Goal: Task Accomplishment & Management: Use online tool/utility

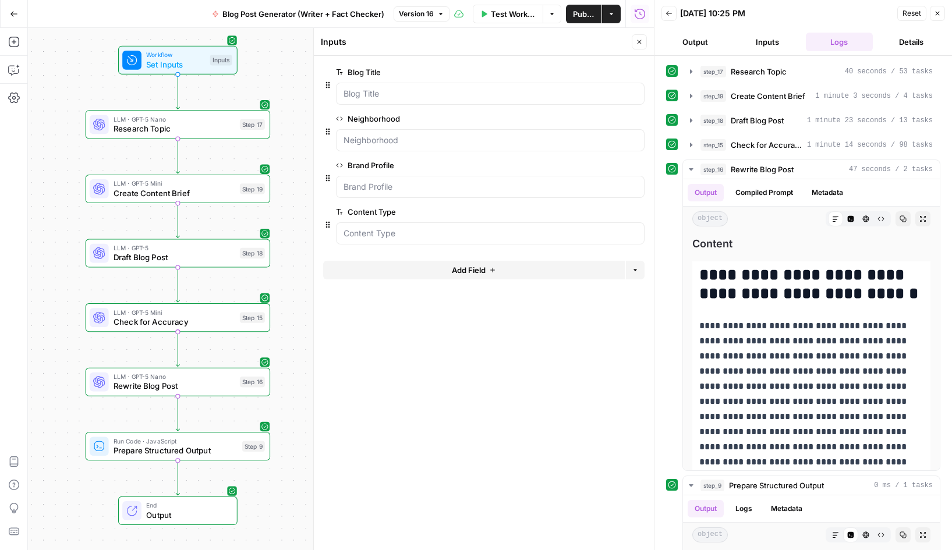
scroll to position [323, 0]
click at [165, 16] on div "Go Back Blog Post Generator (Writer + Fact Checker) Version 16 Test Workflow Op…" at bounding box center [327, 13] width 654 height 27
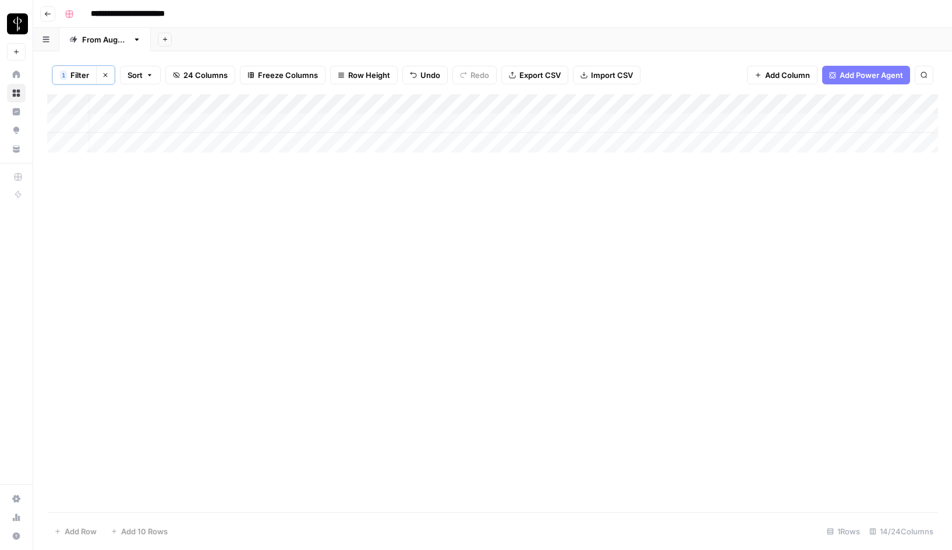
scroll to position [0, 11]
click at [80, 76] on span "Filter" at bounding box center [79, 75] width 19 height 12
click at [185, 144] on div "Business Name" at bounding box center [151, 136] width 169 height 22
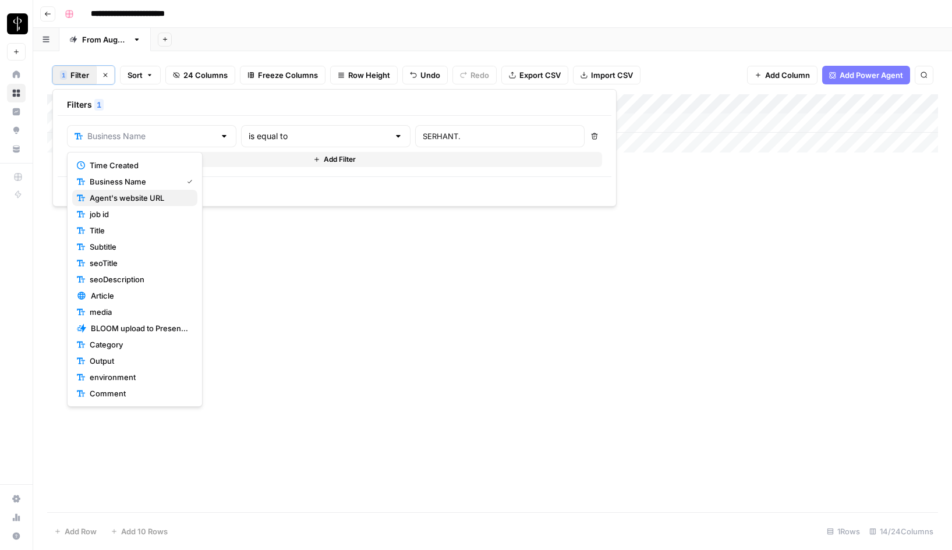
click at [151, 194] on span "Agent's website URL" at bounding box center [139, 198] width 98 height 12
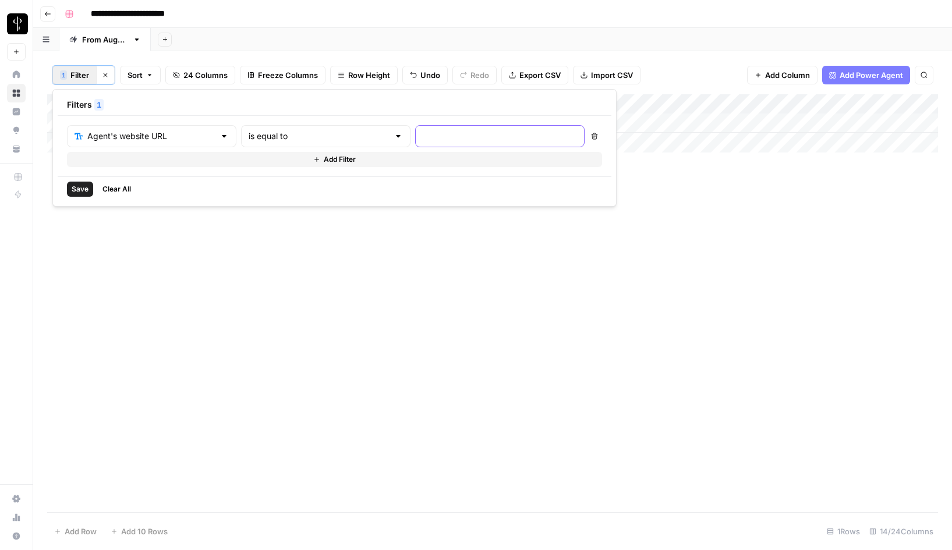
drag, startPoint x: 378, startPoint y: 135, endPoint x: 313, endPoint y: 134, distance: 65.2
click at [313, 134] on div "Agent's website URL is equal to" at bounding box center [325, 136] width 517 height 22
click at [313, 134] on input "text" at bounding box center [319, 136] width 140 height 12
click at [278, 197] on span "contains" at bounding box center [272, 198] width 111 height 12
type input "contains"
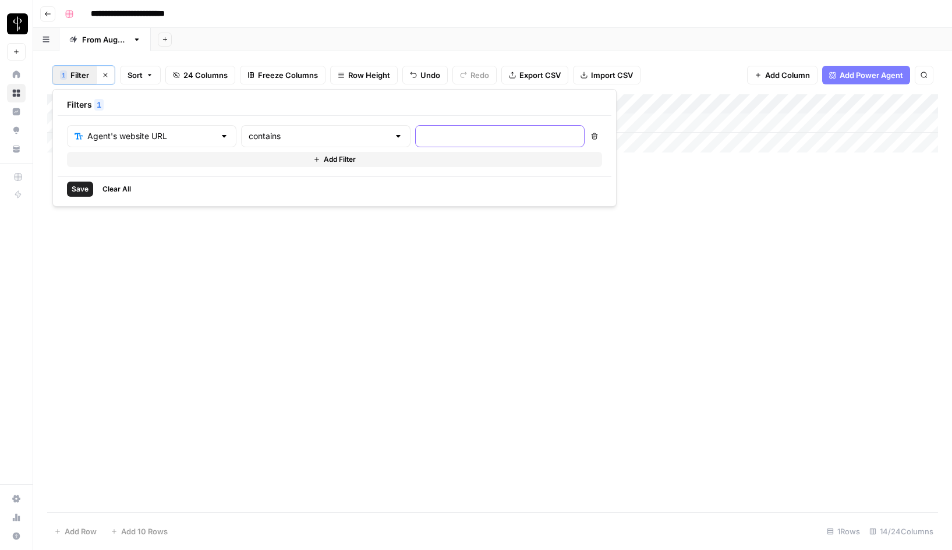
click at [423, 136] on input "text" at bounding box center [500, 136] width 154 height 12
type input "sklarteam.com"
click at [76, 193] on span "Save" at bounding box center [80, 189] width 17 height 10
click at [546, 178] on div "Add Column" at bounding box center [492, 153] width 891 height 118
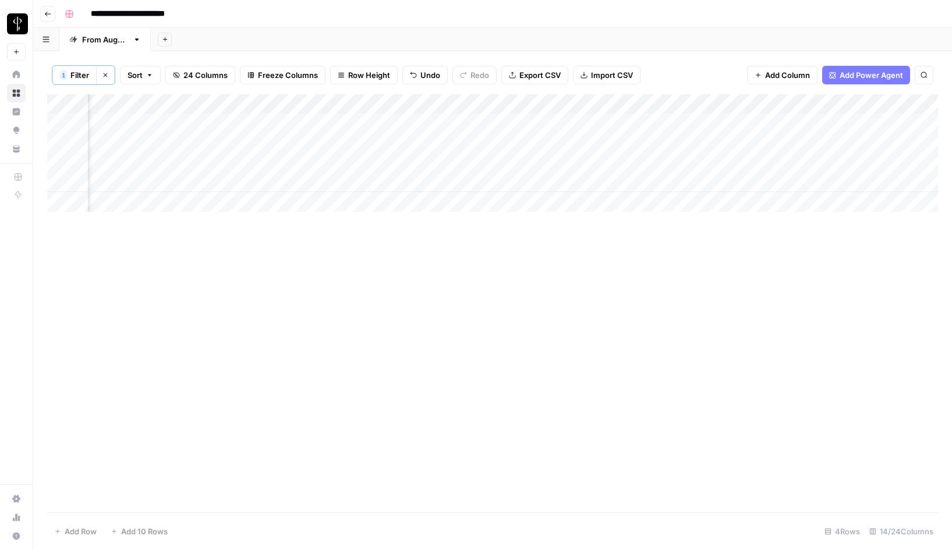
click at [546, 178] on div "Add Column" at bounding box center [492, 153] width 891 height 118
type textarea "**********"
click at [729, 186] on div "Add Column" at bounding box center [492, 153] width 891 height 118
click at [666, 190] on div "Add Column" at bounding box center [492, 153] width 891 height 118
click at [744, 182] on div "Add Column" at bounding box center [492, 153] width 891 height 118
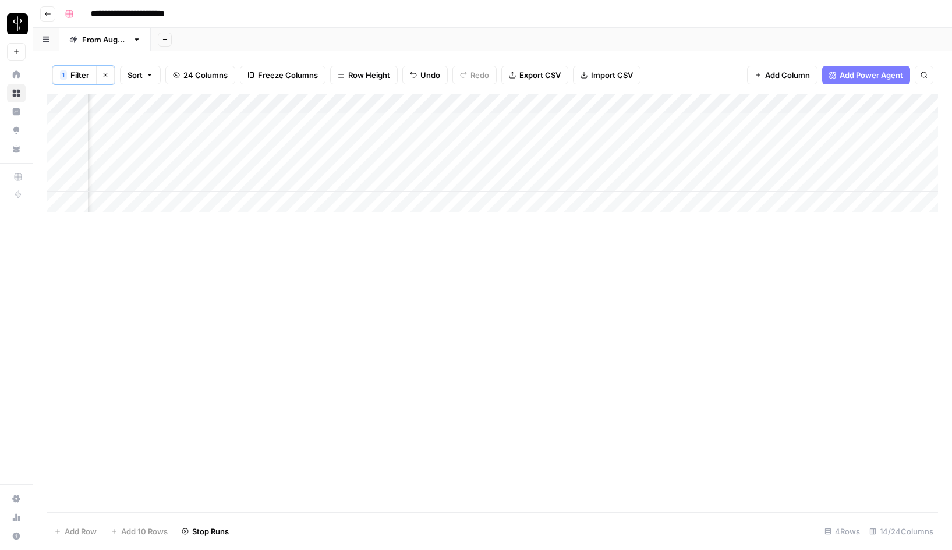
click at [744, 182] on div "Add Column" at bounding box center [492, 153] width 891 height 118
click at [744, 268] on button "Do Not Post" at bounding box center [743, 270] width 51 height 14
click at [437, 182] on div "Add Column" at bounding box center [492, 153] width 891 height 118
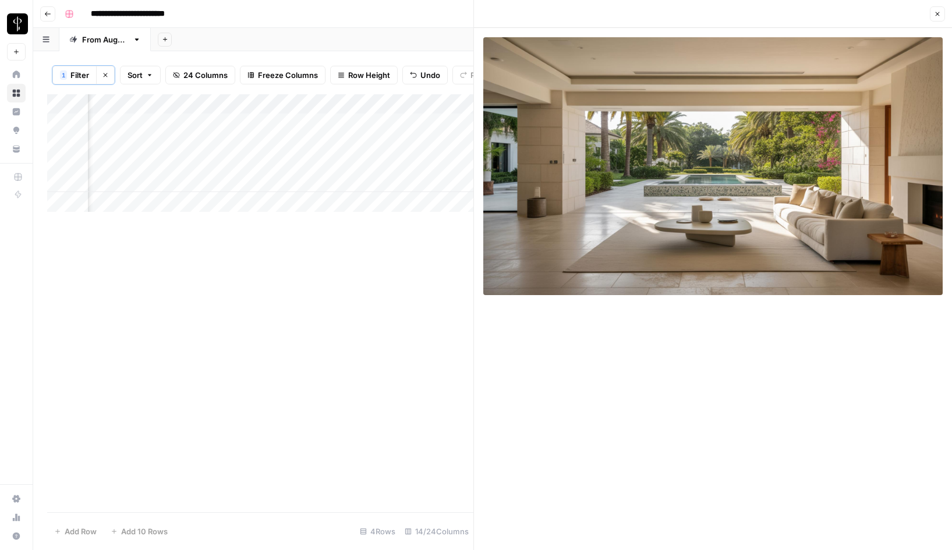
click at [437, 182] on div "Add Column" at bounding box center [260, 153] width 426 height 118
click at [434, 237] on div "Add Column" at bounding box center [260, 303] width 426 height 418
click at [937, 12] on icon "button" at bounding box center [937, 13] width 7 height 7
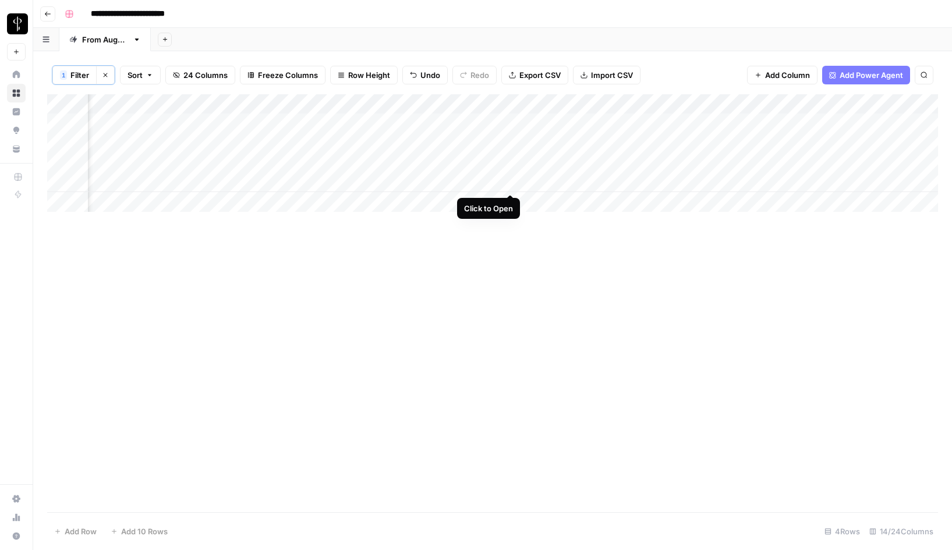
click at [511, 182] on div "Add Column" at bounding box center [492, 153] width 891 height 118
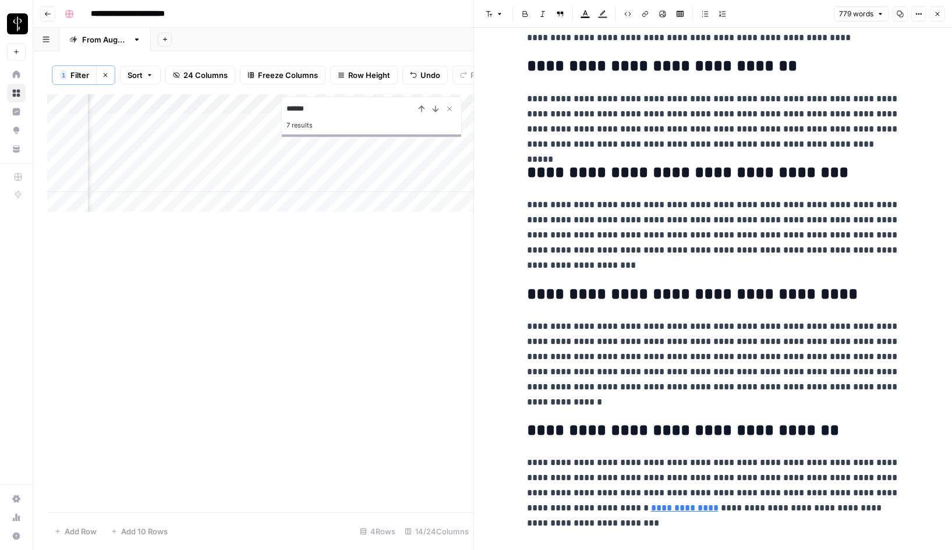
scroll to position [988, 0]
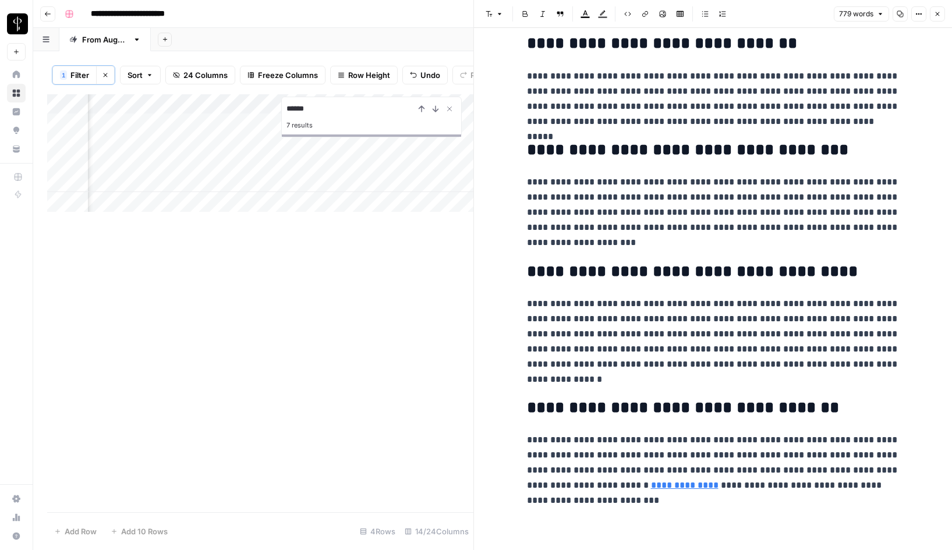
type input "******"
click at [622, 184] on p "**********" at bounding box center [713, 213] width 373 height 76
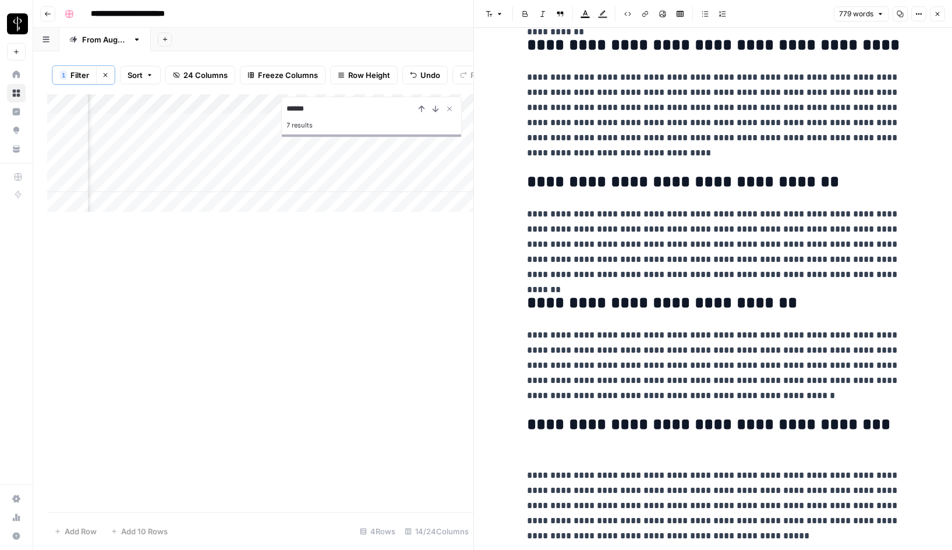
scroll to position [0, 0]
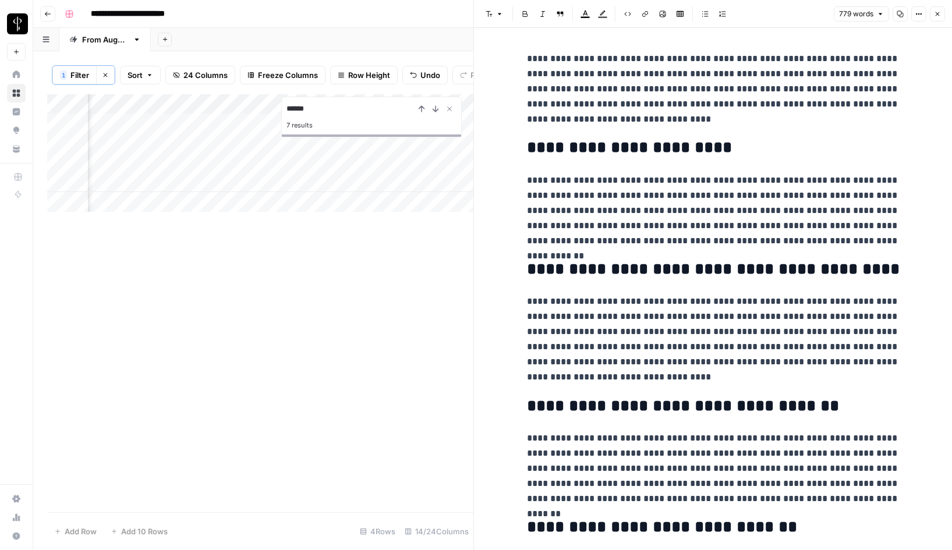
click at [274, 5] on div "**********" at bounding box center [500, 14] width 880 height 19
click at [569, 74] on p "**********" at bounding box center [713, 89] width 373 height 76
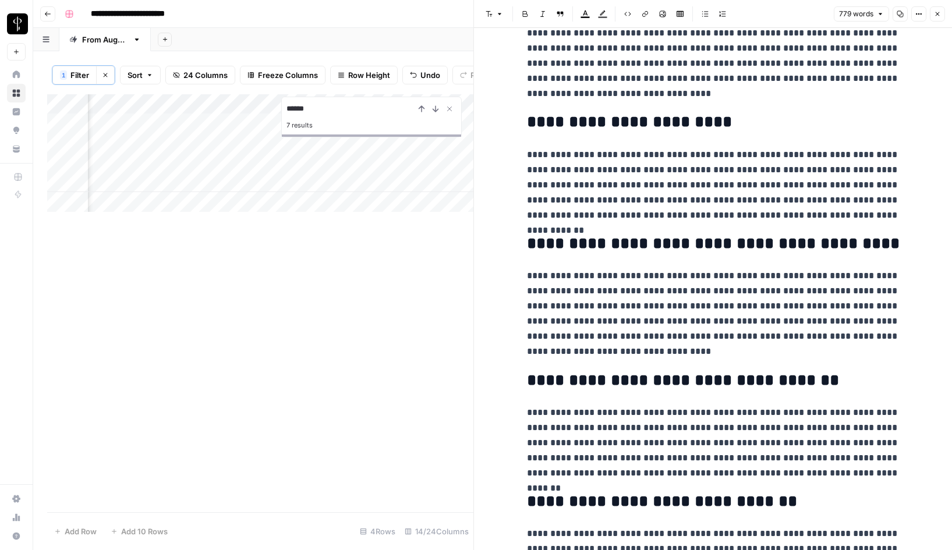
scroll to position [26, 0]
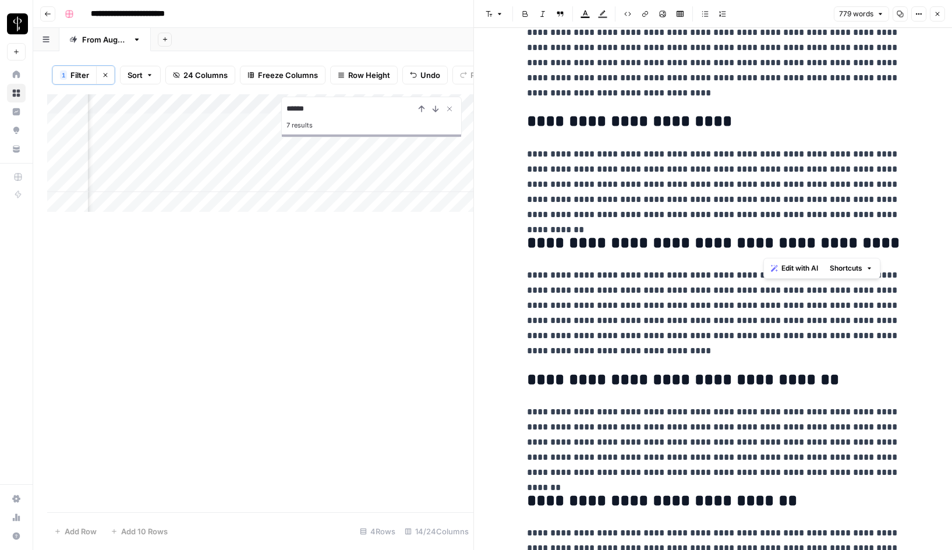
drag, startPoint x: 860, startPoint y: 245, endPoint x: 764, endPoint y: 245, distance: 96.0
click at [764, 245] on h2 "**********" at bounding box center [713, 243] width 373 height 19
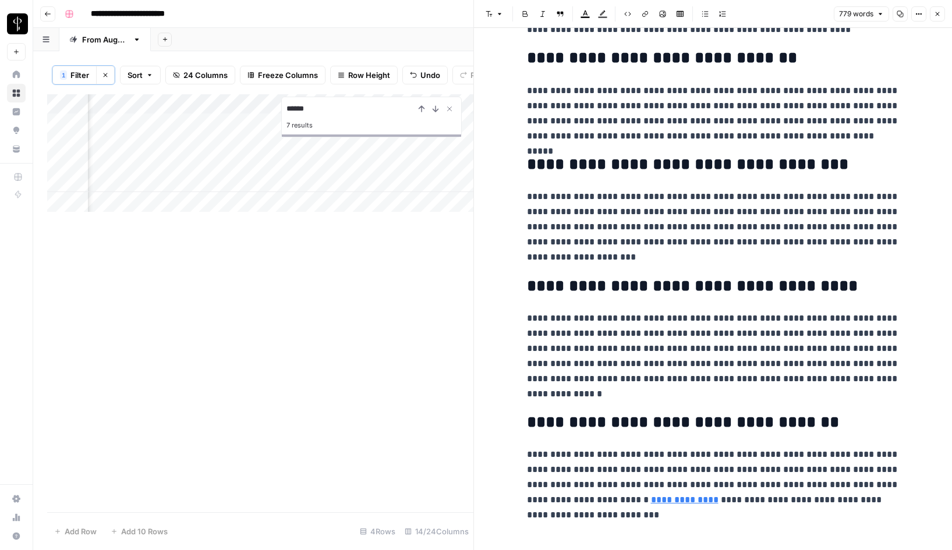
scroll to position [988, 0]
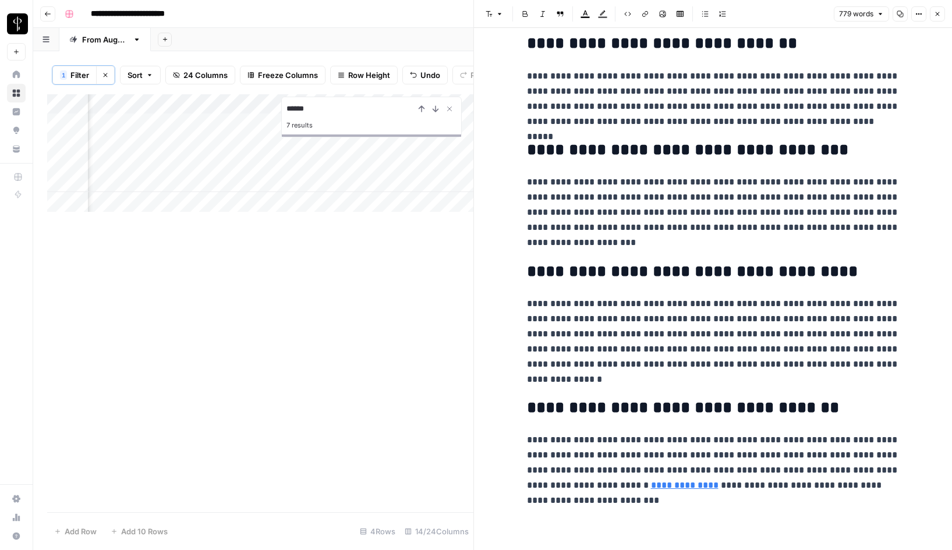
click at [756, 441] on p "**********" at bounding box center [713, 470] width 373 height 76
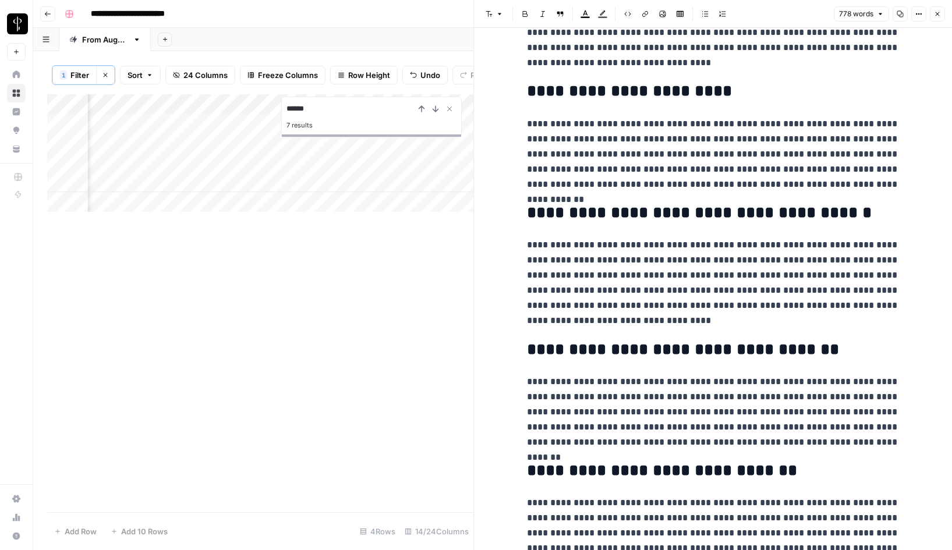
scroll to position [0, 0]
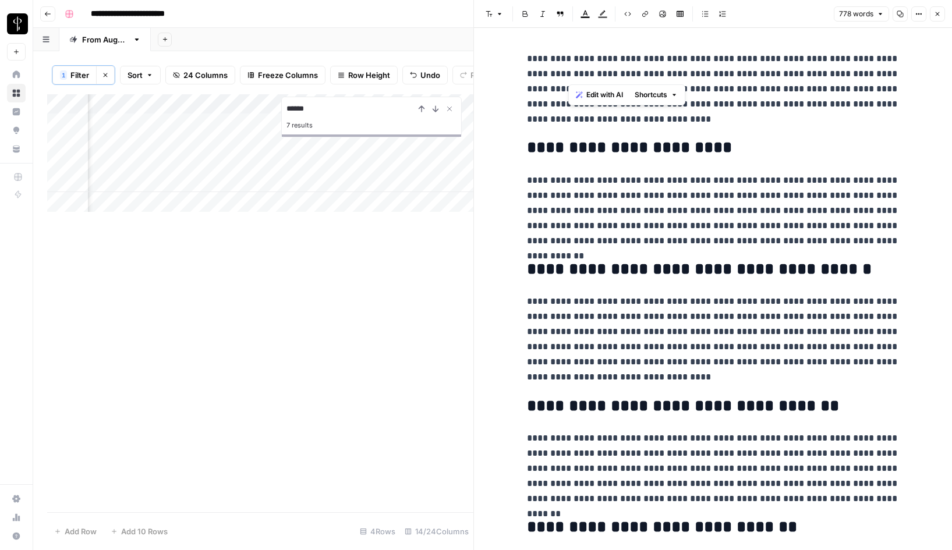
drag, startPoint x: 569, startPoint y: 75, endPoint x: 690, endPoint y: 75, distance: 121.7
click at [690, 75] on p "**********" at bounding box center [713, 89] width 373 height 76
click at [780, 82] on p "**********" at bounding box center [713, 89] width 373 height 76
drag, startPoint x: 689, startPoint y: 74, endPoint x: 568, endPoint y: 70, distance: 120.5
click at [568, 70] on p "**********" at bounding box center [713, 89] width 373 height 76
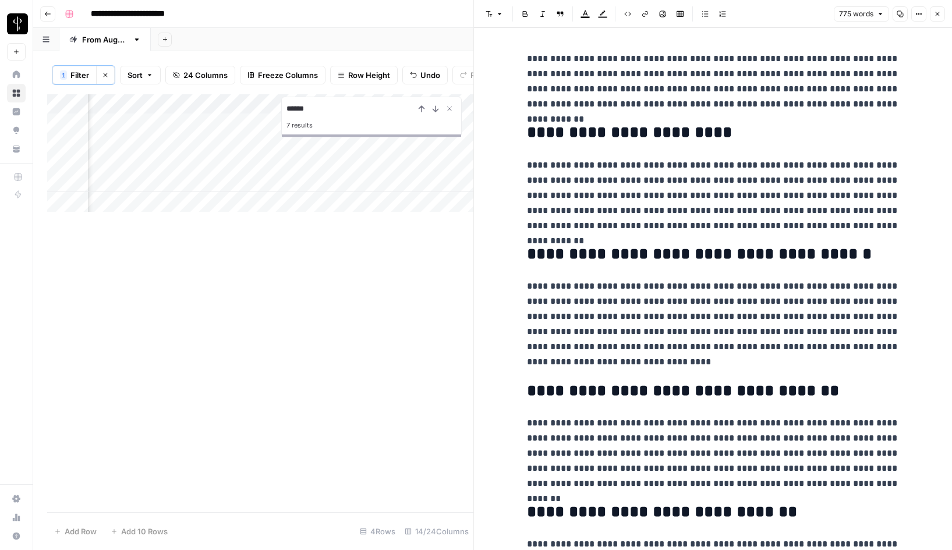
click at [717, 183] on p "**********" at bounding box center [713, 196] width 373 height 76
click at [938, 12] on icon "button" at bounding box center [937, 14] width 4 height 4
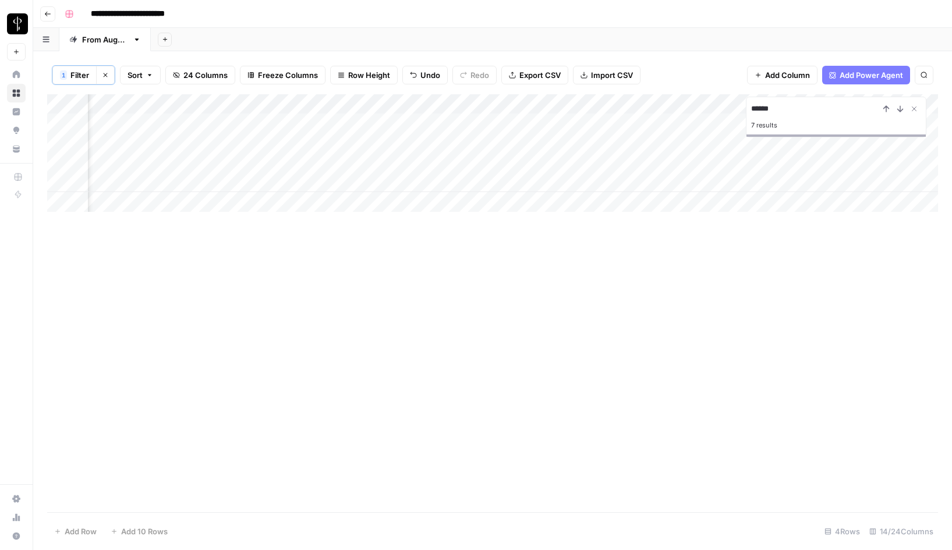
click at [664, 185] on div "Add Column" at bounding box center [492, 153] width 891 height 118
click at [718, 274] on div "Add Column ****** 7 results" at bounding box center [492, 303] width 891 height 418
click at [860, 185] on div "Add Column" at bounding box center [492, 153] width 891 height 118
click at [847, 183] on div "Add Column" at bounding box center [492, 153] width 891 height 118
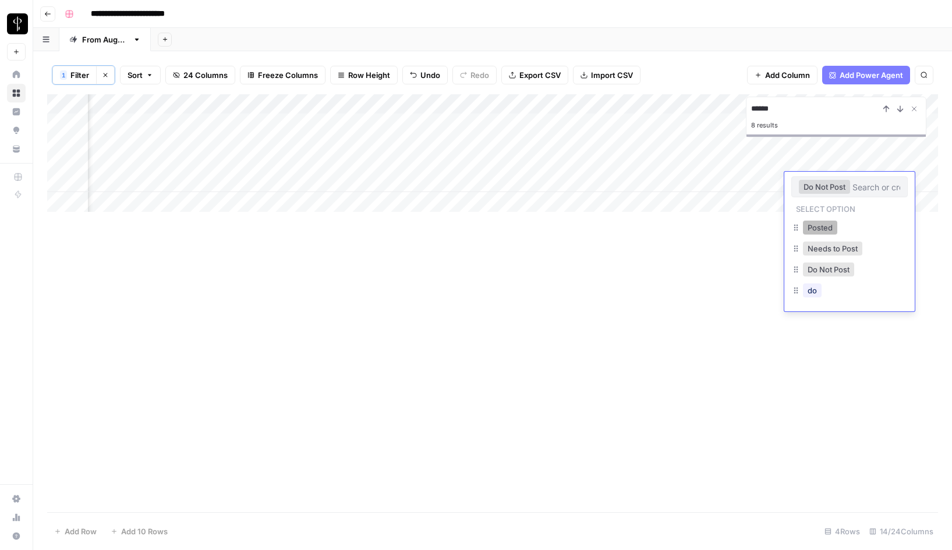
click at [834, 230] on button "Posted" at bounding box center [820, 228] width 34 height 14
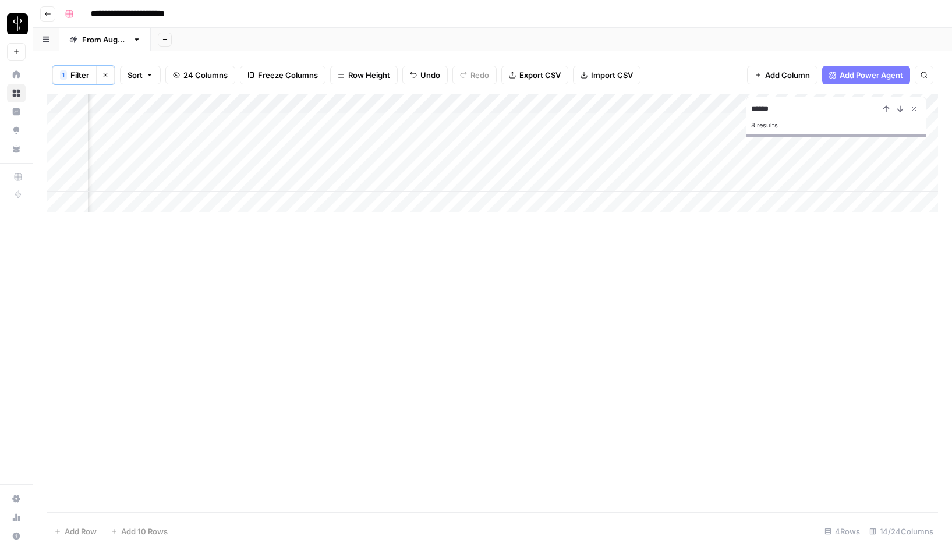
scroll to position [0, 559]
click at [509, 180] on div "Add Column" at bounding box center [492, 153] width 891 height 118
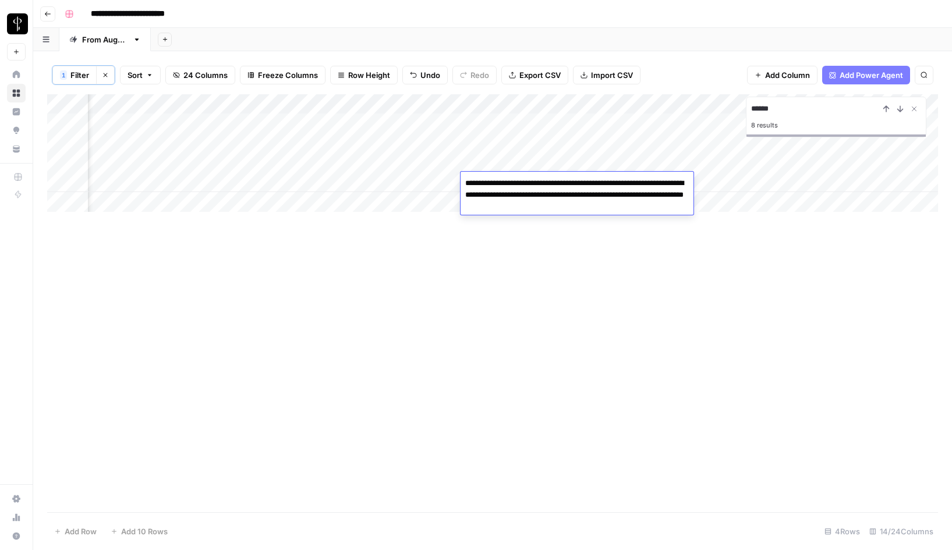
drag, startPoint x: 622, startPoint y: 183, endPoint x: 678, endPoint y: 183, distance: 55.3
click at [678, 183] on textarea "**********" at bounding box center [576, 195] width 233 height 40
type textarea "**********"
drag, startPoint x: 624, startPoint y: 185, endPoint x: 663, endPoint y: 185, distance: 39.0
click at [663, 185] on textarea "**********" at bounding box center [576, 195] width 233 height 40
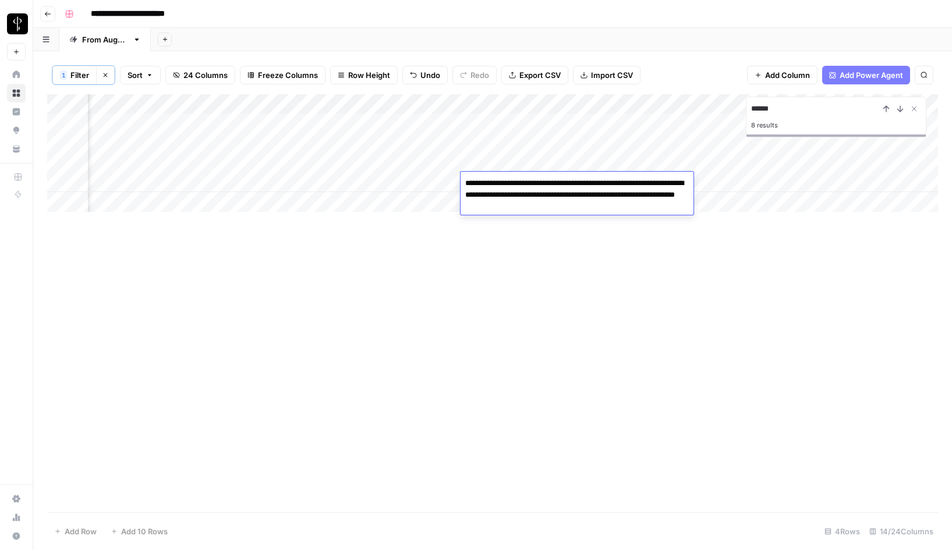
click at [495, 270] on div "Add Column ****** 8 results" at bounding box center [492, 303] width 891 height 418
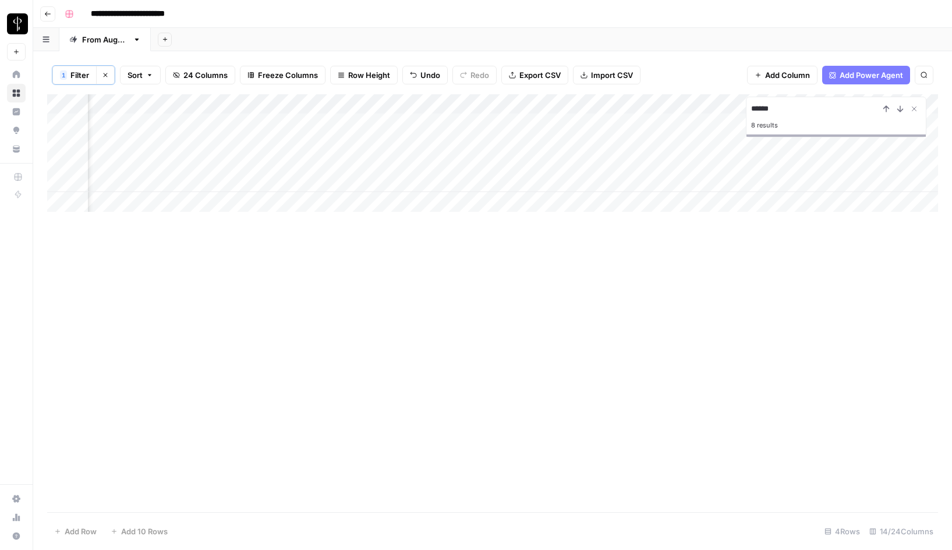
click at [394, 183] on div "Add Column" at bounding box center [492, 153] width 891 height 118
drag, startPoint x: 441, startPoint y: 183, endPoint x: 485, endPoint y: 185, distance: 43.7
click at [485, 185] on textarea "**********" at bounding box center [416, 183] width 186 height 16
click at [333, 185] on textarea "**********" at bounding box center [416, 183] width 186 height 16
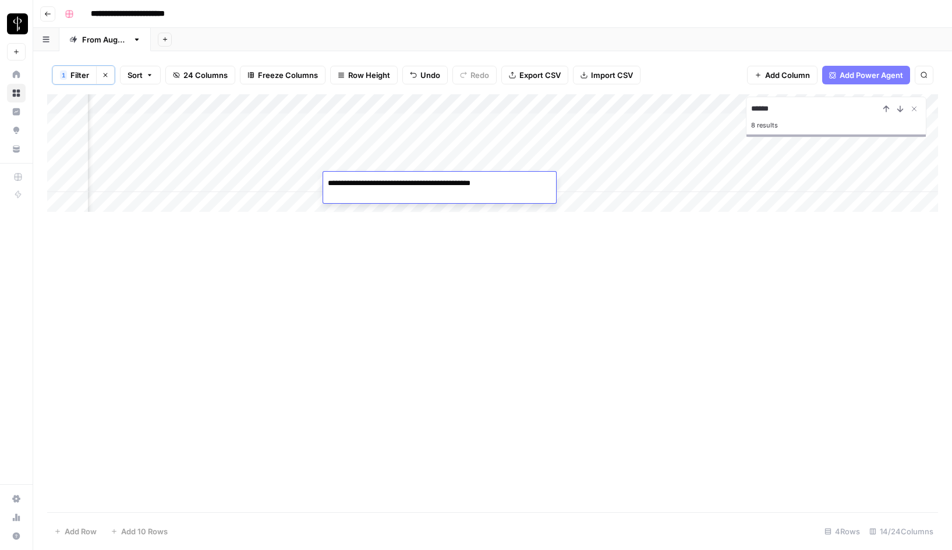
click at [449, 182] on textarea "**********" at bounding box center [425, 183] width 205 height 16
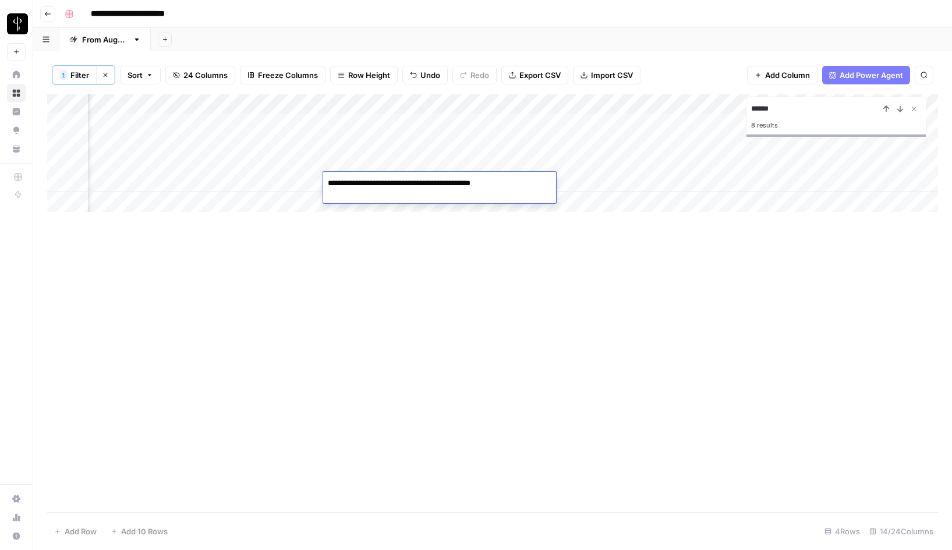
type textarea "**********"
click at [375, 282] on div "Add Column ****** 8 results" at bounding box center [492, 303] width 891 height 418
click at [259, 178] on div "Add Column" at bounding box center [492, 153] width 891 height 118
click at [242, 187] on div "Add Column" at bounding box center [492, 153] width 891 height 118
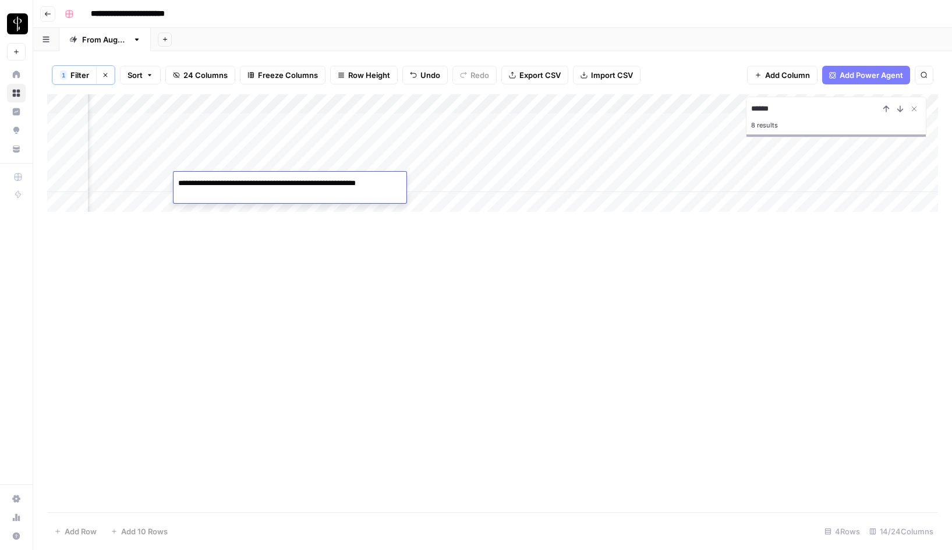
click at [347, 185] on textarea "**********" at bounding box center [289, 189] width 233 height 28
type textarea "**********"
click at [513, 253] on div "Add Column ****** 8 results" at bounding box center [492, 303] width 891 height 418
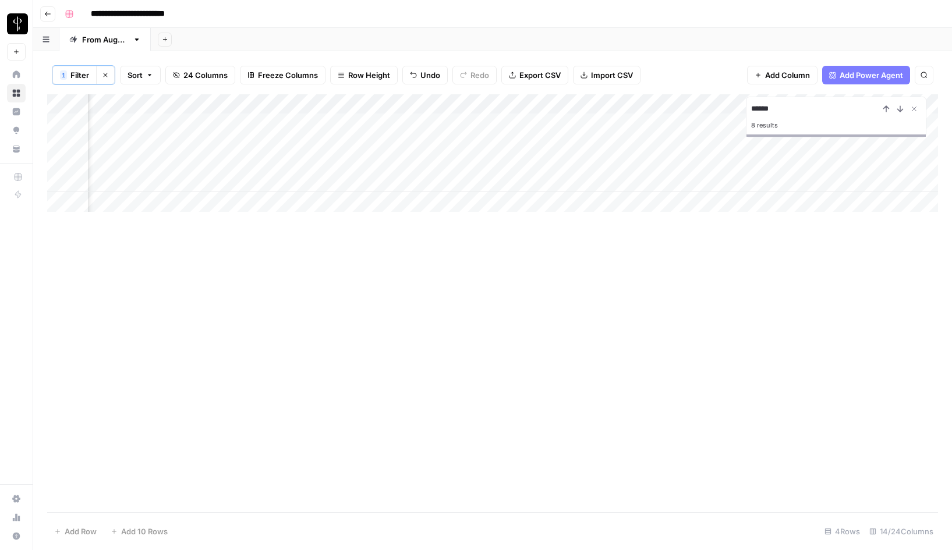
click at [477, 183] on div "Add Column" at bounding box center [492, 153] width 891 height 118
click at [454, 184] on textarea "**********" at bounding box center [497, 183] width 317 height 16
click at [643, 188] on textarea "**********" at bounding box center [497, 183] width 317 height 16
click at [522, 182] on textarea "**********" at bounding box center [497, 183] width 317 height 16
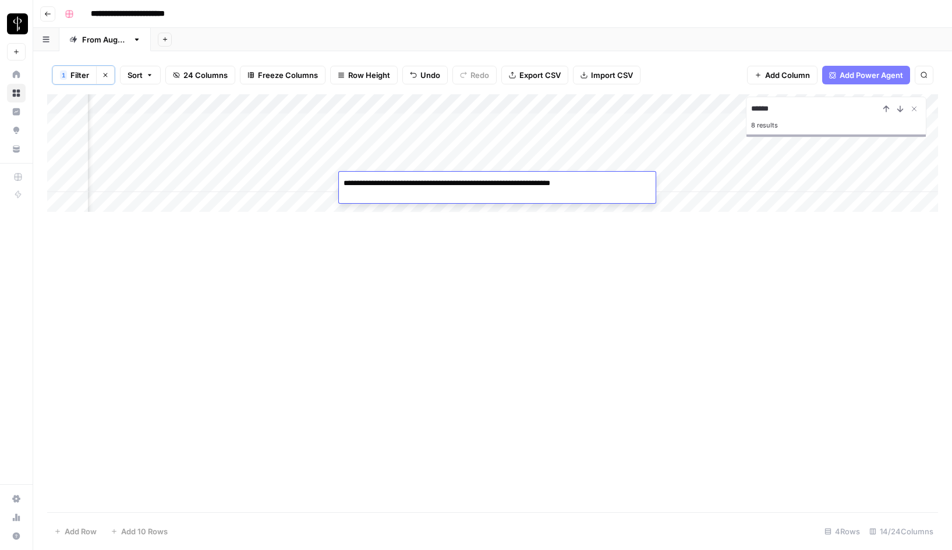
type textarea "**********"
click at [575, 243] on div "Add Column ****** 8 results" at bounding box center [492, 303] width 891 height 418
click at [914, 106] on icon "Close Search" at bounding box center [913, 108] width 9 height 9
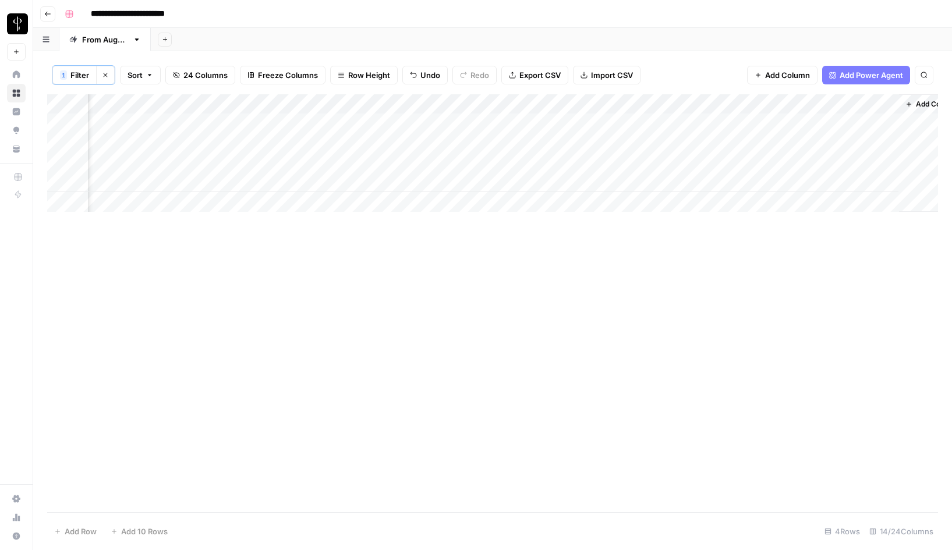
scroll to position [0, 912]
click at [294, 182] on div "Add Column" at bounding box center [492, 153] width 891 height 118
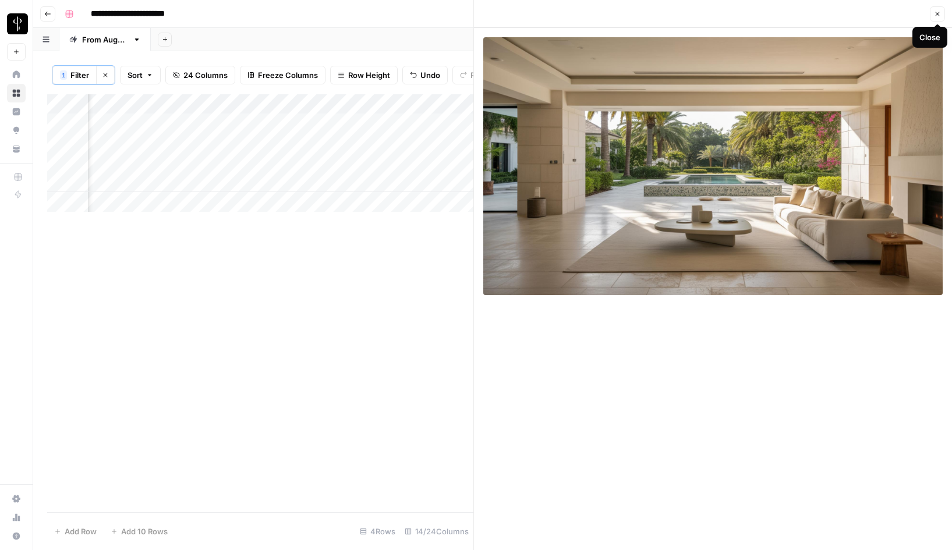
click at [936, 14] on icon "button" at bounding box center [937, 13] width 7 height 7
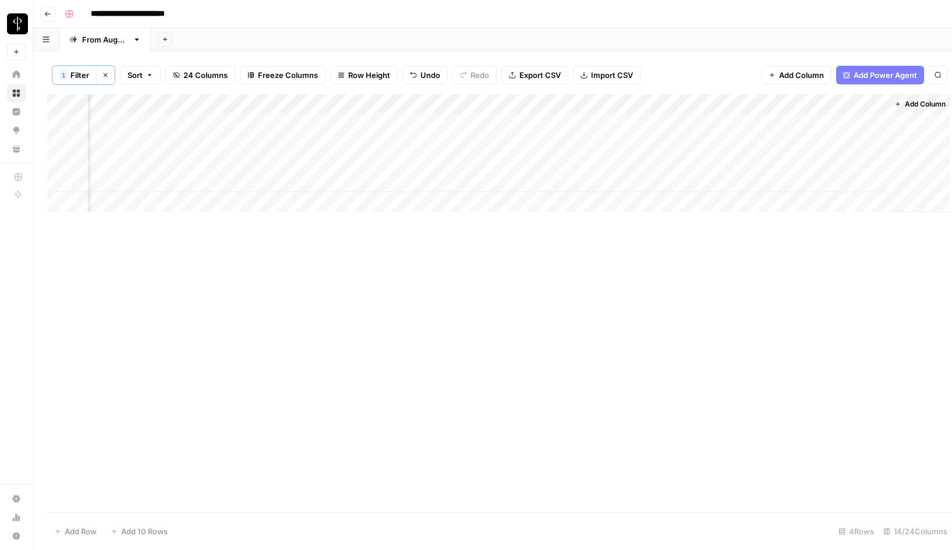
scroll to position [0, 909]
click at [417, 180] on div "Add Column" at bounding box center [492, 153] width 891 height 118
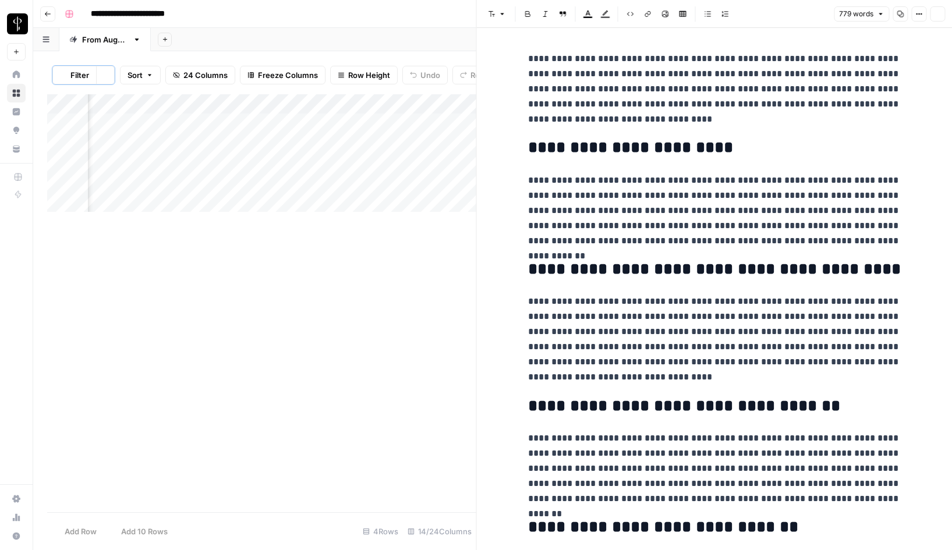
scroll to position [0, 874]
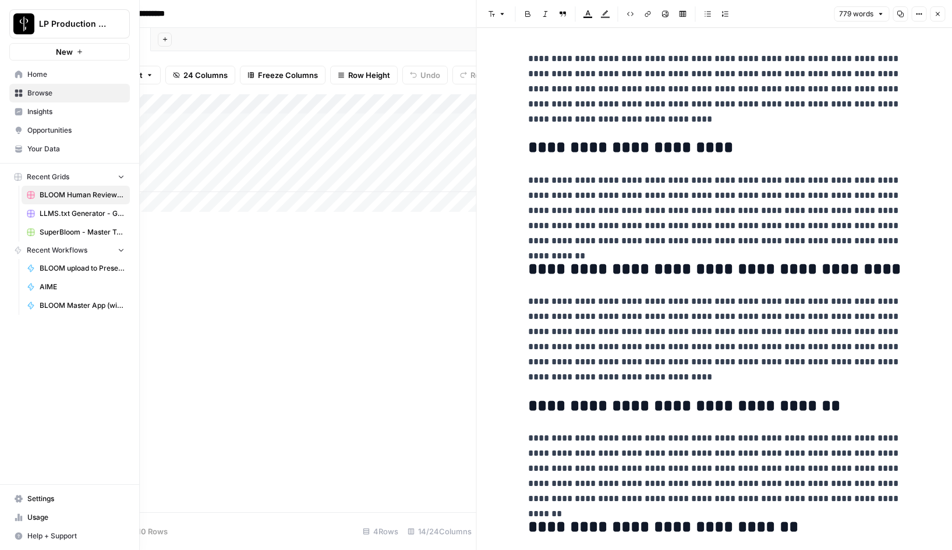
click at [45, 91] on span "Browse" at bounding box center [75, 93] width 97 height 10
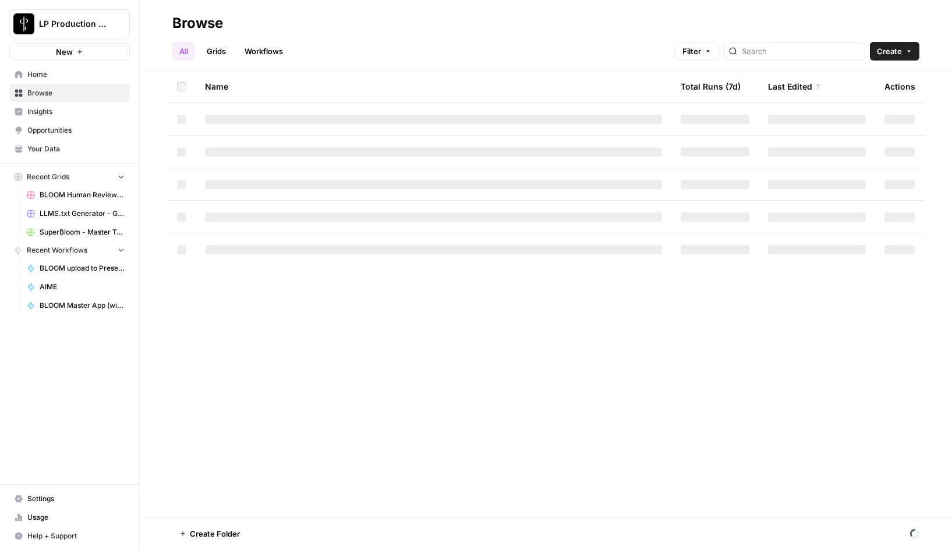
click at [267, 54] on link "Workflows" at bounding box center [263, 51] width 52 height 19
click at [820, 54] on input "search" at bounding box center [811, 51] width 118 height 12
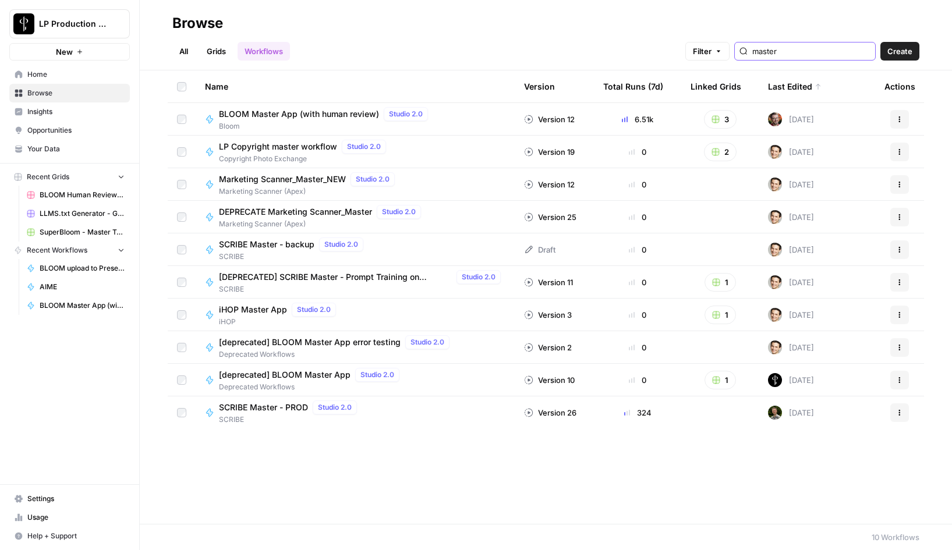
type input "master"
click at [322, 114] on span "BLOOM Master App (with human review)" at bounding box center [299, 114] width 160 height 12
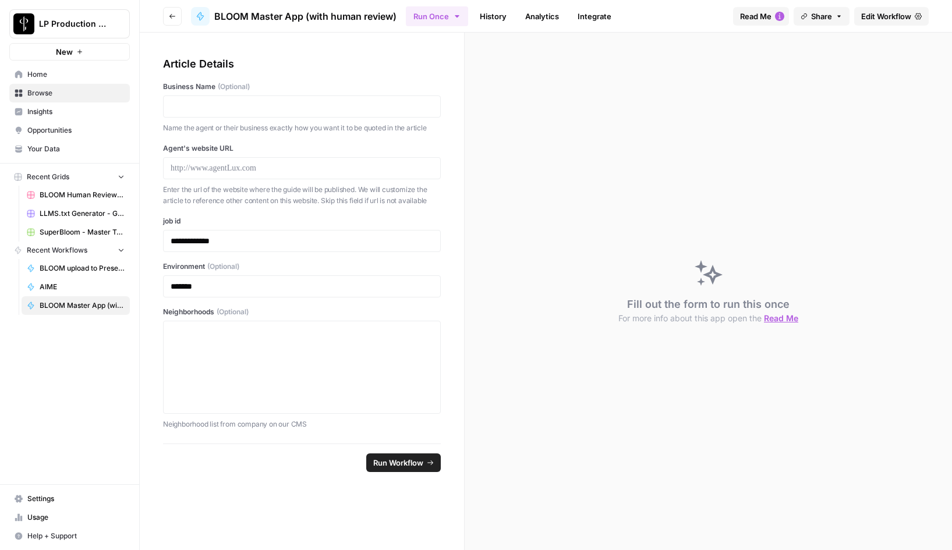
click at [515, 17] on ul "Run Once History Analytics Integrate" at bounding box center [512, 16] width 212 height 23
click at [498, 17] on link "History" at bounding box center [493, 16] width 41 height 19
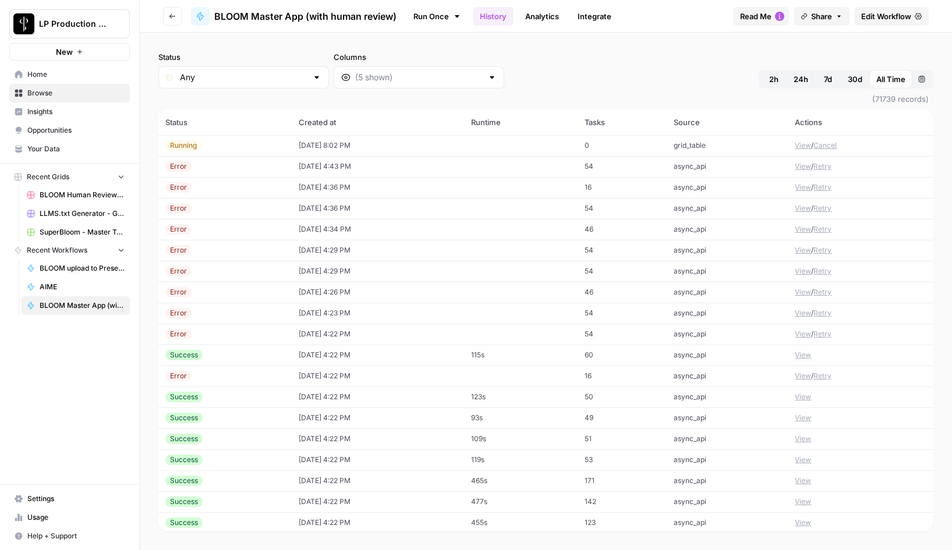
click at [774, 79] on span "2h" at bounding box center [773, 79] width 9 height 12
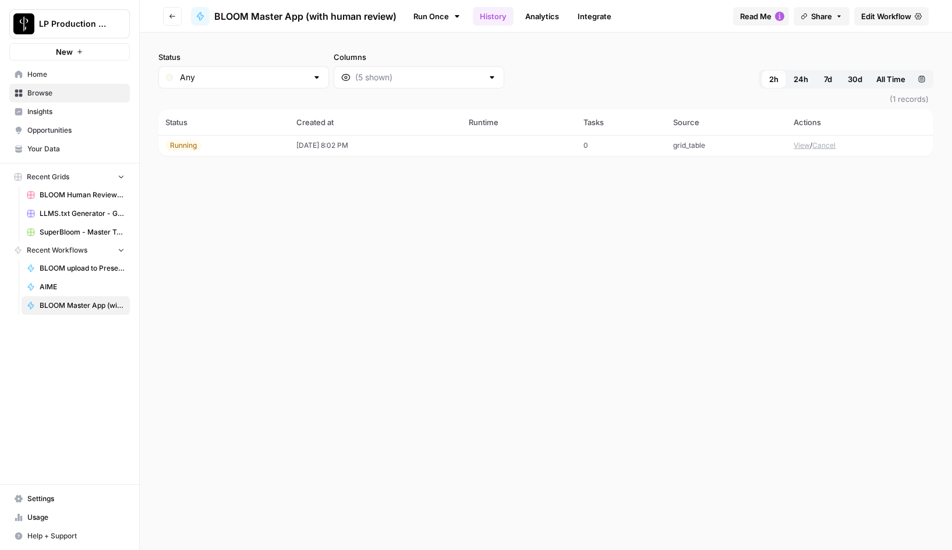
click at [799, 147] on button "View" at bounding box center [801, 145] width 16 height 10
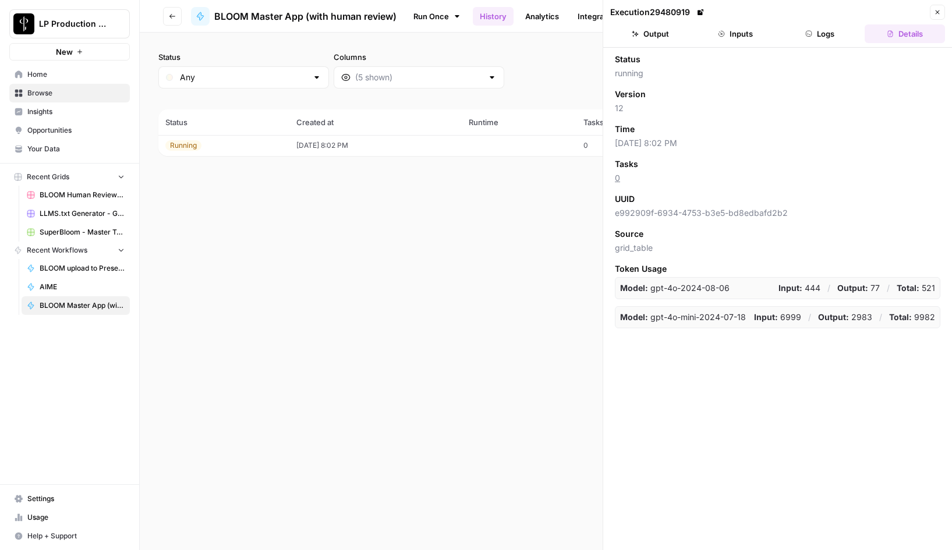
click at [816, 27] on button "Logs" at bounding box center [820, 33] width 80 height 19
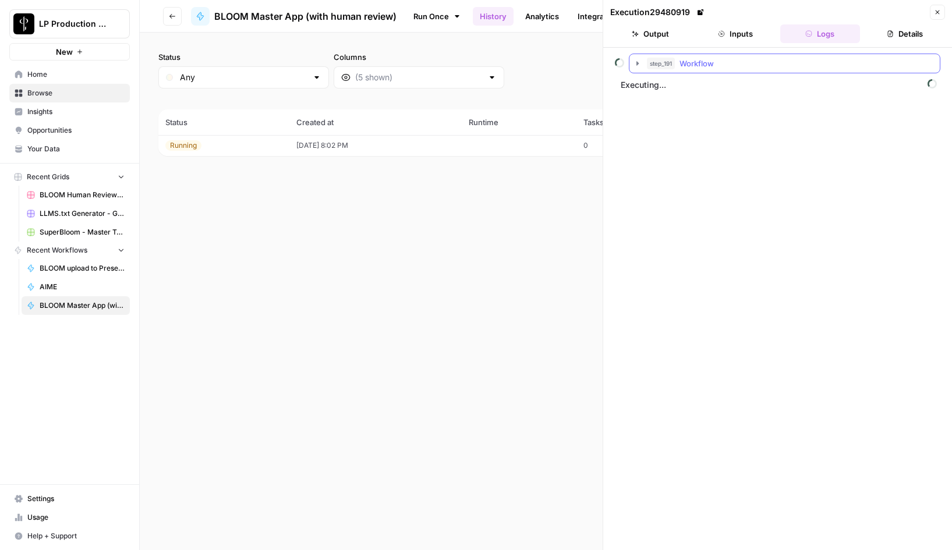
click at [636, 62] on icon "button" at bounding box center [637, 63] width 2 height 4
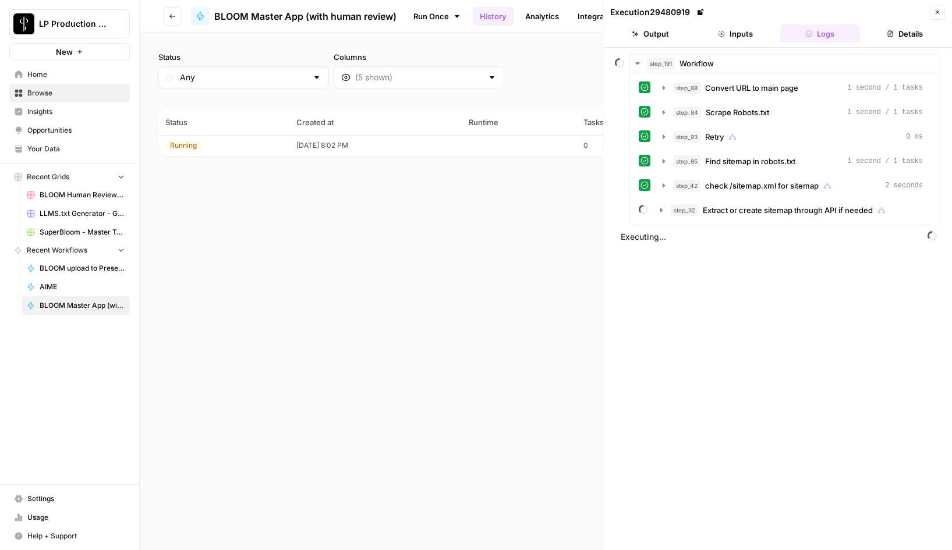
click at [740, 28] on button "Inputs" at bounding box center [735, 33] width 80 height 19
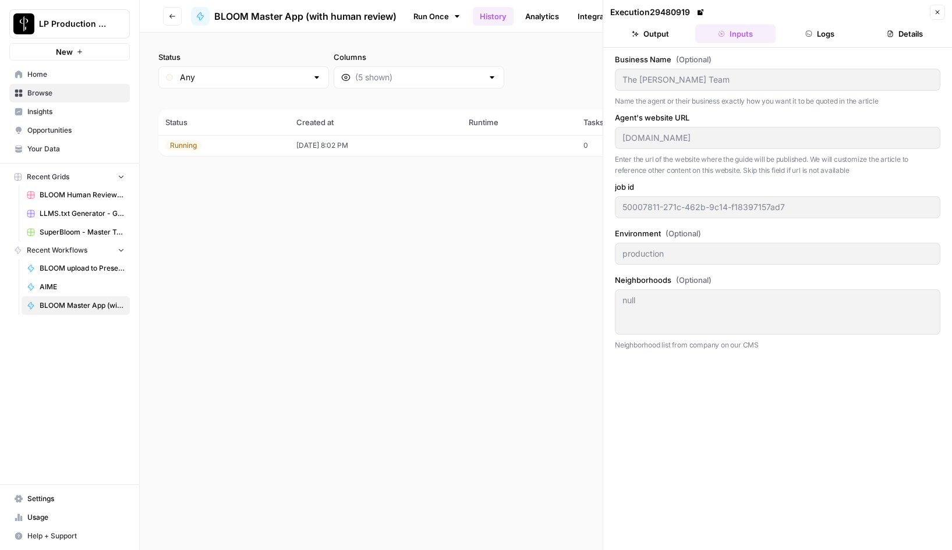
click at [807, 41] on button "Logs" at bounding box center [820, 33] width 80 height 19
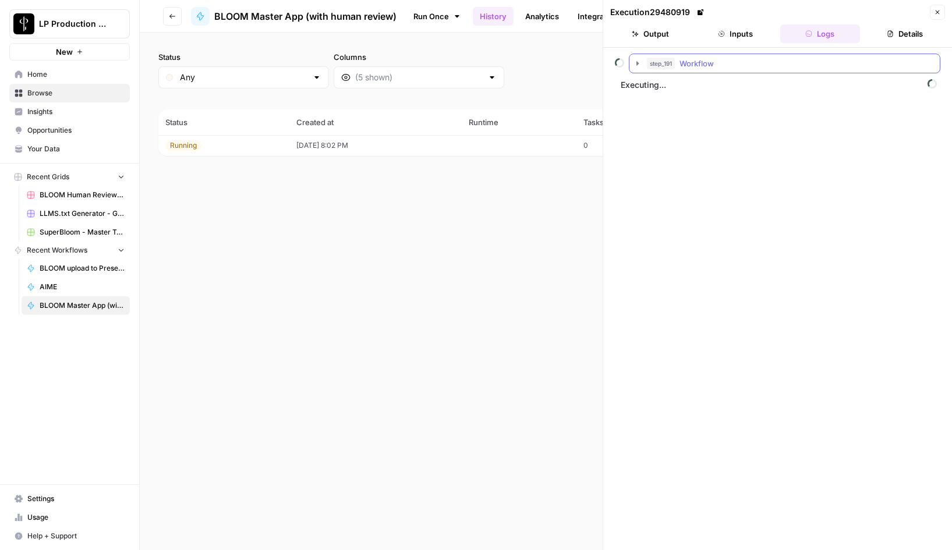
click at [636, 61] on icon "button" at bounding box center [637, 63] width 9 height 9
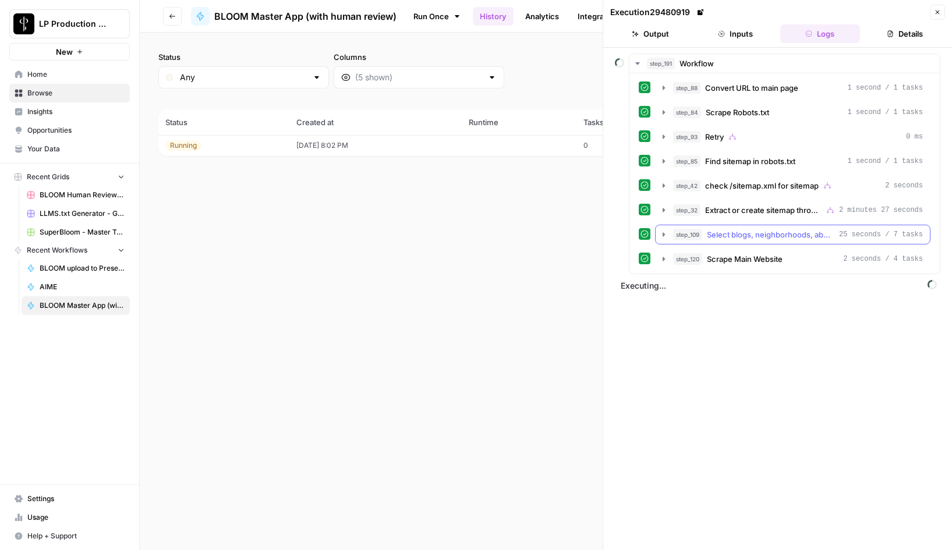
click at [662, 235] on icon "button" at bounding box center [663, 234] width 2 height 4
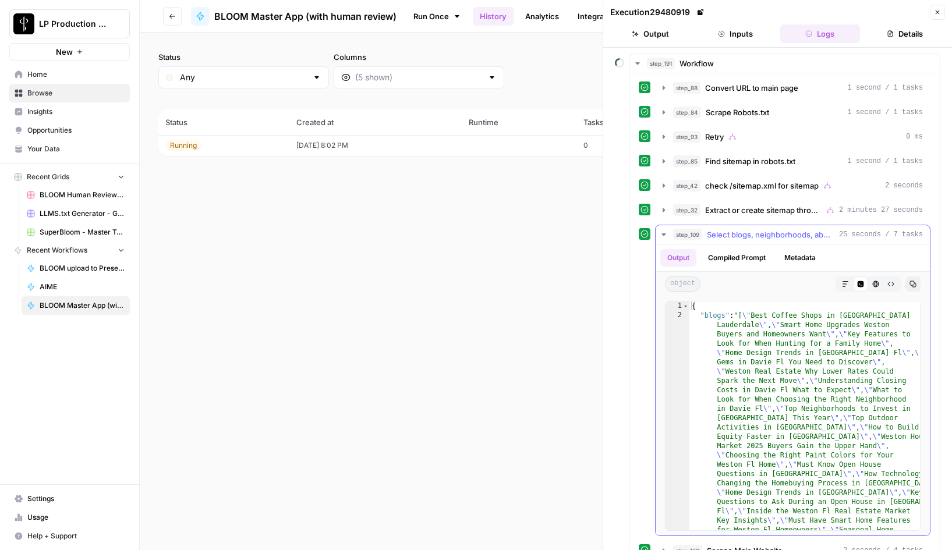
click at [662, 235] on icon "button" at bounding box center [663, 234] width 9 height 9
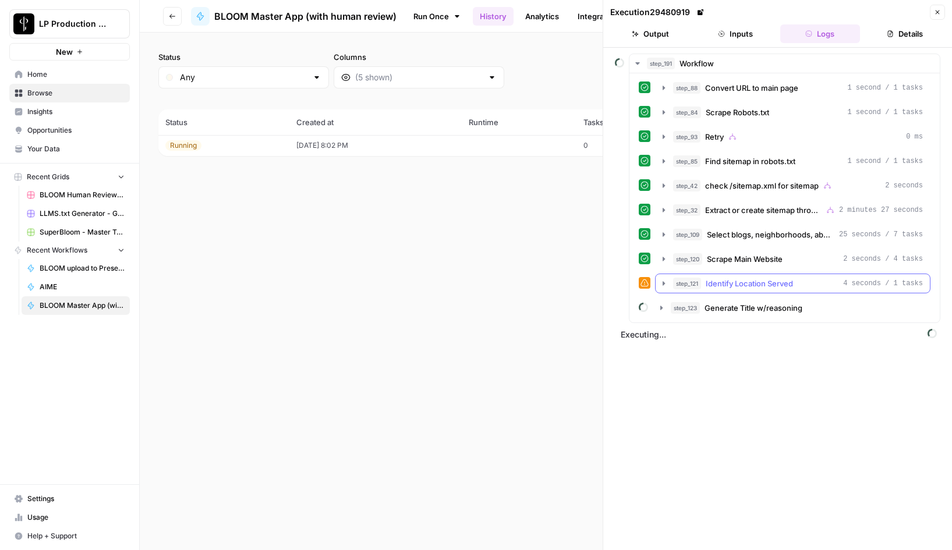
click at [665, 282] on icon "button" at bounding box center [663, 283] width 9 height 9
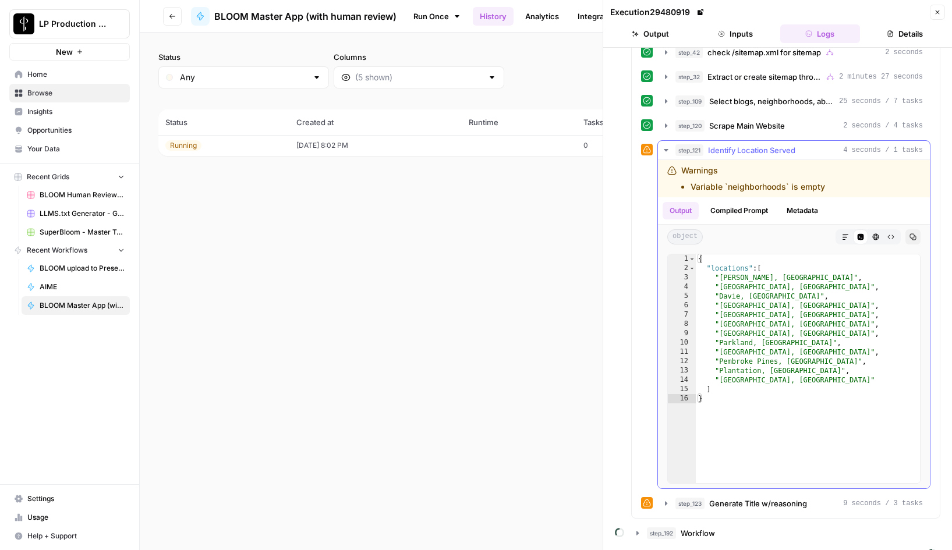
scroll to position [452, 0]
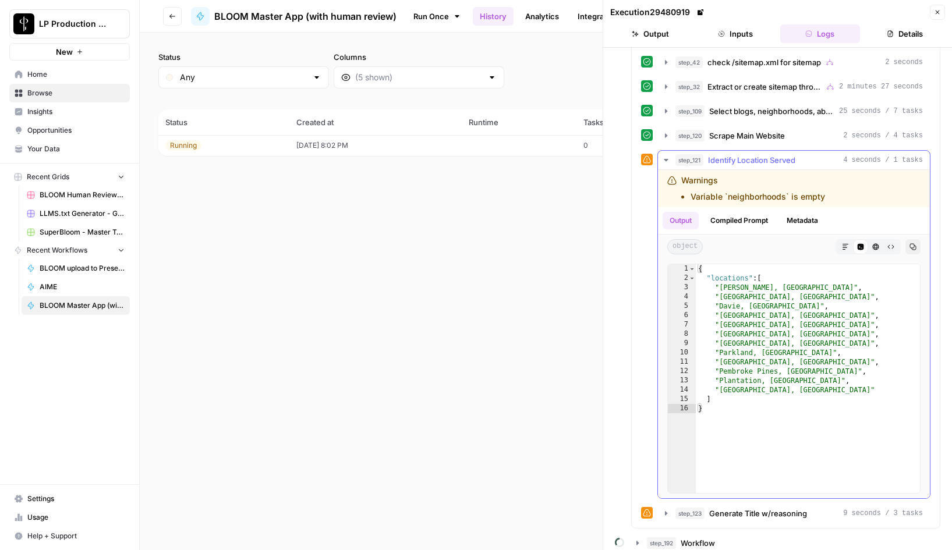
click at [737, 222] on button "Compiled Prompt" at bounding box center [739, 220] width 72 height 17
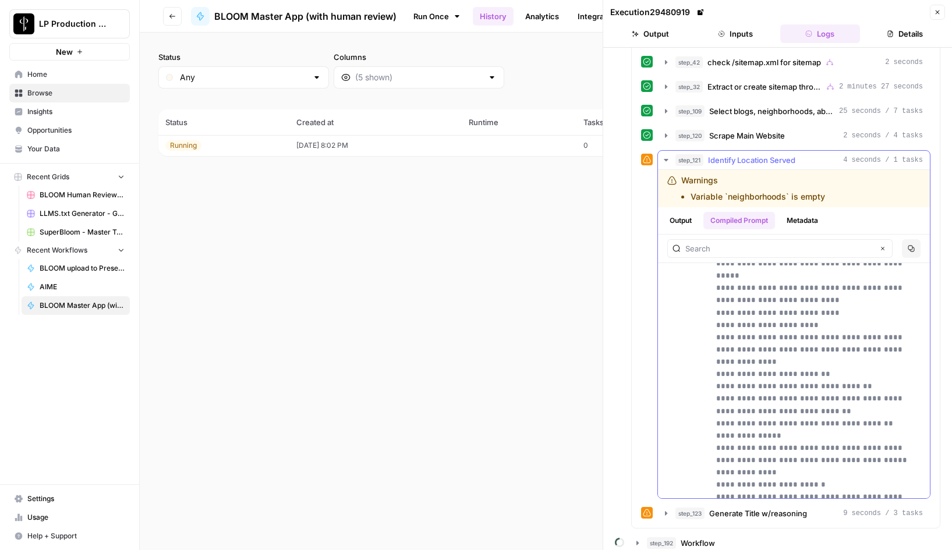
scroll to position [5377, 0]
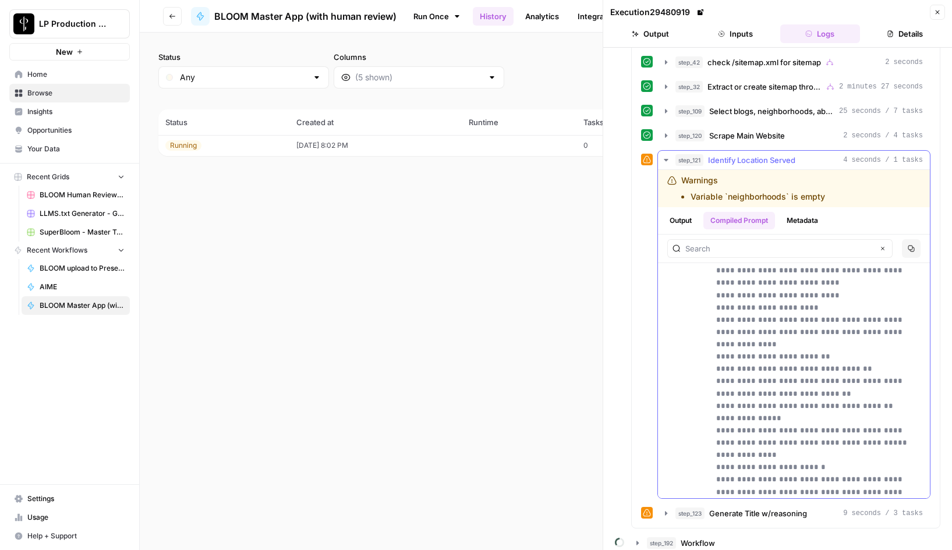
click at [668, 159] on icon "button" at bounding box center [665, 159] width 9 height 9
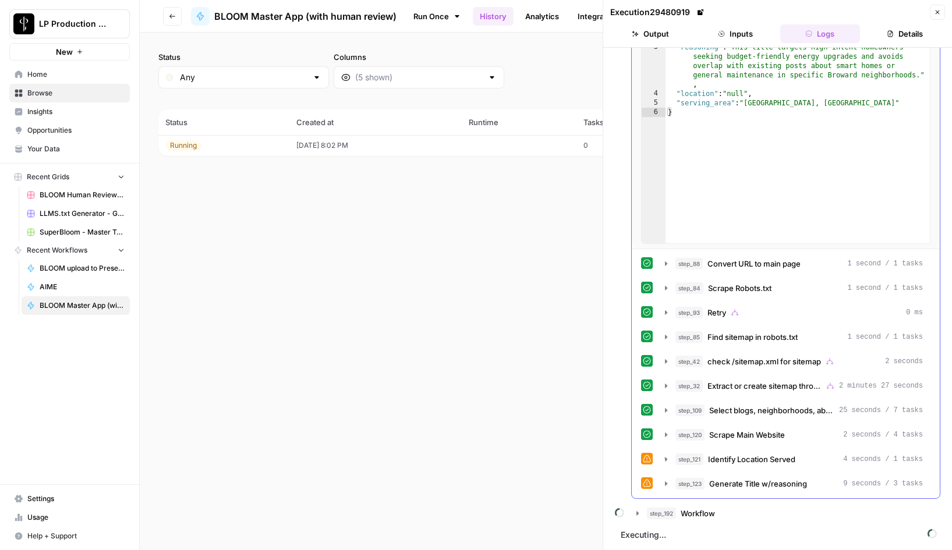
scroll to position [153, 0]
click at [664, 484] on icon "button" at bounding box center [665, 483] width 9 height 9
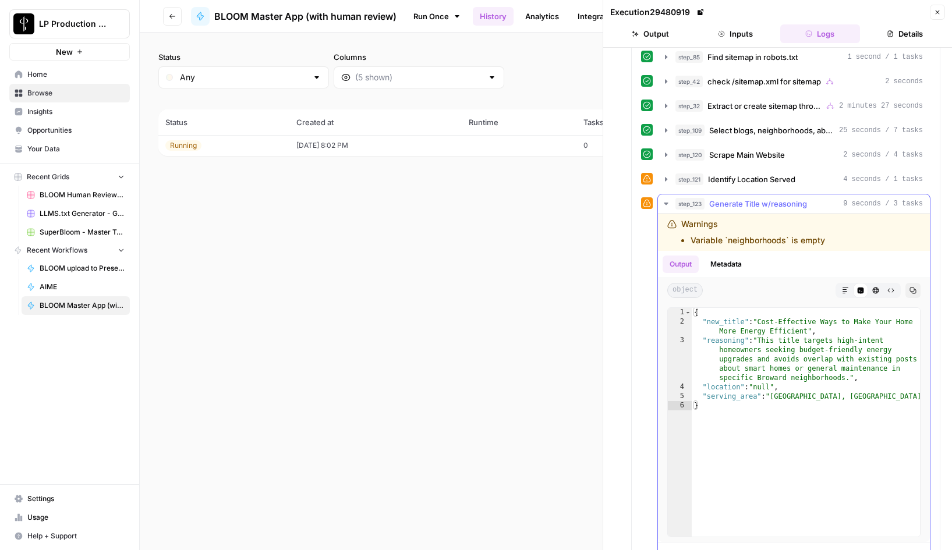
scroll to position [435, 0]
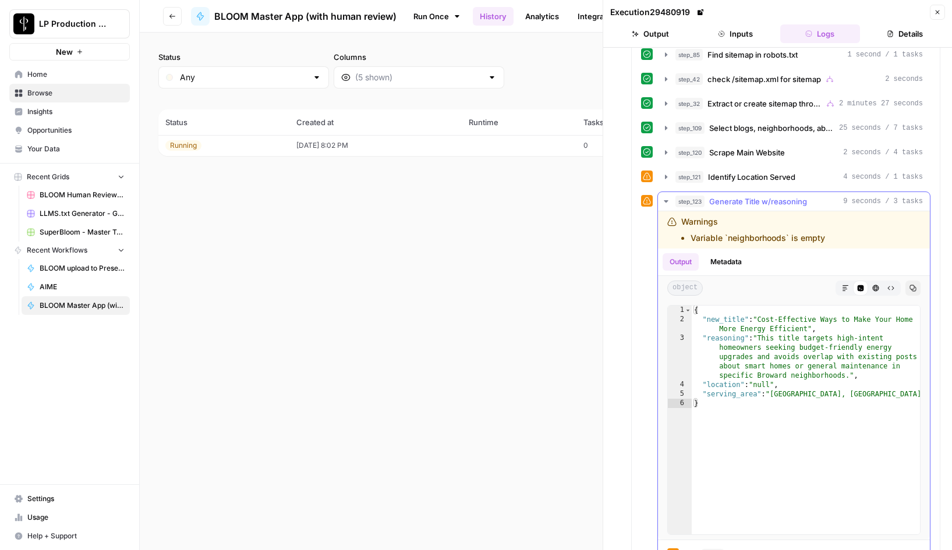
click at [665, 200] on icon "button" at bounding box center [666, 201] width 4 height 2
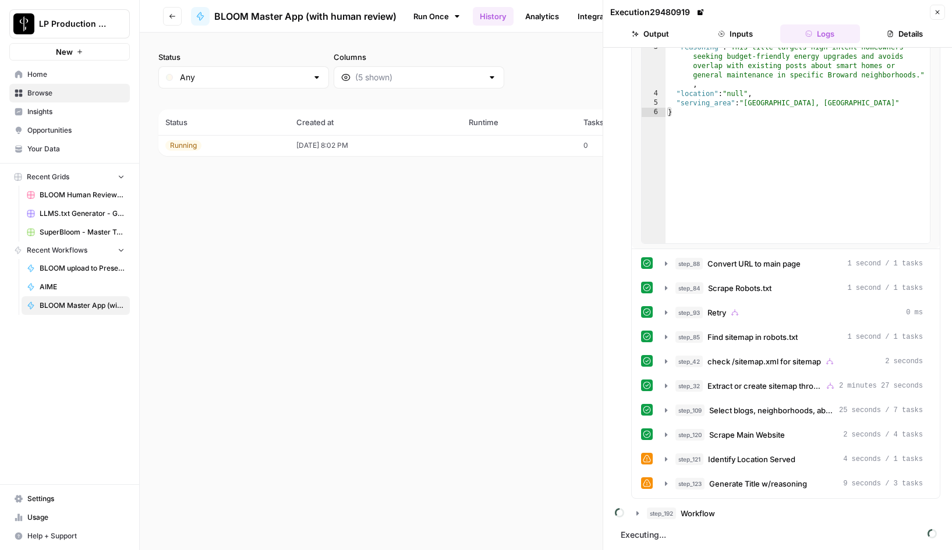
click at [938, 10] on icon "button" at bounding box center [937, 12] width 4 height 4
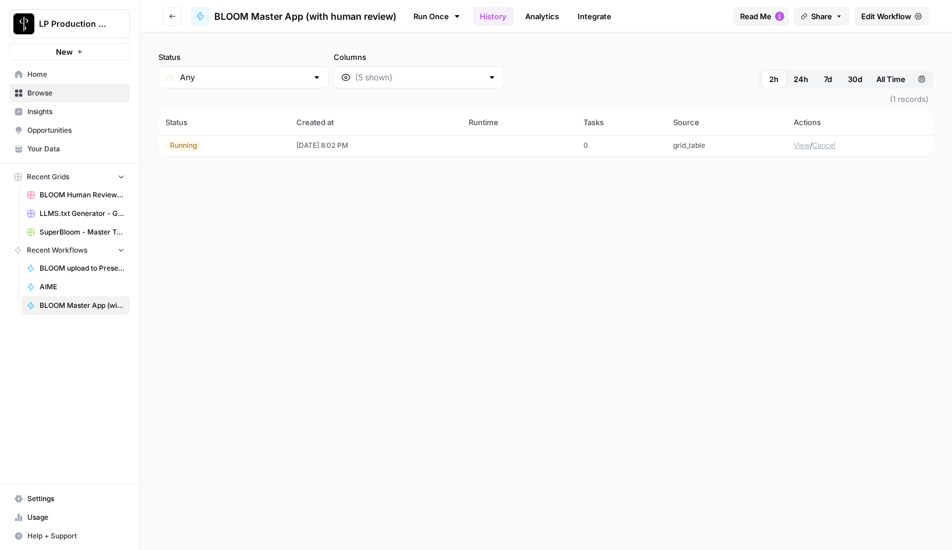
click at [799, 146] on button "View" at bounding box center [801, 145] width 16 height 10
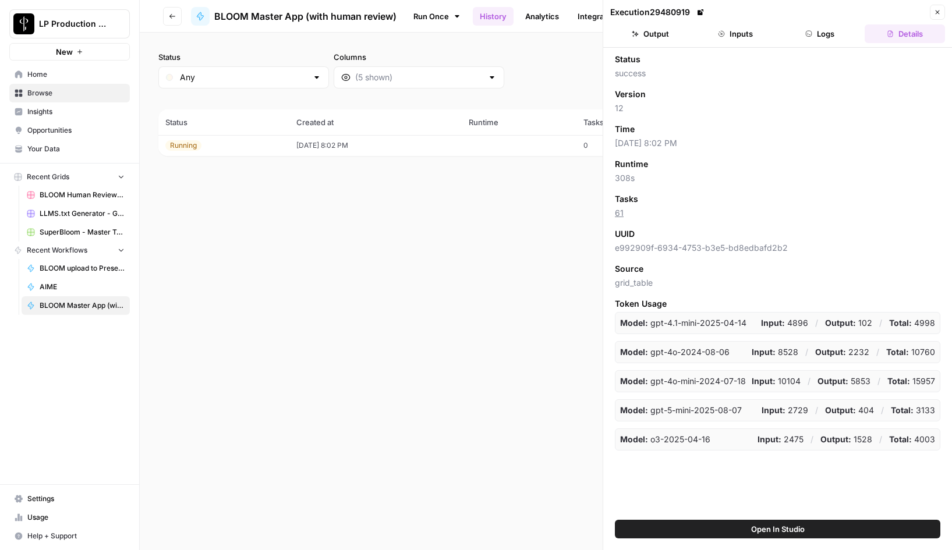
click at [822, 30] on button "Logs" at bounding box center [820, 33] width 80 height 19
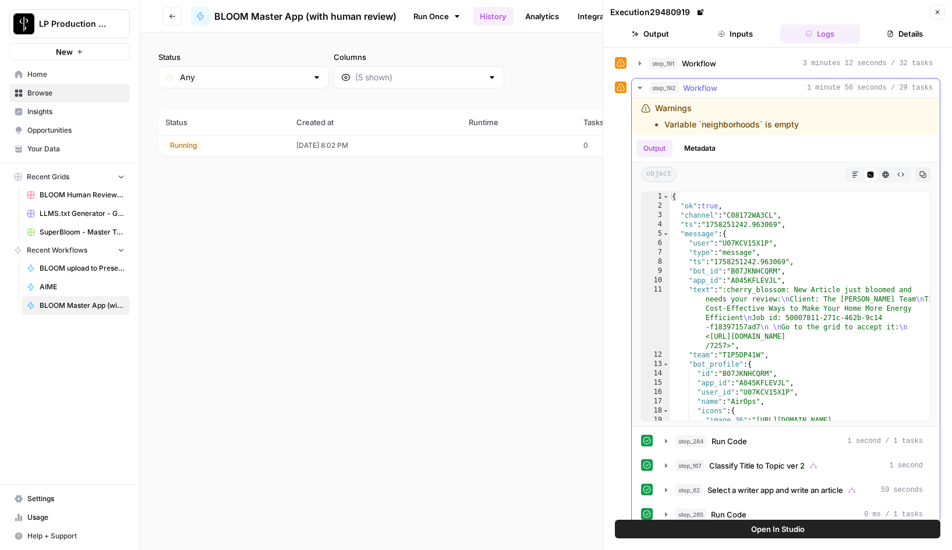
click at [640, 88] on icon "button" at bounding box center [639, 88] width 4 height 2
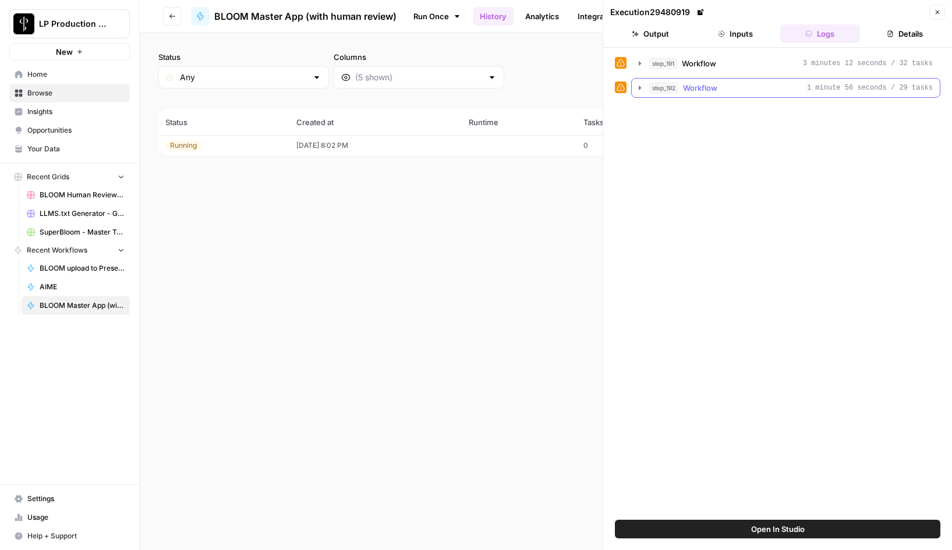
click at [639, 87] on icon "button" at bounding box center [640, 88] width 2 height 4
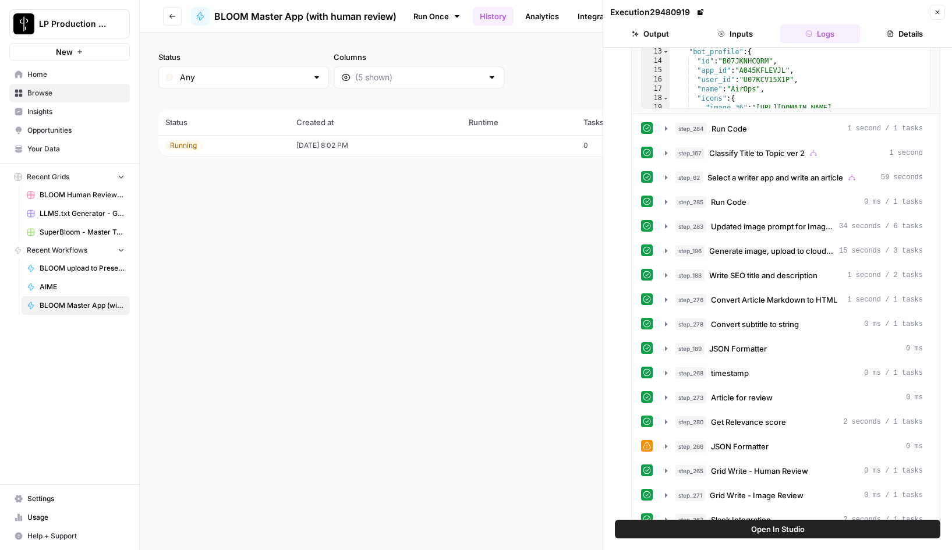
scroll to position [334, 0]
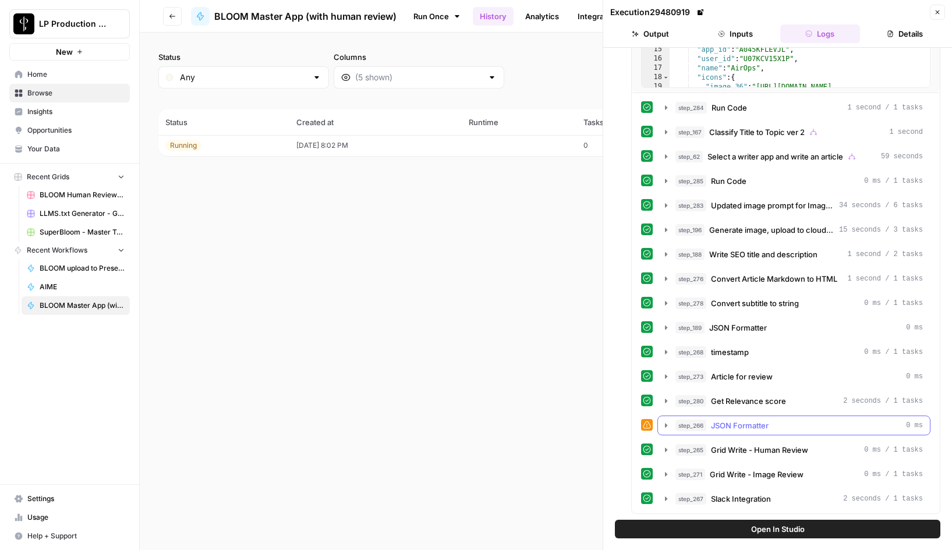
click at [666, 425] on icon "button" at bounding box center [666, 425] width 2 height 4
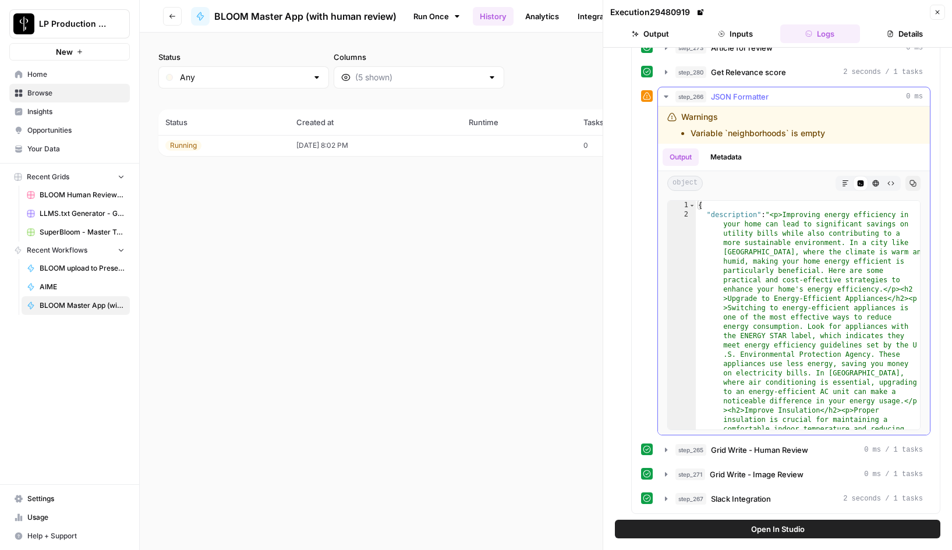
scroll to position [0, 0]
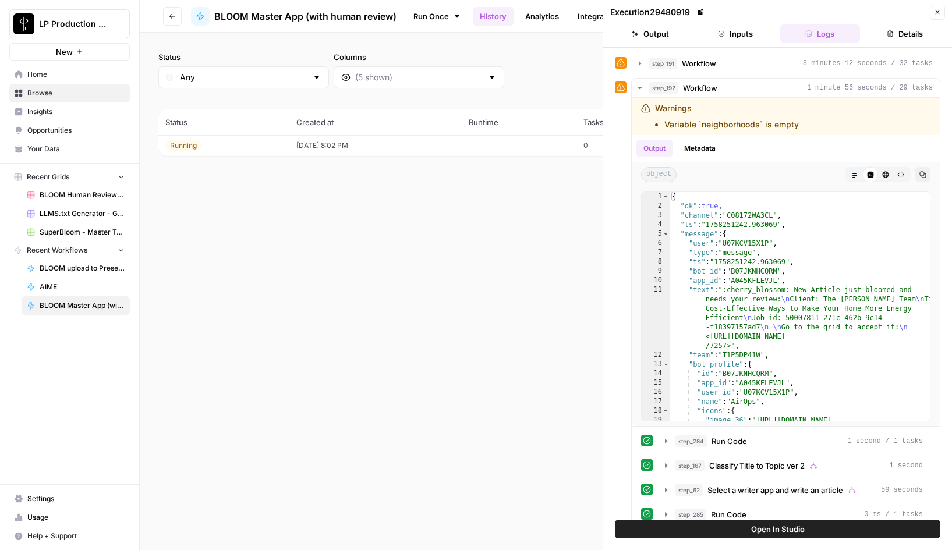
click at [939, 13] on icon "button" at bounding box center [937, 12] width 7 height 7
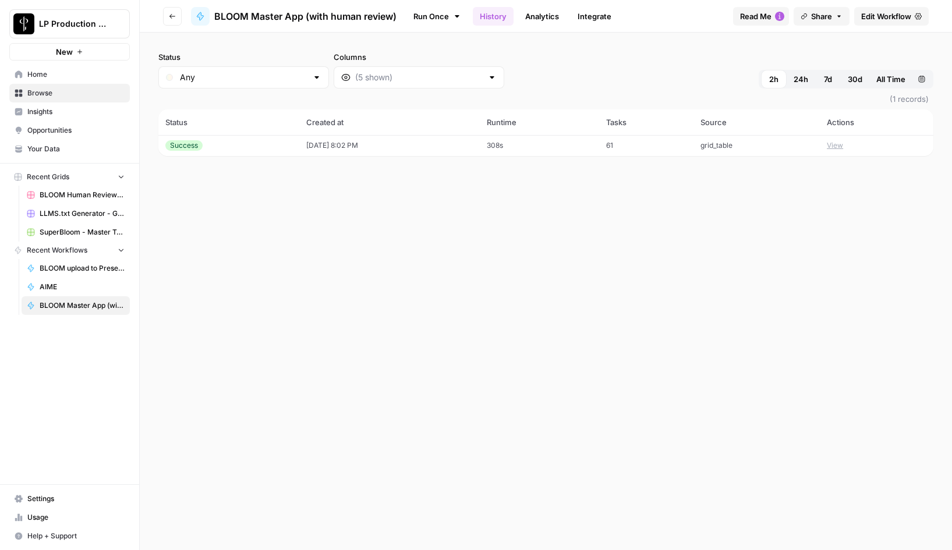
click at [898, 15] on span "Edit Workflow" at bounding box center [886, 16] width 50 height 12
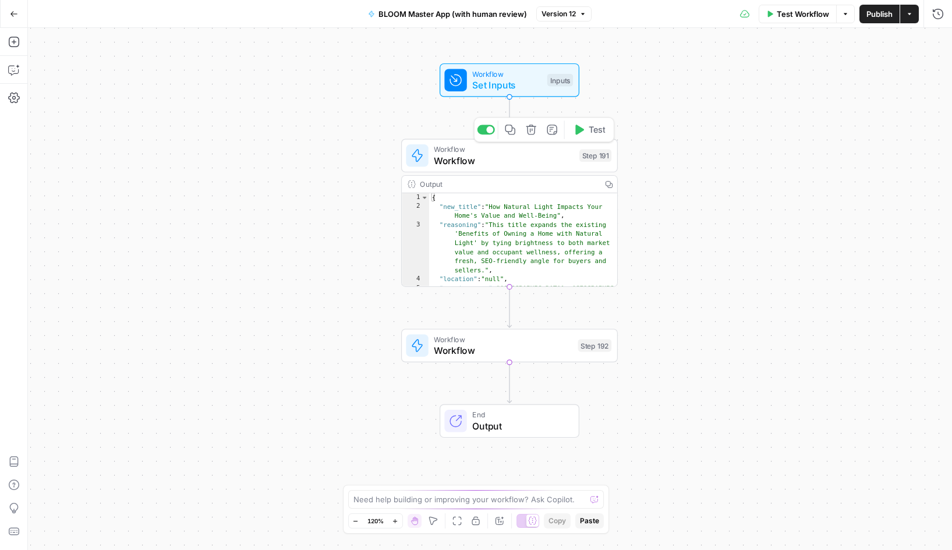
click at [485, 158] on span "Workflow" at bounding box center [504, 161] width 140 height 14
type input "BLOOM URL to Next best blog topic"
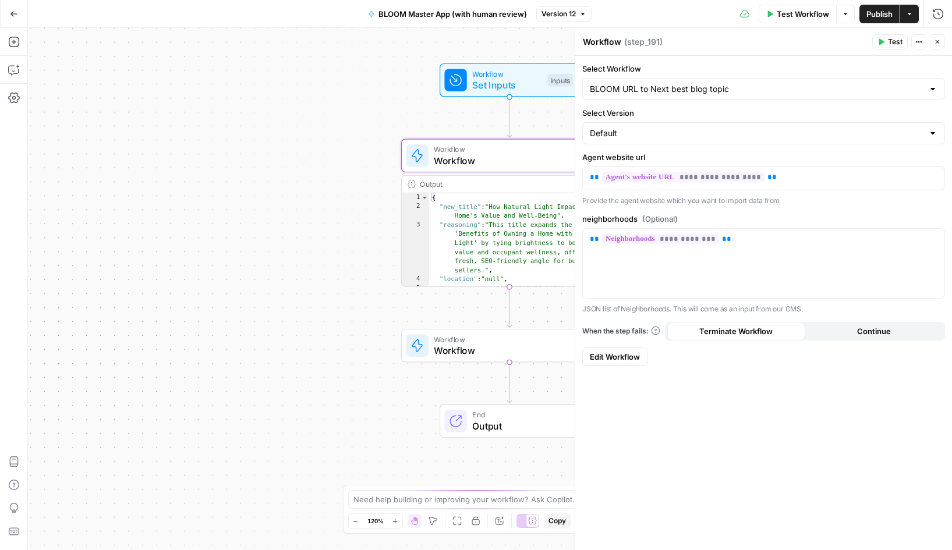
click at [625, 360] on span "Edit Workflow" at bounding box center [615, 357] width 50 height 12
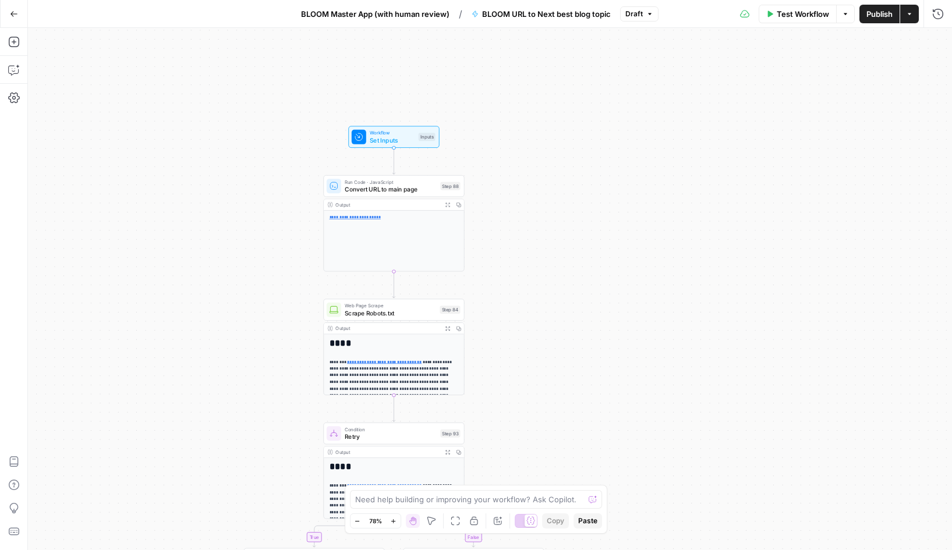
click at [386, 133] on span "Workflow" at bounding box center [392, 133] width 45 height 8
click at [889, 154] on span "edit field" at bounding box center [889, 156] width 26 height 9
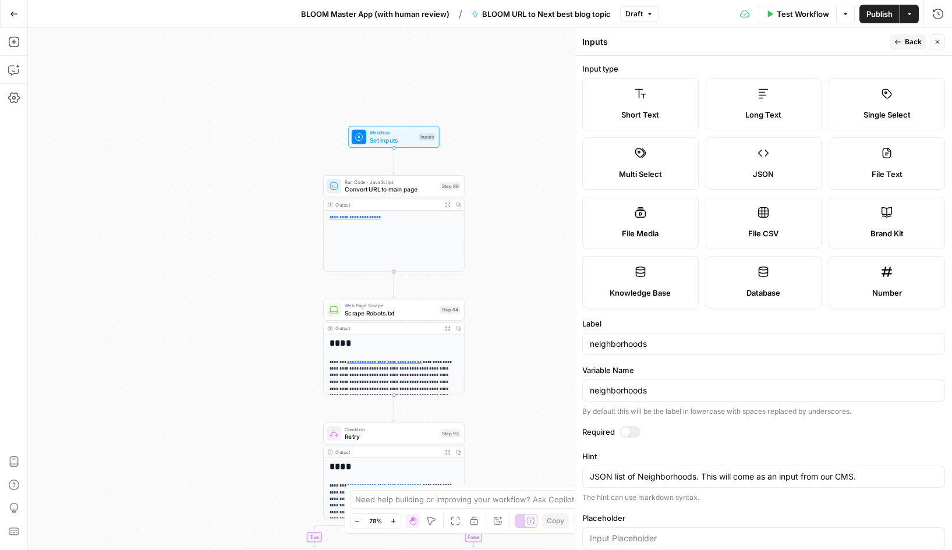
click at [903, 40] on button "Back" at bounding box center [907, 41] width 37 height 15
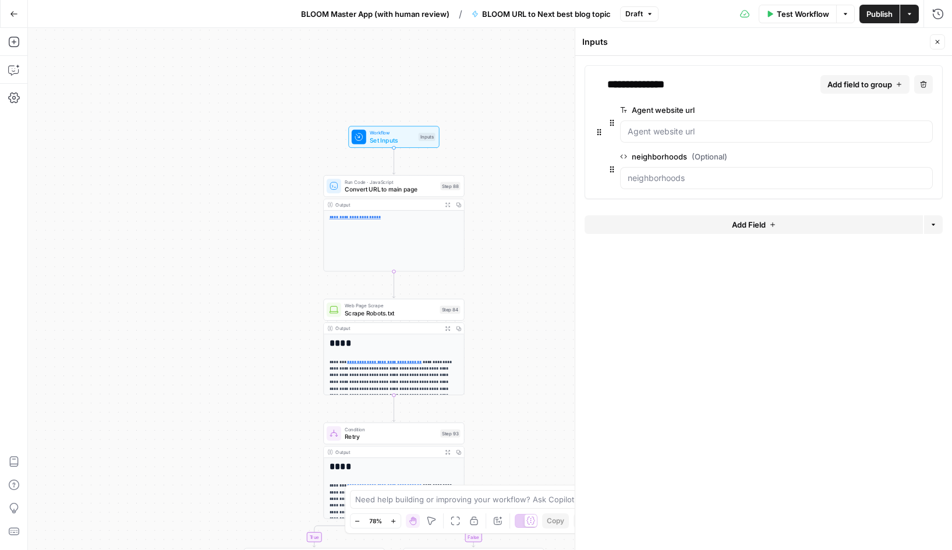
click at [12, 13] on icon "button" at bounding box center [13, 13] width 7 height 5
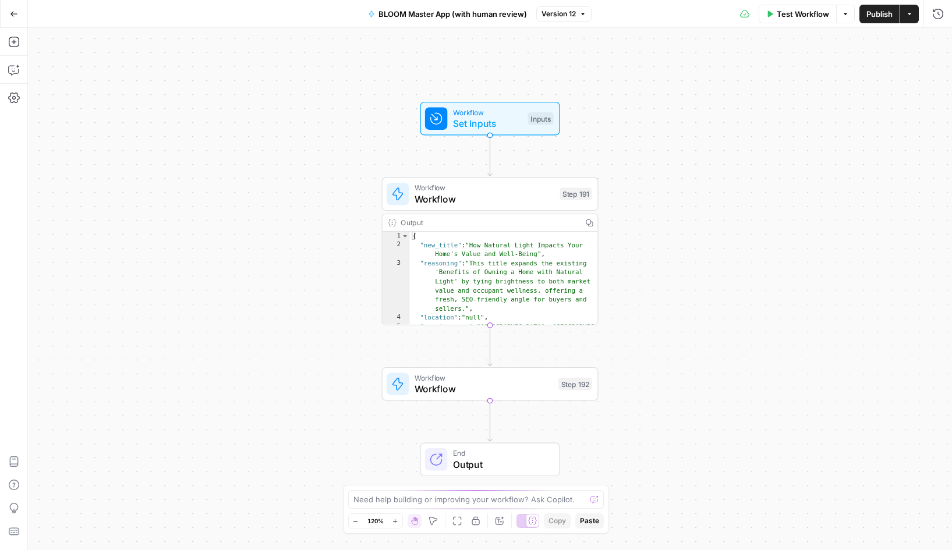
click at [479, 116] on span "Set Inputs" at bounding box center [487, 123] width 69 height 14
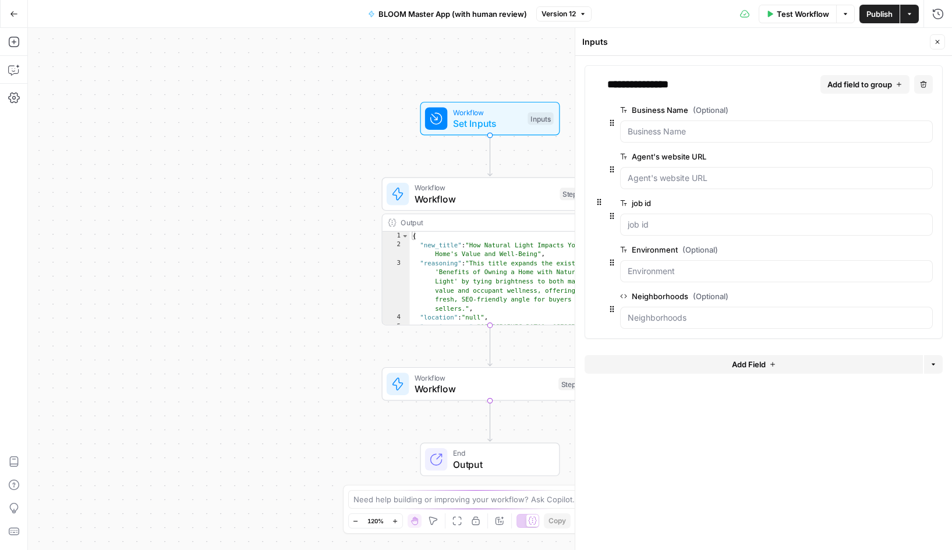
click at [898, 293] on span "edit field" at bounding box center [889, 296] width 26 height 9
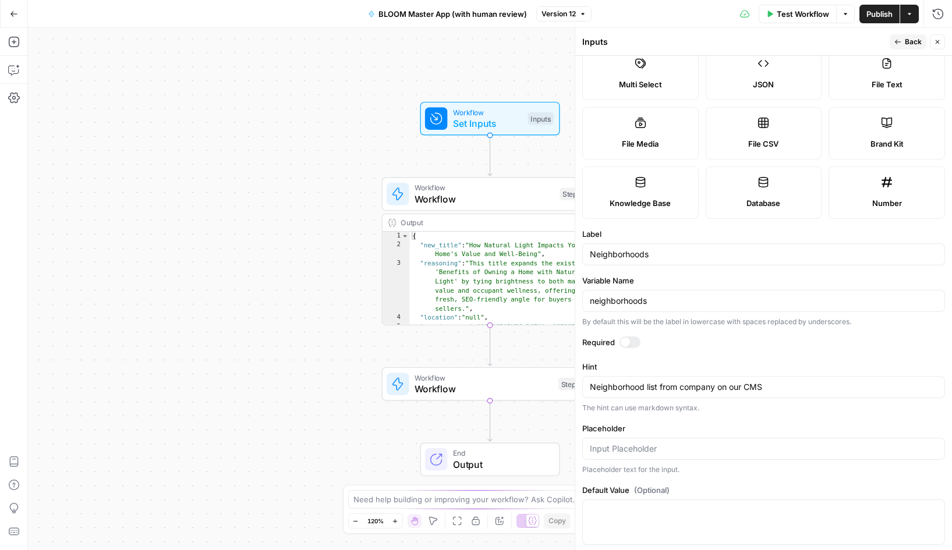
scroll to position [107, 0]
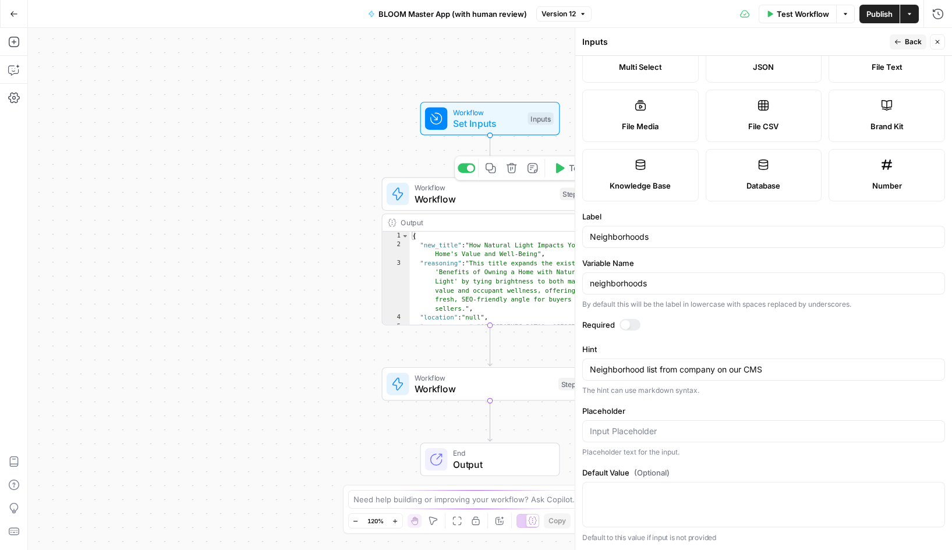
click at [468, 193] on span "Workflow" at bounding box center [484, 199] width 140 height 14
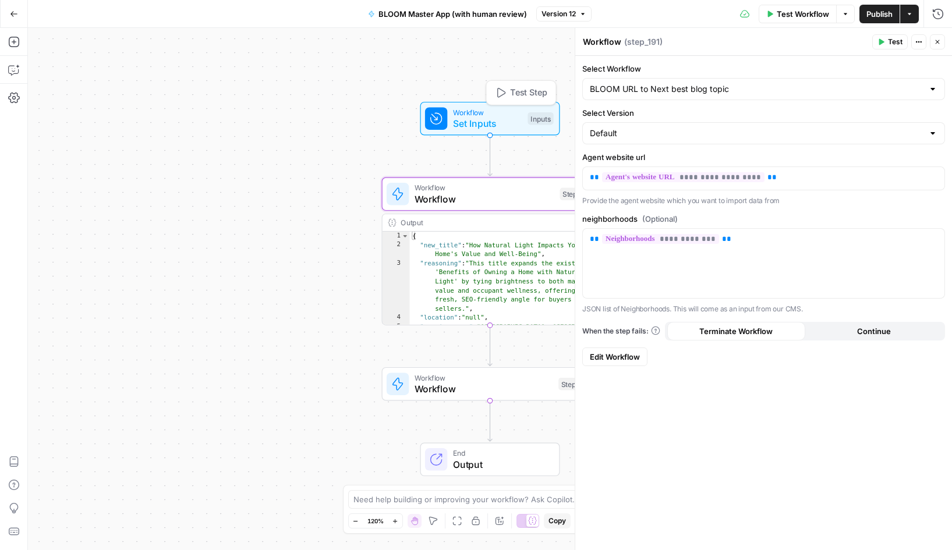
click at [476, 117] on span "Set Inputs" at bounding box center [487, 123] width 69 height 14
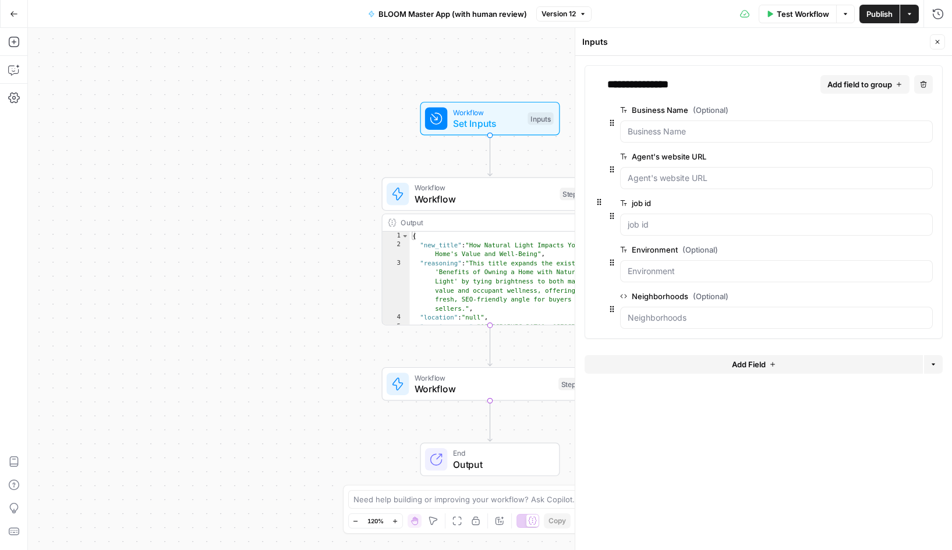
click at [893, 298] on span "edit field" at bounding box center [889, 296] width 26 height 9
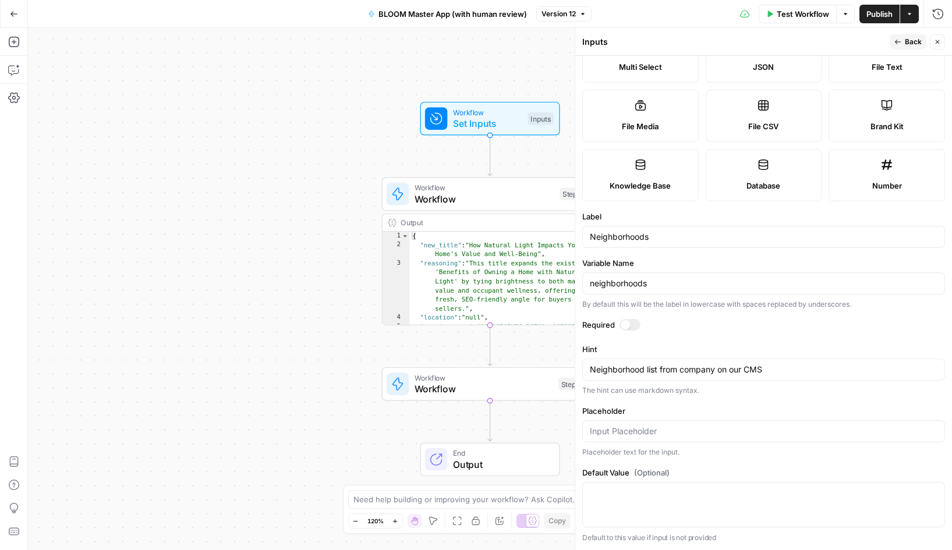
scroll to position [0, 0]
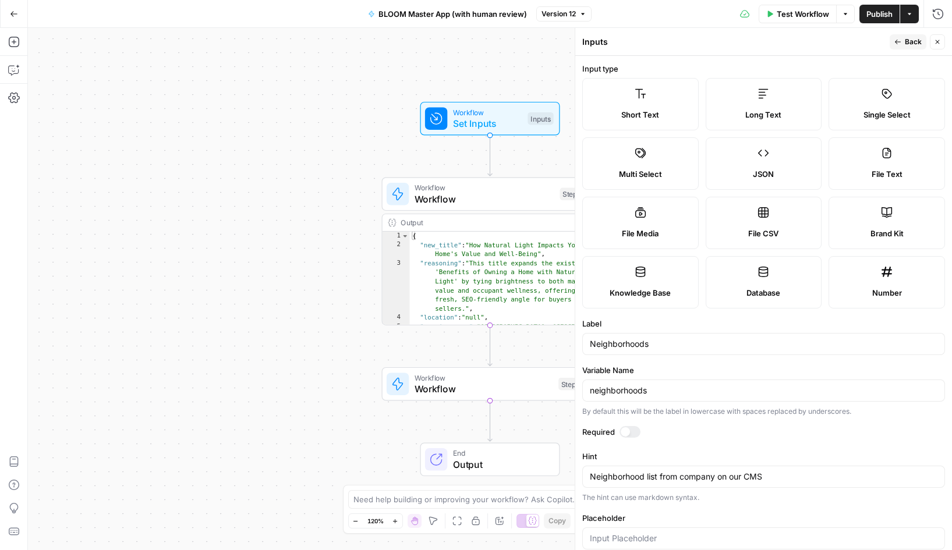
click at [913, 38] on span "Back" at bounding box center [913, 42] width 17 height 10
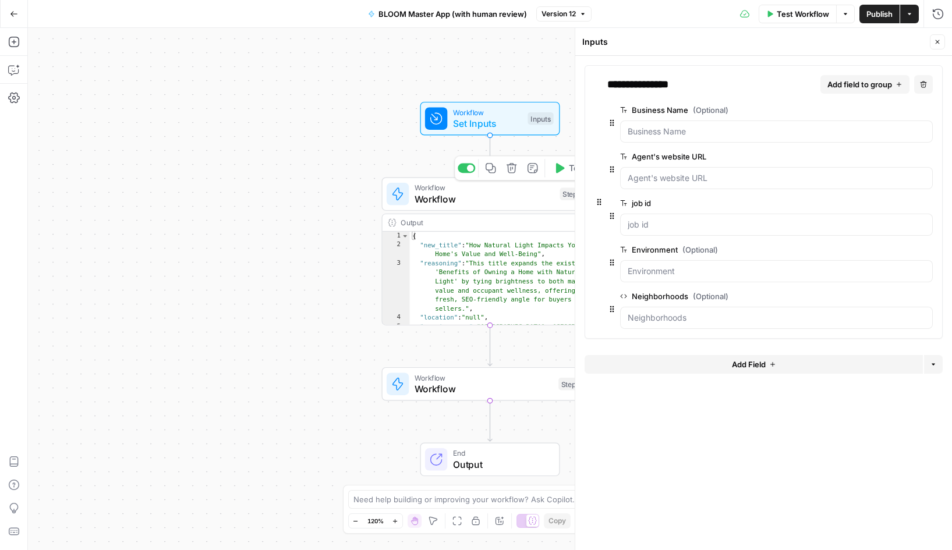
click at [456, 198] on span "Workflow" at bounding box center [484, 199] width 140 height 14
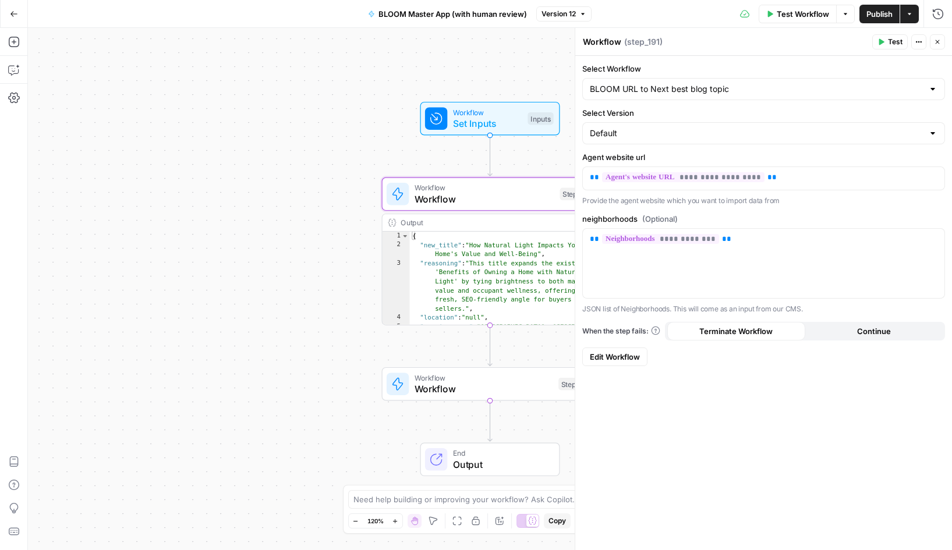
click at [632, 360] on span "Edit Workflow" at bounding box center [615, 357] width 50 height 12
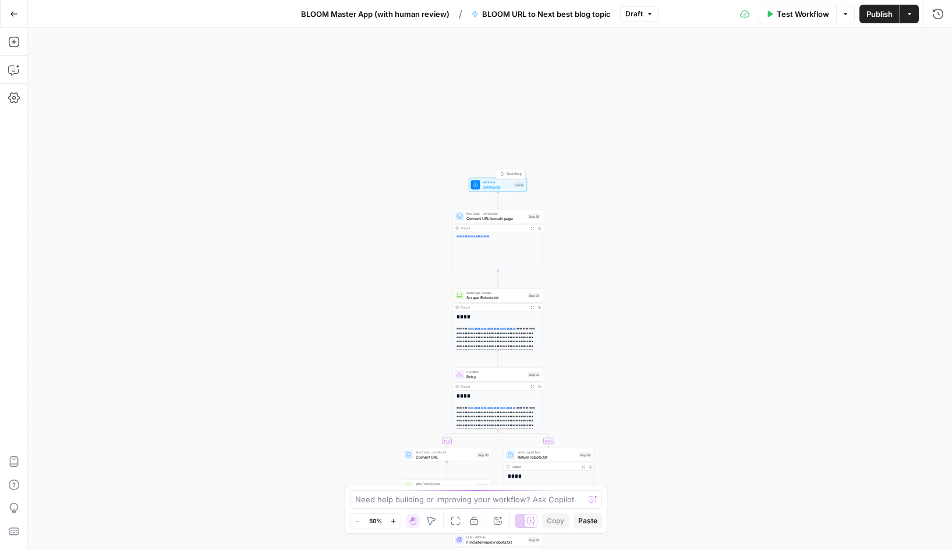
click at [500, 186] on span "Set Inputs" at bounding box center [497, 187] width 29 height 6
click at [892, 153] on span "edit field" at bounding box center [889, 156] width 26 height 9
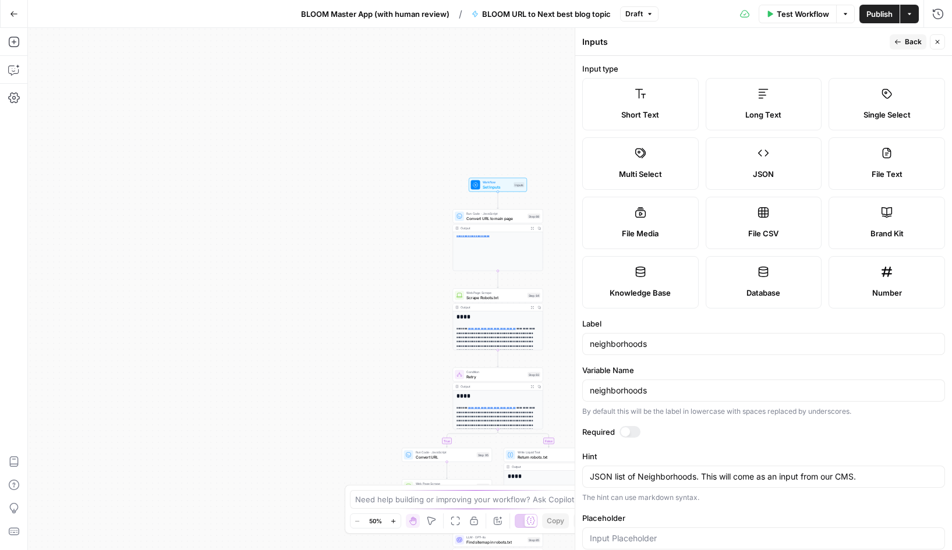
click at [388, 236] on div "**********" at bounding box center [490, 289] width 924 height 522
click at [937, 42] on icon "button" at bounding box center [937, 42] width 4 height 4
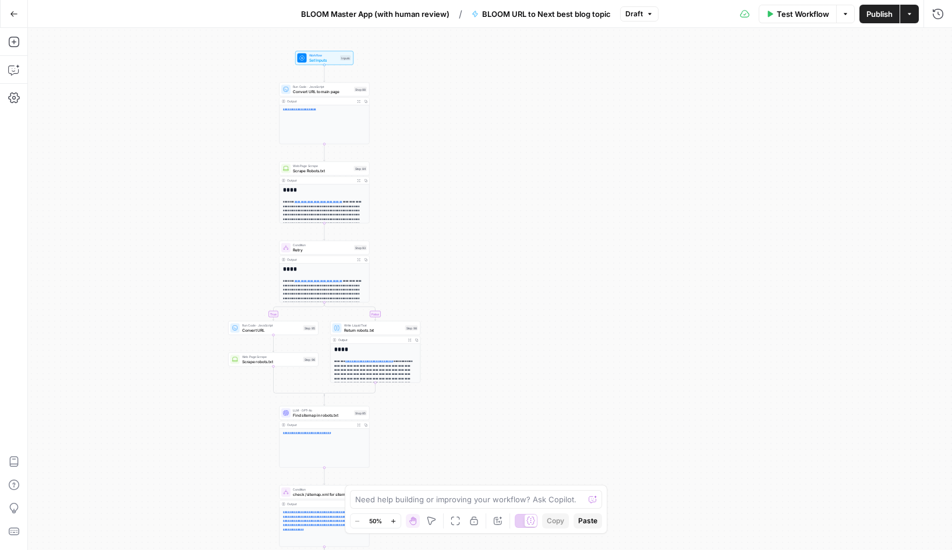
drag, startPoint x: 380, startPoint y: 293, endPoint x: 207, endPoint y: 166, distance: 214.9
click at [207, 166] on div "**********" at bounding box center [490, 289] width 924 height 522
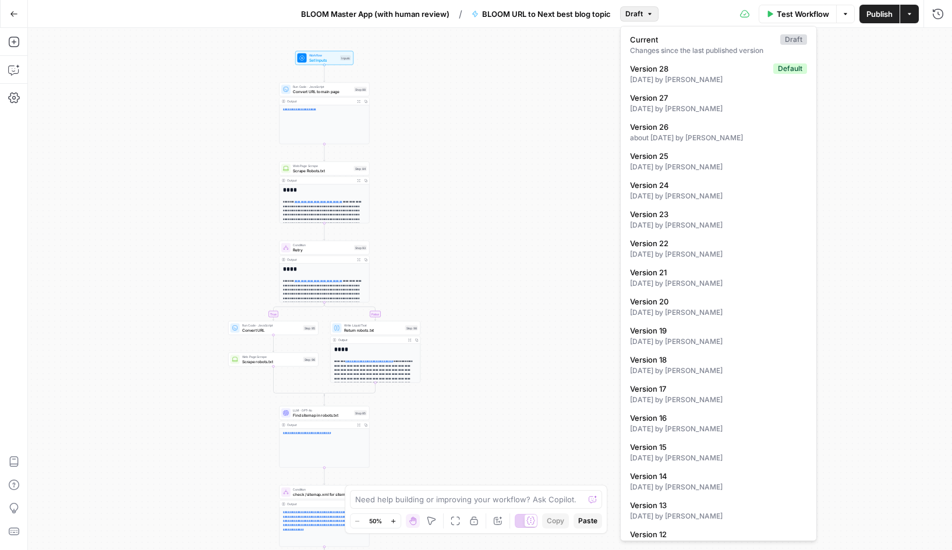
click at [640, 11] on span "Draft" at bounding box center [633, 14] width 17 height 10
click at [693, 13] on div "Test Workflow Options Publish Actions Run History" at bounding box center [805, 13] width 294 height 27
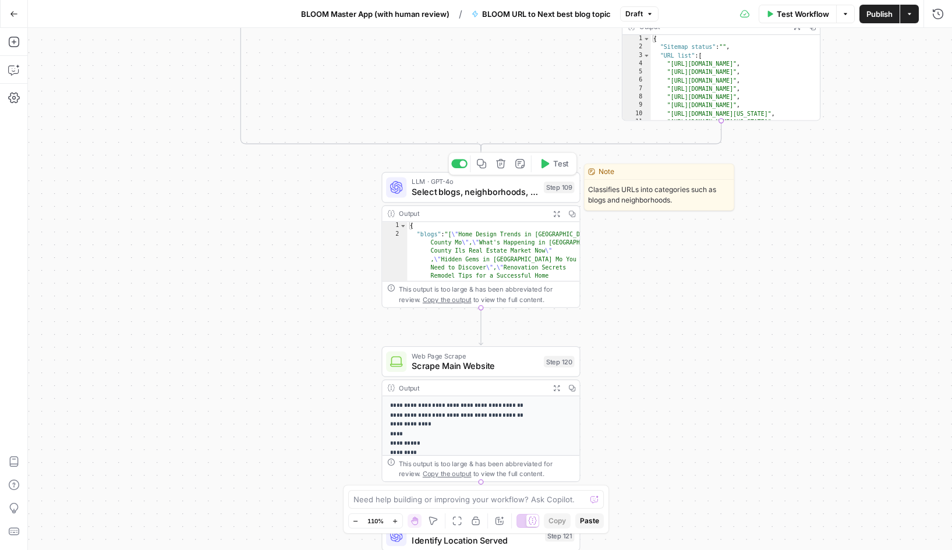
click at [460, 193] on span "Select blogs, neighborhoods, about us" at bounding box center [475, 192] width 127 height 13
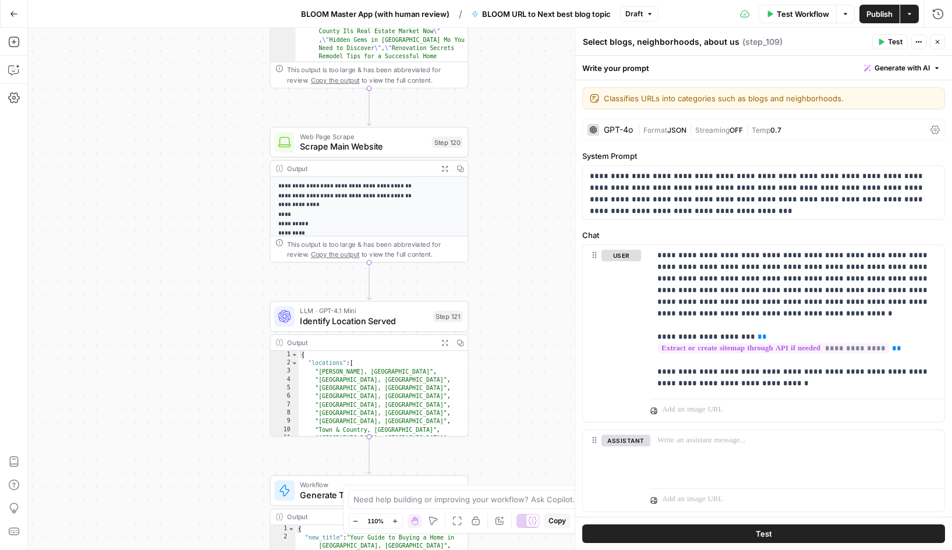
drag, startPoint x: 350, startPoint y: 334, endPoint x: 239, endPoint y: 114, distance: 246.3
click at [239, 114] on div "**********" at bounding box center [490, 289] width 924 height 522
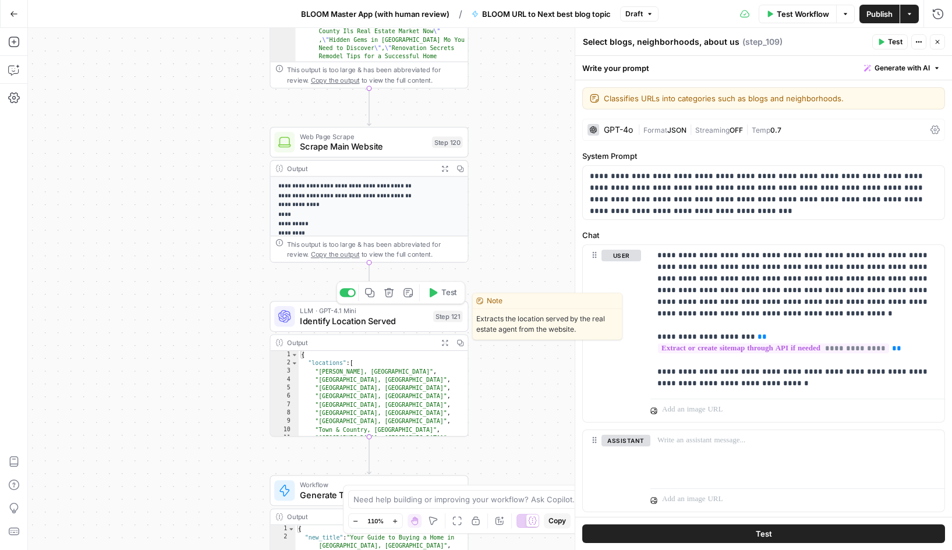
click at [371, 318] on span "Identify Location Served" at bounding box center [364, 320] width 128 height 13
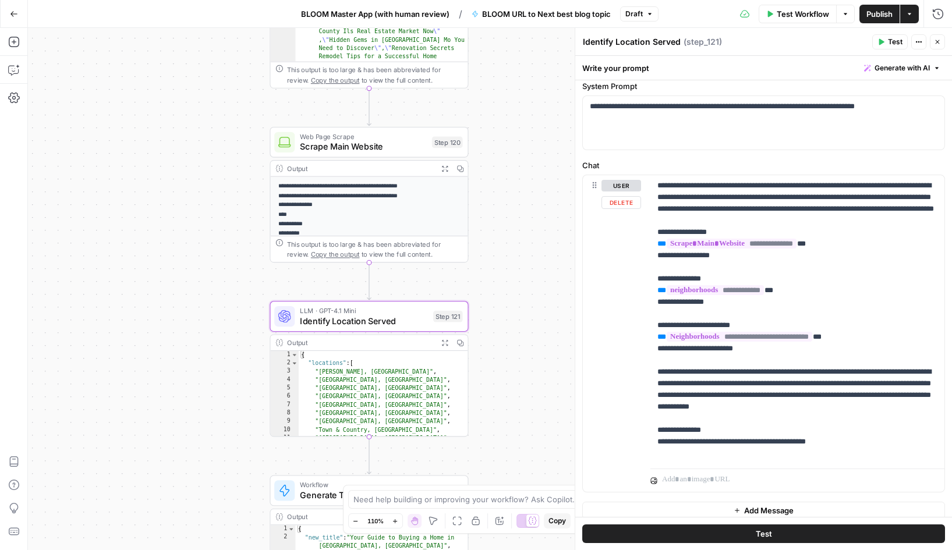
scroll to position [79, 0]
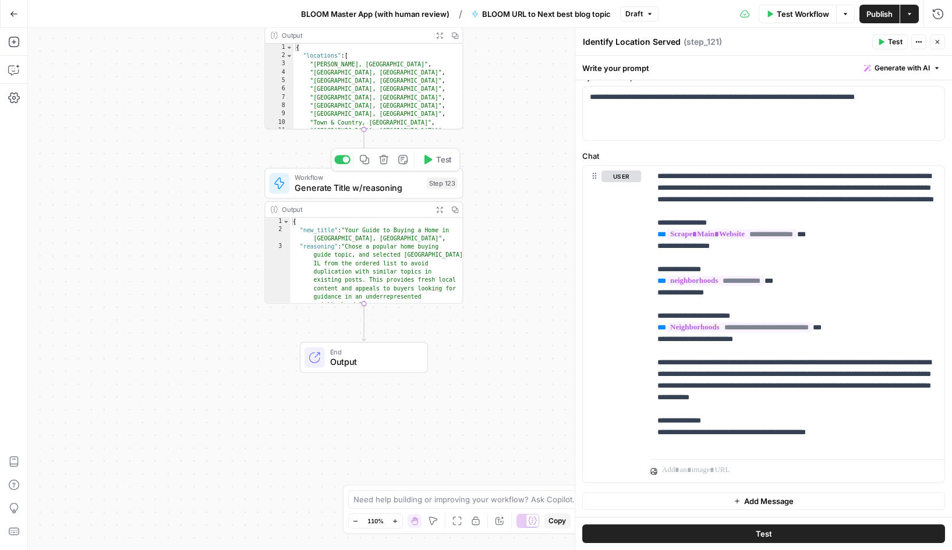
click at [370, 185] on span "Generate Title w/reasoning" at bounding box center [358, 188] width 127 height 13
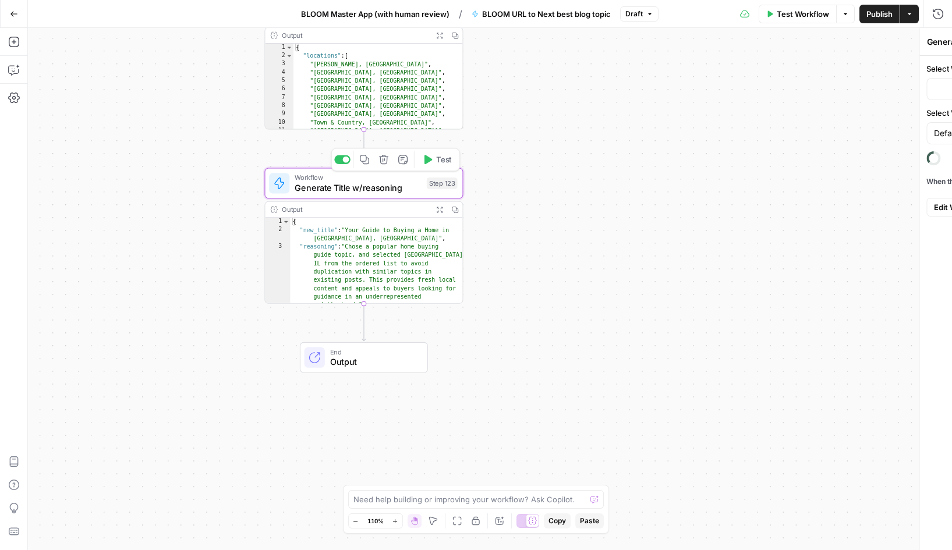
type input "BLOOM - Topic Selection w/neighborhood [v2]"
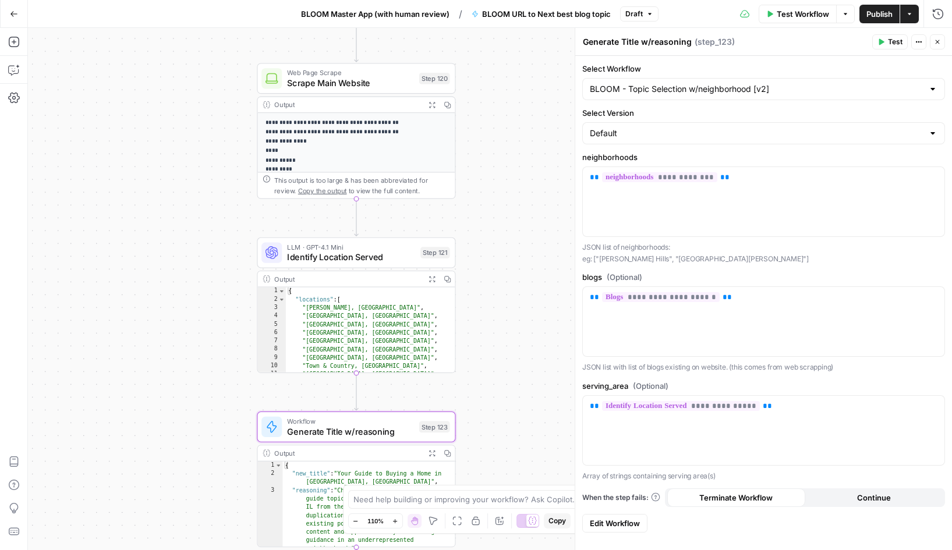
click at [397, 9] on span "BLOOM Master App (with human review)" at bounding box center [375, 14] width 148 height 12
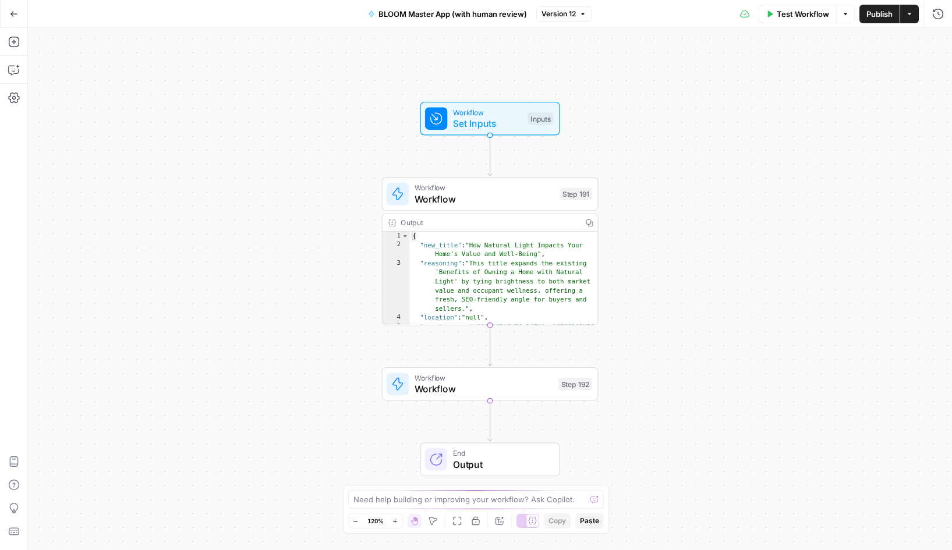
click at [474, 121] on span "Set Inputs" at bounding box center [487, 123] width 69 height 14
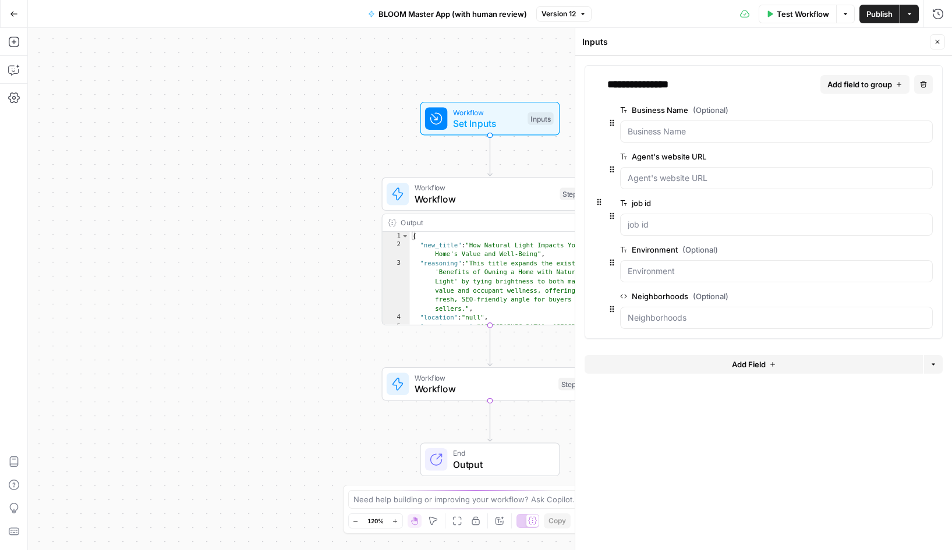
click at [891, 296] on span "edit field" at bounding box center [889, 296] width 26 height 9
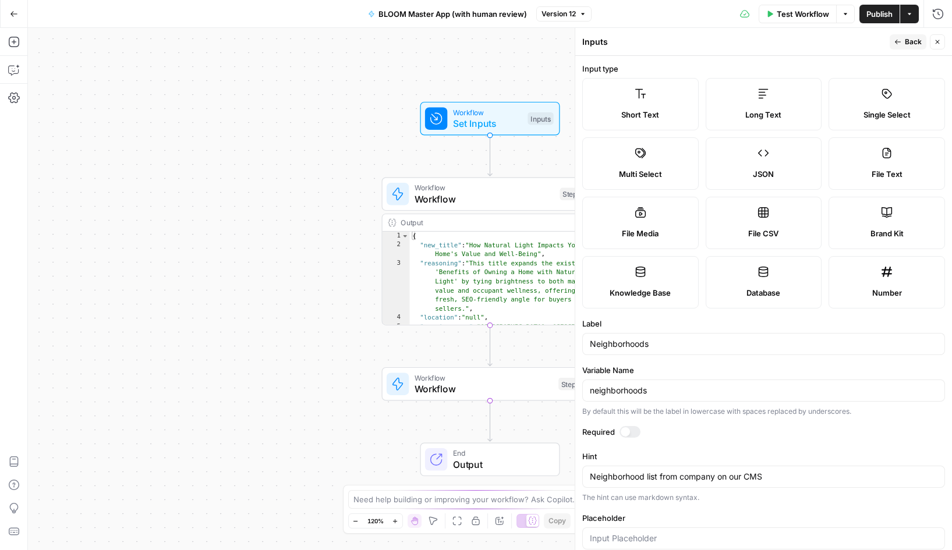
click at [900, 38] on icon "button" at bounding box center [897, 41] width 7 height 7
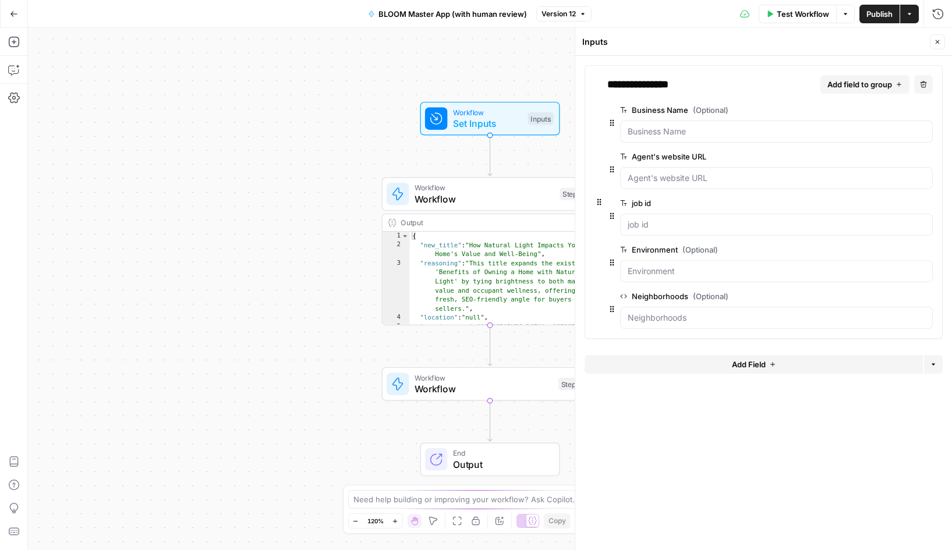
click at [573, 15] on span "Version 12" at bounding box center [558, 14] width 34 height 10
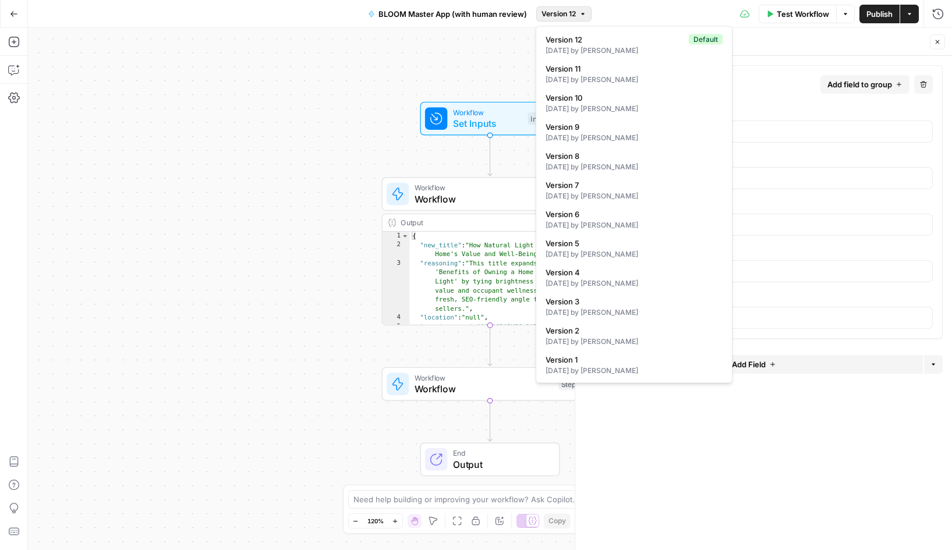
click at [651, 13] on div "Test Workflow Options Publish Actions Run History" at bounding box center [771, 13] width 361 height 27
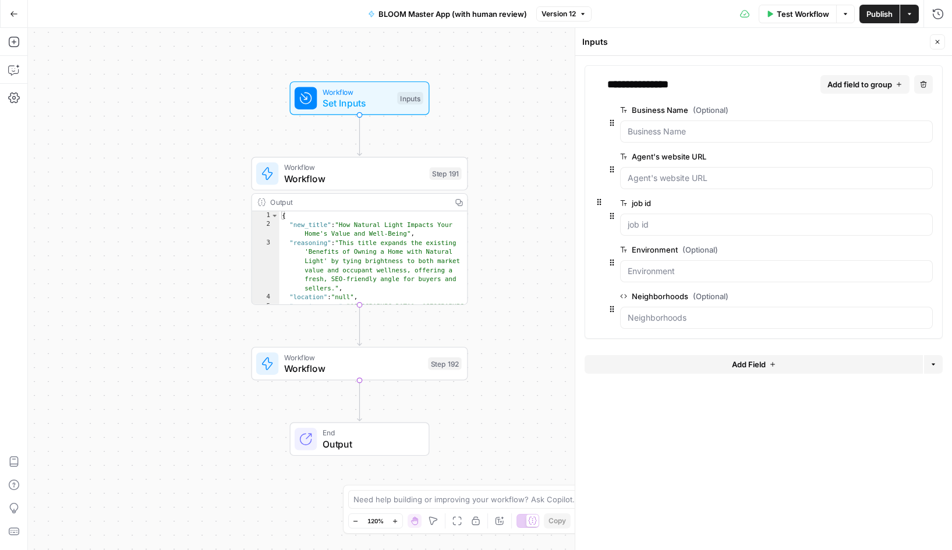
drag, startPoint x: 342, startPoint y: 299, endPoint x: 211, endPoint y: 279, distance: 132.0
click at [211, 279] on div "Workflow Set Inputs Inputs Workflow Workflow Step 191 Output Copy 1 2 3 4 5 6 {…" at bounding box center [490, 289] width 924 height 522
click at [888, 114] on span "edit field" at bounding box center [889, 109] width 26 height 9
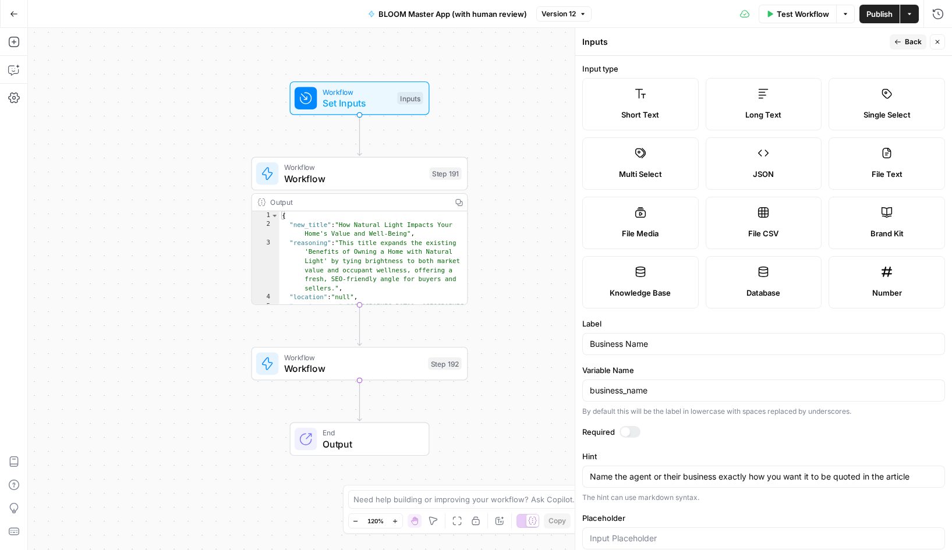
click at [905, 38] on span "Back" at bounding box center [913, 42] width 17 height 10
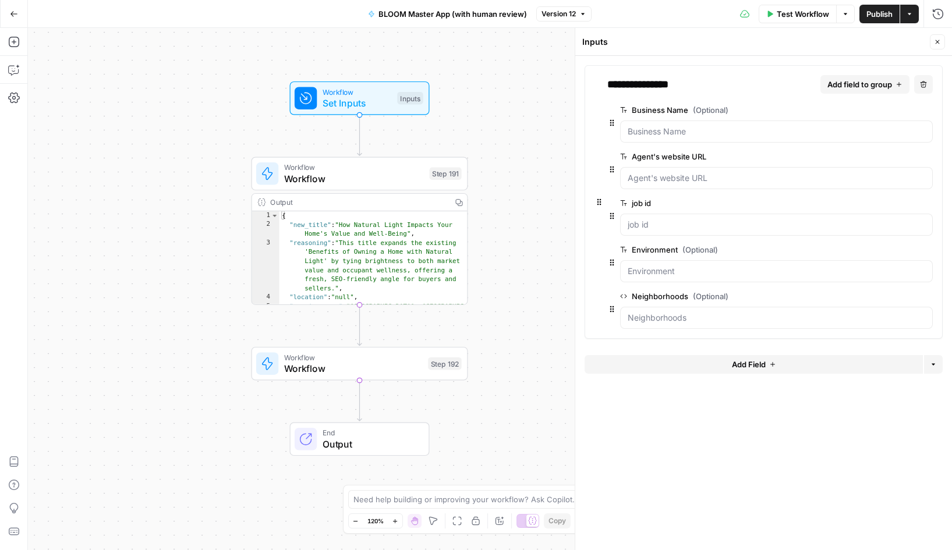
click at [886, 296] on span "edit field" at bounding box center [889, 296] width 26 height 9
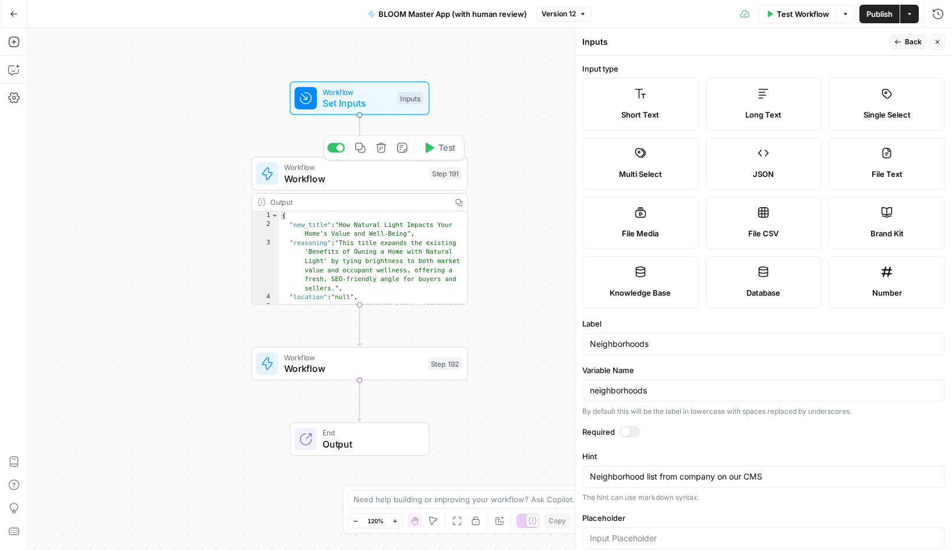
click at [339, 175] on span "Workflow" at bounding box center [354, 179] width 140 height 14
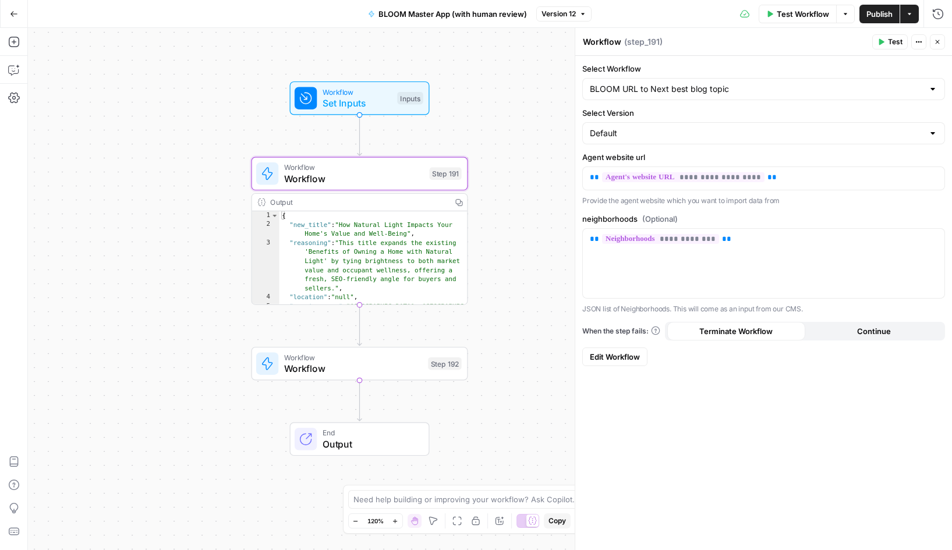
click at [616, 360] on span "Edit Workflow" at bounding box center [615, 357] width 50 height 12
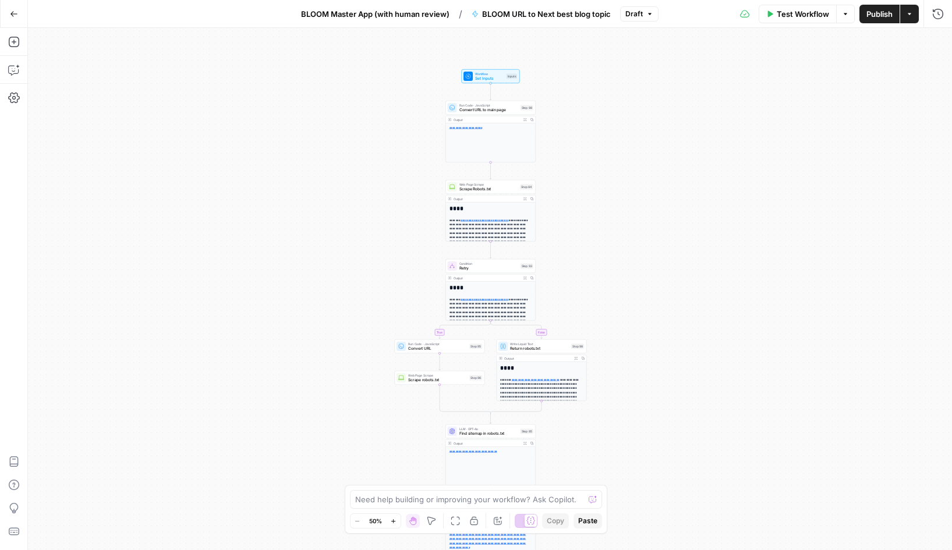
click at [381, 17] on span "BLOOM Master App (with human review)" at bounding box center [375, 14] width 148 height 12
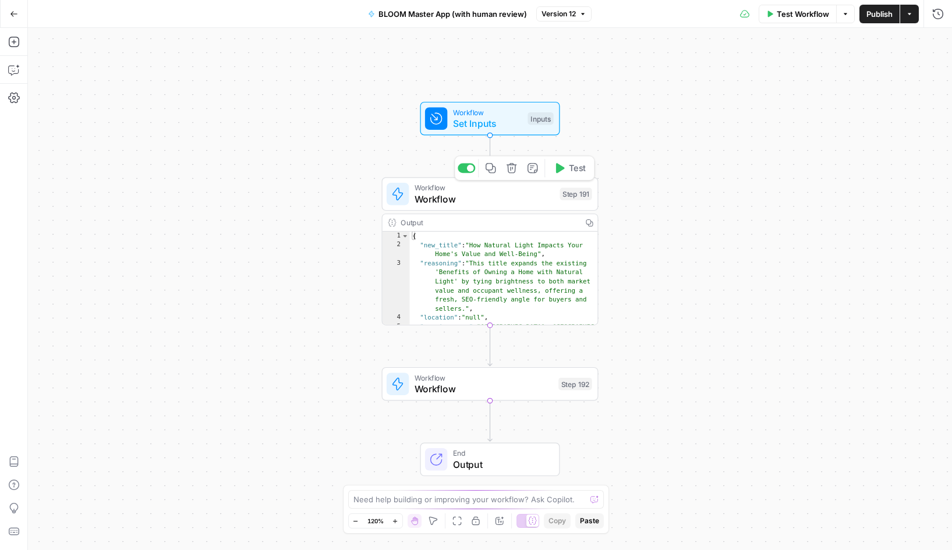
click at [466, 194] on span "Workflow" at bounding box center [484, 199] width 140 height 14
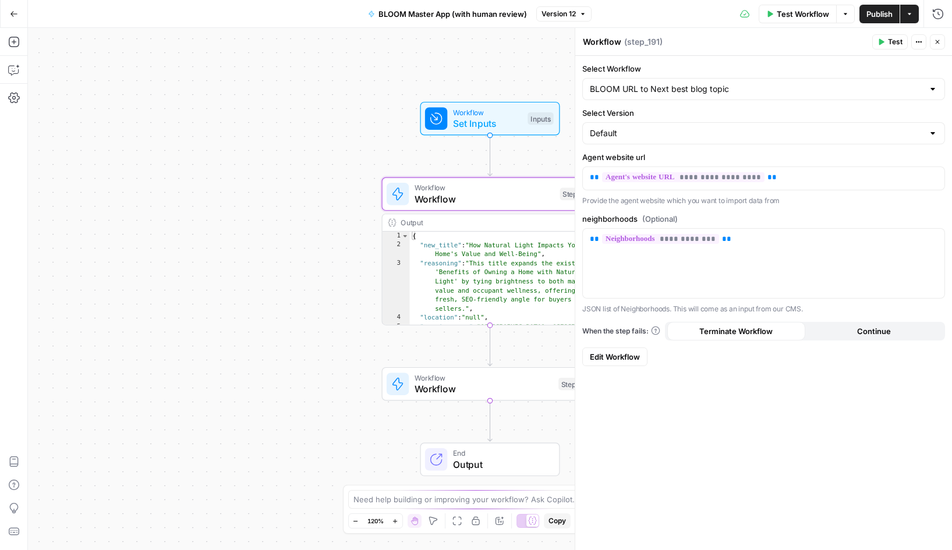
click at [623, 360] on span "Edit Workflow" at bounding box center [615, 357] width 50 height 12
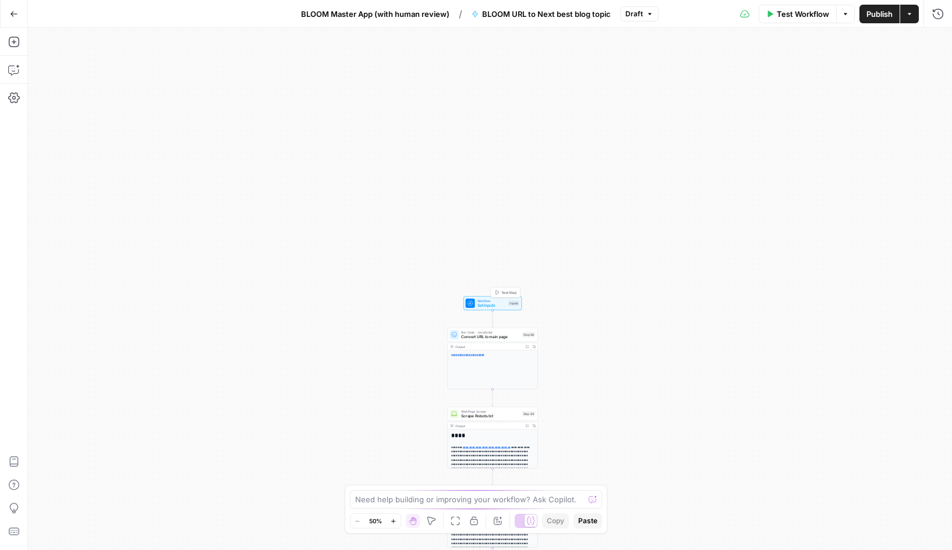
click at [480, 301] on span "Workflow" at bounding box center [491, 301] width 29 height 5
click at [432, 236] on div "**********" at bounding box center [490, 289] width 924 height 522
click at [886, 157] on span "edit field" at bounding box center [889, 156] width 26 height 9
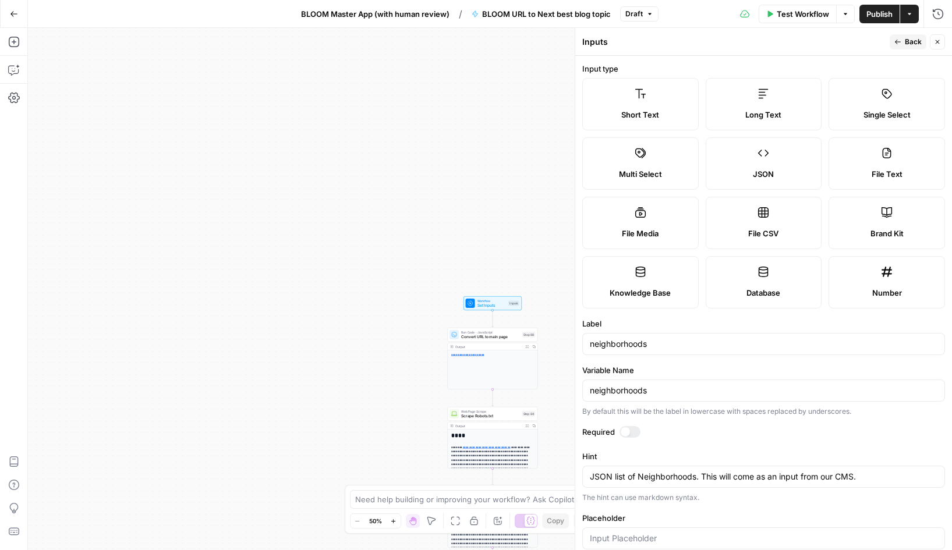
click at [905, 40] on span "Back" at bounding box center [913, 42] width 17 height 10
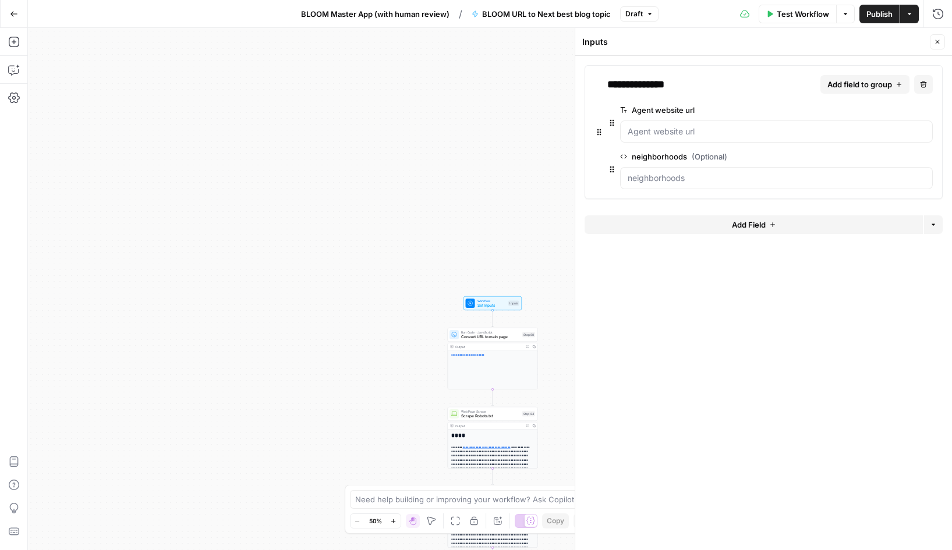
click at [640, 14] on span "Draft" at bounding box center [633, 14] width 17 height 10
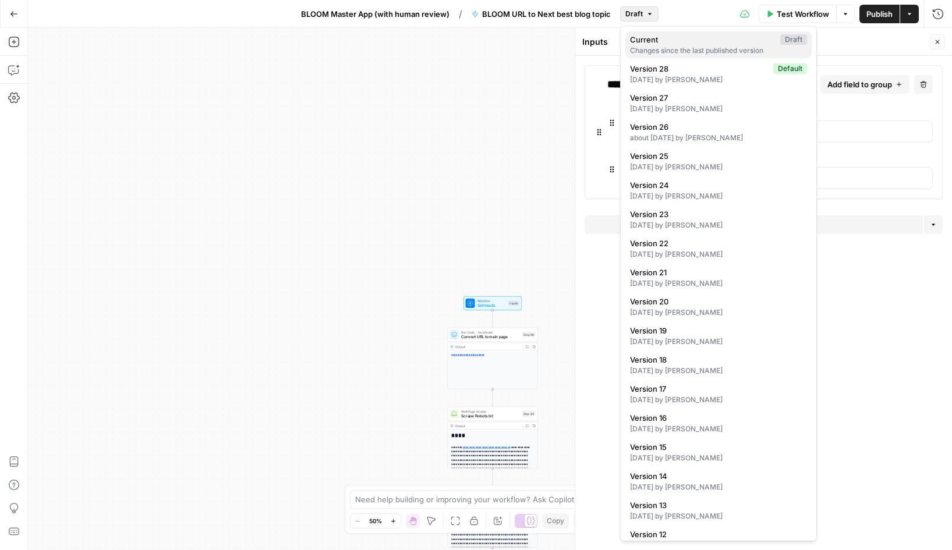
click at [717, 44] on span "Current" at bounding box center [703, 40] width 146 height 12
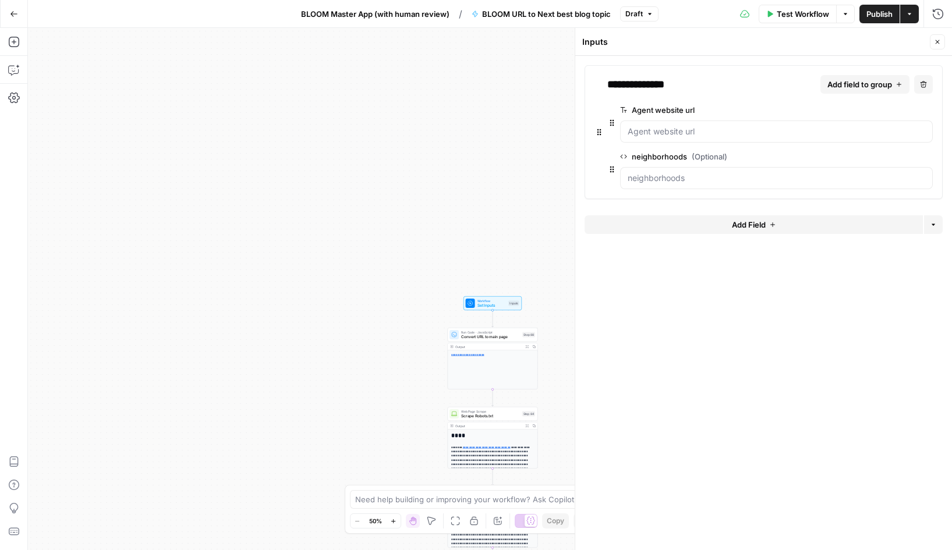
click at [706, 14] on div "Test Workflow Options Publish Actions Run History" at bounding box center [805, 13] width 294 height 27
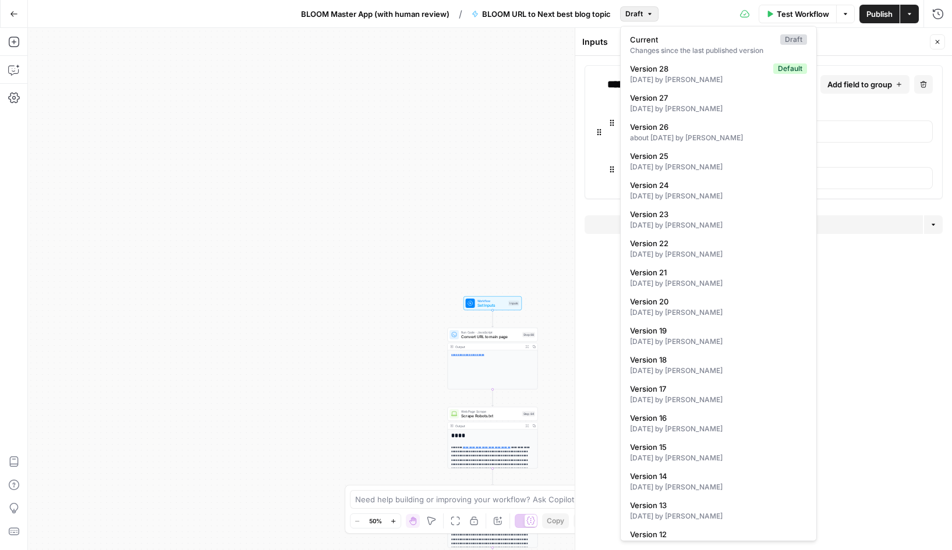
click at [630, 10] on span "Draft" at bounding box center [633, 14] width 17 height 10
click at [674, 75] on div "3 days ago by Kevin Wallner" at bounding box center [718, 80] width 177 height 10
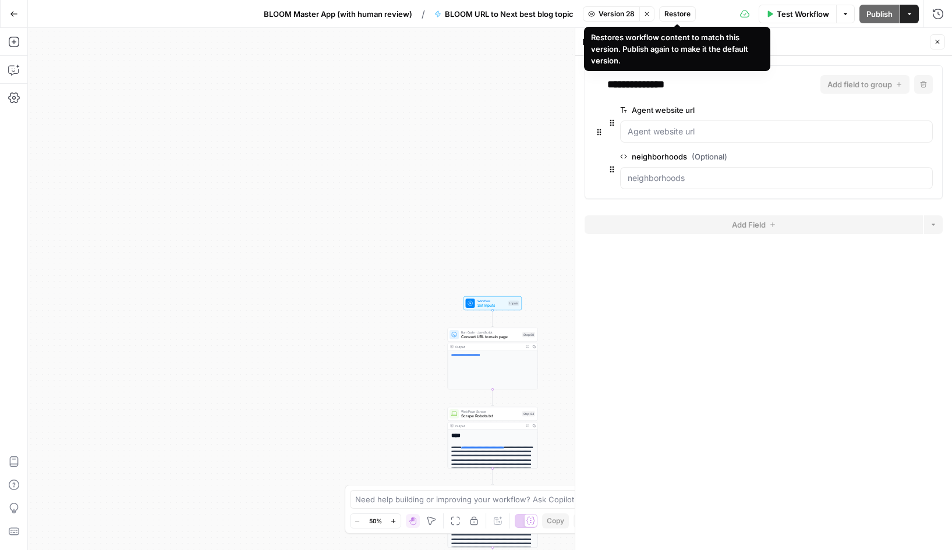
click at [674, 13] on span "Restore" at bounding box center [677, 14] width 26 height 10
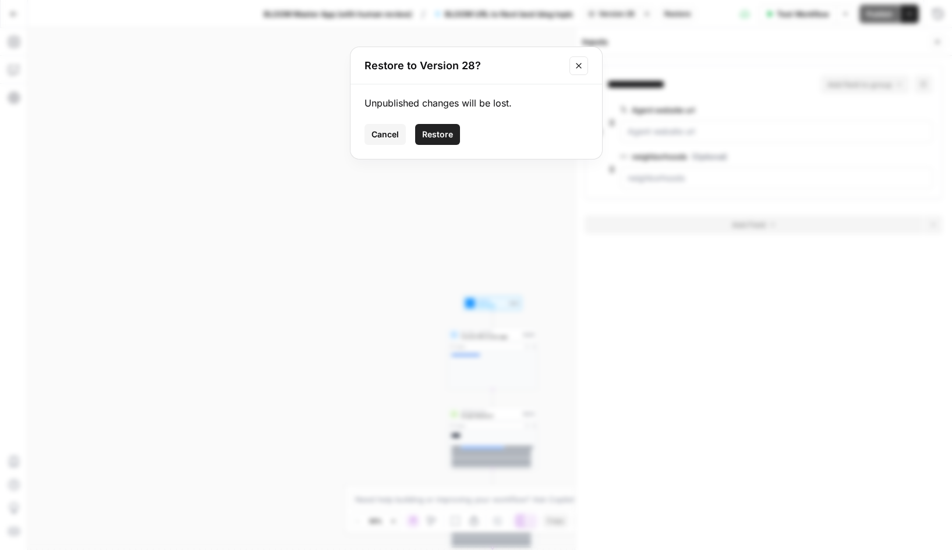
click at [448, 132] on span "Restore" at bounding box center [437, 135] width 31 height 12
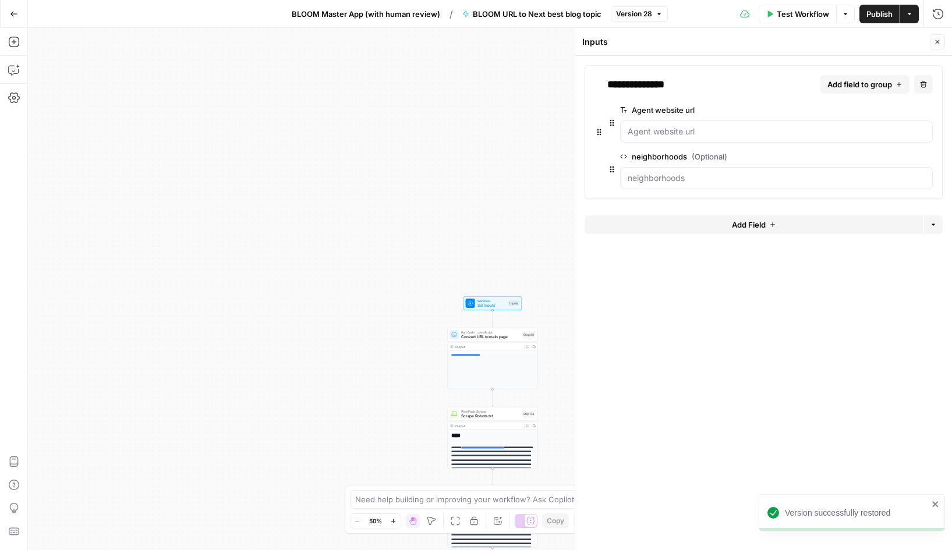
click at [886, 157] on span "edit field" at bounding box center [889, 156] width 26 height 9
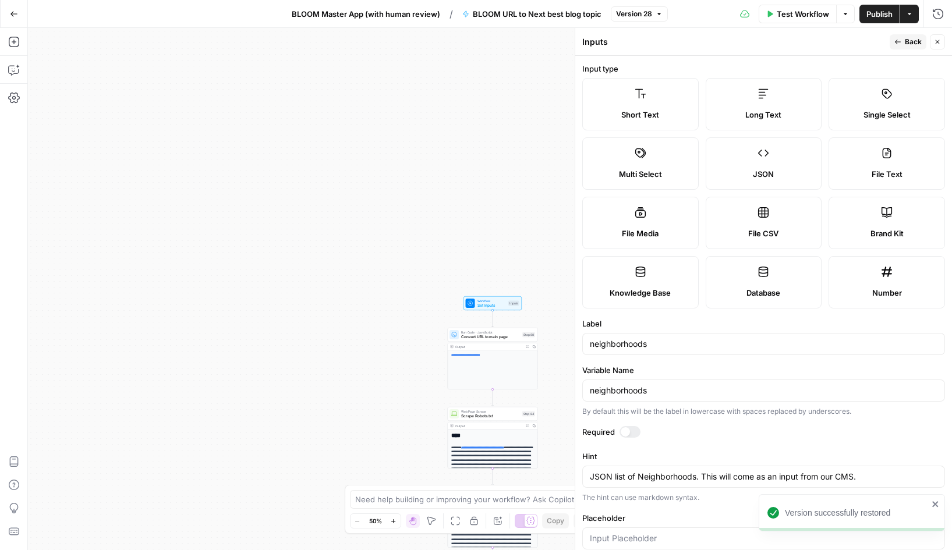
click at [902, 38] on button "Back" at bounding box center [907, 41] width 37 height 15
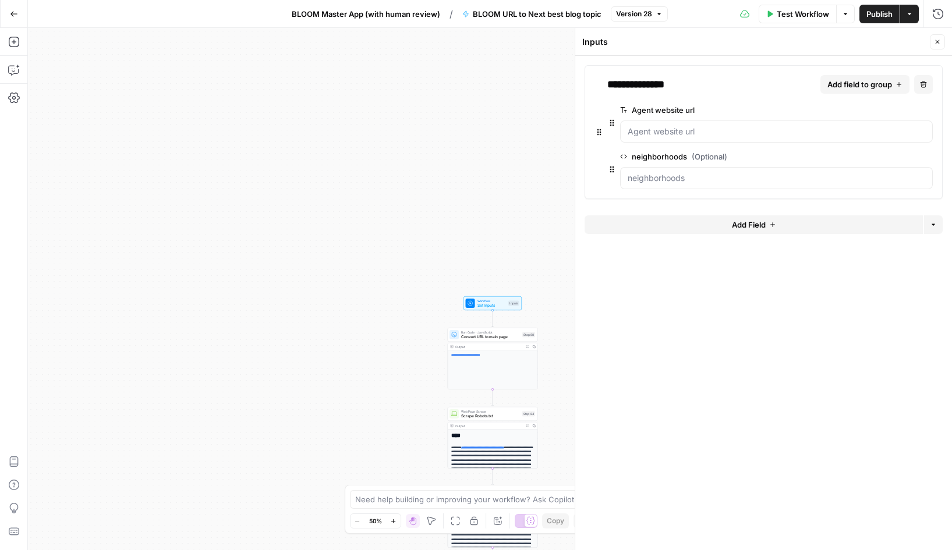
click at [368, 10] on span "BLOOM Master App (with human review)" at bounding box center [366, 14] width 148 height 12
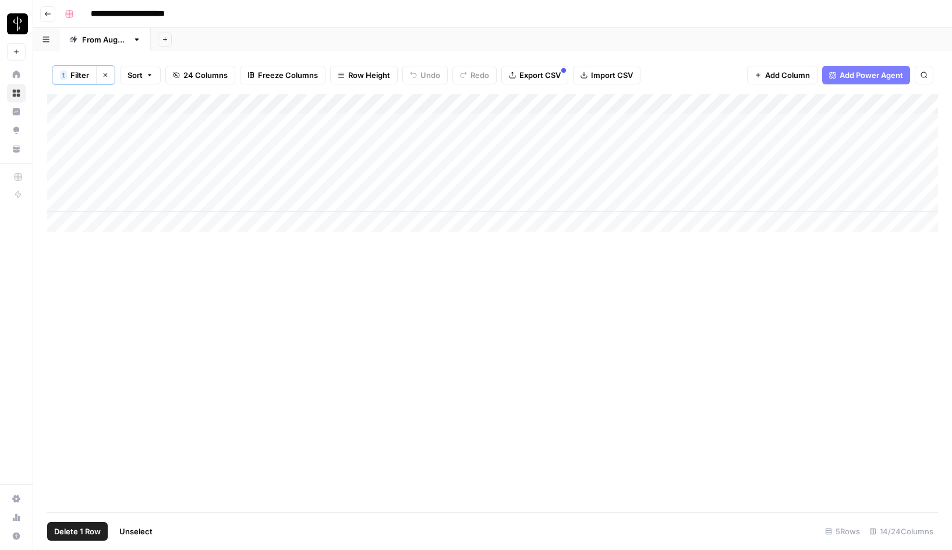
click at [60, 203] on div "Add Column" at bounding box center [492, 162] width 891 height 137
click at [70, 528] on span "Delete 1 Row" at bounding box center [77, 532] width 47 height 12
click at [433, 137] on span "Delete" at bounding box center [434, 135] width 25 height 12
click at [827, 163] on div "Add Column" at bounding box center [492, 153] width 891 height 118
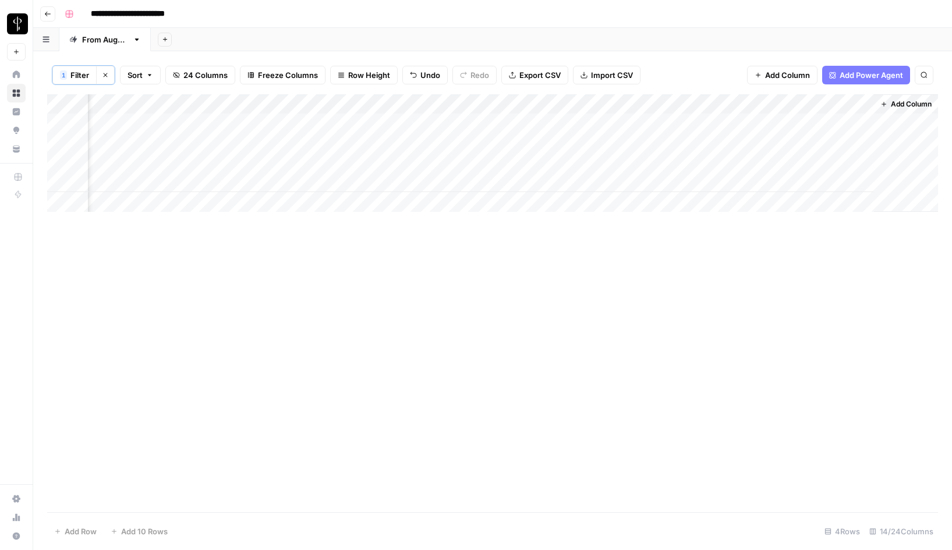
click at [827, 163] on div "Add Column" at bounding box center [492, 153] width 891 height 118
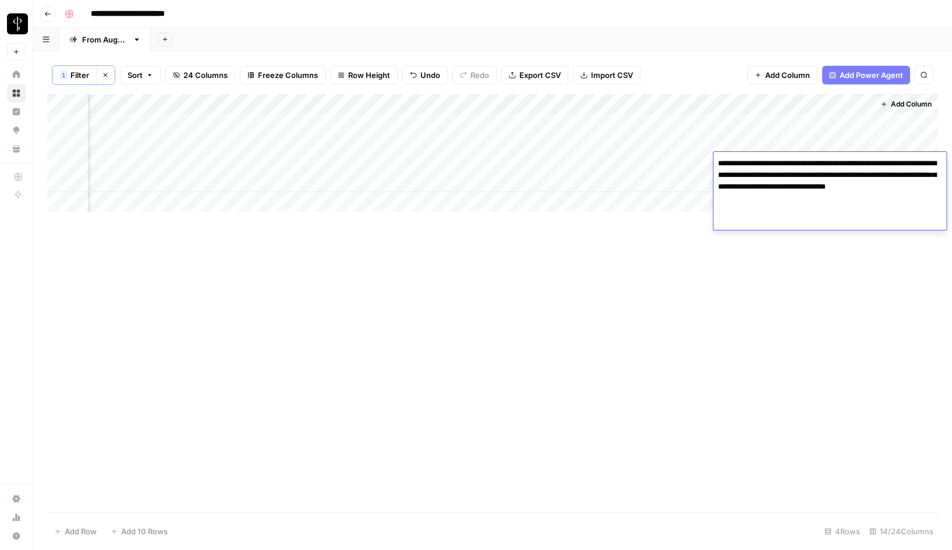
click at [818, 274] on div "Add Column" at bounding box center [492, 303] width 891 height 418
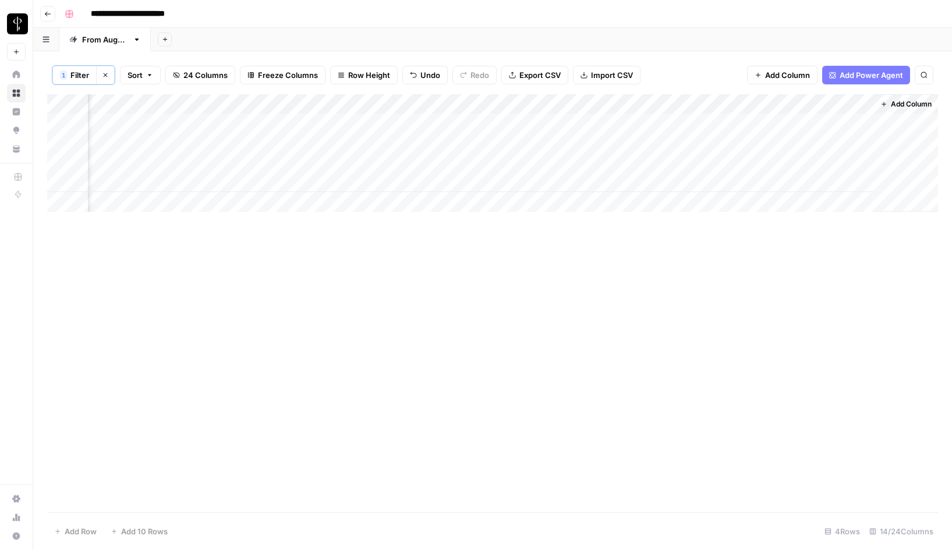
click at [588, 162] on div "Add Column" at bounding box center [492, 153] width 891 height 118
click at [788, 159] on div "Add Column" at bounding box center [492, 153] width 891 height 118
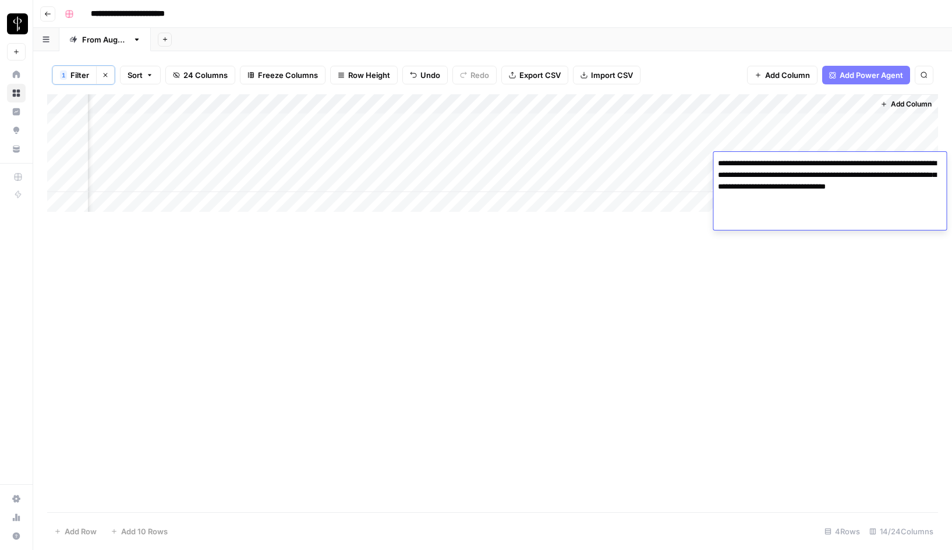
click at [797, 244] on div "Add Column" at bounding box center [492, 303] width 891 height 418
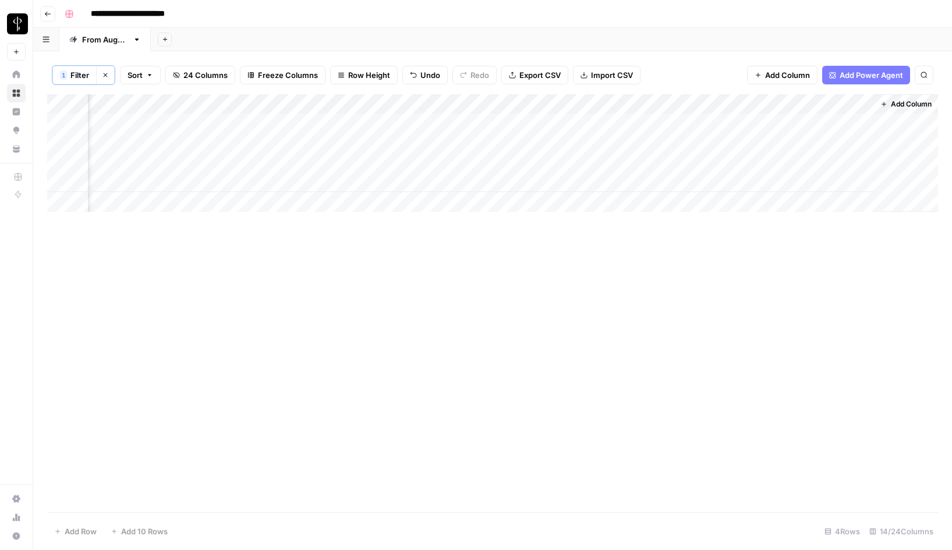
click at [607, 105] on div "Add Column" at bounding box center [492, 153] width 891 height 118
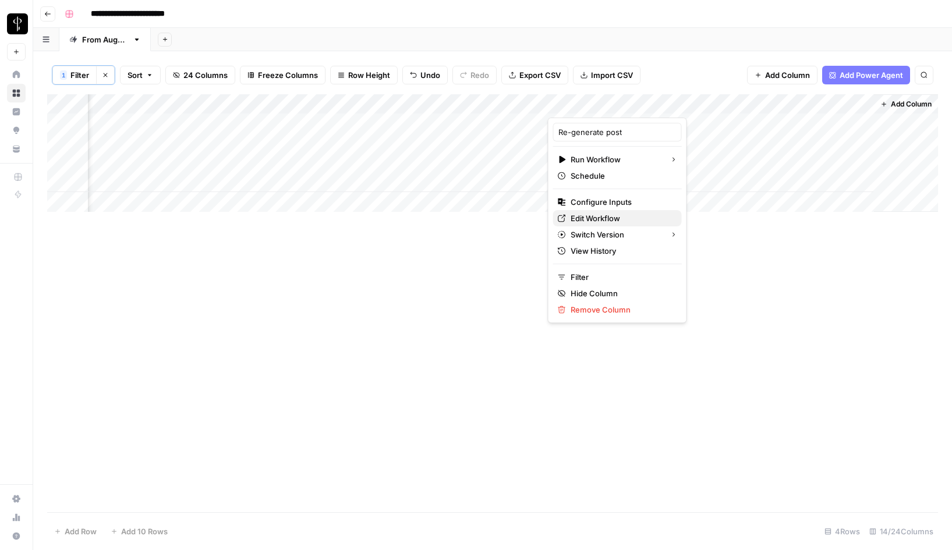
click at [611, 219] on span "Edit Workflow" at bounding box center [621, 218] width 102 height 12
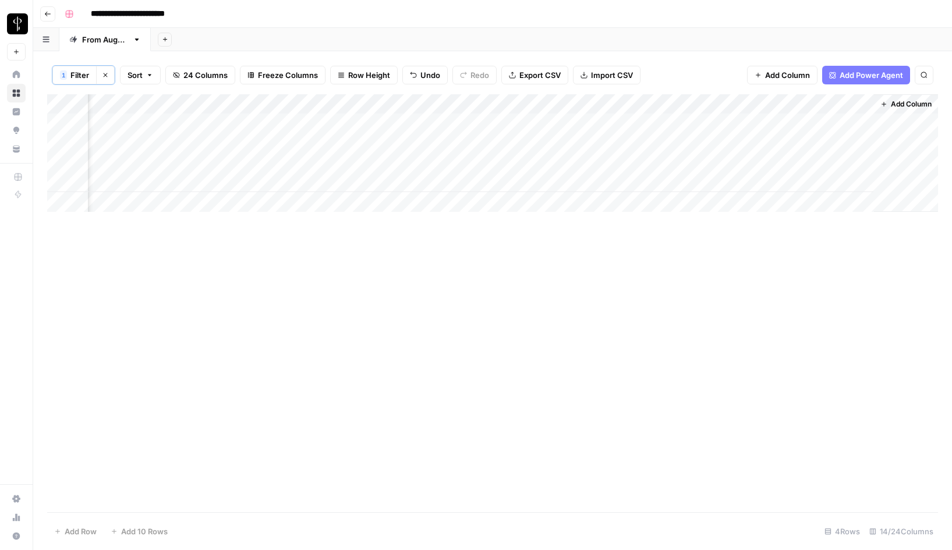
click at [604, 105] on div "Add Column" at bounding box center [492, 153] width 891 height 118
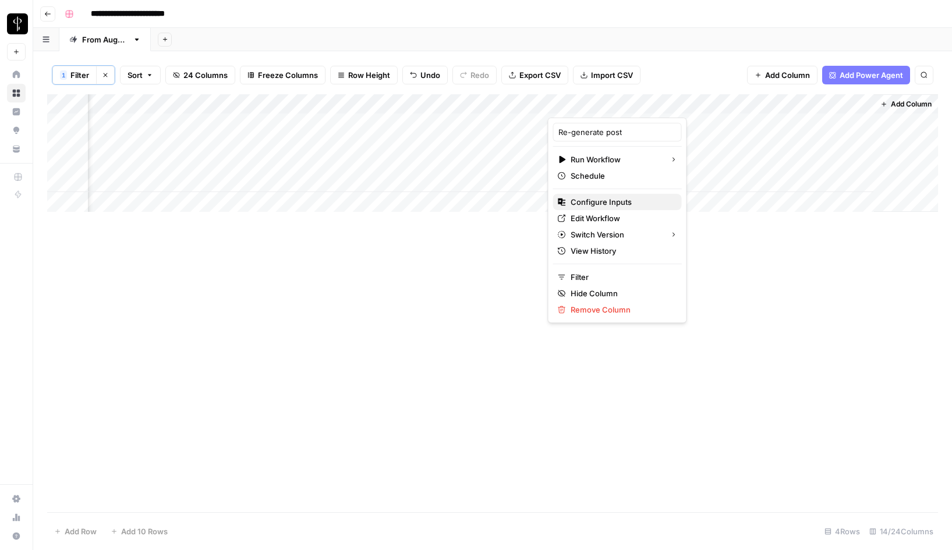
click at [591, 205] on span "Configure Inputs" at bounding box center [621, 202] width 102 height 12
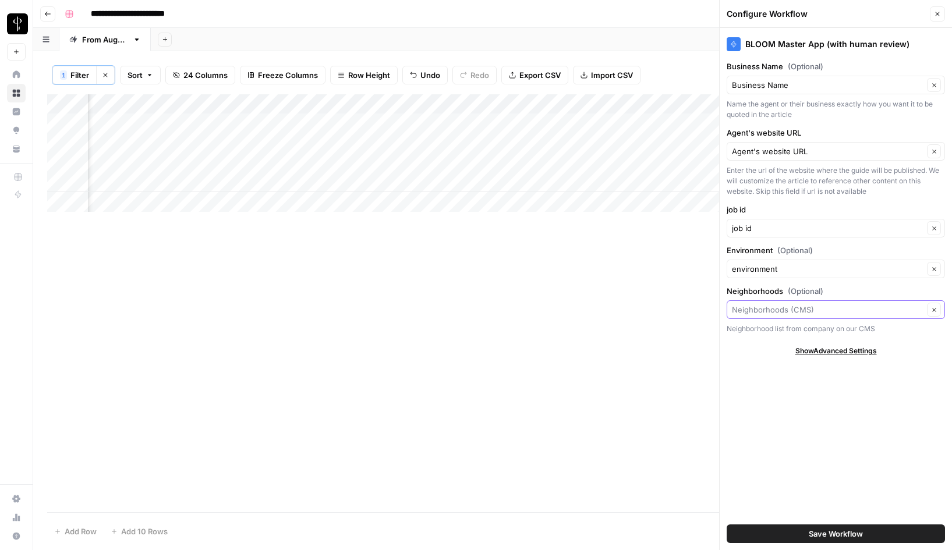
click at [778, 310] on input "Neighborhoods (Optional)" at bounding box center [828, 310] width 192 height 12
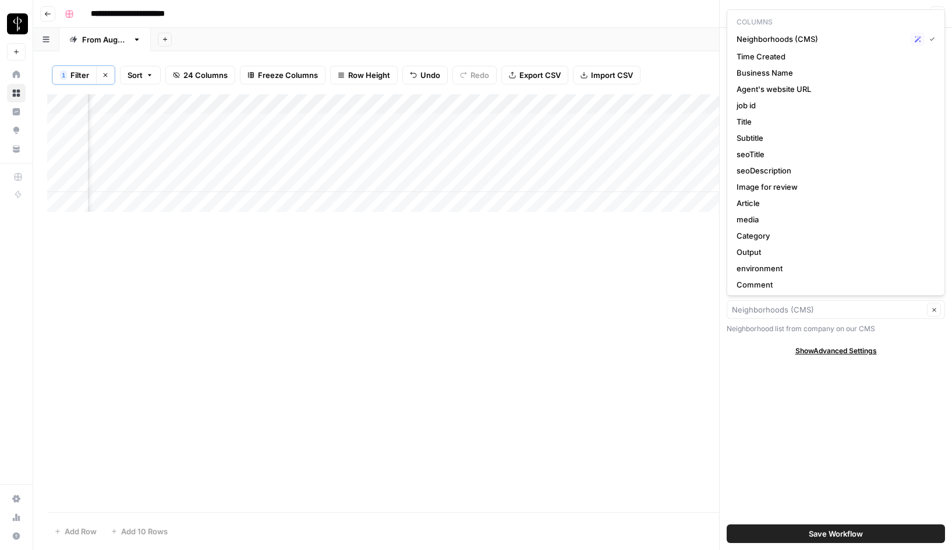
type input "Neighborhoods (CMS)"
click at [770, 389] on div "BLOOM Master App (with human review) Business Name (Optional) Business Name Cle…" at bounding box center [835, 289] width 232 height 522
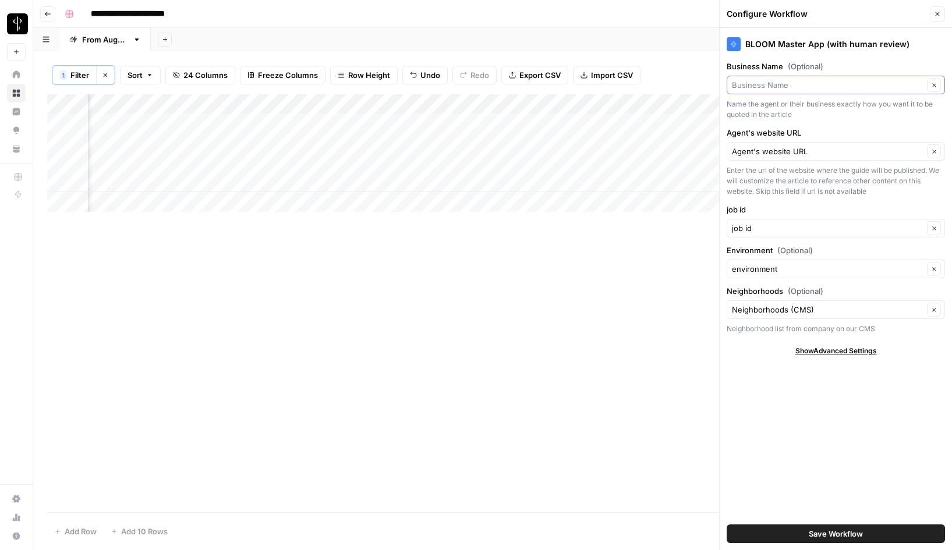
click at [791, 83] on input "Business Name (Optional)" at bounding box center [828, 85] width 192 height 12
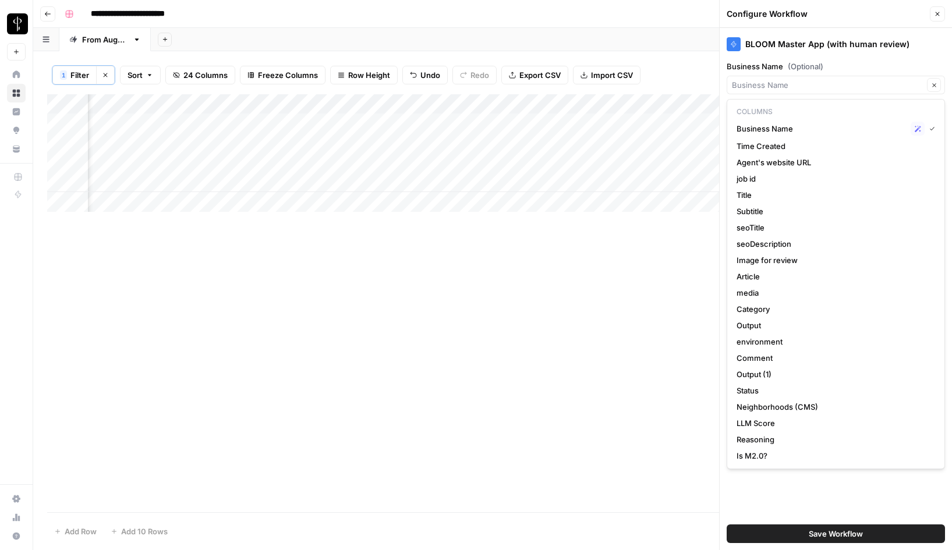
type input "Business Name"
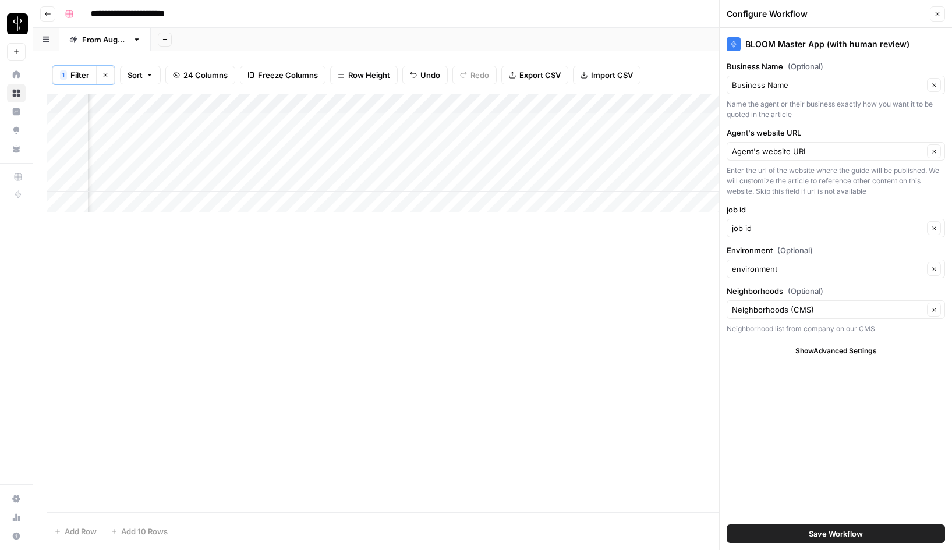
click at [746, 62] on label "Business Name (Optional)" at bounding box center [835, 67] width 218 height 12
click at [746, 79] on input "Business Name" at bounding box center [828, 85] width 192 height 12
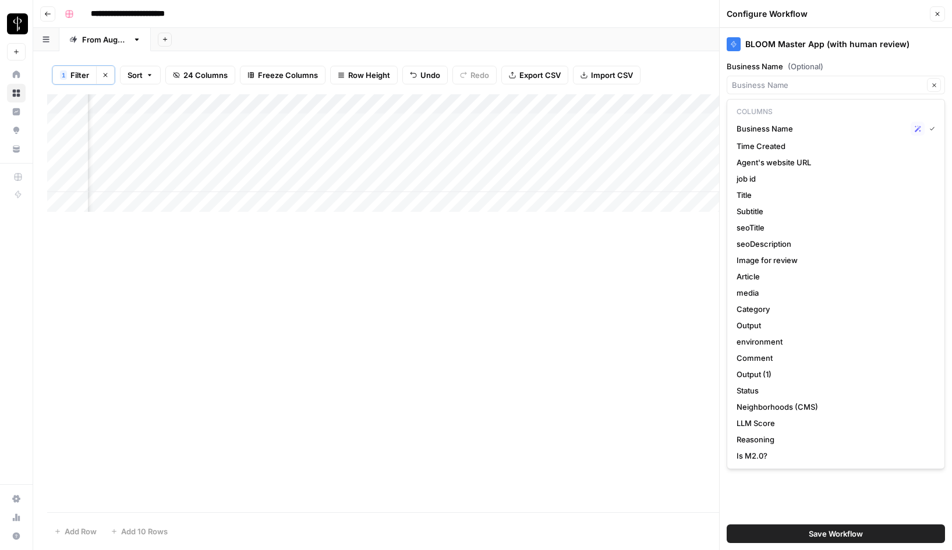
type input "Business Name"
click at [771, 58] on div "BLOOM Master App (with human review) Business Name (Optional) Business Name Cle…" at bounding box center [835, 289] width 232 height 522
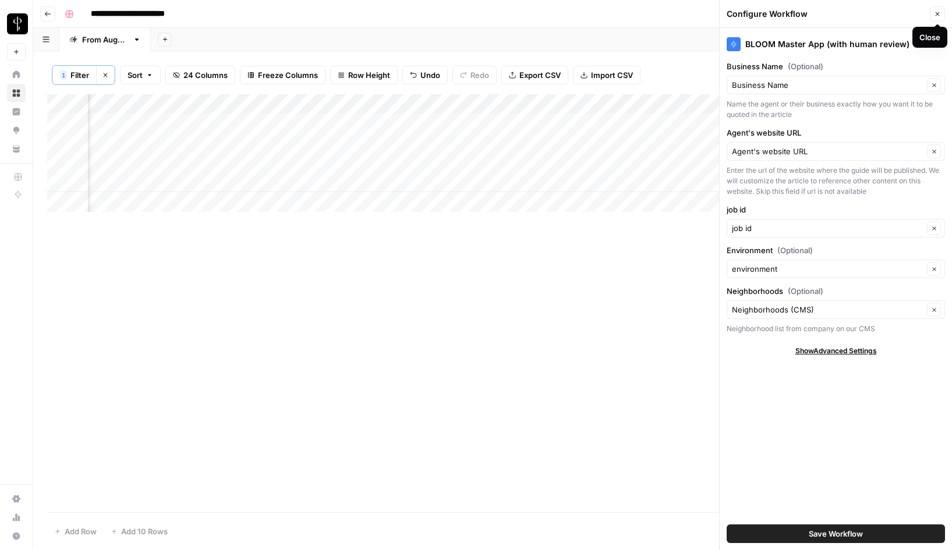
click at [938, 14] on icon "button" at bounding box center [937, 13] width 7 height 7
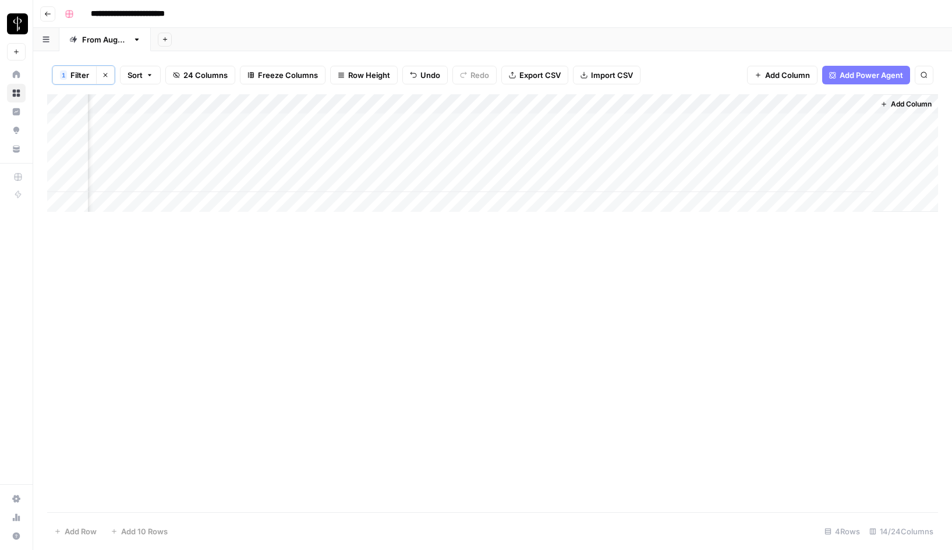
click at [105, 77] on icon "button" at bounding box center [105, 75] width 7 height 7
click at [161, 103] on div "Add Column" at bounding box center [492, 302] width 891 height 419
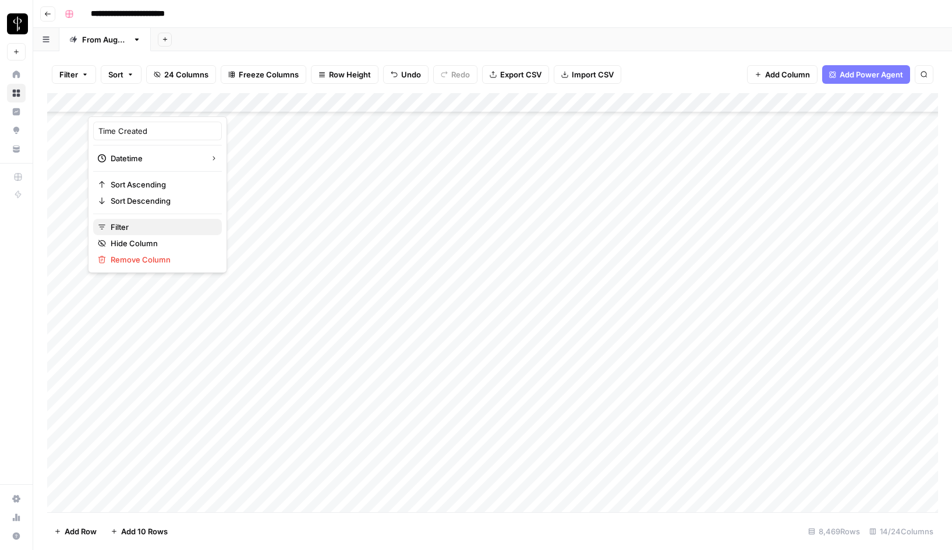
click at [140, 225] on span "Filter" at bounding box center [162, 227] width 102 height 12
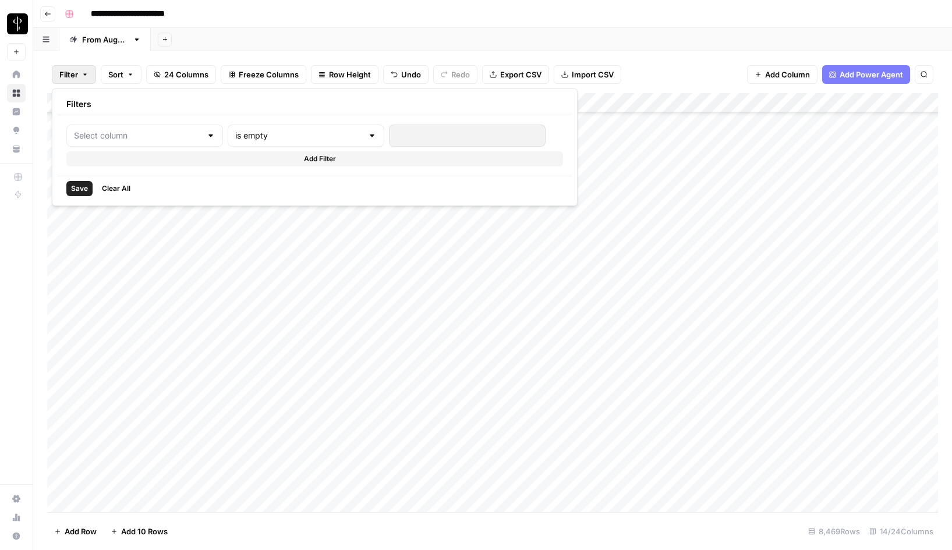
type input "Time Created"
click at [256, 134] on input "text" at bounding box center [318, 136] width 140 height 12
click at [253, 210] on span "is older than" at bounding box center [272, 214] width 111 height 12
type input "is older than"
click at [271, 136] on input "text" at bounding box center [318, 136] width 140 height 12
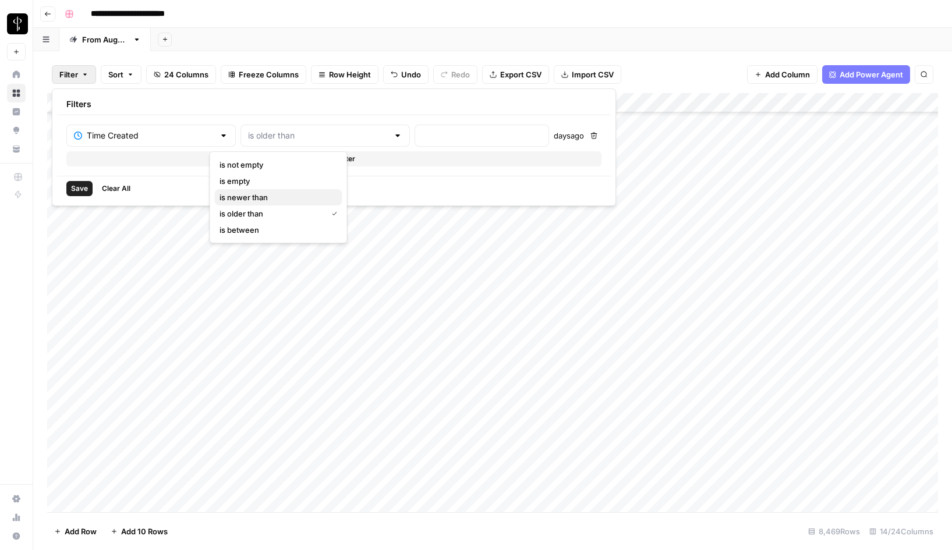
click at [260, 200] on span "is newer than" at bounding box center [276, 198] width 114 height 12
type input "is newer than"
click at [422, 133] on input "number" at bounding box center [481, 136] width 119 height 12
type input "1"
click at [84, 190] on span "Save" at bounding box center [79, 188] width 17 height 10
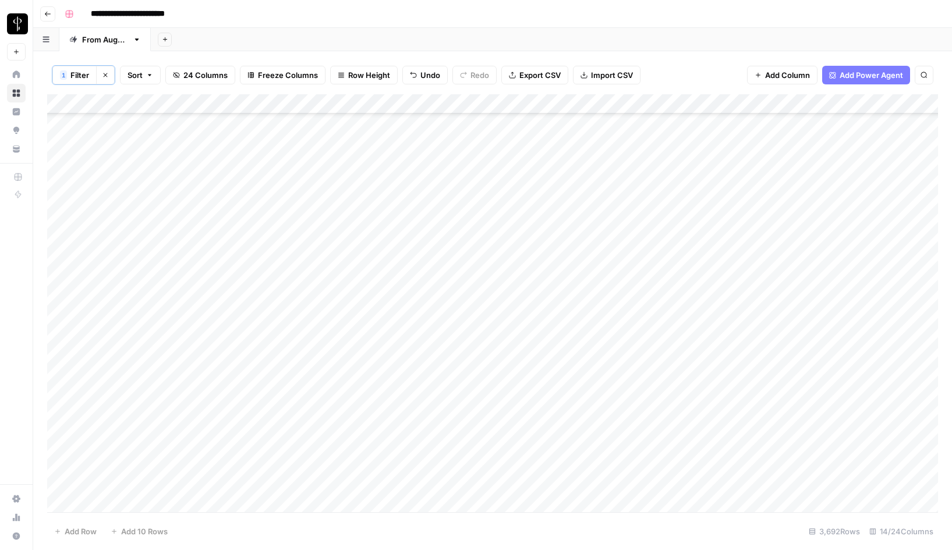
scroll to position [3342, 0]
click at [75, 76] on span "Filter" at bounding box center [79, 75] width 19 height 12
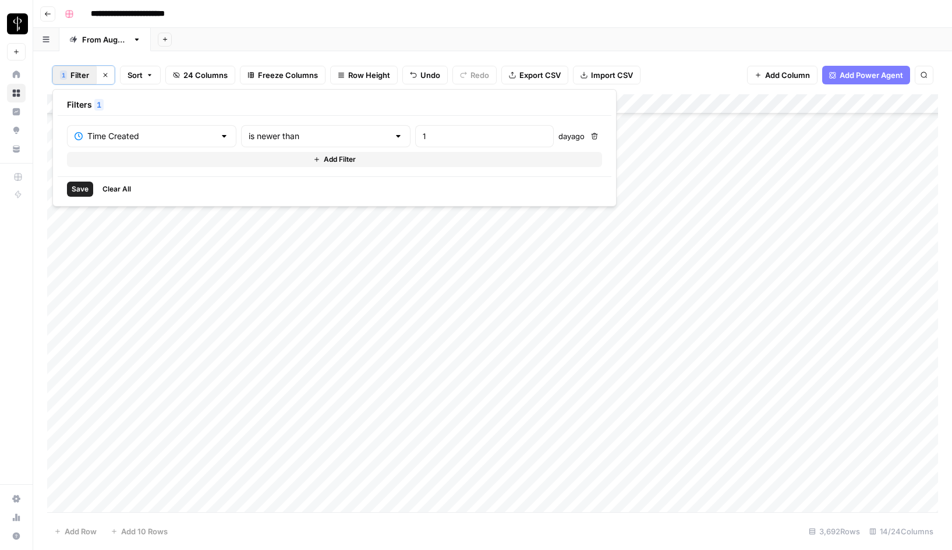
click at [146, 160] on button "Add Filter" at bounding box center [334, 159] width 535 height 15
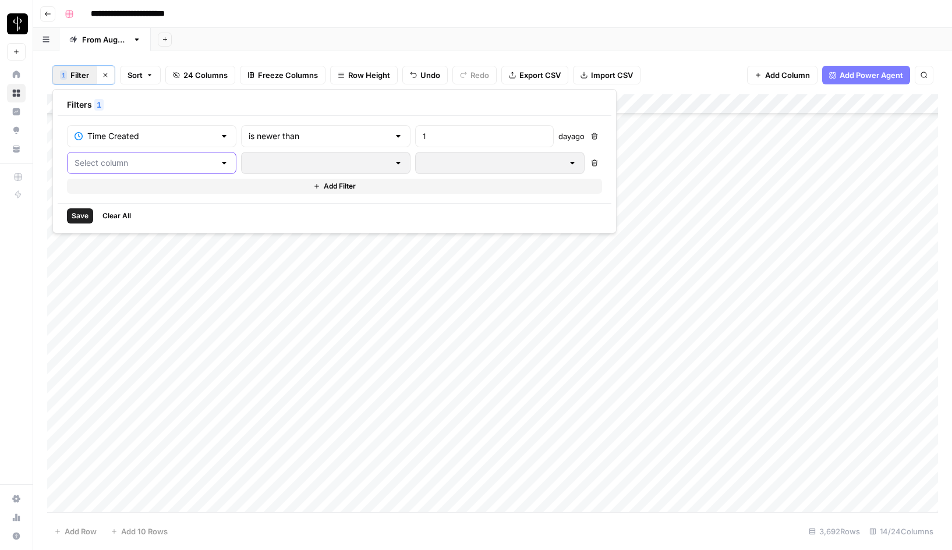
click at [120, 164] on input "text" at bounding box center [145, 163] width 140 height 12
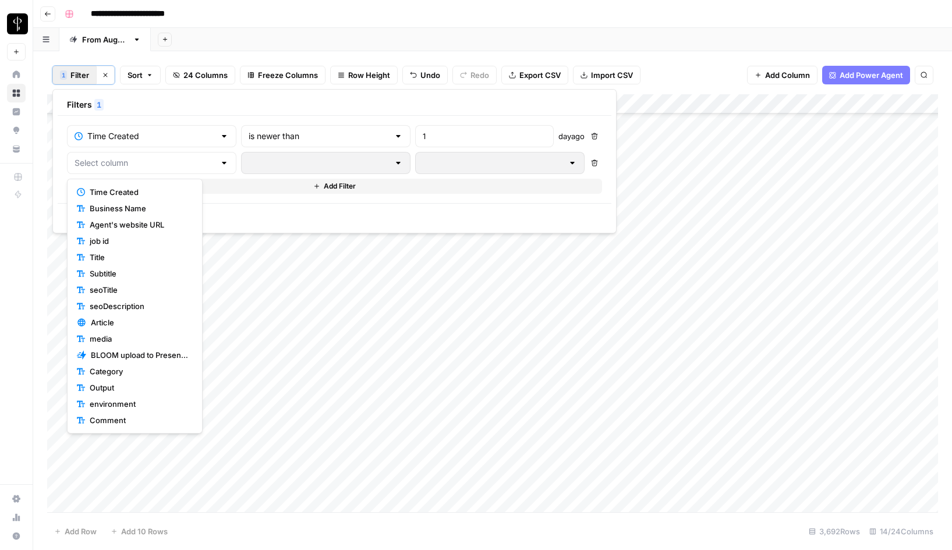
scroll to position [130, 0]
click at [125, 350] on span "Neighborhoods (CMS)" at bounding box center [139, 355] width 98 height 12
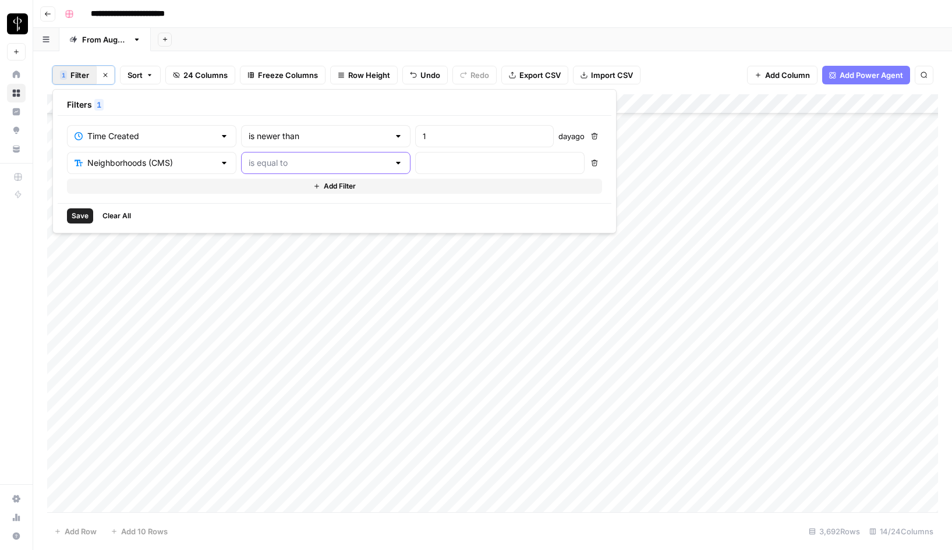
click at [318, 159] on input "text" at bounding box center [319, 163] width 140 height 12
click at [242, 203] on span "is empty" at bounding box center [272, 209] width 111 height 12
type input "is empty"
click at [80, 218] on span "Save" at bounding box center [80, 216] width 17 height 10
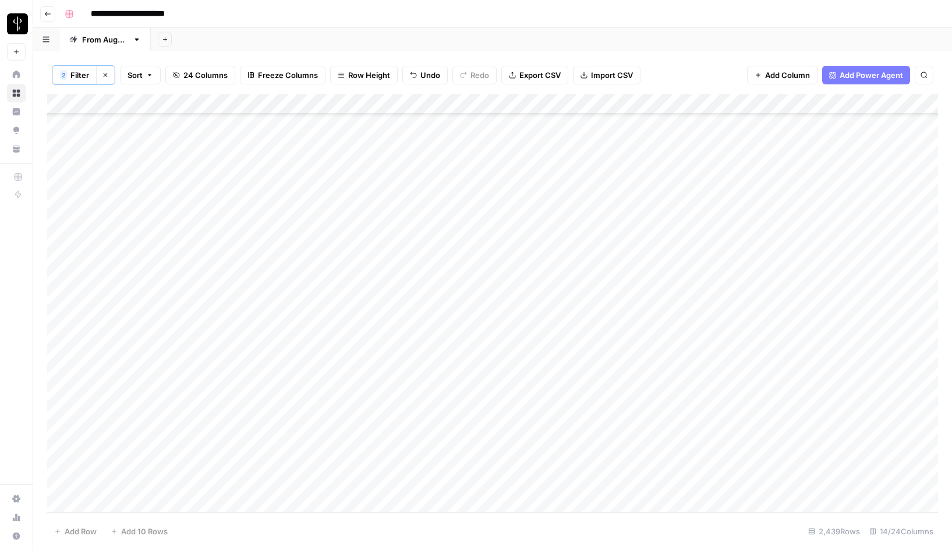
scroll to position [2055, 0]
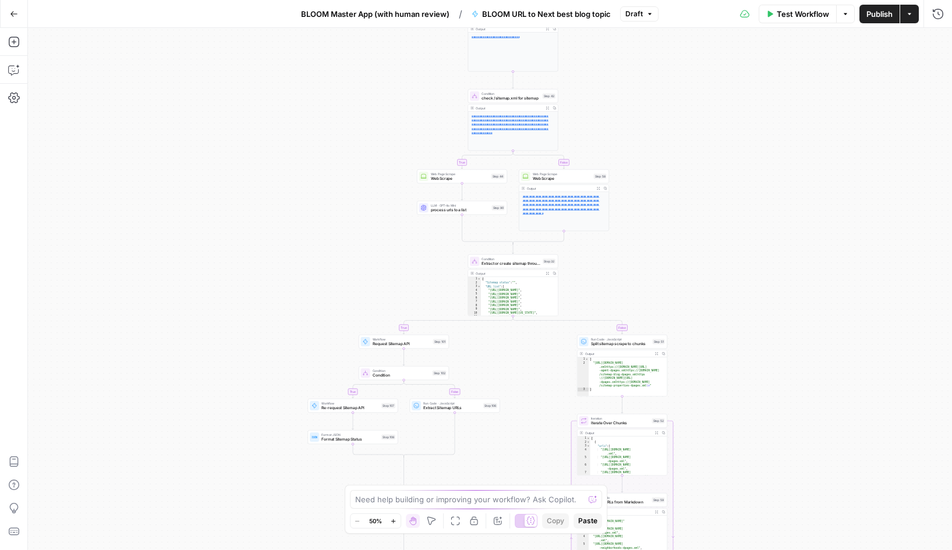
click at [18, 17] on button "Go Back" at bounding box center [13, 13] width 21 height 21
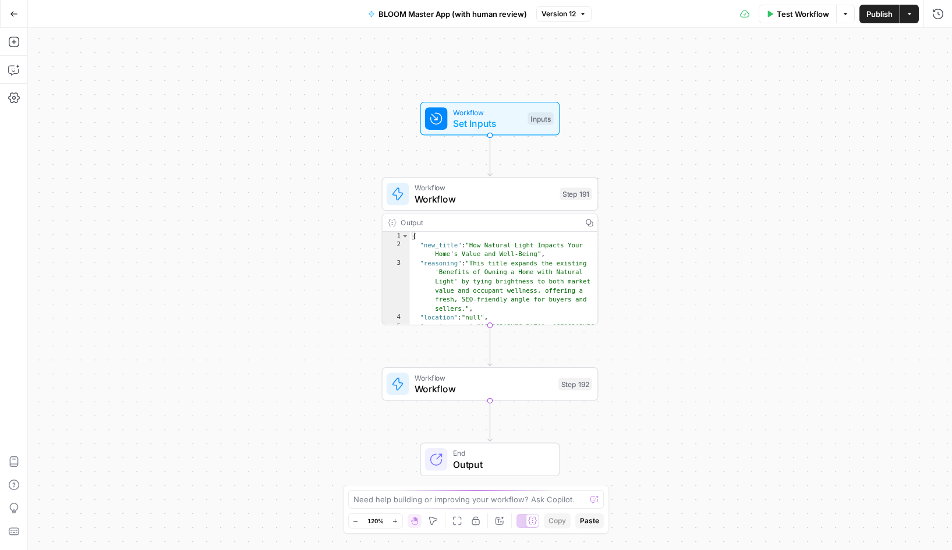
click at [18, 17] on button "Go Back" at bounding box center [13, 13] width 21 height 21
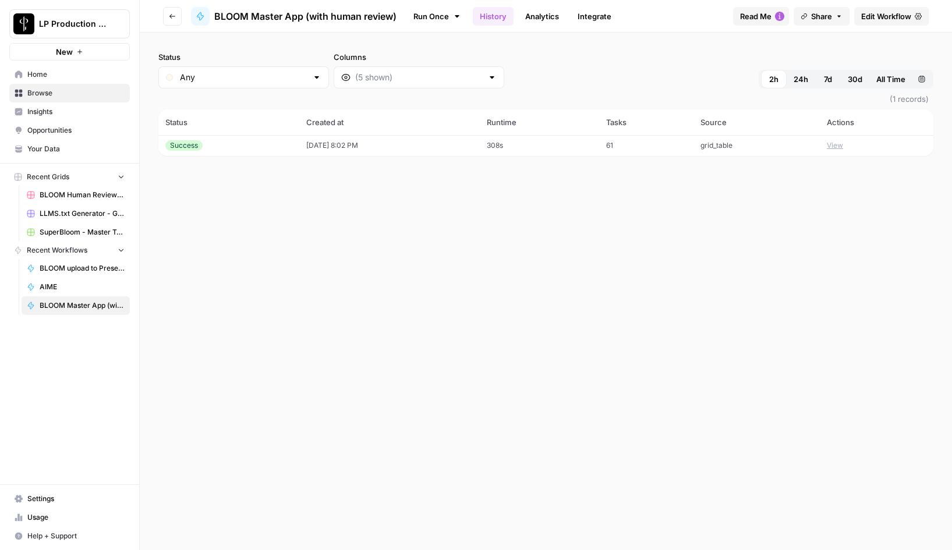
click at [841, 147] on button "View" at bounding box center [835, 145] width 16 height 10
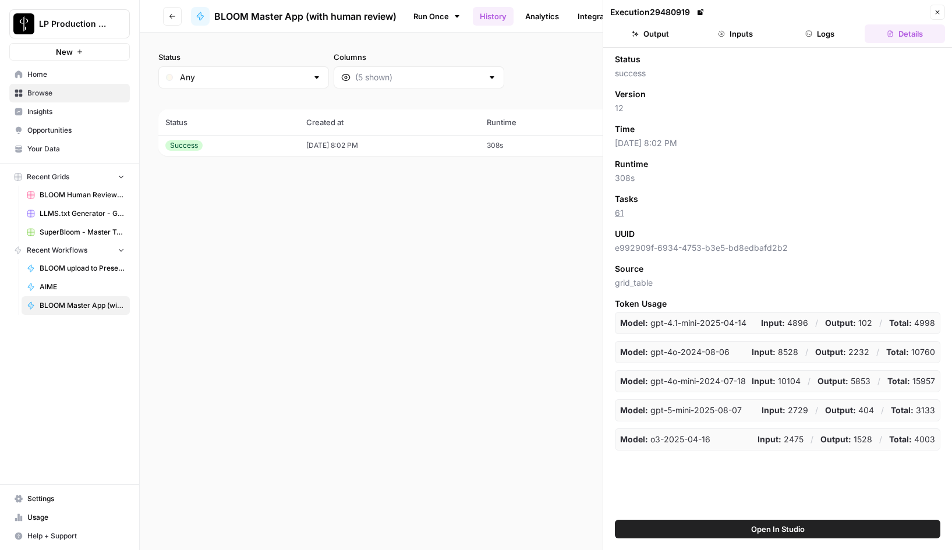
click at [820, 39] on button "Logs" at bounding box center [820, 33] width 80 height 19
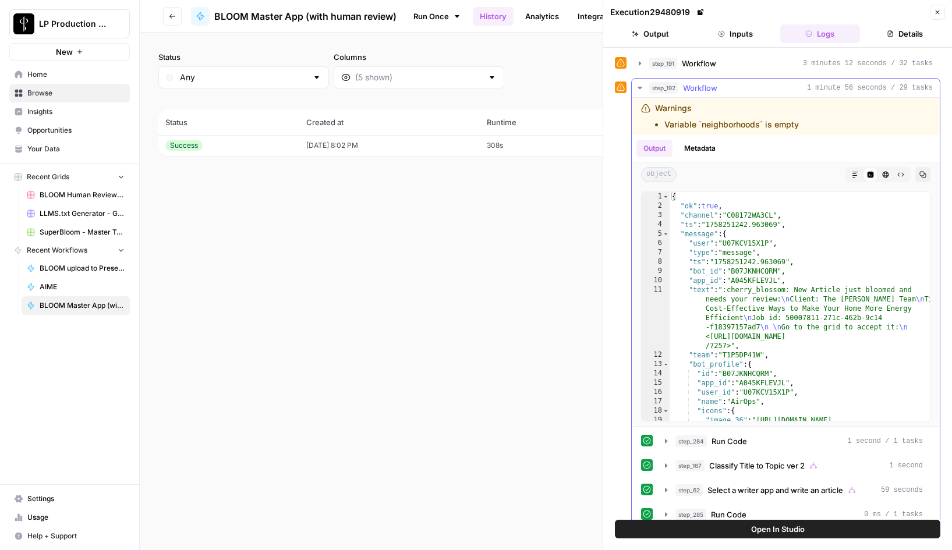
click at [640, 87] on icon "button" at bounding box center [639, 88] width 4 height 2
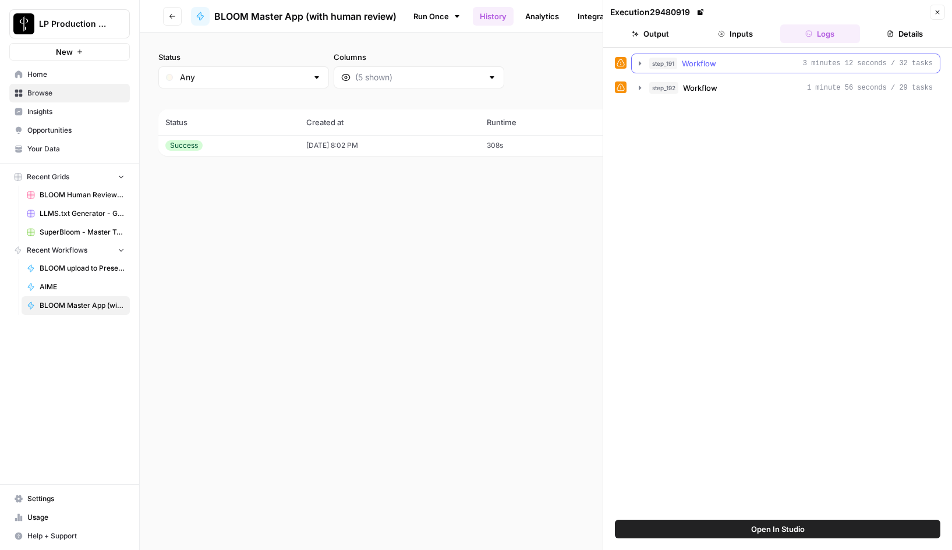
click at [640, 61] on icon "button" at bounding box center [639, 63] width 9 height 9
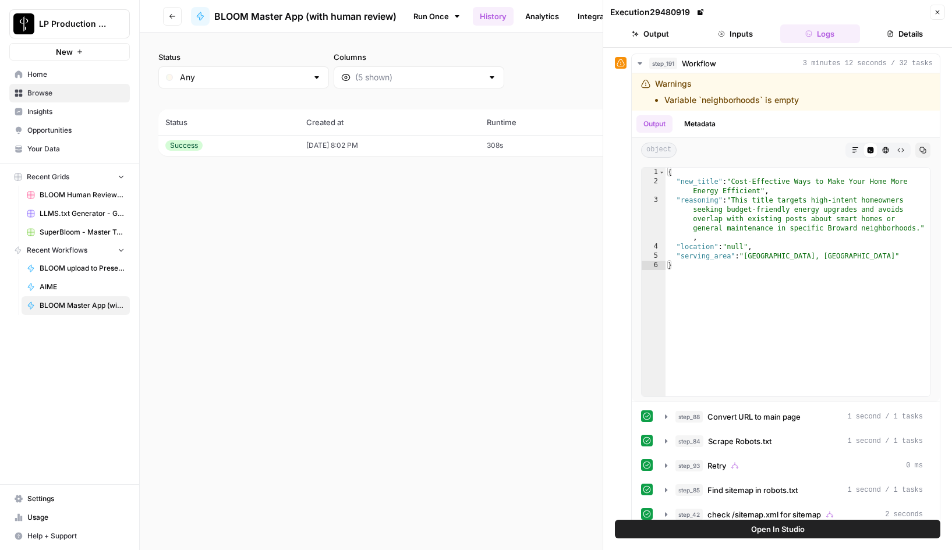
click at [737, 30] on button "Inputs" at bounding box center [735, 33] width 80 height 19
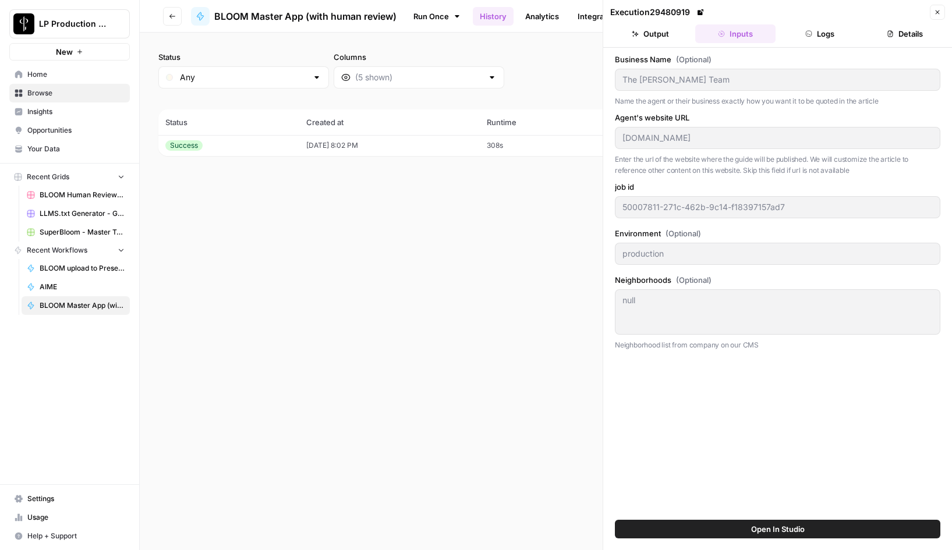
click at [698, 409] on div "Business Name (Optional) The [PERSON_NAME] Team Name the agent or their busines…" at bounding box center [777, 284] width 325 height 460
click at [827, 40] on button "Logs" at bounding box center [820, 33] width 80 height 19
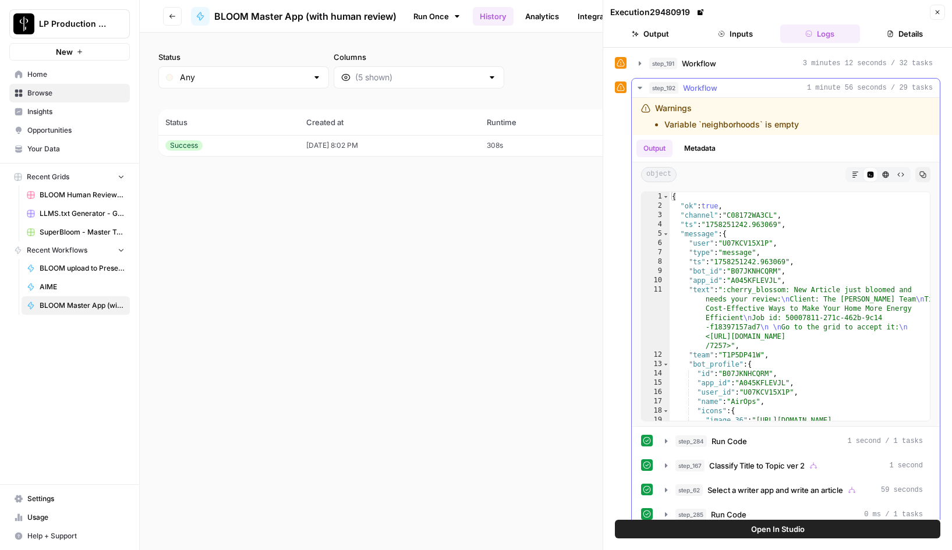
click at [637, 90] on icon "button" at bounding box center [639, 87] width 9 height 9
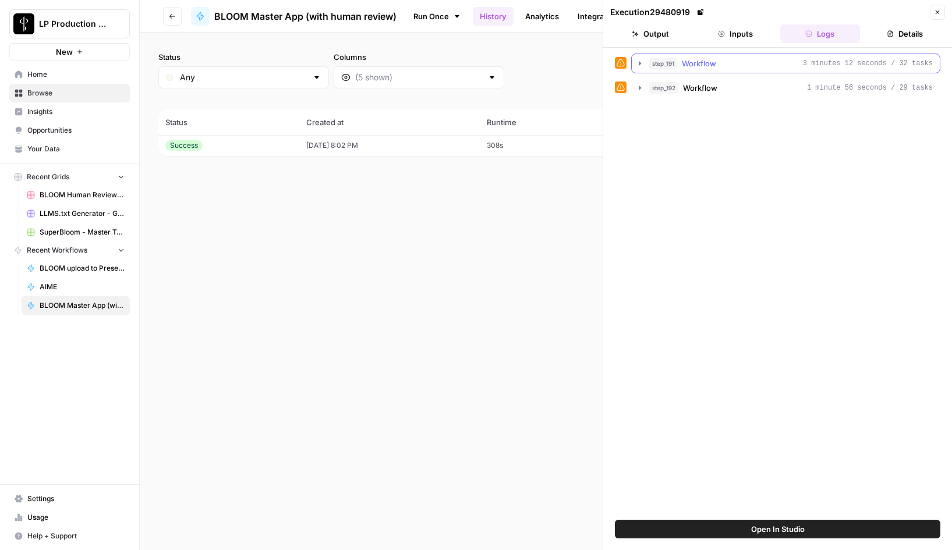
click at [640, 62] on icon "button" at bounding box center [640, 63] width 2 height 4
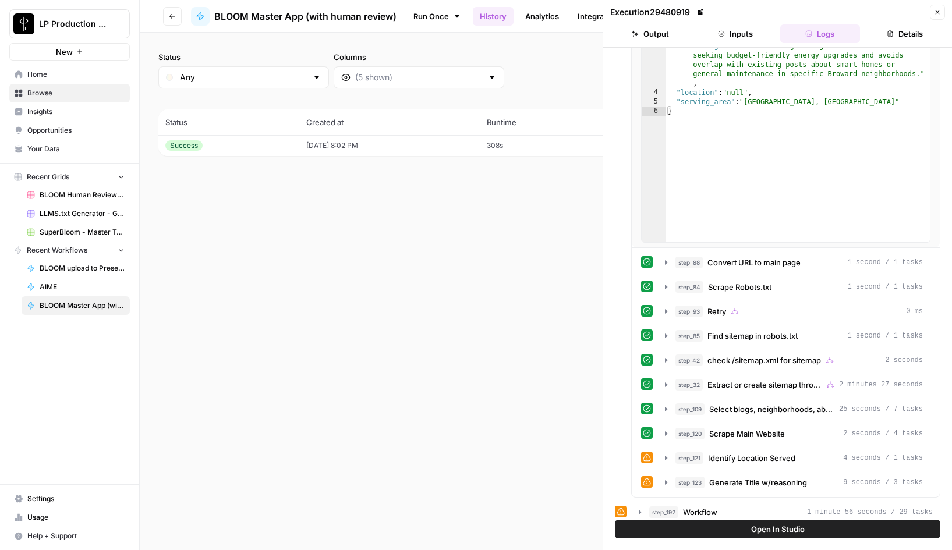
scroll to position [162, 0]
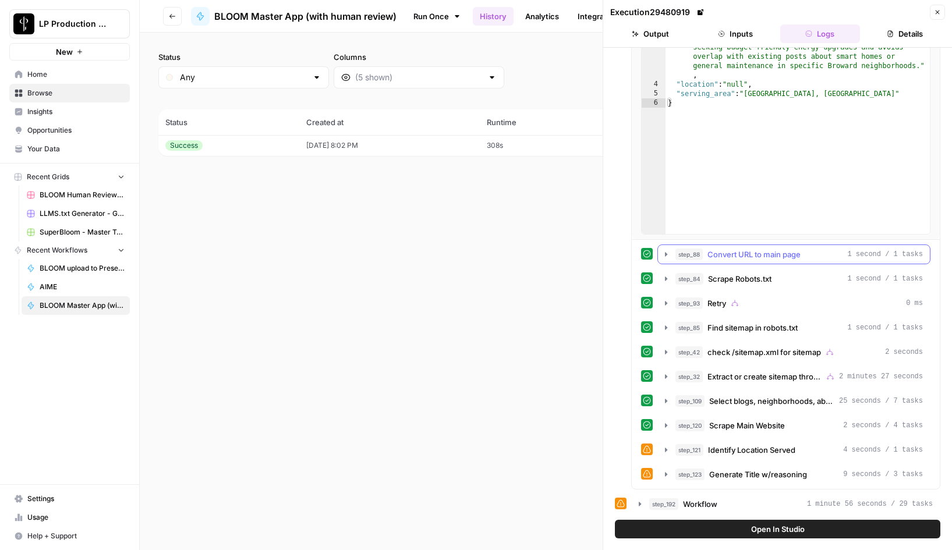
click at [663, 254] on icon "button" at bounding box center [665, 254] width 9 height 9
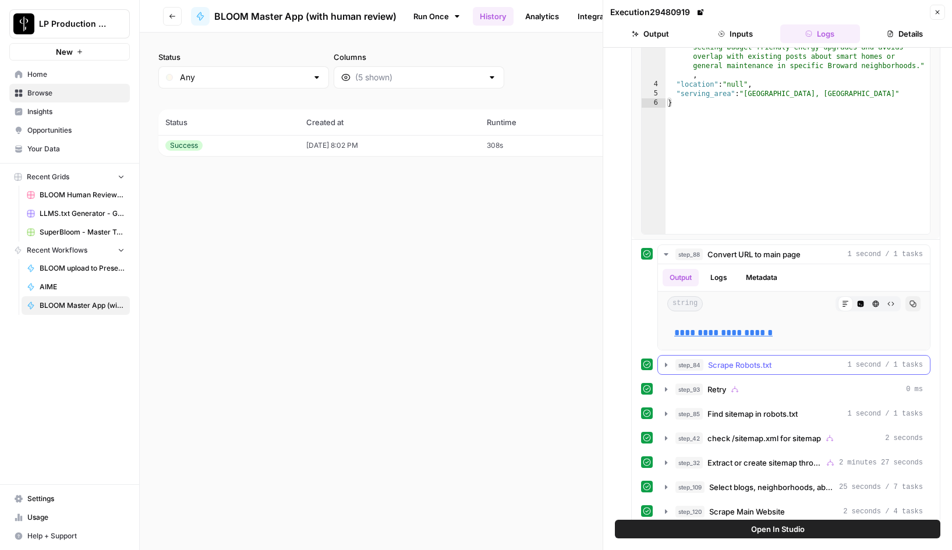
click at [663, 367] on icon "button" at bounding box center [665, 364] width 9 height 9
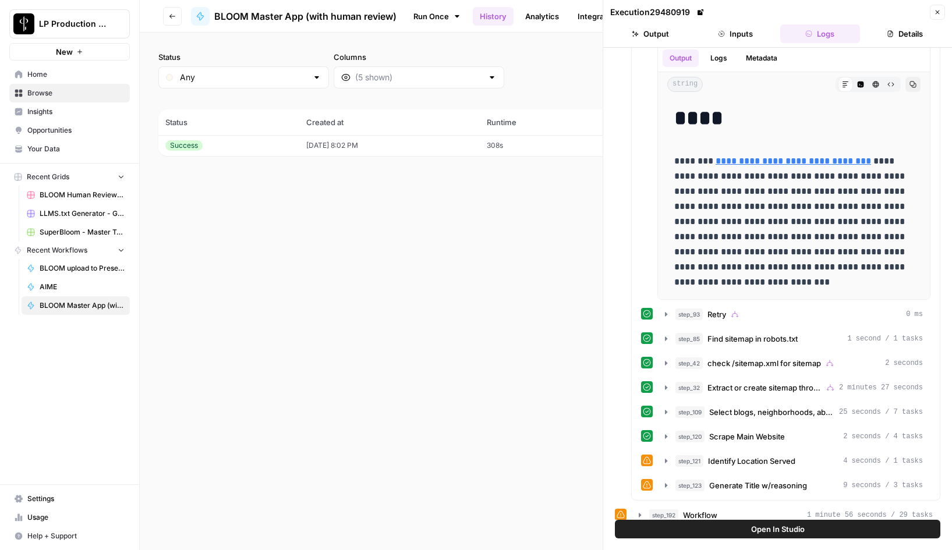
scroll to position [497, 0]
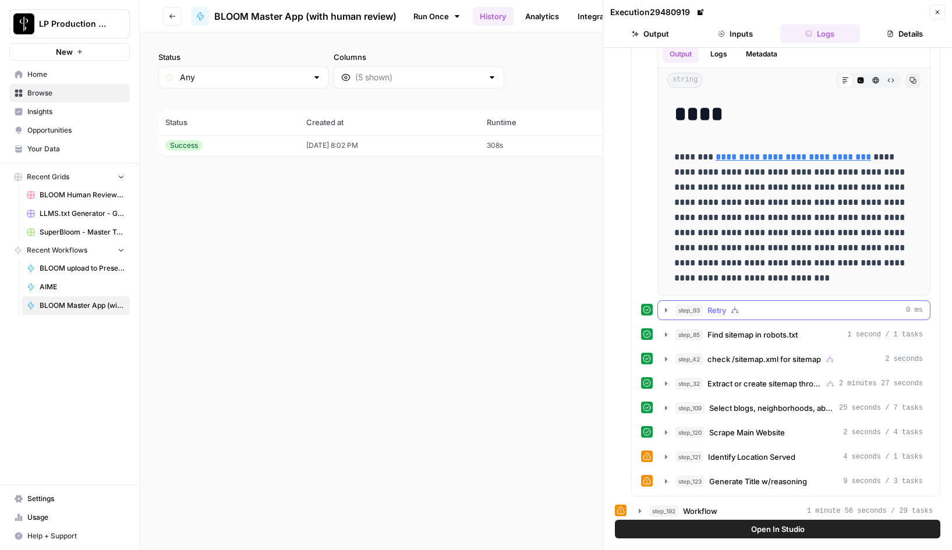
click at [665, 308] on icon "button" at bounding box center [666, 310] width 2 height 4
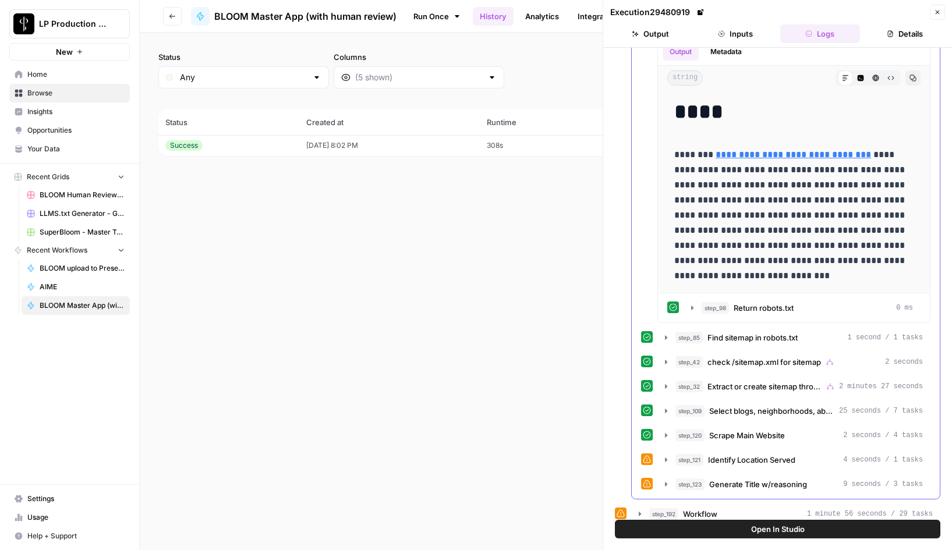
scroll to position [788, 0]
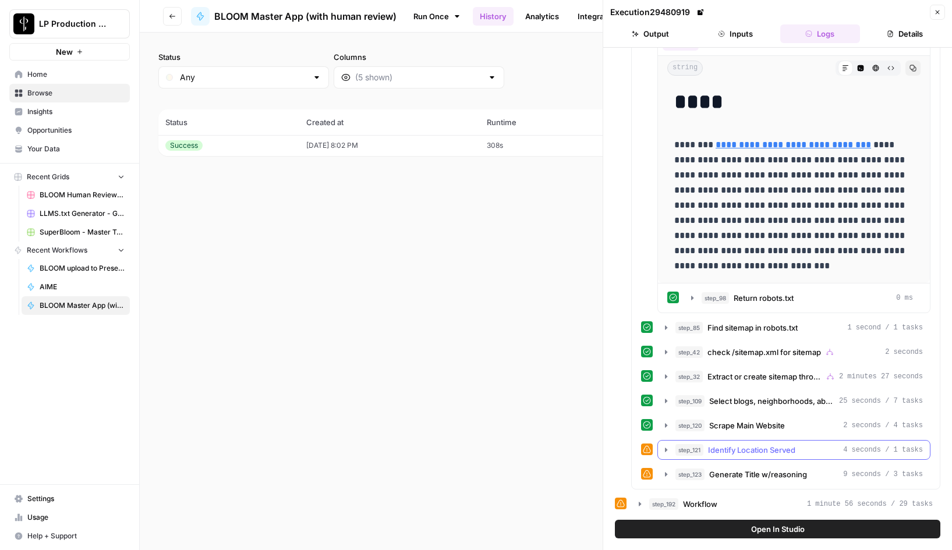
click at [663, 451] on icon "button" at bounding box center [665, 449] width 9 height 9
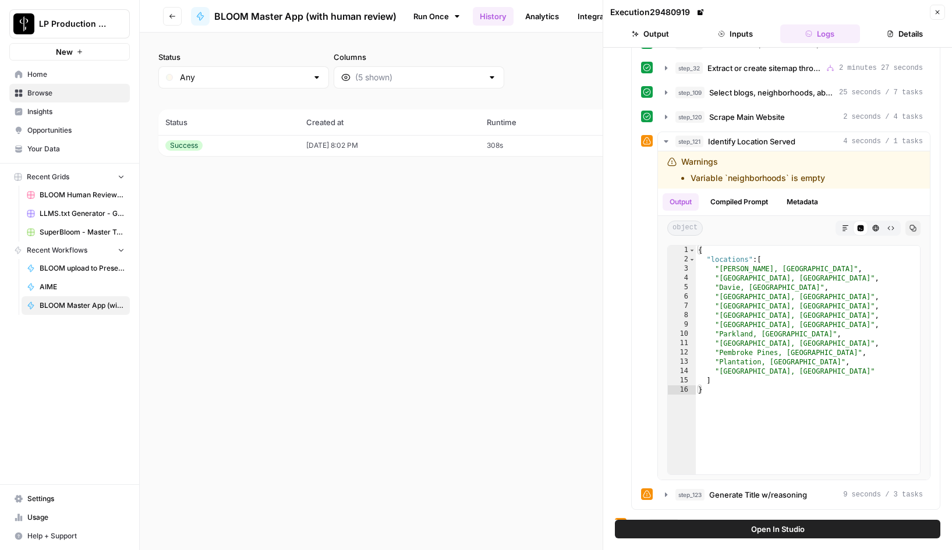
scroll to position [1117, 0]
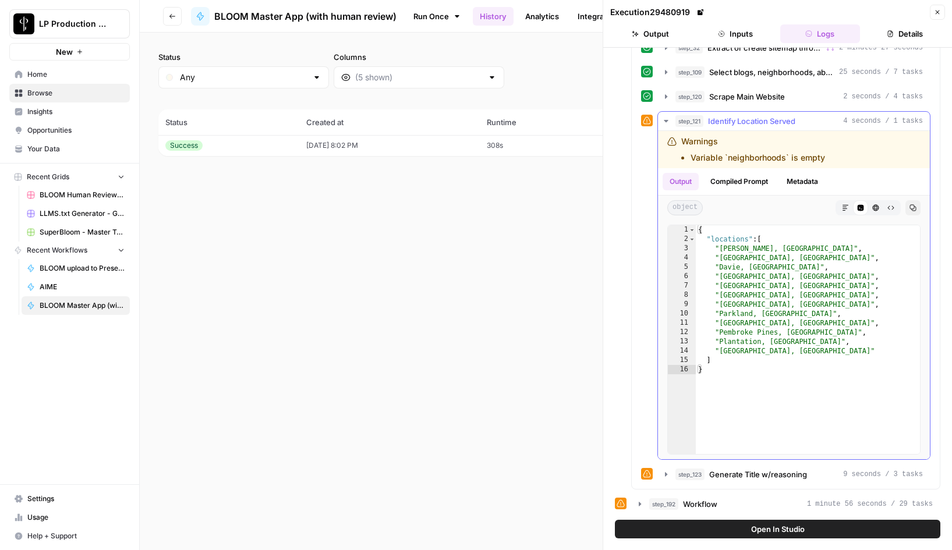
click at [742, 183] on button "Compiled Prompt" at bounding box center [739, 181] width 72 height 17
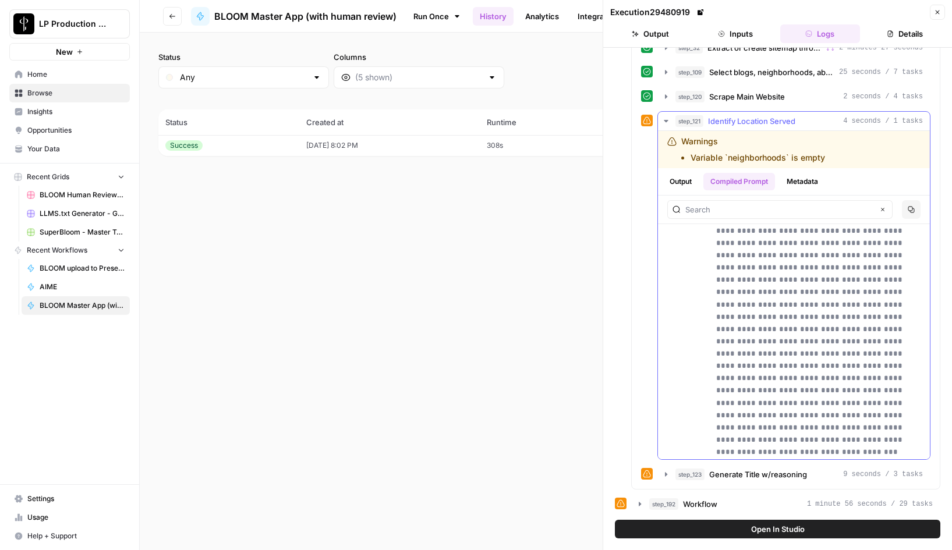
scroll to position [6421, 0]
click at [938, 12] on icon "button" at bounding box center [937, 12] width 7 height 7
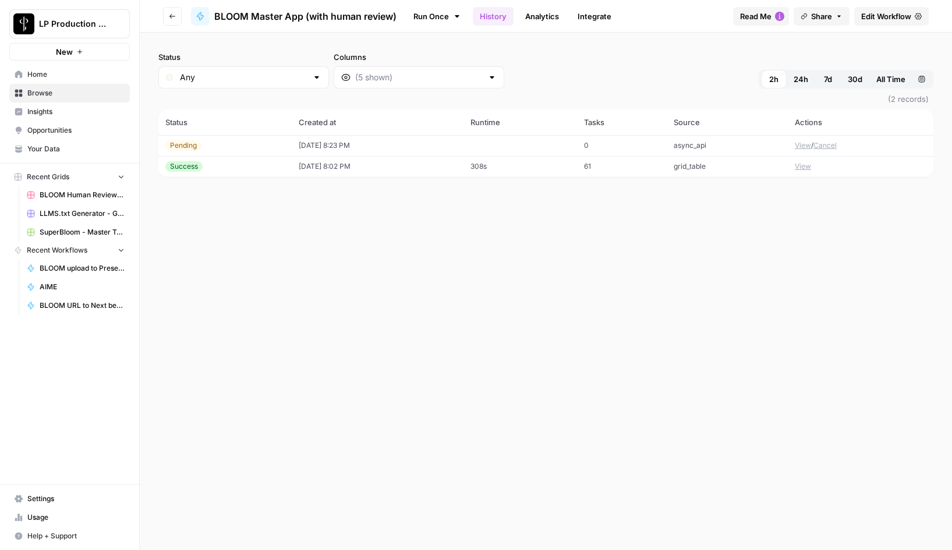
click at [800, 143] on button "View" at bounding box center [803, 145] width 16 height 10
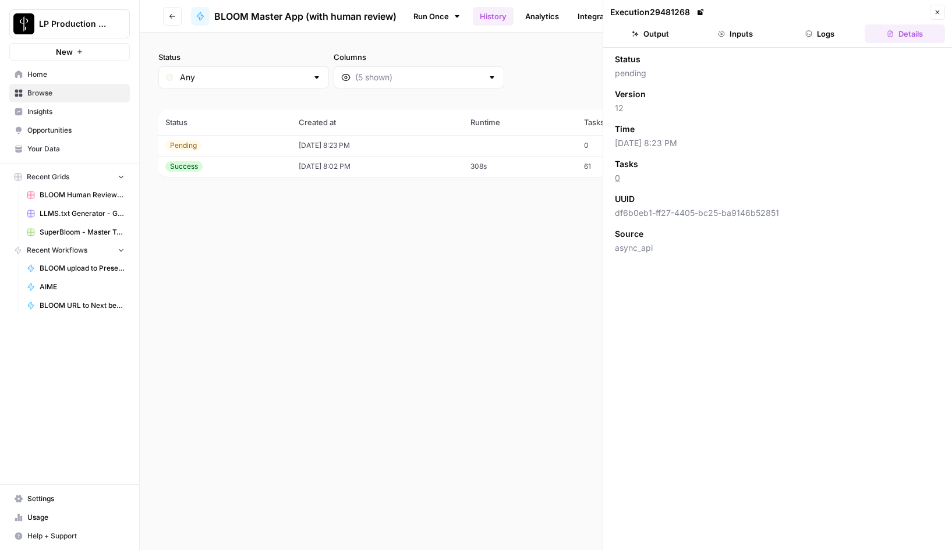
click at [815, 29] on button "Logs" at bounding box center [820, 33] width 80 height 19
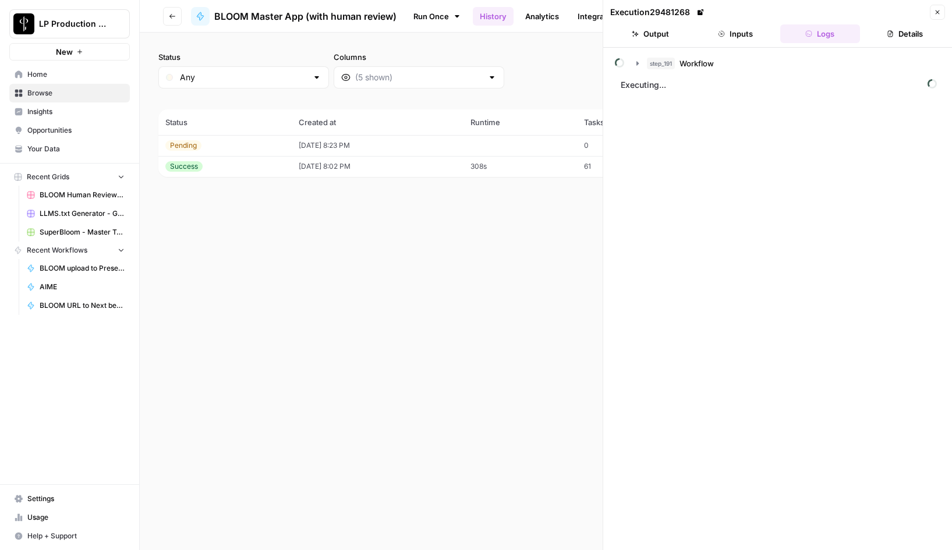
click at [723, 35] on icon "button" at bounding box center [721, 33] width 7 height 7
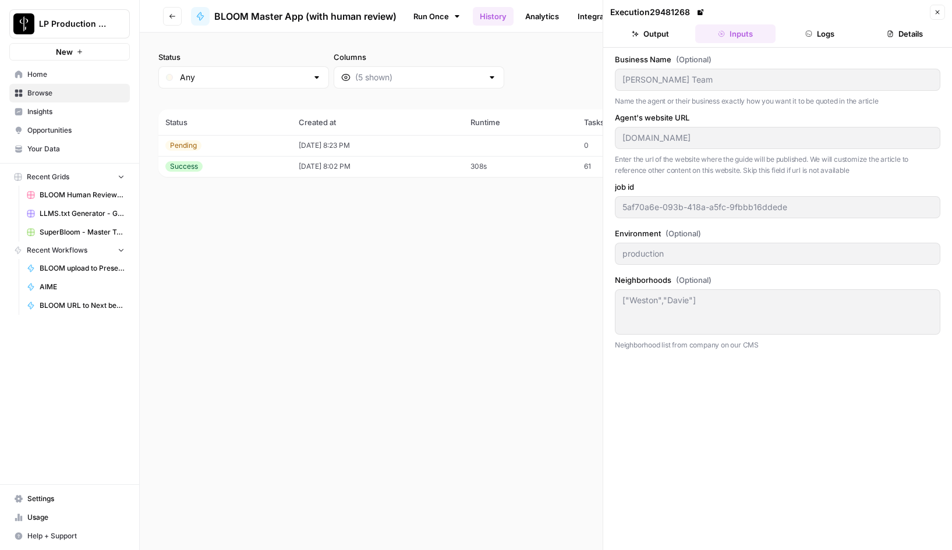
click at [503, 251] on div "Status Any Columns 2h 24h 7d 30d All Time Custom range (2 records) Status Creat…" at bounding box center [546, 291] width 812 height 517
click at [939, 13] on icon "button" at bounding box center [937, 12] width 4 height 4
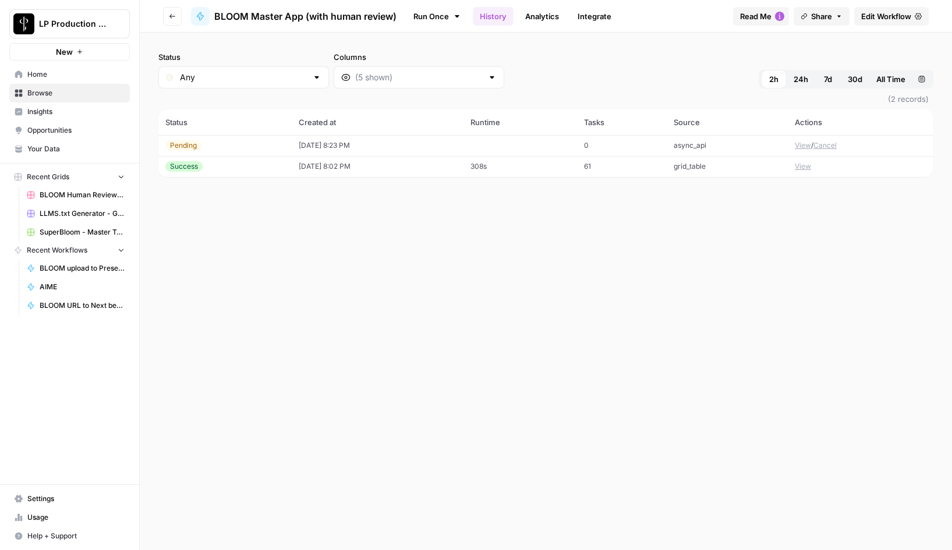
click at [804, 166] on button "View" at bounding box center [803, 166] width 16 height 10
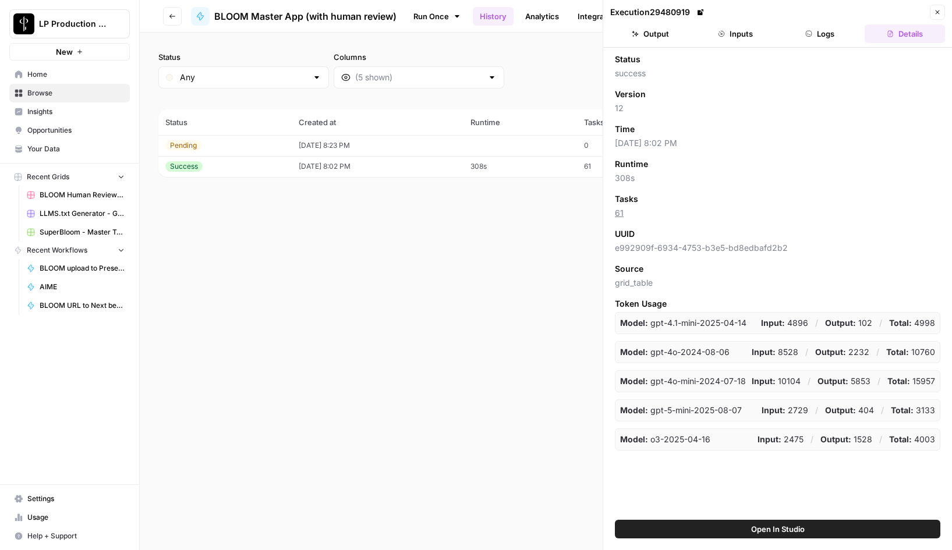
click at [740, 39] on button "Inputs" at bounding box center [735, 33] width 80 height 19
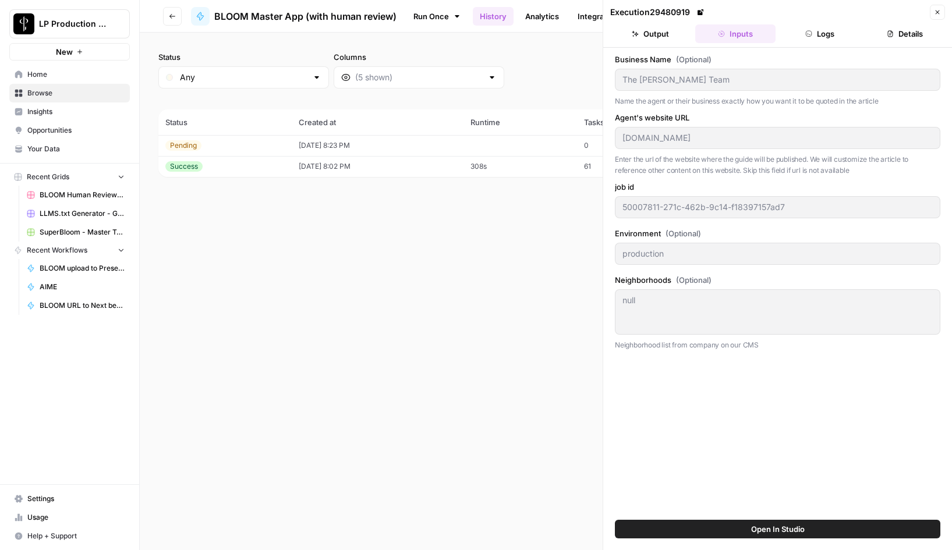
click at [938, 12] on icon "button" at bounding box center [937, 12] width 7 height 7
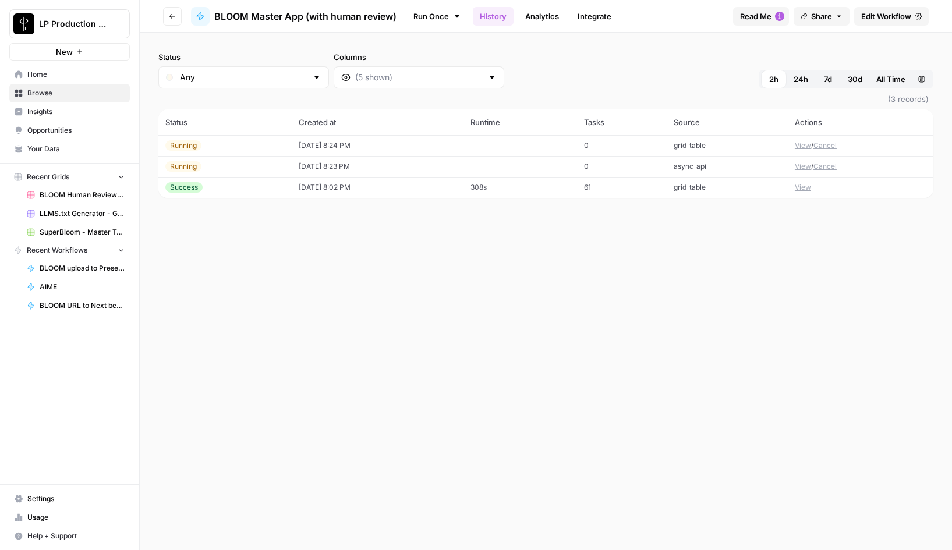
click at [803, 146] on button "View" at bounding box center [803, 145] width 16 height 10
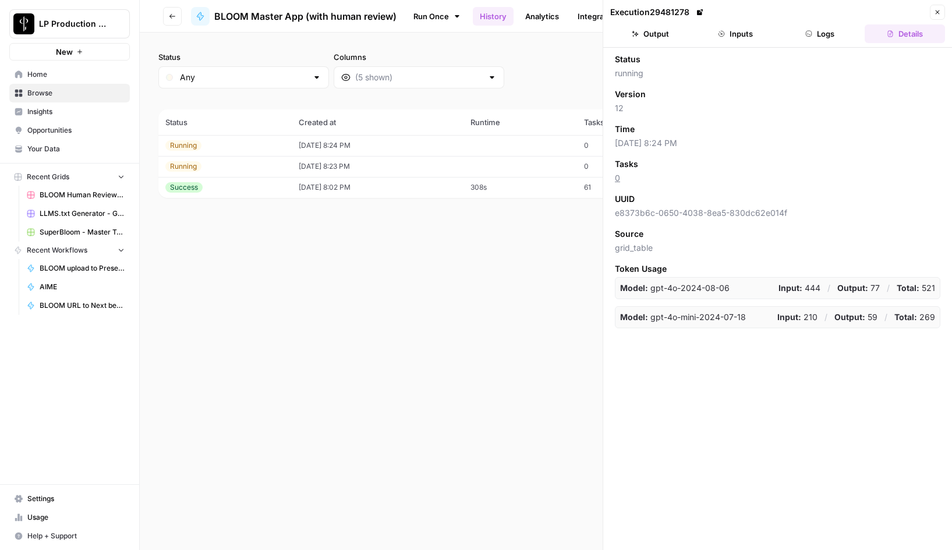
click at [738, 36] on button "Inputs" at bounding box center [735, 33] width 80 height 19
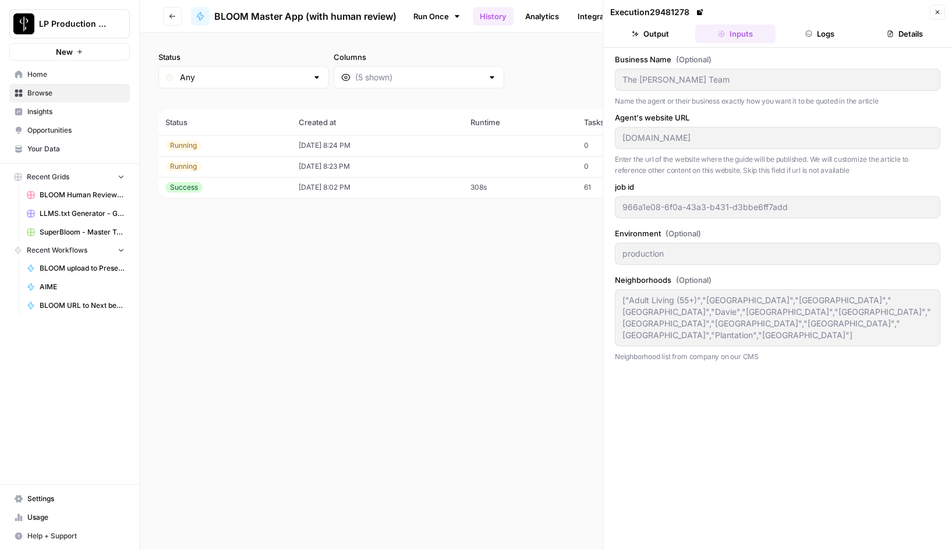
click at [938, 13] on icon "button" at bounding box center [937, 12] width 7 height 7
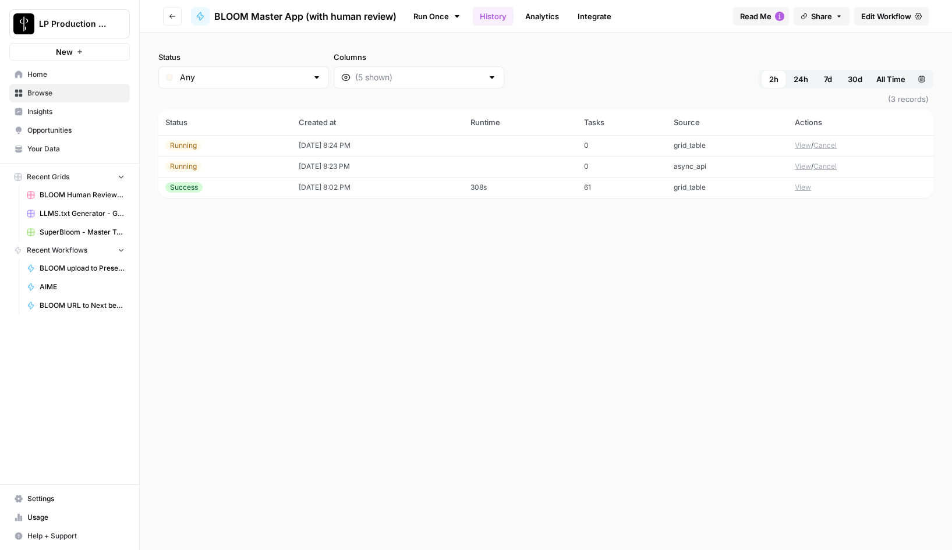
click at [805, 146] on button "View" at bounding box center [803, 145] width 16 height 10
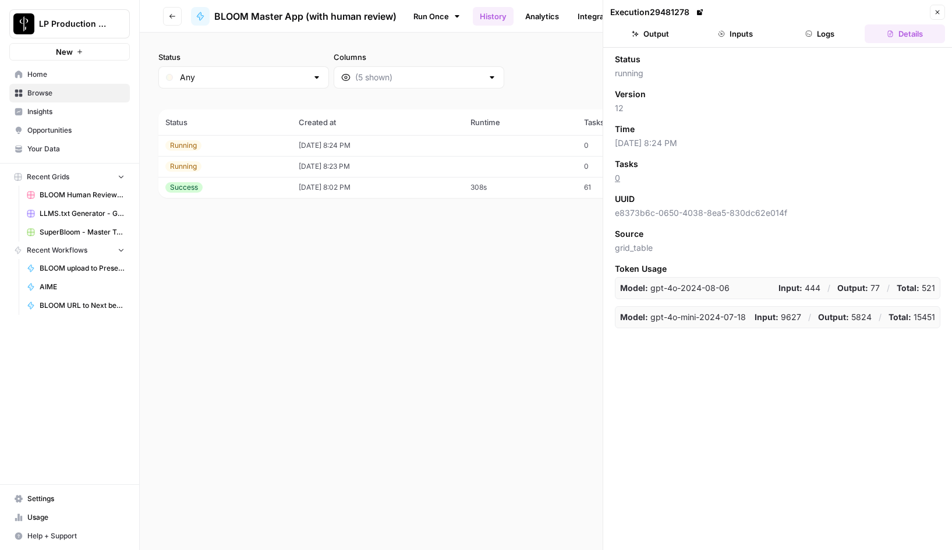
click at [743, 36] on button "Inputs" at bounding box center [735, 33] width 80 height 19
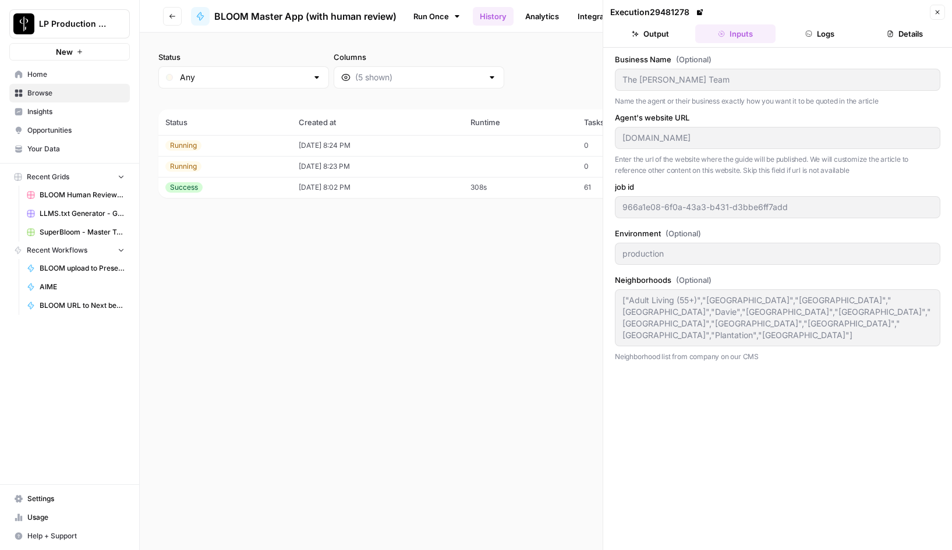
click at [937, 12] on icon "button" at bounding box center [937, 12] width 4 height 4
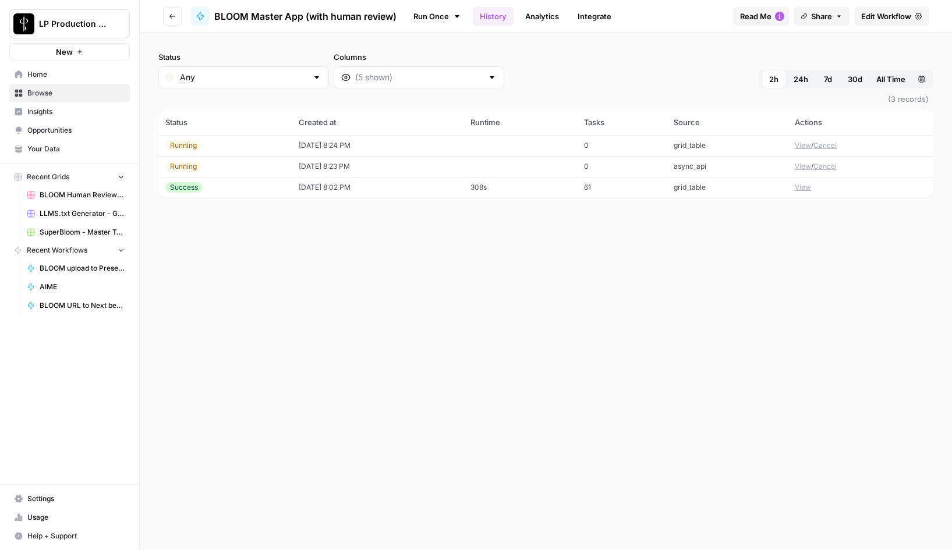
click at [806, 189] on button "View" at bounding box center [803, 187] width 16 height 10
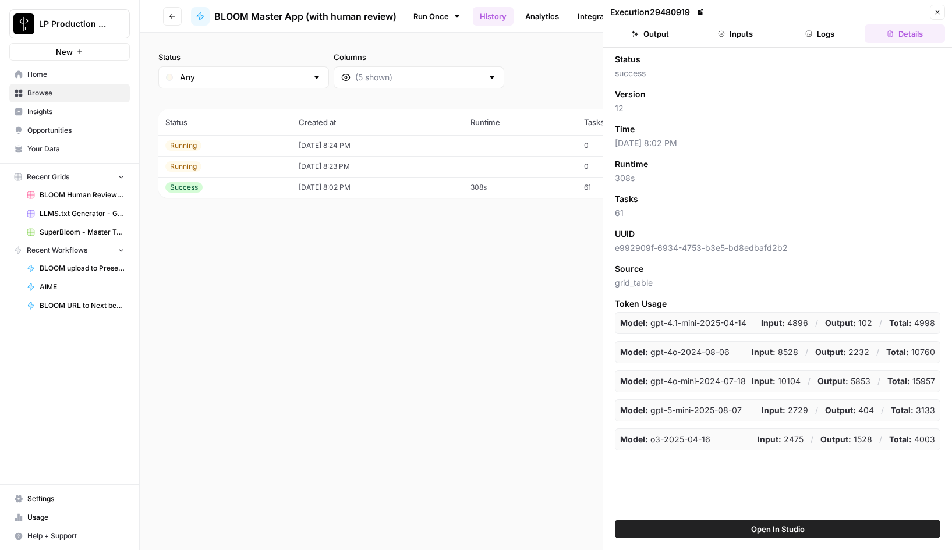
click at [740, 28] on button "Inputs" at bounding box center [735, 33] width 80 height 19
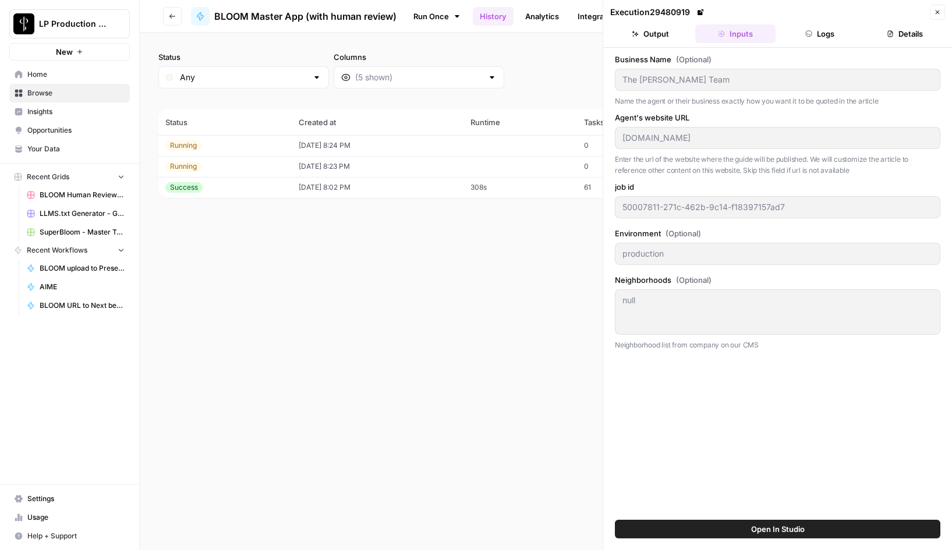
click at [939, 13] on icon "button" at bounding box center [937, 12] width 7 height 7
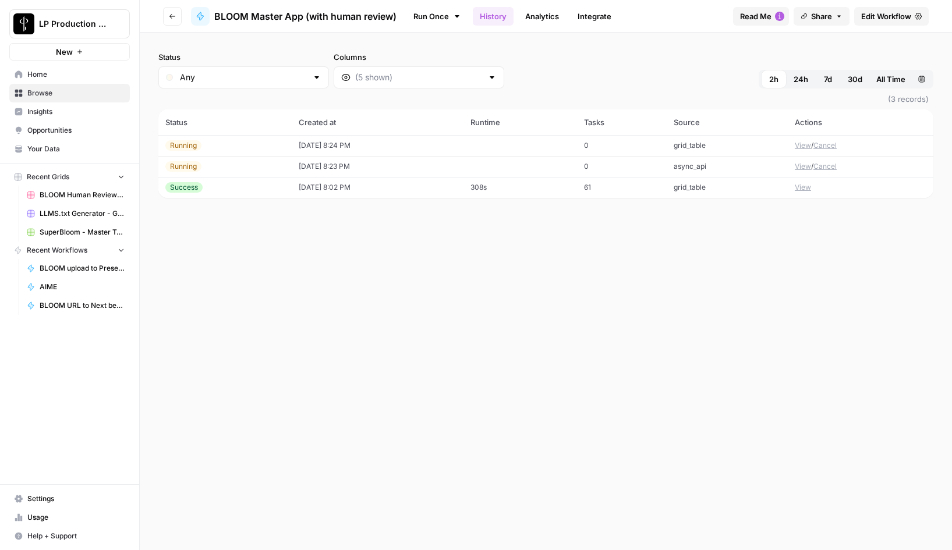
click at [804, 168] on button "View" at bounding box center [803, 166] width 16 height 10
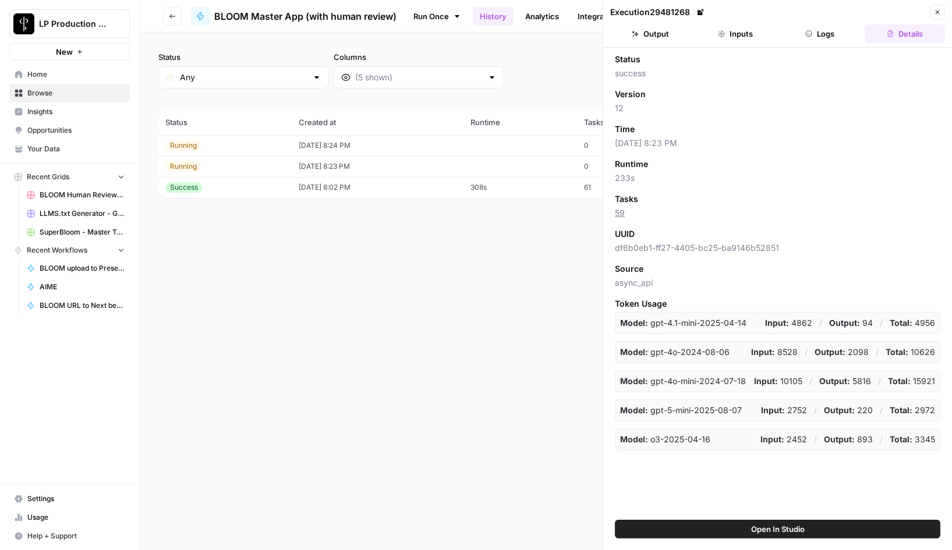
click at [733, 33] on button "Inputs" at bounding box center [735, 33] width 80 height 19
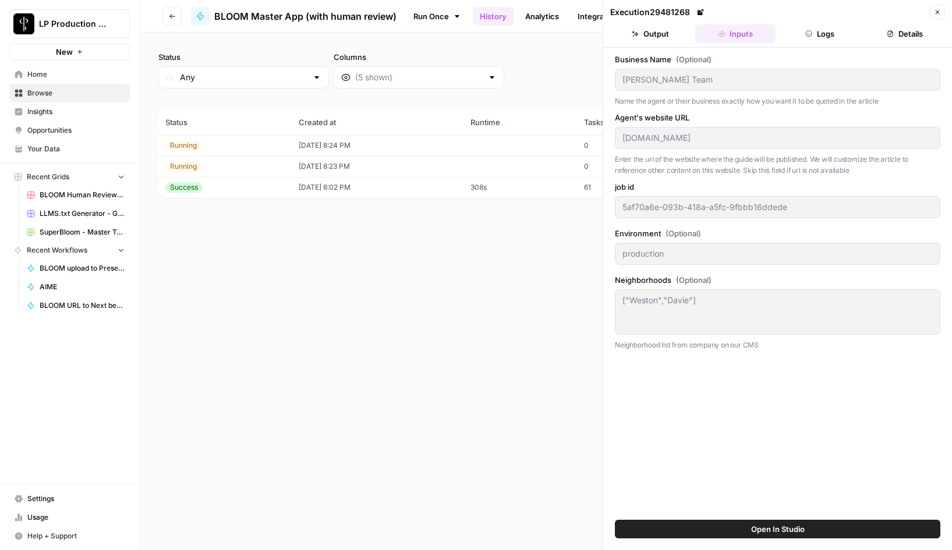
click at [940, 7] on button "Close" at bounding box center [937, 12] width 15 height 15
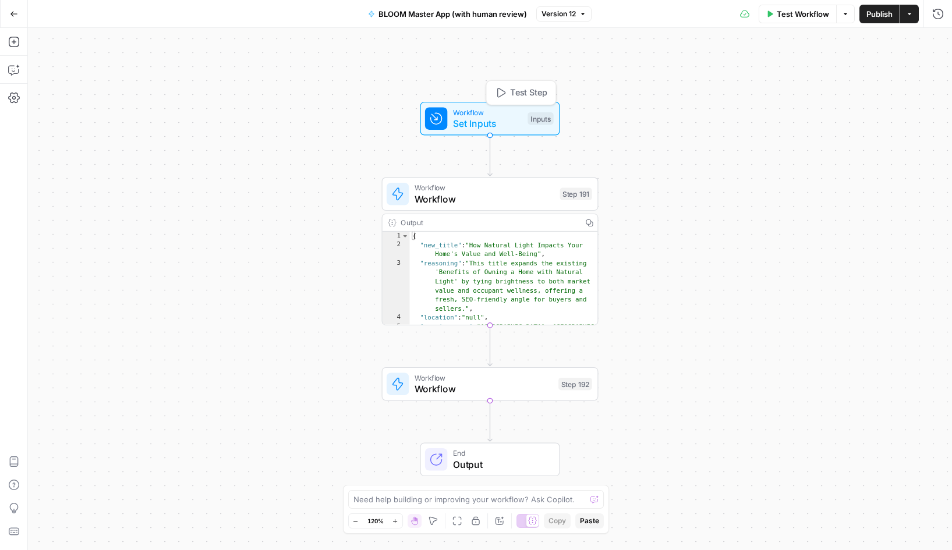
click at [488, 123] on span "Set Inputs" at bounding box center [487, 123] width 69 height 14
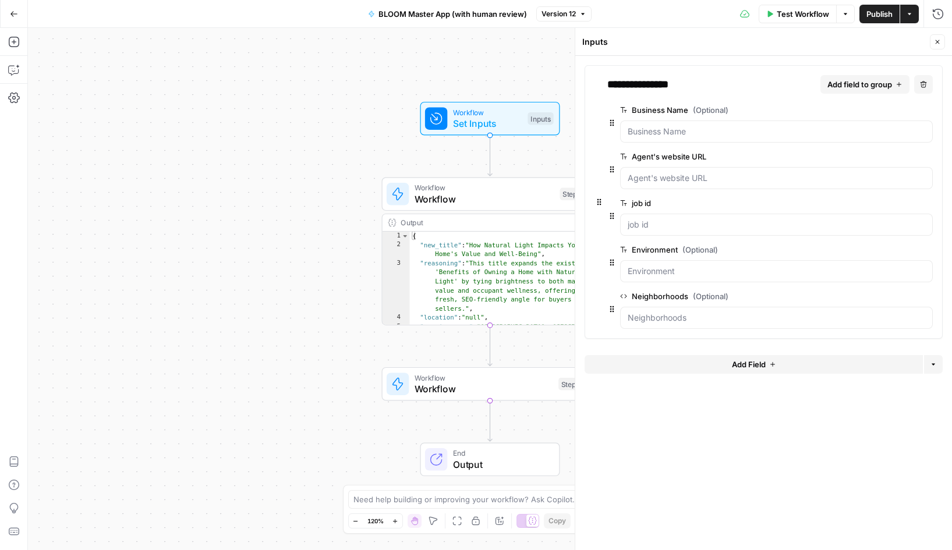
click at [894, 297] on span "edit field" at bounding box center [889, 296] width 26 height 9
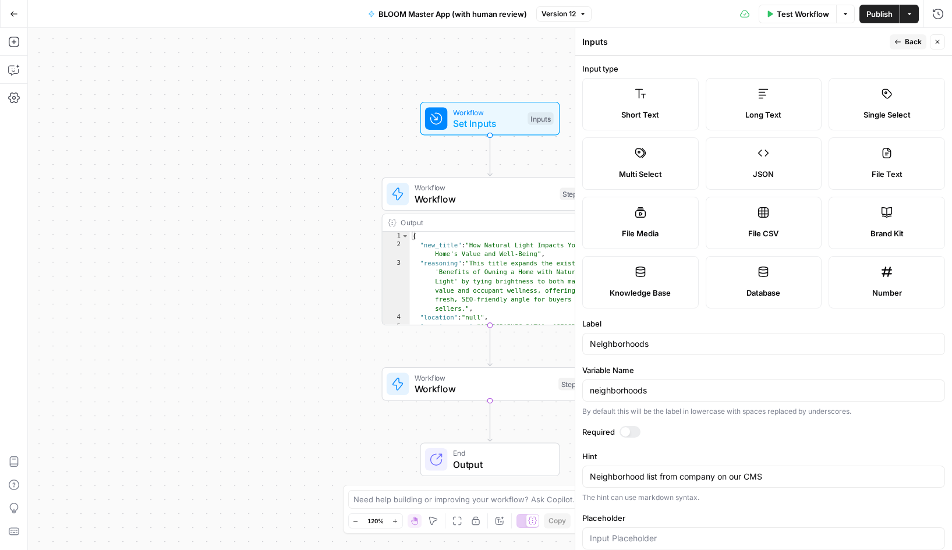
click at [941, 38] on button "Close" at bounding box center [937, 41] width 15 height 15
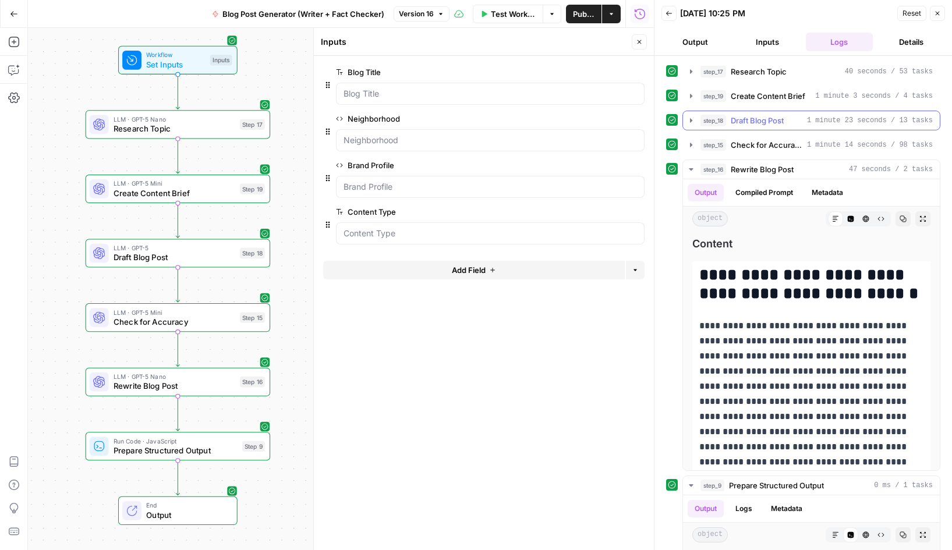
scroll to position [323, 0]
click at [668, 13] on icon "button" at bounding box center [668, 13] width 7 height 7
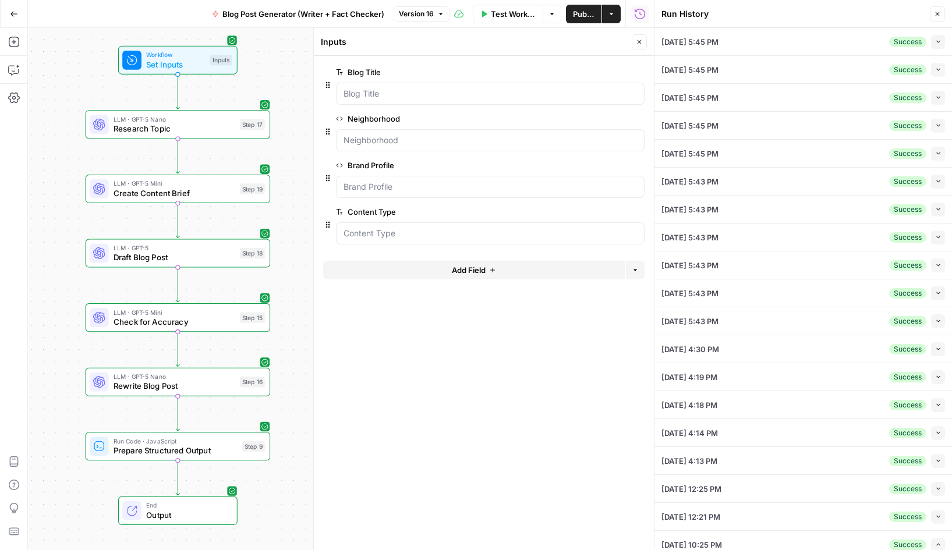
click at [940, 17] on button "Close" at bounding box center [937, 13] width 15 height 15
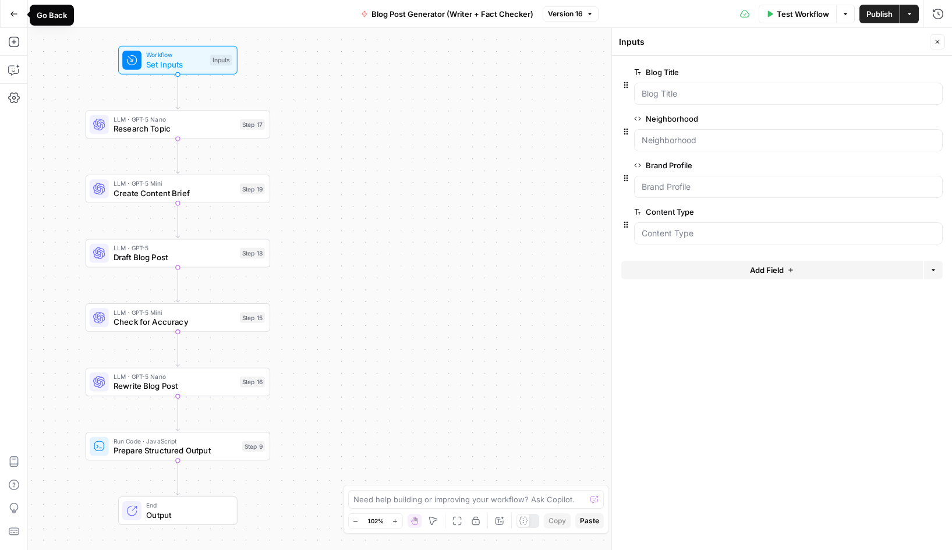
click at [15, 13] on icon "button" at bounding box center [13, 13] width 7 height 5
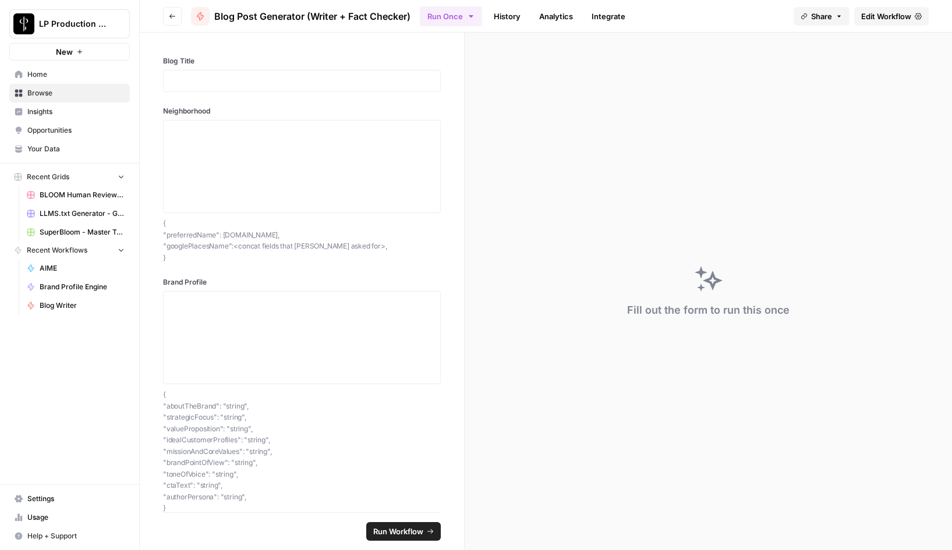
click at [516, 9] on link "History" at bounding box center [507, 16] width 41 height 19
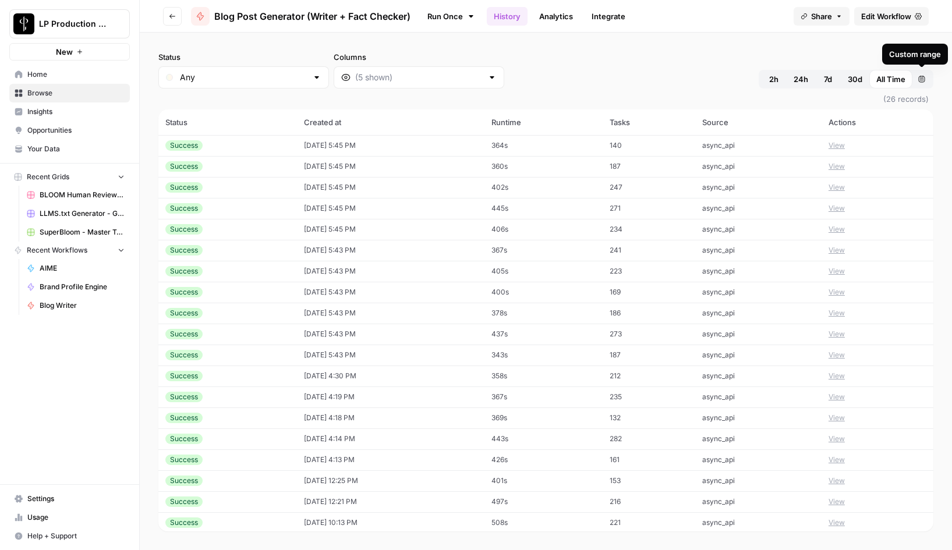
click at [924, 83] on button "Custom range" at bounding box center [921, 79] width 19 height 19
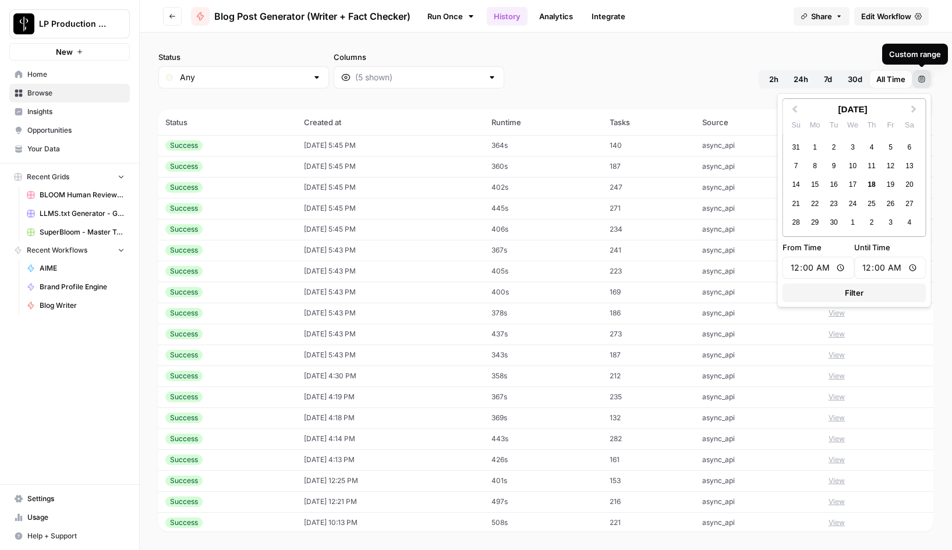
click at [924, 83] on button "Custom range" at bounding box center [921, 79] width 19 height 19
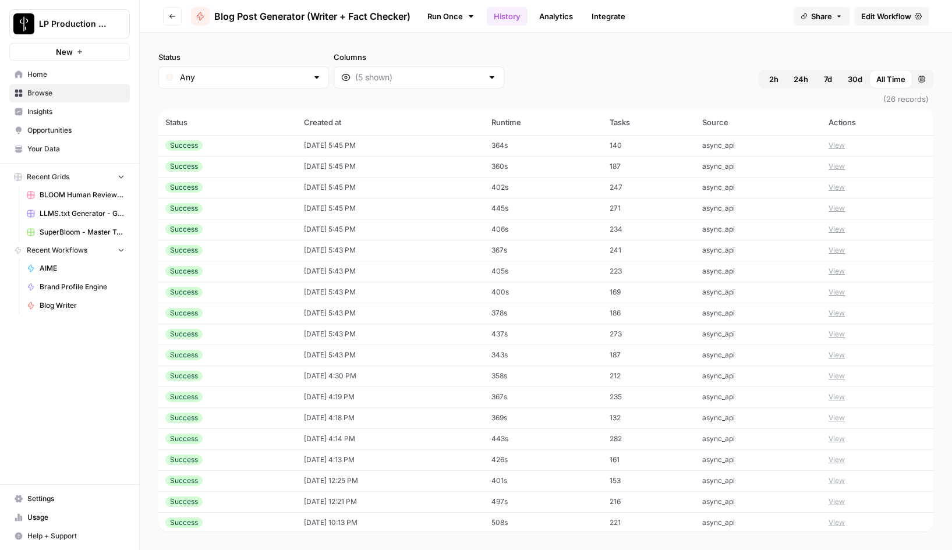
click at [803, 80] on span "24h" at bounding box center [800, 79] width 15 height 12
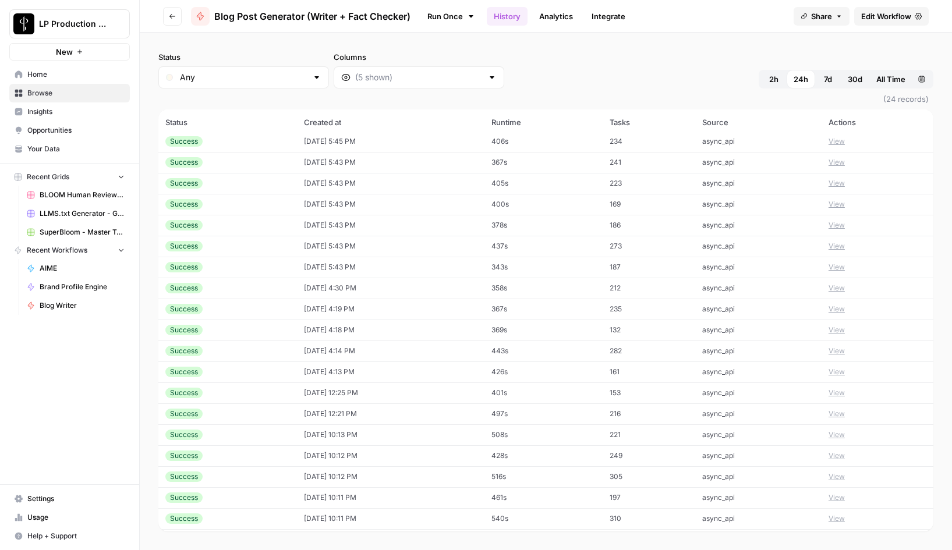
scroll to position [107, 0]
click at [843, 146] on button "View" at bounding box center [836, 144] width 16 height 10
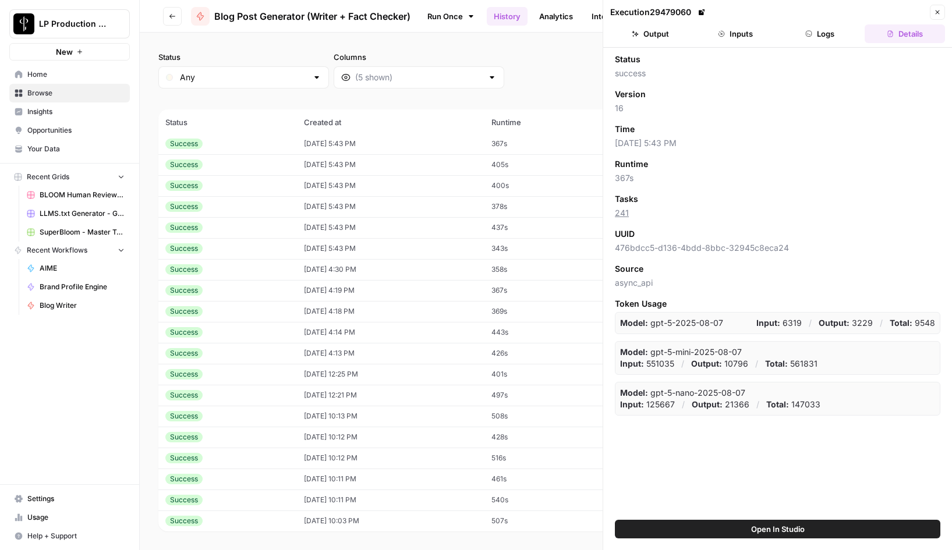
click at [821, 36] on button "Logs" at bounding box center [820, 33] width 80 height 19
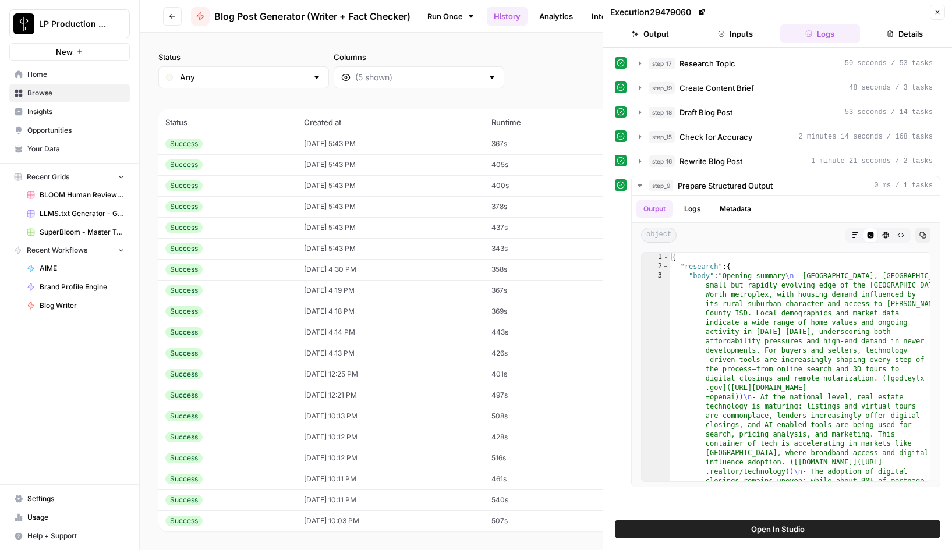
click at [736, 34] on button "Inputs" at bounding box center [735, 33] width 80 height 19
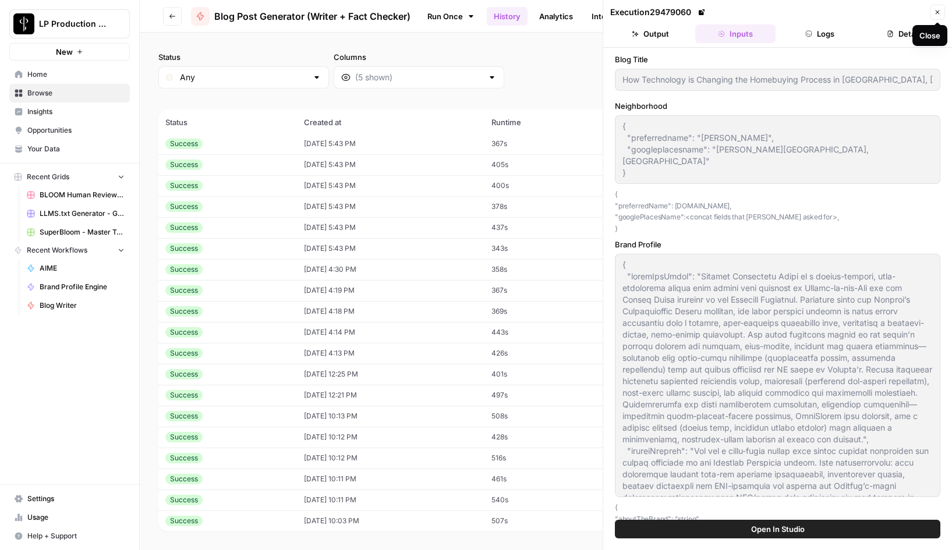
click at [938, 13] on icon "button" at bounding box center [937, 12] width 4 height 4
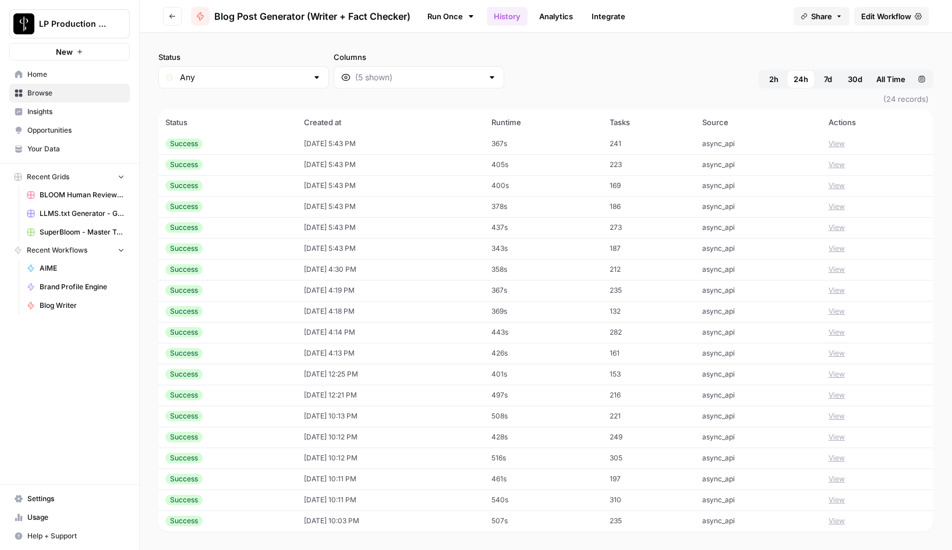
click at [825, 80] on span "7d" at bounding box center [828, 79] width 8 height 12
click at [918, 84] on button "Custom range" at bounding box center [921, 79] width 19 height 19
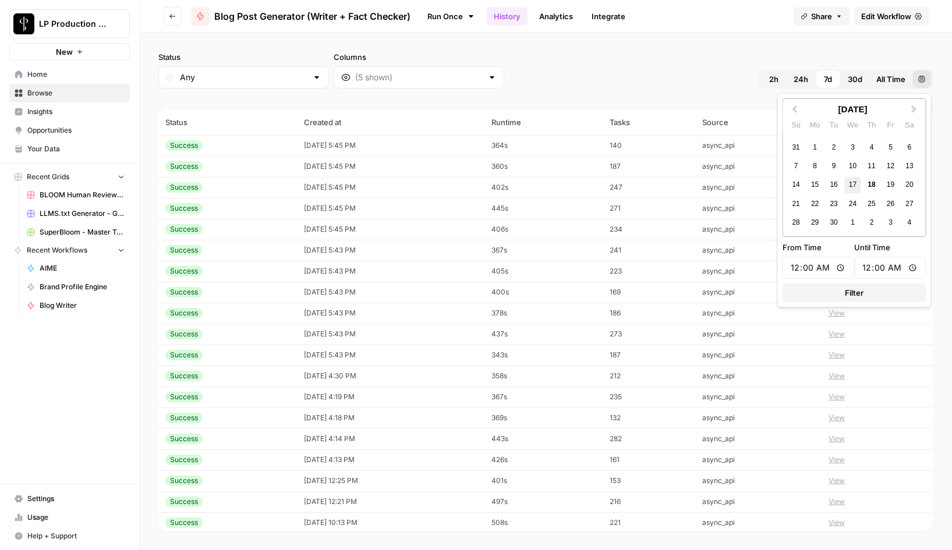
click at [853, 183] on div "17" at bounding box center [853, 185] width 16 height 16
click at [729, 68] on div "Status Any Columns 2h 24h 7d 30d All Time Custom range" at bounding box center [545, 69] width 775 height 37
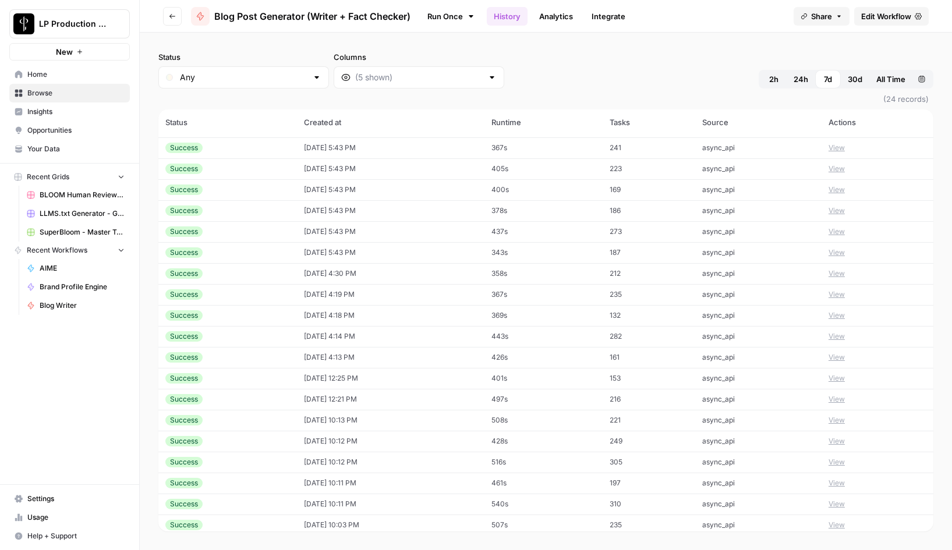
scroll to position [107, 0]
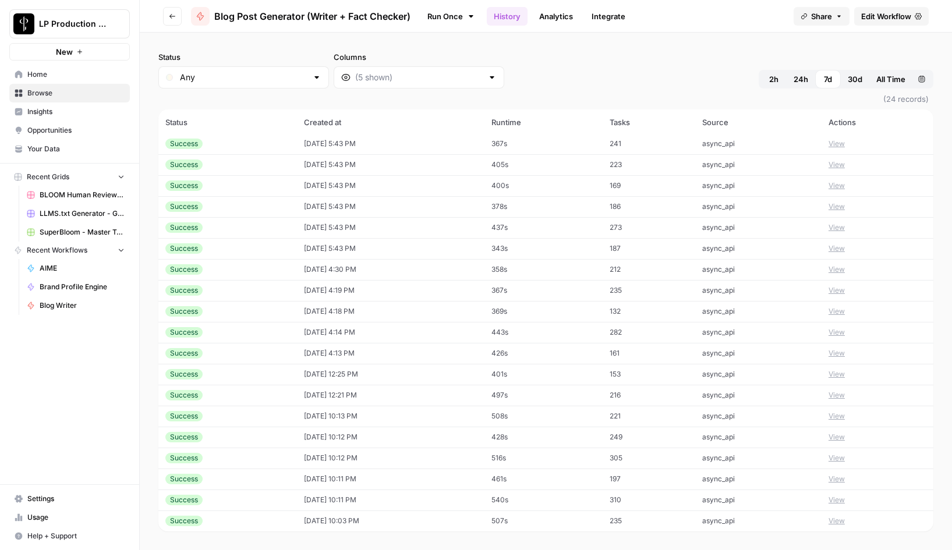
click at [845, 416] on button "View" at bounding box center [836, 416] width 16 height 10
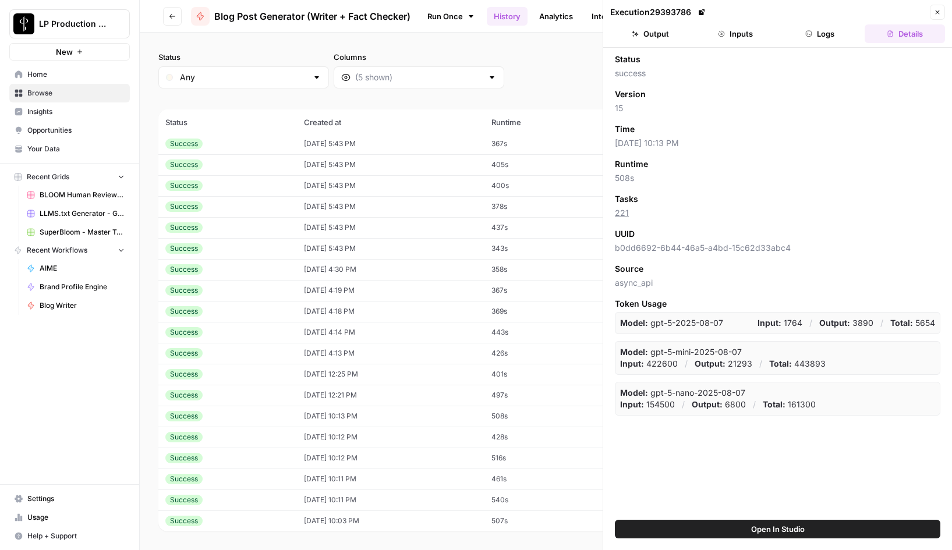
click at [939, 9] on icon "button" at bounding box center [937, 12] width 7 height 7
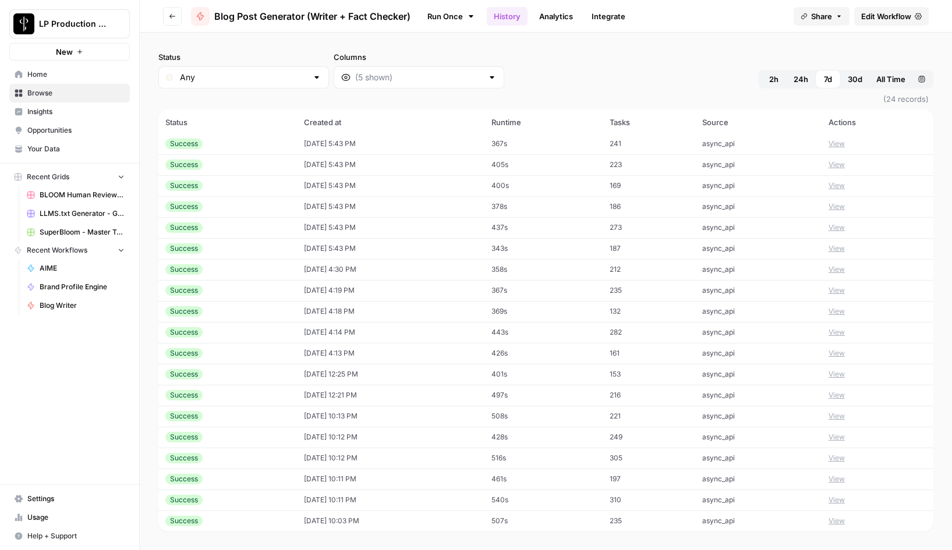
drag, startPoint x: 153, startPoint y: 112, endPoint x: 886, endPoint y: 557, distance: 858.0
click at [886, 549] on html "LP Production Workloads New Home Browse Insights Opportunities Your Data Recent…" at bounding box center [476, 275] width 952 height 550
click at [620, 72] on div "Status Any Columns 2h 24h 7d 30d All Time Custom range" at bounding box center [545, 69] width 775 height 37
click at [842, 144] on button "View" at bounding box center [836, 144] width 16 height 10
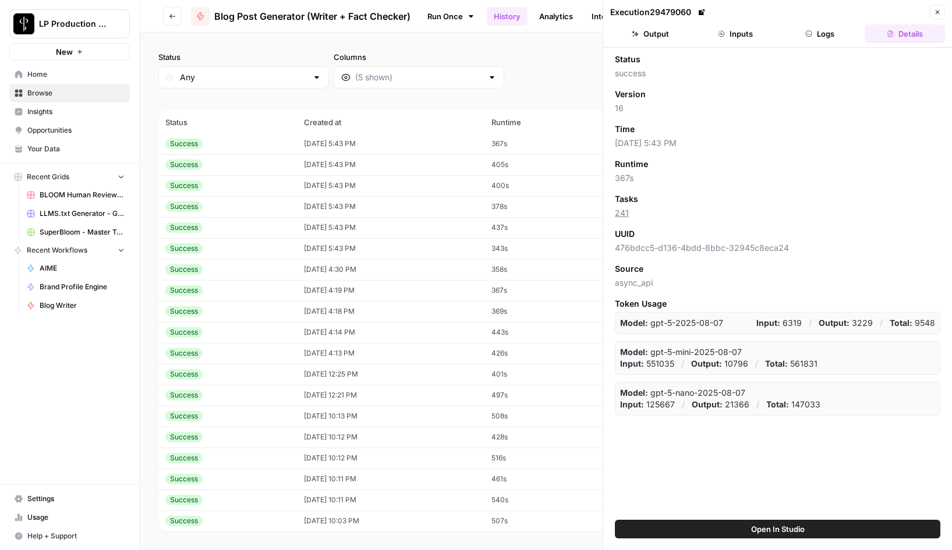
click at [646, 31] on button "Output" at bounding box center [650, 33] width 80 height 19
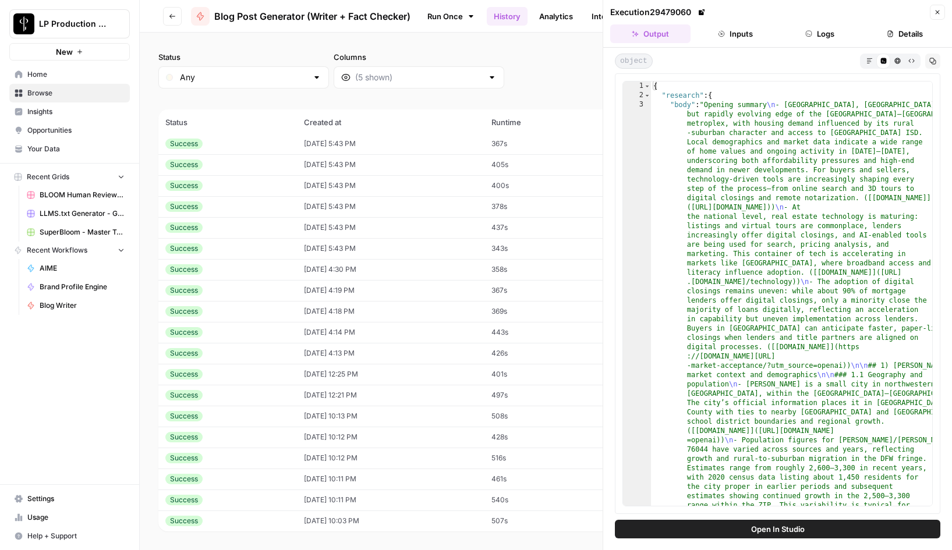
click at [868, 64] on button "Markdown" at bounding box center [869, 61] width 14 height 14
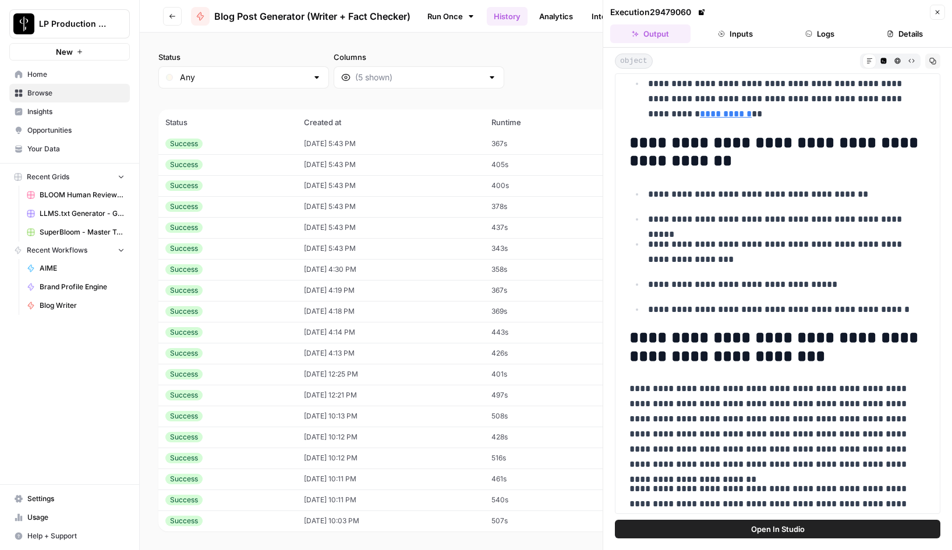
scroll to position [8535, 0]
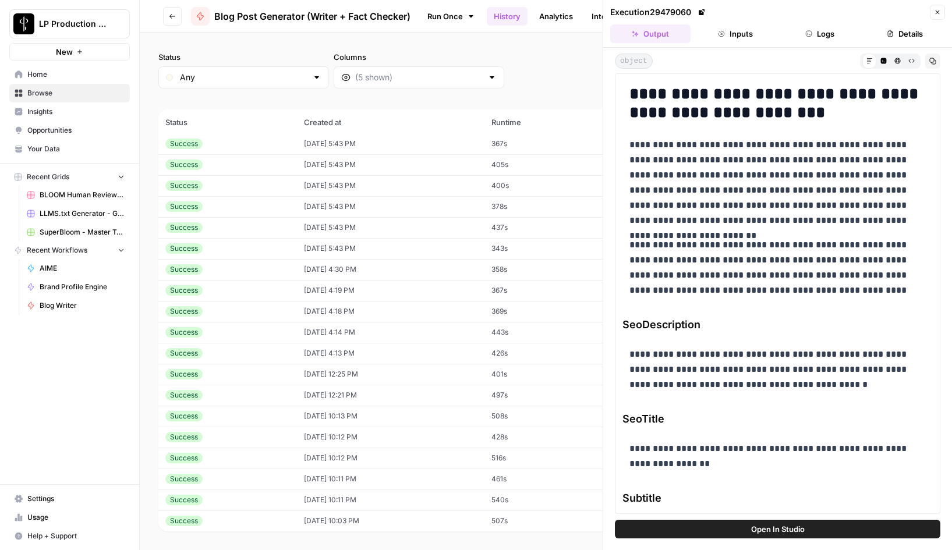
click at [744, 29] on button "Inputs" at bounding box center [735, 33] width 80 height 19
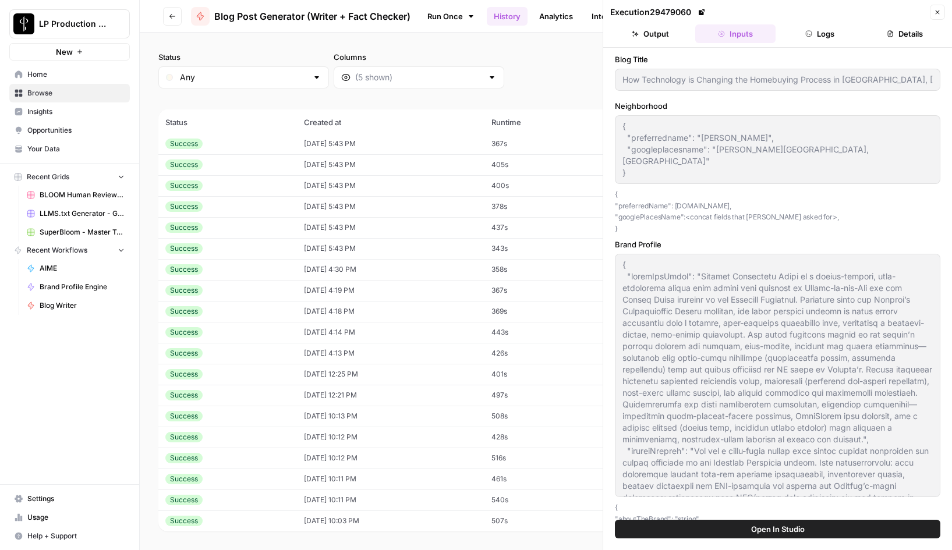
click at [825, 33] on button "Logs" at bounding box center [820, 33] width 80 height 19
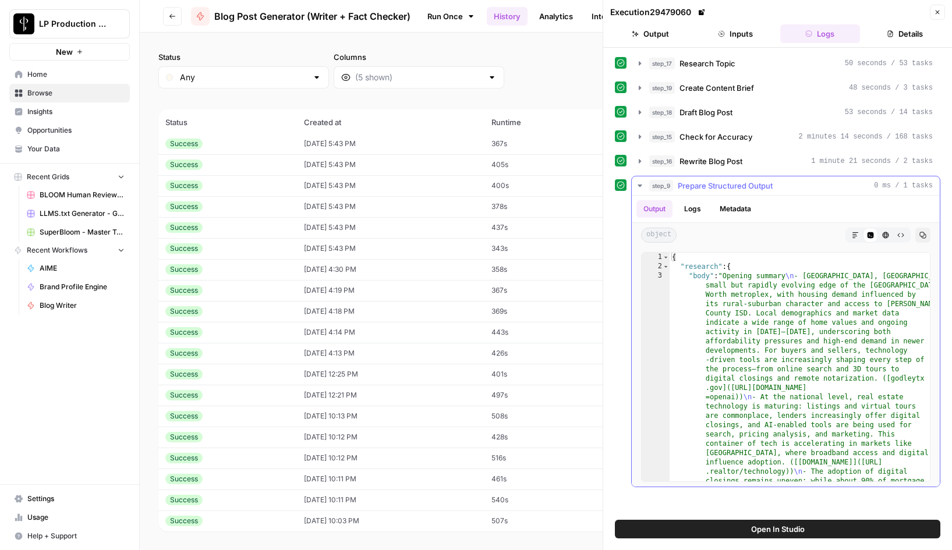
click at [640, 186] on icon "button" at bounding box center [639, 186] width 4 height 2
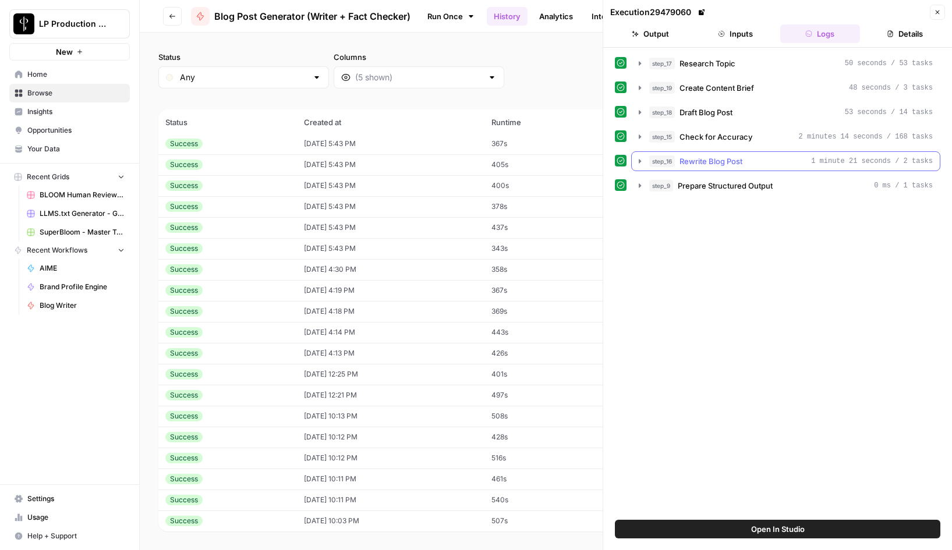
click at [640, 161] on icon "button" at bounding box center [640, 161] width 2 height 4
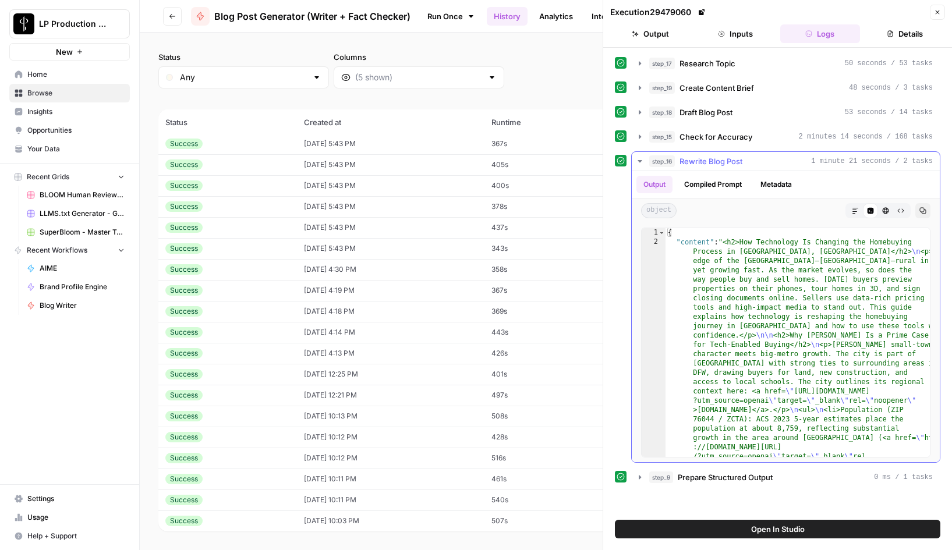
click at [850, 208] on button "Markdown" at bounding box center [854, 210] width 15 height 15
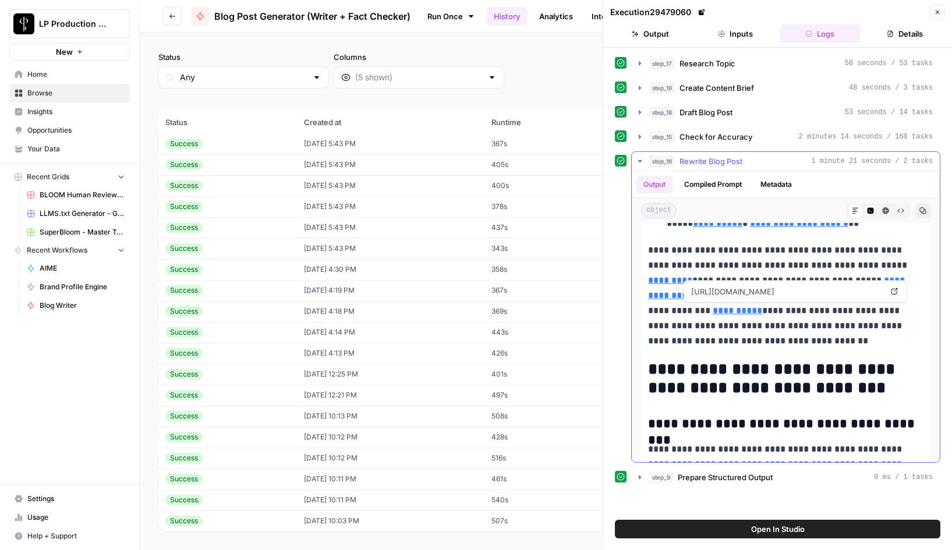
scroll to position [583, 0]
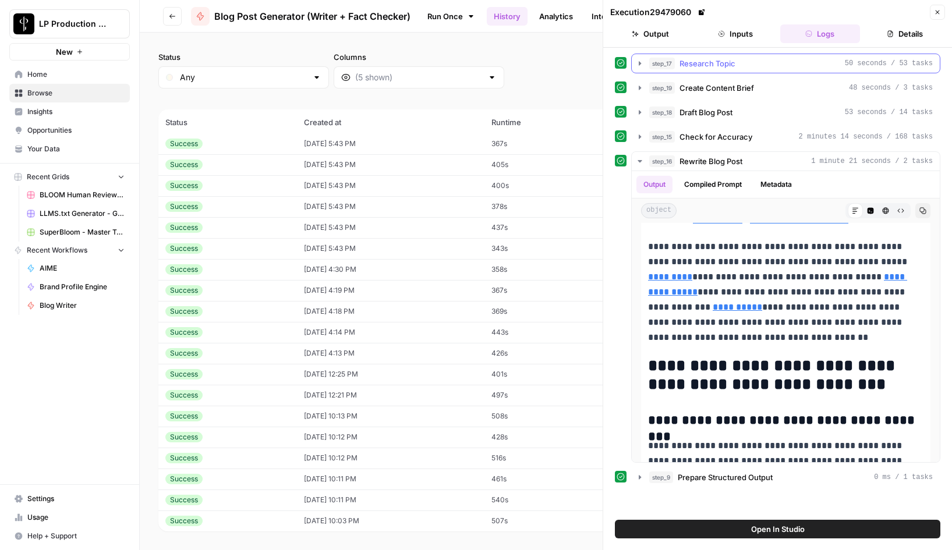
click at [640, 62] on icon "button" at bounding box center [639, 63] width 9 height 9
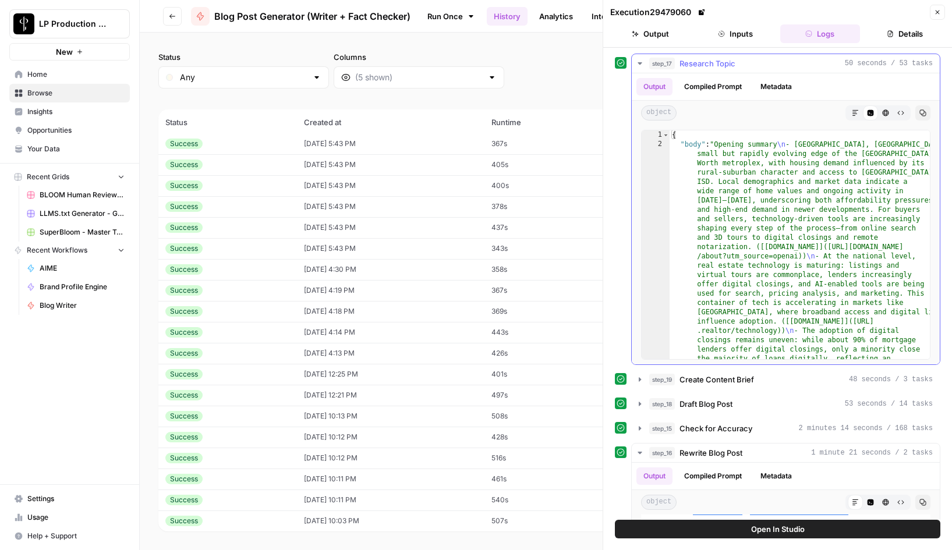
click at [711, 84] on button "Compiled Prompt" at bounding box center [713, 86] width 72 height 17
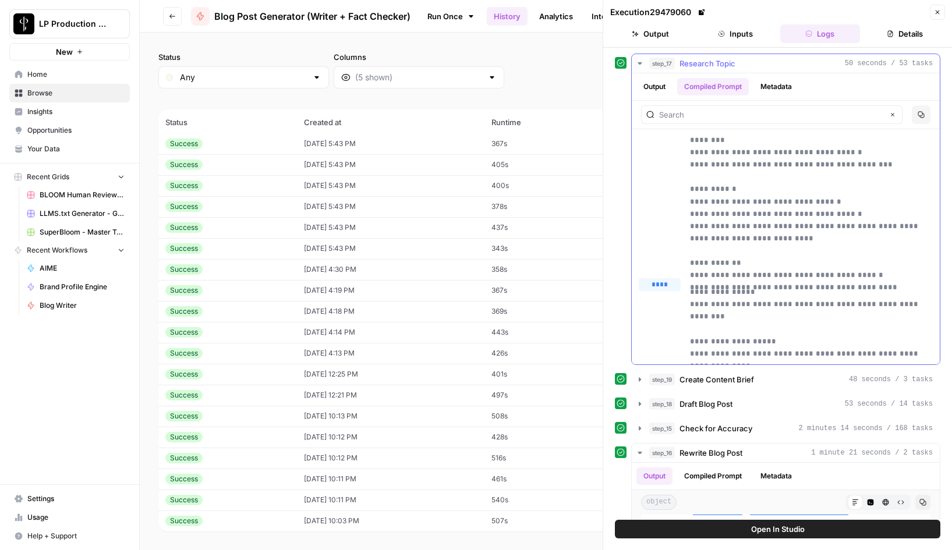
scroll to position [0, 0]
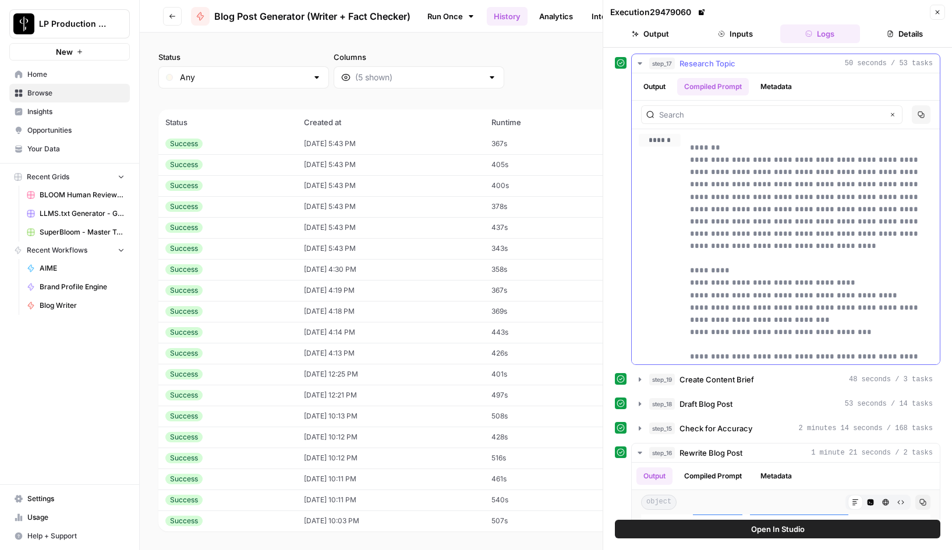
click at [658, 92] on button "Output" at bounding box center [654, 86] width 36 height 17
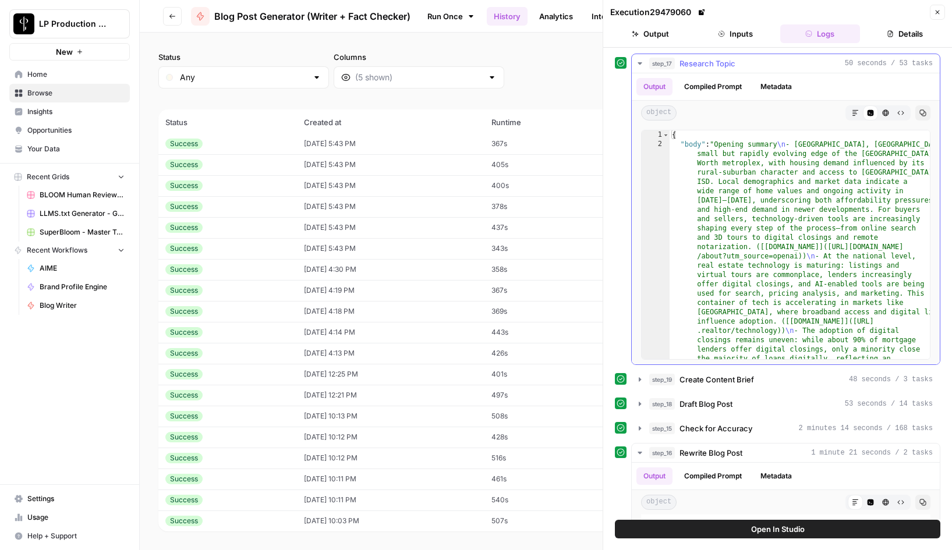
click at [853, 113] on icon "button" at bounding box center [855, 112] width 7 height 7
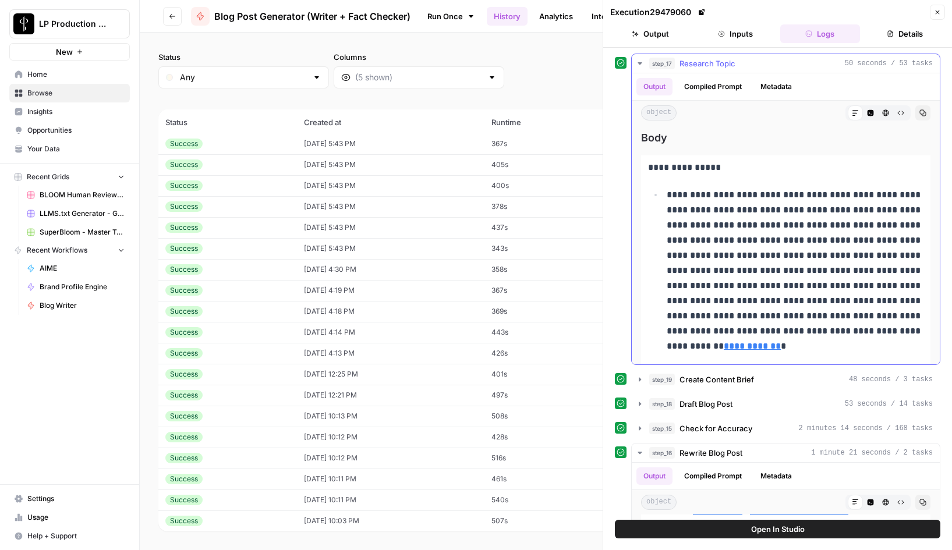
click at [702, 90] on button "Compiled Prompt" at bounding box center [713, 86] width 72 height 17
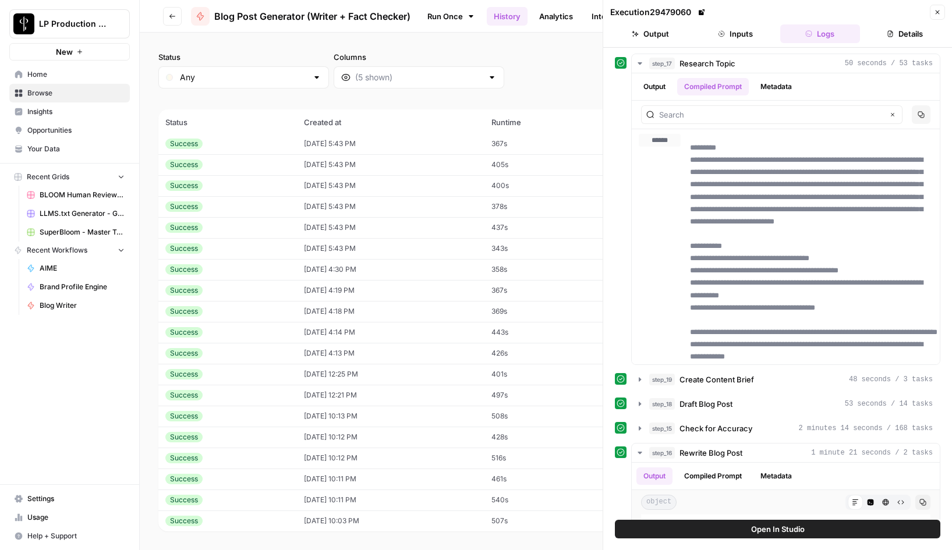
click at [742, 34] on button "Inputs" at bounding box center [735, 33] width 80 height 19
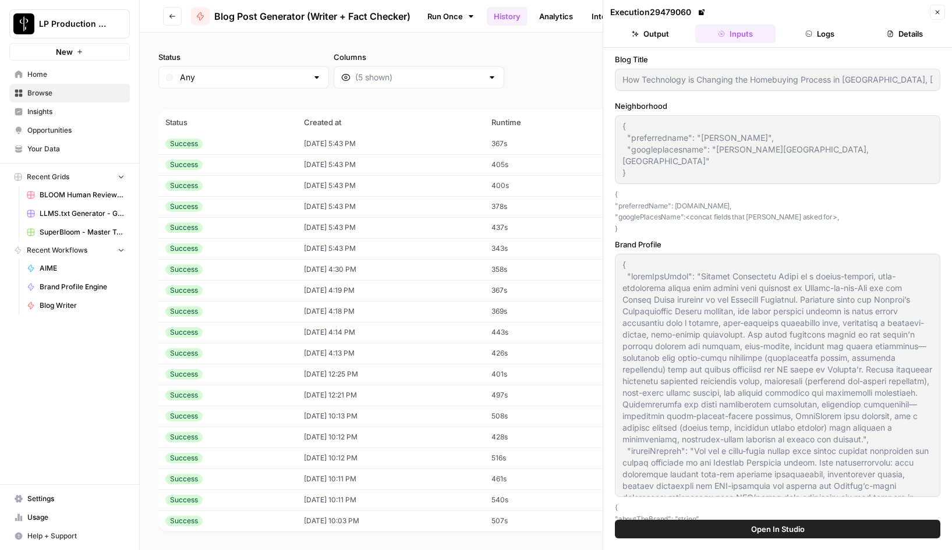
click at [818, 34] on button "Logs" at bounding box center [820, 33] width 80 height 19
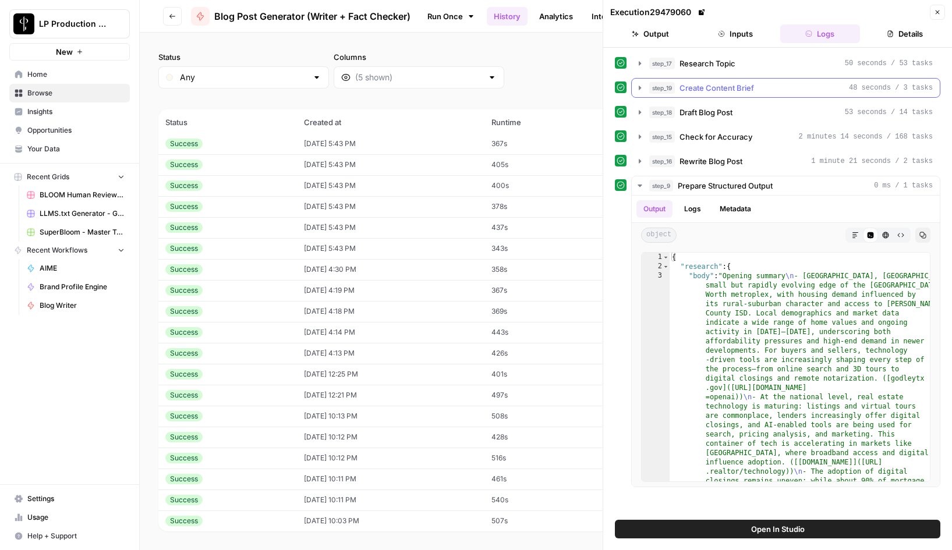
click at [637, 83] on icon "button" at bounding box center [639, 87] width 9 height 9
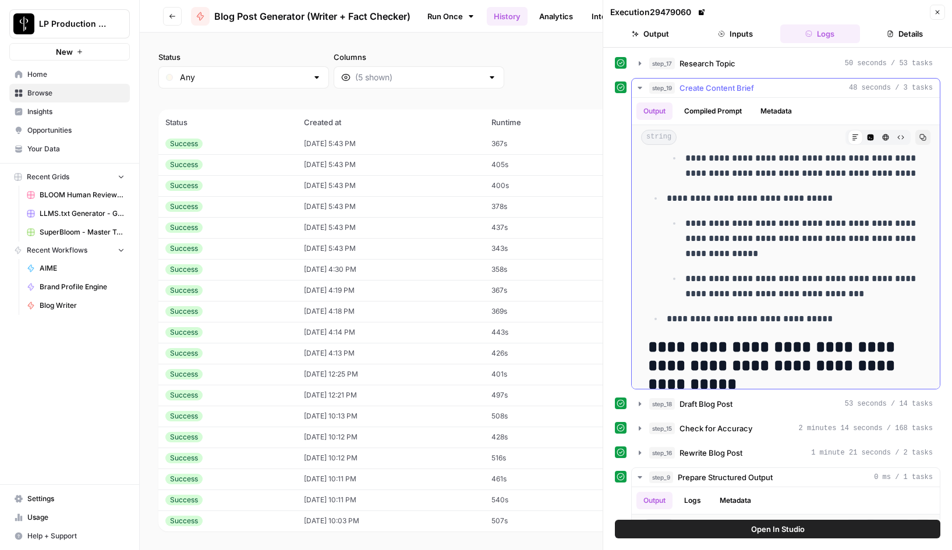
scroll to position [1177, 0]
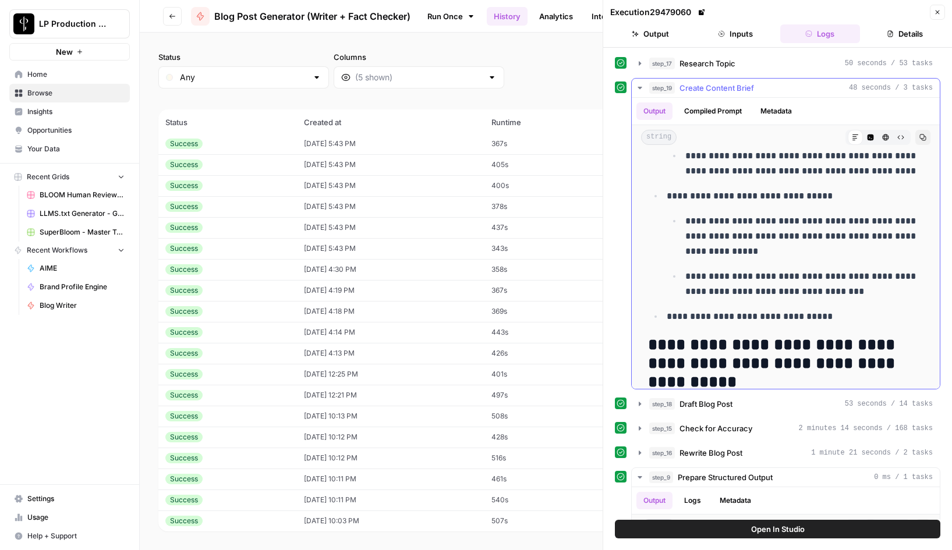
click at [639, 85] on icon "button" at bounding box center [639, 87] width 9 height 9
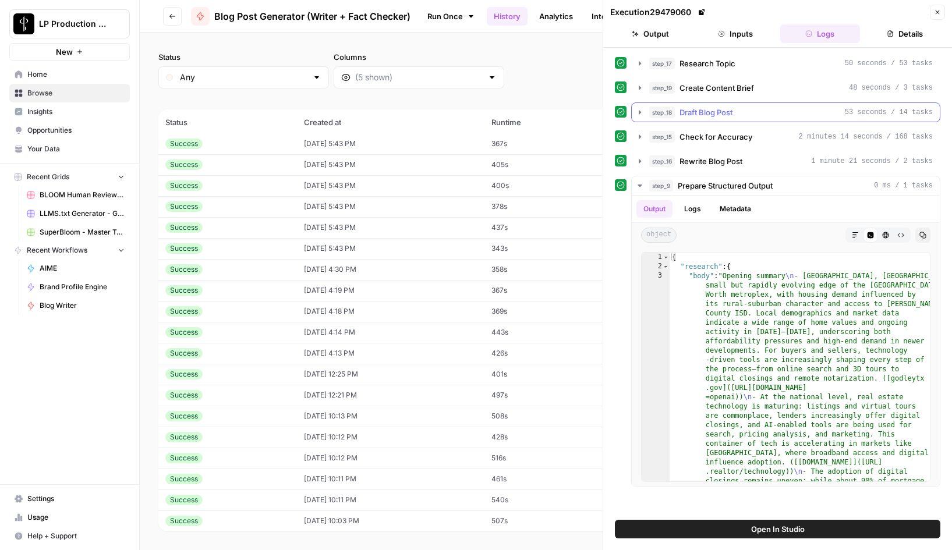
click at [641, 114] on icon "button" at bounding box center [639, 112] width 9 height 9
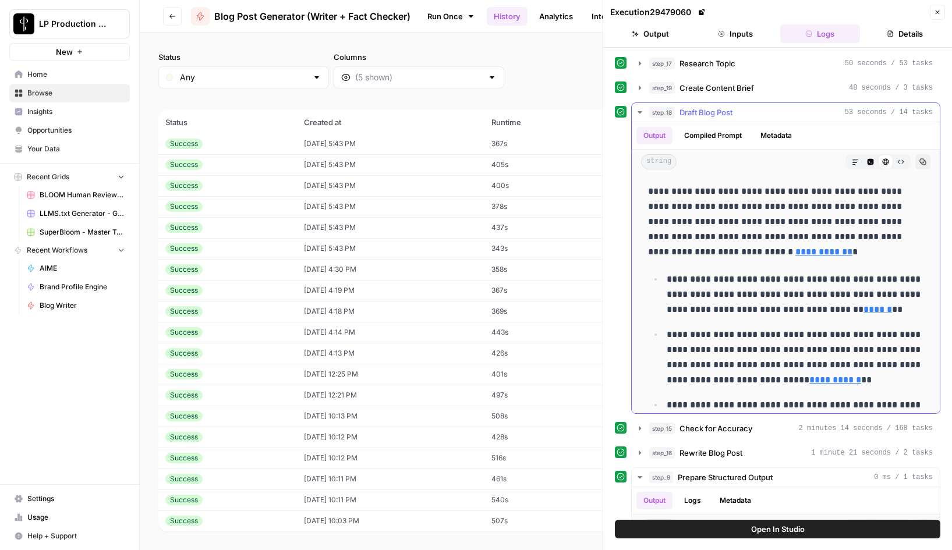
scroll to position [171, 0]
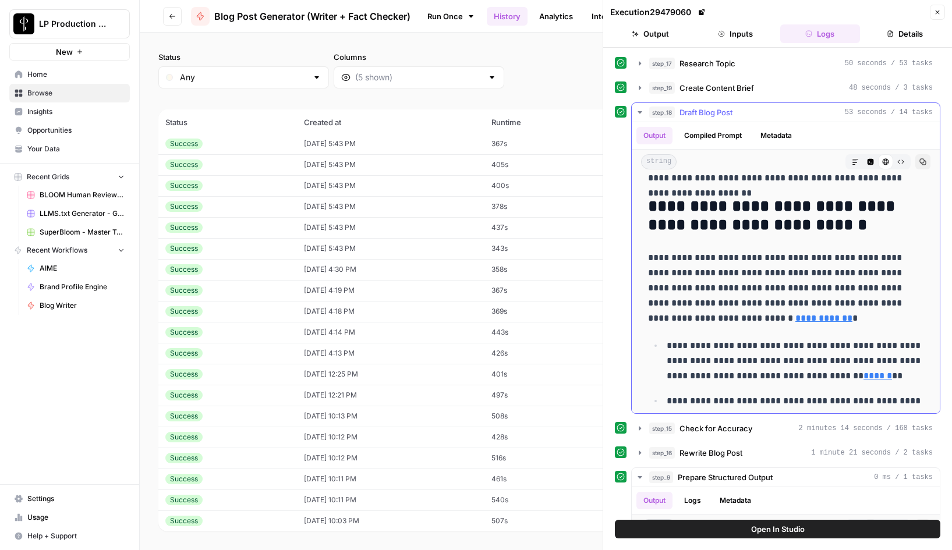
click at [638, 111] on icon "button" at bounding box center [639, 112] width 4 height 2
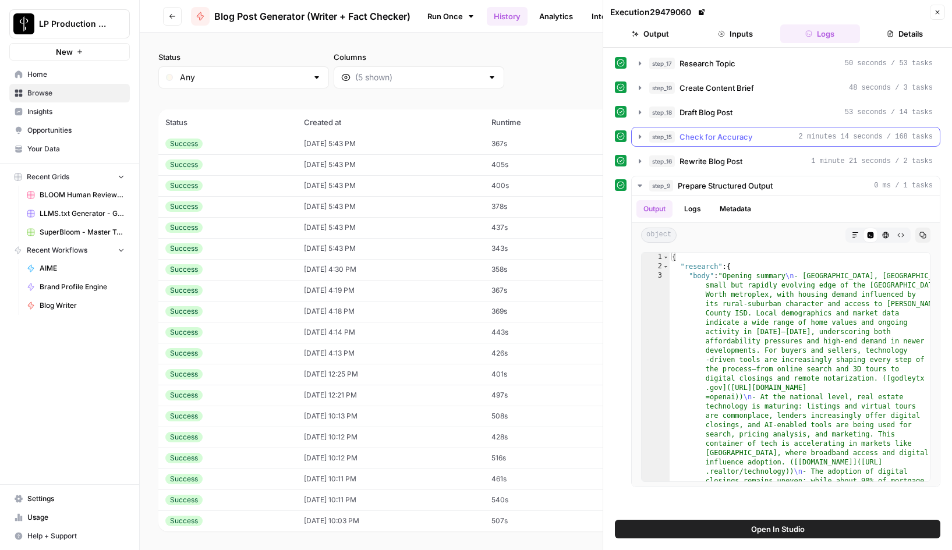
click at [637, 136] on icon "button" at bounding box center [639, 136] width 9 height 9
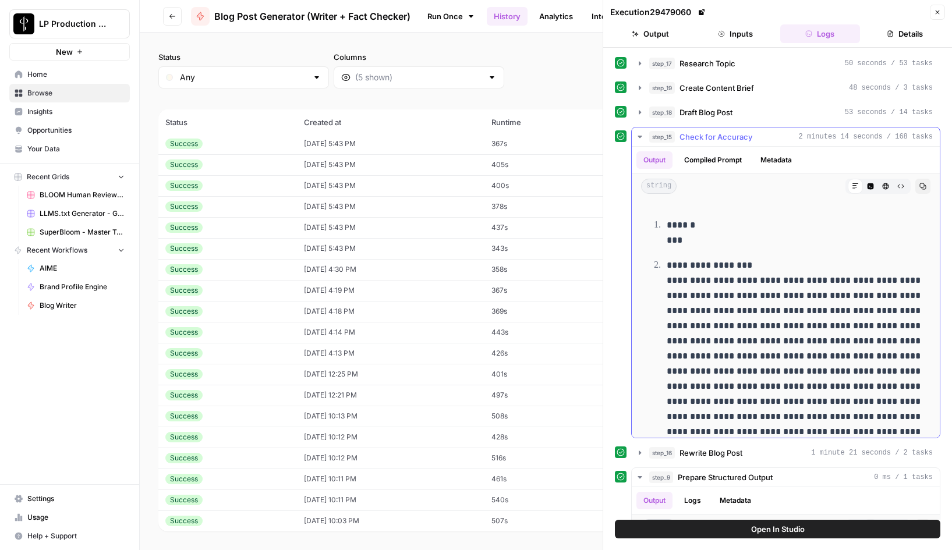
click at [637, 136] on icon "button" at bounding box center [639, 136] width 9 height 9
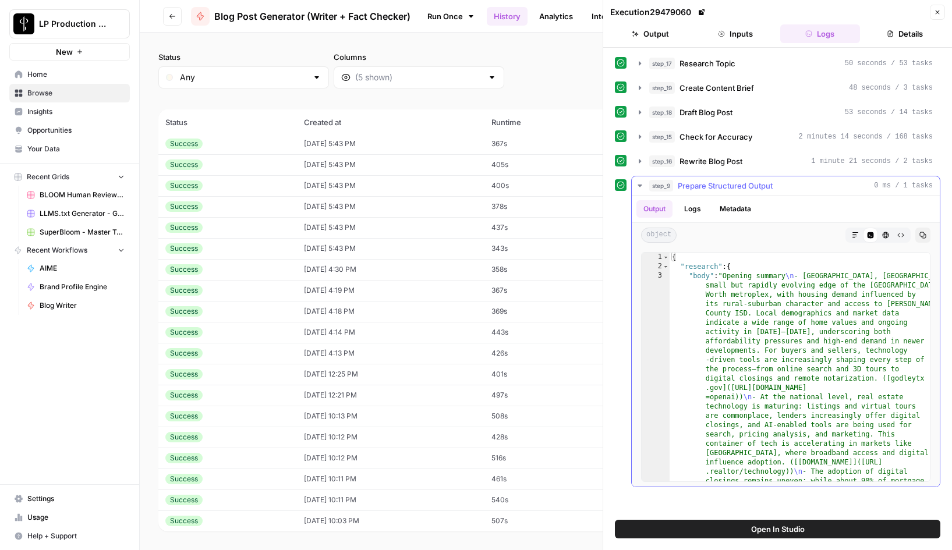
click at [640, 186] on icon "button" at bounding box center [639, 186] width 4 height 2
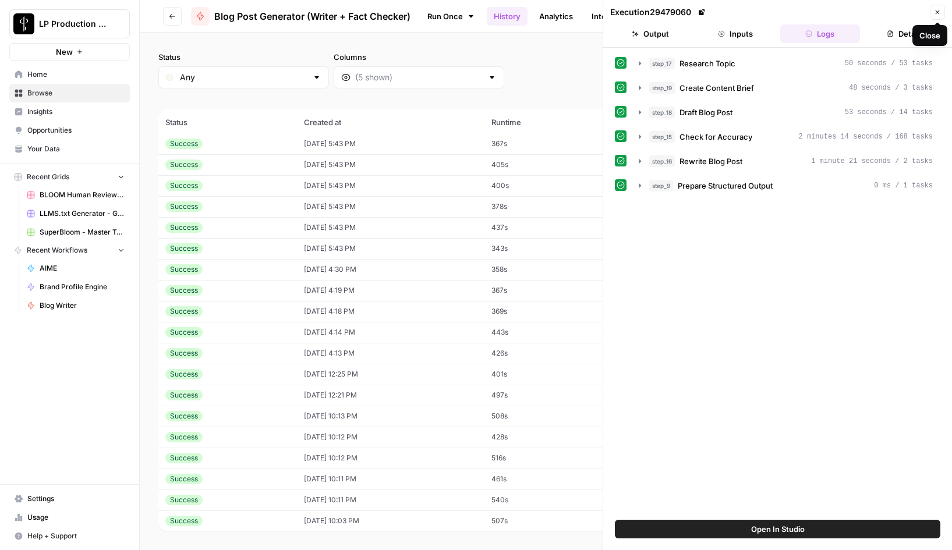
click at [937, 12] on icon "button" at bounding box center [937, 12] width 4 height 4
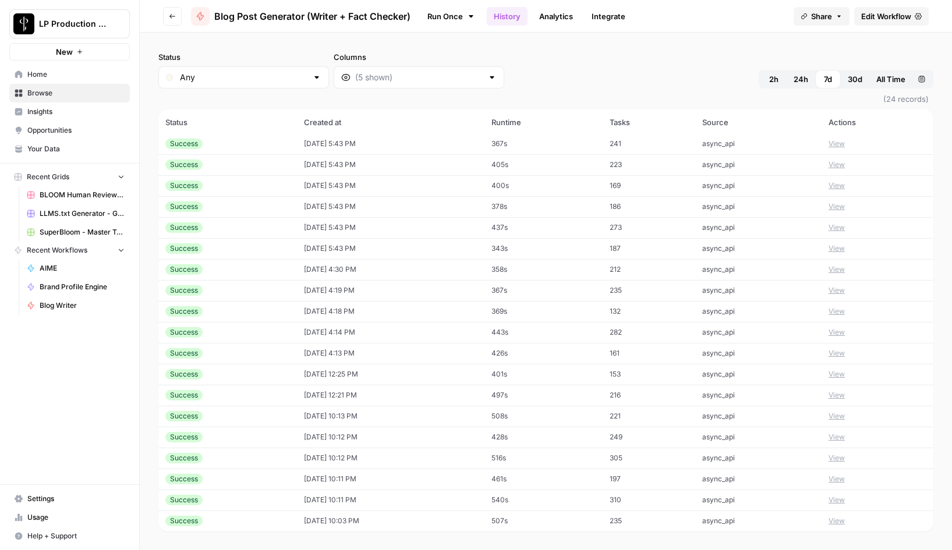
click at [845, 417] on button "View" at bounding box center [836, 416] width 16 height 10
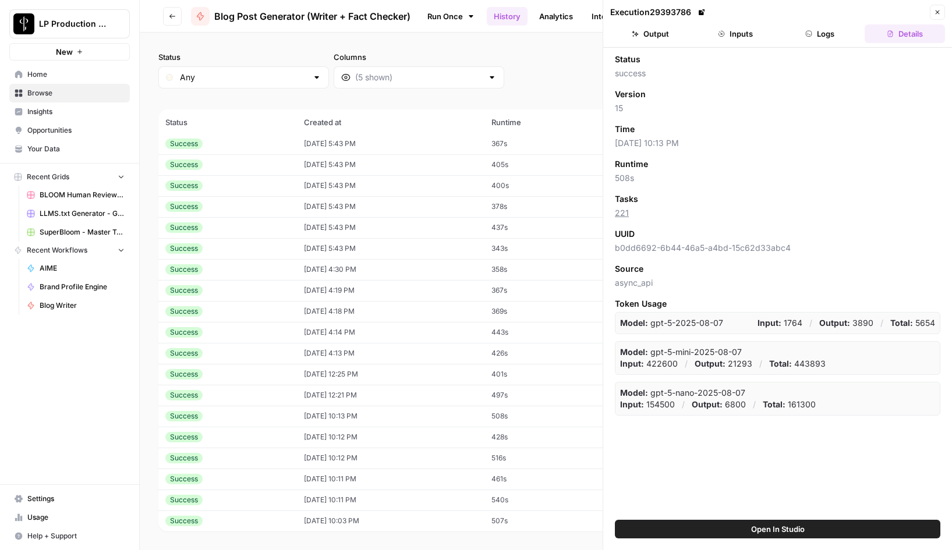
click at [809, 136] on div "Time 09/17/25 at 10:13 PM" at bounding box center [777, 136] width 325 height 26
click at [658, 366] on p "Input: 422600" at bounding box center [649, 364] width 58 height 12
copy p "422600"
click at [739, 363] on p "Output: 21293" at bounding box center [723, 364] width 58 height 12
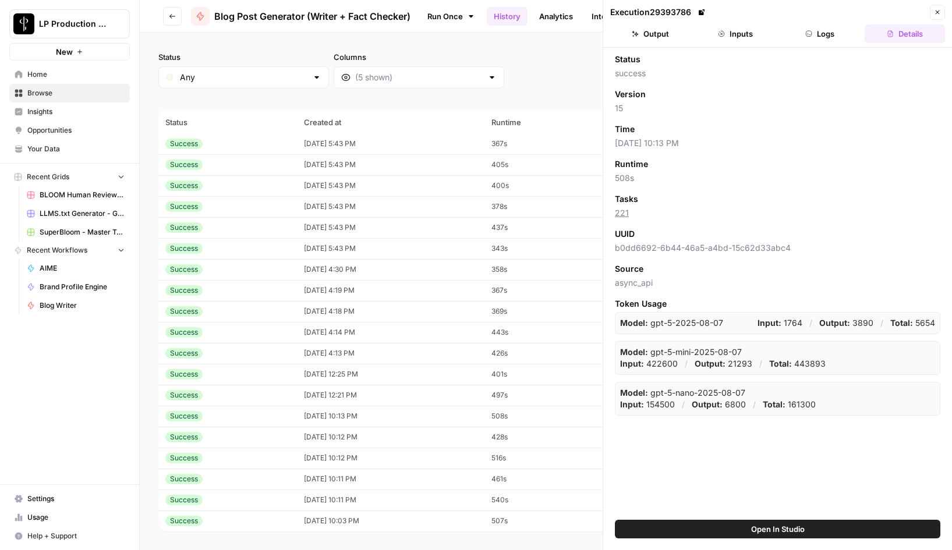
click at [739, 363] on p "Output: 21293" at bounding box center [723, 364] width 58 height 12
copy p "21293"
click at [660, 405] on p "Input: 154500" at bounding box center [647, 405] width 55 height 12
copy p "154500"
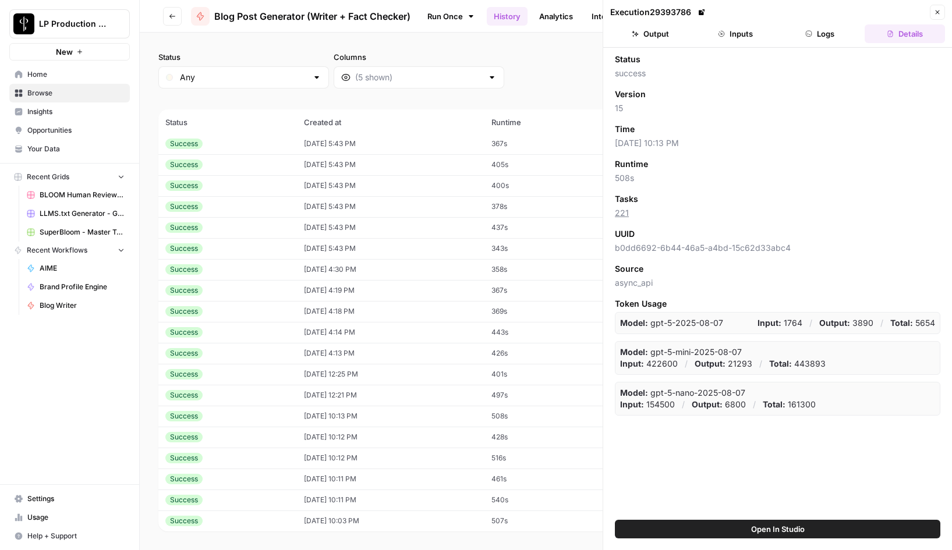
click at [825, 29] on button "Logs" at bounding box center [820, 33] width 80 height 19
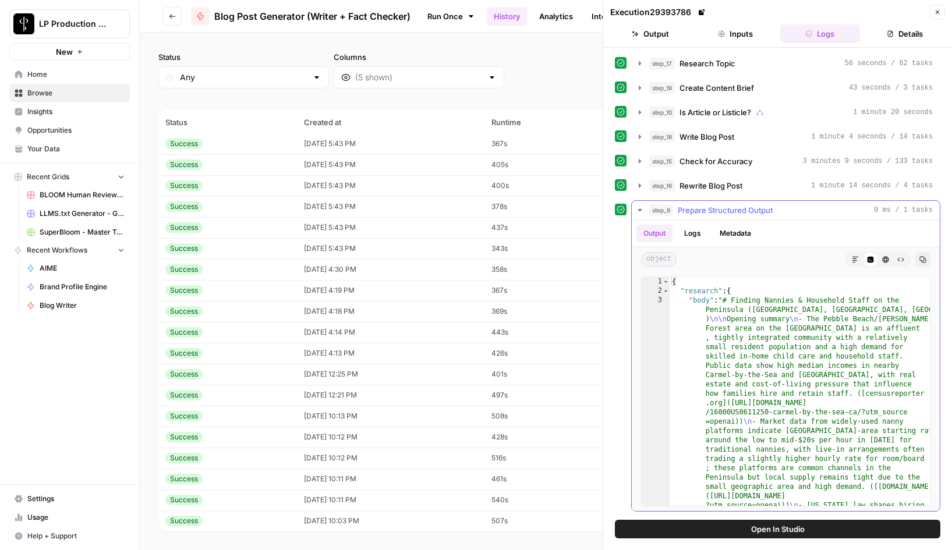
click at [636, 212] on icon "button" at bounding box center [639, 209] width 9 height 9
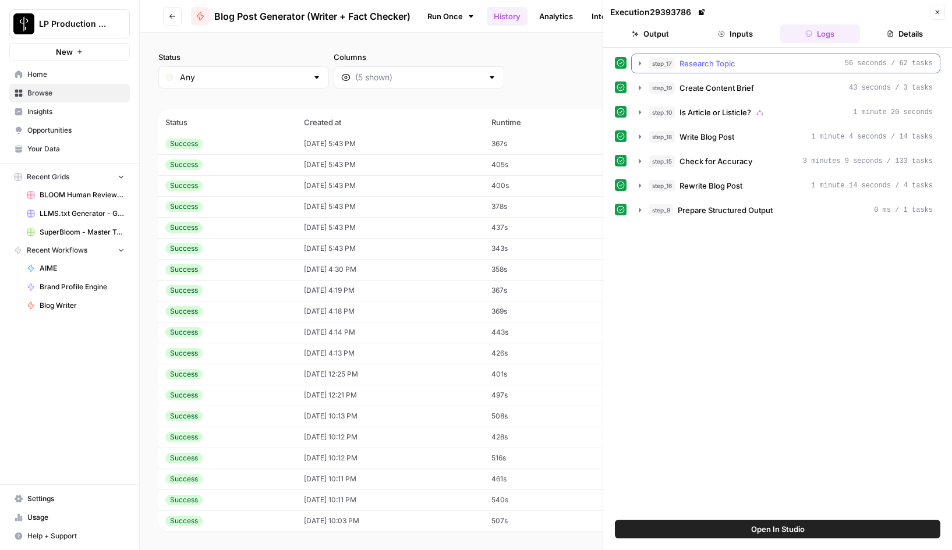
click at [639, 66] on icon "button" at bounding box center [639, 63] width 9 height 9
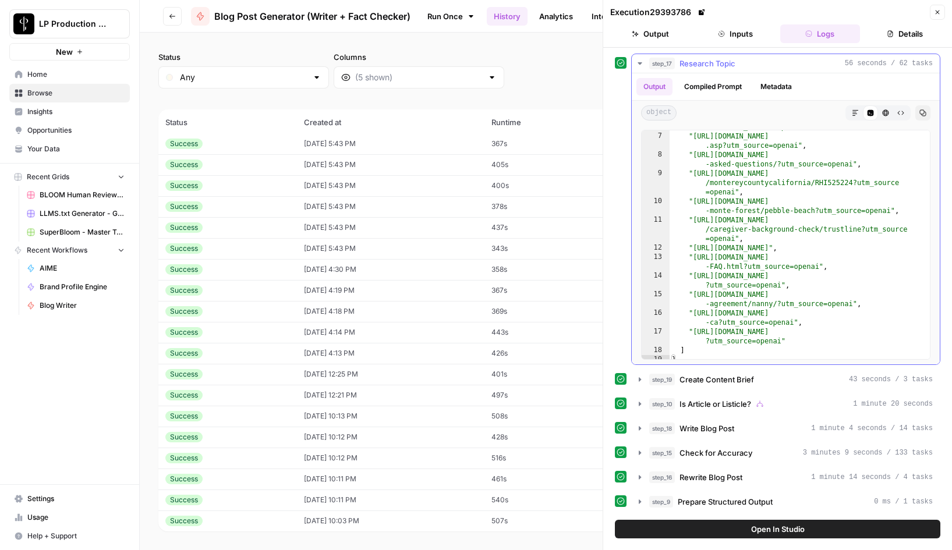
scroll to position [3329, 0]
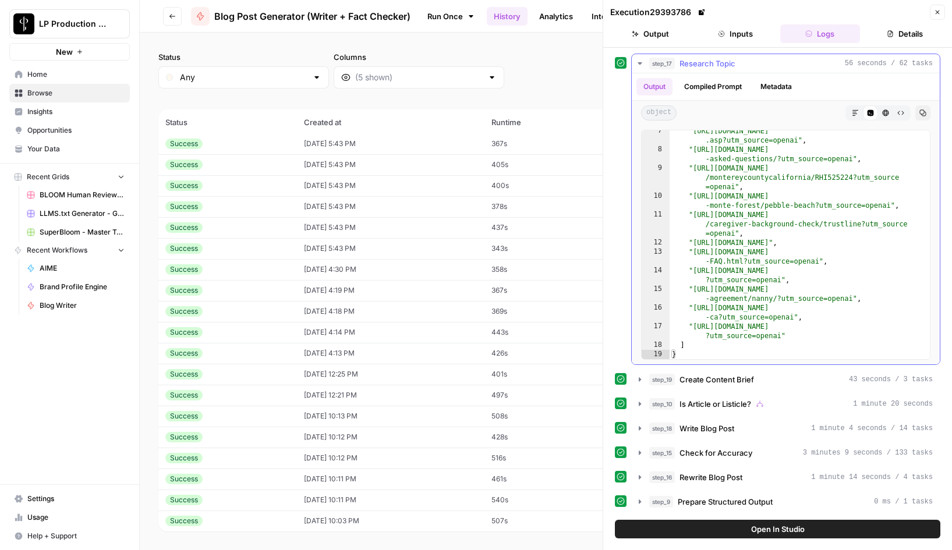
click at [642, 66] on icon "button" at bounding box center [639, 63] width 9 height 9
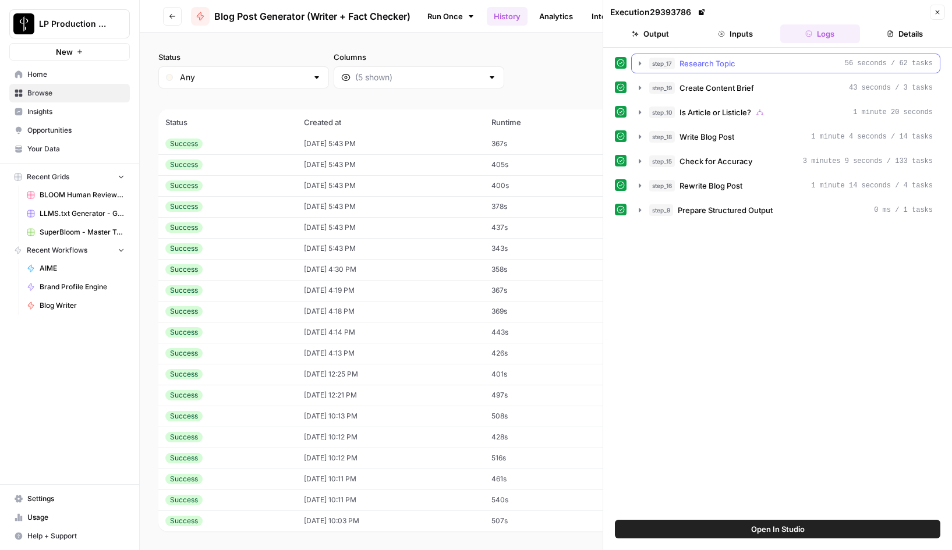
click at [638, 63] on icon "button" at bounding box center [639, 63] width 9 height 9
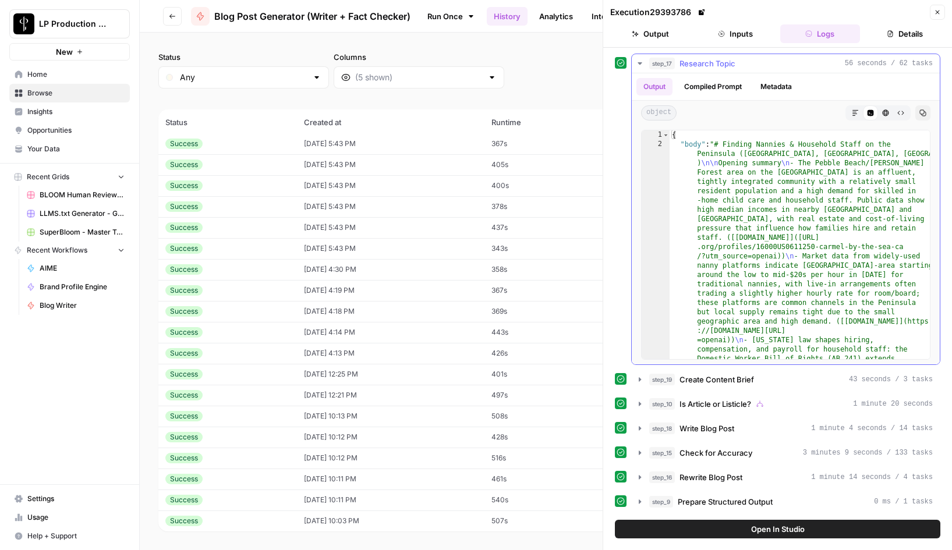
click at [638, 66] on icon "button" at bounding box center [639, 63] width 9 height 9
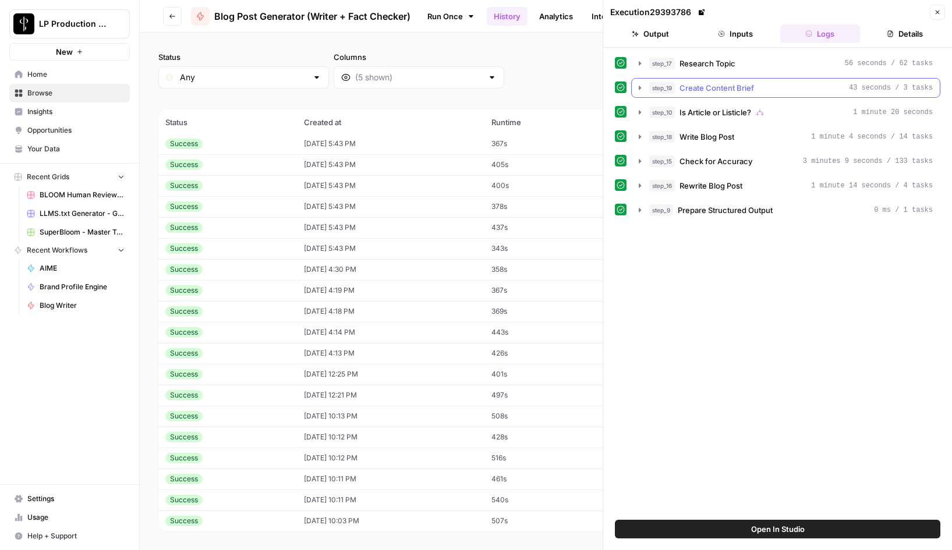
click at [637, 90] on icon "button" at bounding box center [639, 87] width 9 height 9
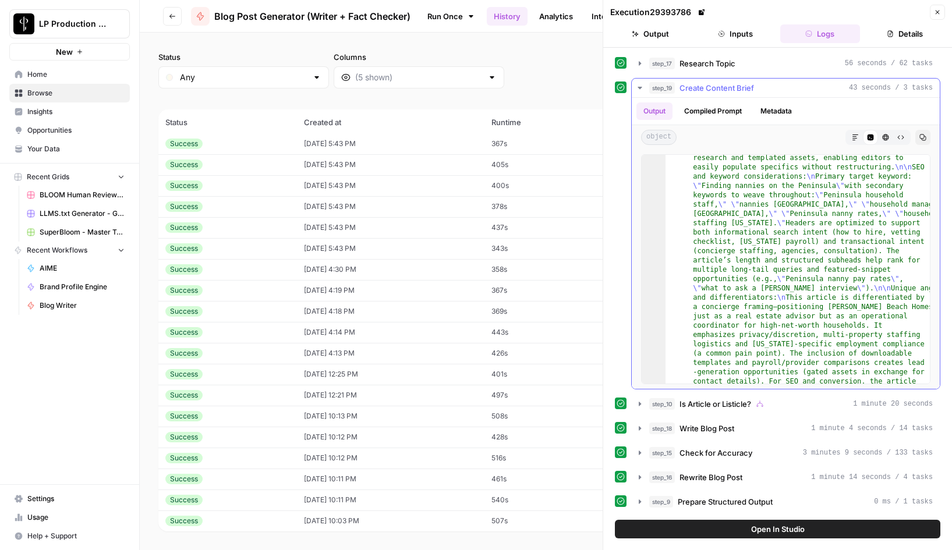
scroll to position [2211, 0]
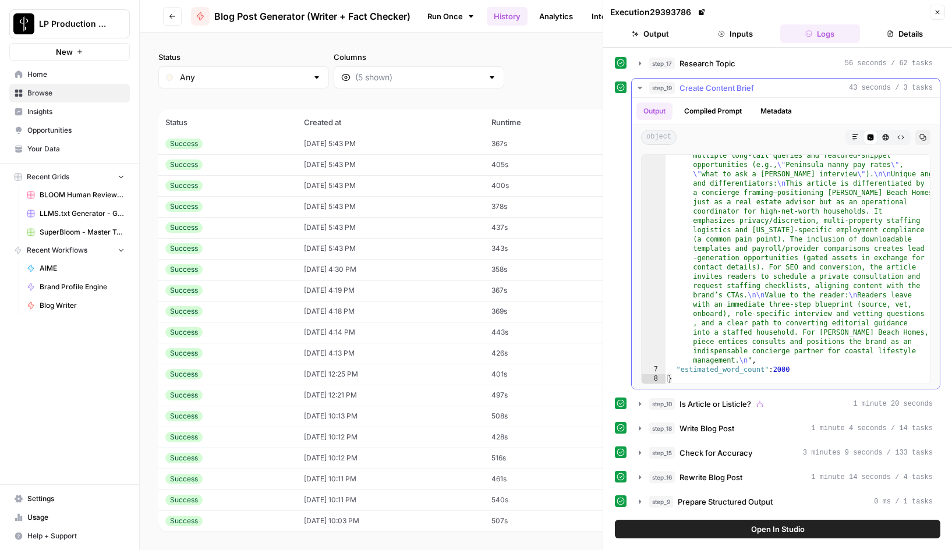
click at [640, 85] on icon "button" at bounding box center [639, 87] width 9 height 9
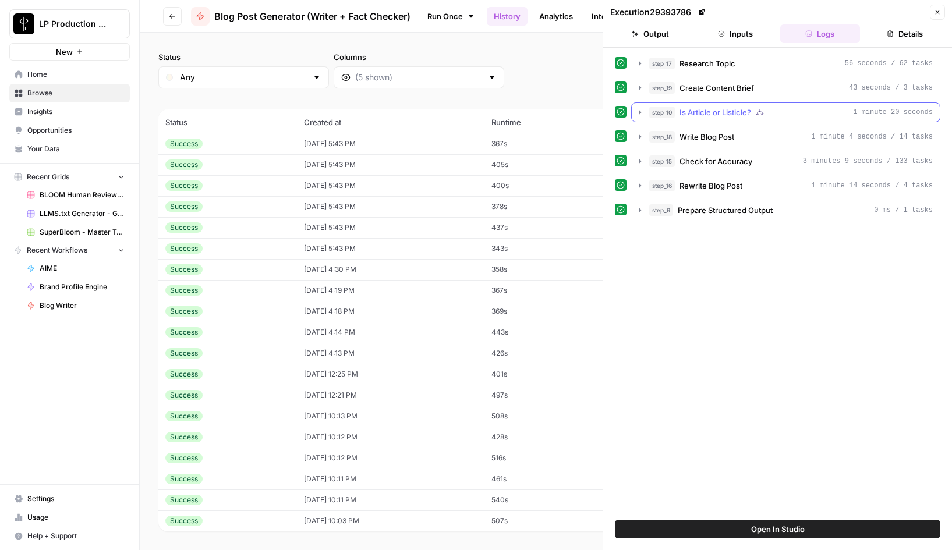
click at [637, 112] on icon "button" at bounding box center [639, 112] width 9 height 9
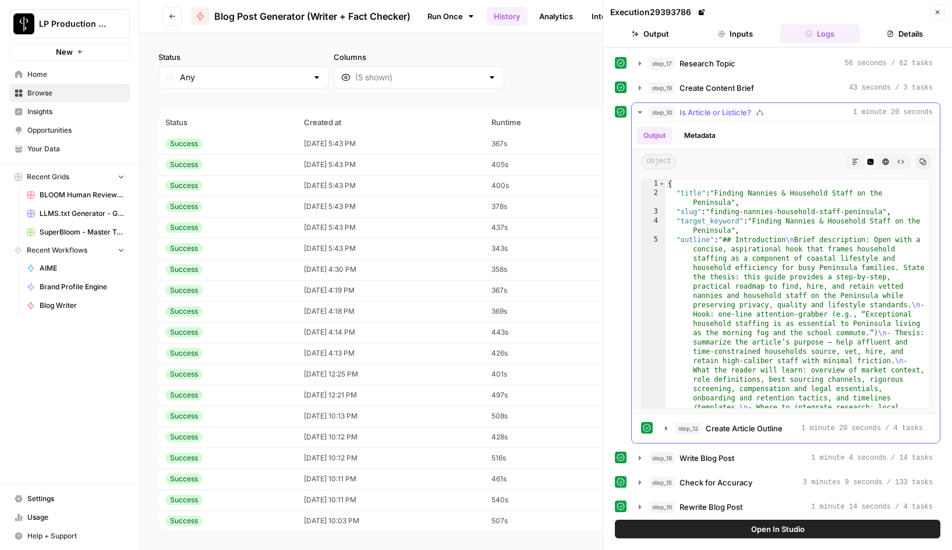
click at [640, 110] on icon "button" at bounding box center [639, 112] width 9 height 9
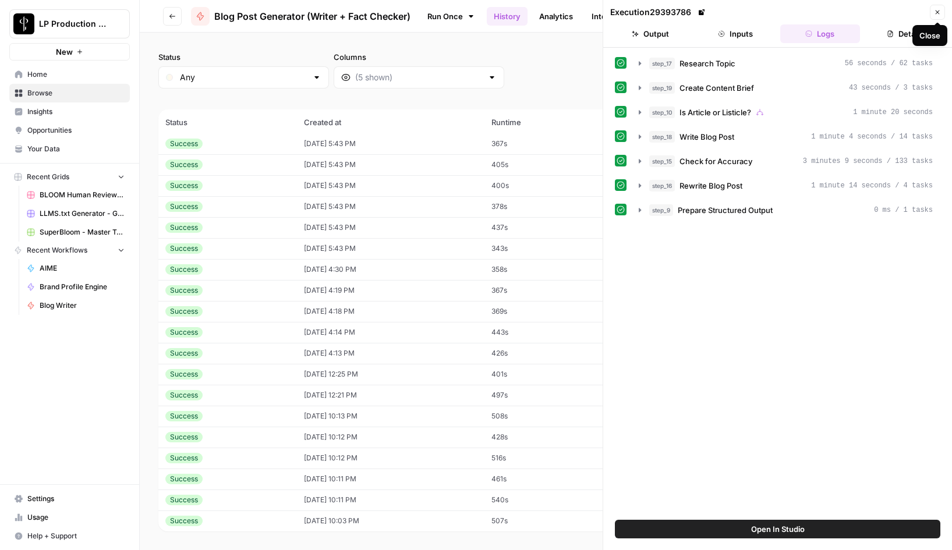
click at [936, 9] on icon "button" at bounding box center [937, 12] width 7 height 7
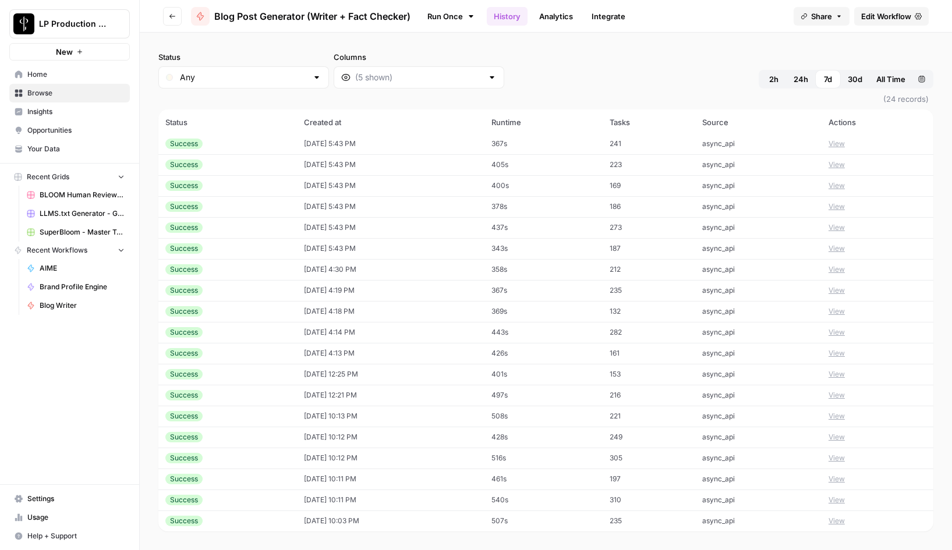
click at [845, 437] on button "View" at bounding box center [836, 437] width 16 height 10
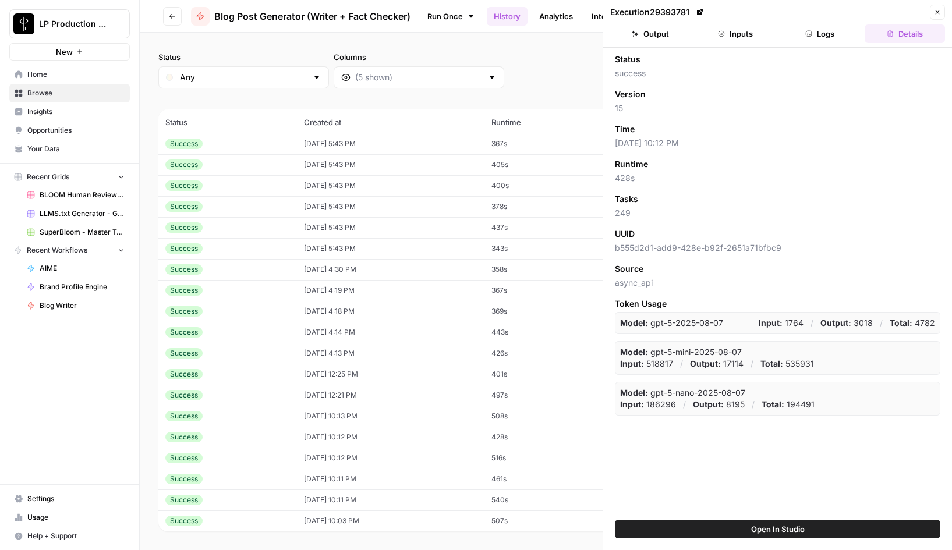
click at [726, 38] on button "Inputs" at bounding box center [735, 33] width 80 height 19
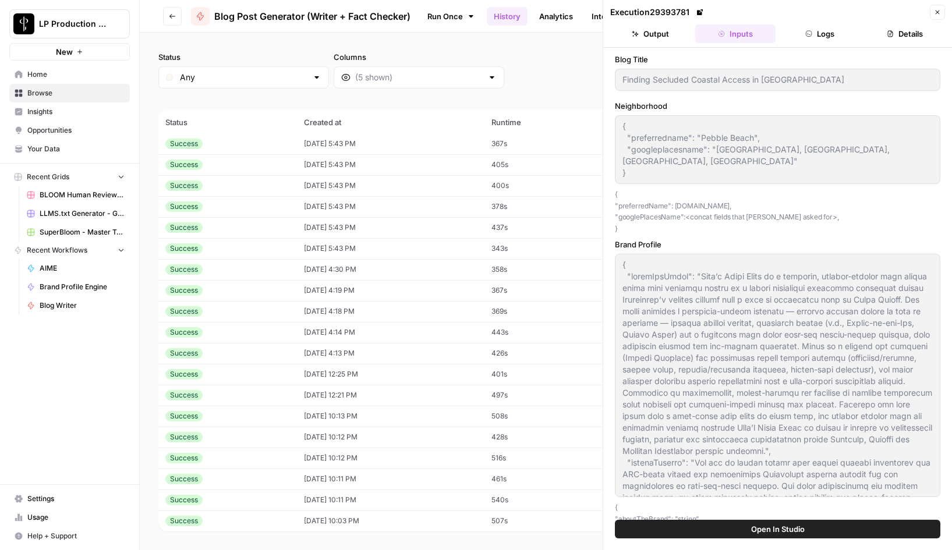
click at [825, 31] on button "Logs" at bounding box center [820, 33] width 80 height 19
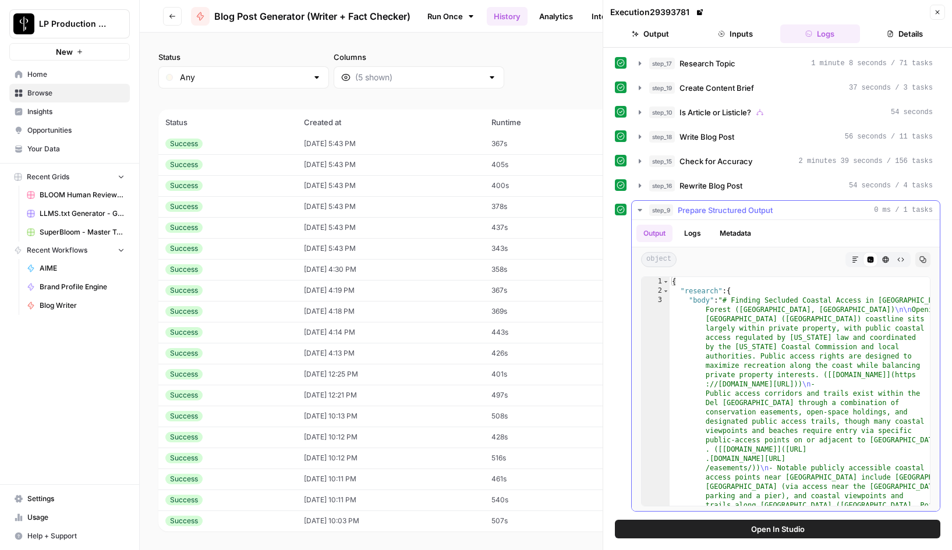
click at [639, 210] on icon "button" at bounding box center [639, 210] width 4 height 2
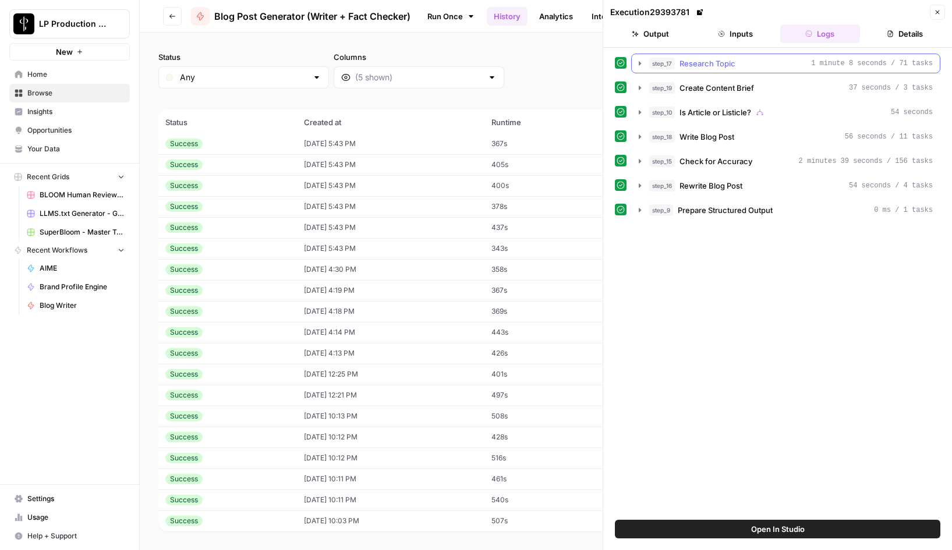
click at [641, 68] on button "step_17 Research Topic 1 minute 8 seconds / 71 tasks" at bounding box center [786, 63] width 308 height 19
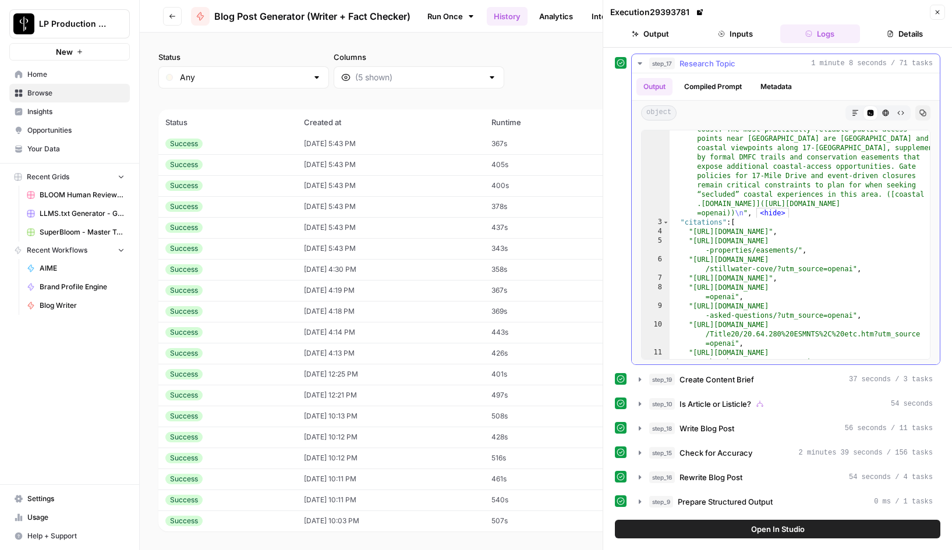
scroll to position [2572, 0]
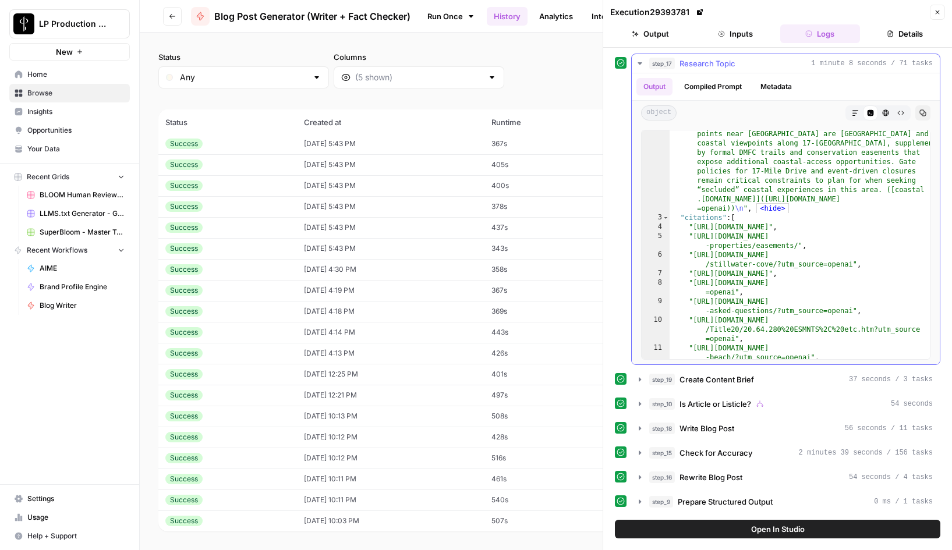
click at [638, 62] on icon "button" at bounding box center [639, 63] width 4 height 2
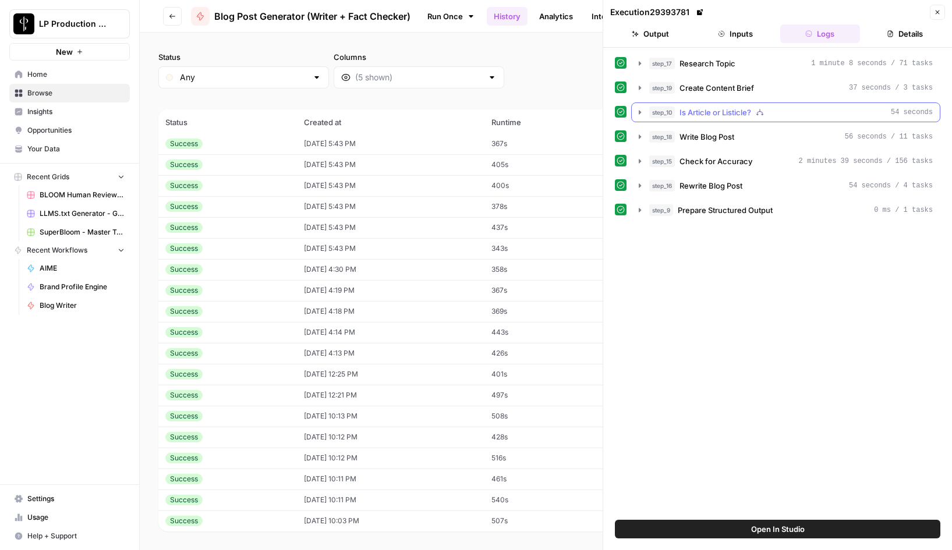
click at [640, 113] on icon "button" at bounding box center [639, 112] width 9 height 9
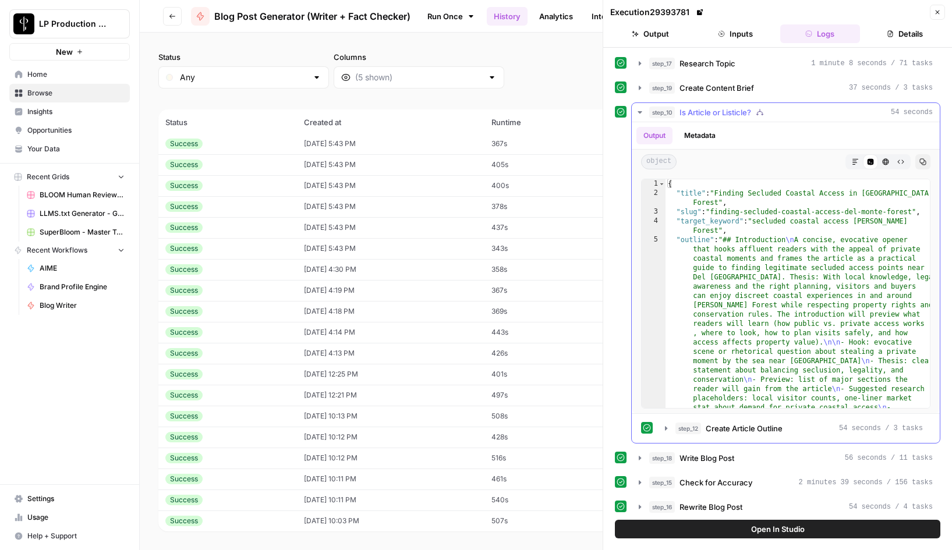
click at [640, 113] on icon "button" at bounding box center [639, 112] width 9 height 9
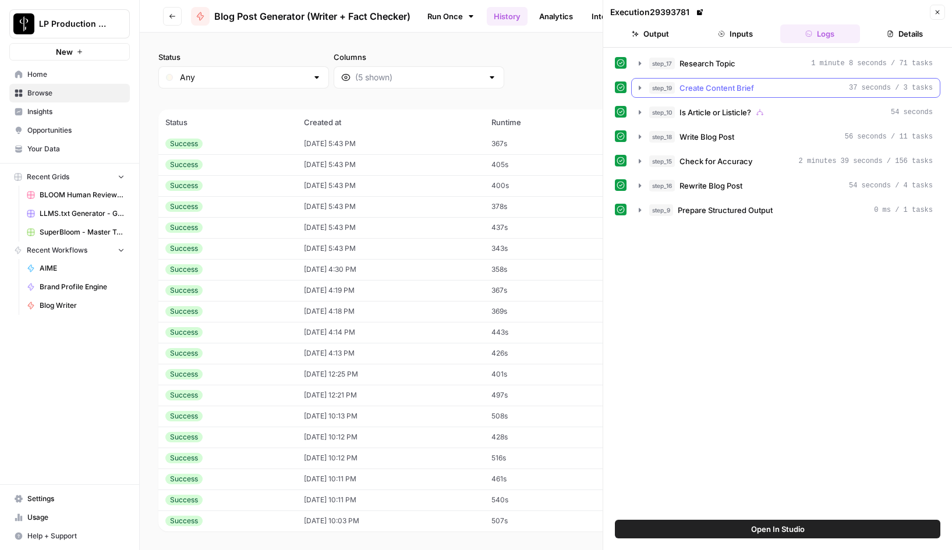
click at [639, 88] on icon "button" at bounding box center [640, 88] width 2 height 4
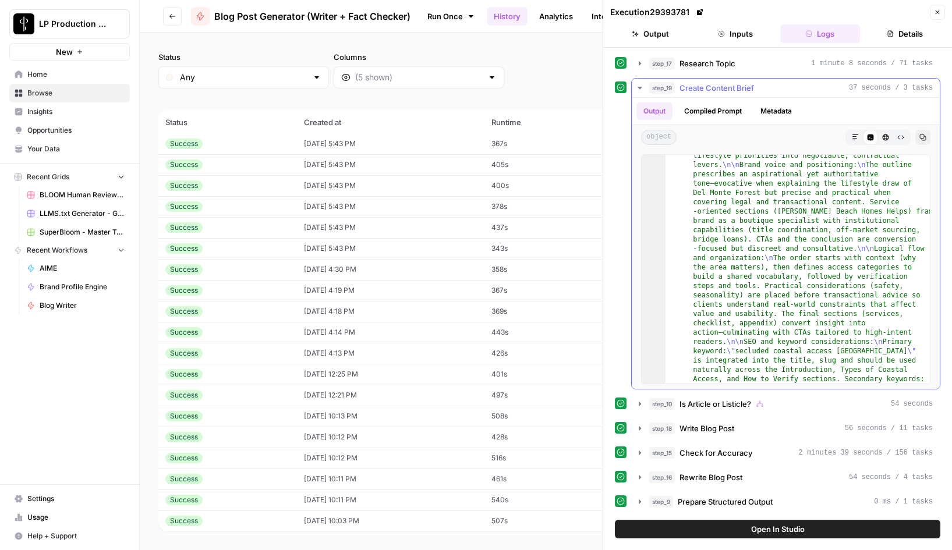
scroll to position [2379, 0]
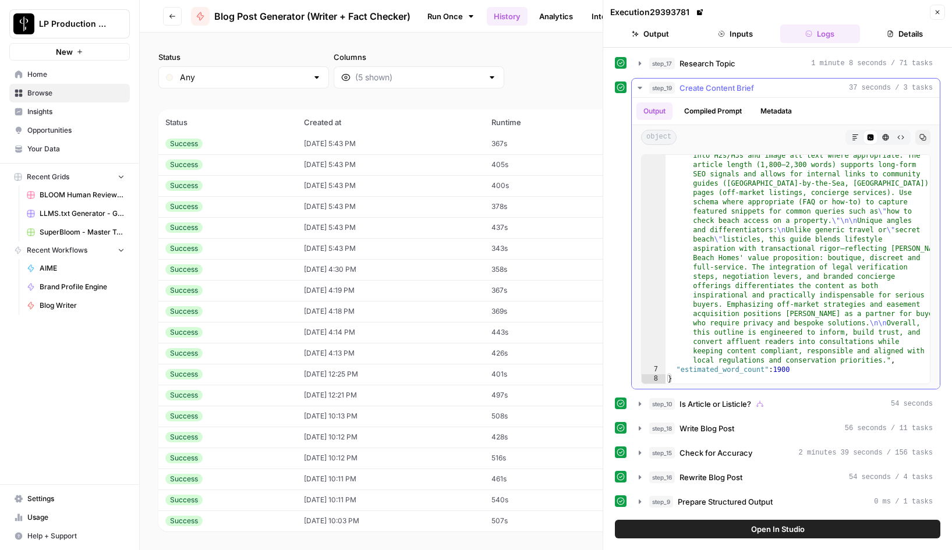
click at [641, 83] on icon "button" at bounding box center [639, 87] width 9 height 9
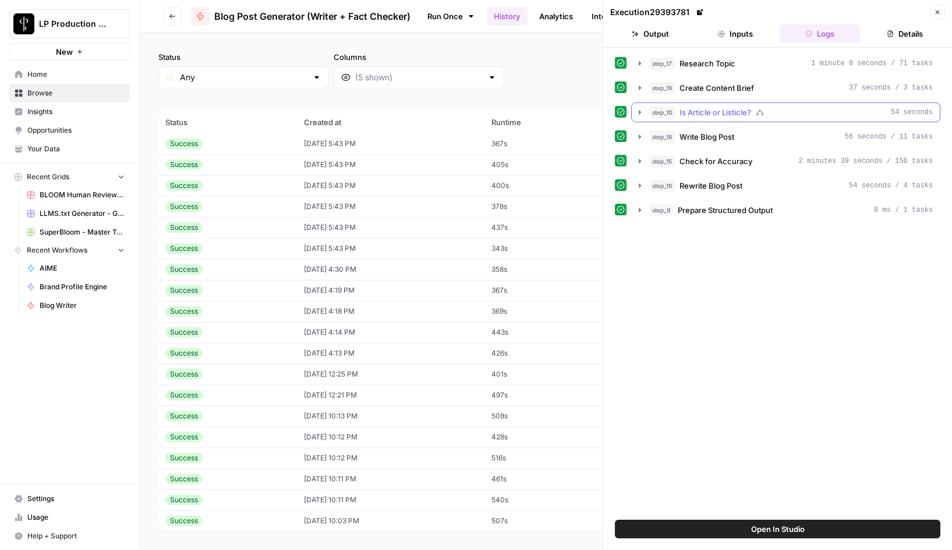
click at [636, 109] on icon "button" at bounding box center [639, 112] width 9 height 9
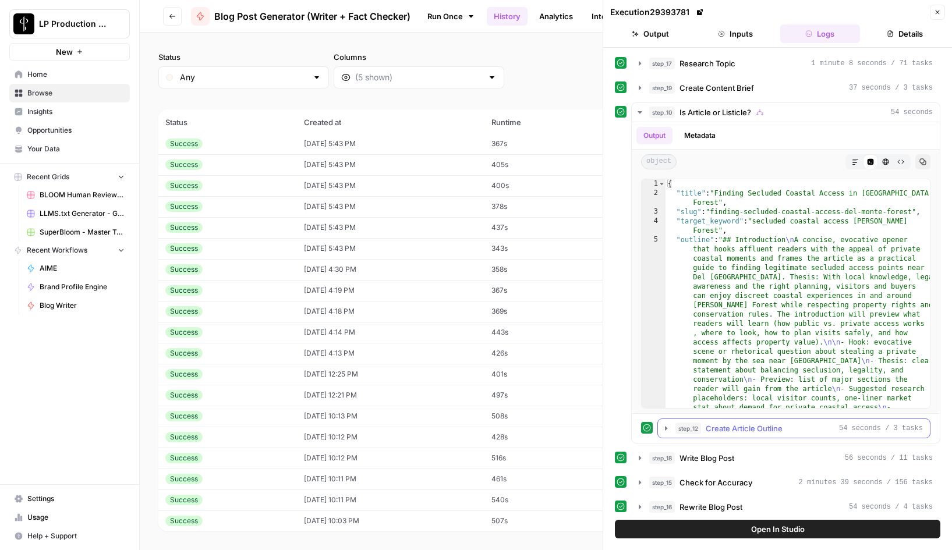
click at [664, 430] on icon "button" at bounding box center [665, 428] width 9 height 9
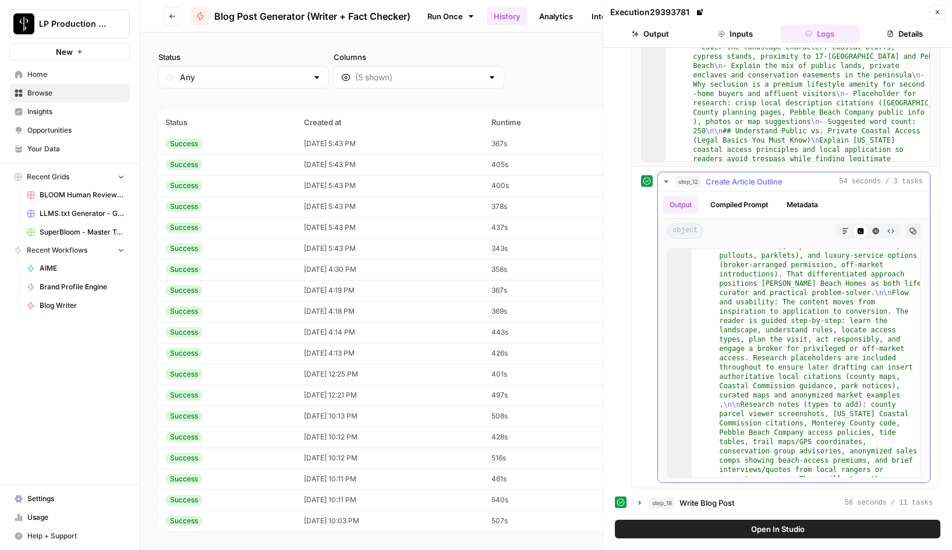
scroll to position [2226, 0]
click at [666, 180] on icon "button" at bounding box center [665, 181] width 9 height 9
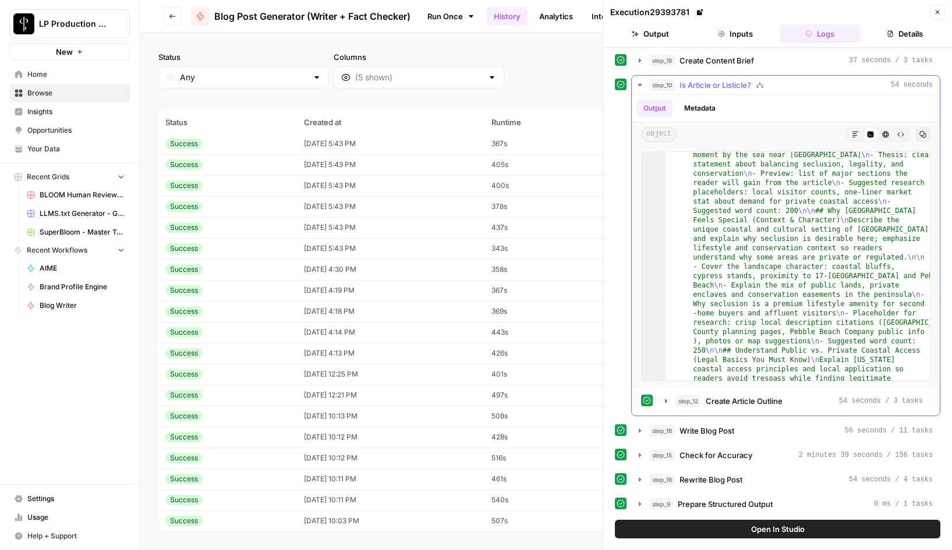
click at [639, 84] on icon "button" at bounding box center [639, 85] width 4 height 2
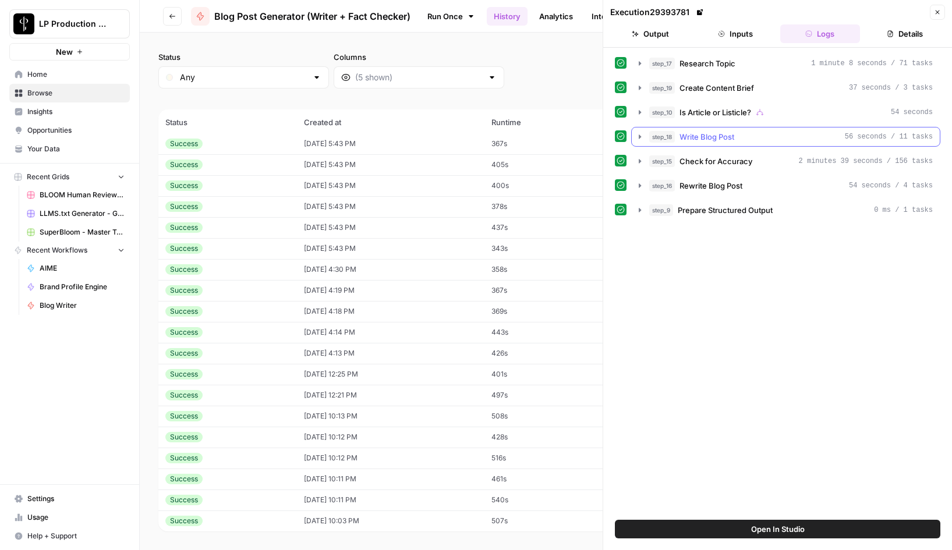
click at [639, 136] on icon "button" at bounding box center [640, 136] width 2 height 4
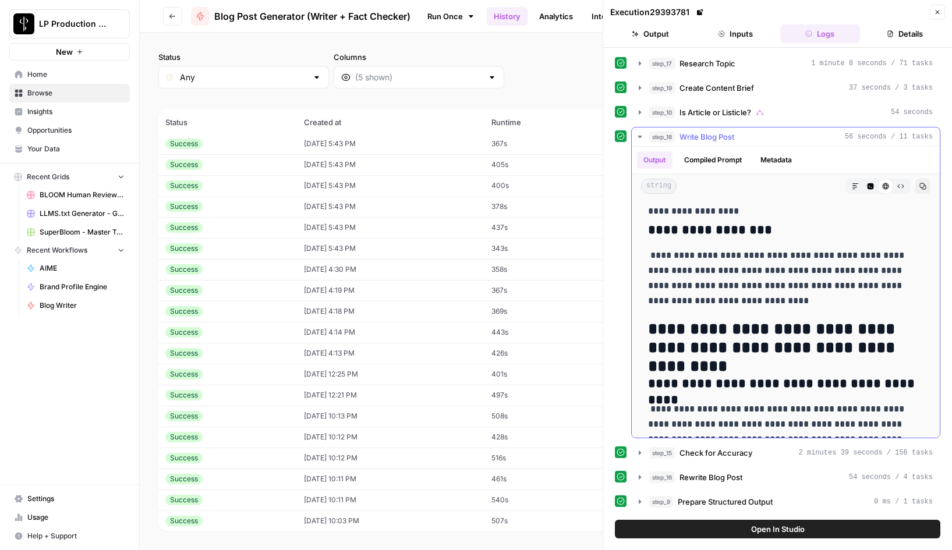
scroll to position [3449, 0]
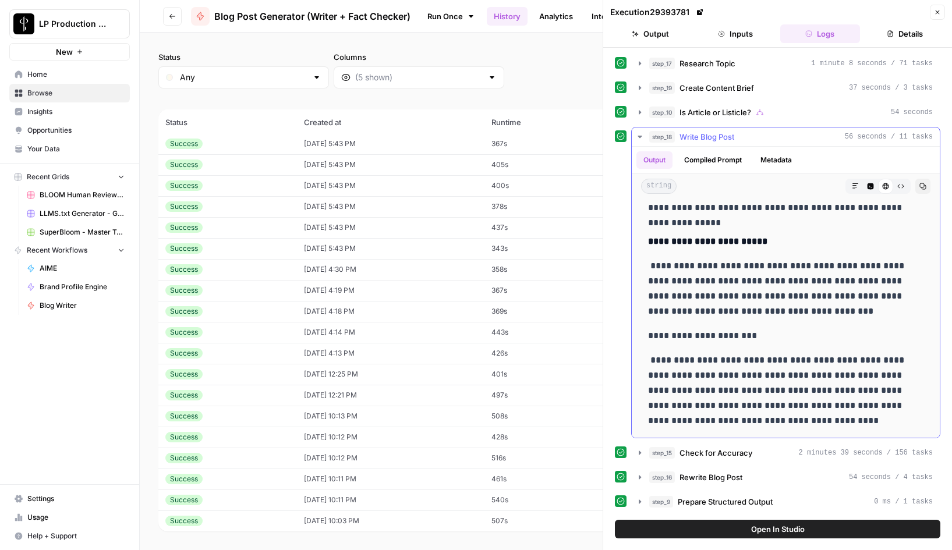
click at [718, 164] on button "Compiled Prompt" at bounding box center [713, 159] width 72 height 17
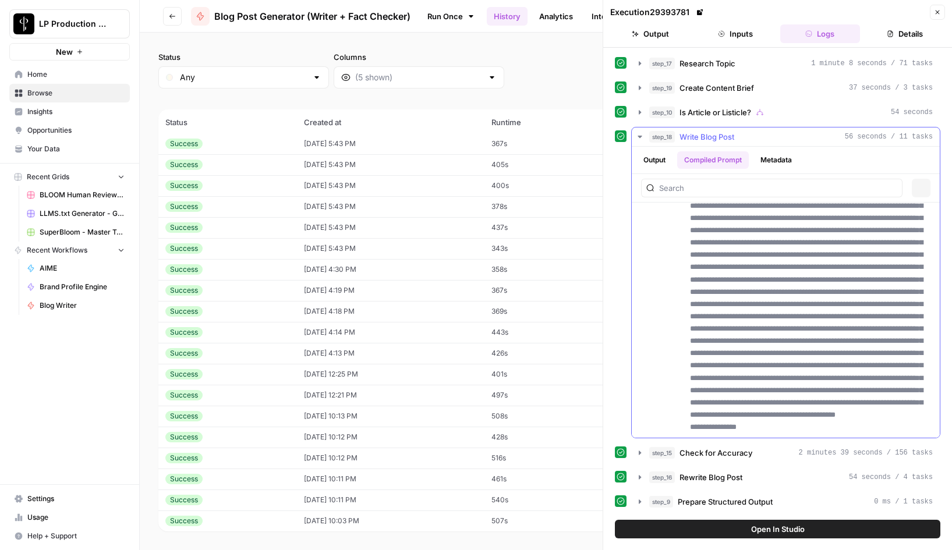
scroll to position [0, 0]
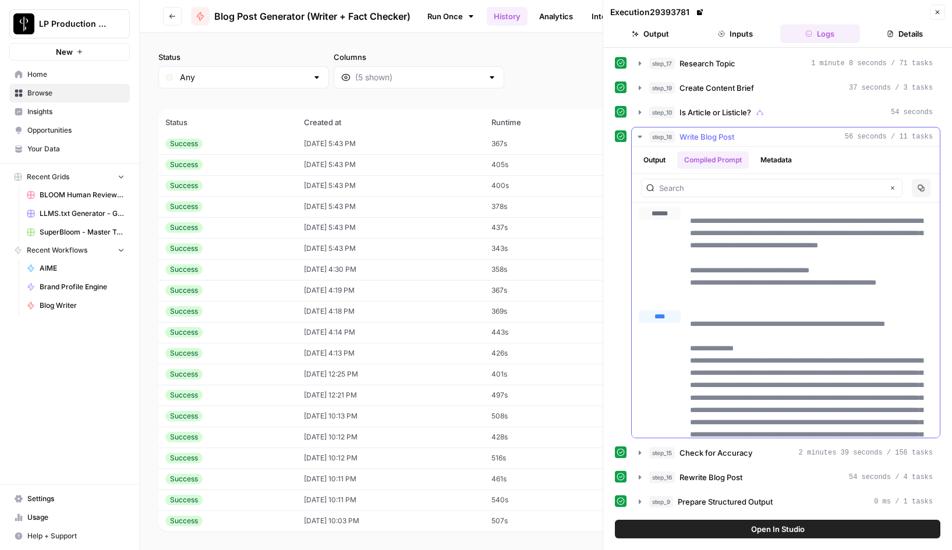
click at [776, 151] on button "Metadata" at bounding box center [775, 159] width 45 height 17
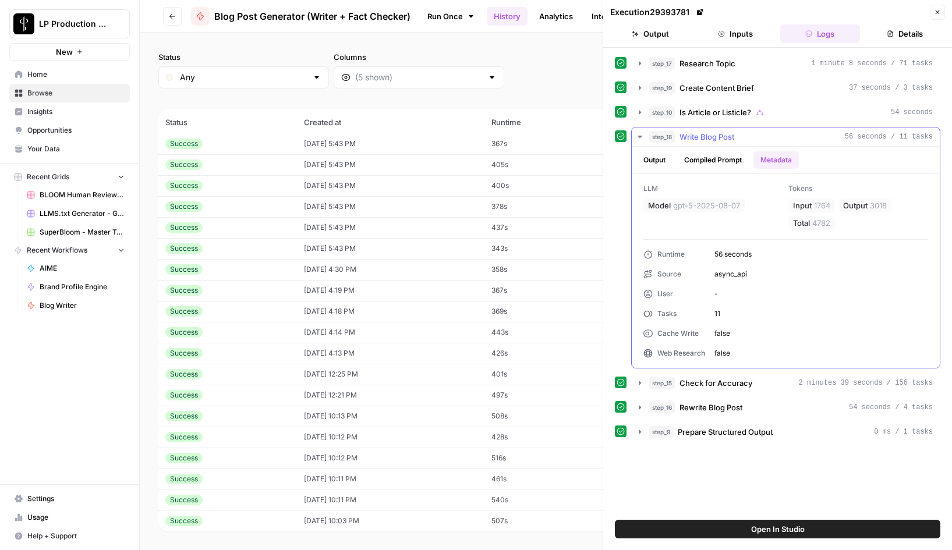
click at [639, 135] on icon "button" at bounding box center [639, 136] width 9 height 9
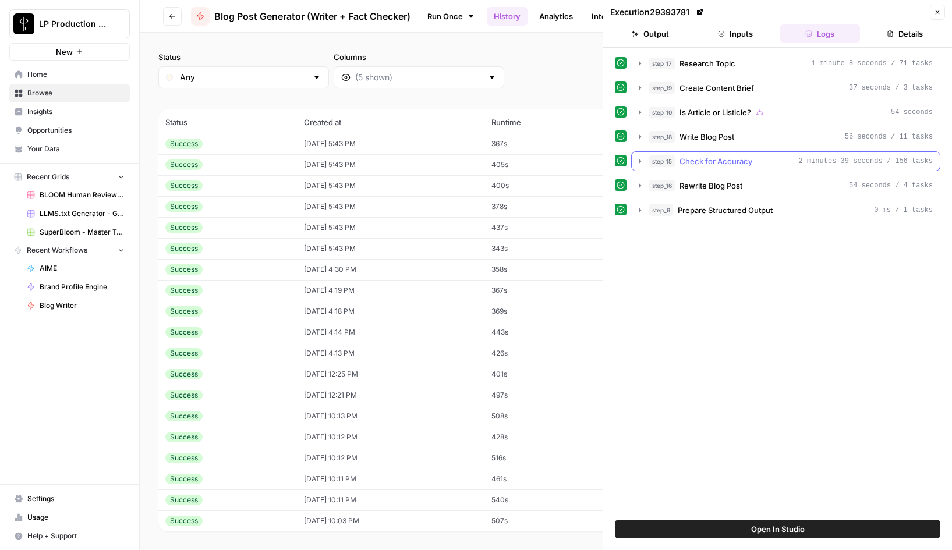
click at [639, 159] on icon "button" at bounding box center [640, 161] width 2 height 4
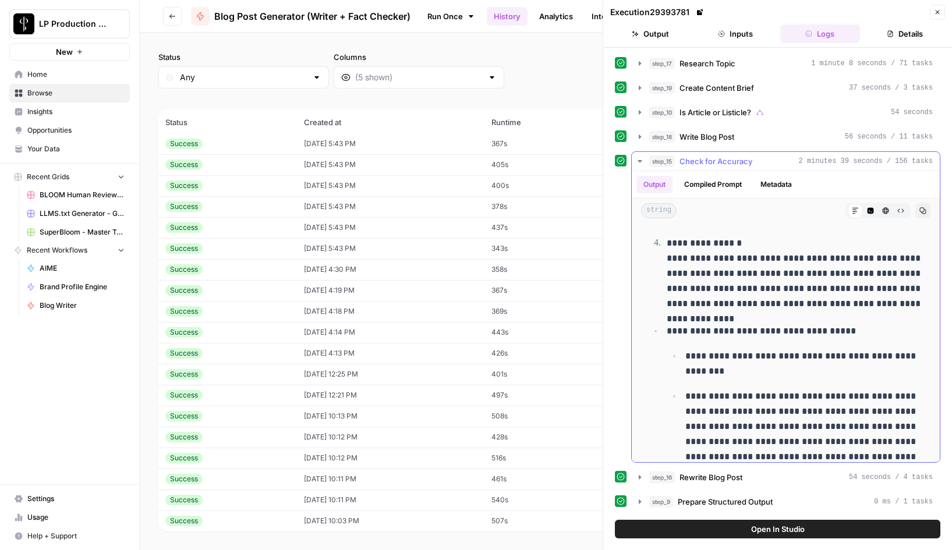
scroll to position [1552, 0]
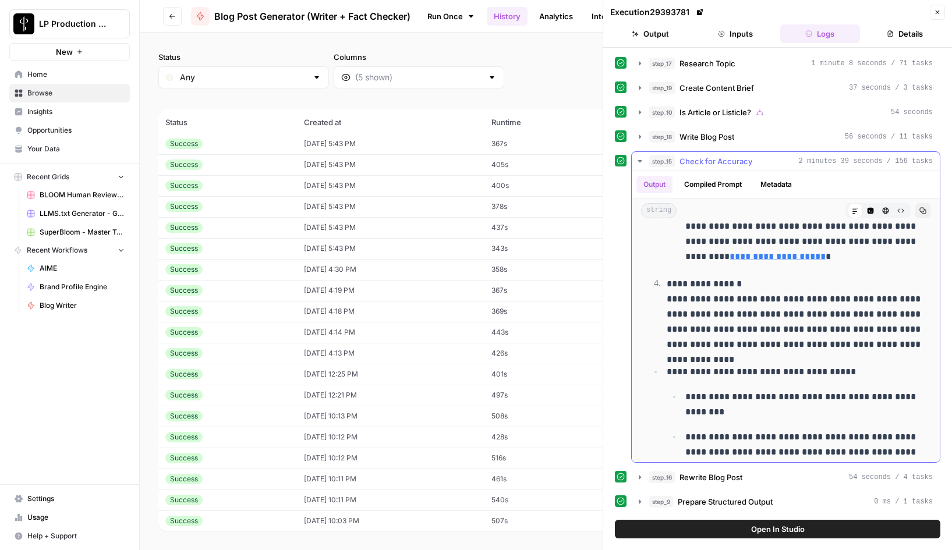
click at [719, 181] on button "Compiled Prompt" at bounding box center [713, 184] width 72 height 17
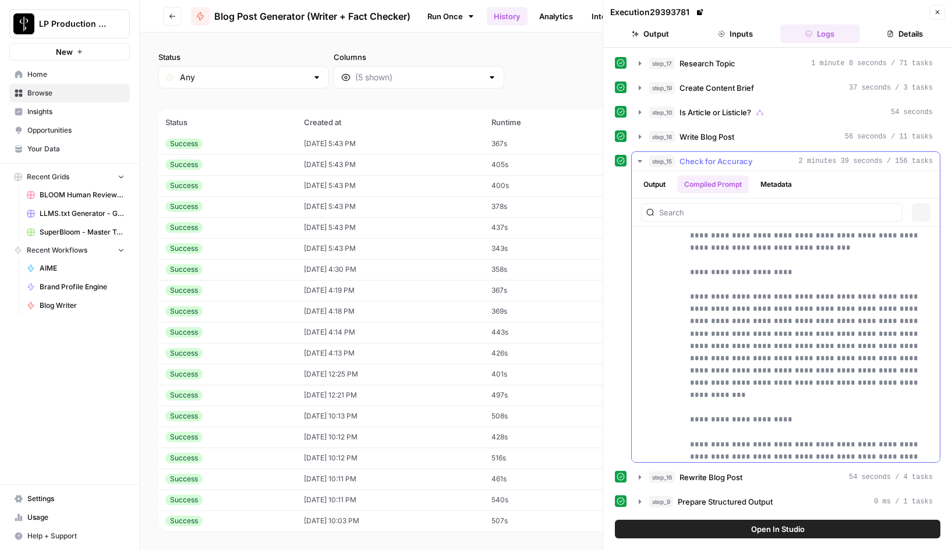
scroll to position [0, 0]
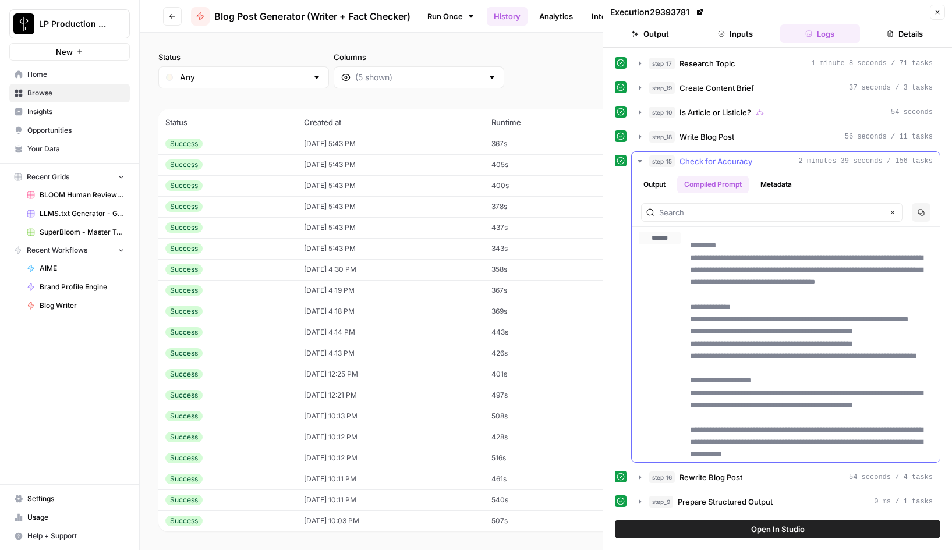
click at [656, 186] on button "Output" at bounding box center [654, 184] width 36 height 17
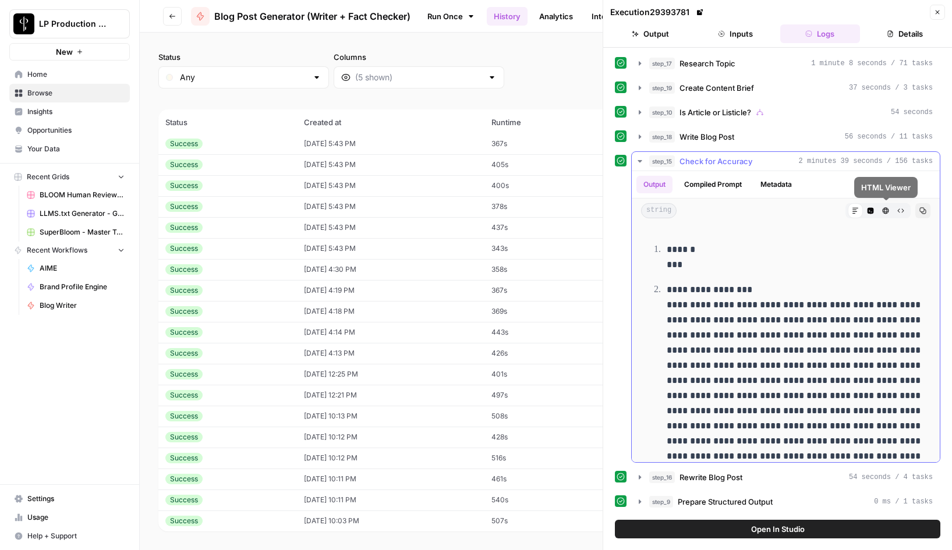
click at [902, 212] on icon "button" at bounding box center [901, 211] width 6 height 4
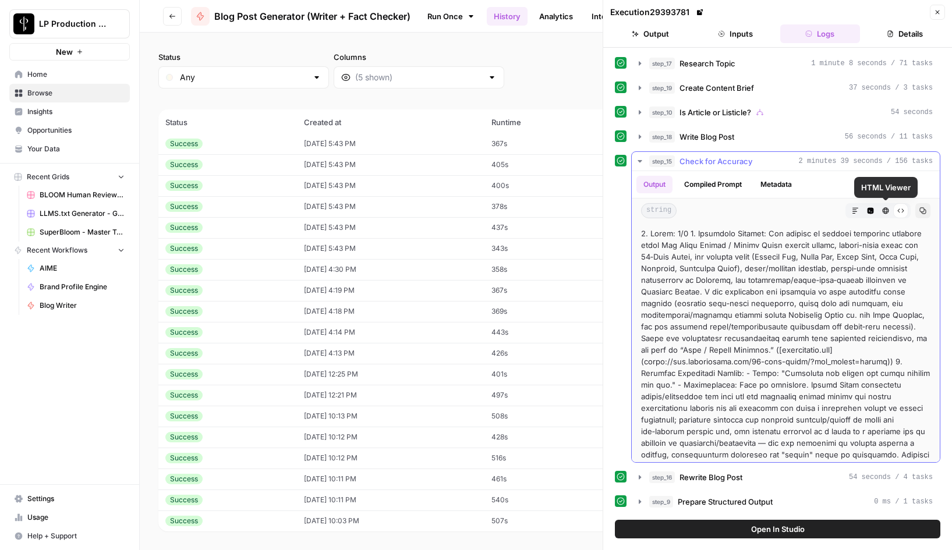
click at [873, 212] on icon "button" at bounding box center [870, 210] width 7 height 7
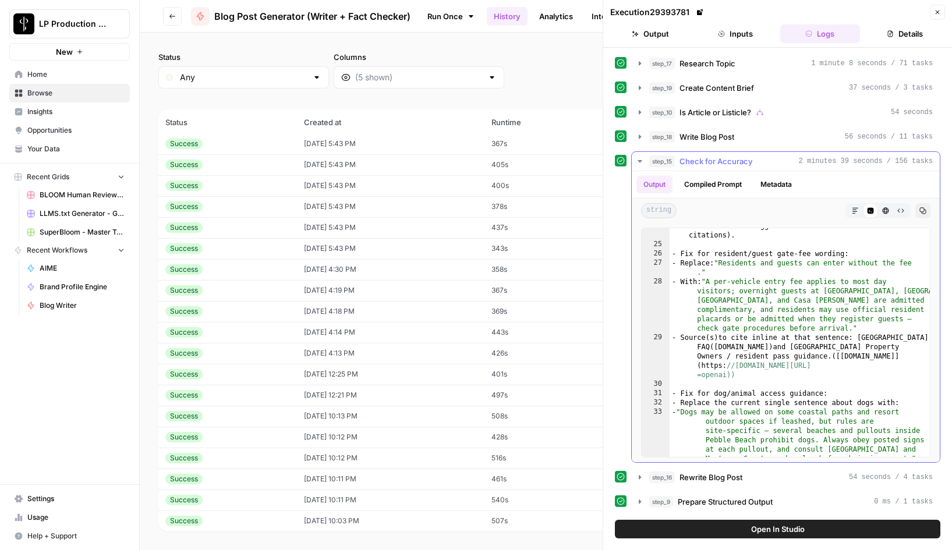
scroll to position [1093, 0]
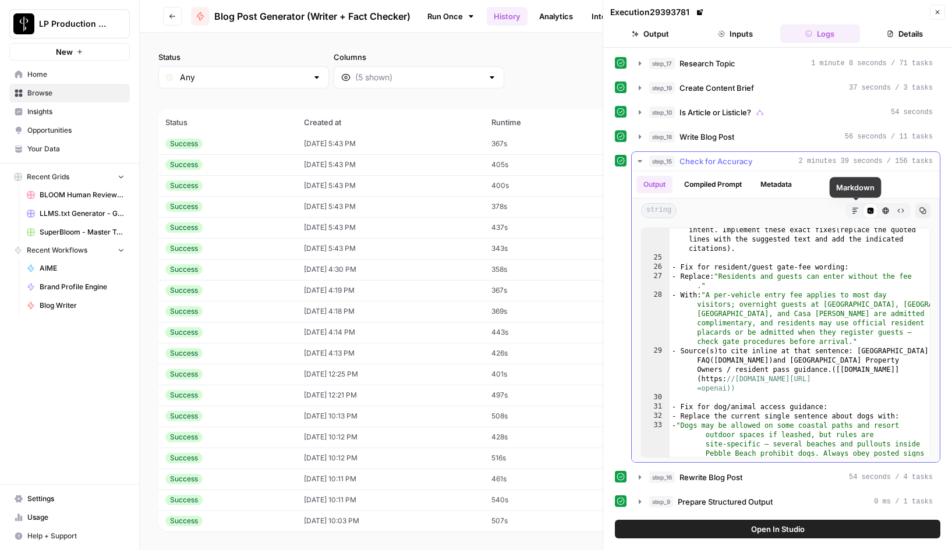
click at [857, 207] on icon "button" at bounding box center [855, 210] width 7 height 7
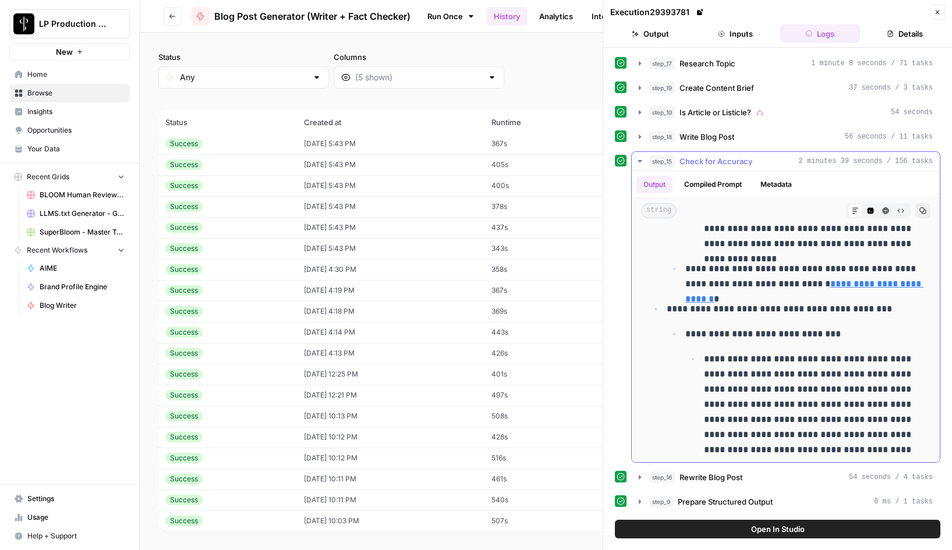
scroll to position [2953, 0]
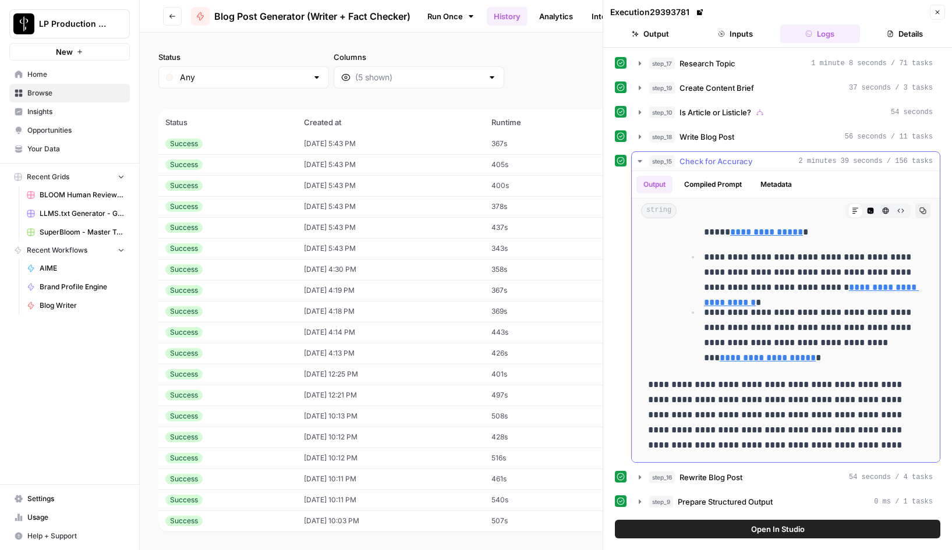
click at [757, 186] on button "Metadata" at bounding box center [775, 184] width 45 height 17
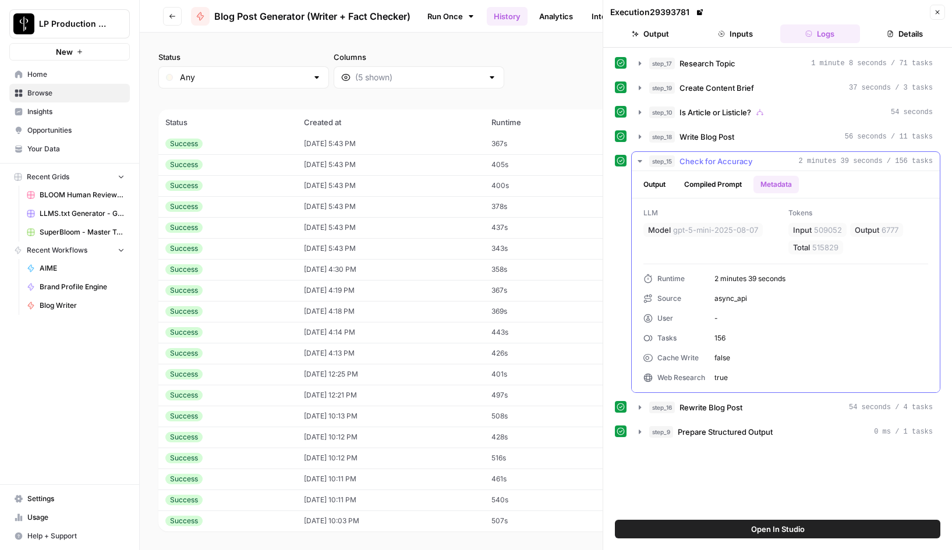
scroll to position [0, 0]
click at [641, 159] on icon "button" at bounding box center [639, 161] width 9 height 9
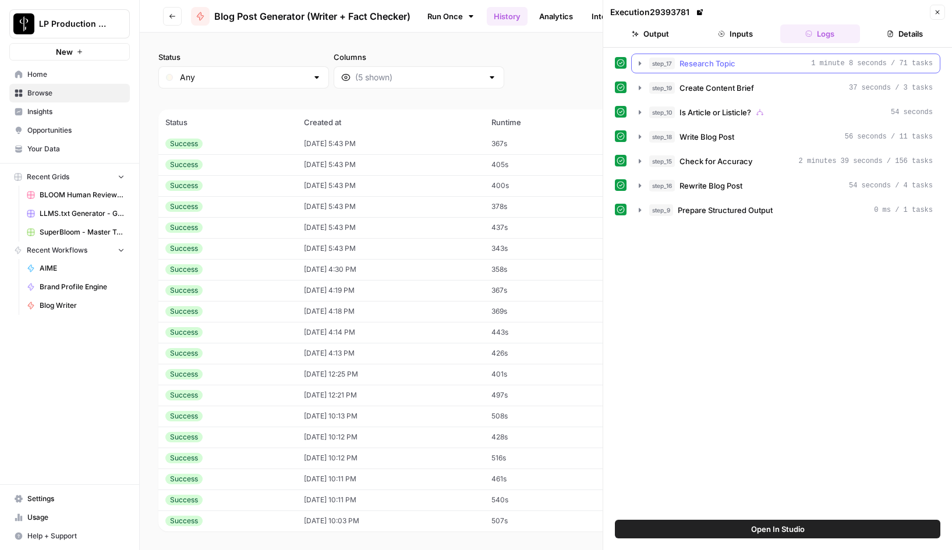
click at [639, 63] on icon "button" at bounding box center [640, 63] width 2 height 4
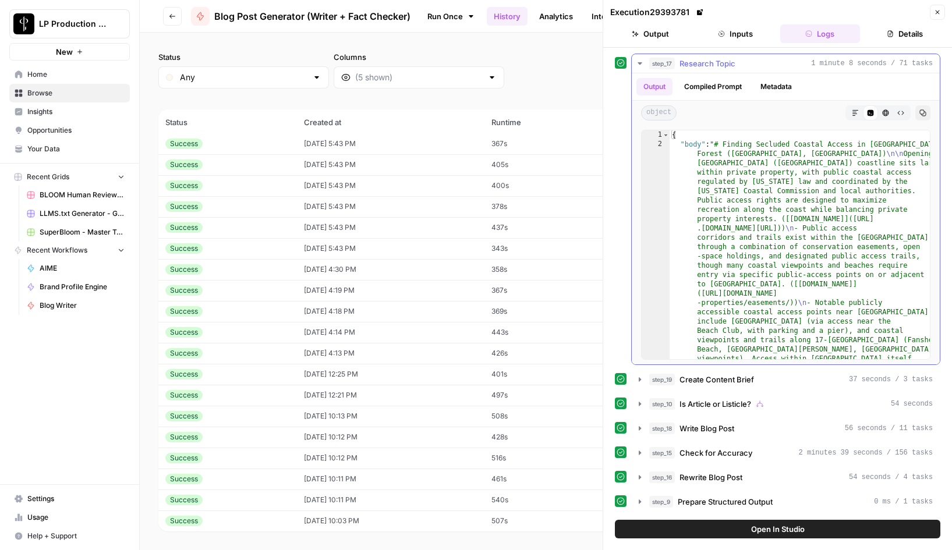
click at [775, 90] on button "Metadata" at bounding box center [775, 86] width 45 height 17
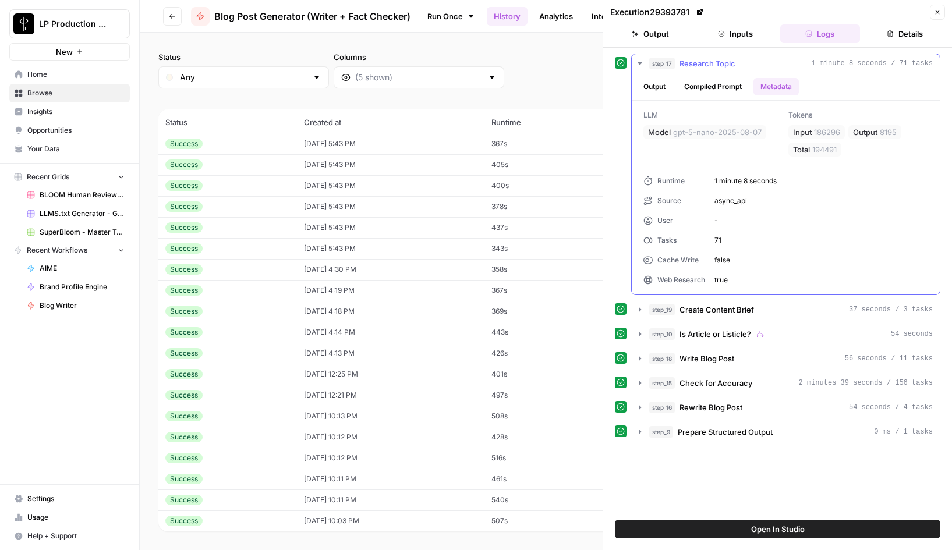
click at [638, 63] on icon "button" at bounding box center [639, 63] width 9 height 9
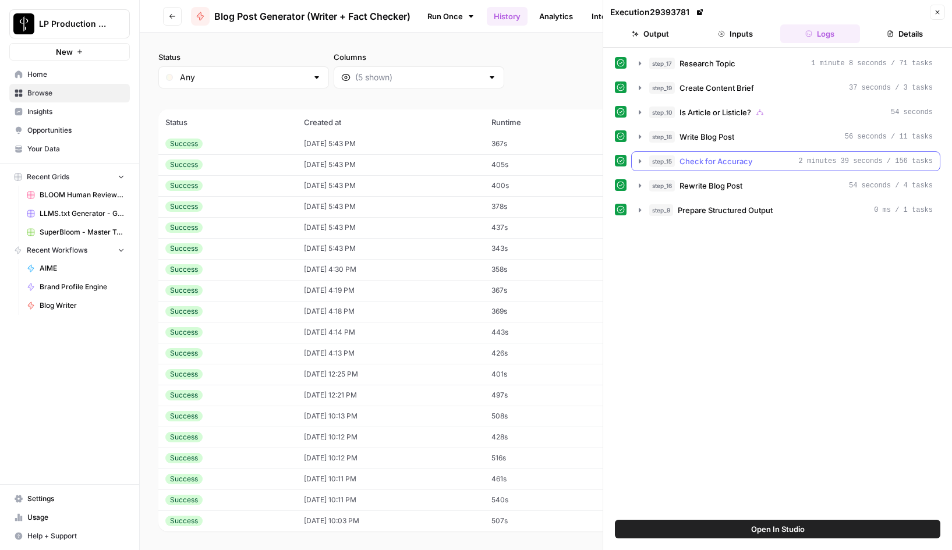
click at [638, 159] on icon "button" at bounding box center [639, 161] width 9 height 9
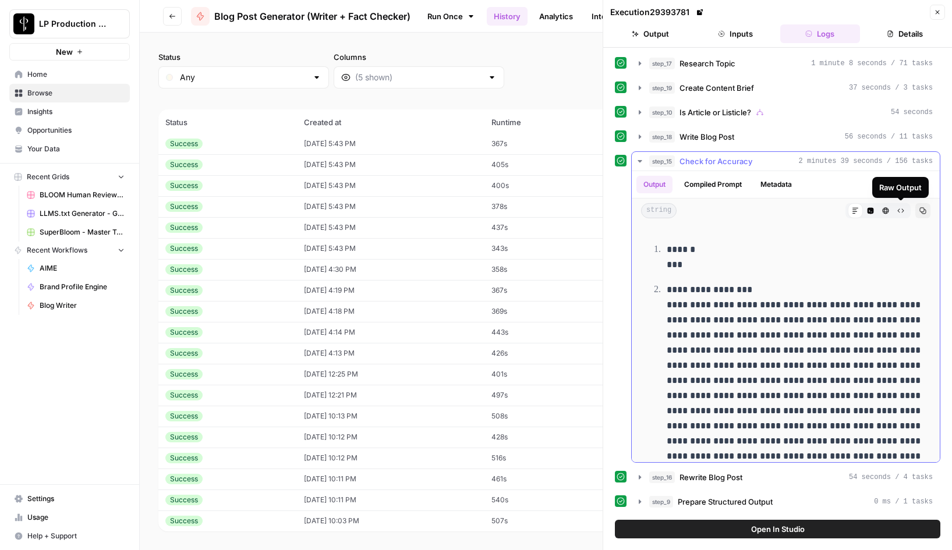
click at [900, 212] on icon "button" at bounding box center [900, 210] width 7 height 7
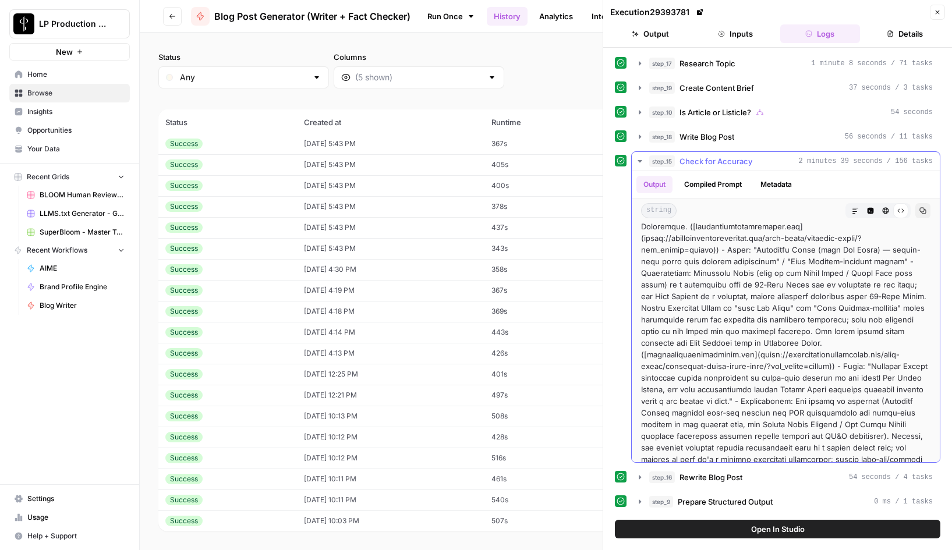
scroll to position [705, 0]
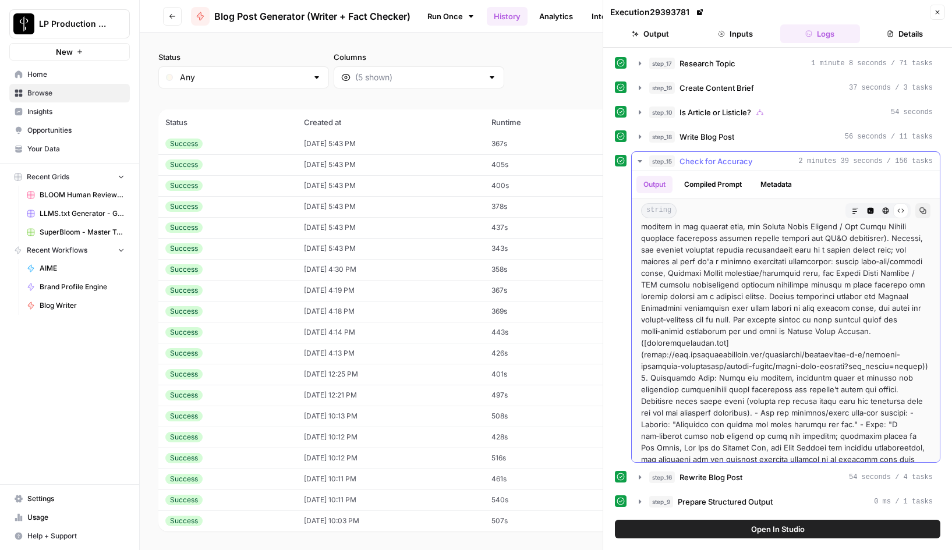
click at [640, 161] on icon "button" at bounding box center [639, 161] width 4 height 2
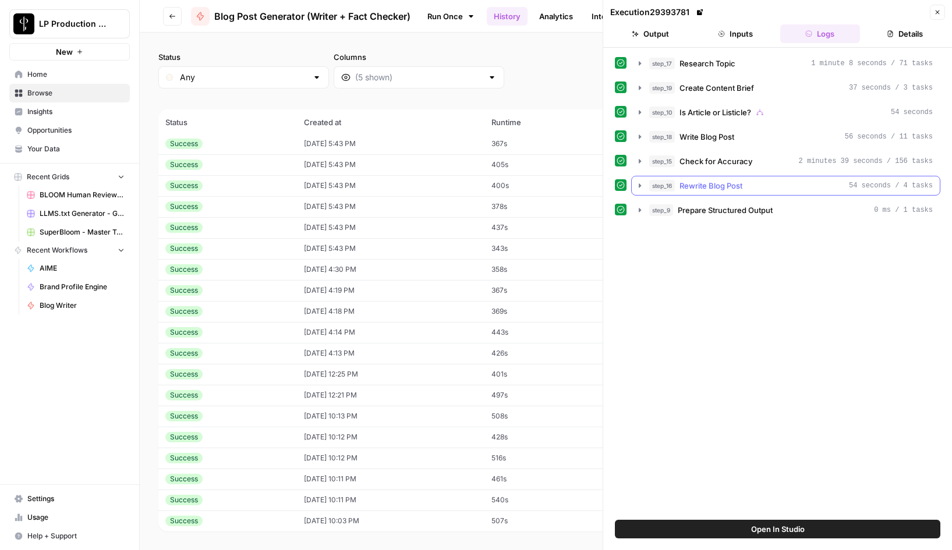
click at [637, 184] on icon "button" at bounding box center [639, 185] width 9 height 9
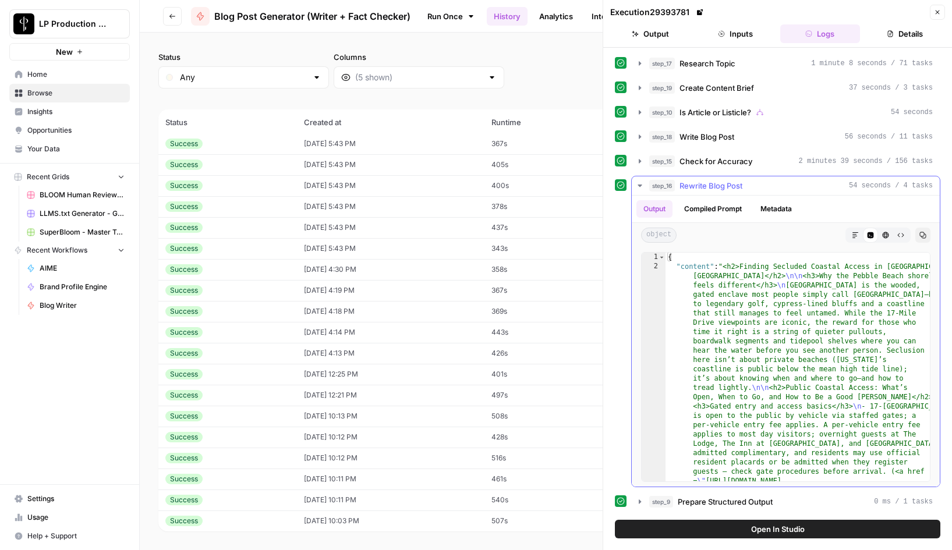
click at [793, 209] on button "Metadata" at bounding box center [775, 208] width 45 height 17
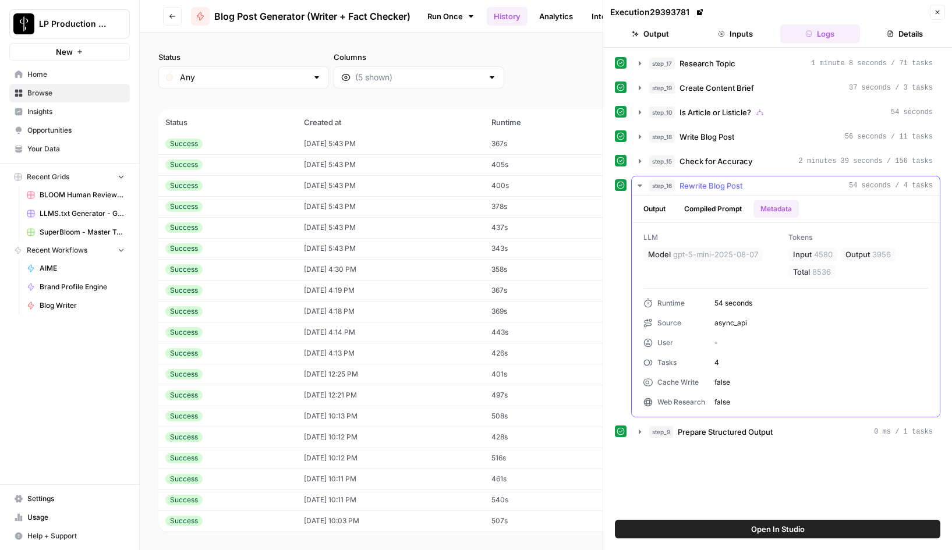
click at [637, 186] on icon "button" at bounding box center [639, 185] width 9 height 9
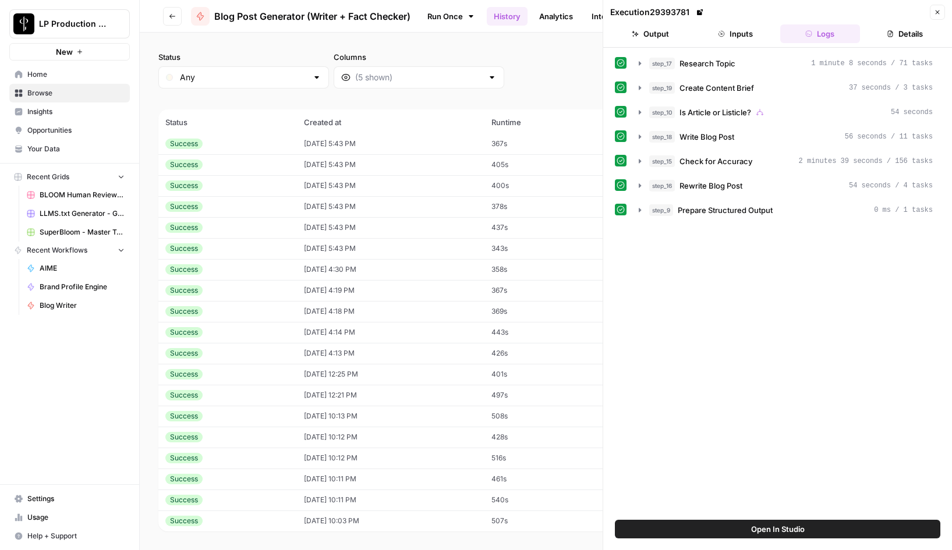
click at [937, 14] on icon "button" at bounding box center [937, 12] width 7 height 7
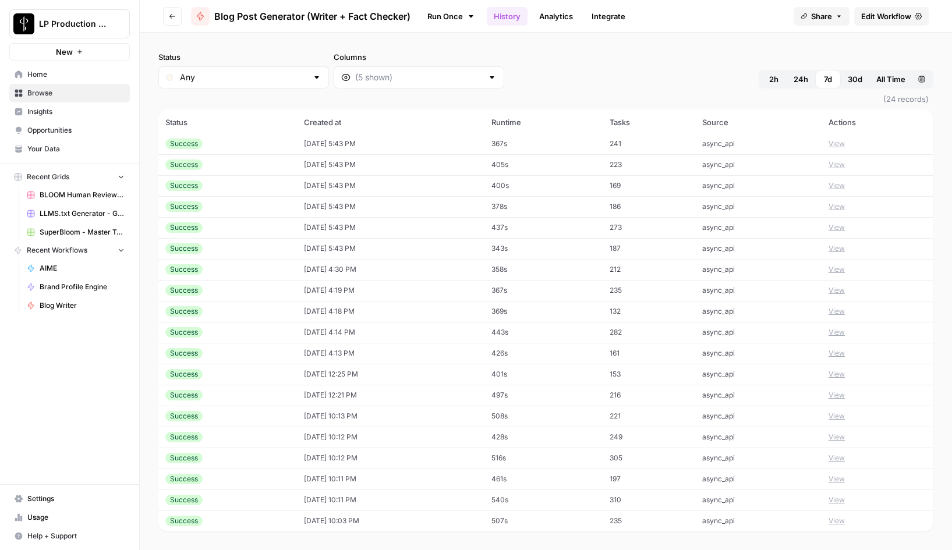
click at [531, 74] on div "Status Any Columns 2h 24h 7d 30d All Time Custom range" at bounding box center [545, 69] width 775 height 37
click at [697, 64] on div "Status Any Columns 2h 24h 7d 30d All Time Custom range" at bounding box center [545, 69] width 775 height 37
click at [573, 63] on div "Status Any Columns 2h 24h 7d 30d All Time Custom range" at bounding box center [545, 69] width 775 height 37
click at [453, 14] on link "Run Once" at bounding box center [451, 16] width 62 height 20
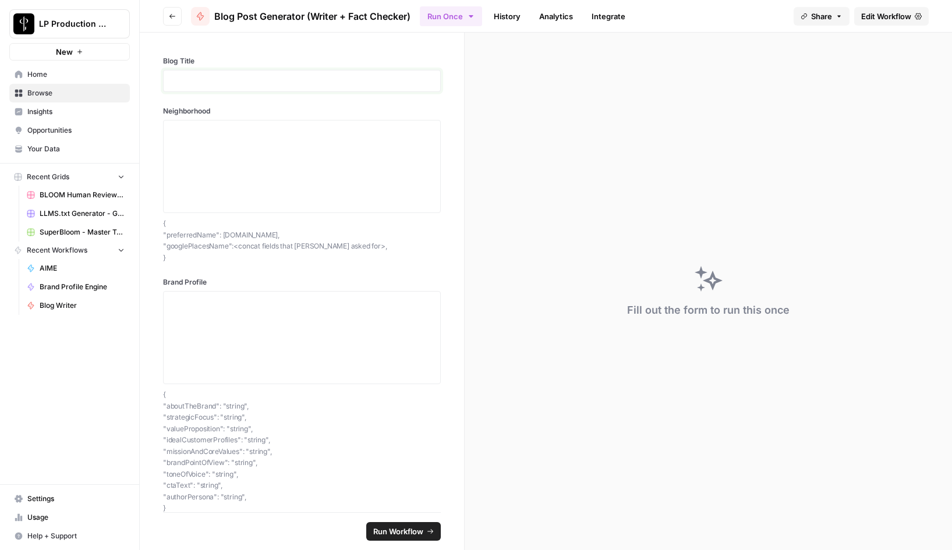
click at [193, 85] on p at bounding box center [302, 81] width 263 height 12
click at [200, 317] on textarea "Brand Profile" at bounding box center [302, 337] width 263 height 83
paste textarea "About the Brand: Kevin S. Wong is a San Francisco–based real estate broker and …"
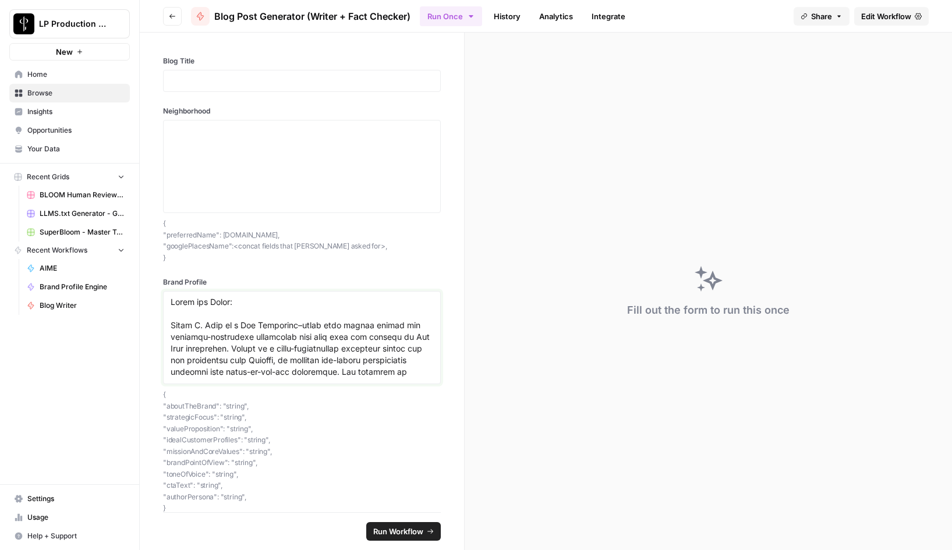
scroll to position [1721, 0]
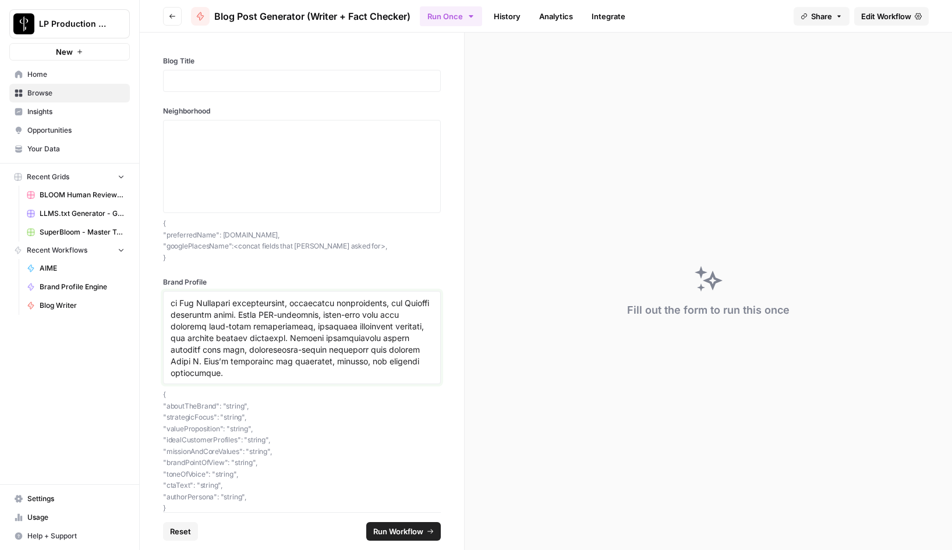
type textarea "About the Brand: Kevin S. Wong is a San Francisco–based real estate broker and …"
drag, startPoint x: 173, startPoint y: 260, endPoint x: 161, endPoint y: 224, distance: 37.9
click at [161, 224] on div "Blog Title Neighborhood { "preferredName": neighborhood.name, "googlePlacesName…" at bounding box center [302, 273] width 324 height 480
copy p "{ "preferredName": neighborhood.name, "googlePlacesName": <concat fields that K…"
click at [201, 140] on textarea "Neighborhood" at bounding box center [302, 166] width 263 height 83
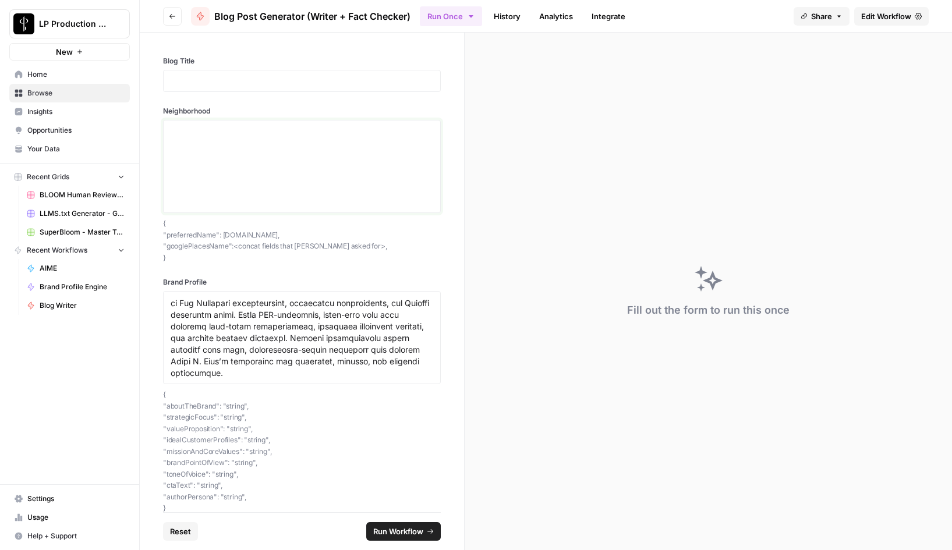
paste textarea "{ "preferredName": neighborhood.name, "googlePlacesName": <concat fields that K…"
drag, startPoint x: 318, startPoint y: 144, endPoint x: 242, endPoint y: 145, distance: 76.3
click at [242, 145] on textarea "{ "preferredName": neighborhood.name, "googlePlacesName": <concat fields that K…" at bounding box center [302, 166] width 263 height 83
drag, startPoint x: 395, startPoint y: 155, endPoint x: 258, endPoint y: 155, distance: 136.2
click at [258, 155] on textarea "{ "preferredName": "Outer Richmond", "googlePlacesName": <concat fields that Ke…" at bounding box center [302, 166] width 263 height 83
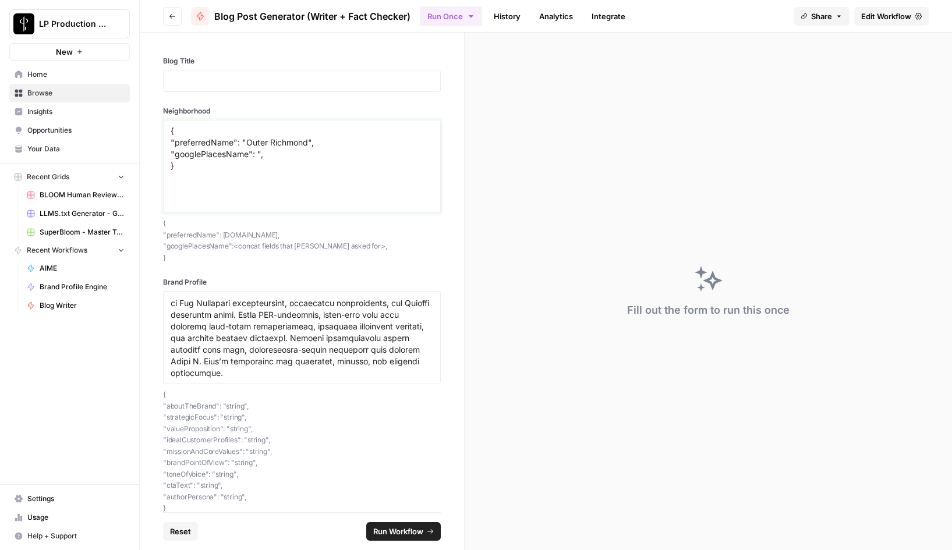
paste textarea "Outer Richmond, San Francisco, CA 94121, USA"
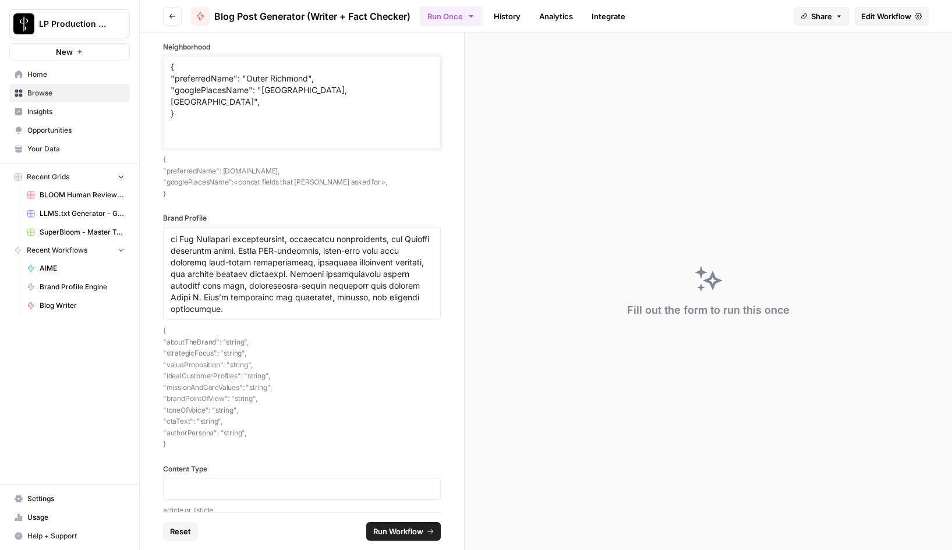
scroll to position [81, 0]
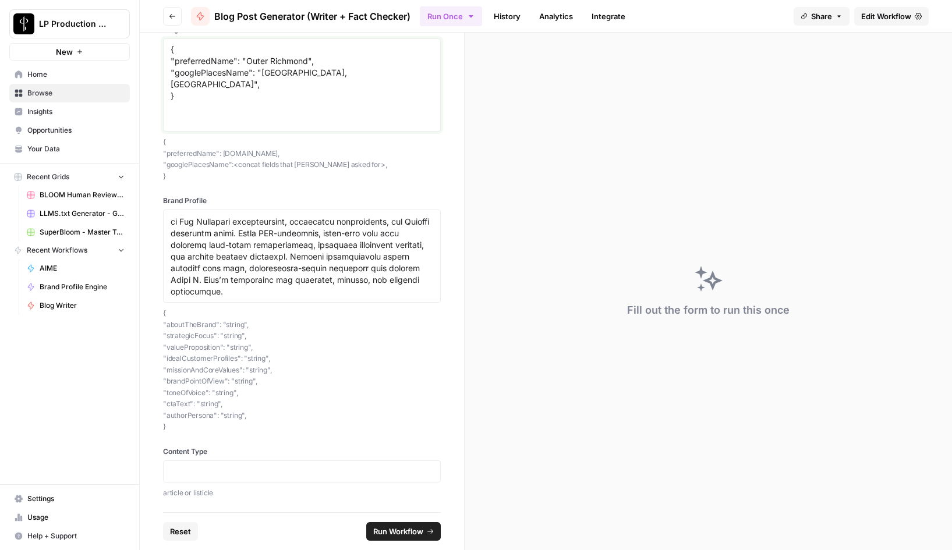
type textarea "{ "preferredName": "Outer Richmond", "googlePlacesName": "Outer Richmond, San F…"
click at [191, 471] on p at bounding box center [302, 472] width 263 height 12
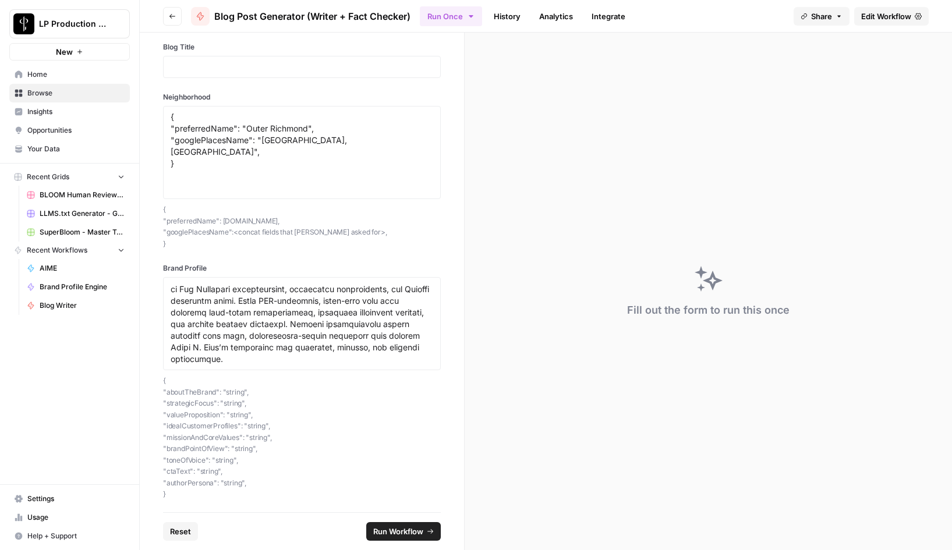
scroll to position [0, 0]
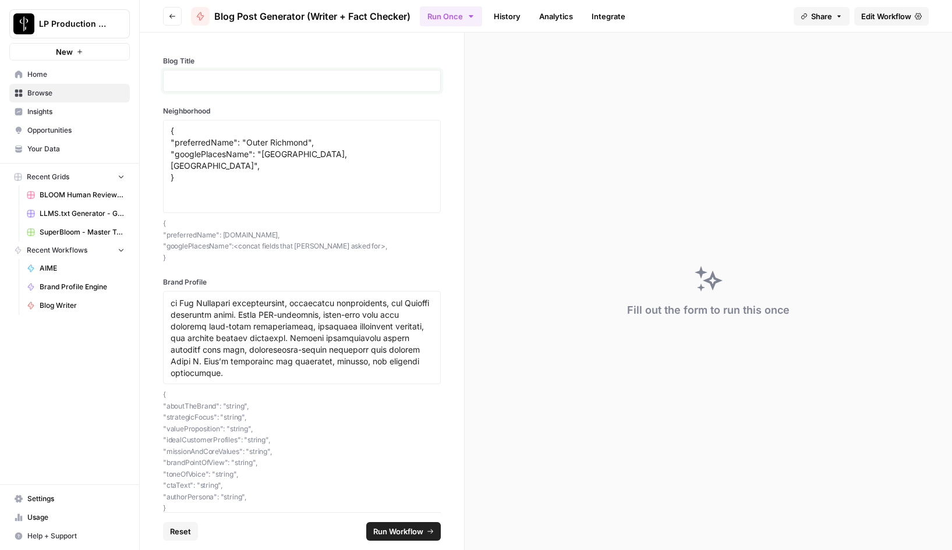
click at [206, 83] on p at bounding box center [302, 81] width 263 height 12
drag, startPoint x: 325, startPoint y: 80, endPoint x: 414, endPoint y: 81, distance: 88.5
click at [414, 81] on p "**********" at bounding box center [302, 81] width 263 height 12
drag, startPoint x: 262, startPoint y: 155, endPoint x: 398, endPoint y: 157, distance: 135.6
click at [398, 157] on textarea "{ "preferredName": "Outer Richmond", "googlePlacesName": "Outer Richmond, San F…" at bounding box center [302, 166] width 263 height 83
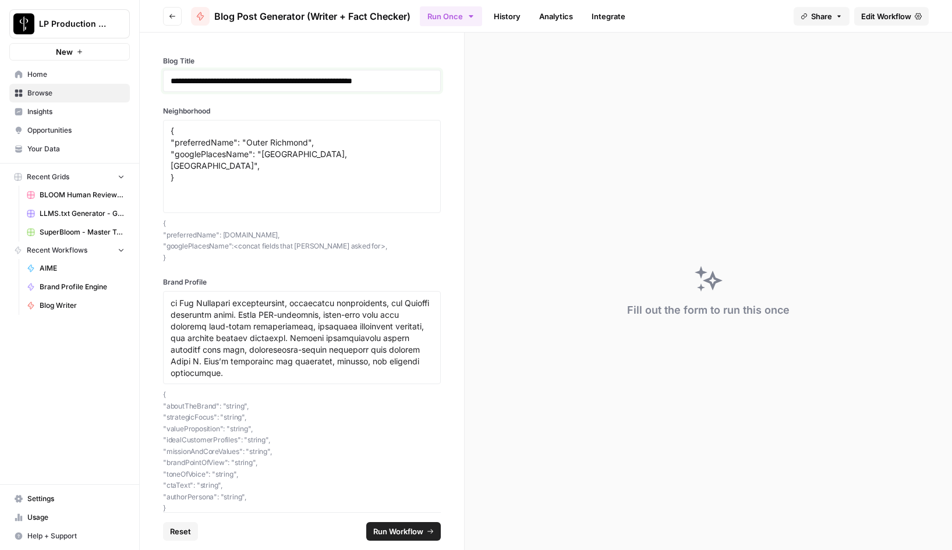
click at [414, 80] on p "**********" at bounding box center [302, 81] width 263 height 12
click at [325, 82] on p "**********" at bounding box center [302, 81] width 263 height 12
click at [406, 82] on p "**********" at bounding box center [302, 81] width 263 height 12
click at [297, 81] on p "**********" at bounding box center [302, 81] width 263 height 12
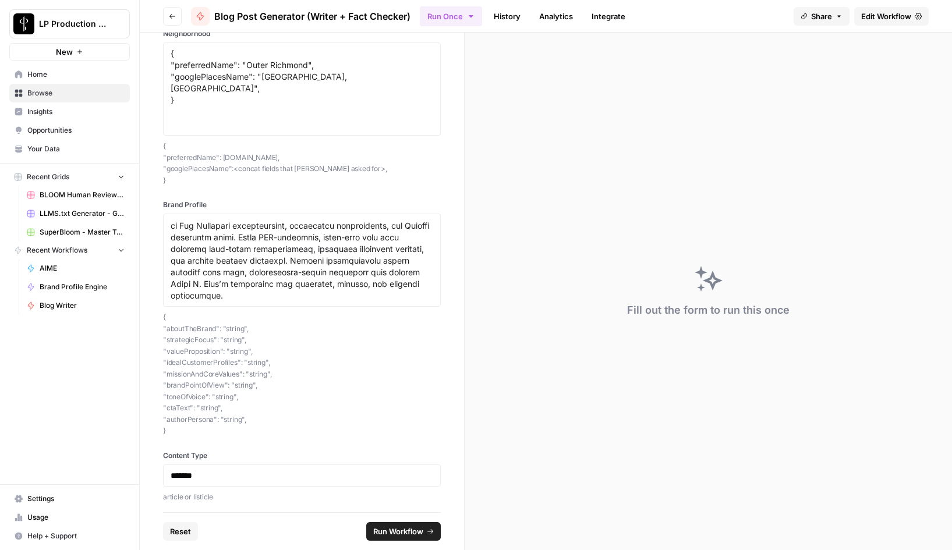
scroll to position [81, 0]
click at [200, 470] on p "*******" at bounding box center [302, 472] width 263 height 12
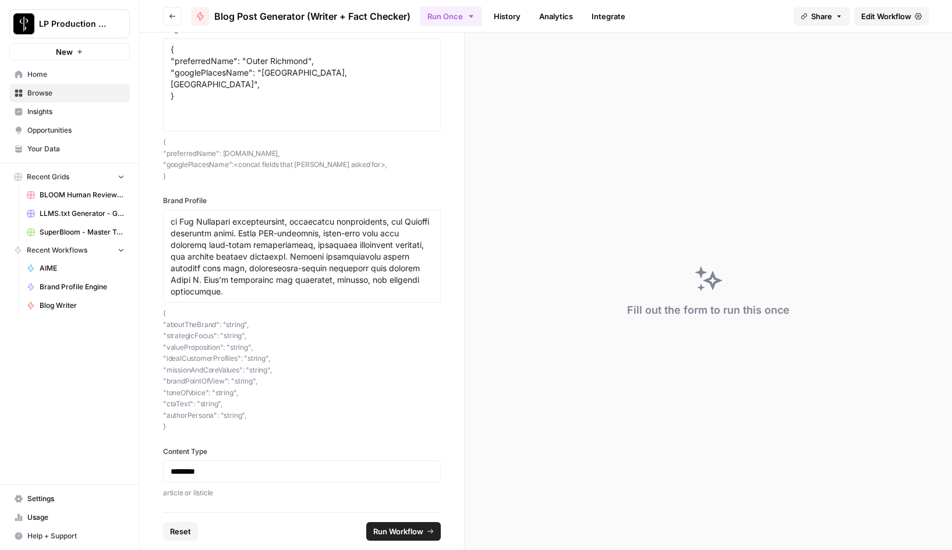
click at [400, 531] on span "Run Workflow" at bounding box center [398, 532] width 50 height 12
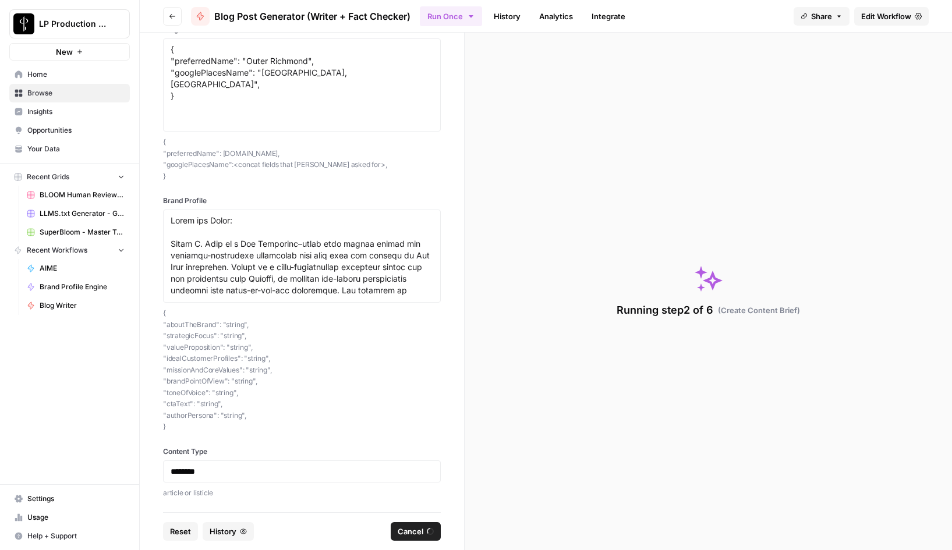
scroll to position [0, 0]
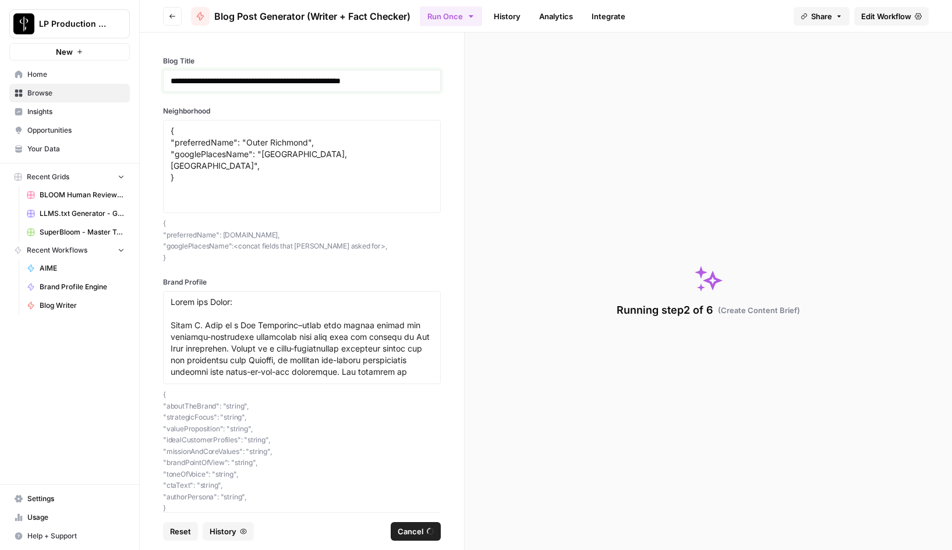
click at [307, 84] on p "**********" at bounding box center [302, 81] width 263 height 12
click at [373, 81] on p "**********" at bounding box center [302, 81] width 263 height 12
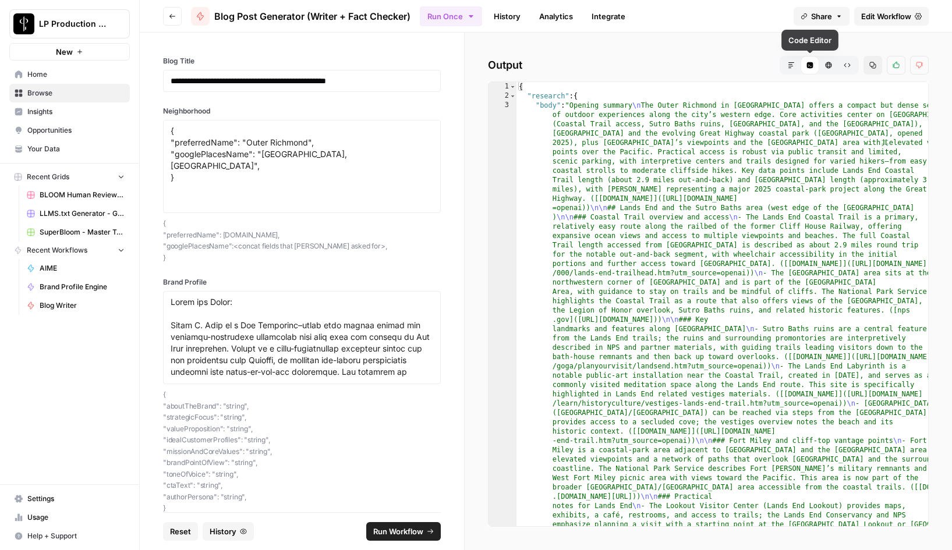
click at [792, 67] on icon "button" at bounding box center [791, 65] width 7 height 7
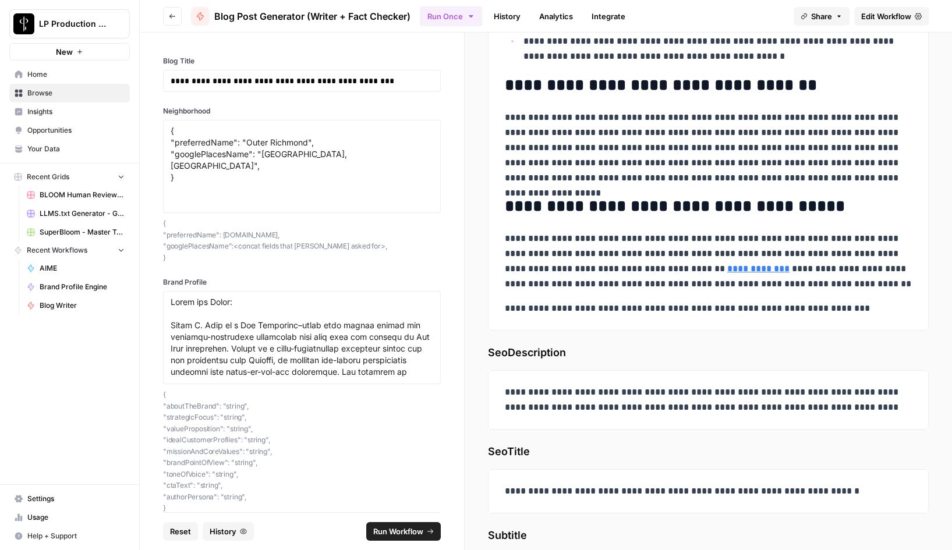
scroll to position [5563, 0]
drag, startPoint x: 504, startPoint y: 151, endPoint x: 889, endPoint y: 329, distance: 424.0
copy div "**********"
click at [579, 113] on p "**********" at bounding box center [708, 147] width 407 height 76
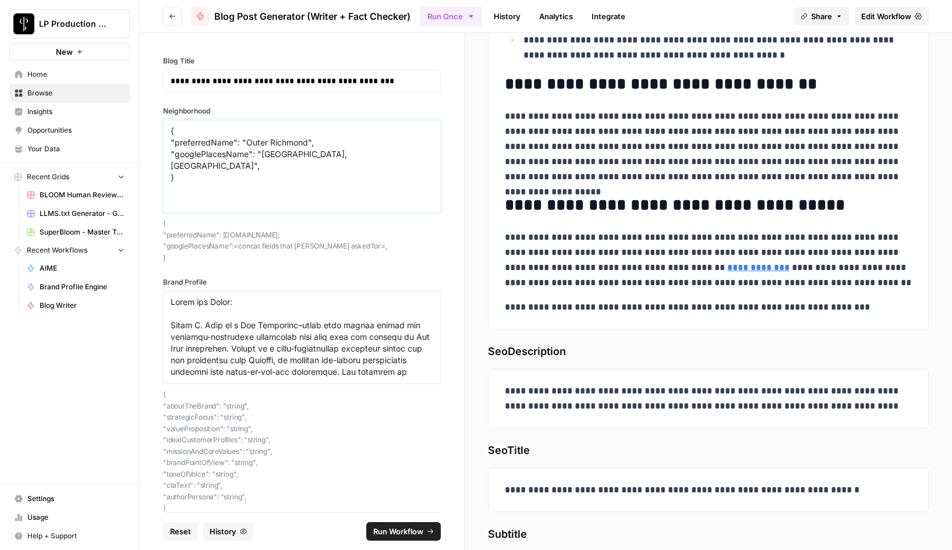
click at [260, 139] on textarea "{ "preferredName": "Outer Richmond", "googlePlacesName": "Outer Richmond, San F…" at bounding box center [302, 166] width 263 height 83
click at [271, 155] on textarea "{ "preferredName": "Inner Richmond", "googlePlacesName": "Outer Richmond, San F…" at bounding box center [302, 166] width 263 height 83
click at [249, 81] on p "**********" at bounding box center [302, 81] width 263 height 12
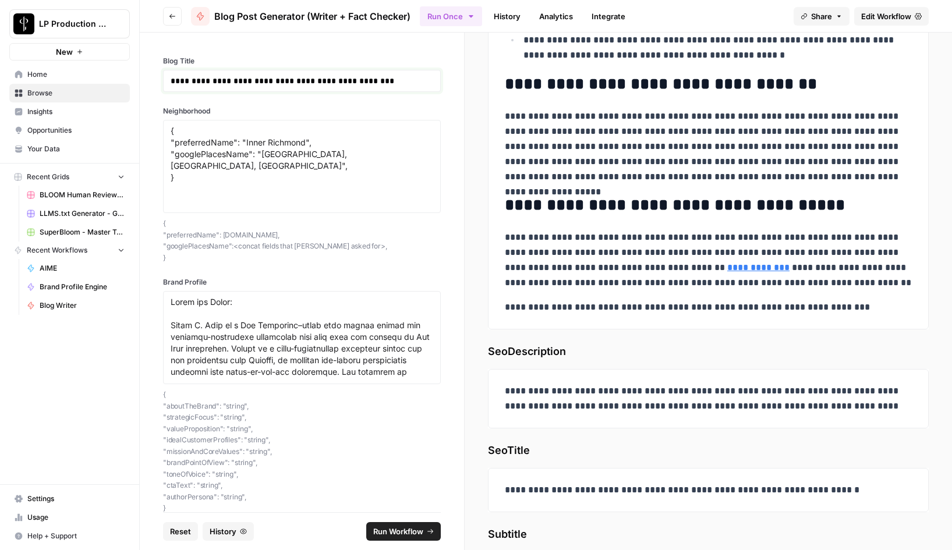
click at [249, 81] on p "**********" at bounding box center [302, 81] width 263 height 12
click at [309, 178] on textarea "{ "preferredName": "Inner Richmond", "googlePlacesName": "Inner Richmond, San F…" at bounding box center [302, 166] width 263 height 83
click at [309, 178] on textarea "{ "preferredName": "Outer Richmond", "googlePlacesName": "Outer Richmond, San F…" at bounding box center [302, 166] width 263 height 83
type textarea "{ "preferredName": "Outer Richmond", "googlePlacesName": "Outer Richmond, San F…"
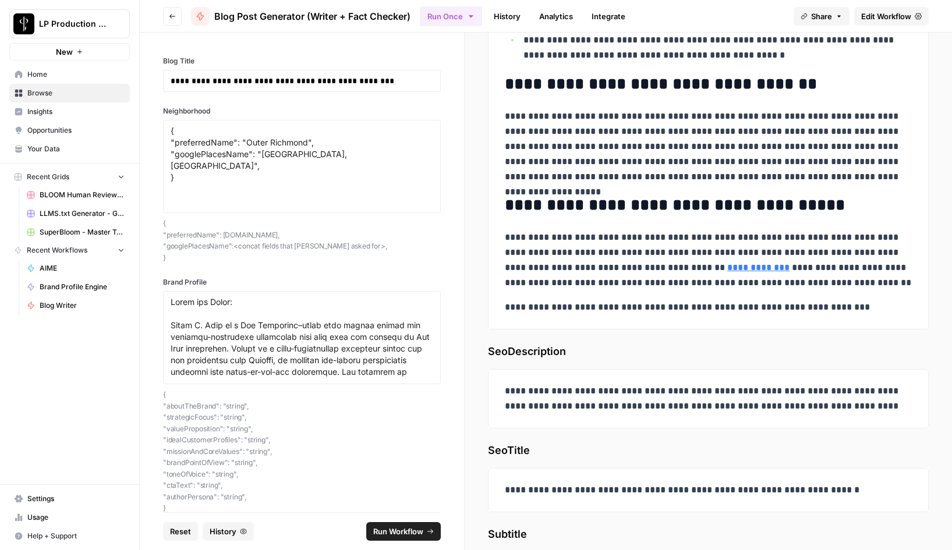
click at [726, 265] on p "**********" at bounding box center [708, 260] width 407 height 61
click at [409, 531] on span "Run Workflow" at bounding box center [398, 532] width 50 height 12
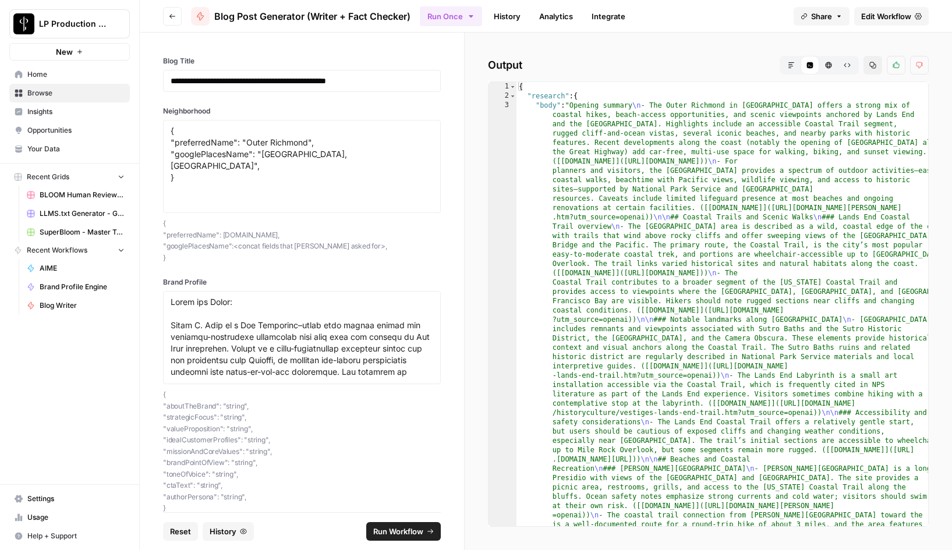
click at [793, 66] on icon "button" at bounding box center [791, 65] width 7 height 7
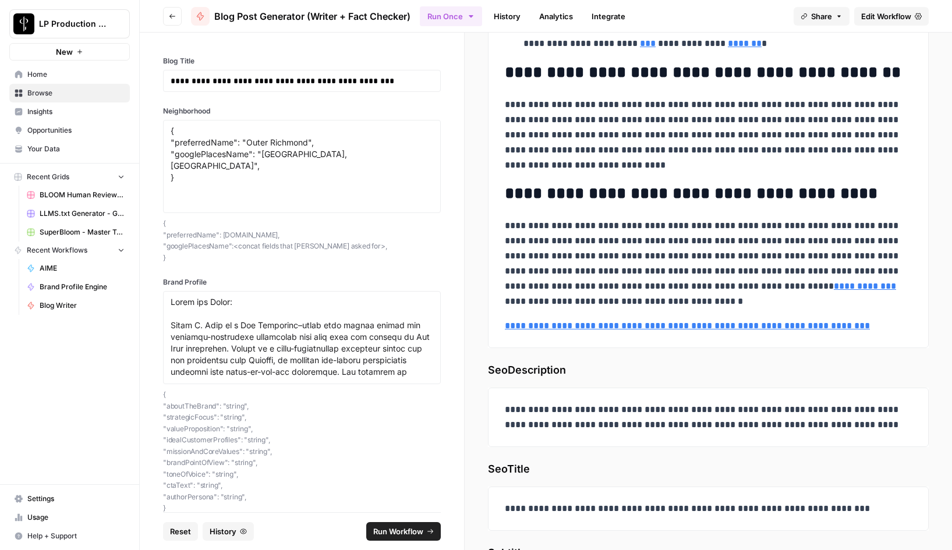
scroll to position [5423, 0]
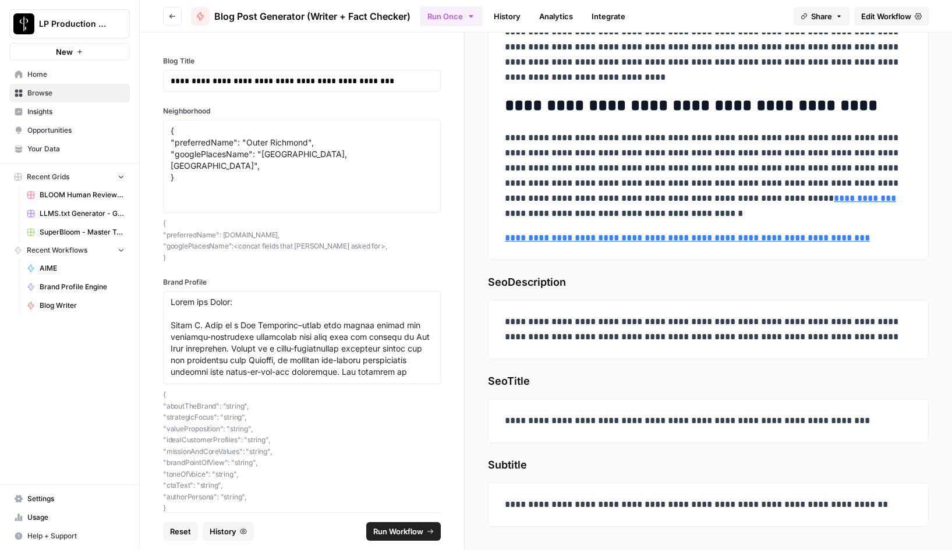
drag, startPoint x: 508, startPoint y: 130, endPoint x: 870, endPoint y: 235, distance: 376.9
copy div "**********"
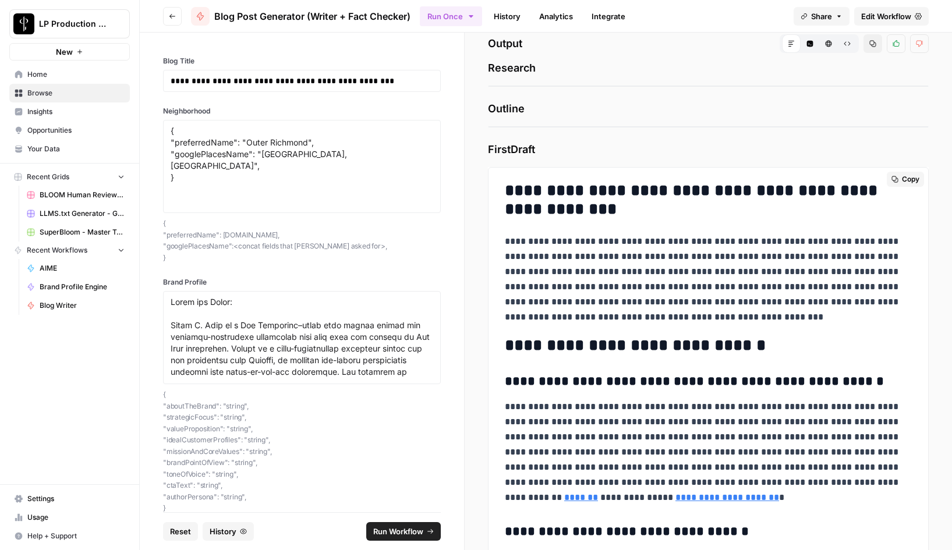
scroll to position [0, 0]
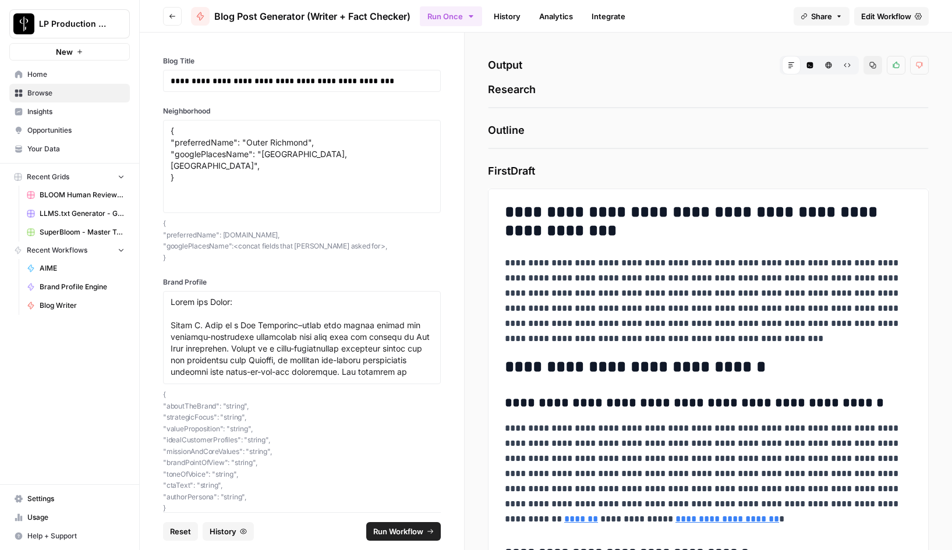
click at [508, 16] on link "History" at bounding box center [507, 16] width 41 height 19
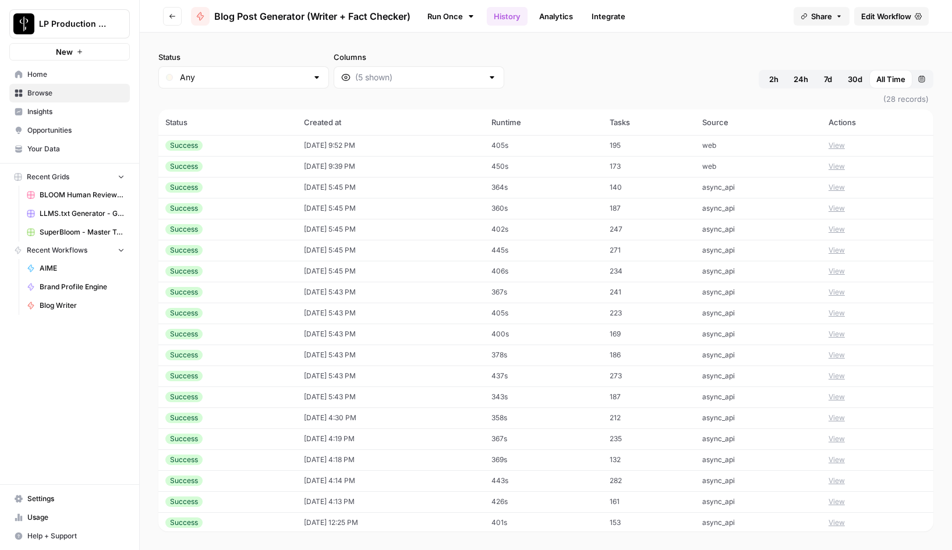
click at [845, 145] on button "View" at bounding box center [836, 145] width 16 height 10
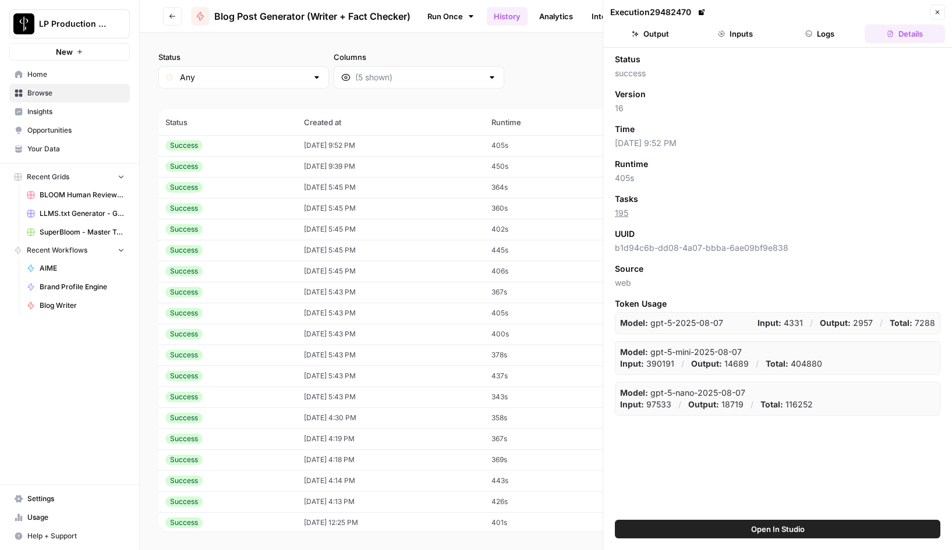
click at [676, 30] on button "Output" at bounding box center [650, 33] width 80 height 19
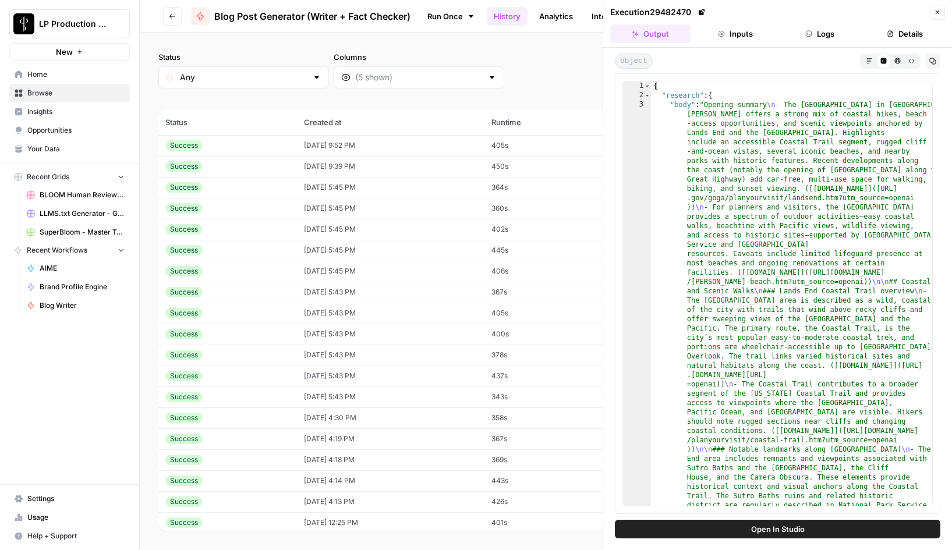
click at [870, 61] on icon "button" at bounding box center [868, 60] width 5 height 5
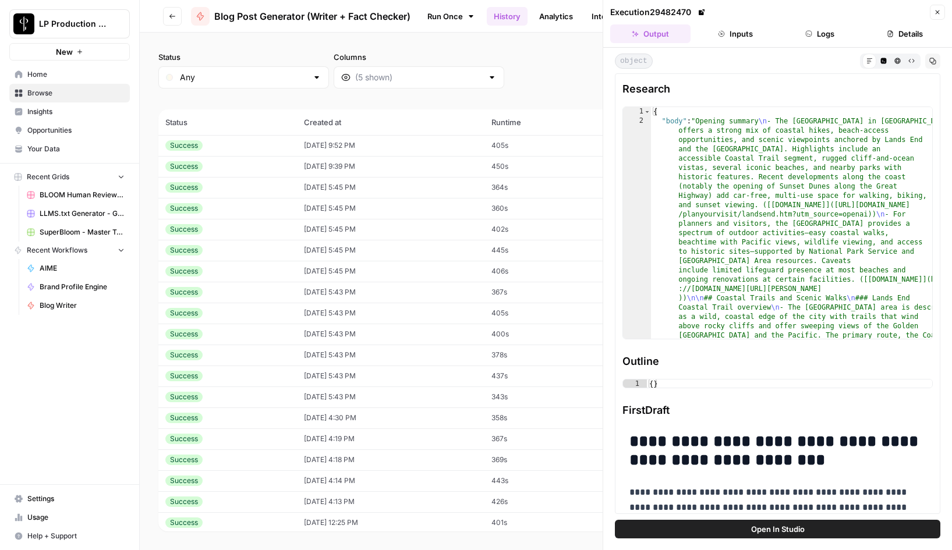
click at [541, 63] on div "Status Any Columns 2h 24h 7d 30d All Time Custom range" at bounding box center [545, 69] width 775 height 37
click at [446, 19] on link "Run Once" at bounding box center [451, 16] width 62 height 20
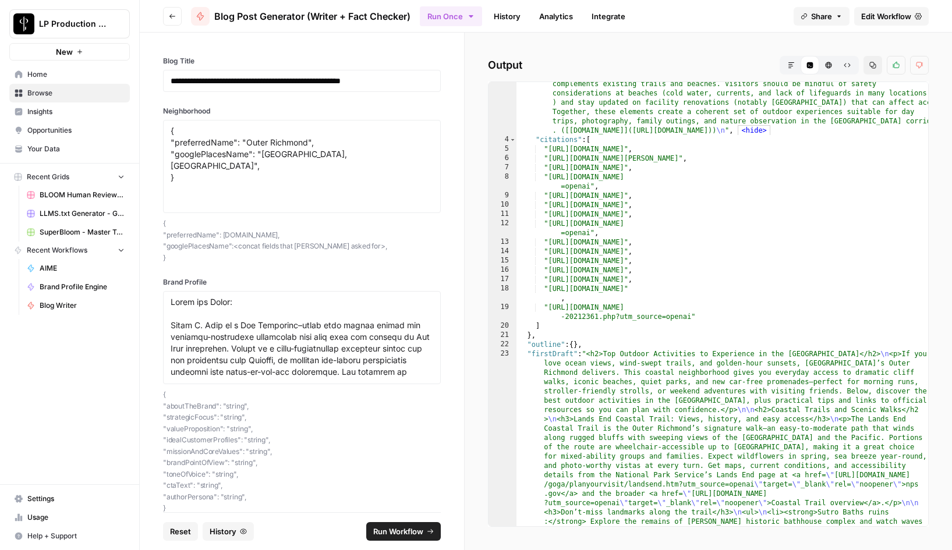
scroll to position [1558, 0]
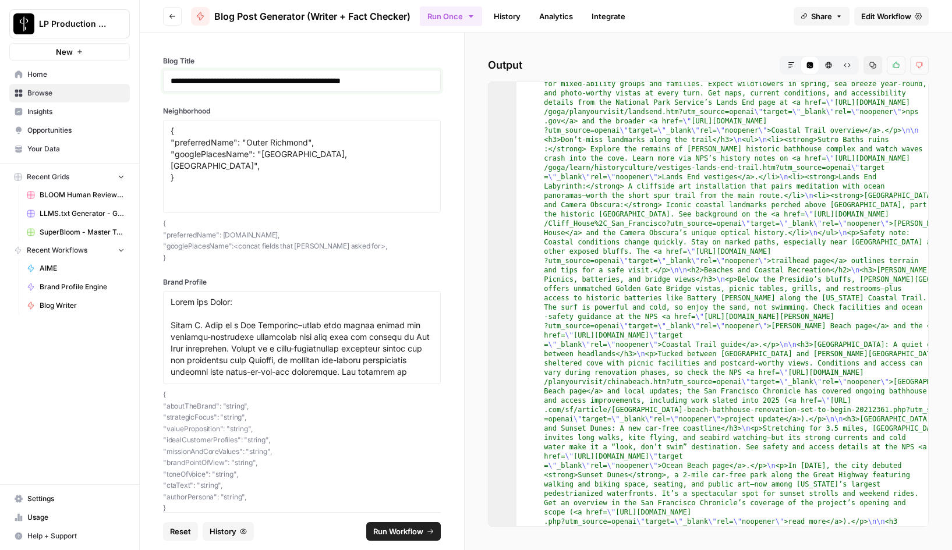
click at [338, 84] on p "**********" at bounding box center [302, 81] width 263 height 12
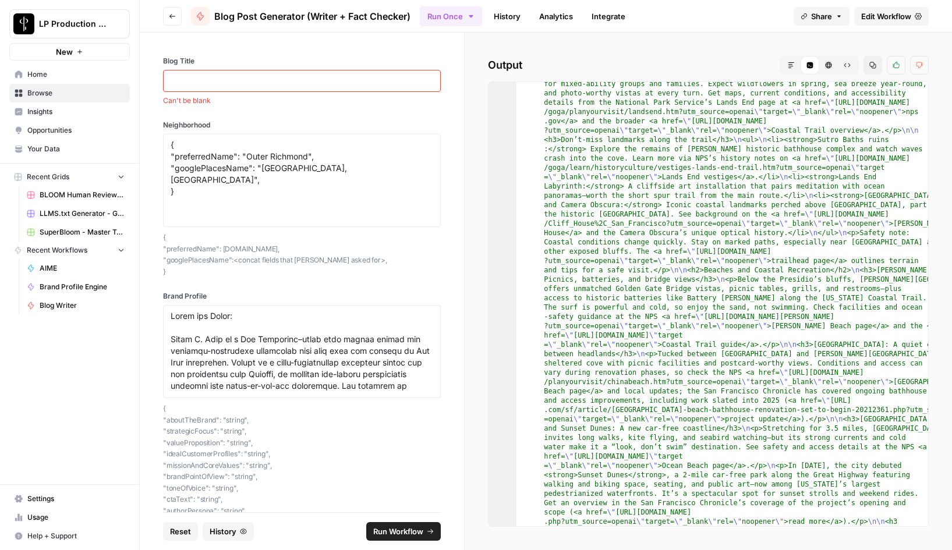
click at [409, 54] on div "Blog Title Can't be blank Neighborhood { "preferredName": "Outer Richmond", "go…" at bounding box center [302, 273] width 324 height 480
click at [280, 78] on p at bounding box center [302, 81] width 263 height 12
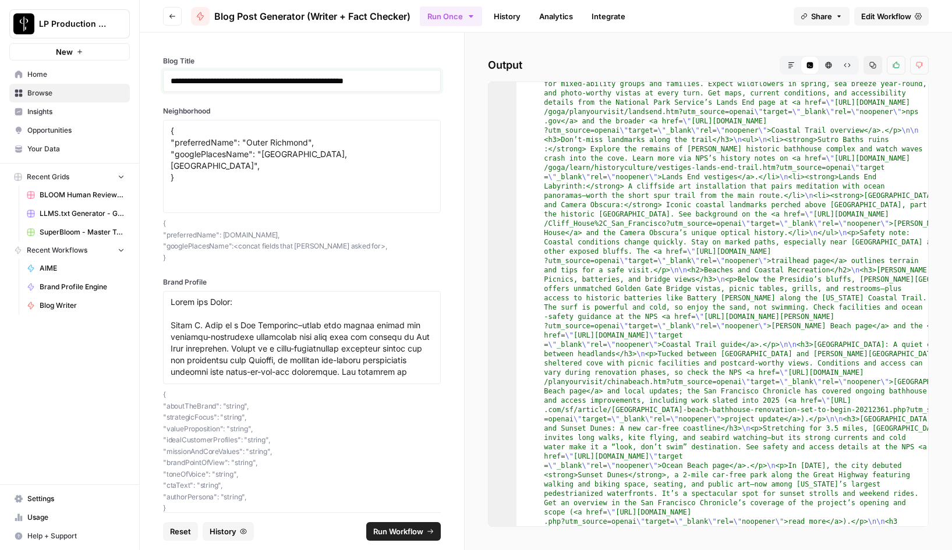
click at [371, 80] on p "**********" at bounding box center [302, 81] width 263 height 12
click at [400, 530] on span "Run Workflow" at bounding box center [398, 532] width 50 height 12
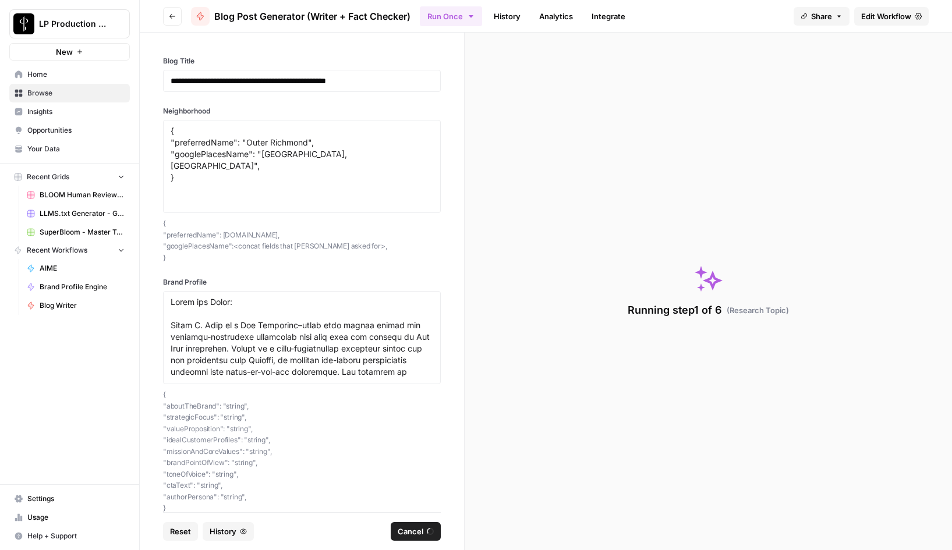
click at [505, 15] on link "History" at bounding box center [507, 16] width 41 height 19
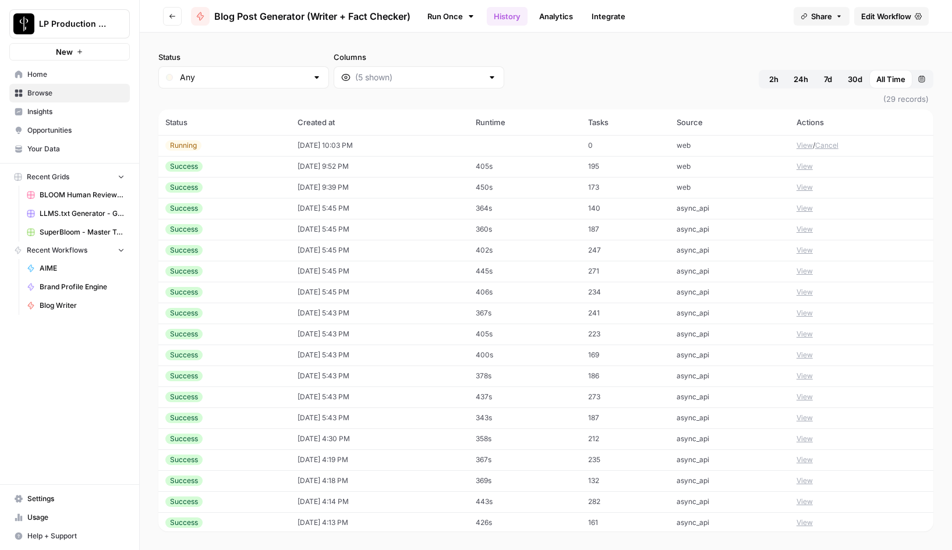
click at [804, 146] on button "View" at bounding box center [804, 145] width 16 height 10
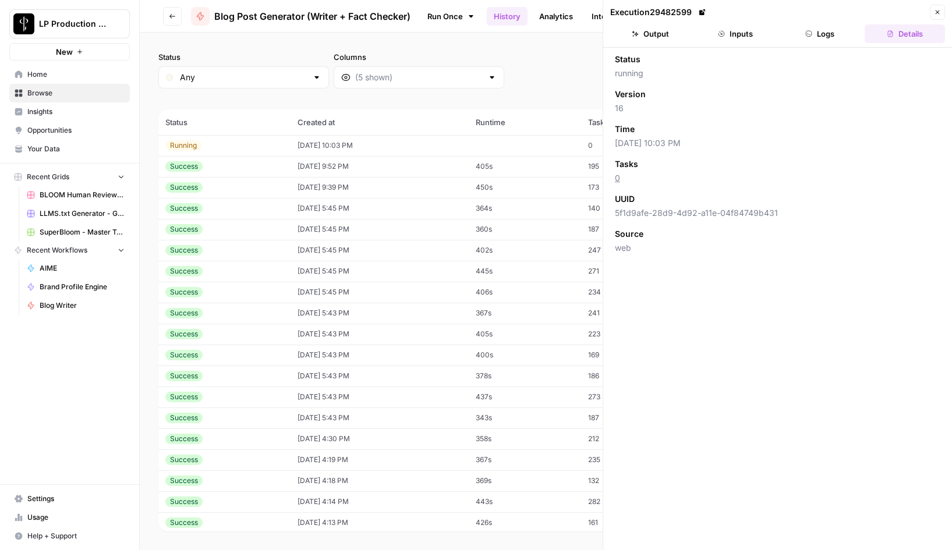
click at [747, 31] on button "Inputs" at bounding box center [735, 33] width 80 height 19
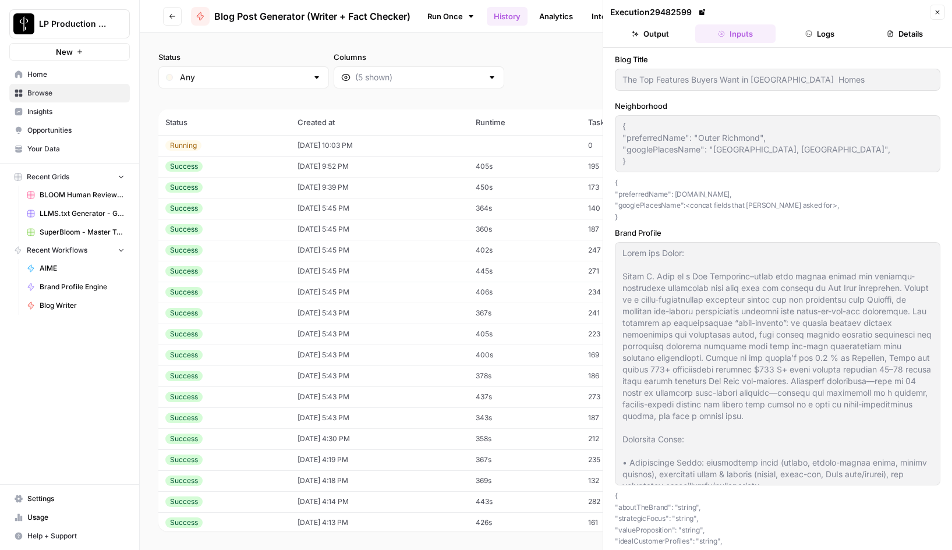
click at [822, 38] on button "Logs" at bounding box center [820, 33] width 80 height 19
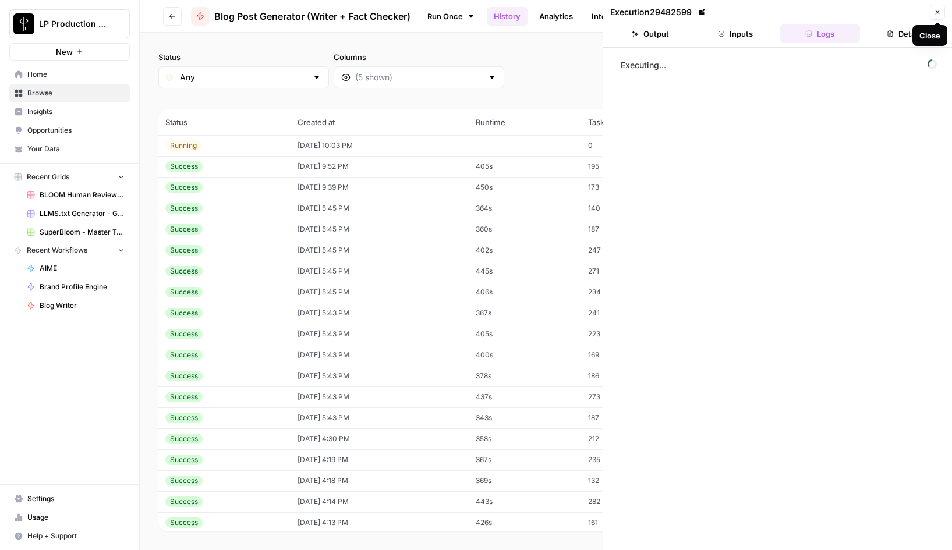
click at [937, 13] on icon "button" at bounding box center [937, 12] width 7 height 7
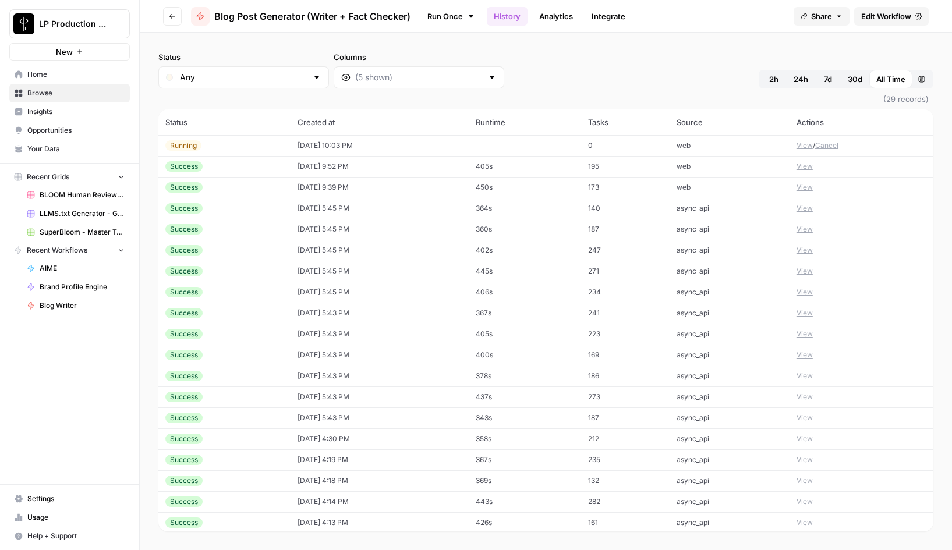
click at [437, 15] on link "Run Once" at bounding box center [451, 16] width 62 height 20
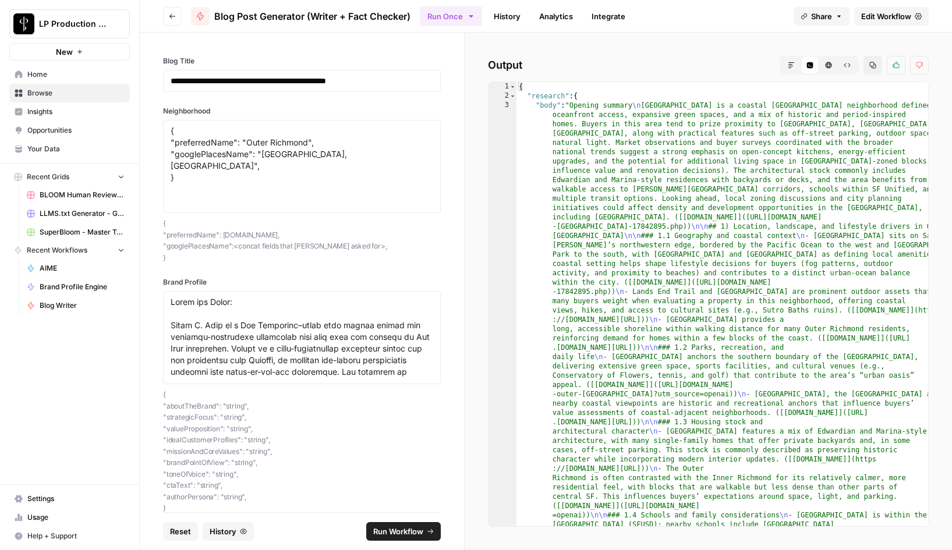
click at [793, 64] on icon "button" at bounding box center [791, 65] width 7 height 7
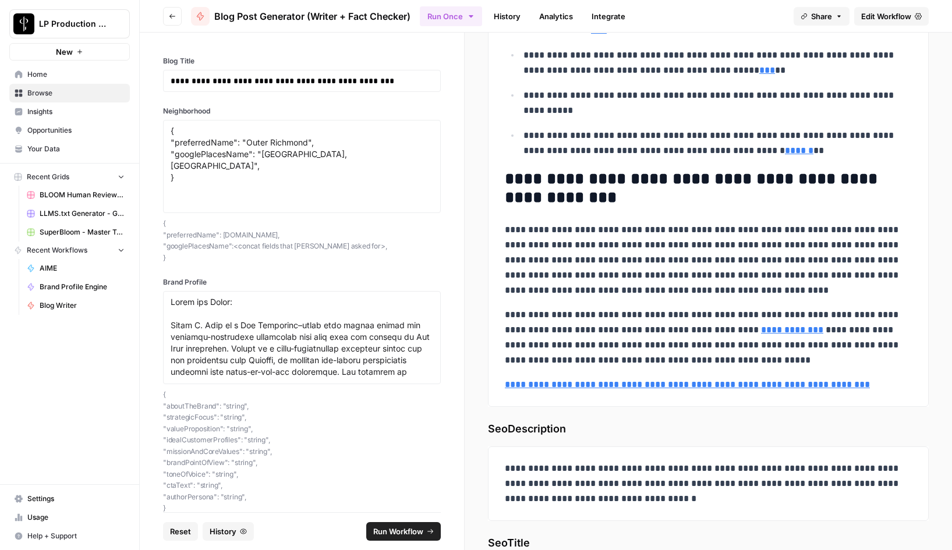
scroll to position [6203, 0]
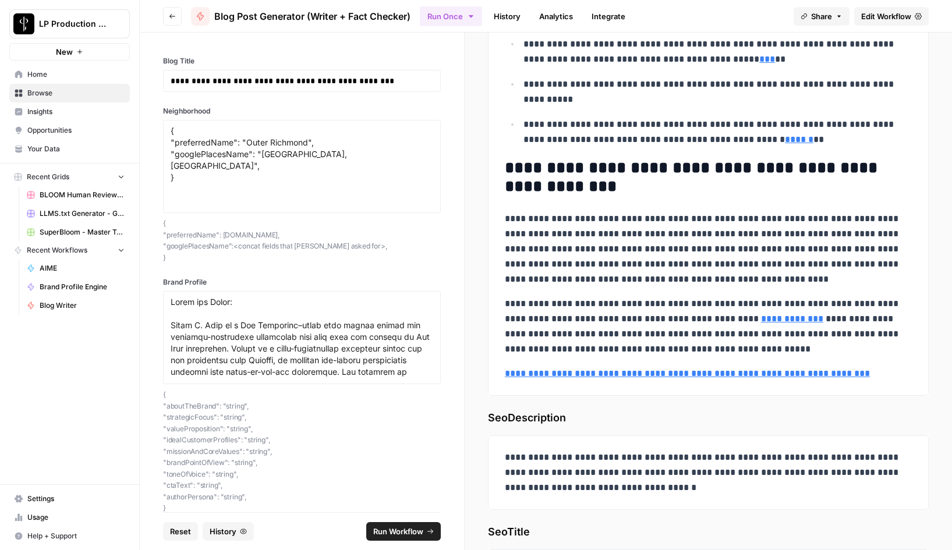
drag, startPoint x: 507, startPoint y: 153, endPoint x: 857, endPoint y: 375, distance: 415.0
copy div "**********"
click at [257, 144] on textarea "{ "preferredName": "Outer Richmond", "googlePlacesName": "Outer Richmond, San F…" at bounding box center [302, 166] width 263 height 83
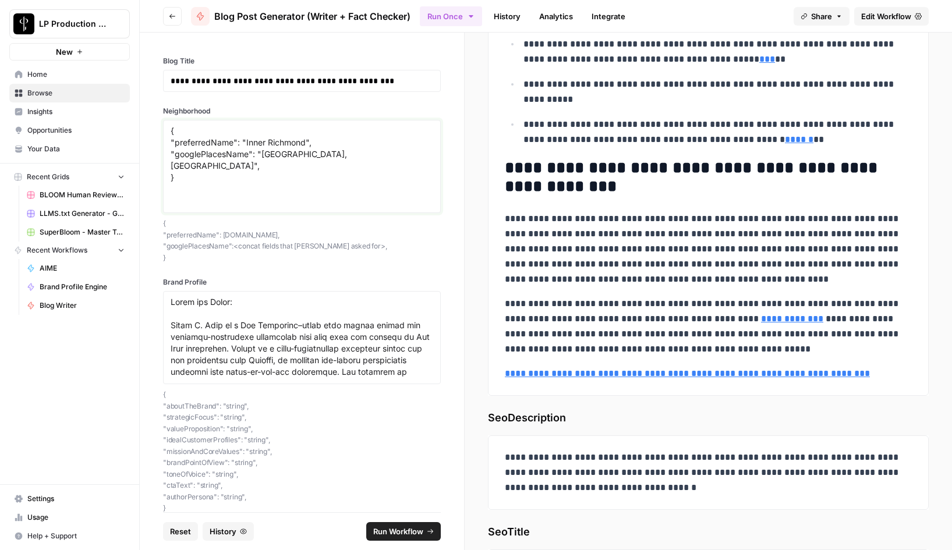
click at [271, 157] on textarea "{ "preferredName": "Inner Richmond", "googlePlacesName": "Outer Richmond, San F…" at bounding box center [302, 166] width 263 height 83
drag, startPoint x: 261, startPoint y: 155, endPoint x: 187, endPoint y: 169, distance: 75.2
click at [187, 169] on textarea "{ "preferredName": "Inner Richmond", "googlePlacesName": "Inner Richmond, San F…" at bounding box center [302, 166] width 263 height 83
paste textarea "18, USA"
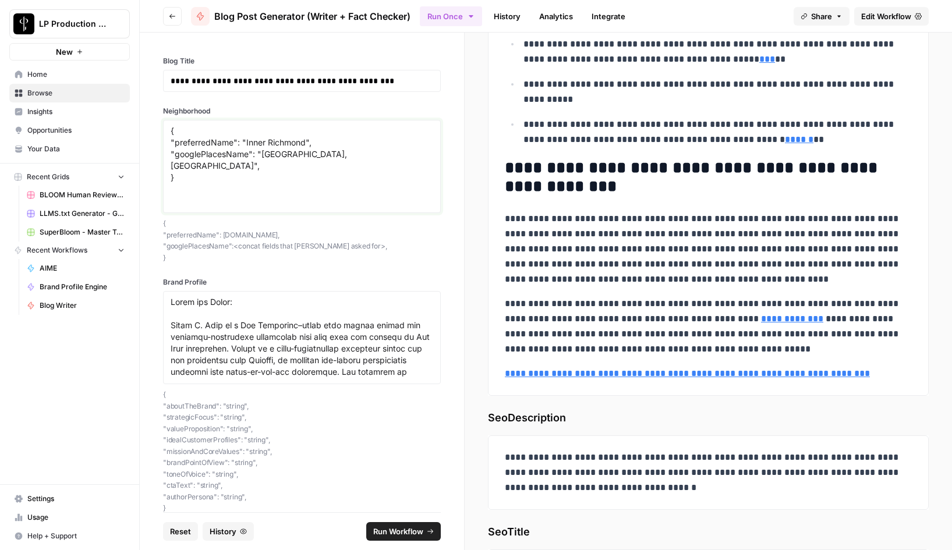
type textarea "{ "preferredName": "Inner Richmond", "googlePlacesName": "Inner Richmond, San F…"
click at [308, 79] on p "**********" at bounding box center [302, 81] width 263 height 12
click at [365, 83] on p "**********" at bounding box center [302, 81] width 263 height 12
click at [403, 529] on span "Run Workflow" at bounding box center [398, 532] width 50 height 12
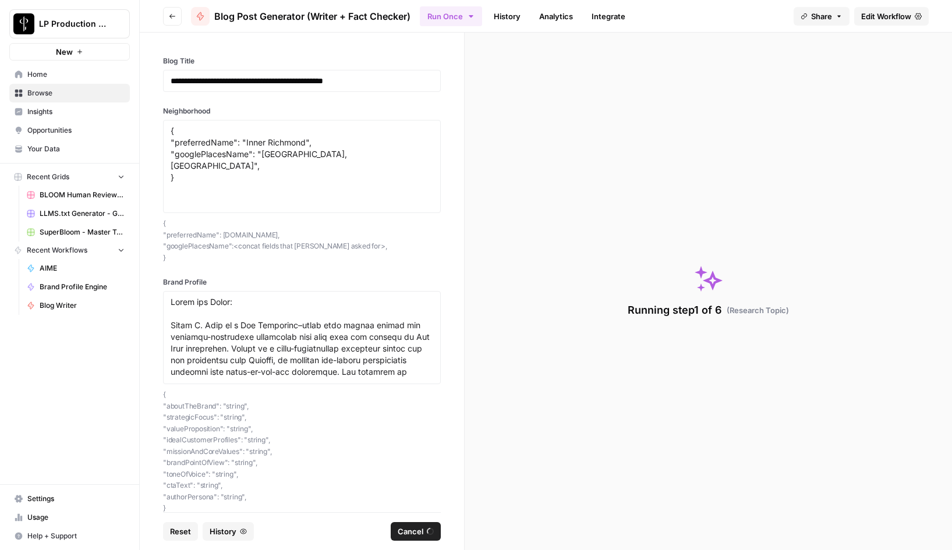
click at [507, 17] on link "History" at bounding box center [507, 16] width 41 height 19
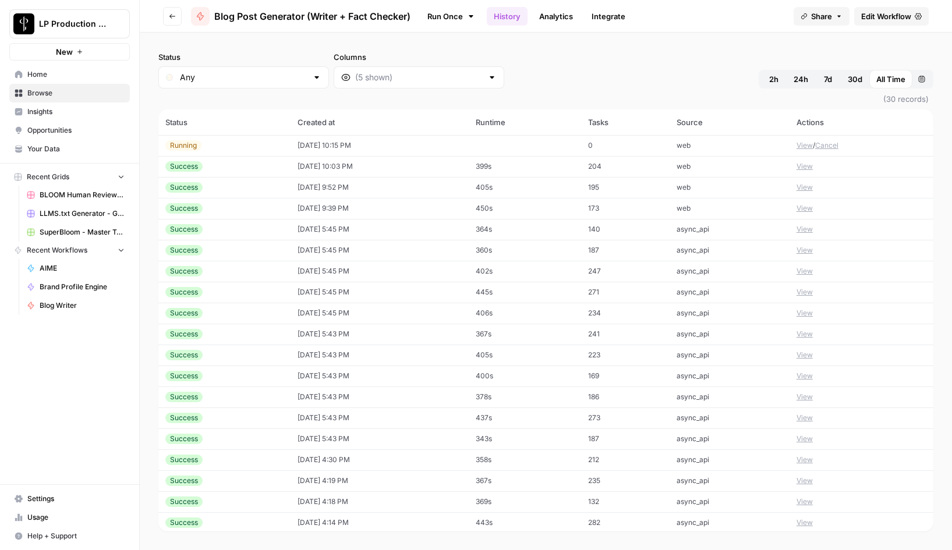
click at [804, 147] on button "View" at bounding box center [804, 145] width 16 height 10
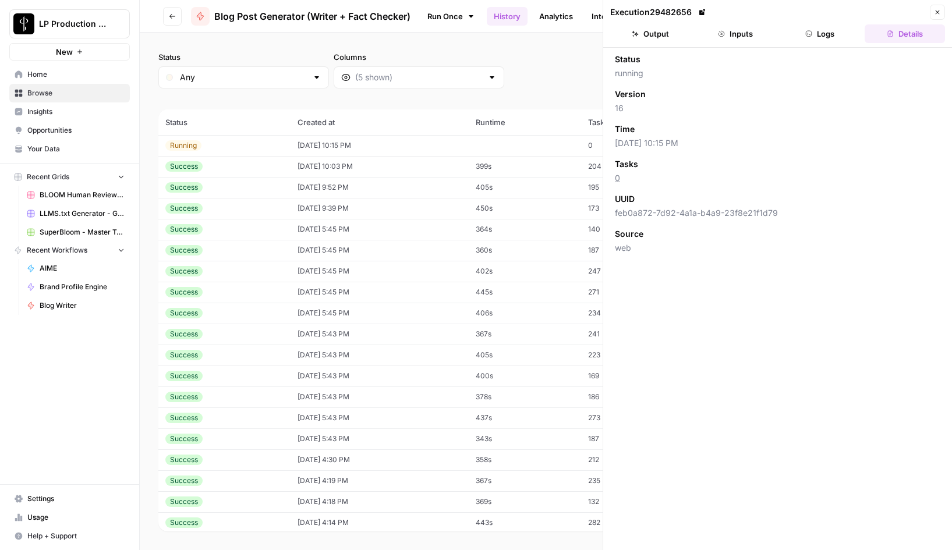
click at [740, 32] on button "Inputs" at bounding box center [735, 33] width 80 height 19
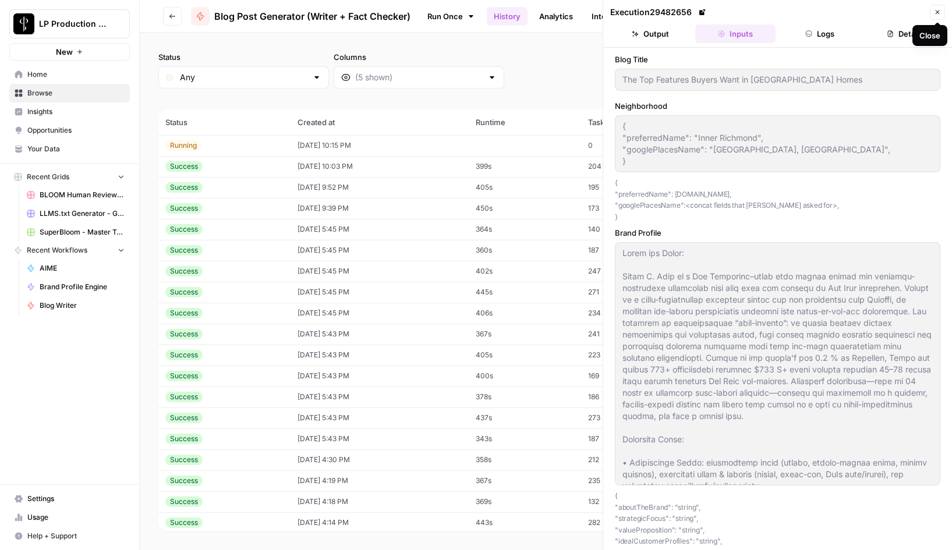
click at [937, 12] on icon "button" at bounding box center [937, 12] width 7 height 7
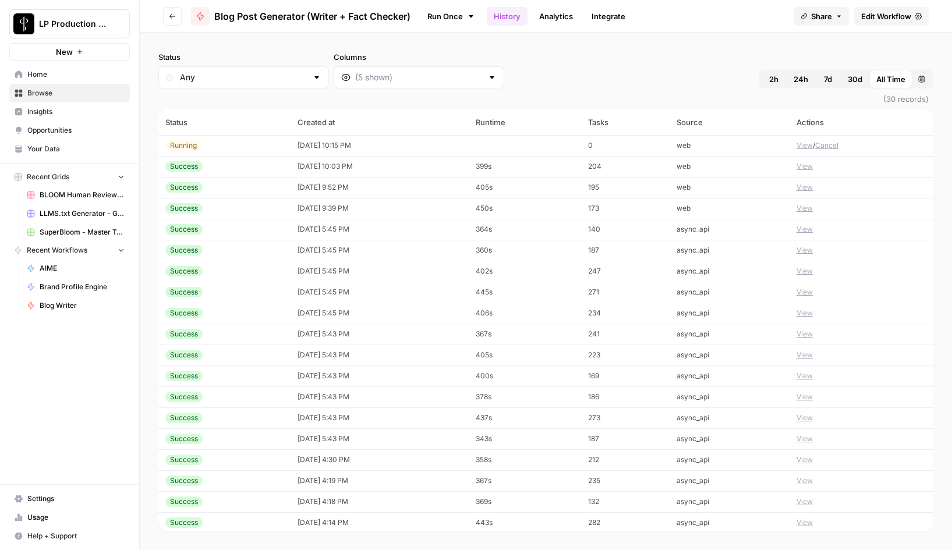
click at [601, 58] on div "Status Any Columns 2h 24h 7d 30d All Time Custom range" at bounding box center [545, 69] width 775 height 37
click at [446, 19] on link "Run Once" at bounding box center [451, 16] width 62 height 20
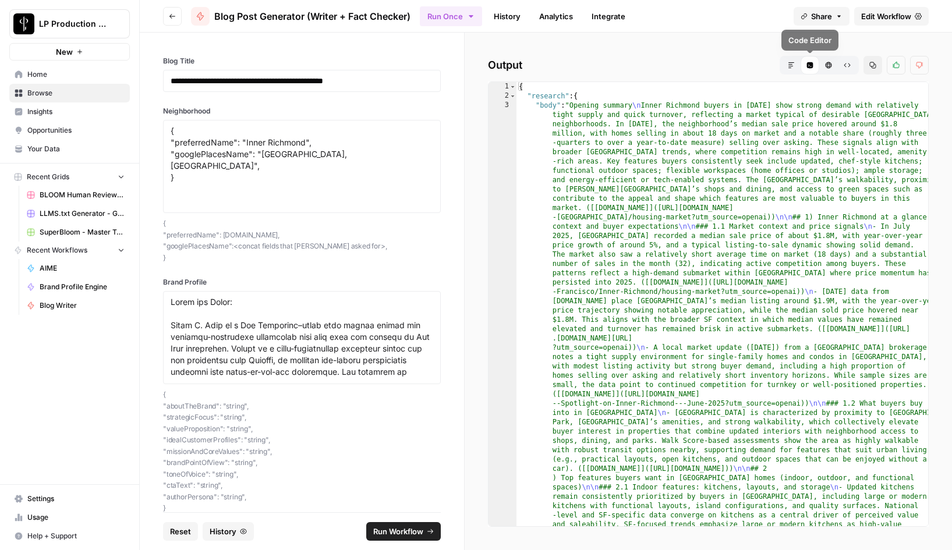
click at [789, 68] on icon "button" at bounding box center [791, 65] width 6 height 6
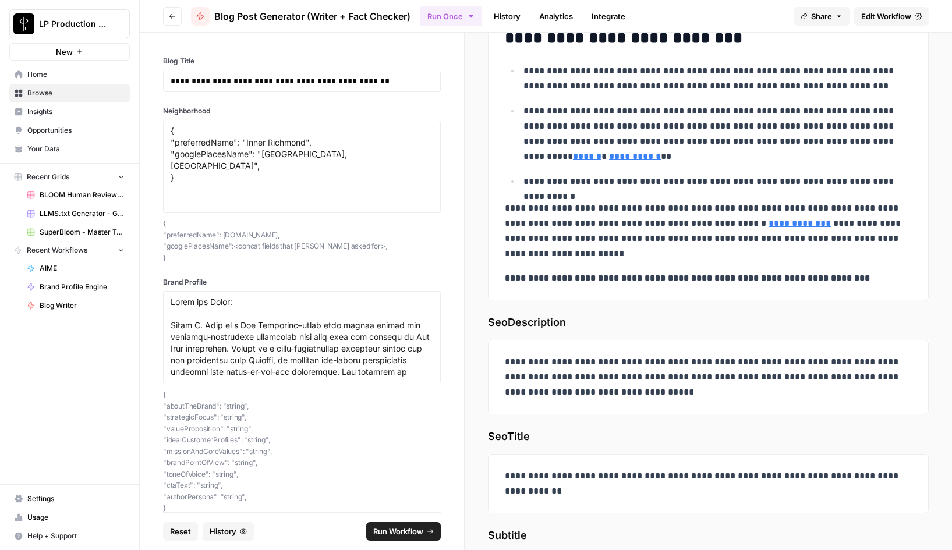
scroll to position [6639, 0]
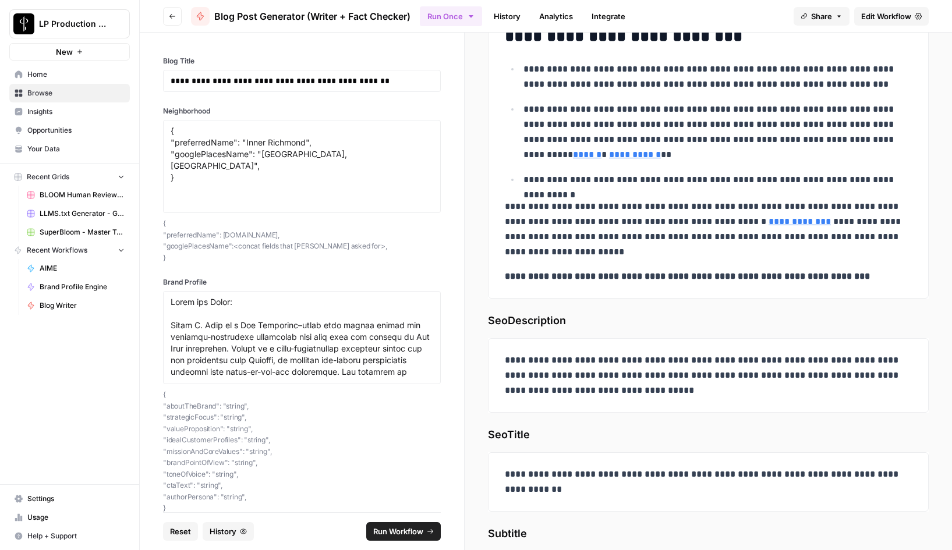
drag, startPoint x: 506, startPoint y: 203, endPoint x: 875, endPoint y: 276, distance: 376.1
copy div "**********"
click at [650, 217] on p "**********" at bounding box center [708, 229] width 407 height 61
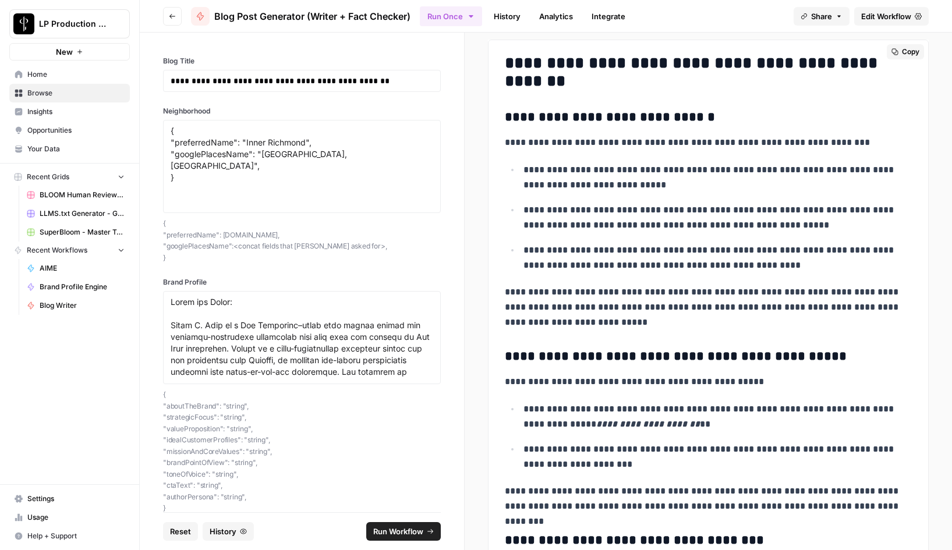
scroll to position [4666, 0]
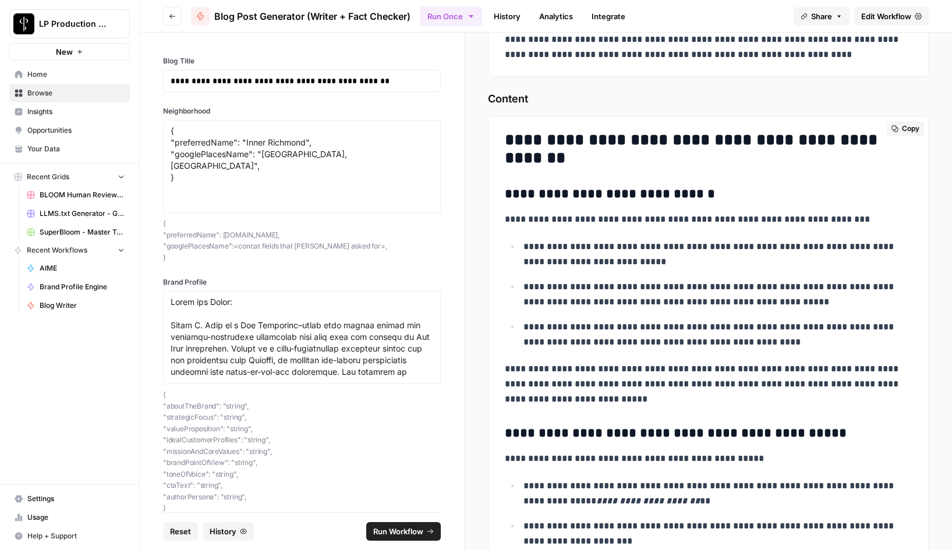
drag, startPoint x: 856, startPoint y: 278, endPoint x: 505, endPoint y: 143, distance: 376.1
copy div "**********"
click at [675, 242] on p "**********" at bounding box center [717, 254] width 388 height 30
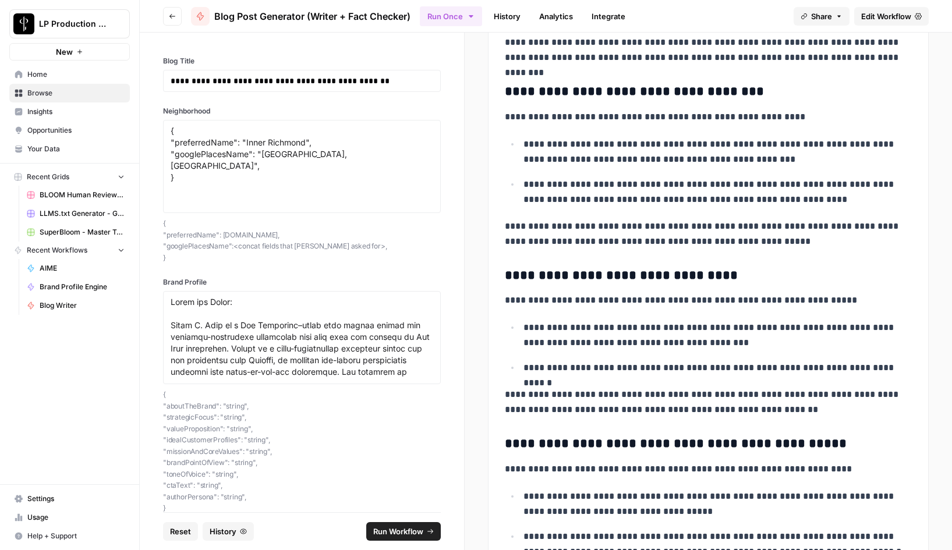
scroll to position [5130, 0]
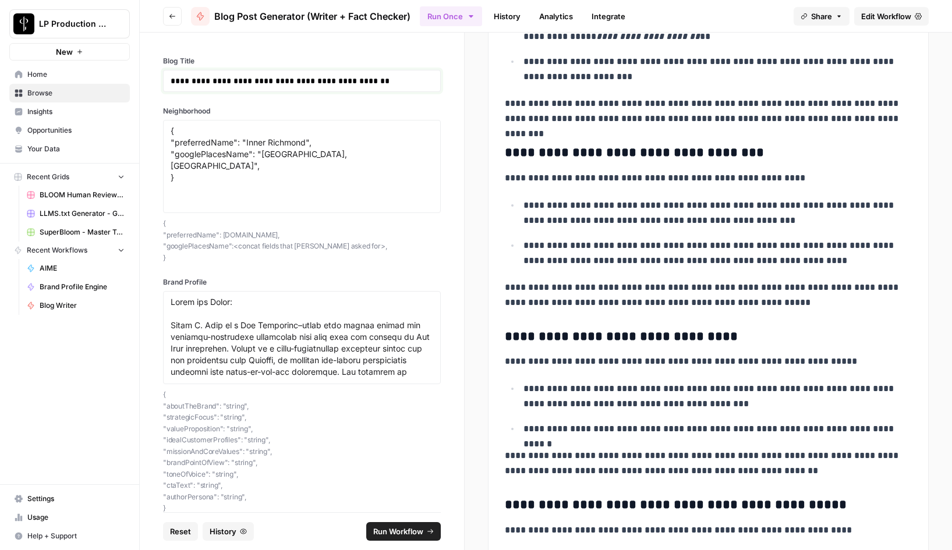
click at [320, 82] on p "**********" at bounding box center [302, 81] width 263 height 12
paste div
click at [349, 81] on p "**********" at bounding box center [302, 81] width 263 height 12
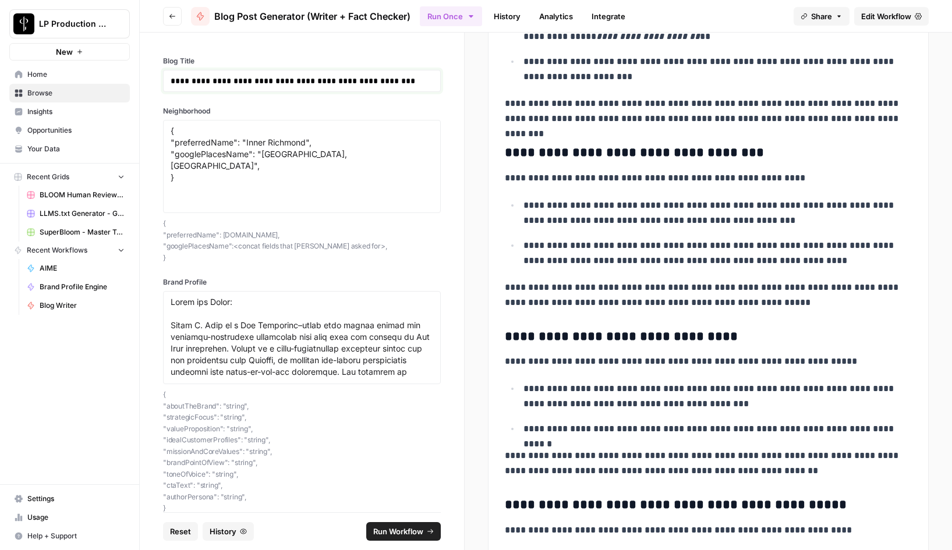
click at [349, 81] on p "**********" at bounding box center [302, 81] width 263 height 12
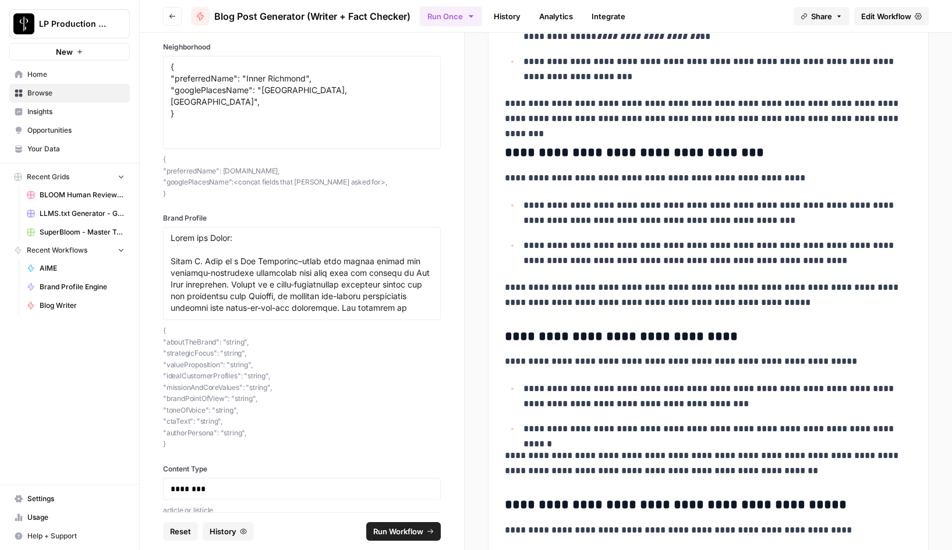
scroll to position [81, 0]
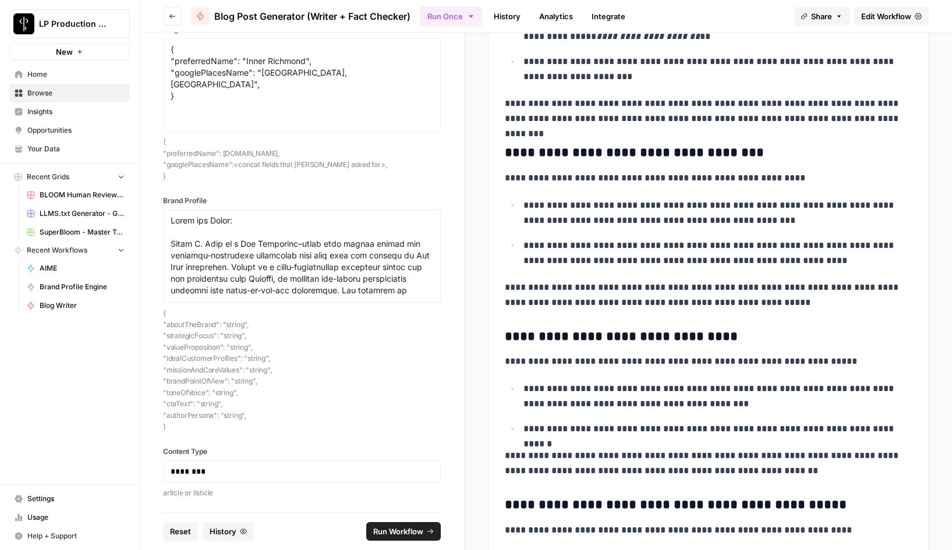
click at [402, 527] on span "Run Workflow" at bounding box center [398, 532] width 50 height 12
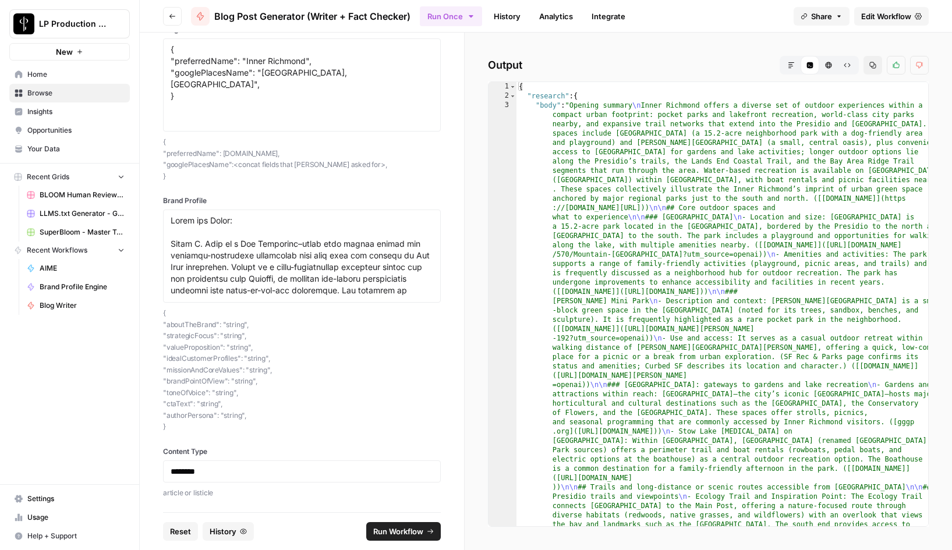
click at [793, 69] on button "Markdown" at bounding box center [791, 65] width 19 height 19
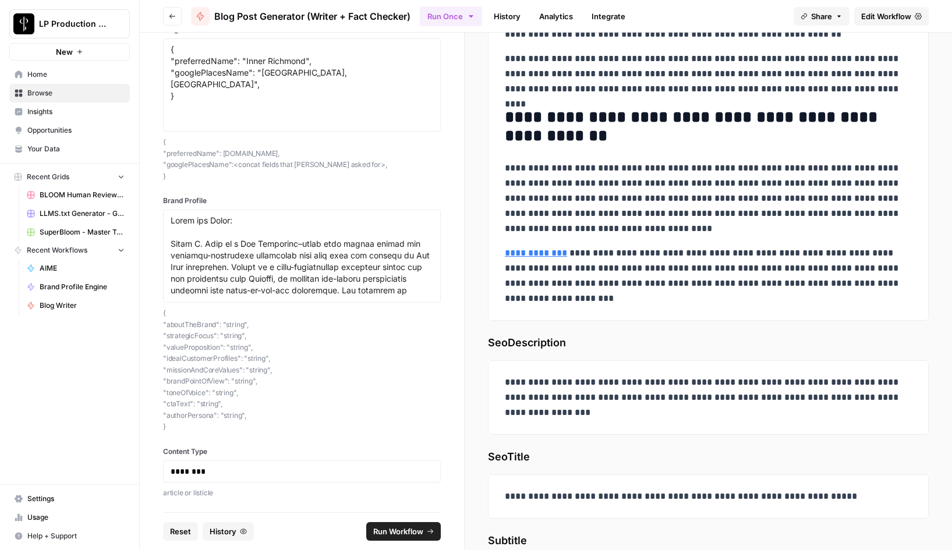
scroll to position [5807, 0]
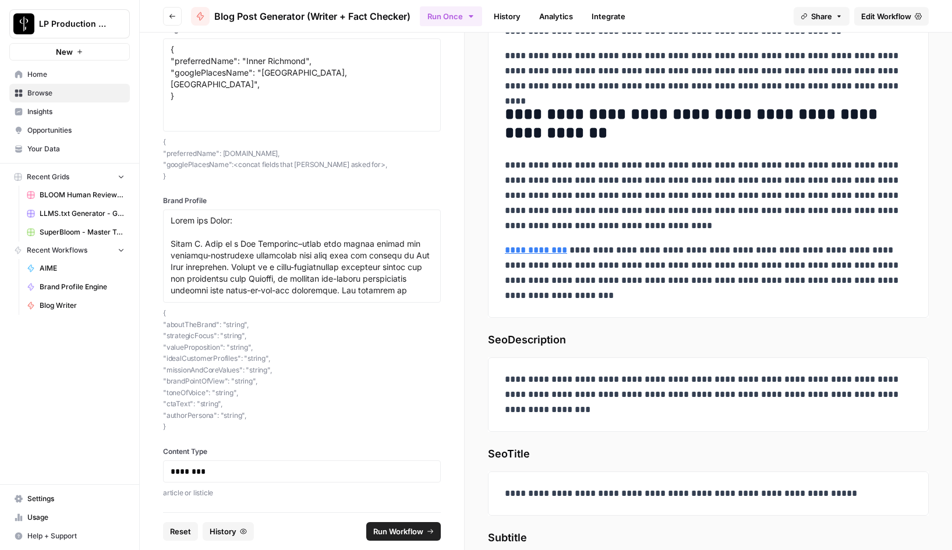
drag, startPoint x: 506, startPoint y: 107, endPoint x: 729, endPoint y: 300, distance: 294.6
copy div "**********"
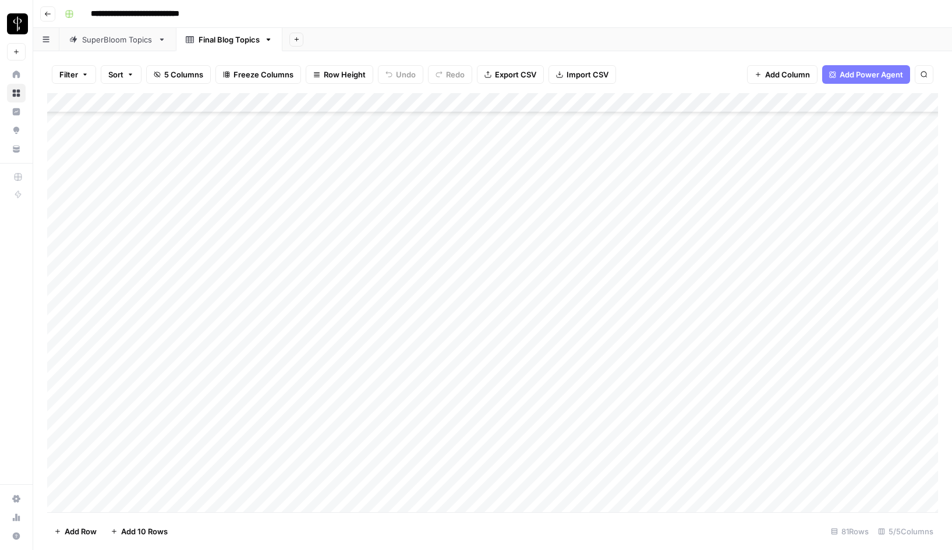
scroll to position [324, 0]
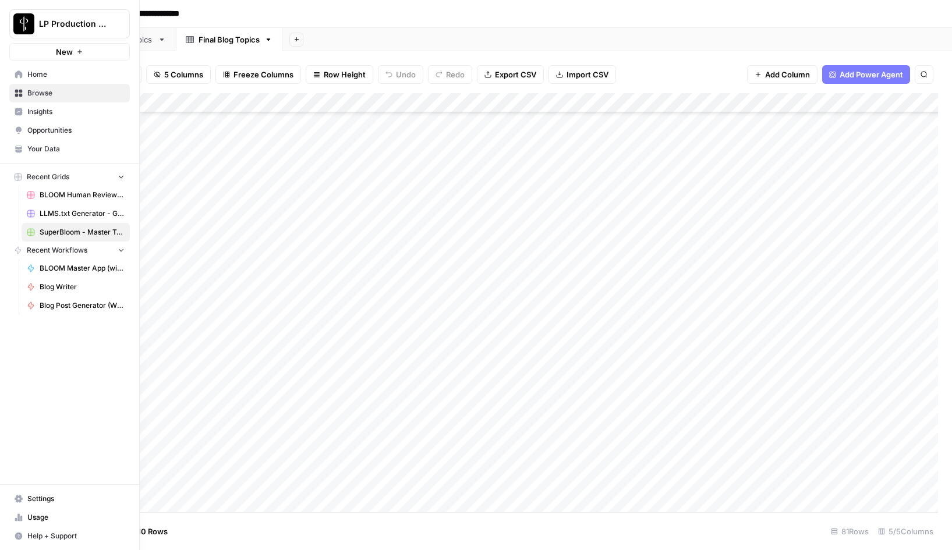
click at [36, 91] on span "Browse" at bounding box center [75, 93] width 97 height 10
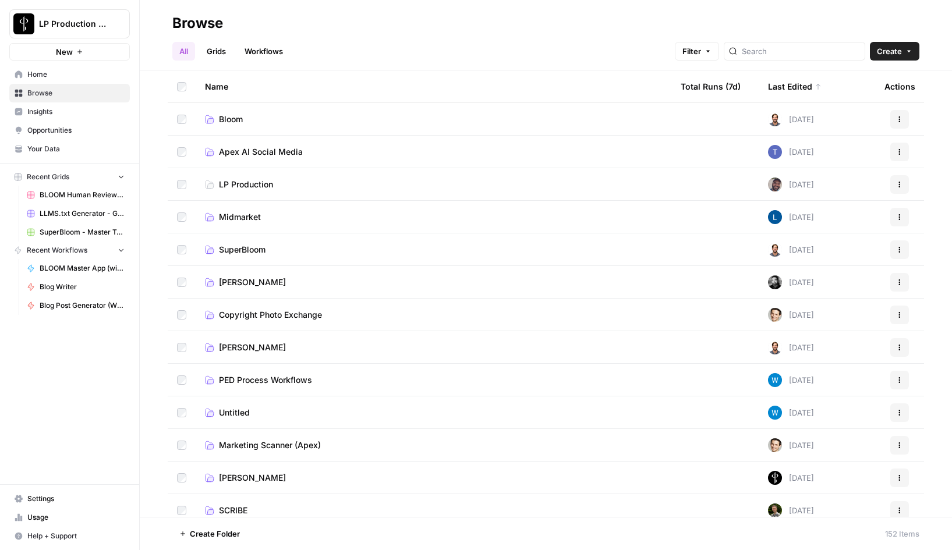
click at [254, 54] on link "Workflows" at bounding box center [263, 51] width 52 height 19
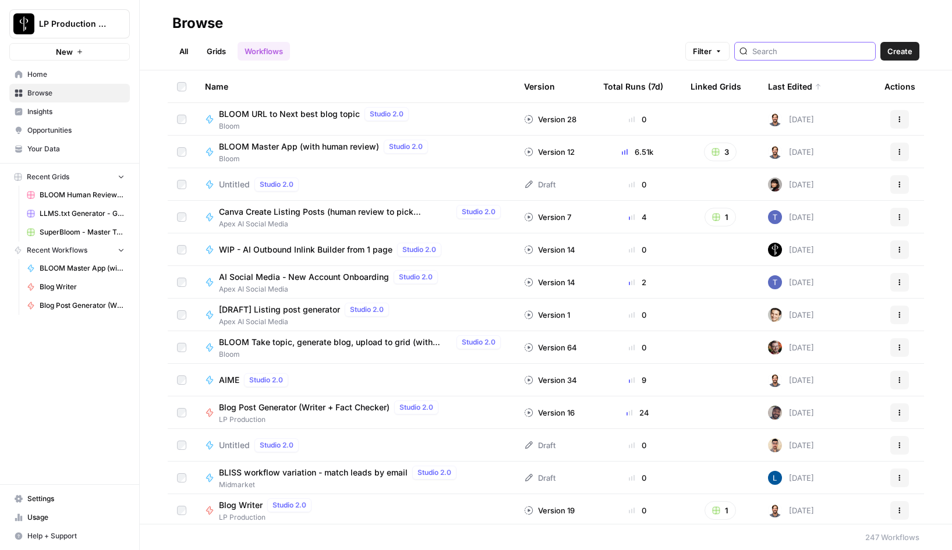
click at [810, 52] on input "search" at bounding box center [811, 51] width 118 height 12
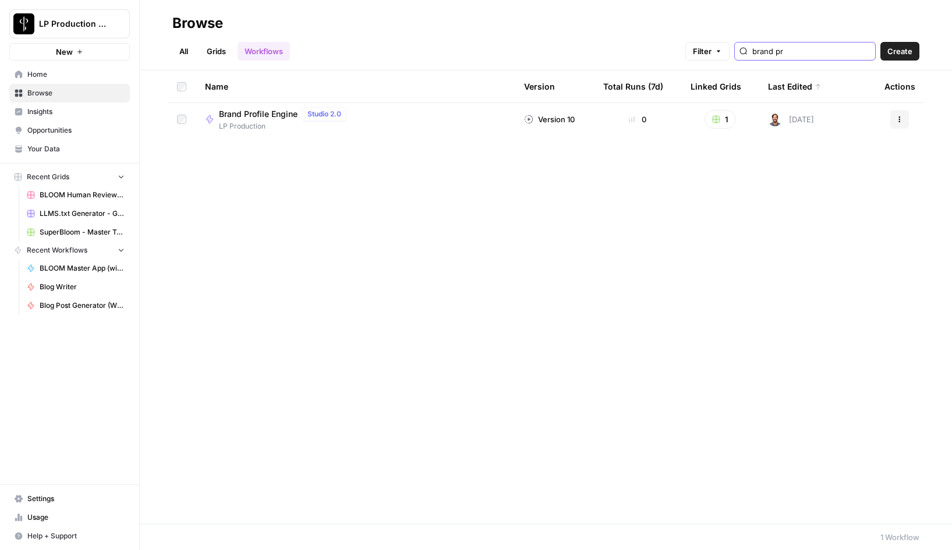
type input "brand pr"
click at [253, 114] on span "Brand Profile Engine" at bounding box center [258, 114] width 79 height 12
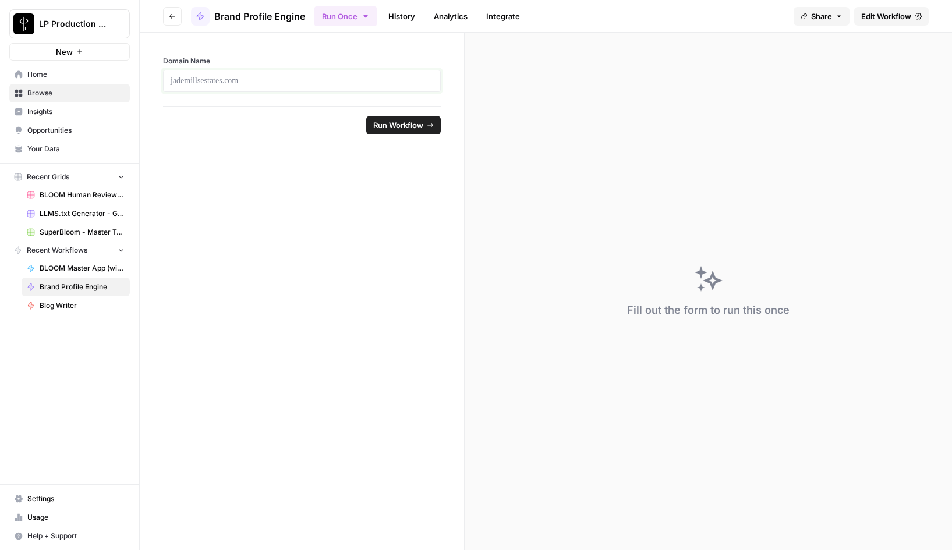
click at [284, 86] on p at bounding box center [302, 81] width 263 height 12
click at [394, 123] on span "Run Workflow" at bounding box center [398, 125] width 50 height 12
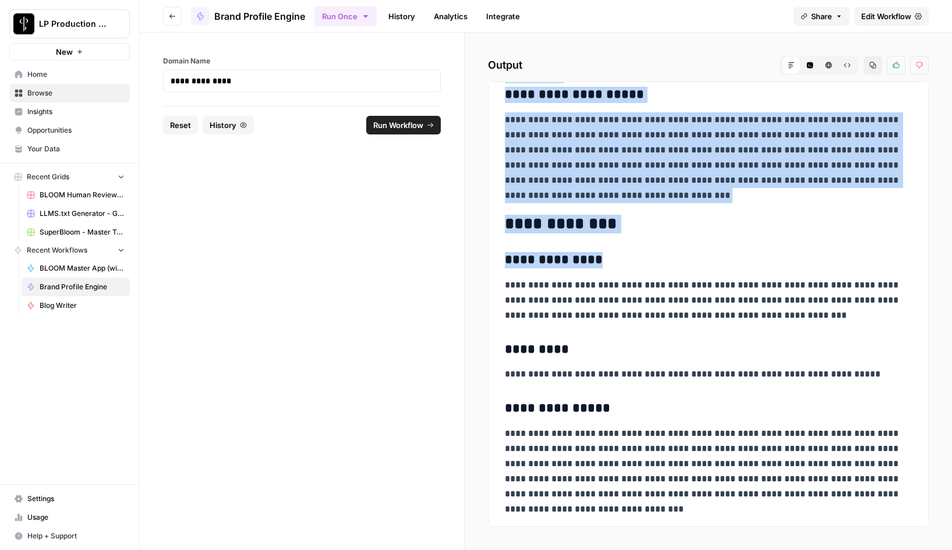
scroll to position [1349, 0]
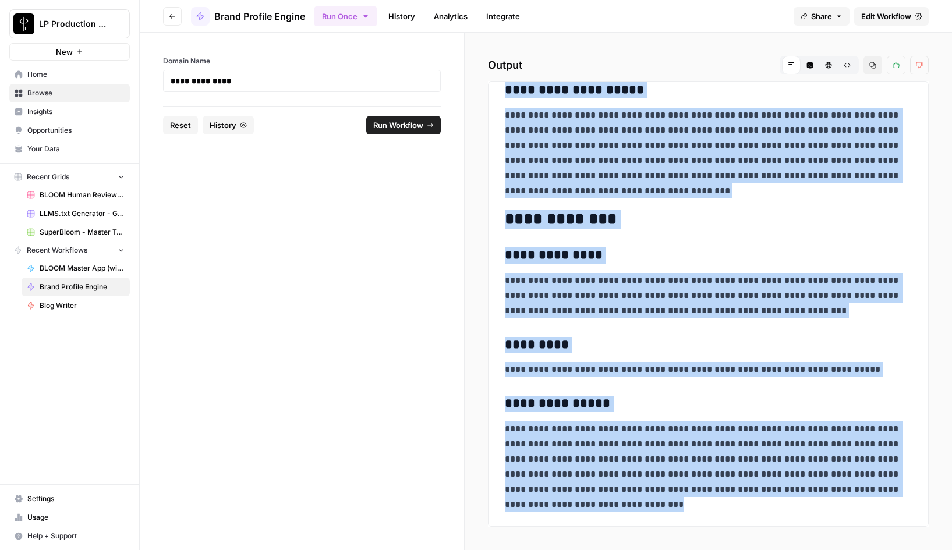
drag, startPoint x: 505, startPoint y: 211, endPoint x: 685, endPoint y: 516, distance: 353.3
copy div "**********"
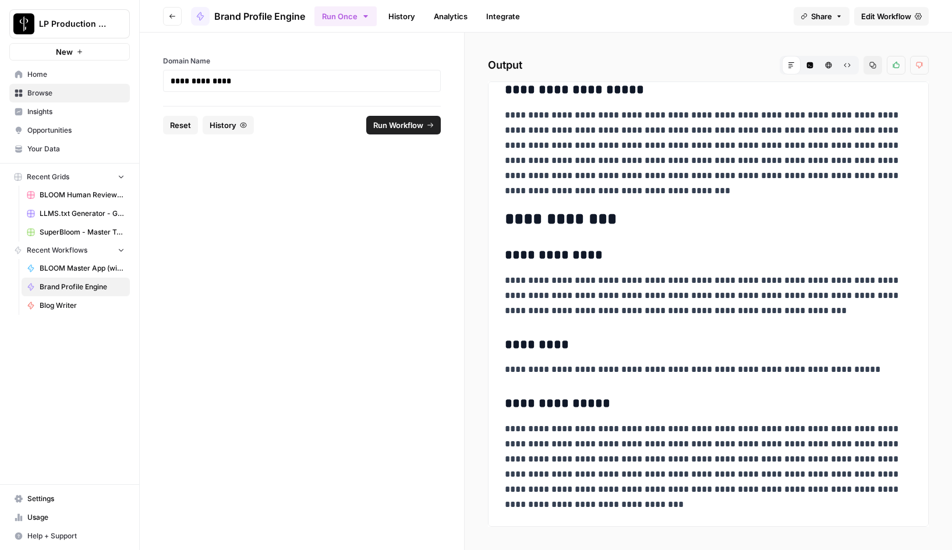
click at [367, 228] on form "**********" at bounding box center [302, 291] width 325 height 517
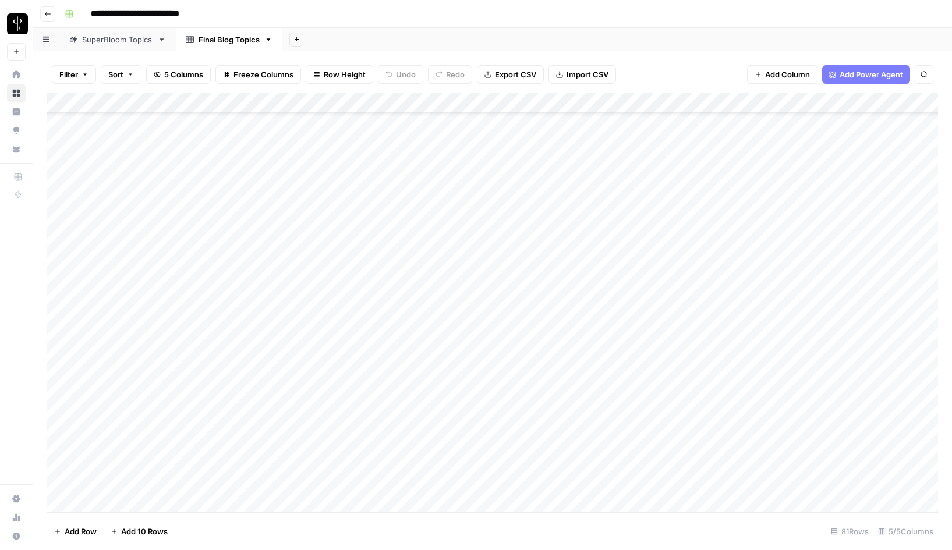
scroll to position [1222, 0]
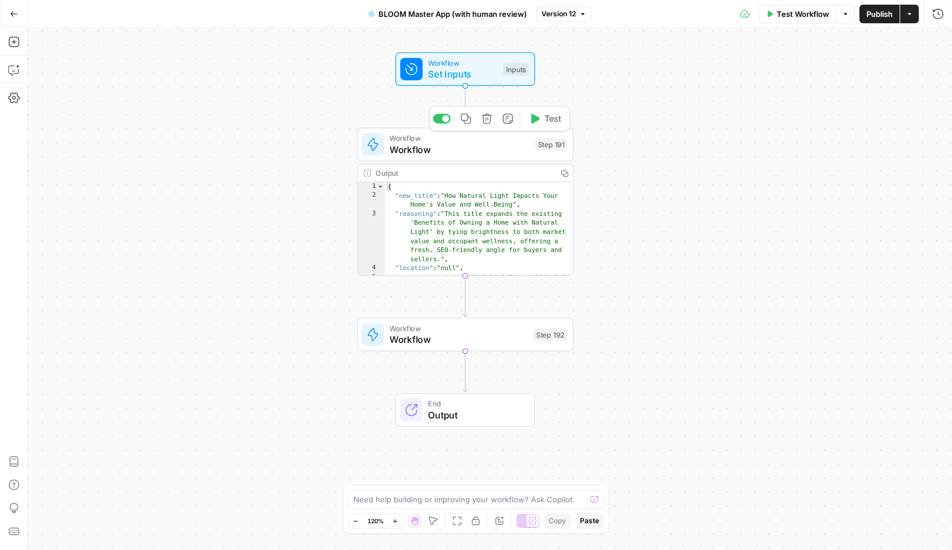
click at [430, 144] on span "Workflow" at bounding box center [459, 150] width 140 height 14
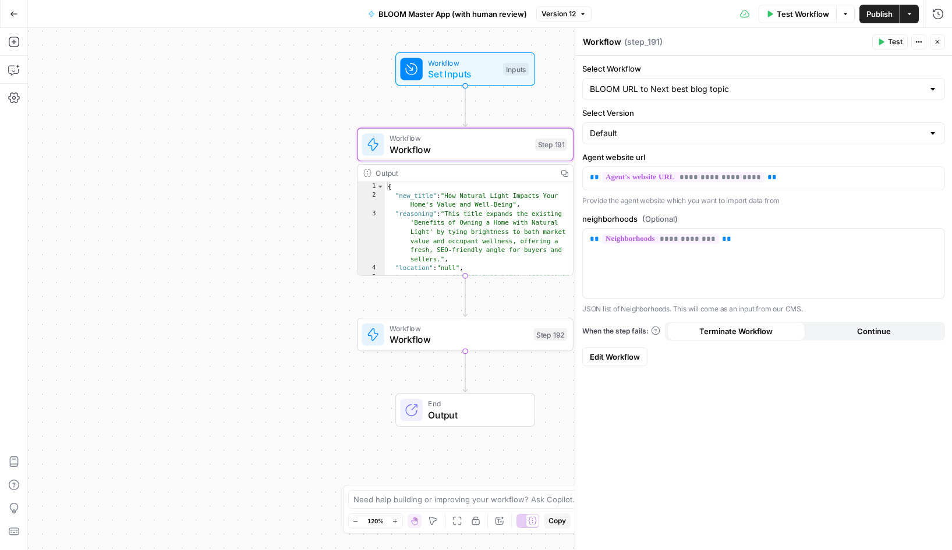
click at [618, 360] on span "Edit Workflow" at bounding box center [615, 357] width 50 height 12
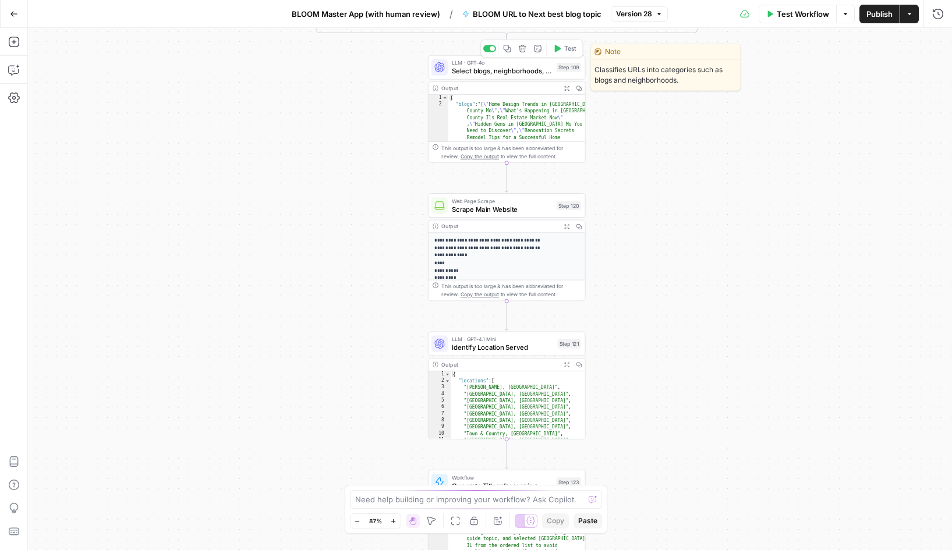
click at [508, 71] on span "Select blogs, neighborhoods, about us" at bounding box center [502, 71] width 101 height 10
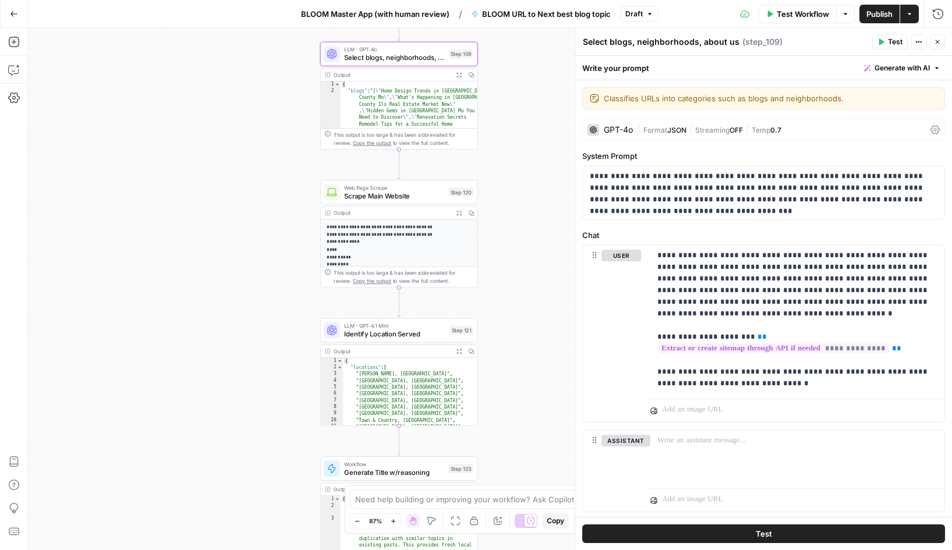
drag, startPoint x: 341, startPoint y: 322, endPoint x: 233, endPoint y: 309, distance: 108.5
click at [233, 309] on div "**********" at bounding box center [490, 289] width 924 height 522
click at [831, 129] on div "| Format JSON | Streaming OFF | Temp 0.7" at bounding box center [781, 130] width 288 height 11
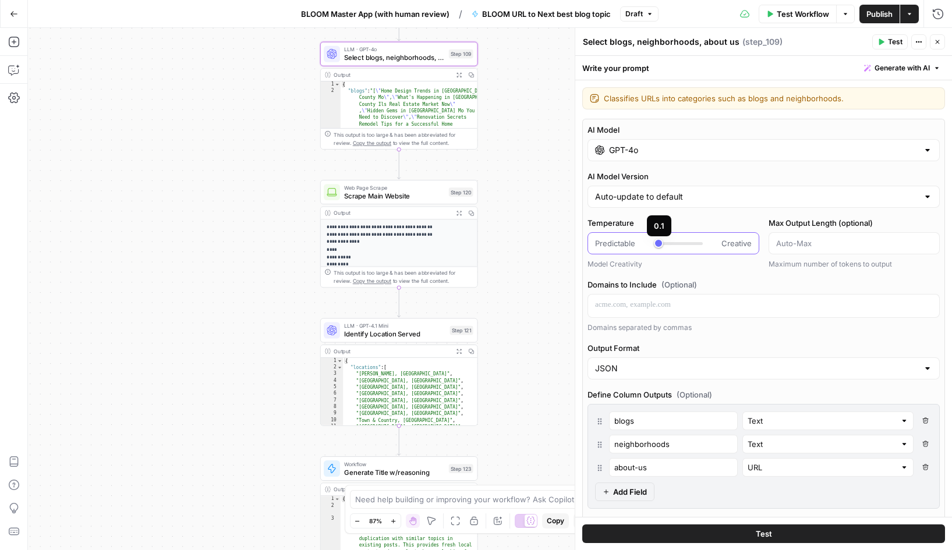
type input "*"
drag, startPoint x: 688, startPoint y: 242, endPoint x: 619, endPoint y: 244, distance: 69.3
click at [619, 244] on div "Predictable Creative" at bounding box center [673, 243] width 157 height 12
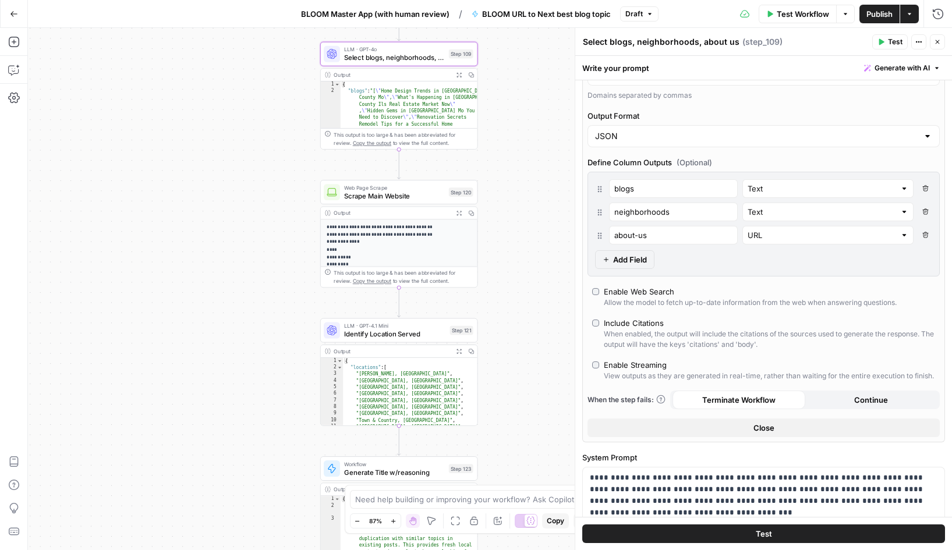
scroll to position [247, 0]
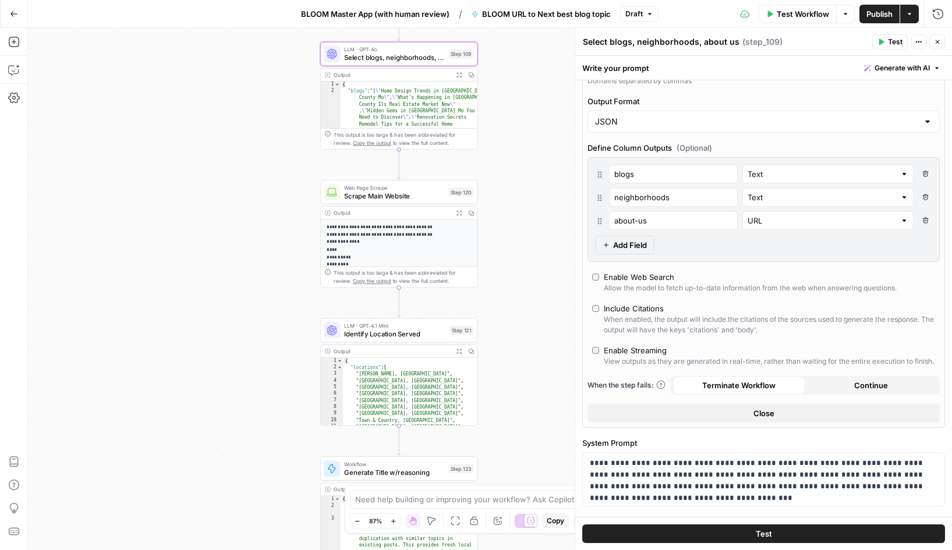
click at [728, 410] on button "Close" at bounding box center [763, 413] width 352 height 19
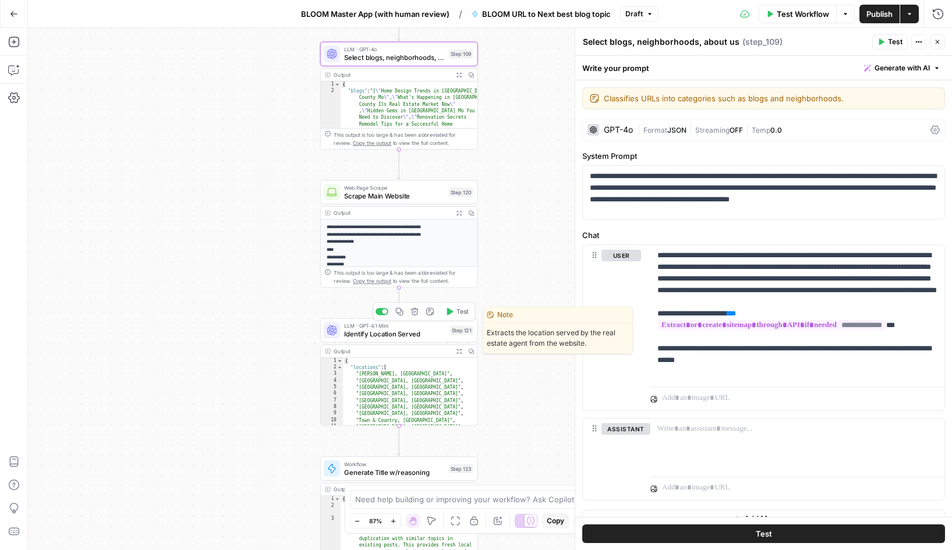
click at [389, 334] on span "Identify Location Served" at bounding box center [395, 334] width 102 height 10
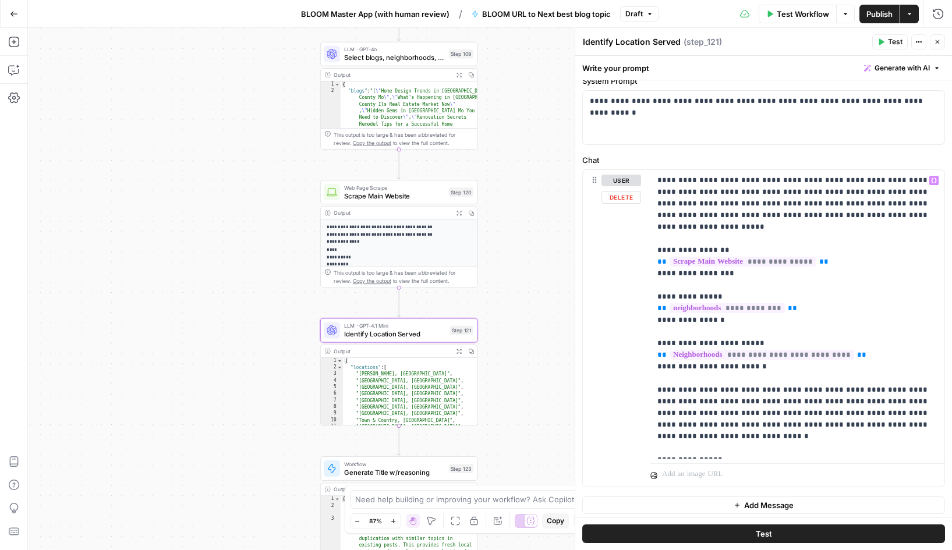
scroll to position [79, 0]
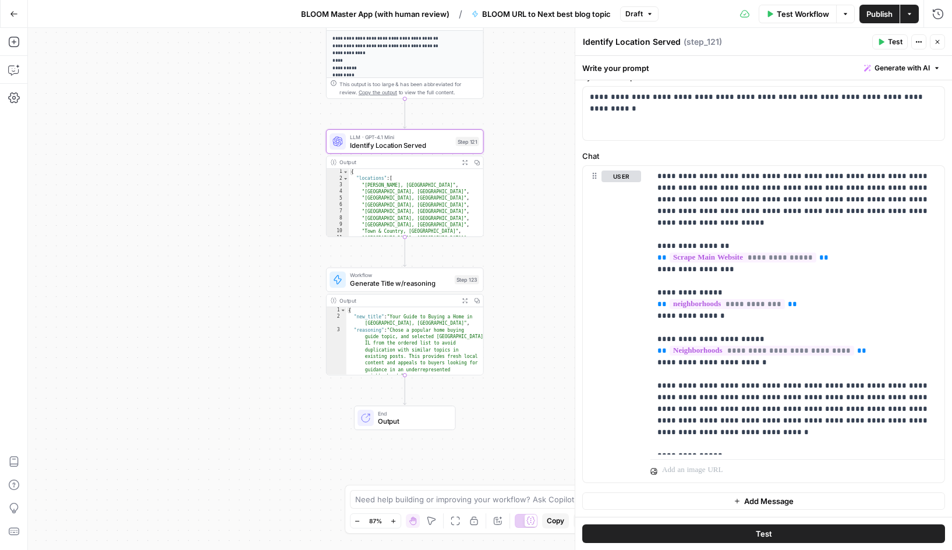
click at [880, 14] on span "Publish" at bounding box center [879, 14] width 26 height 12
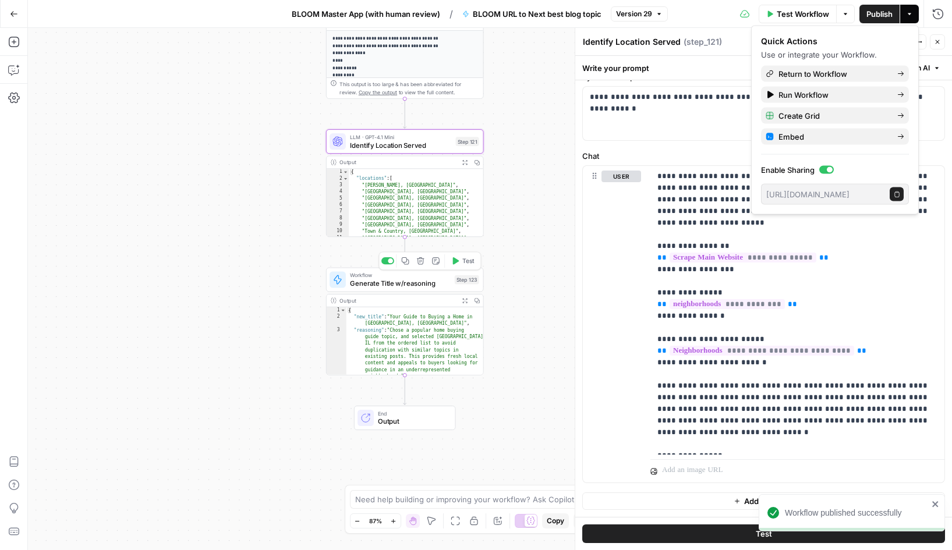
click at [394, 282] on span "Generate Title w/reasoning" at bounding box center [400, 283] width 101 height 10
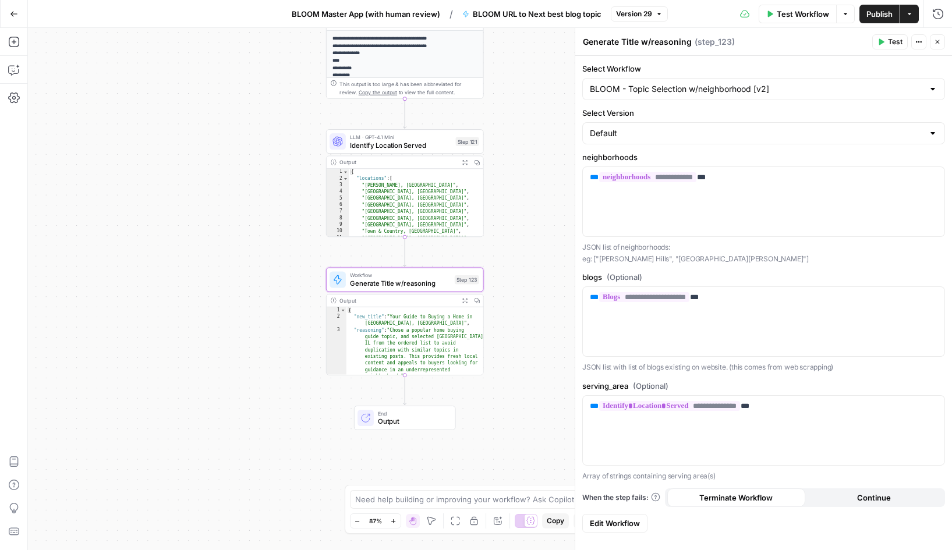
click at [613, 525] on span "Edit Workflow" at bounding box center [615, 523] width 50 height 12
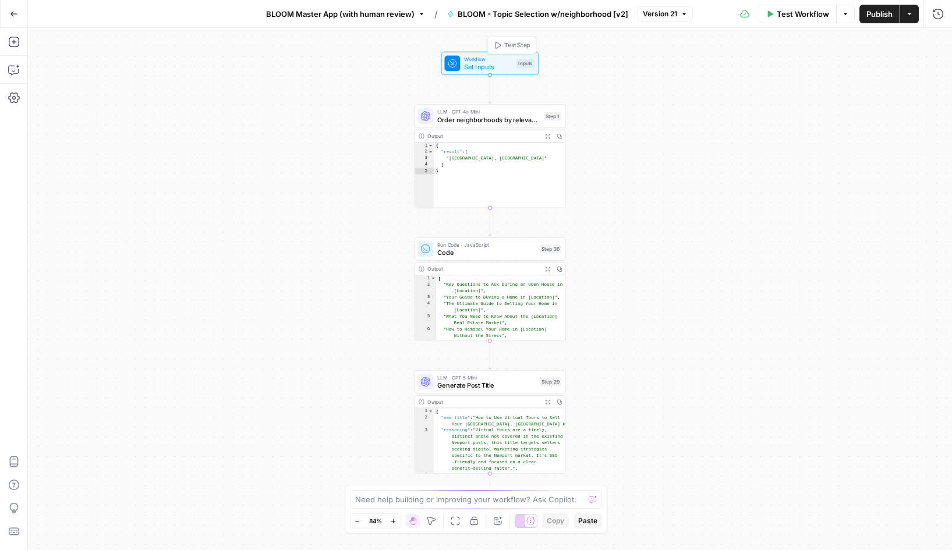
click at [488, 58] on span "Workflow" at bounding box center [488, 59] width 48 height 8
click at [898, 69] on span "edit field" at bounding box center [899, 72] width 26 height 9
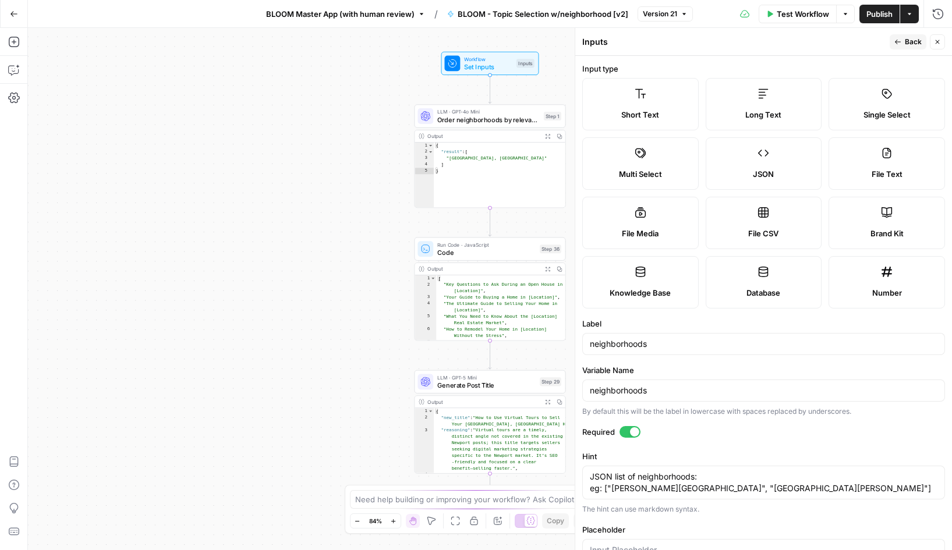
click at [900, 44] on icon "button" at bounding box center [897, 41] width 7 height 7
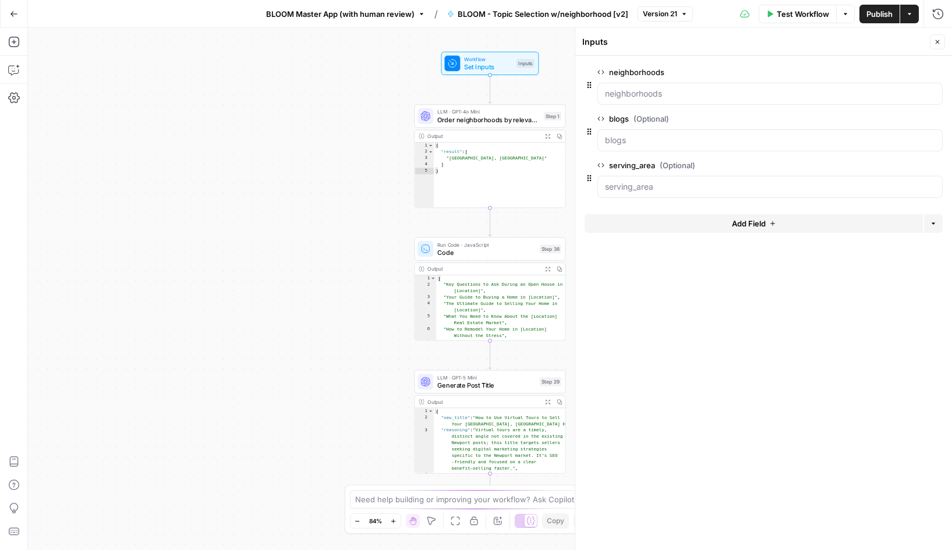
click at [893, 121] on span "edit field" at bounding box center [899, 118] width 26 height 9
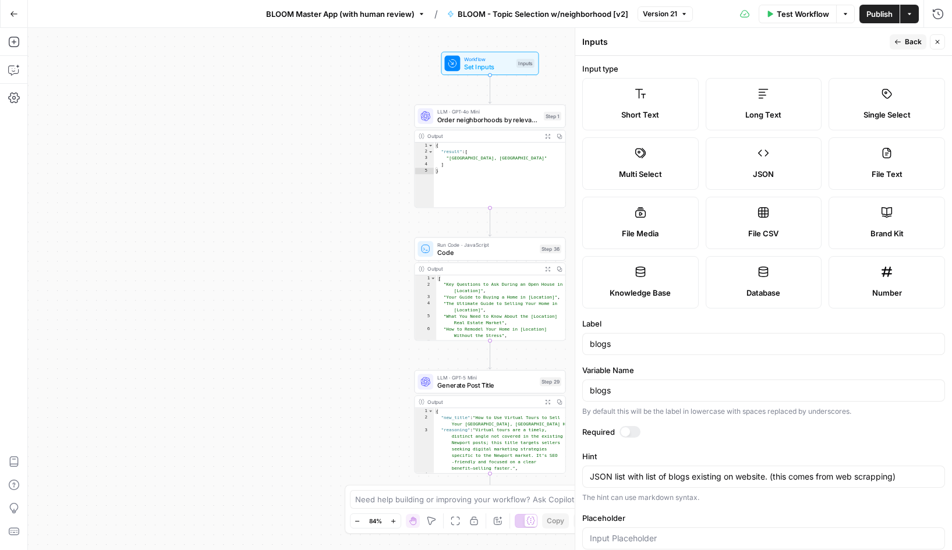
click at [909, 39] on span "Back" at bounding box center [913, 42] width 17 height 10
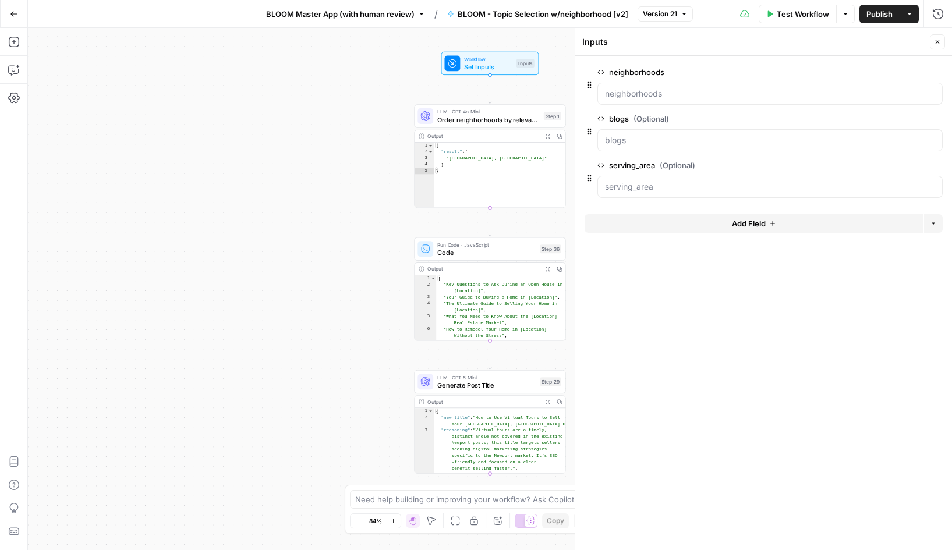
click at [899, 164] on span "edit field" at bounding box center [899, 165] width 26 height 9
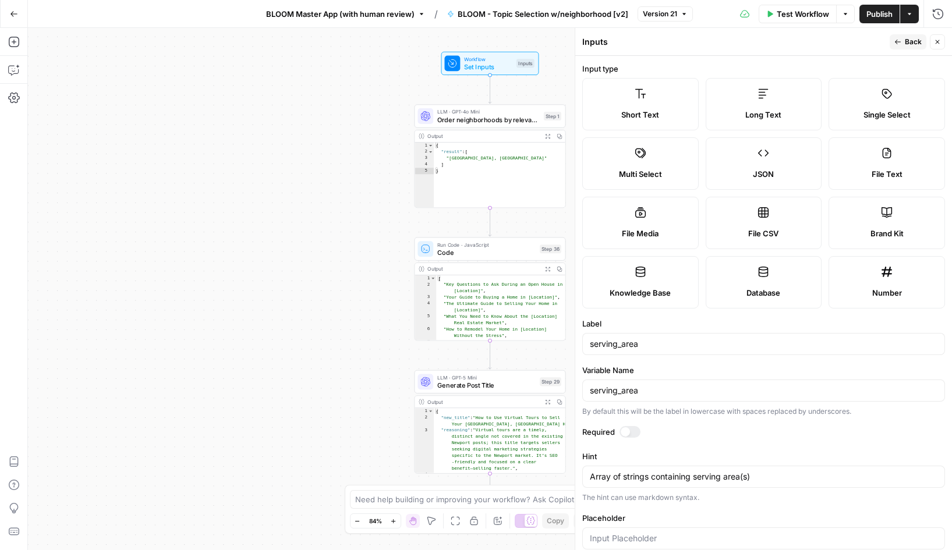
click at [907, 42] on span "Back" at bounding box center [913, 42] width 17 height 10
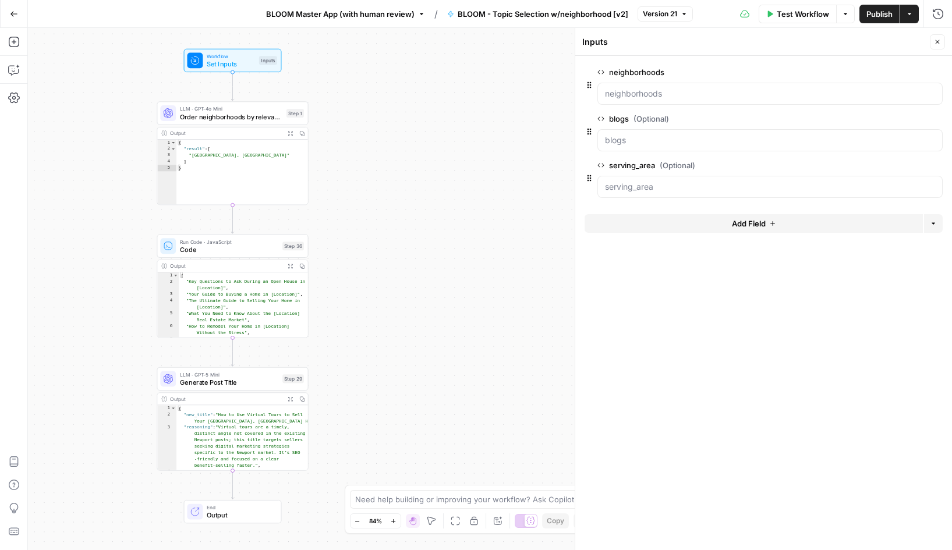
drag, startPoint x: 370, startPoint y: 182, endPoint x: 112, endPoint y: 179, distance: 257.3
click at [112, 179] on div "Workflow Set Inputs Inputs LLM · GPT-4o Mini Order neighborhoods by relevance S…" at bounding box center [490, 289] width 924 height 522
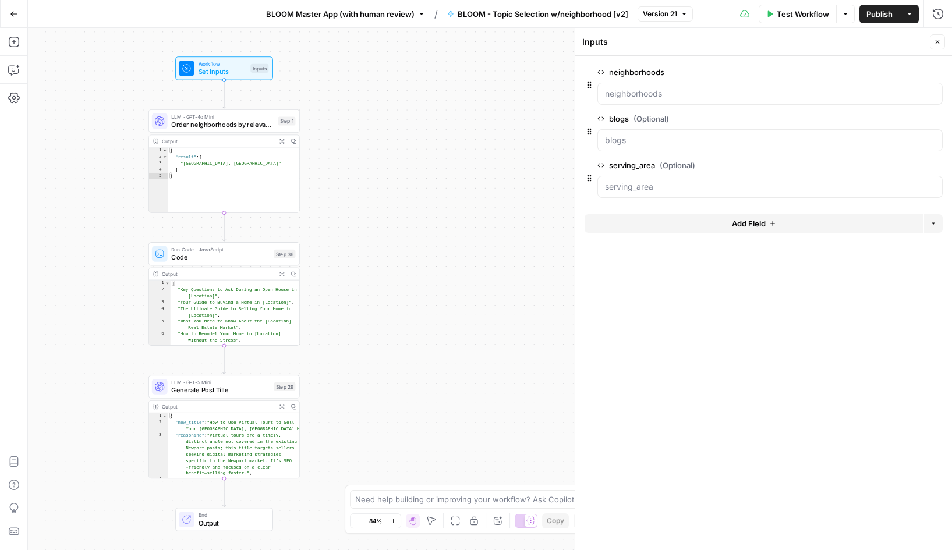
click at [384, 16] on span "BLOOM Master App (with human review)" at bounding box center [340, 14] width 148 height 12
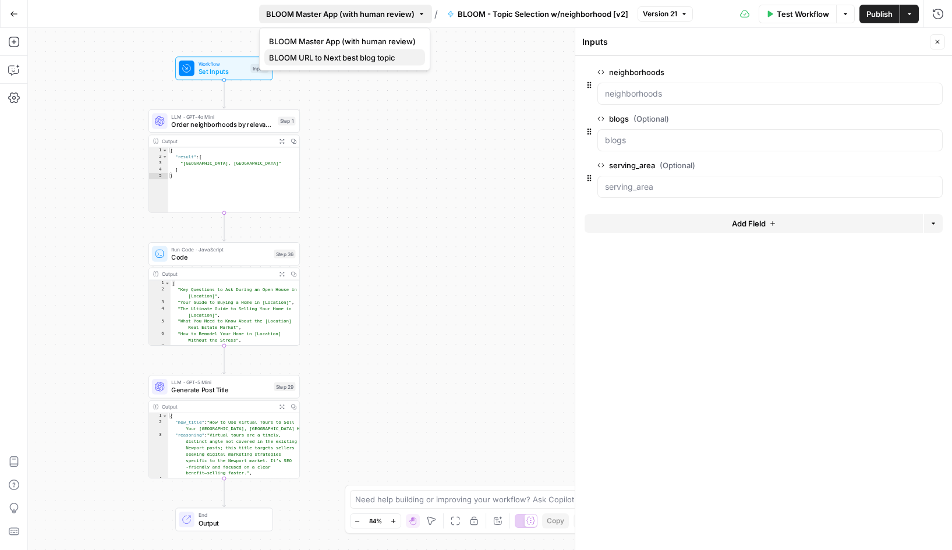
click at [379, 59] on span "BLOOM URL to Next best blog topic" at bounding box center [342, 58] width 147 height 12
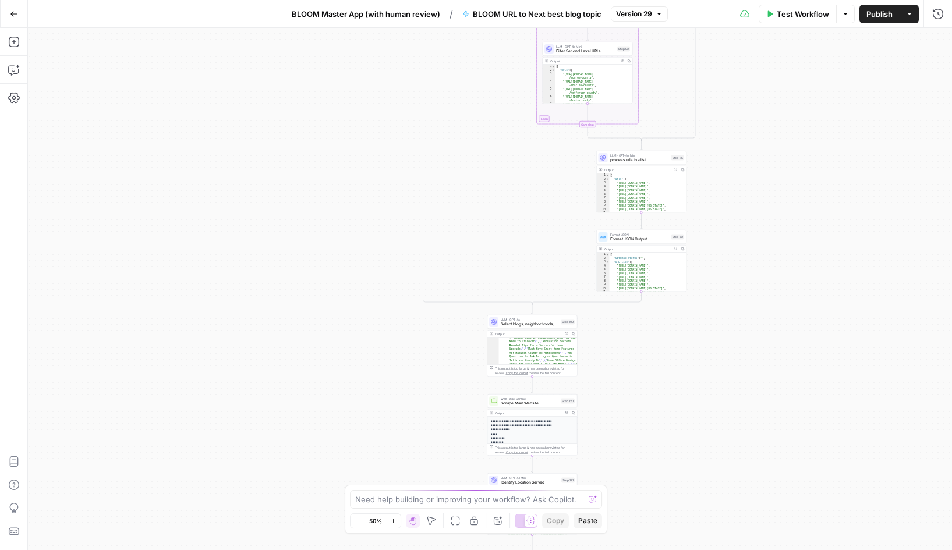
scroll to position [109, 0]
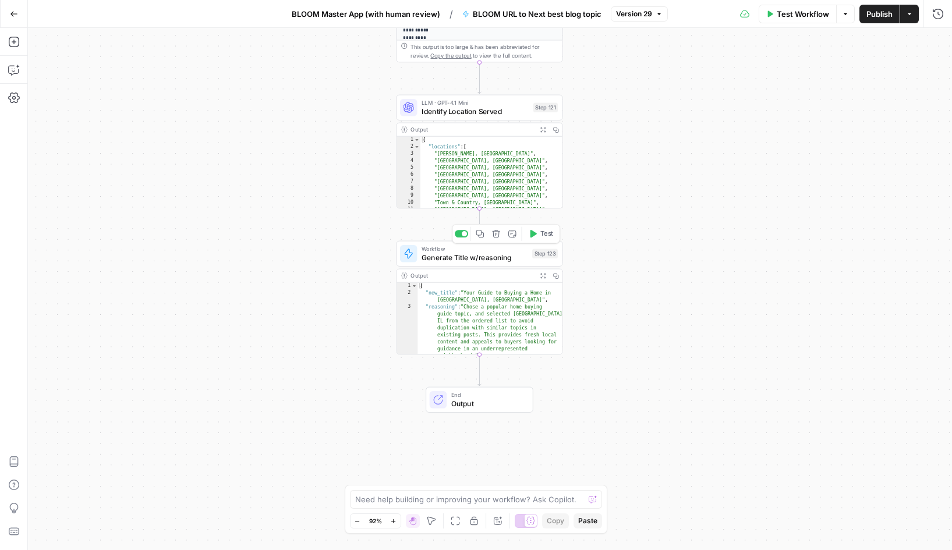
click at [485, 256] on span "Generate Title w/reasoning" at bounding box center [474, 257] width 107 height 10
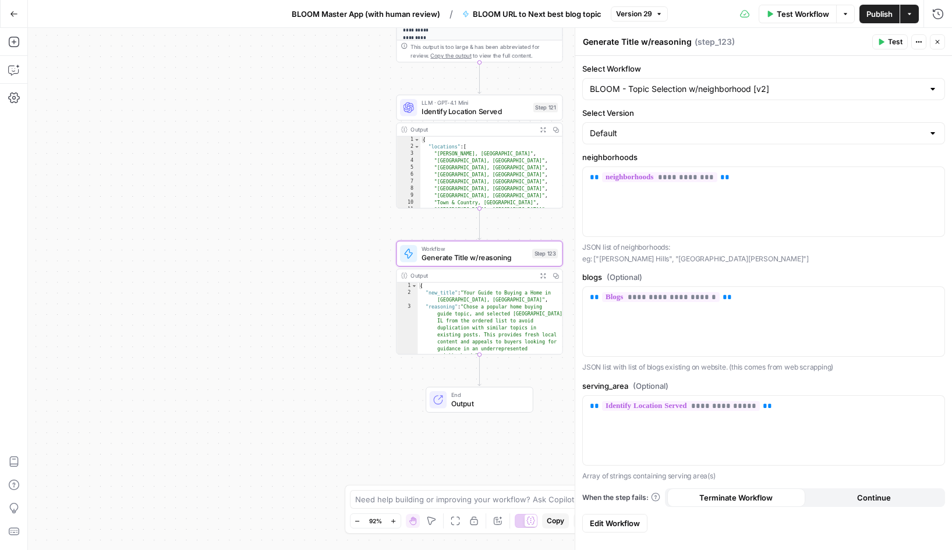
click at [624, 519] on span "Edit Workflow" at bounding box center [615, 523] width 50 height 12
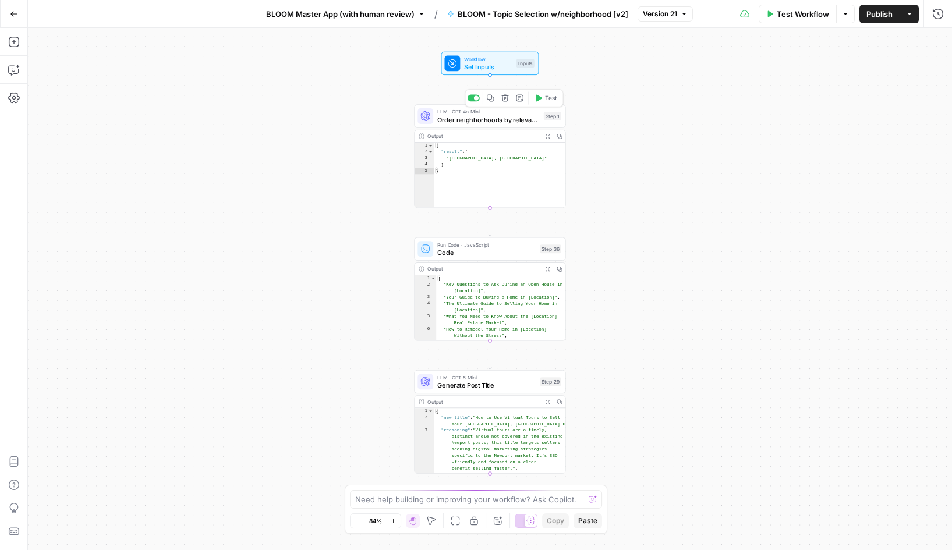
click at [479, 122] on span "Order neighborhoods by relevance" at bounding box center [488, 120] width 102 height 10
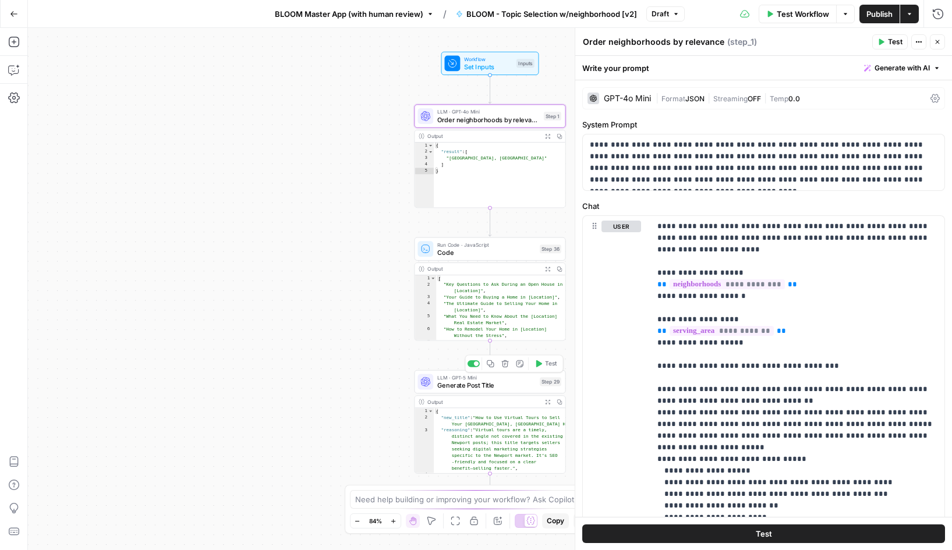
click at [463, 389] on span "Generate Post Title" at bounding box center [486, 385] width 98 height 10
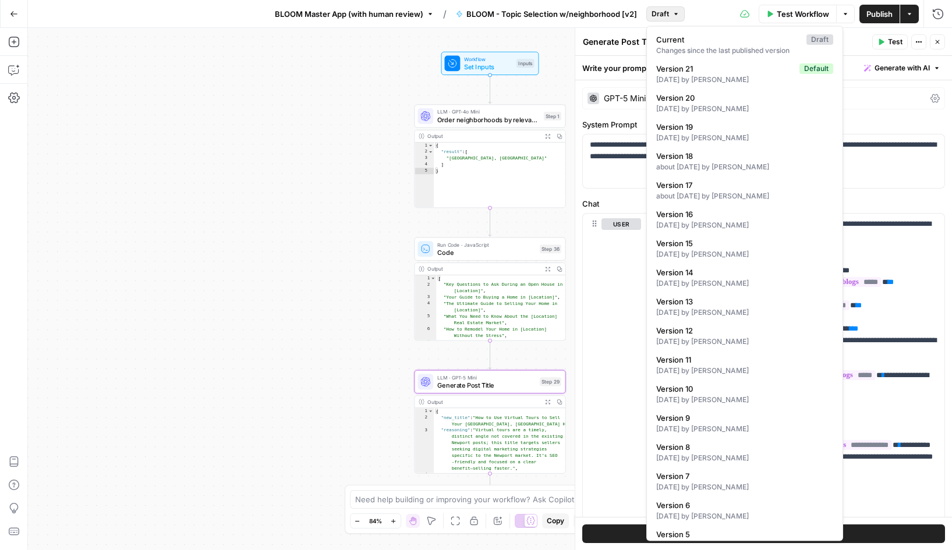
click at [668, 14] on button "Draft" at bounding box center [665, 13] width 38 height 15
click at [687, 75] on div "10 days ago by Kevin Wallner" at bounding box center [744, 80] width 177 height 10
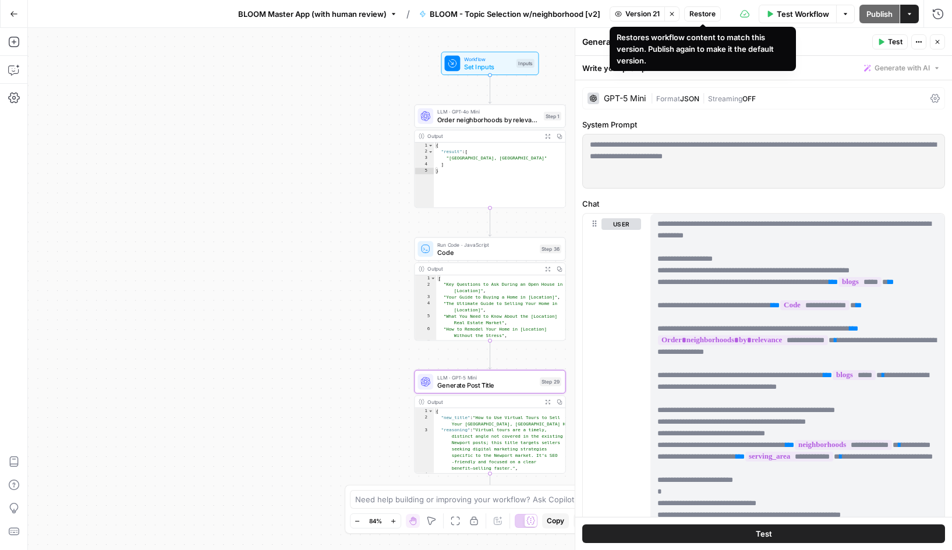
click at [703, 16] on span "Restore" at bounding box center [702, 14] width 26 height 10
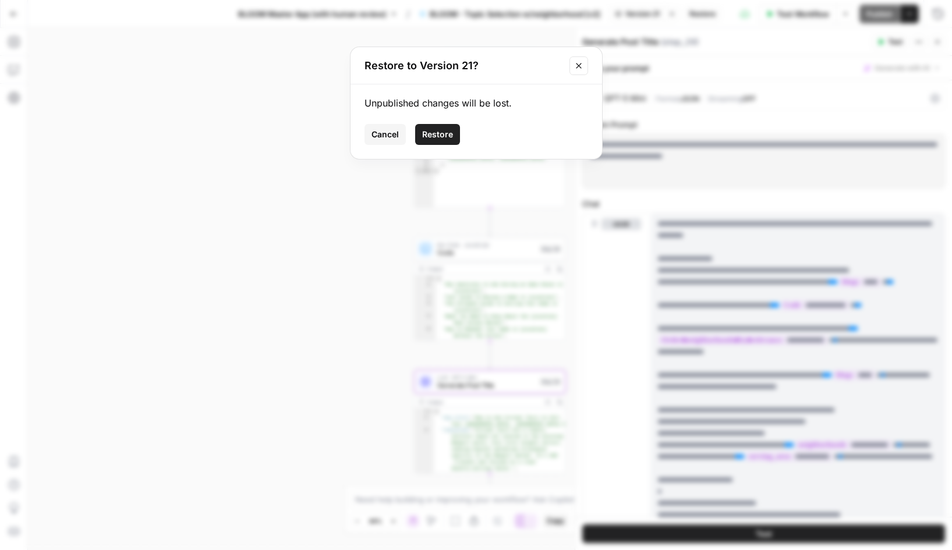
click at [439, 127] on button "Restore" at bounding box center [437, 134] width 45 height 21
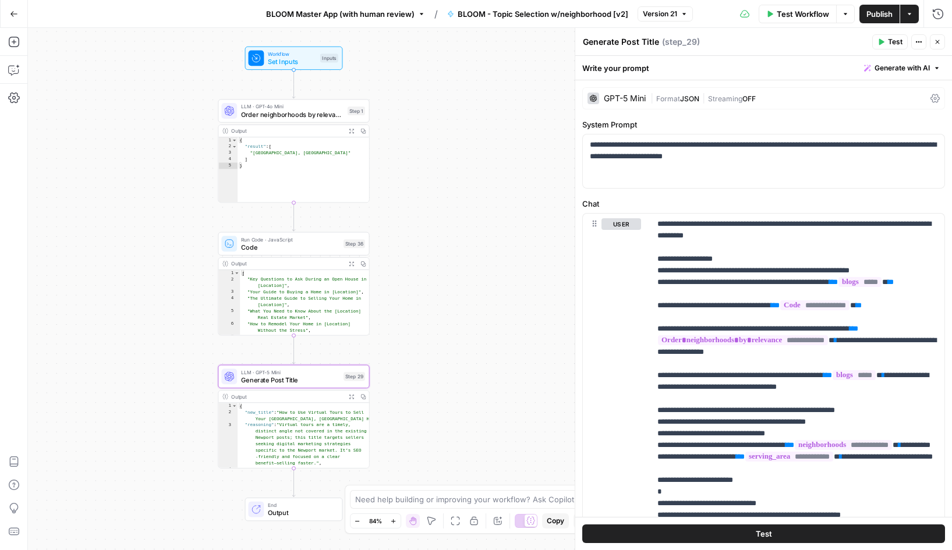
drag, startPoint x: 389, startPoint y: 358, endPoint x: 193, endPoint y: 353, distance: 196.2
click at [193, 353] on div "Workflow Set Inputs Inputs LLM · GPT-4o Mini Order neighborhoods by relevance S…" at bounding box center [490, 289] width 924 height 522
click at [789, 98] on div "| Format JSON | Streaming OFF" at bounding box center [787, 98] width 275 height 11
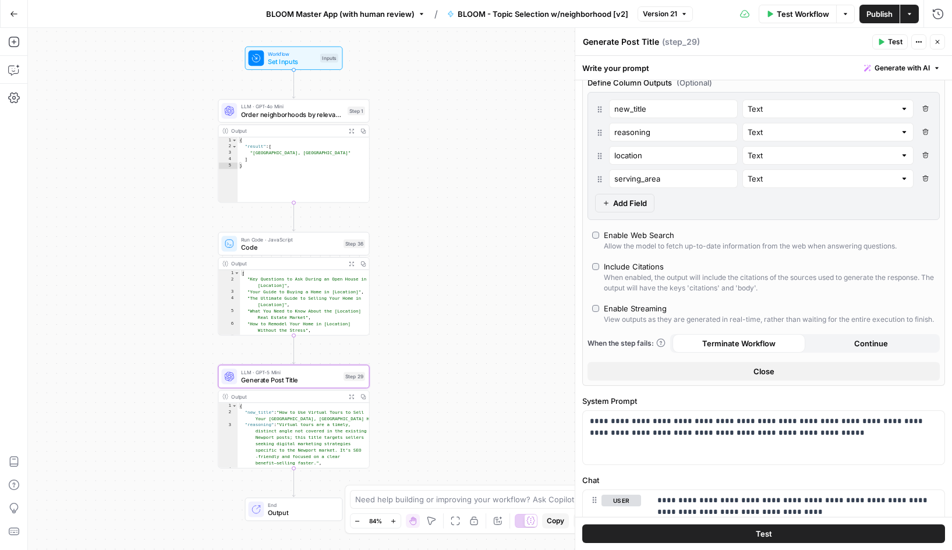
scroll to position [314, 0]
click at [726, 371] on button "Close" at bounding box center [763, 369] width 352 height 19
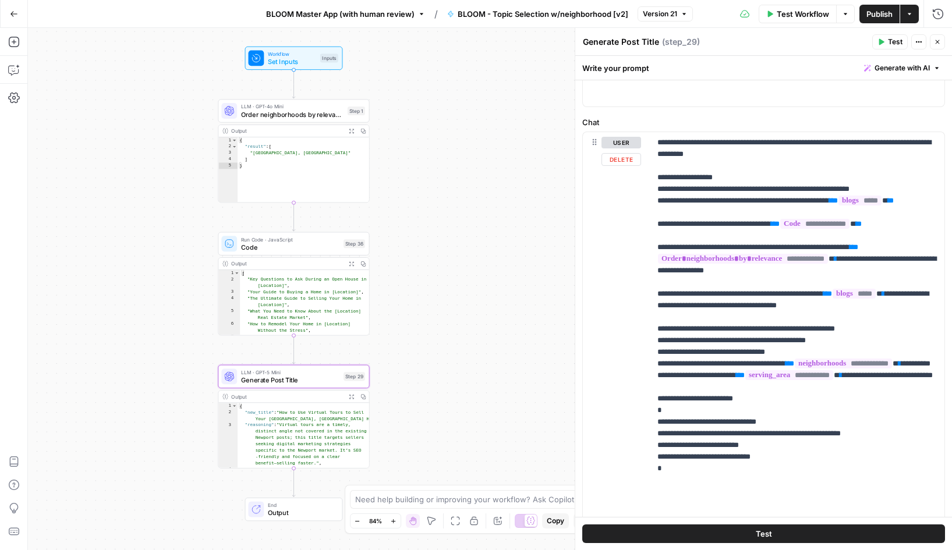
scroll to position [0, 0]
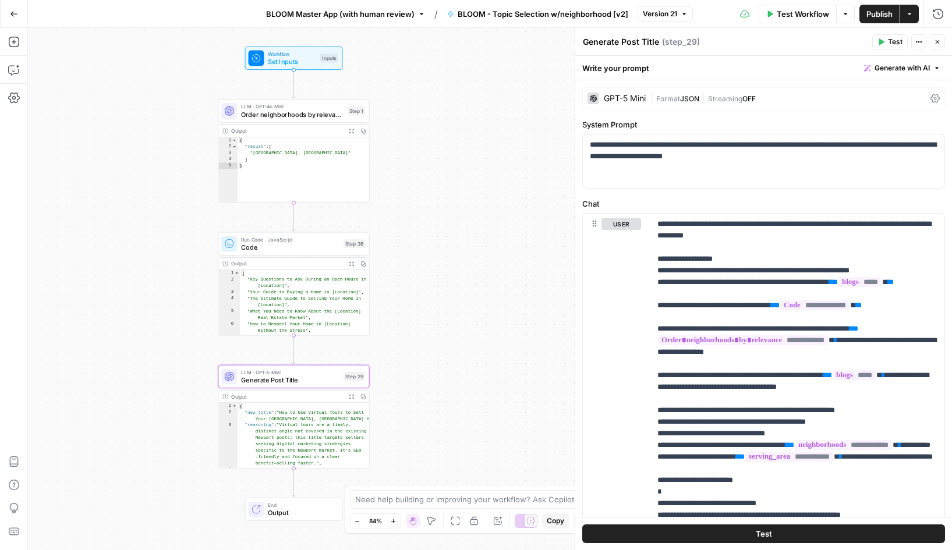
click at [376, 9] on span "BLOOM Master App (with human review)" at bounding box center [340, 14] width 148 height 12
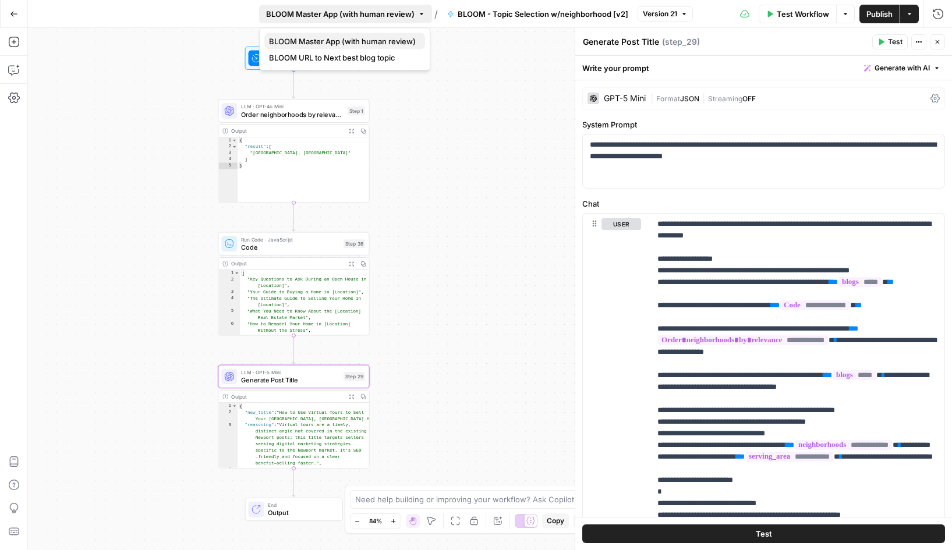
click at [374, 42] on span "BLOOM Master App (with human review)" at bounding box center [342, 42] width 147 height 12
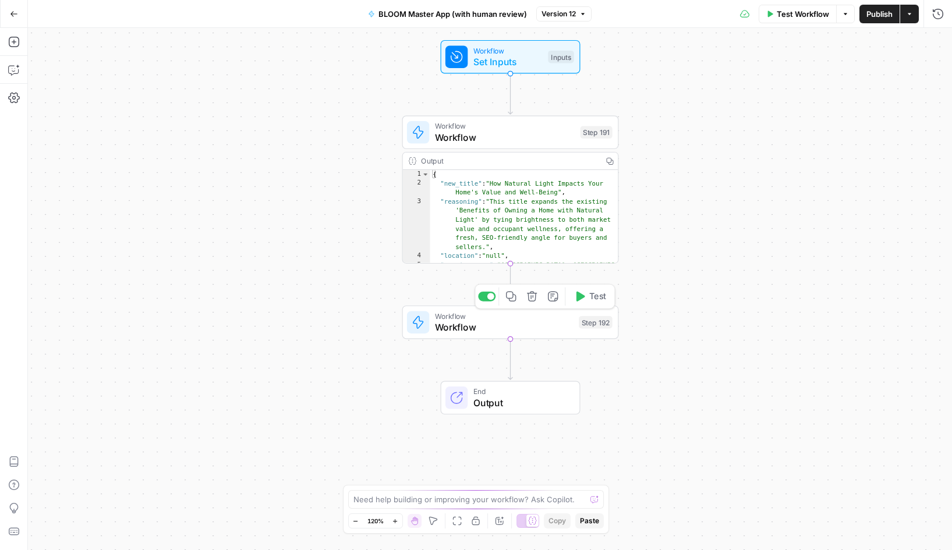
click at [481, 322] on span "Workflow" at bounding box center [504, 327] width 139 height 14
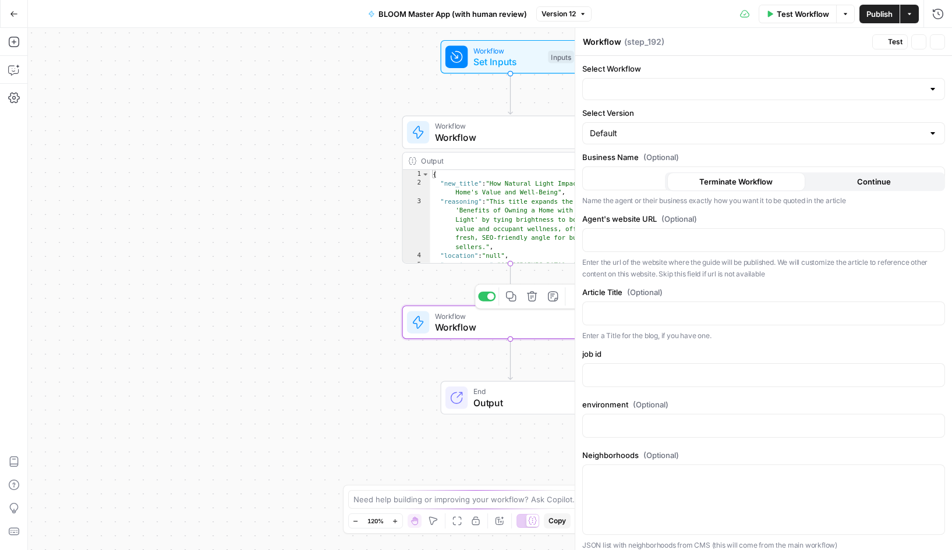
type input "BLOOM Take topic, generate blog, upload to grid (with Human Review)"
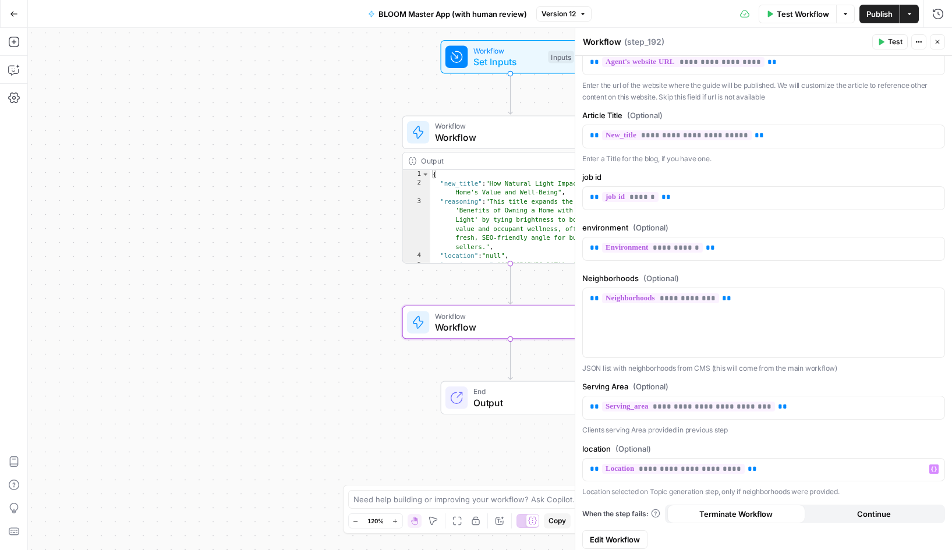
scroll to position [183, 0]
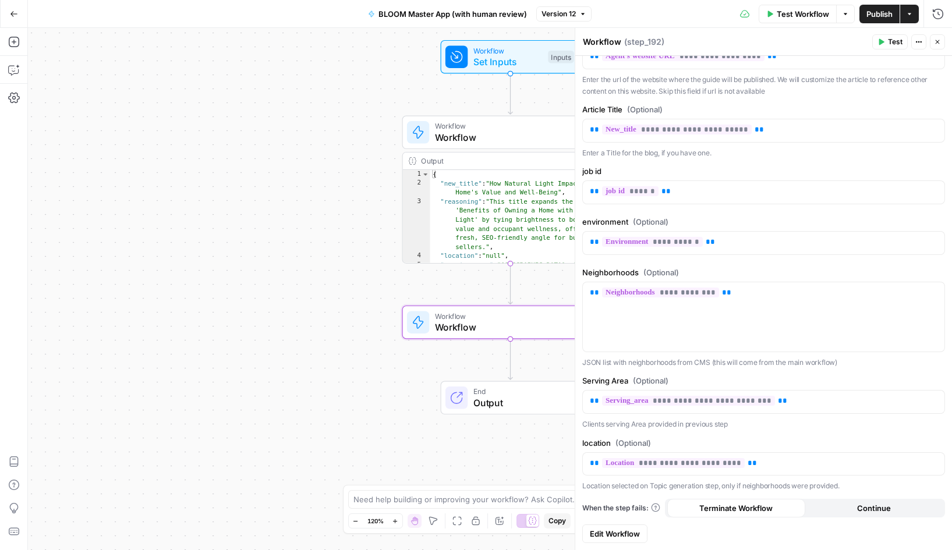
click at [621, 536] on span "Edit Workflow" at bounding box center [615, 534] width 50 height 12
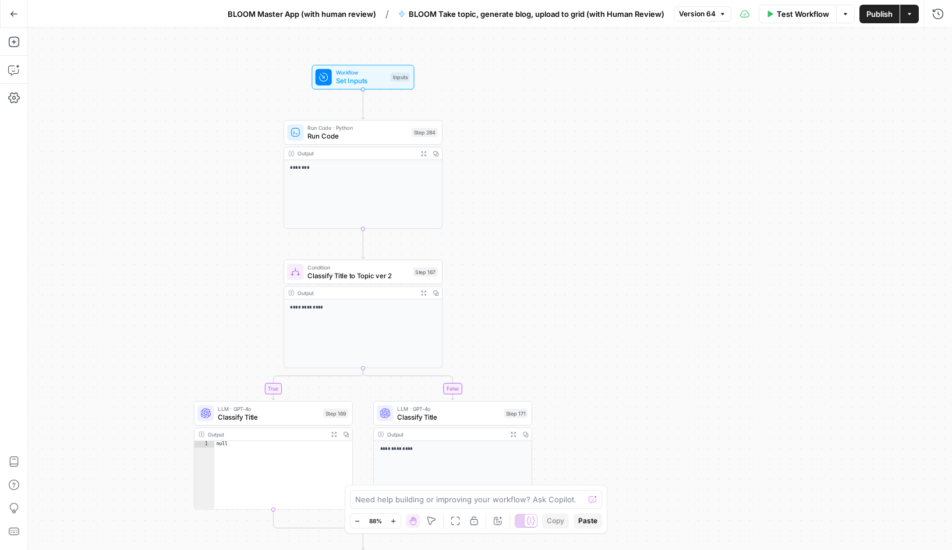
click at [701, 15] on span "Version 64" at bounding box center [697, 14] width 37 height 10
click at [611, 124] on div "**********" at bounding box center [490, 289] width 924 height 522
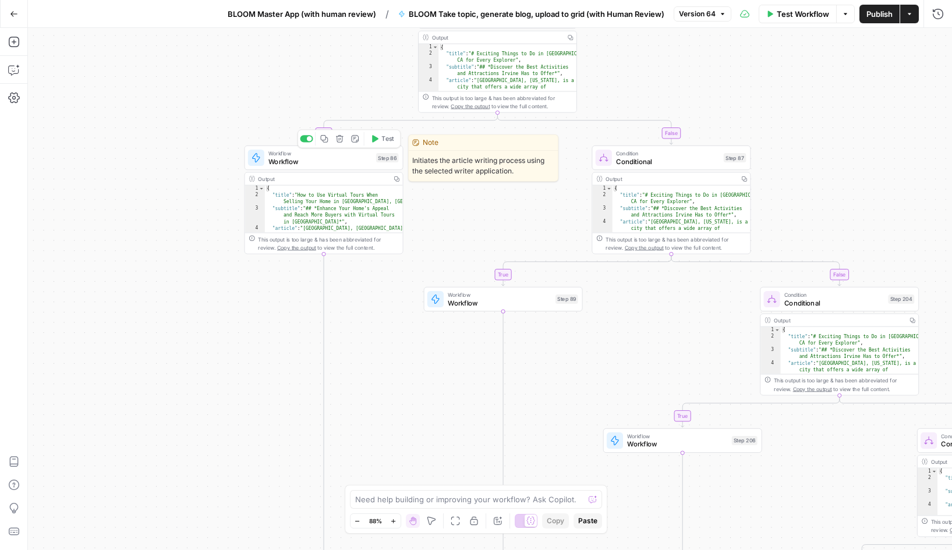
click at [323, 161] on span "Workflow" at bounding box center [320, 161] width 104 height 10
type input "Article (local) - No human review of topics/sources"
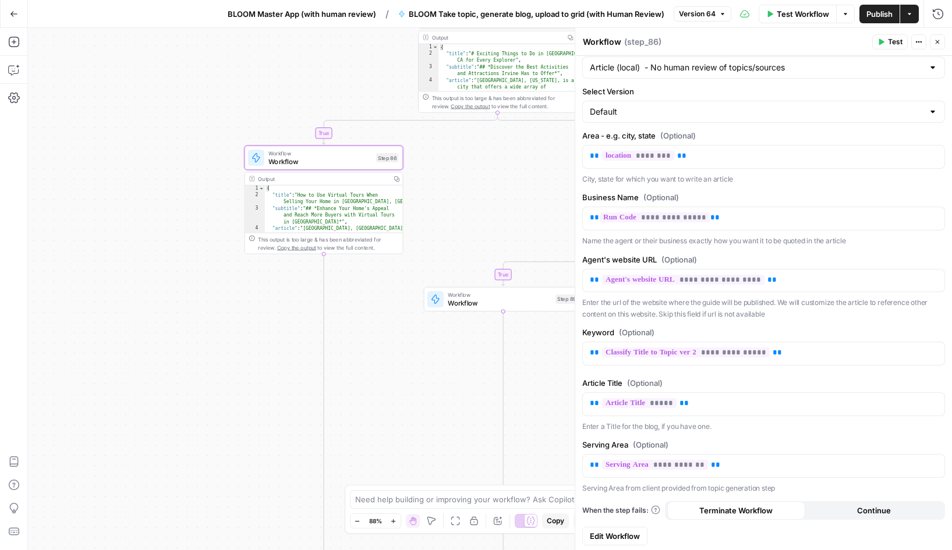
scroll to position [52, 0]
click at [632, 535] on span "Edit Workflow" at bounding box center [615, 535] width 50 height 12
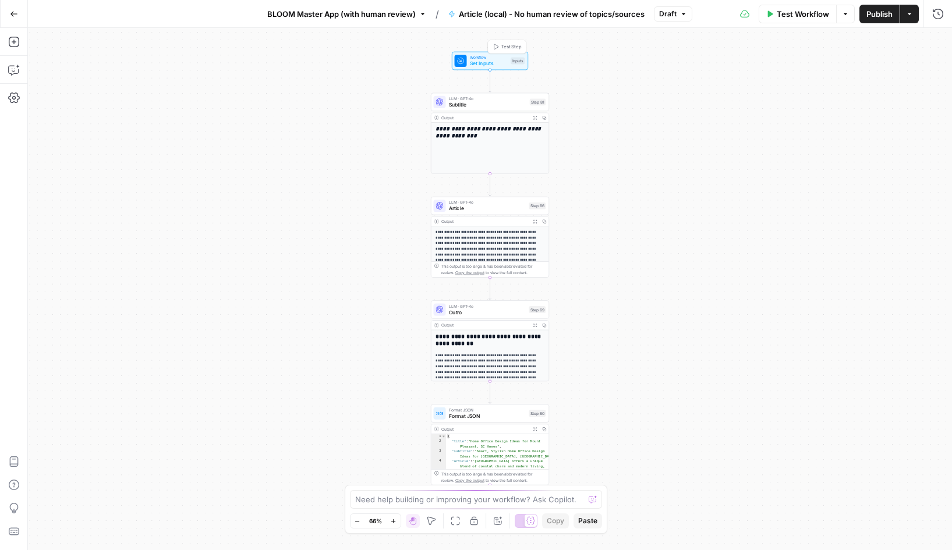
click at [481, 61] on span "Set Inputs" at bounding box center [489, 64] width 38 height 8
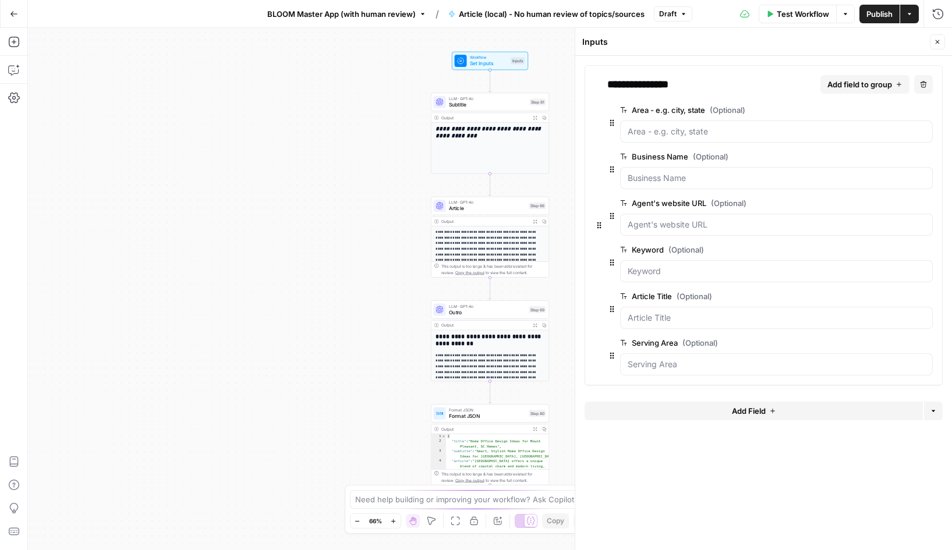
click at [887, 108] on span "edit field" at bounding box center [889, 109] width 26 height 9
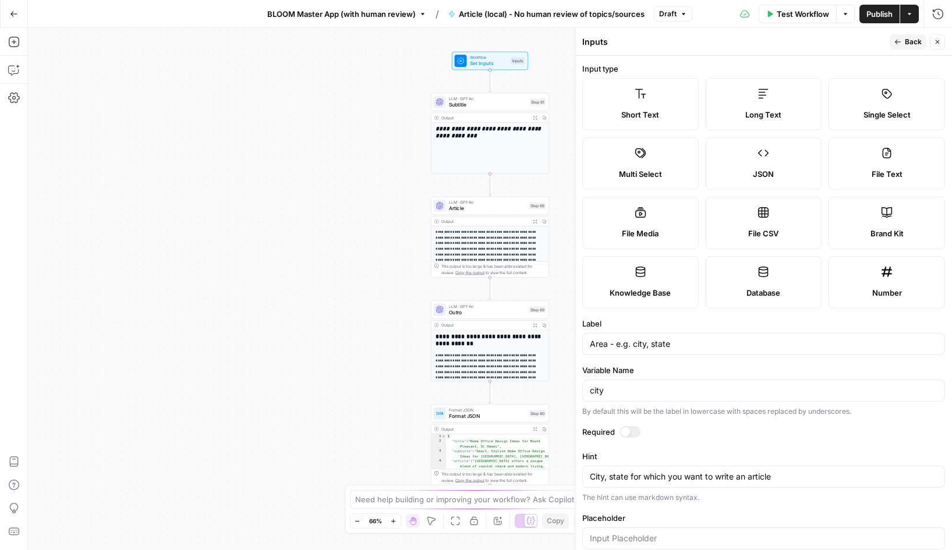
click at [912, 40] on span "Back" at bounding box center [913, 42] width 17 height 10
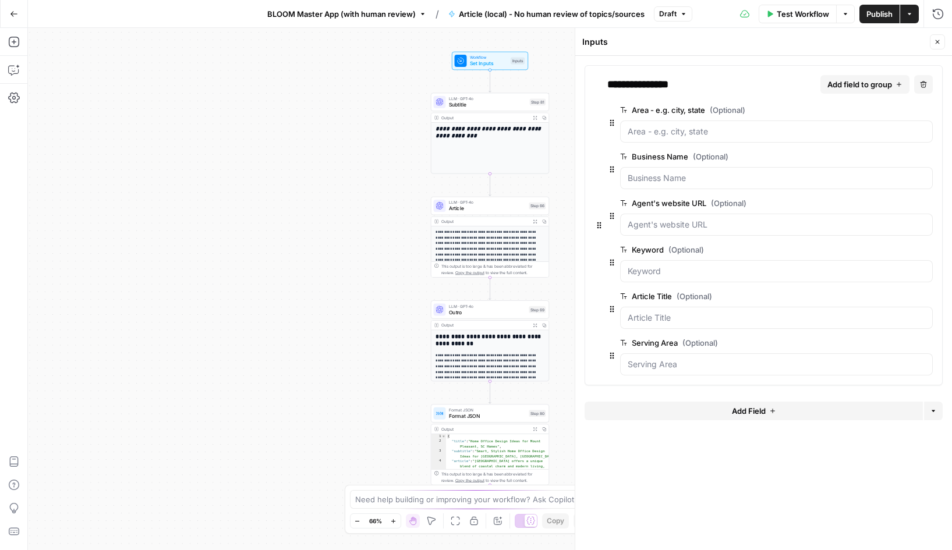
click at [893, 157] on span "edit field" at bounding box center [889, 156] width 26 height 9
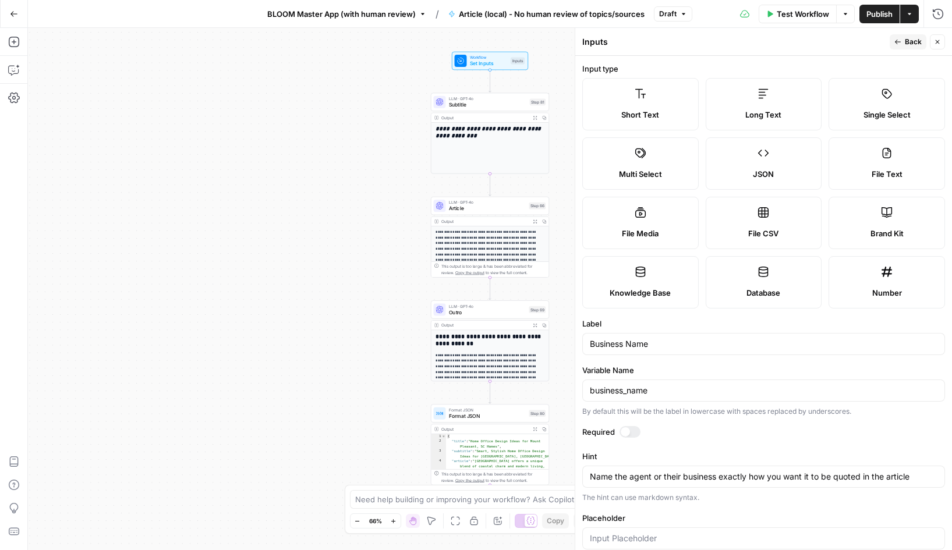
click at [902, 42] on button "Back" at bounding box center [907, 41] width 37 height 15
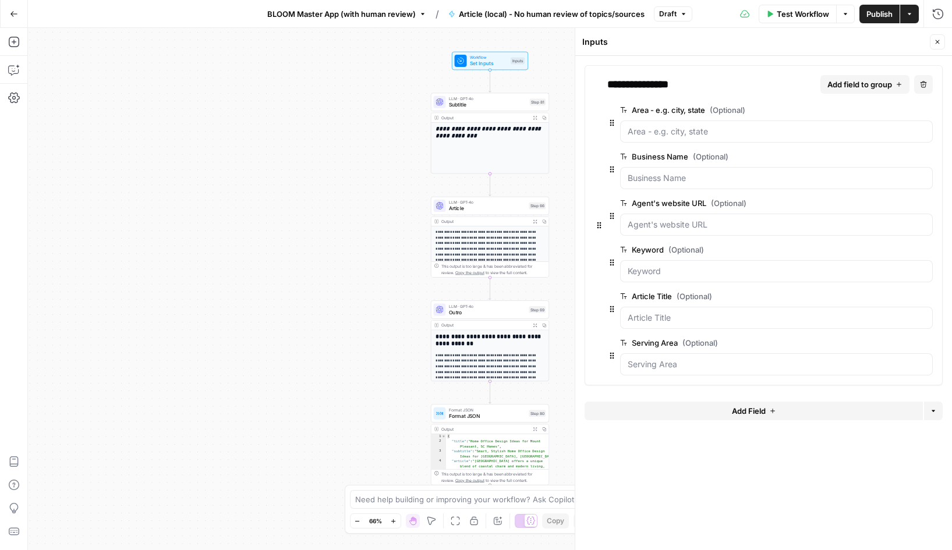
click at [884, 202] on span "edit field" at bounding box center [889, 202] width 26 height 9
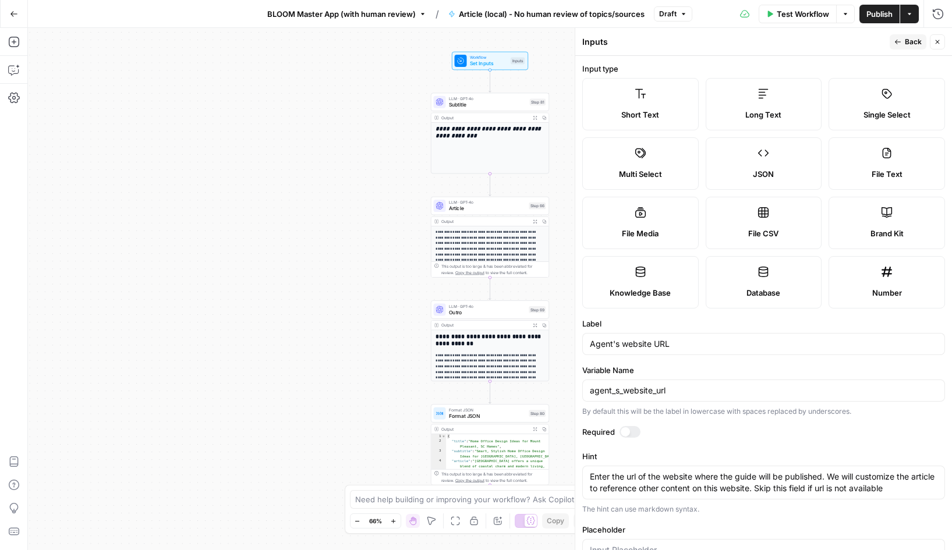
scroll to position [95, 0]
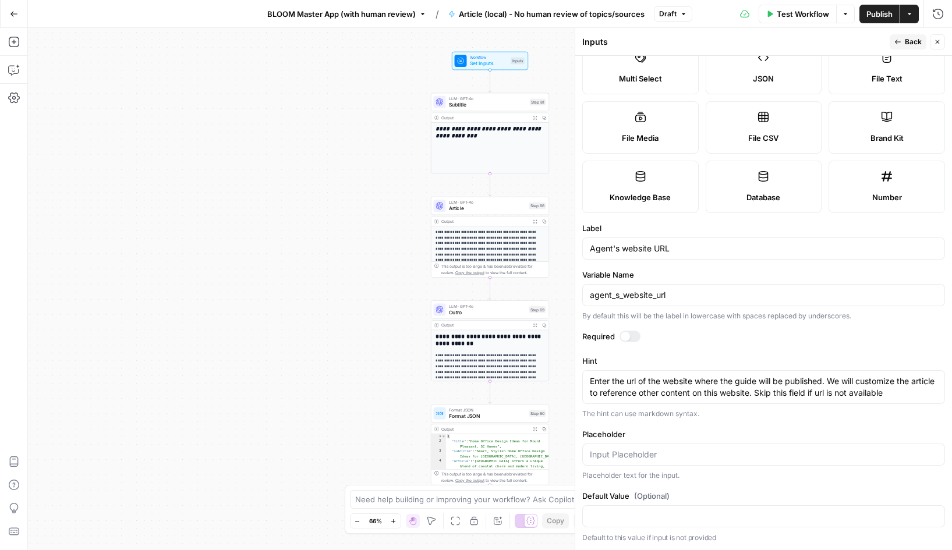
click at [897, 43] on icon "button" at bounding box center [897, 41] width 7 height 7
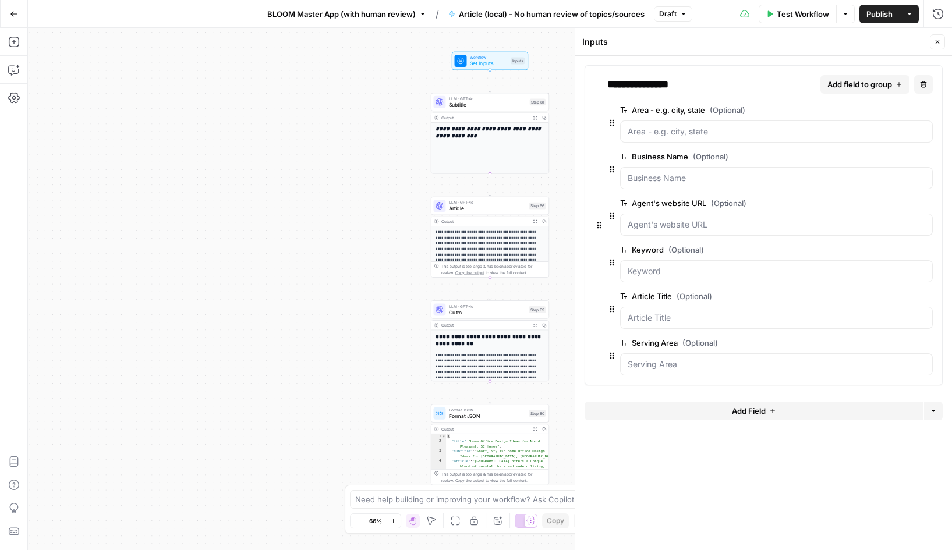
click at [890, 251] on span "edit field" at bounding box center [889, 249] width 26 height 9
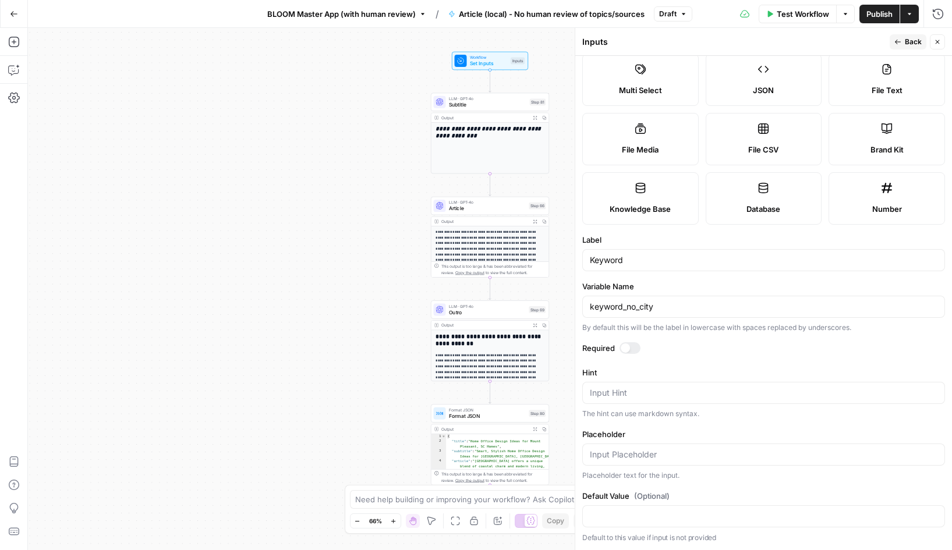
scroll to position [0, 0]
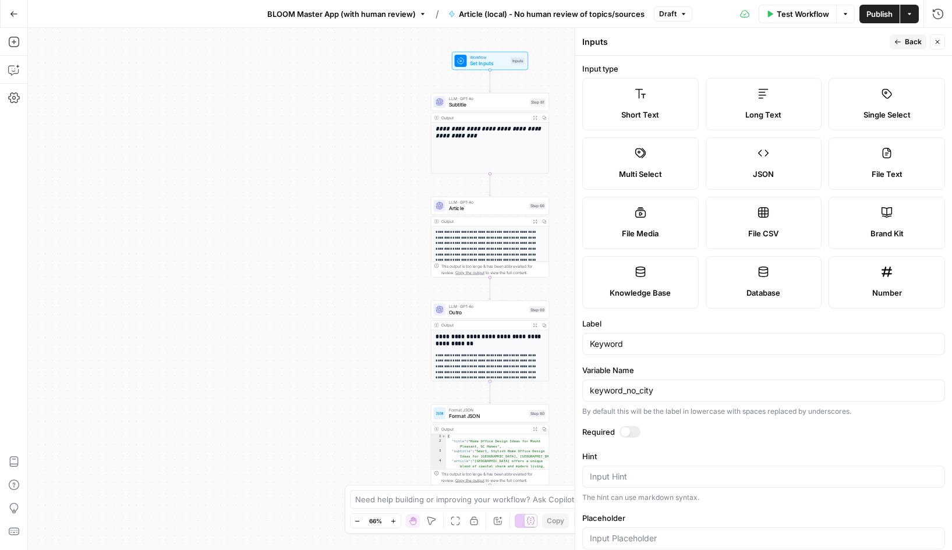
click at [905, 40] on span "Back" at bounding box center [913, 42] width 17 height 10
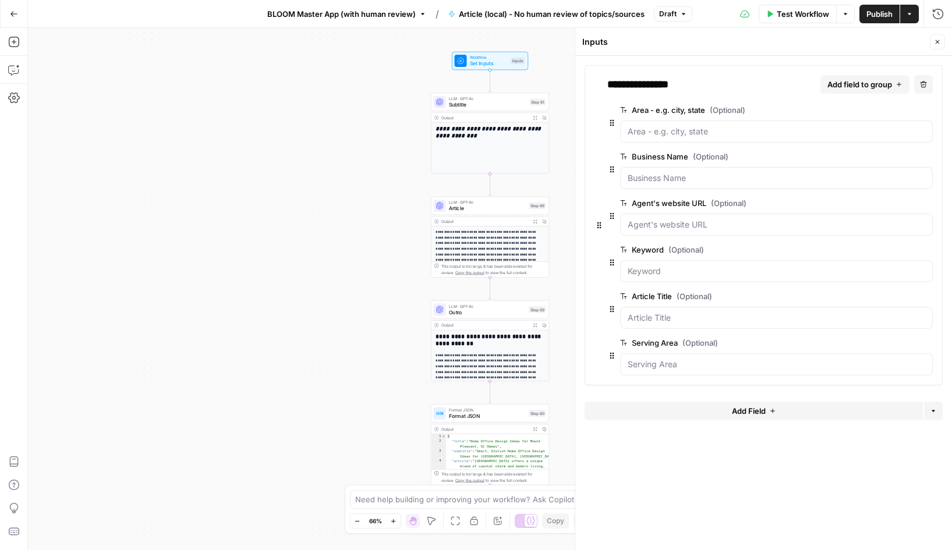
click at [888, 296] on span "edit field" at bounding box center [889, 296] width 26 height 9
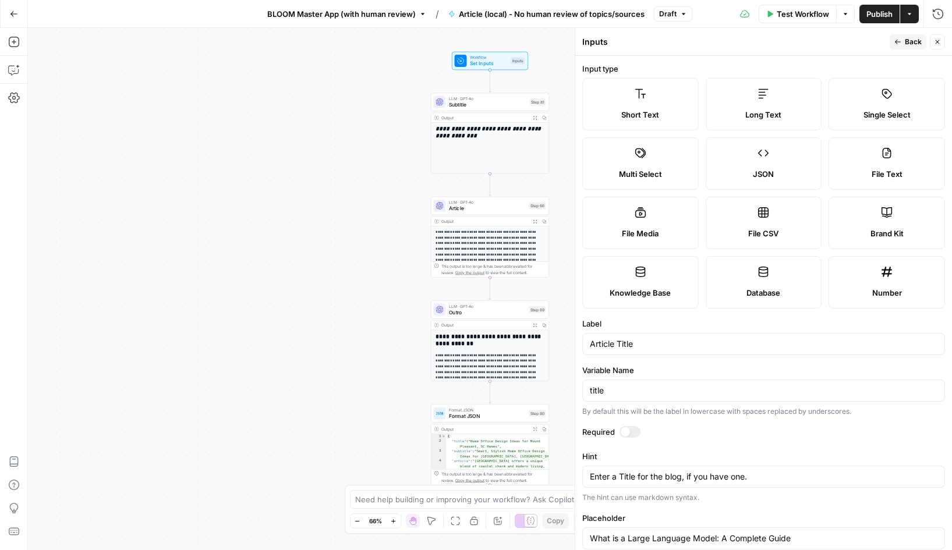
scroll to position [84, 0]
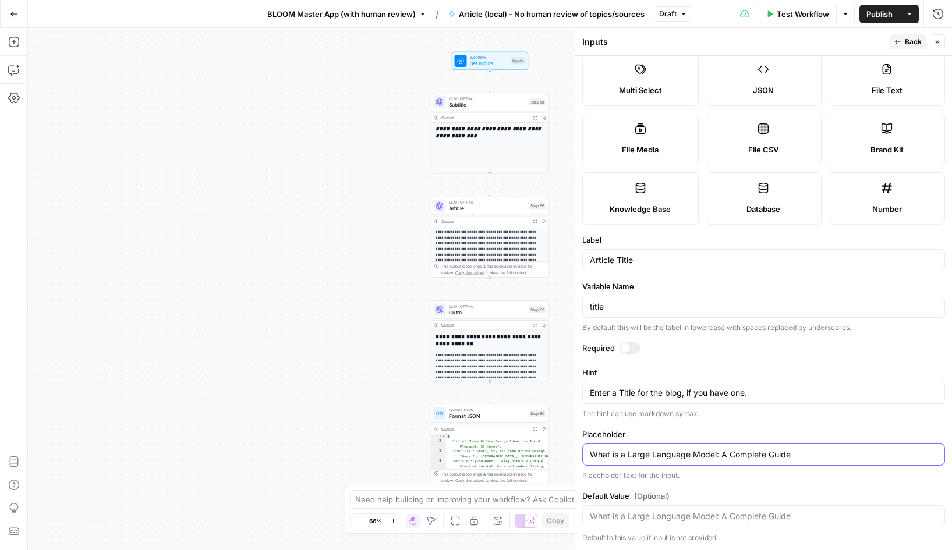
click at [737, 455] on input "What is a Large Language Model: A Complete Guide" at bounding box center [763, 455] width 347 height 12
type input "What is a Large Language Model: A Complete Guide"
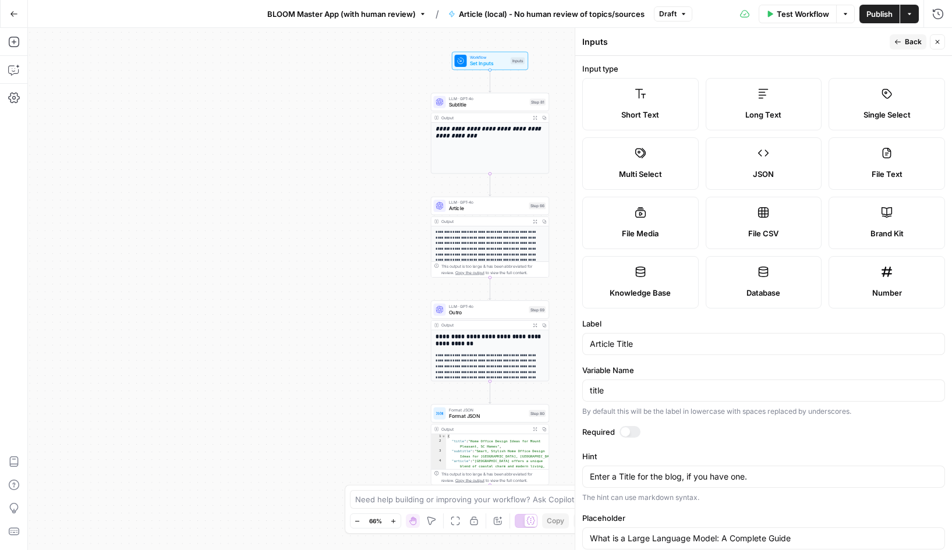
click at [906, 44] on span "Back" at bounding box center [913, 42] width 17 height 10
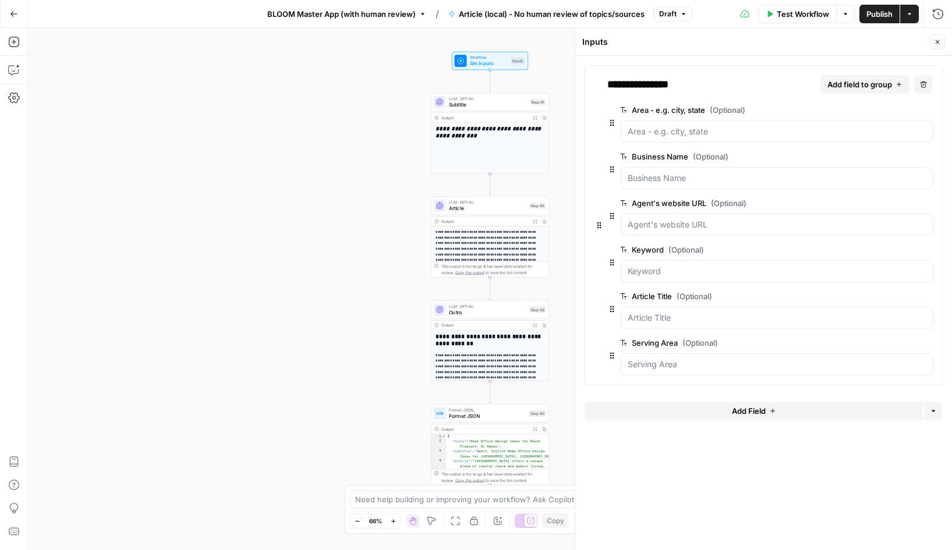
click at [886, 341] on span "edit field" at bounding box center [889, 342] width 26 height 9
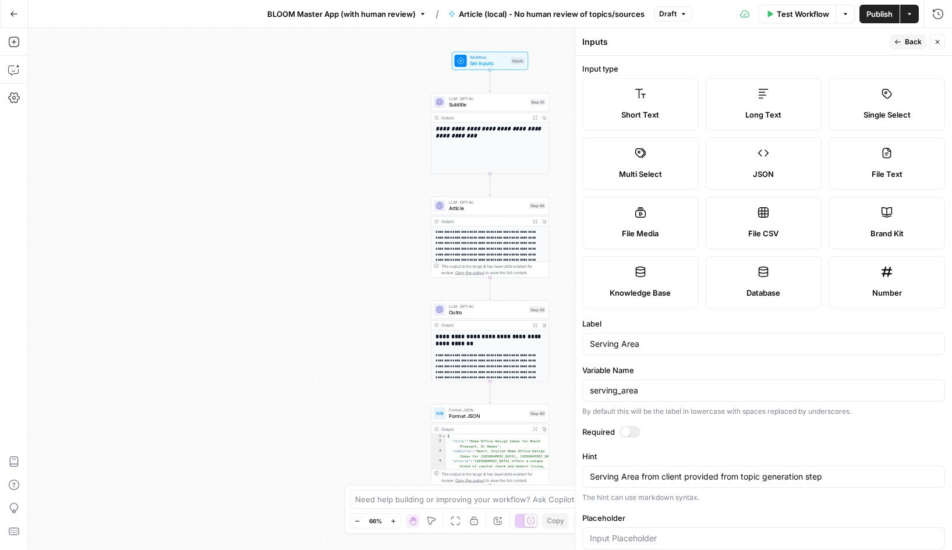
click at [901, 39] on icon "button" at bounding box center [897, 41] width 7 height 7
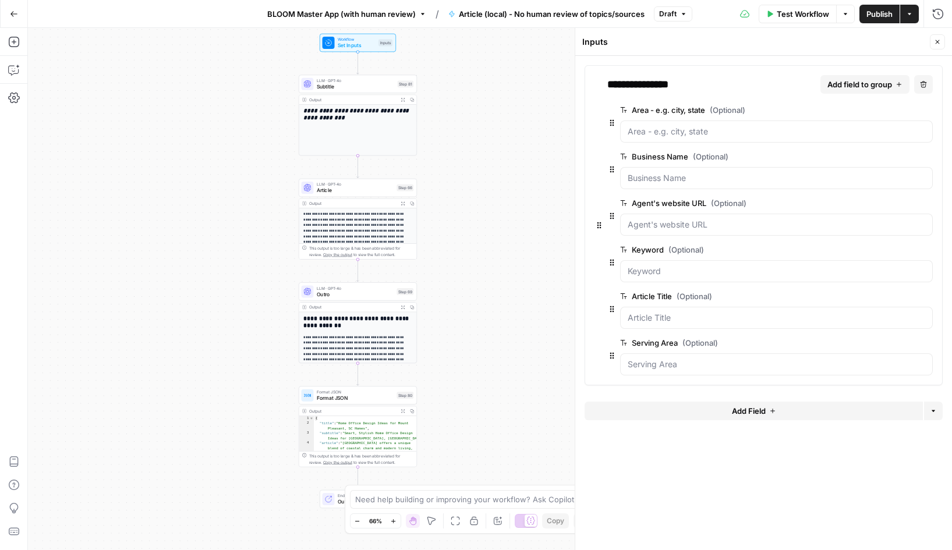
drag, startPoint x: 398, startPoint y: 285, endPoint x: 265, endPoint y: 267, distance: 133.4
click at [265, 267] on div "**********" at bounding box center [490, 289] width 924 height 522
click at [346, 81] on span "LLM · GPT-4o" at bounding box center [356, 80] width 78 height 6
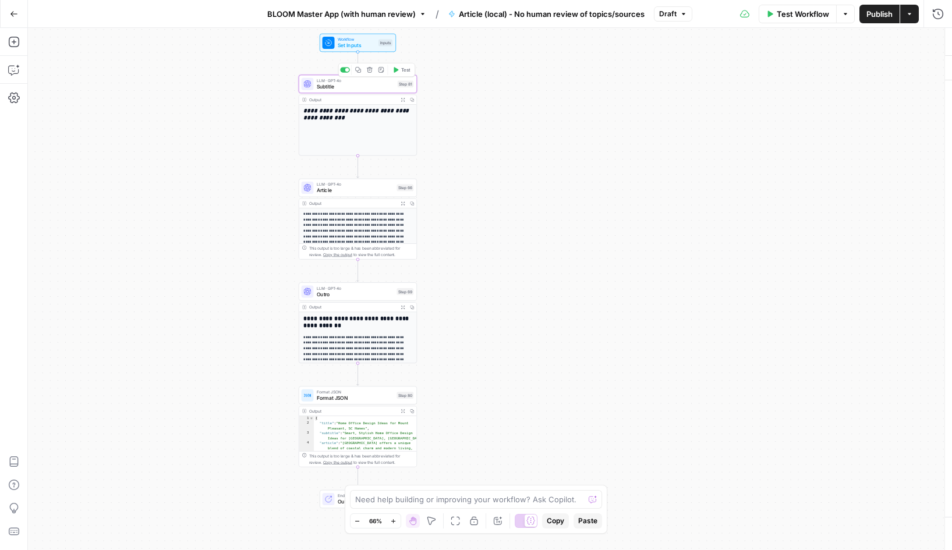
type textarea "Subtitle"
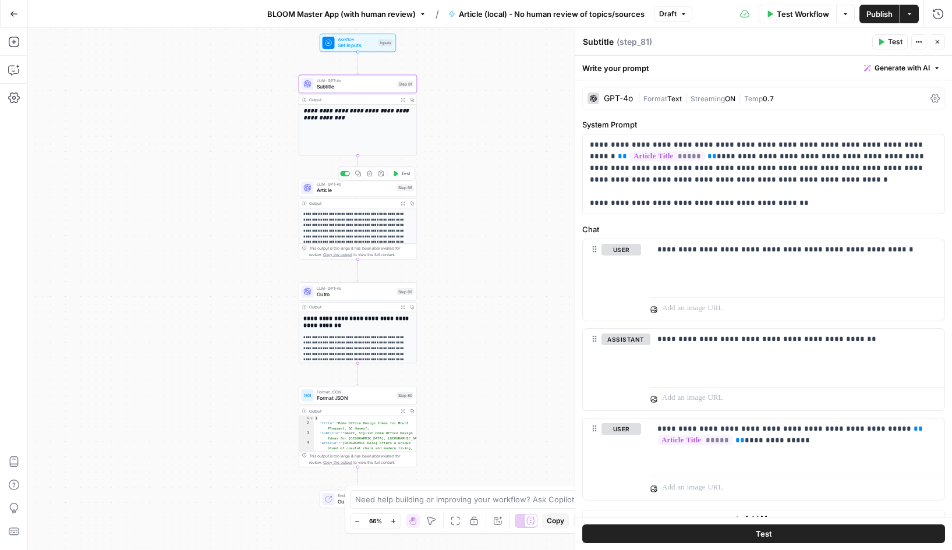
click at [329, 192] on span "Article" at bounding box center [355, 191] width 77 height 8
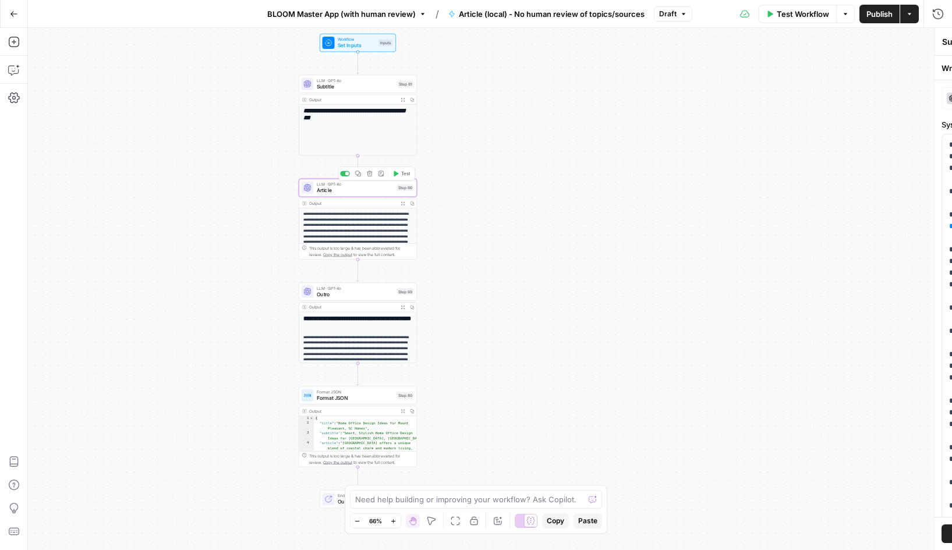
type textarea "Article"
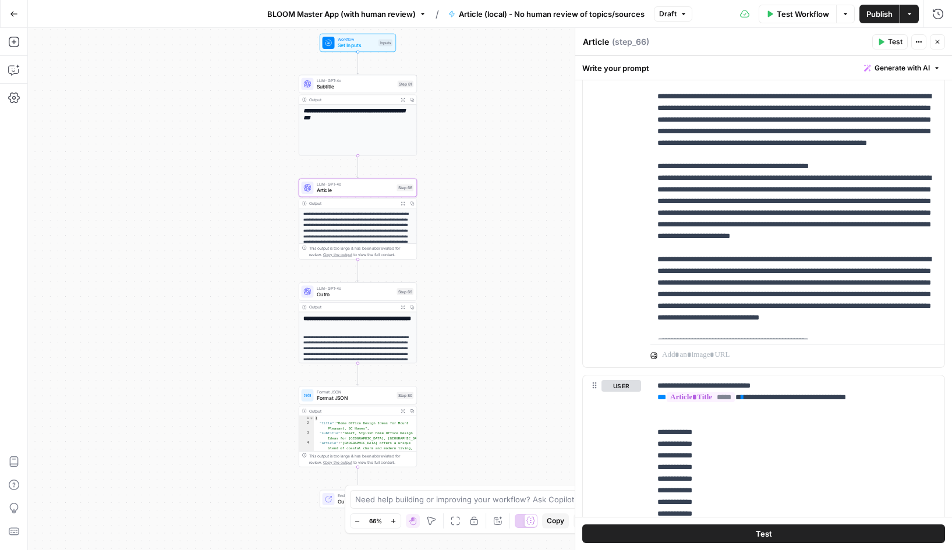
scroll to position [1210, 0]
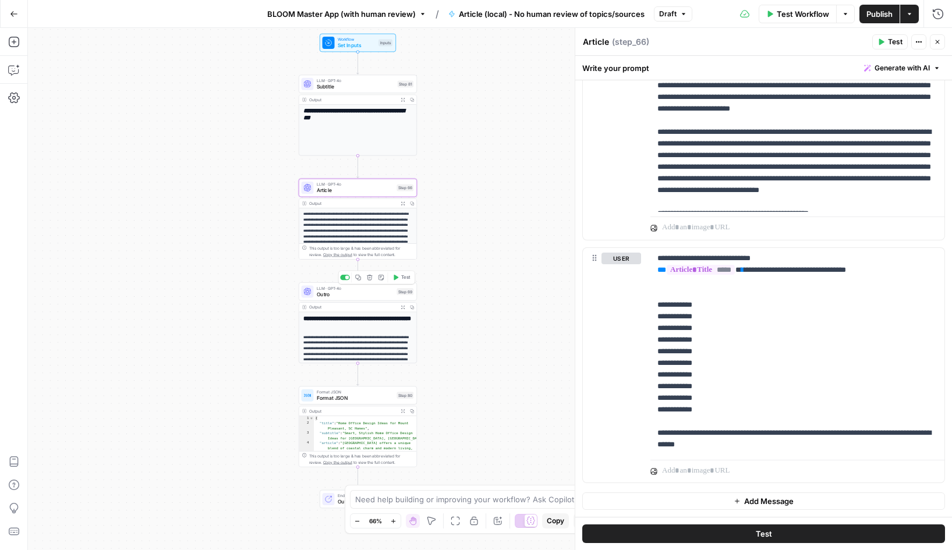
click at [349, 295] on span "Outro" at bounding box center [355, 294] width 77 height 8
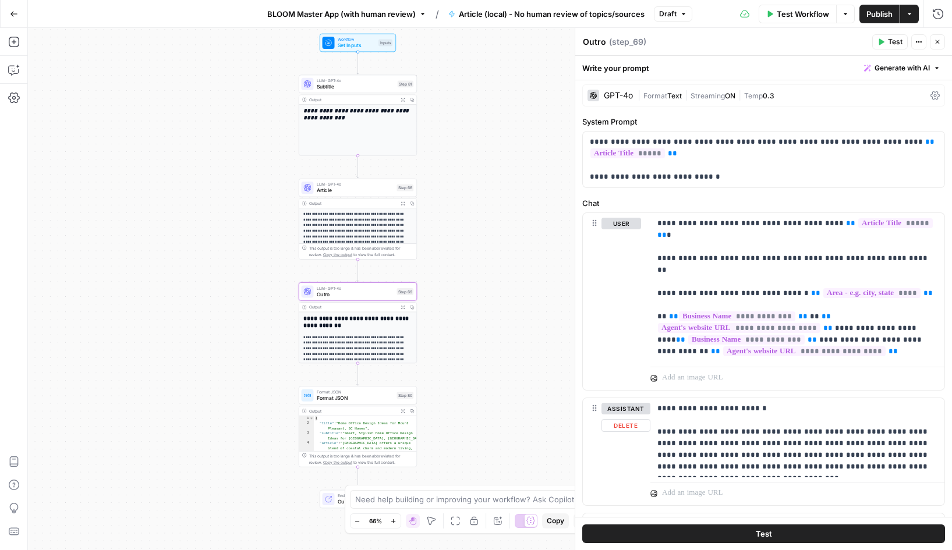
scroll to position [0, 0]
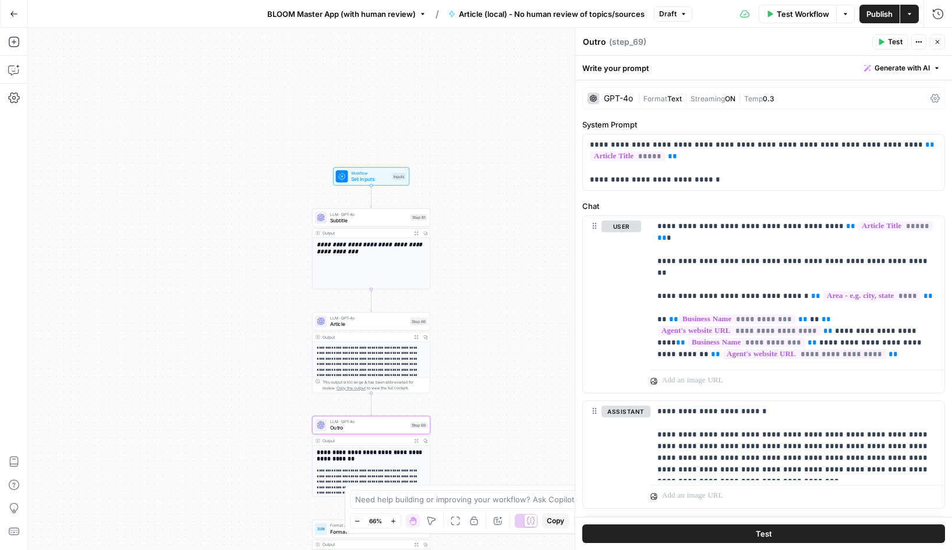
click at [671, 12] on span "Draft" at bounding box center [667, 14] width 17 height 10
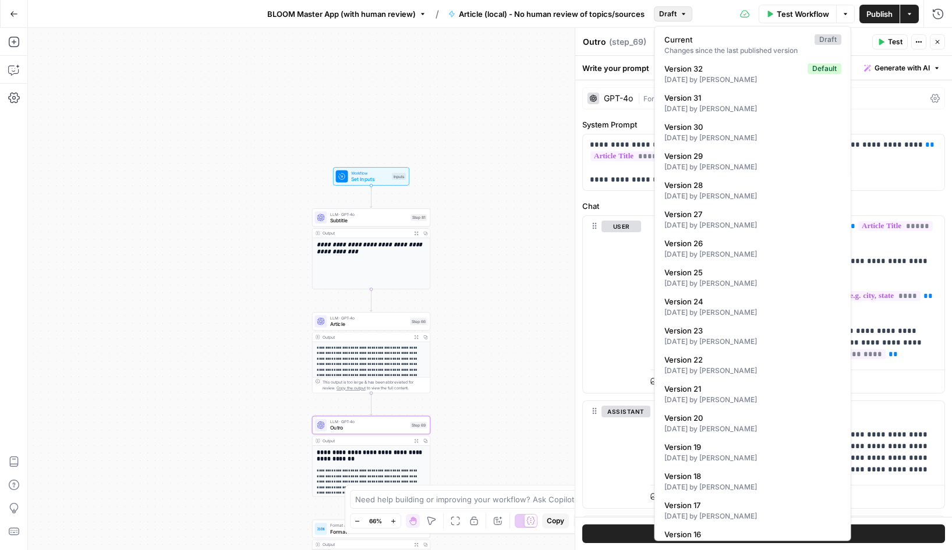
click at [671, 12] on span "Draft" at bounding box center [667, 14] width 17 height 10
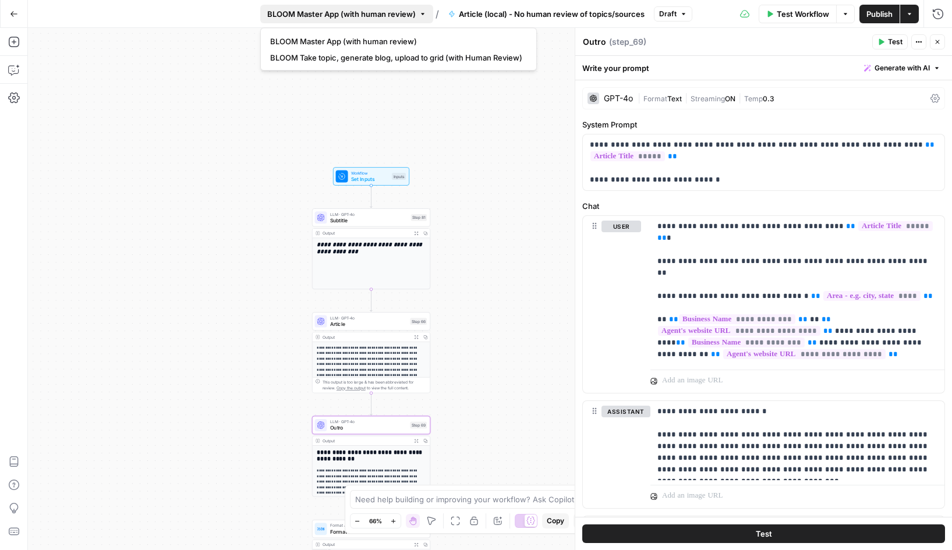
click at [371, 15] on span "BLOOM Master App (with human review)" at bounding box center [341, 14] width 148 height 12
click at [379, 63] on button "BLOOM Take topic, generate blog, upload to grid (with Human Review)" at bounding box center [398, 57] width 266 height 16
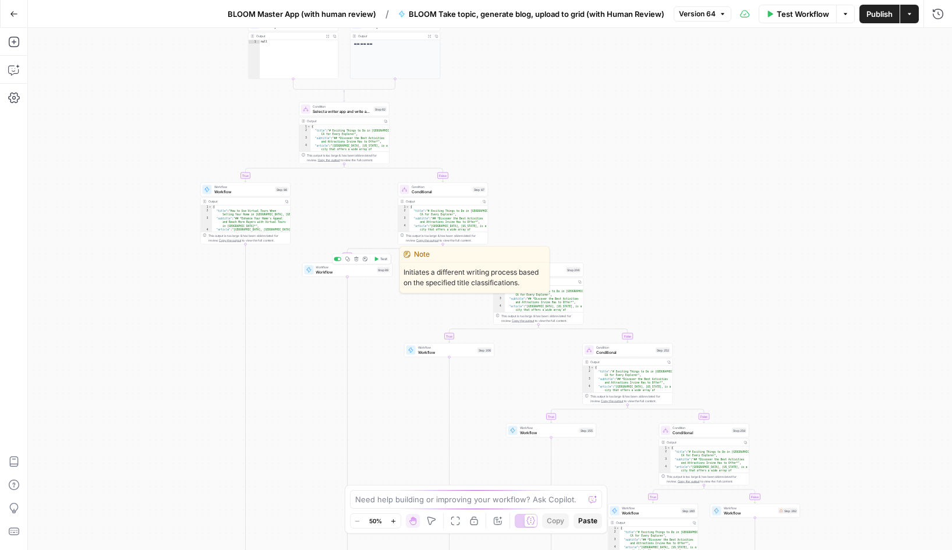
click at [334, 271] on span "Workflow" at bounding box center [344, 272] width 59 height 6
type input "Article (non-local) - No human review of topics/sources"
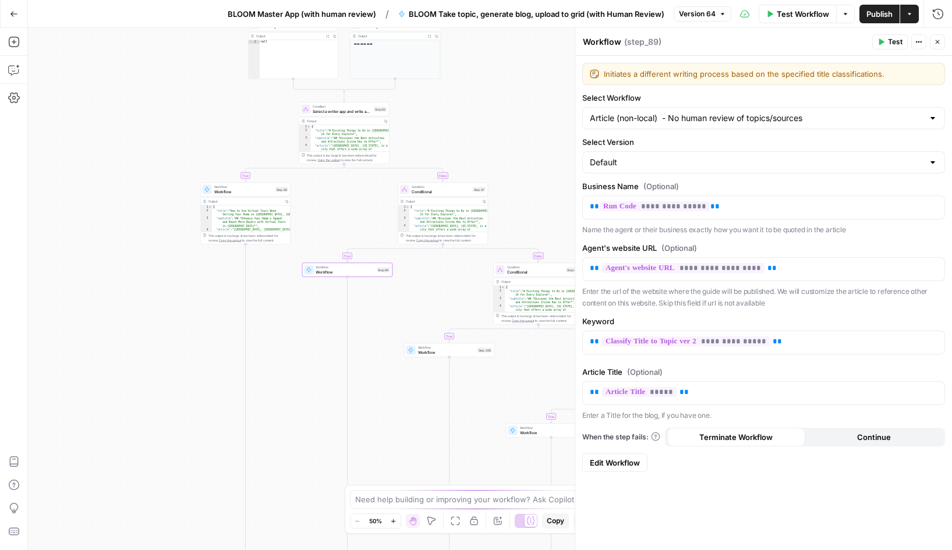
click at [619, 463] on span "Edit Workflow" at bounding box center [615, 463] width 50 height 12
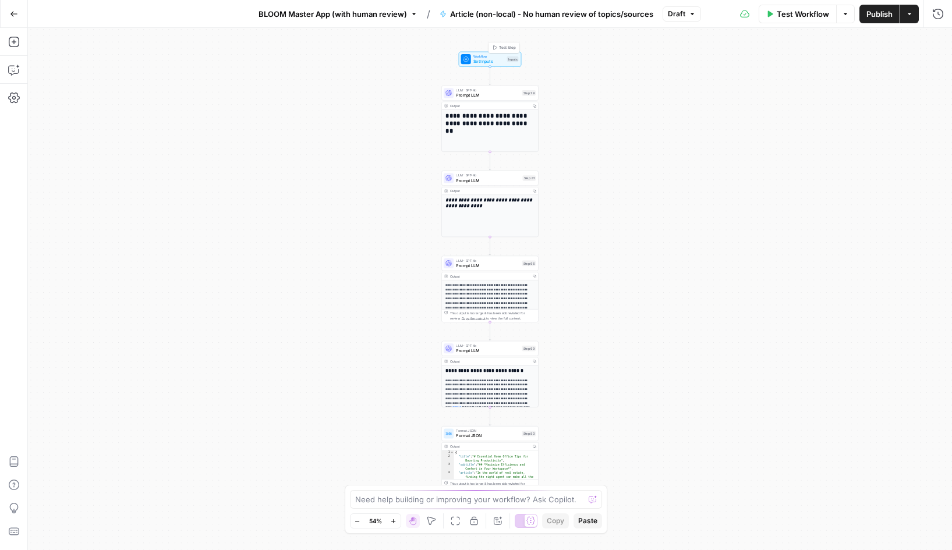
click at [480, 57] on span "Workflow" at bounding box center [488, 56] width 31 height 5
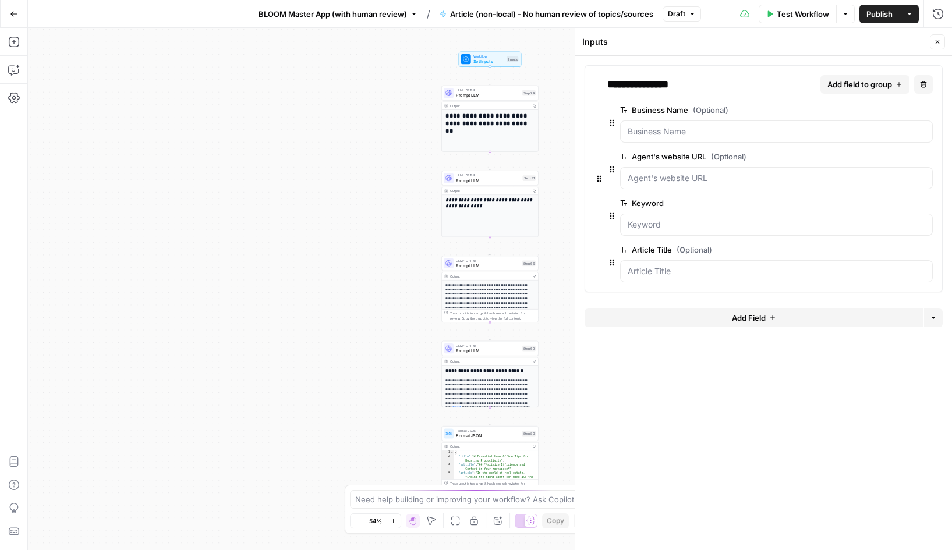
click at [888, 105] on span "edit field" at bounding box center [889, 109] width 26 height 9
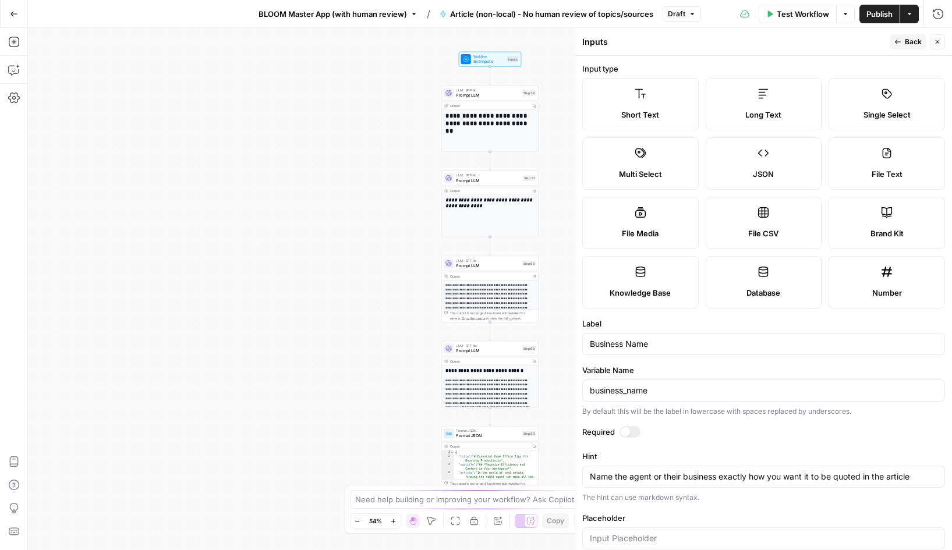
click at [905, 45] on span "Back" at bounding box center [913, 42] width 17 height 10
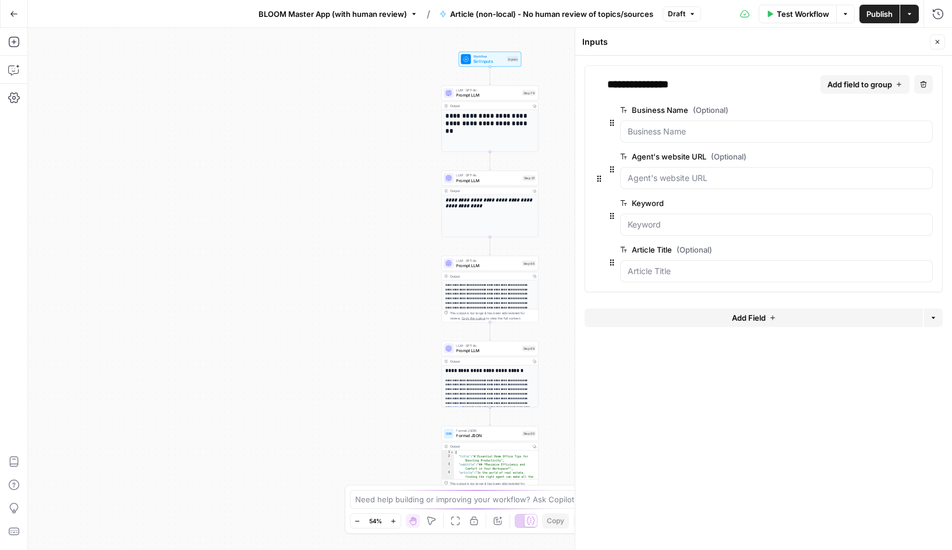
click at [888, 157] on span "edit field" at bounding box center [889, 156] width 26 height 9
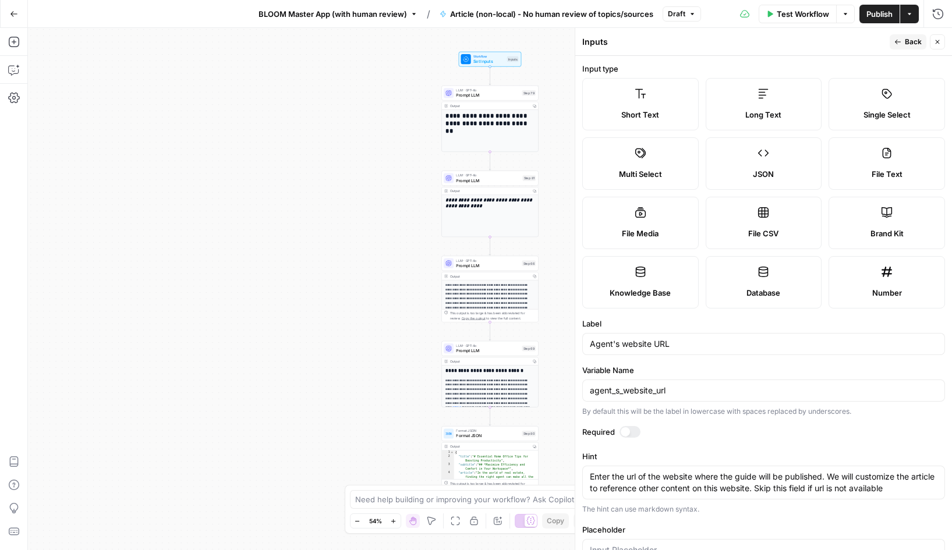
click at [906, 37] on span "Back" at bounding box center [913, 42] width 17 height 10
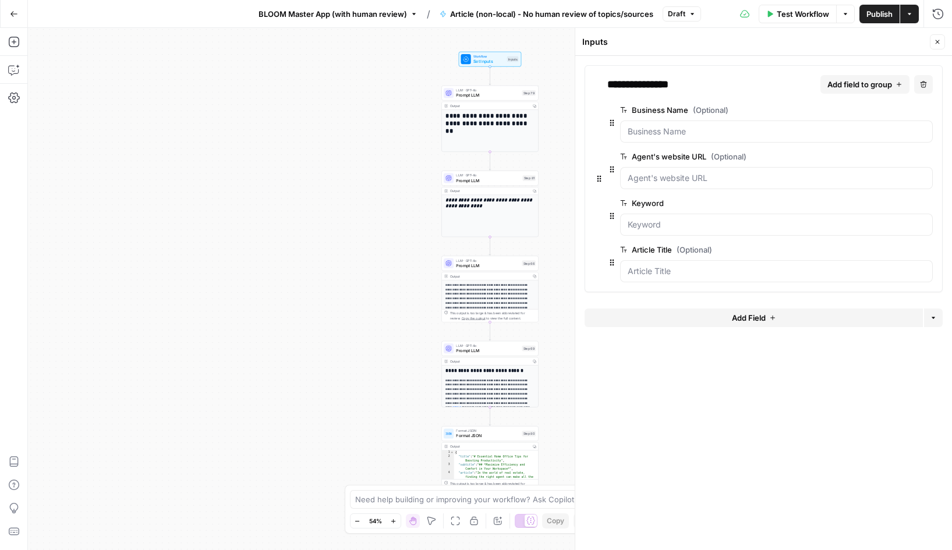
click at [885, 199] on span "edit field" at bounding box center [889, 202] width 26 height 9
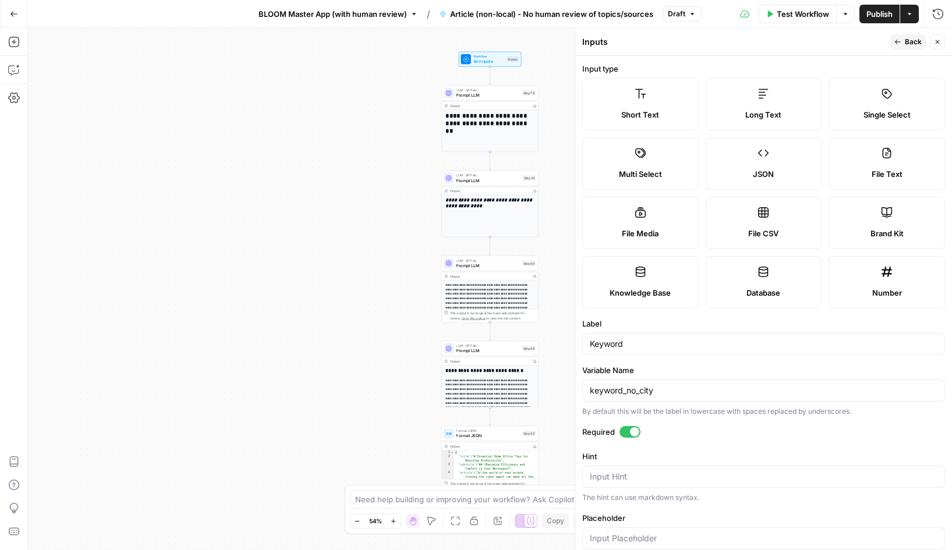
click at [899, 45] on icon "button" at bounding box center [897, 41] width 7 height 7
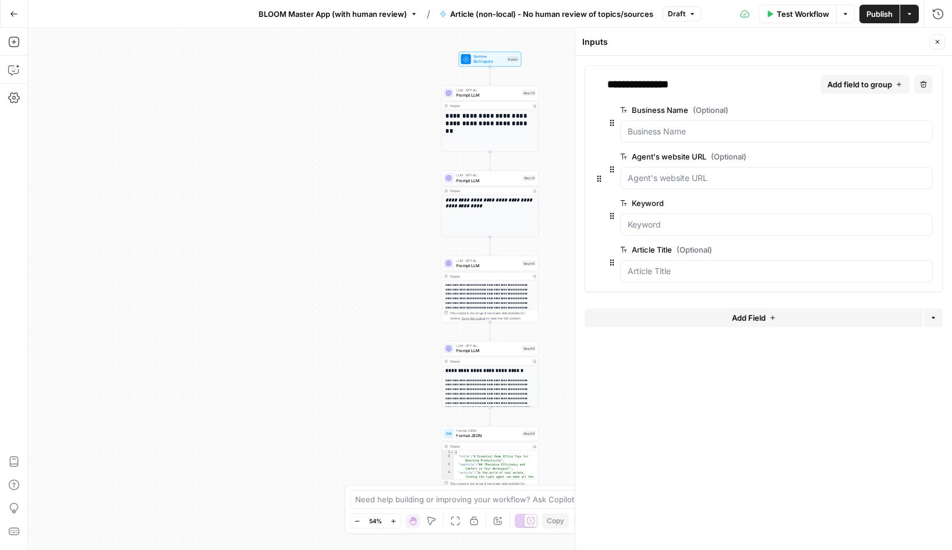
click at [898, 251] on span "edit field" at bounding box center [889, 249] width 26 height 9
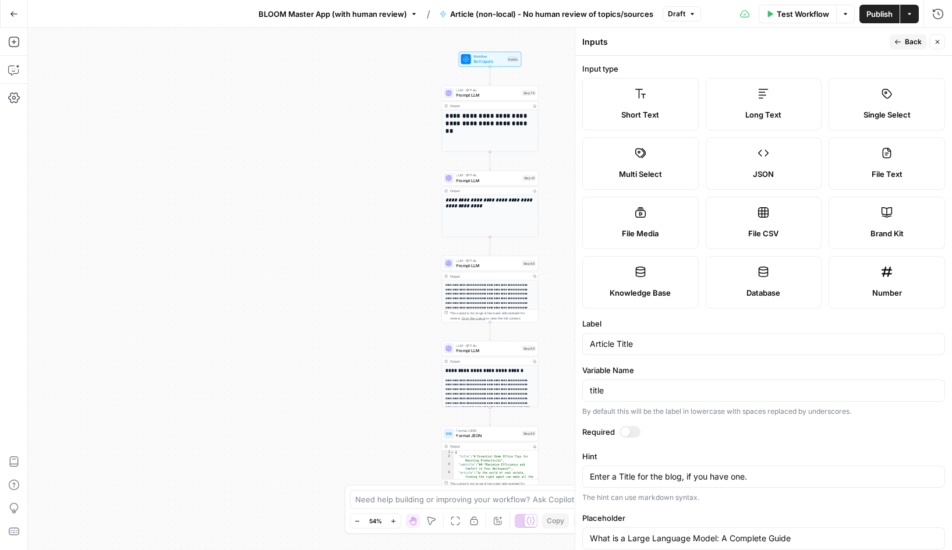
click at [901, 39] on icon "button" at bounding box center [897, 41] width 7 height 7
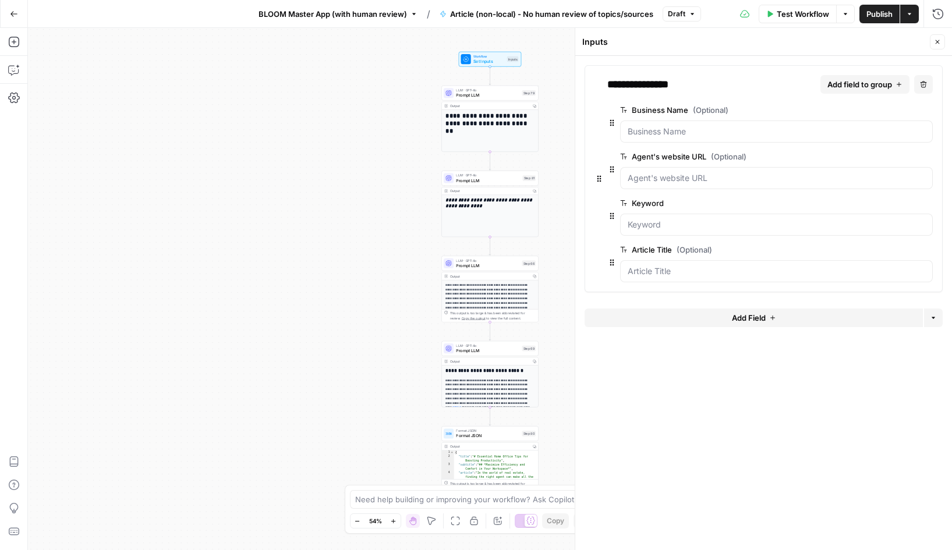
click at [477, 94] on span "Prompt LLM" at bounding box center [487, 95] width 63 height 6
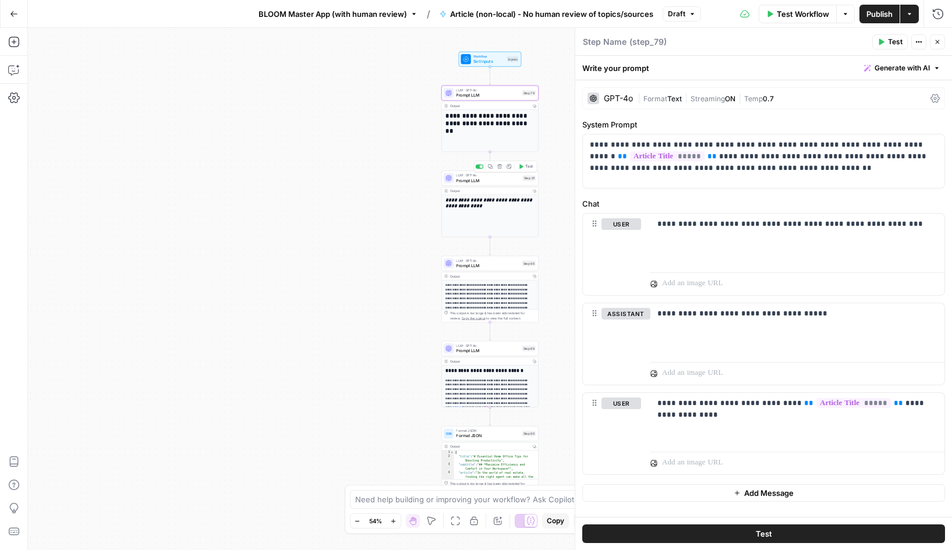
click at [473, 179] on span "Prompt LLM" at bounding box center [488, 180] width 64 height 6
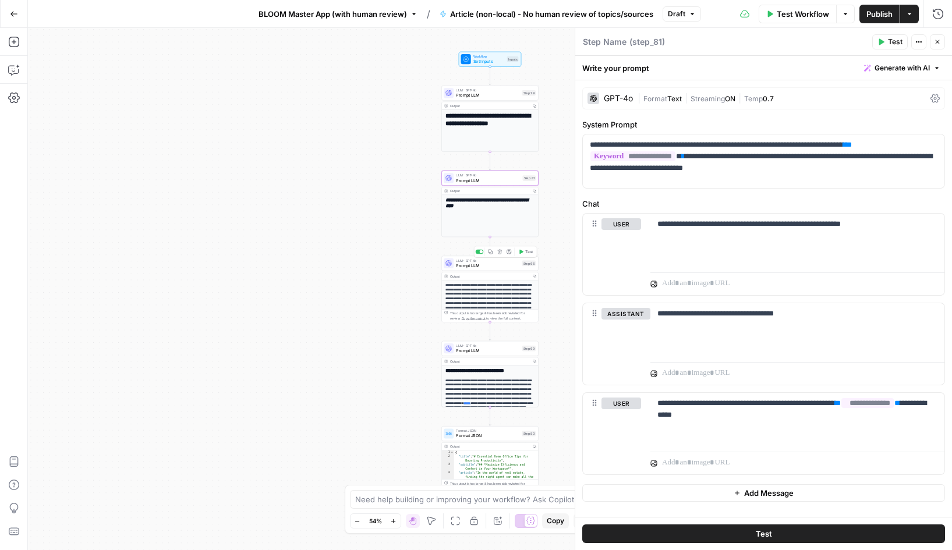
click at [481, 264] on span "Prompt LLM" at bounding box center [487, 266] width 63 height 6
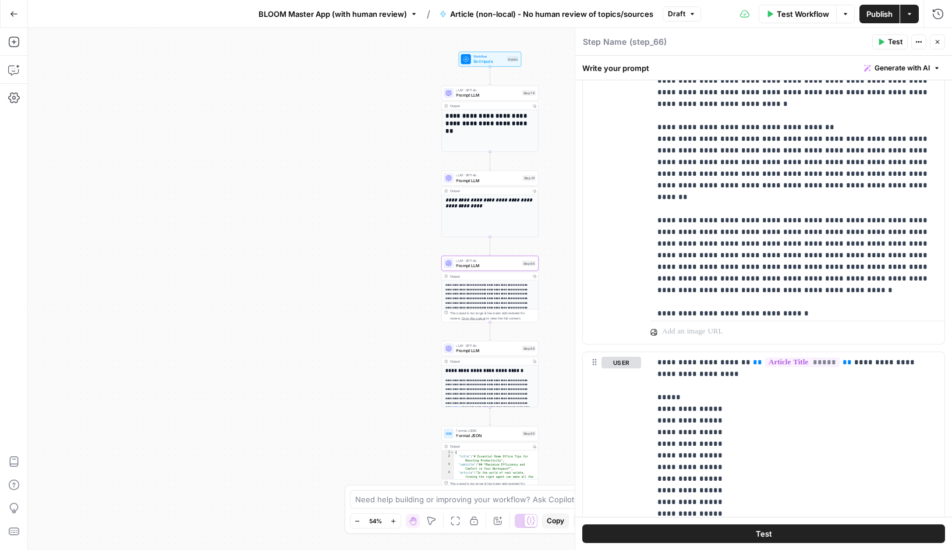
scroll to position [1186, 0]
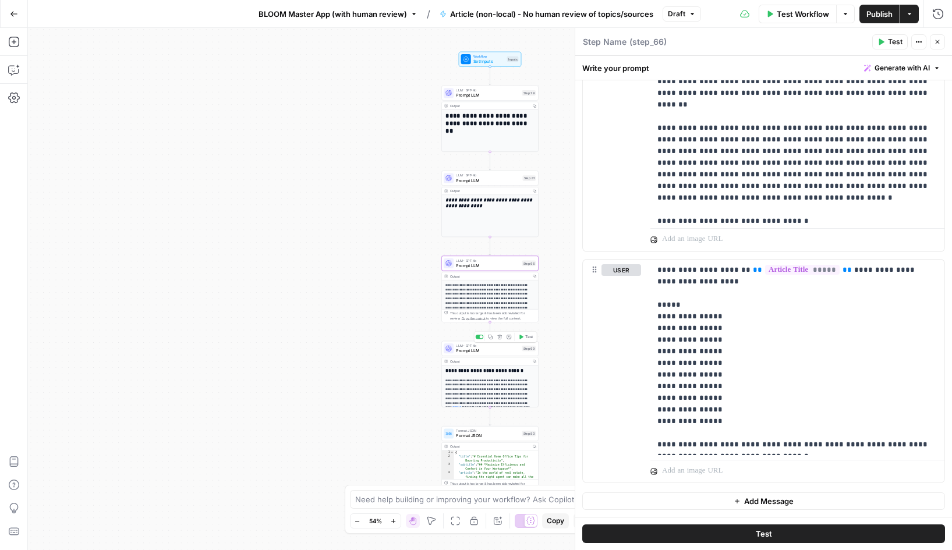
click at [469, 349] on span "Prompt LLM" at bounding box center [487, 350] width 63 height 6
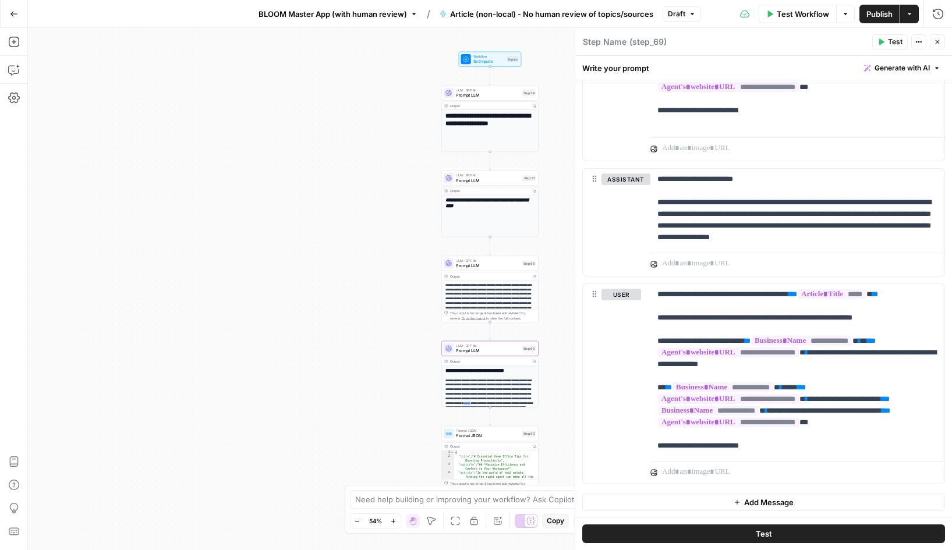
scroll to position [222, 0]
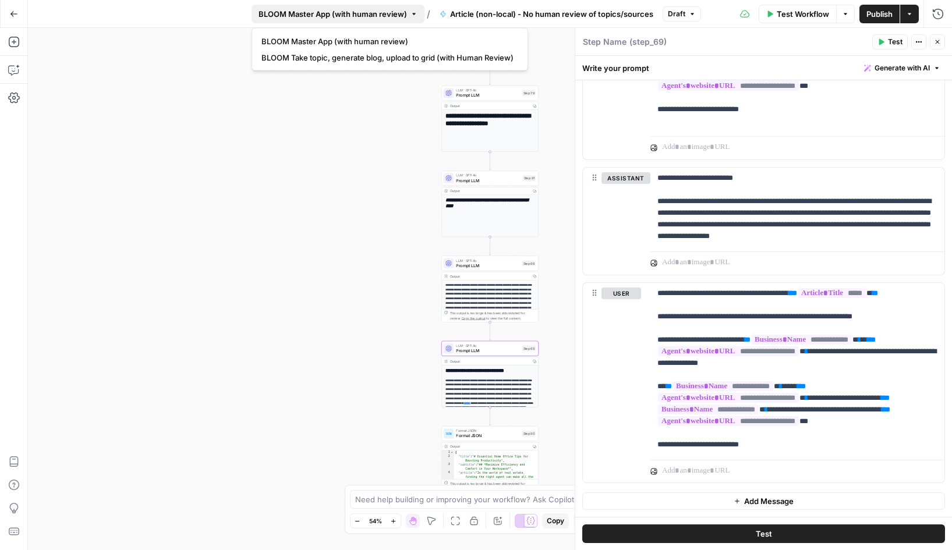
click at [328, 13] on span "BLOOM Master App (with human review)" at bounding box center [332, 14] width 148 height 12
click at [342, 58] on span "BLOOM Take topic, generate blog, upload to grid (with Human Review)" at bounding box center [387, 58] width 252 height 12
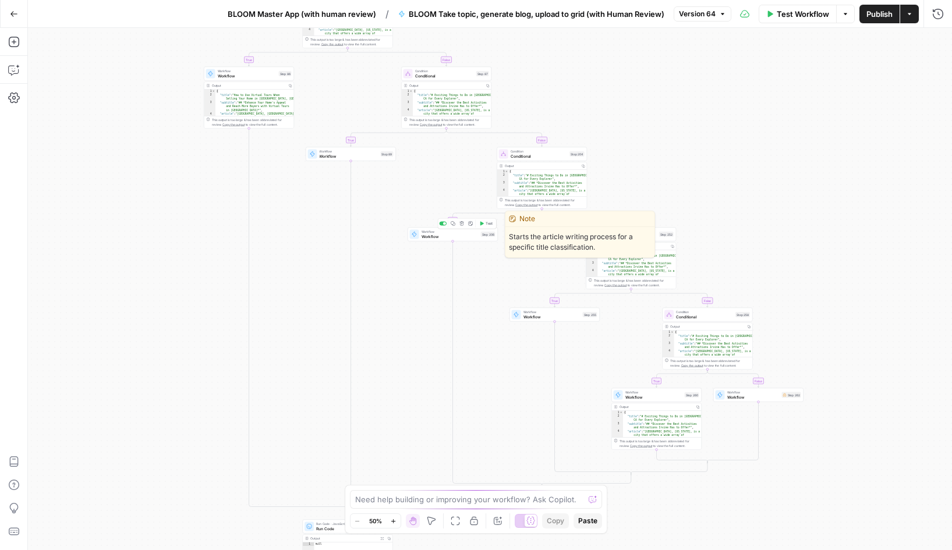
click at [443, 237] on span "Workflow" at bounding box center [449, 236] width 57 height 6
type input "Home Inspection Guide - No human review of topics/sources"
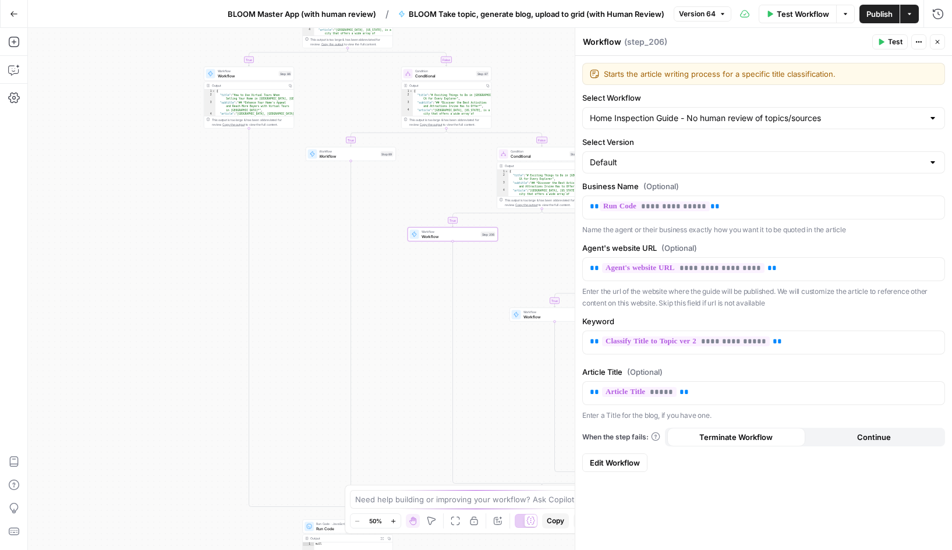
click at [620, 464] on span "Edit Workflow" at bounding box center [615, 463] width 50 height 12
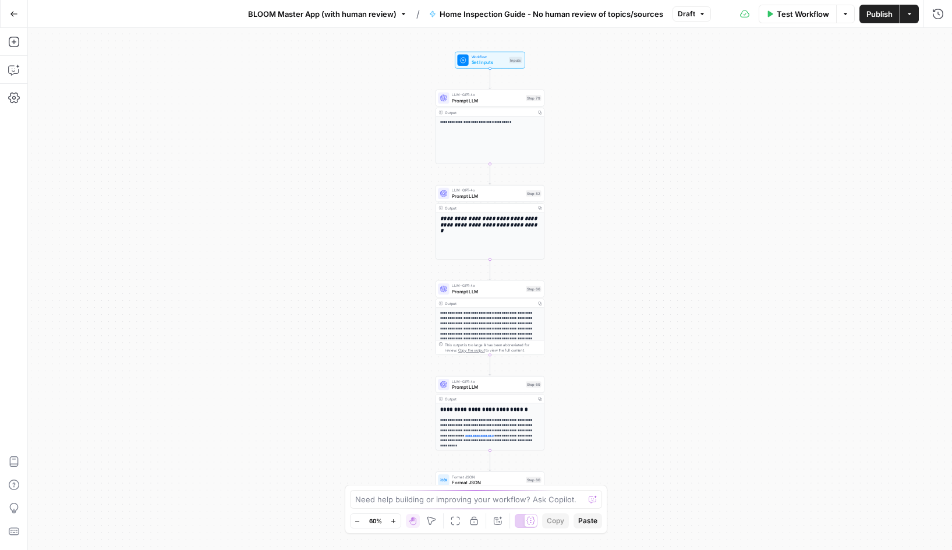
click at [484, 56] on span "Workflow" at bounding box center [488, 57] width 35 height 6
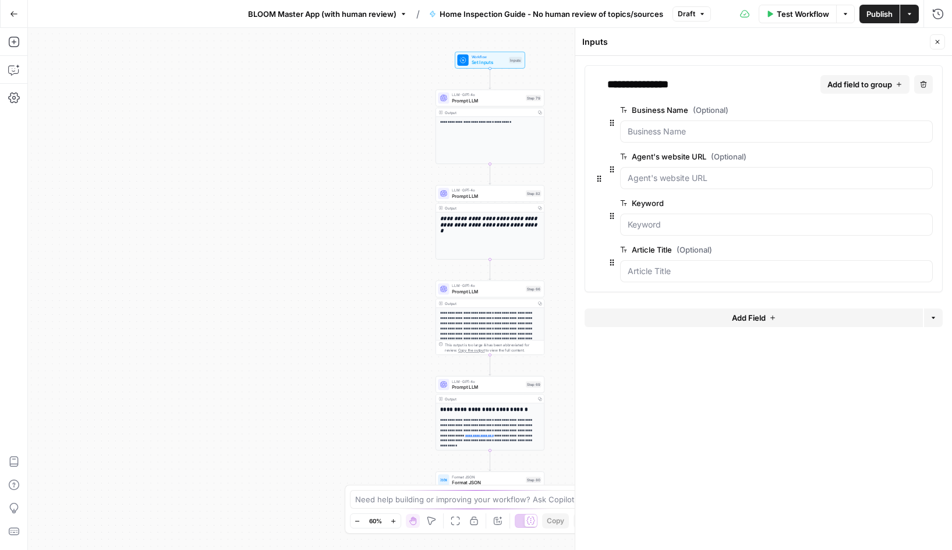
click at [887, 108] on span "edit field" at bounding box center [889, 109] width 26 height 9
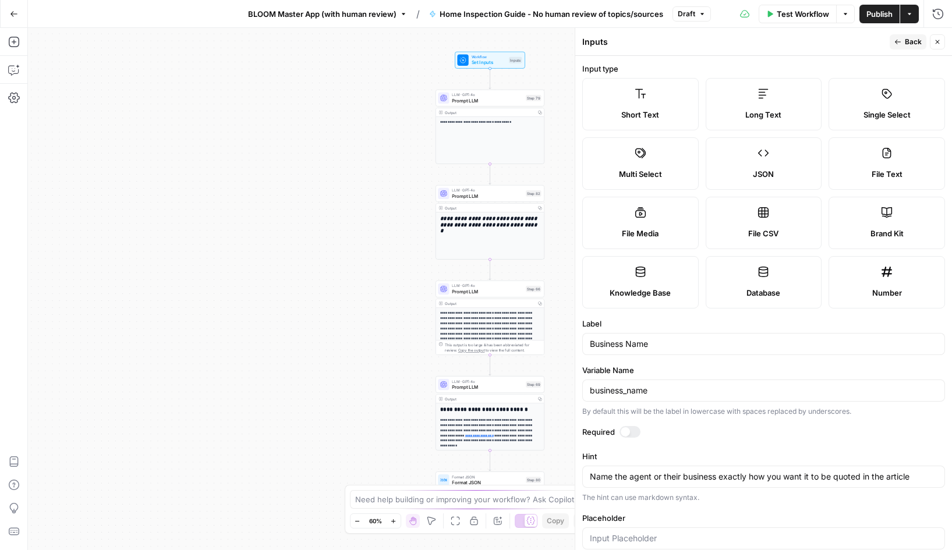
click at [905, 34] on button "Back" at bounding box center [907, 41] width 37 height 15
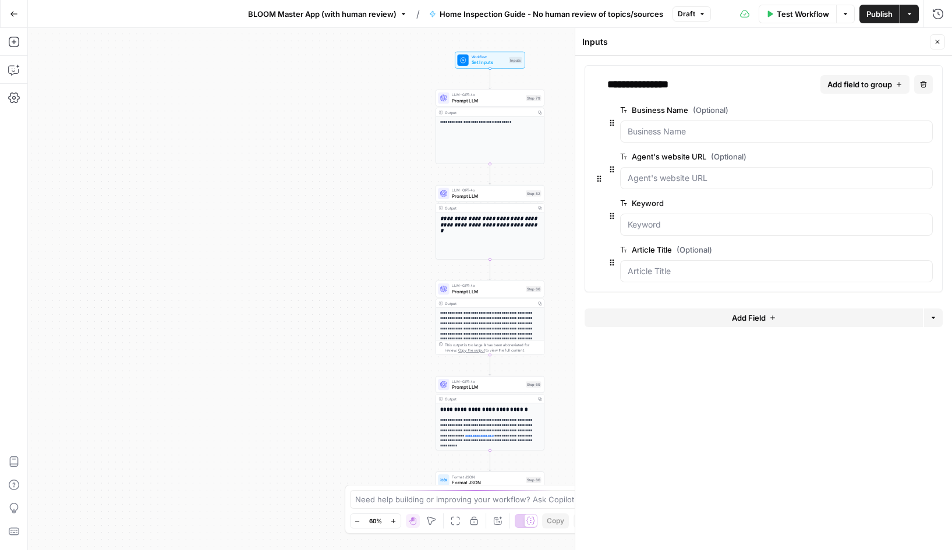
click at [888, 156] on span "edit field" at bounding box center [889, 156] width 26 height 9
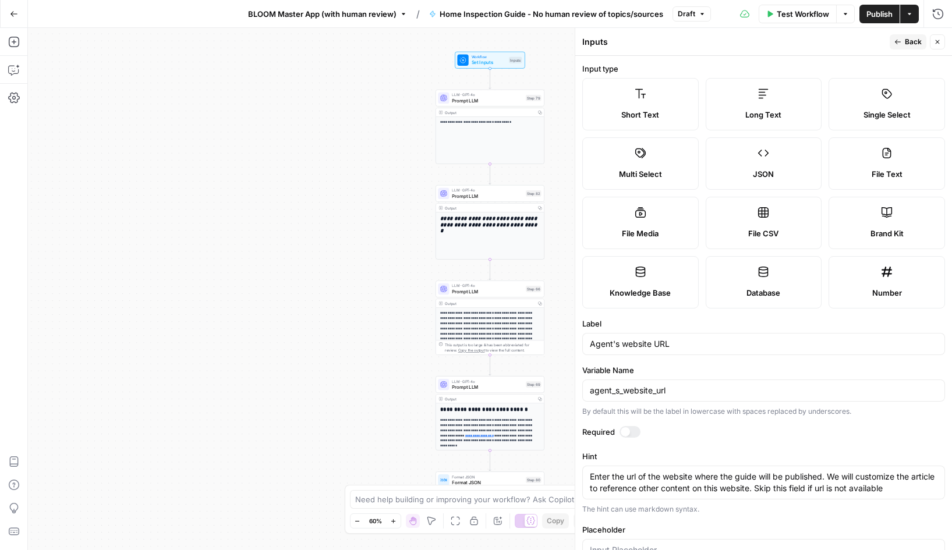
click at [910, 36] on button "Back" at bounding box center [907, 41] width 37 height 15
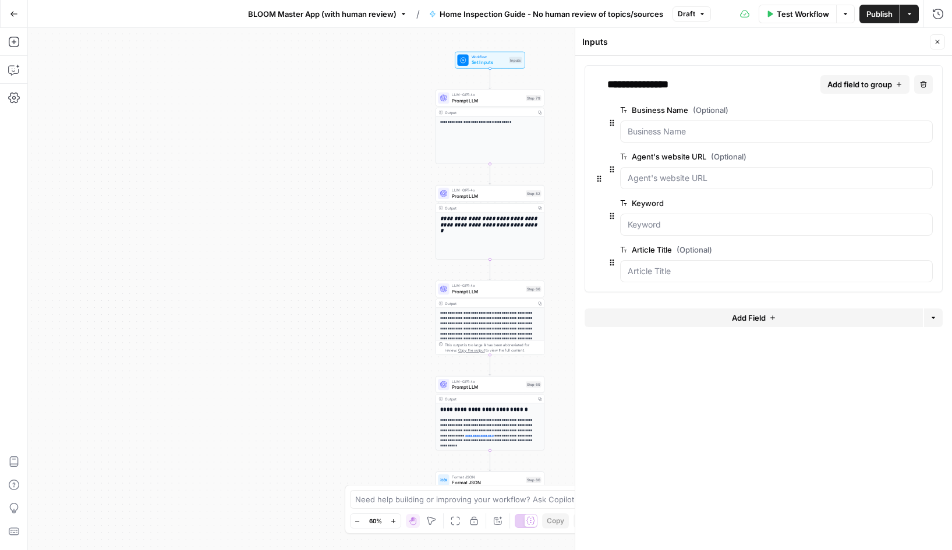
click at [886, 206] on span "edit field" at bounding box center [889, 202] width 26 height 9
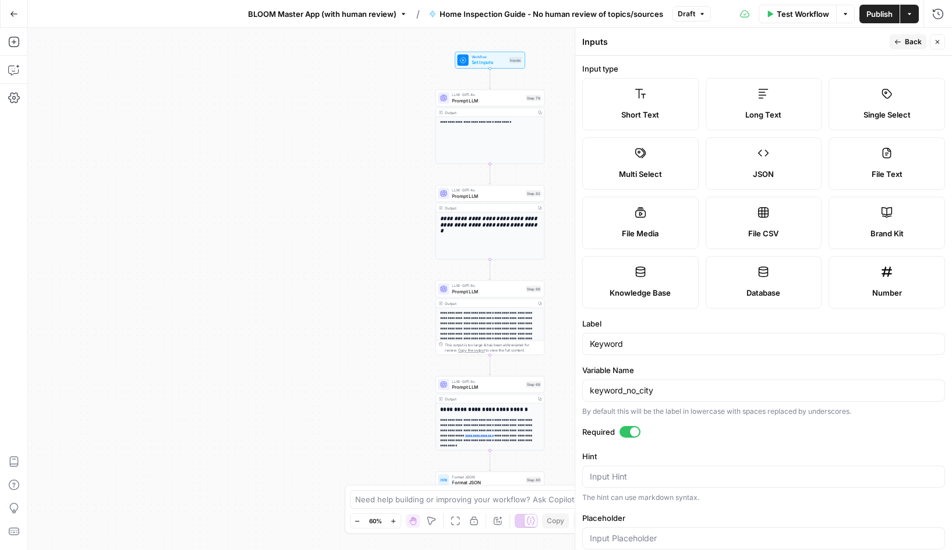
click at [900, 43] on icon "button" at bounding box center [897, 41] width 7 height 7
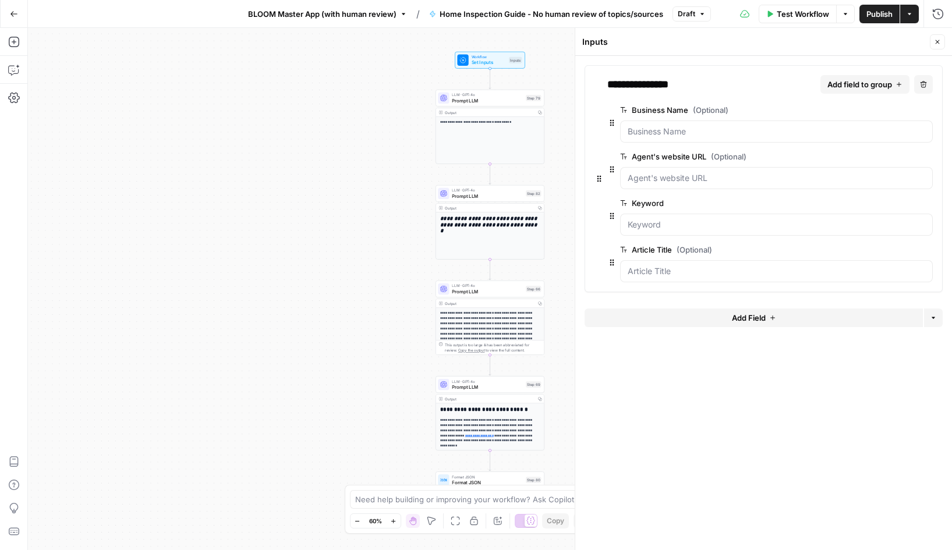
click at [892, 247] on span "edit field" at bounding box center [889, 249] width 26 height 9
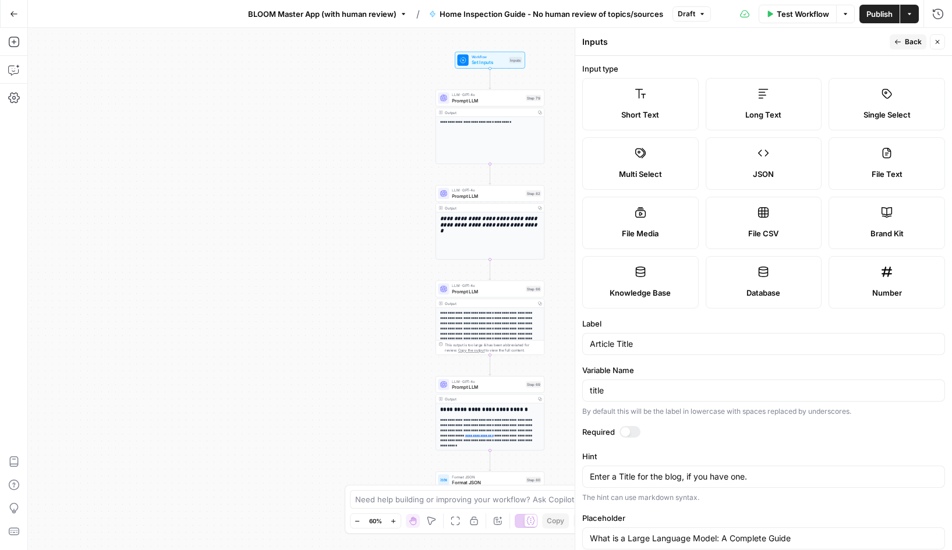
click at [906, 44] on span "Back" at bounding box center [913, 42] width 17 height 10
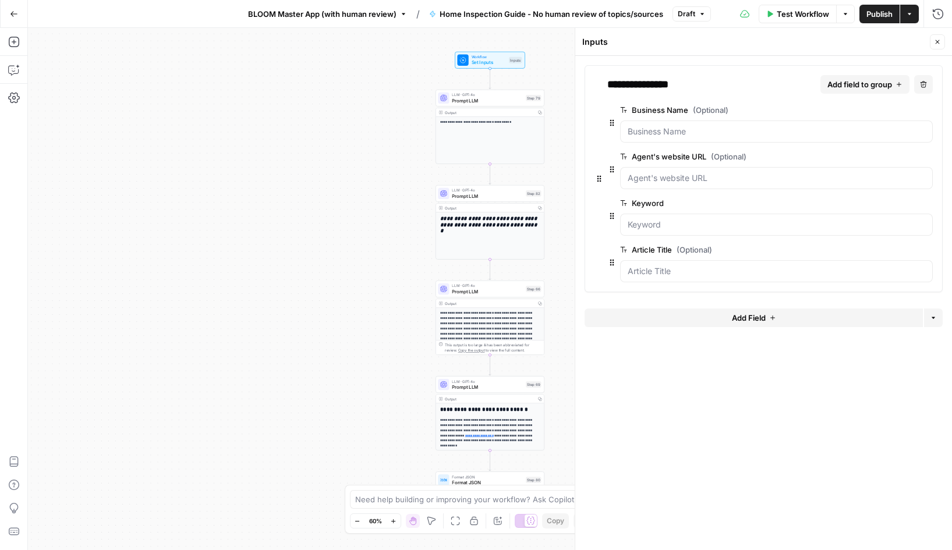
click at [500, 100] on span "Prompt LLM" at bounding box center [487, 100] width 71 height 7
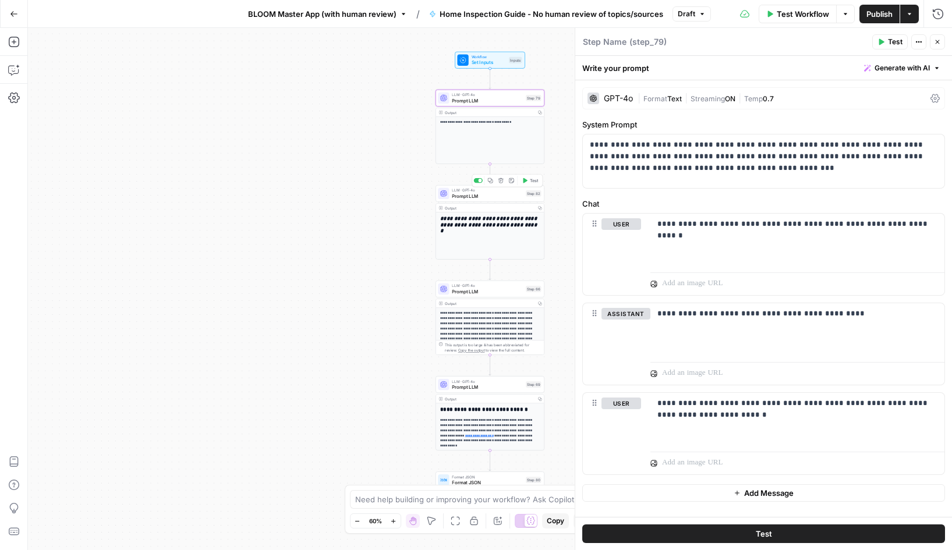
click at [474, 194] on span "Prompt LLM" at bounding box center [487, 196] width 71 height 7
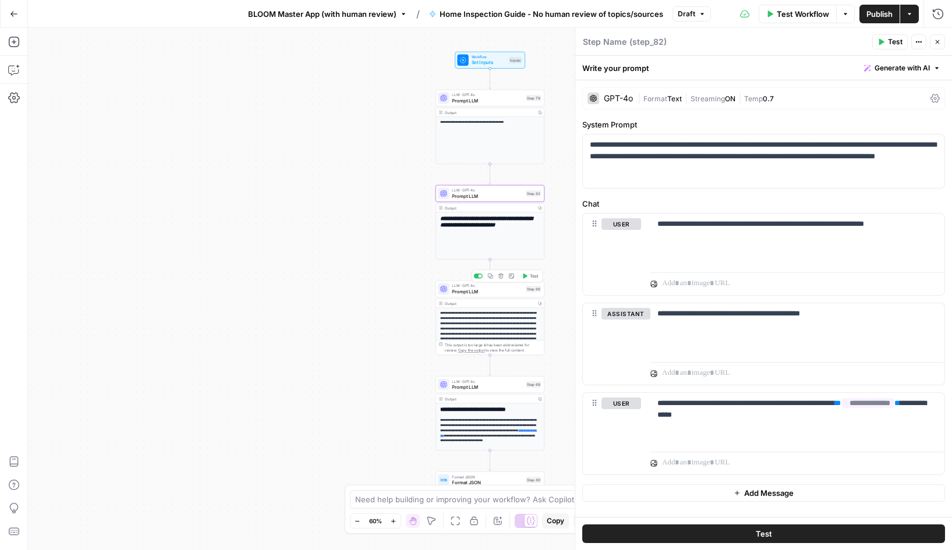
click at [475, 290] on span "Prompt LLM" at bounding box center [487, 291] width 71 height 7
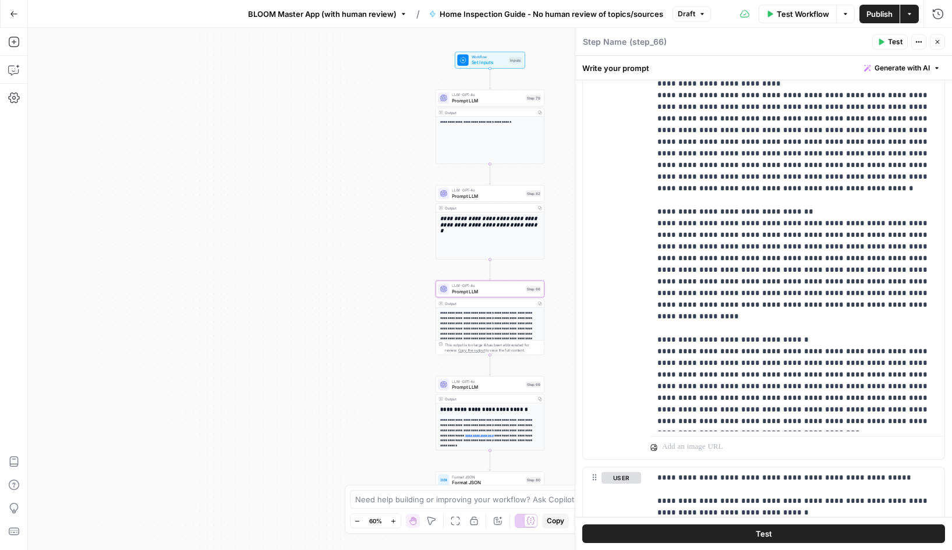
scroll to position [907, 0]
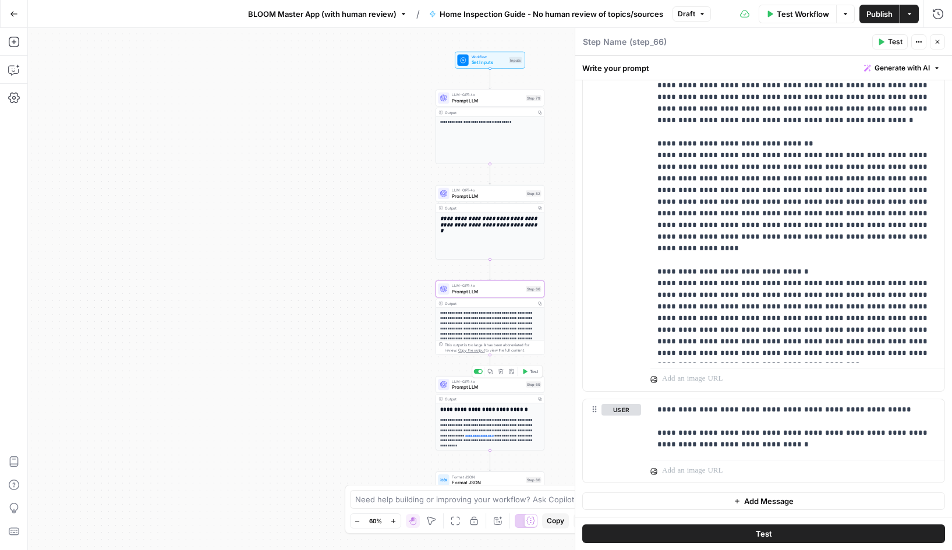
click at [477, 385] on span "Prompt LLM" at bounding box center [487, 387] width 71 height 7
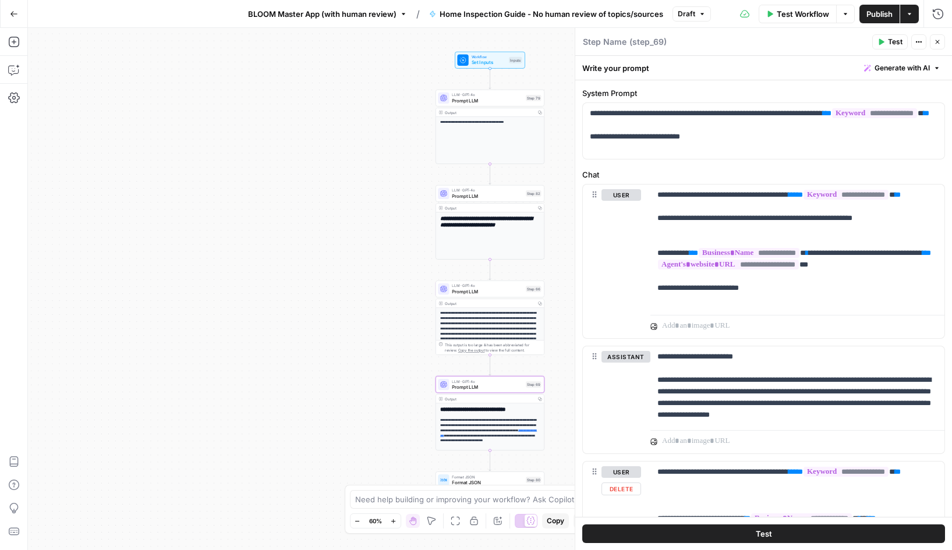
scroll to position [0, 0]
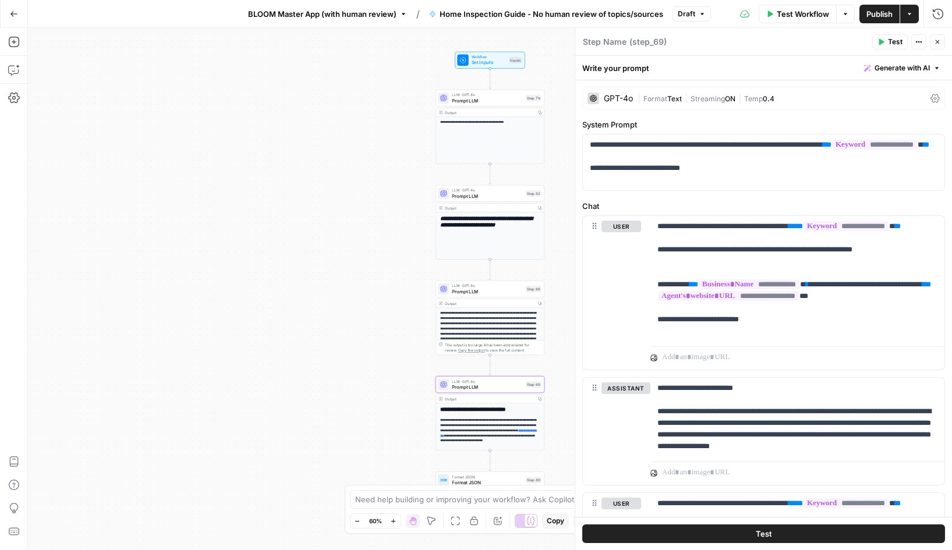
click at [696, 12] on button "Draft" at bounding box center [691, 13] width 38 height 15
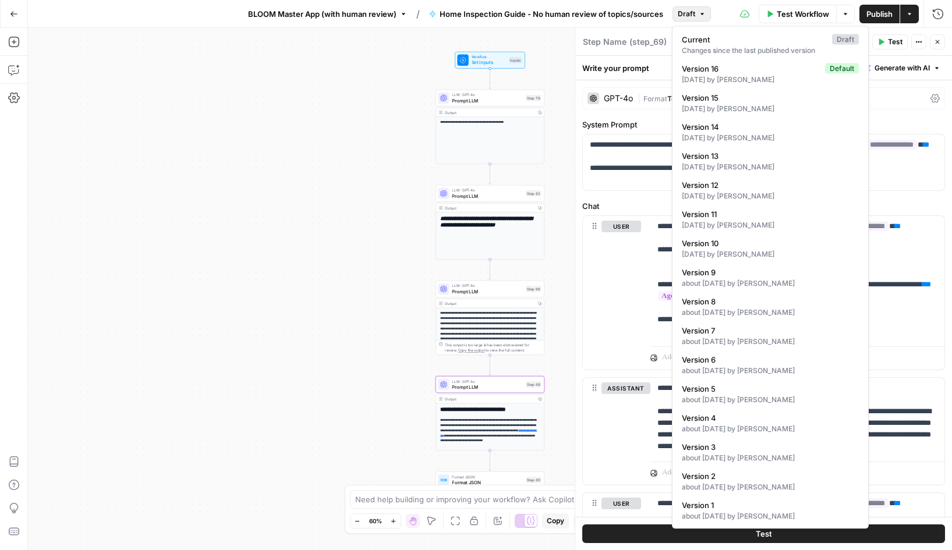
click at [721, 13] on div "Test Workflow Options Publish Actions Run History" at bounding box center [831, 13] width 241 height 27
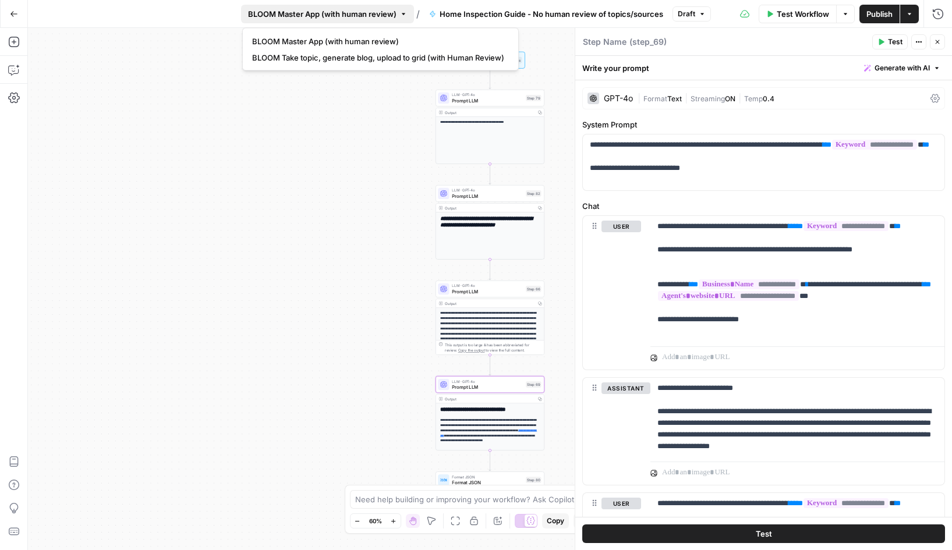
click at [321, 8] on span "BLOOM Master App (with human review)" at bounding box center [322, 14] width 148 height 12
click at [321, 58] on span "BLOOM Take topic, generate blog, upload to grid (with Human Review)" at bounding box center [378, 58] width 252 height 12
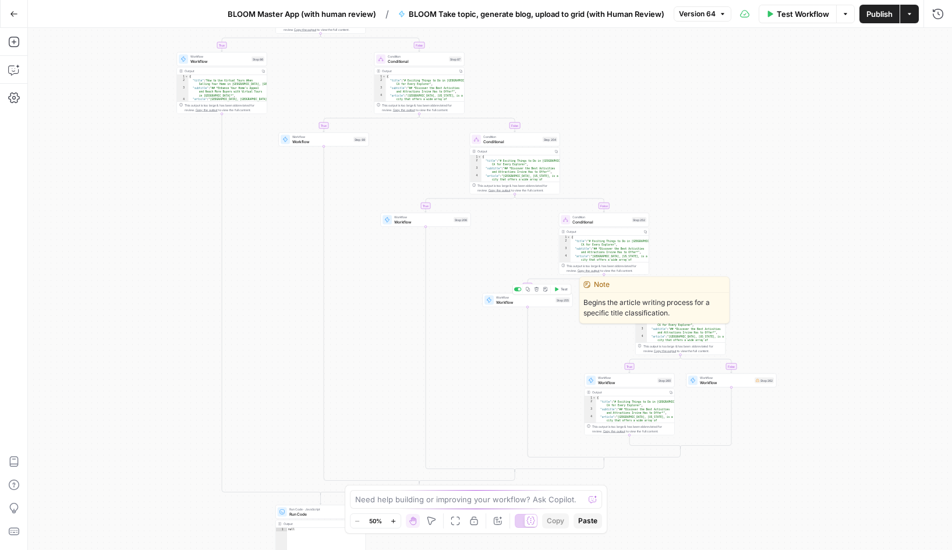
click at [518, 300] on span "Workflow" at bounding box center [524, 302] width 57 height 6
type input "How to Price Home - No human review of topics/sources"
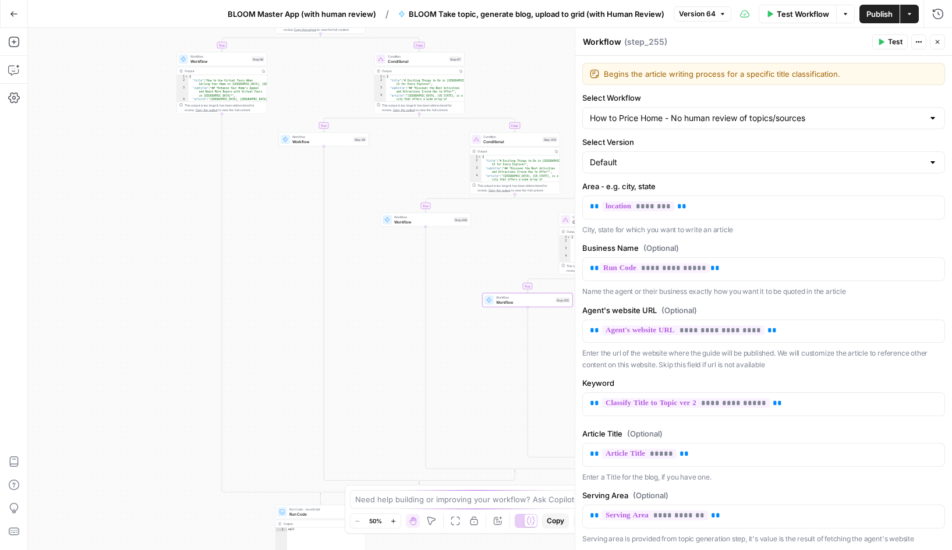
scroll to position [52, 0]
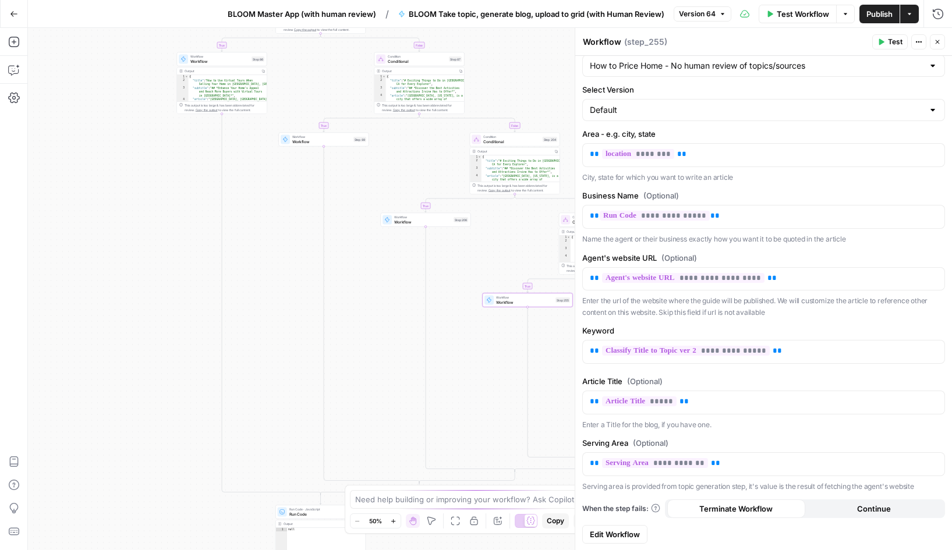
click at [614, 536] on span "Edit Workflow" at bounding box center [615, 535] width 50 height 12
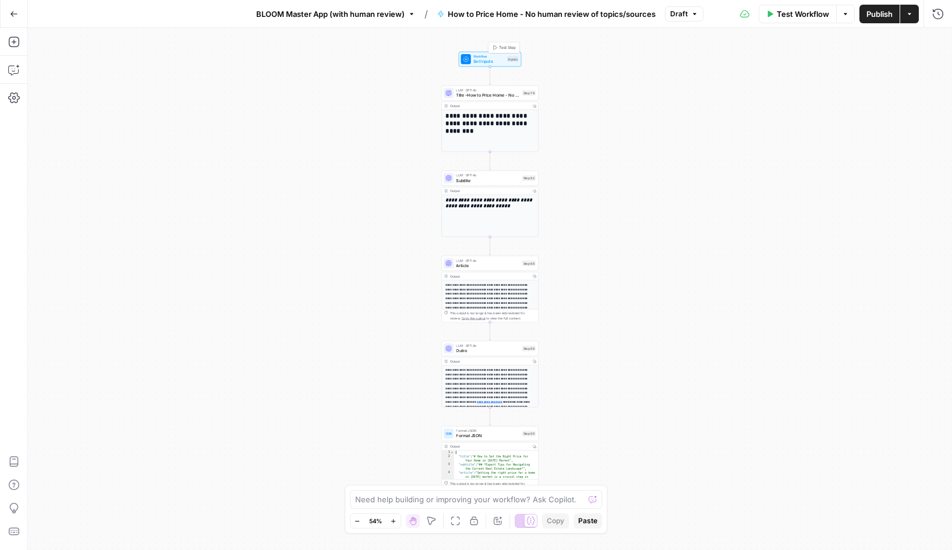
click at [482, 59] on span "Set Inputs" at bounding box center [488, 61] width 31 height 6
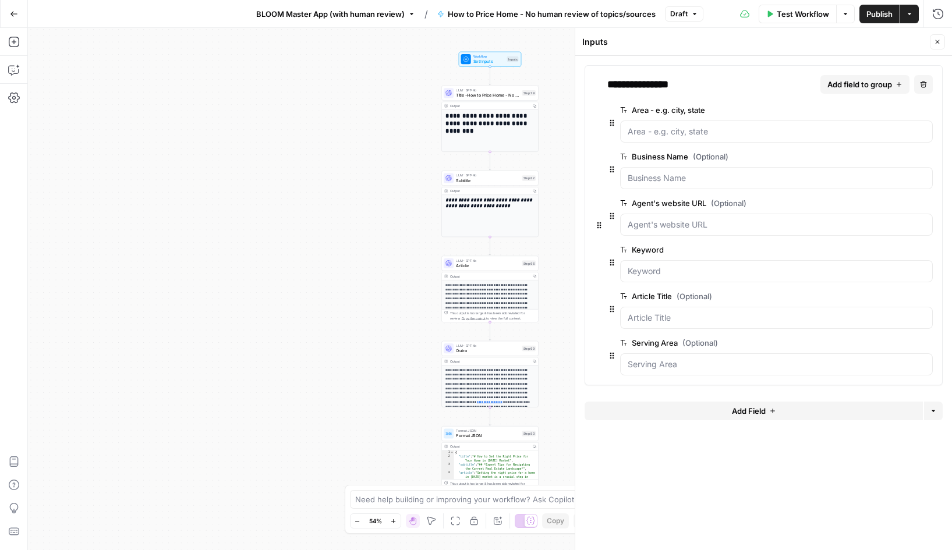
click at [887, 108] on span "edit field" at bounding box center [889, 109] width 26 height 9
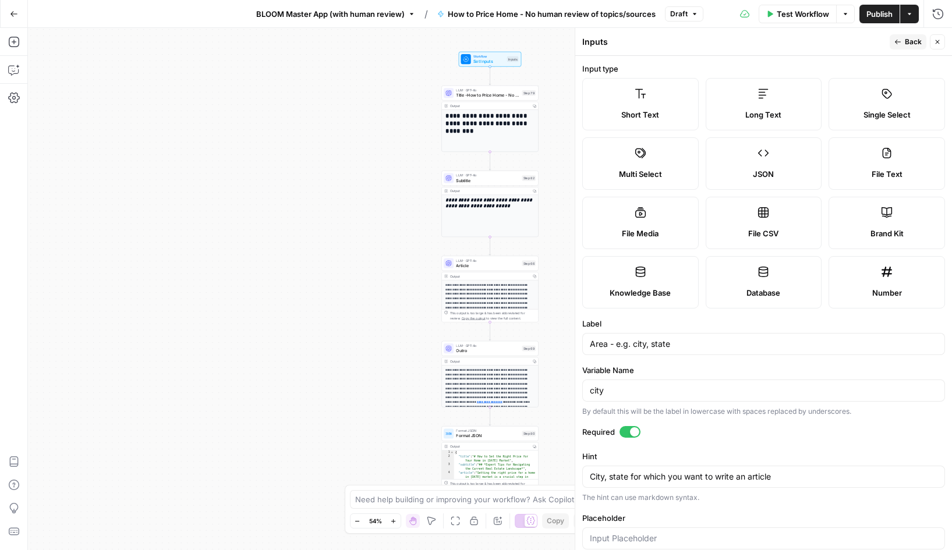
click at [896, 42] on icon "button" at bounding box center [897, 41] width 7 height 7
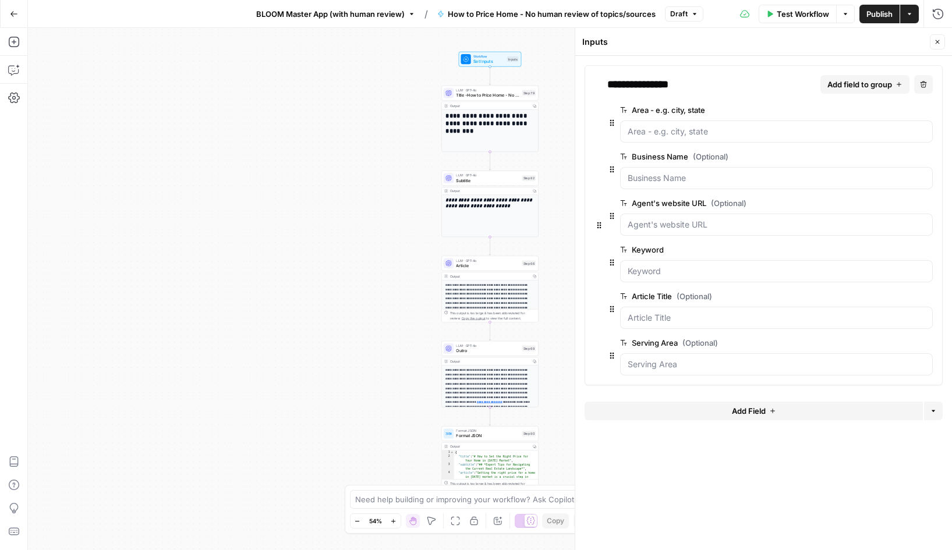
click at [889, 155] on span "edit field" at bounding box center [889, 156] width 26 height 9
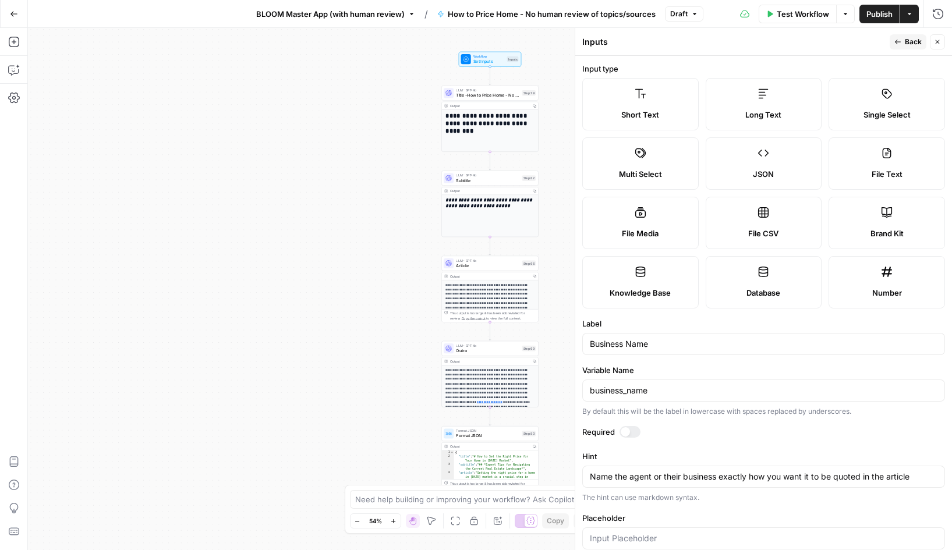
click at [904, 40] on button "Back" at bounding box center [907, 41] width 37 height 15
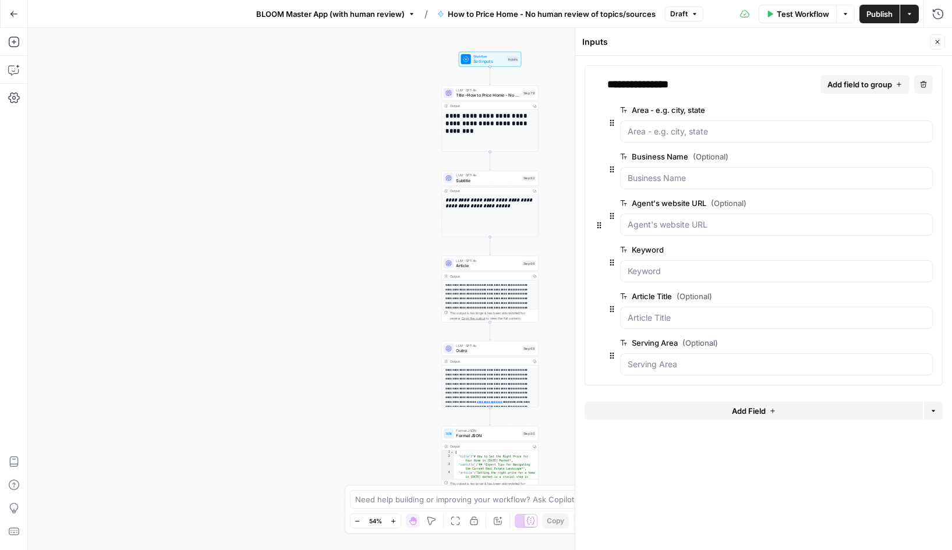
click at [892, 205] on span "edit field" at bounding box center [889, 202] width 26 height 9
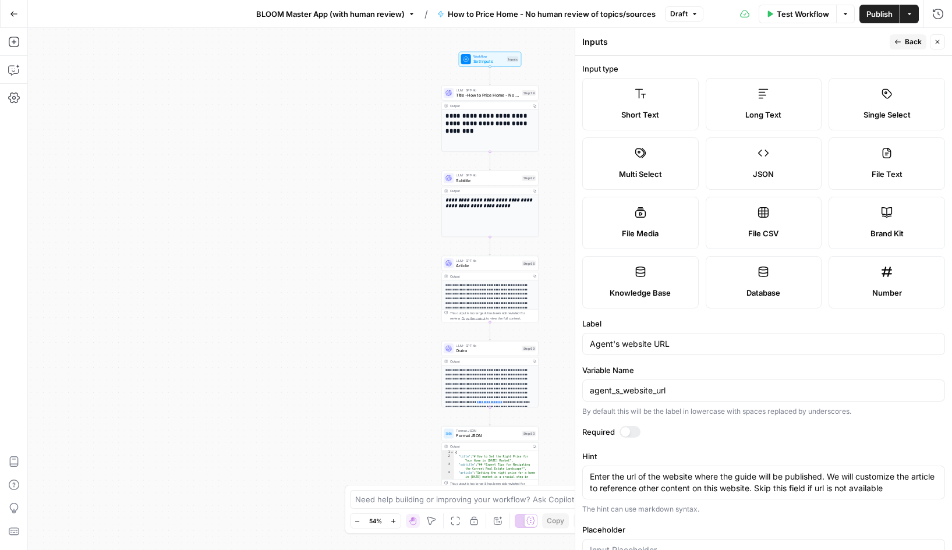
click at [902, 40] on button "Back" at bounding box center [907, 41] width 37 height 15
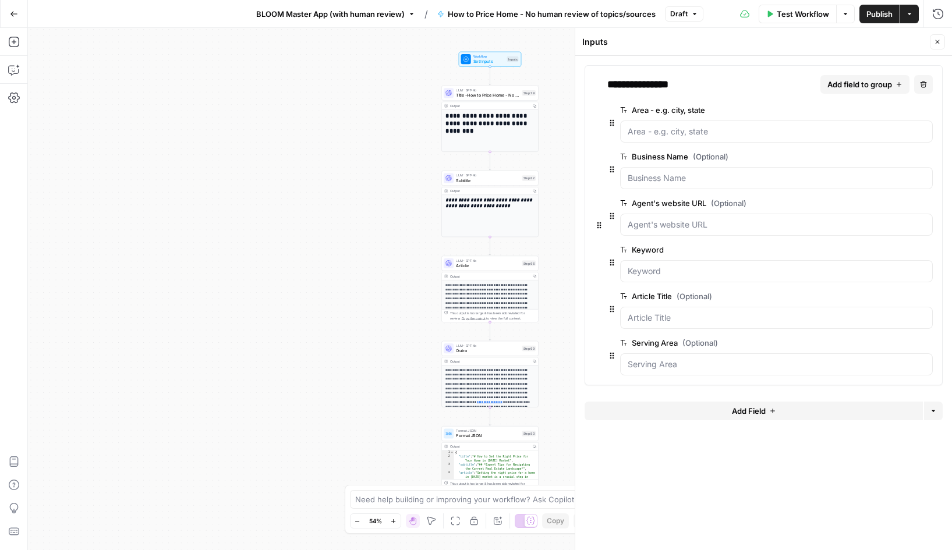
click at [882, 296] on span "edit field" at bounding box center [889, 296] width 26 height 9
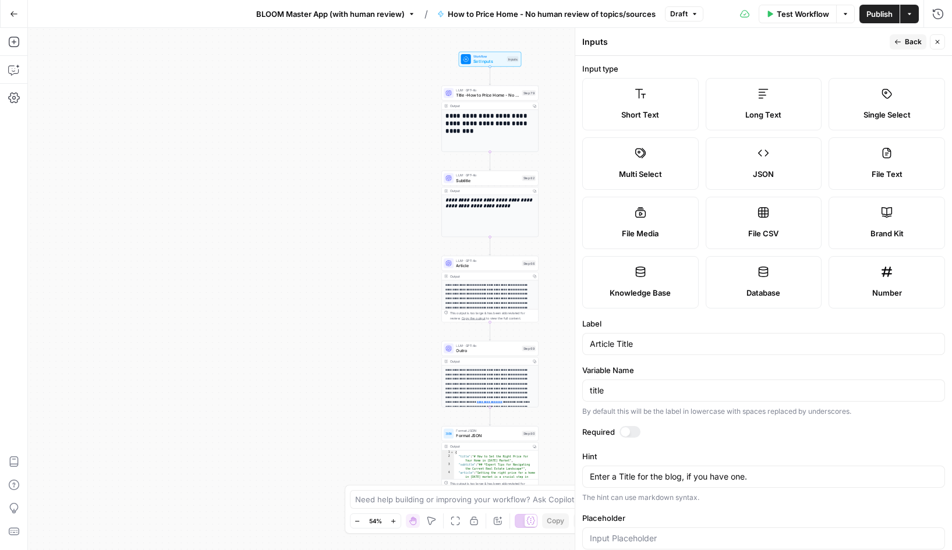
click at [900, 40] on icon "button" at bounding box center [897, 41] width 7 height 7
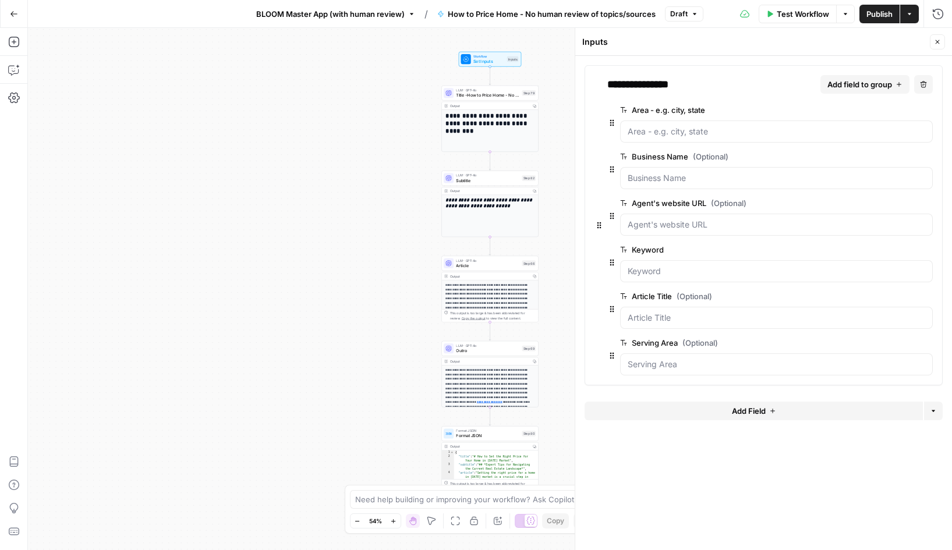
click at [890, 343] on span "edit field" at bounding box center [889, 342] width 26 height 9
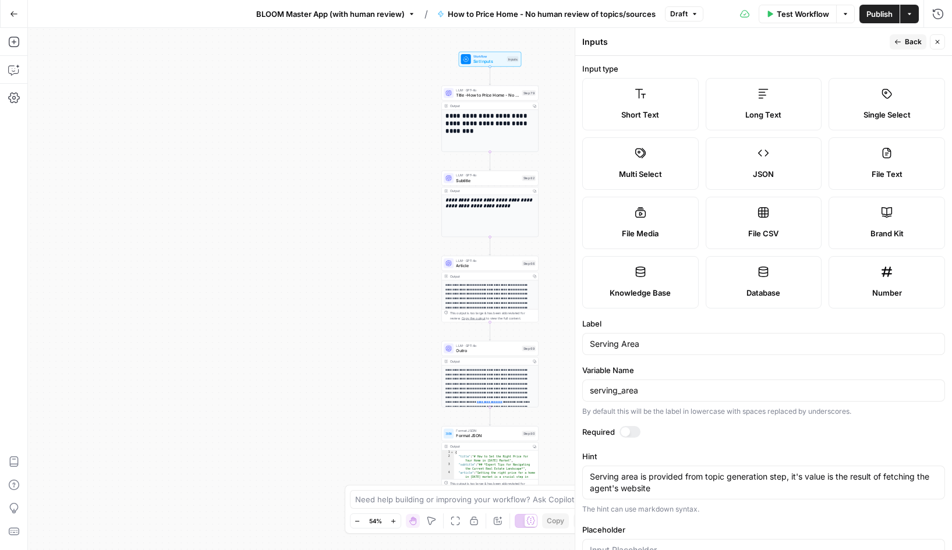
click at [903, 44] on button "Back" at bounding box center [907, 41] width 37 height 15
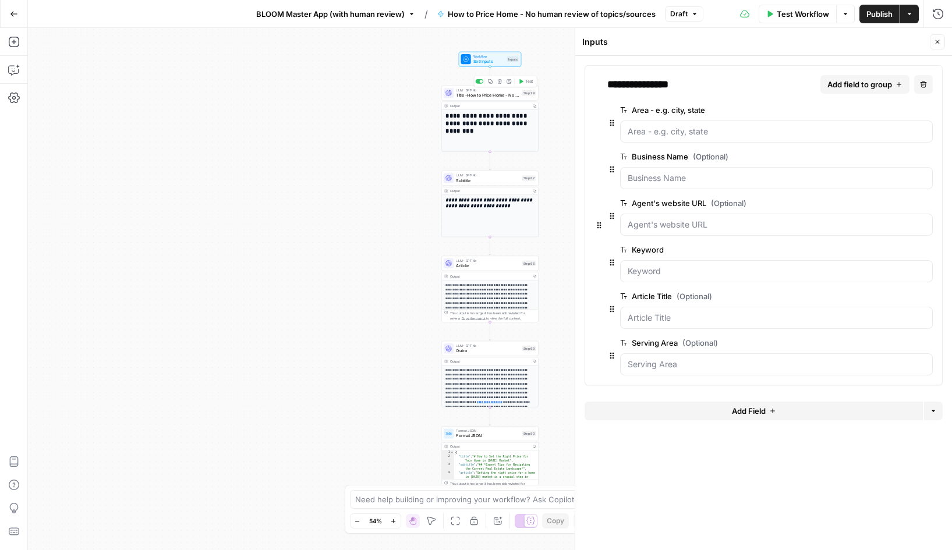
click at [474, 93] on span "Title -How to Price Home - No human review of topics/sources" at bounding box center [487, 95] width 63 height 6
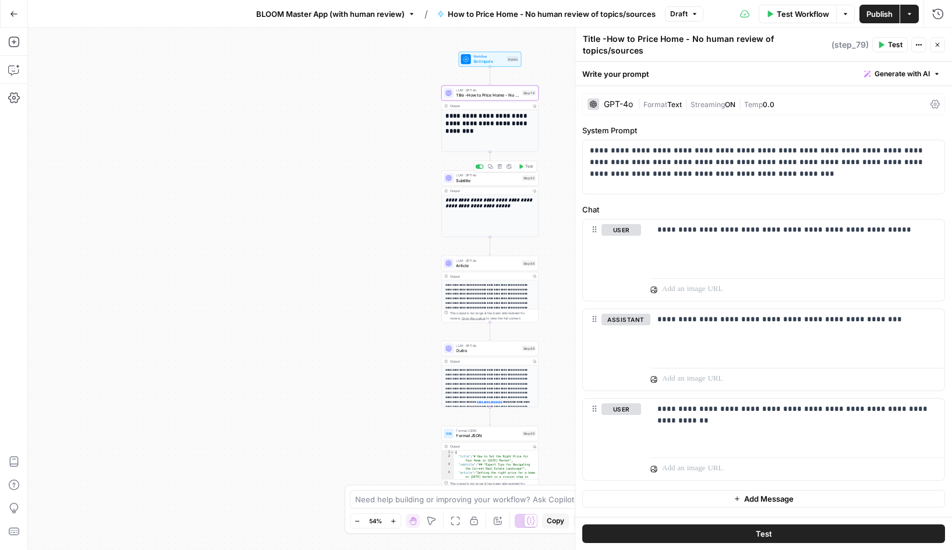
click at [485, 179] on span "Subtitle" at bounding box center [487, 180] width 63 height 6
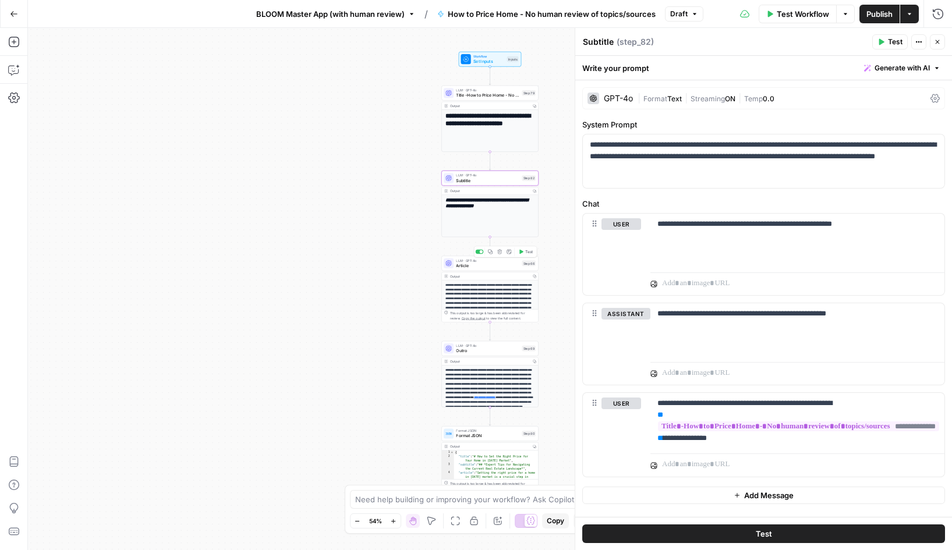
click at [483, 264] on span "Article" at bounding box center [487, 266] width 63 height 6
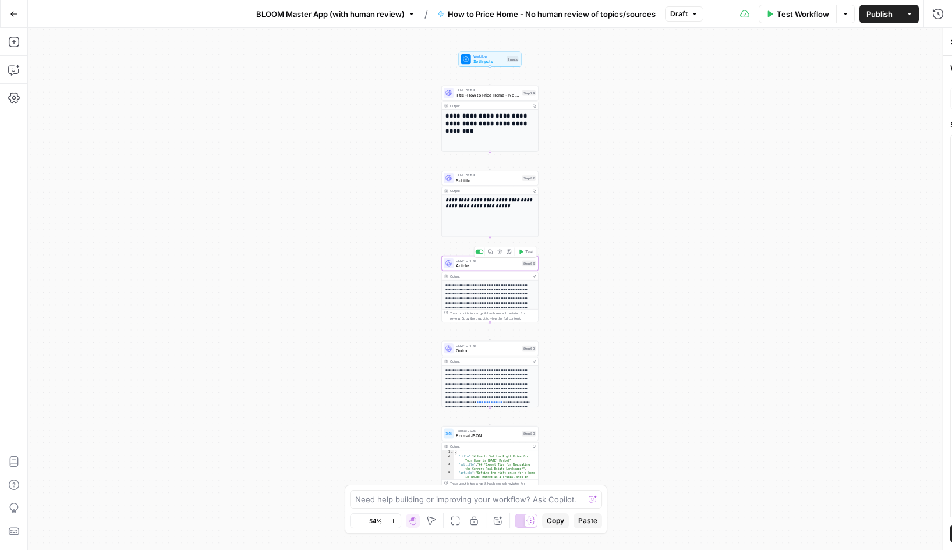
type textarea "Article"
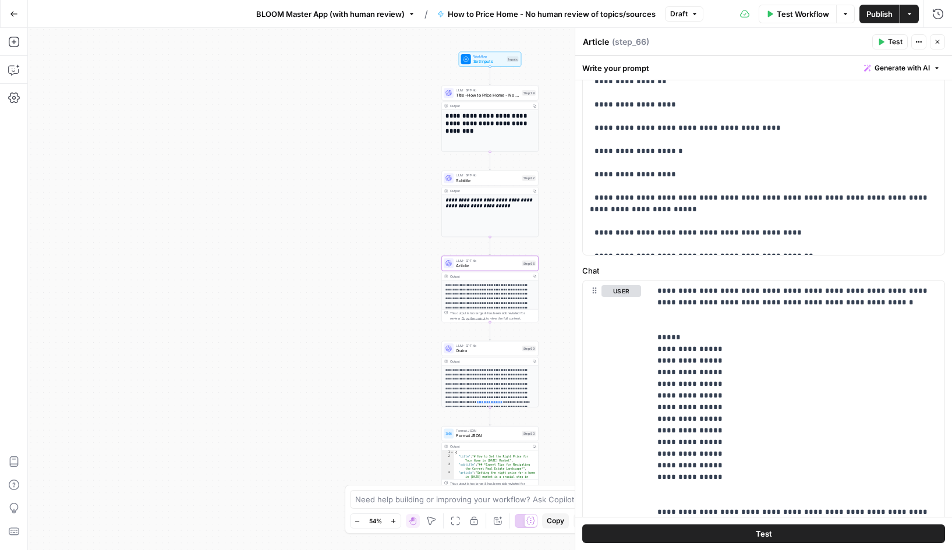
scroll to position [445, 0]
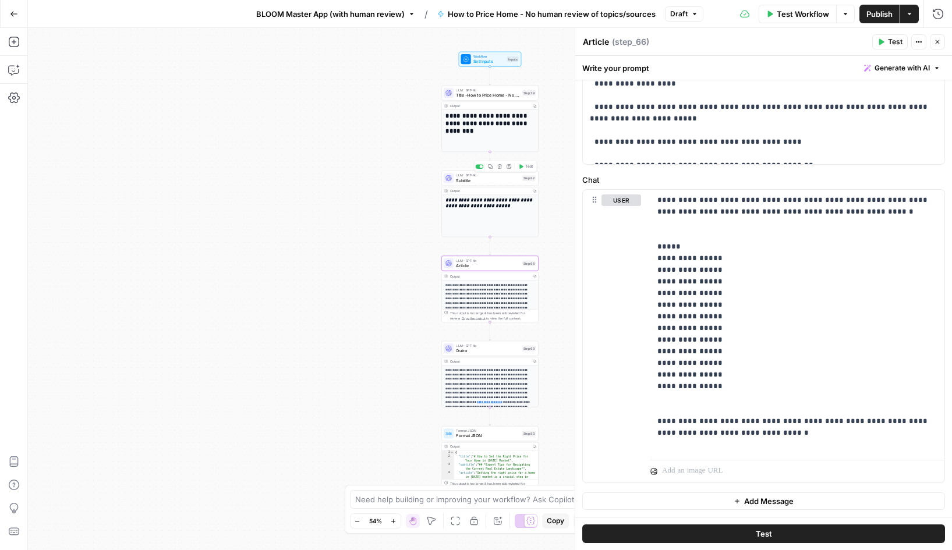
click at [481, 179] on span "Subtitle" at bounding box center [487, 180] width 63 height 6
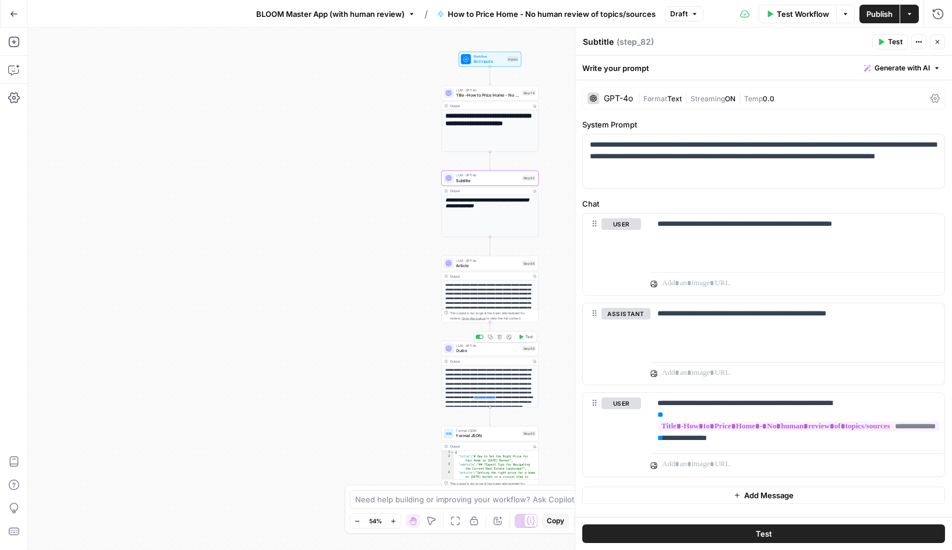
click at [473, 350] on span "Outro" at bounding box center [487, 350] width 63 height 6
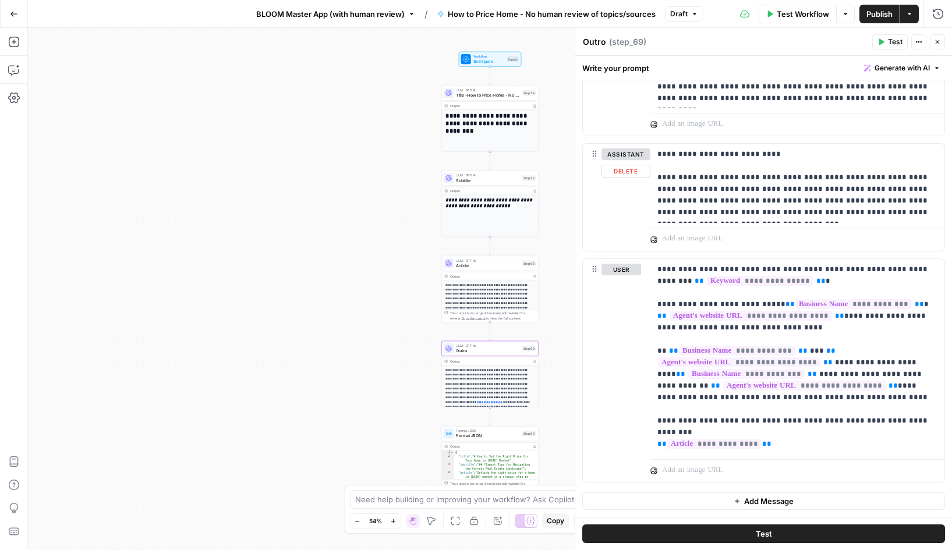
scroll to position [0, 0]
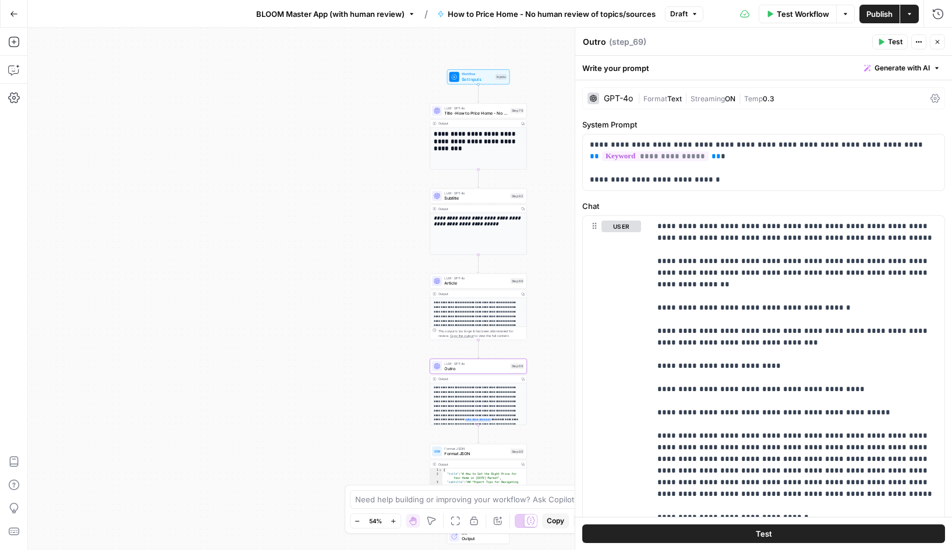
click at [343, 19] on span "BLOOM Master App (with human review)" at bounding box center [330, 14] width 148 height 12
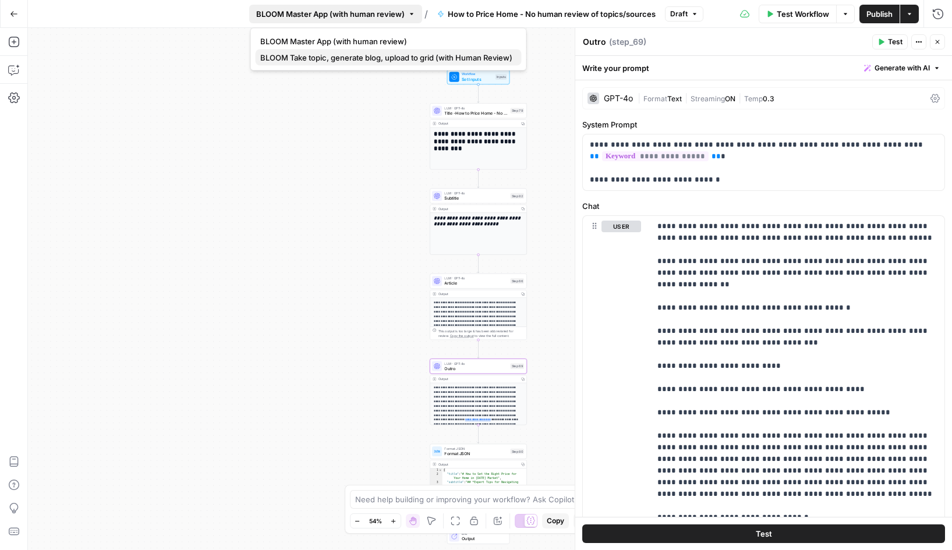
click at [359, 62] on span "BLOOM Take topic, generate blog, upload to grid (with Human Review)" at bounding box center [386, 58] width 252 height 12
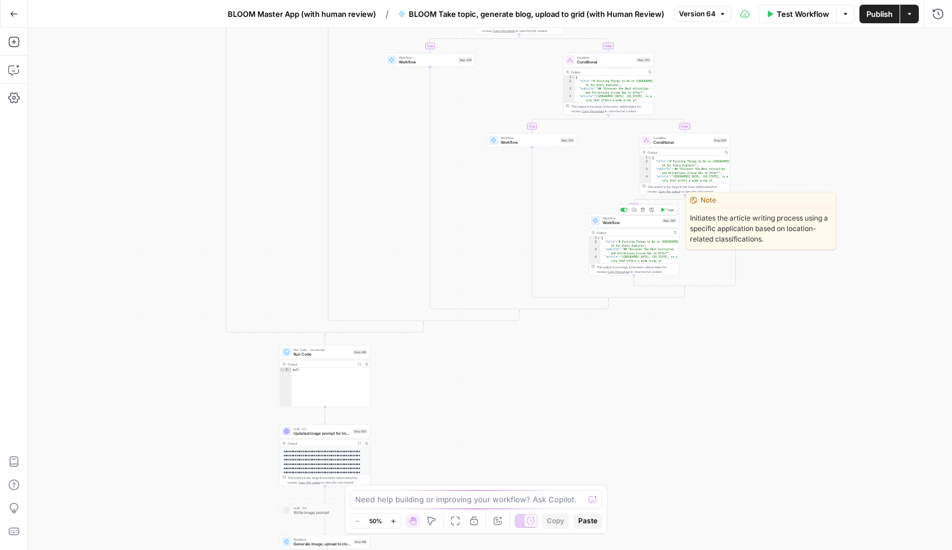
click at [622, 224] on span "Workflow" at bounding box center [630, 223] width 57 height 6
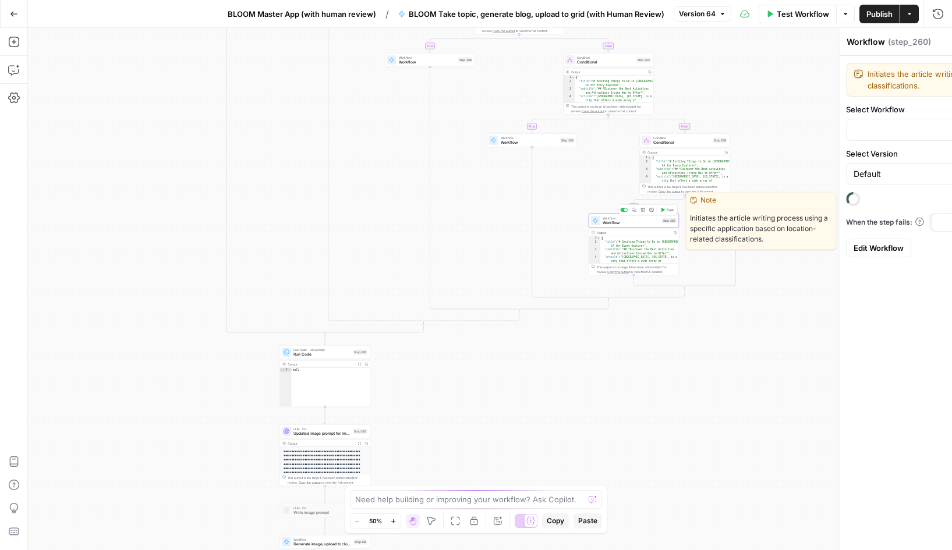
type input "Listicle (local) - No human review of topics/sources"
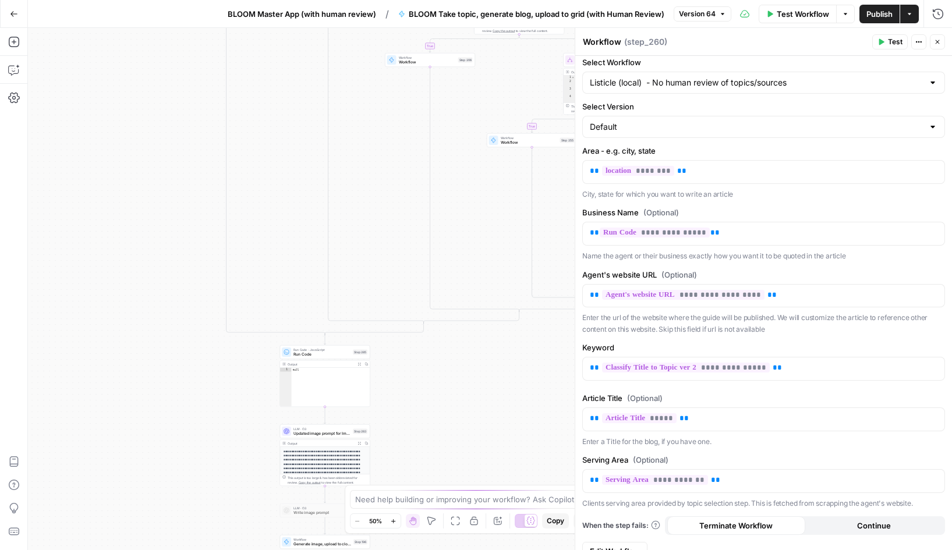
scroll to position [64, 0]
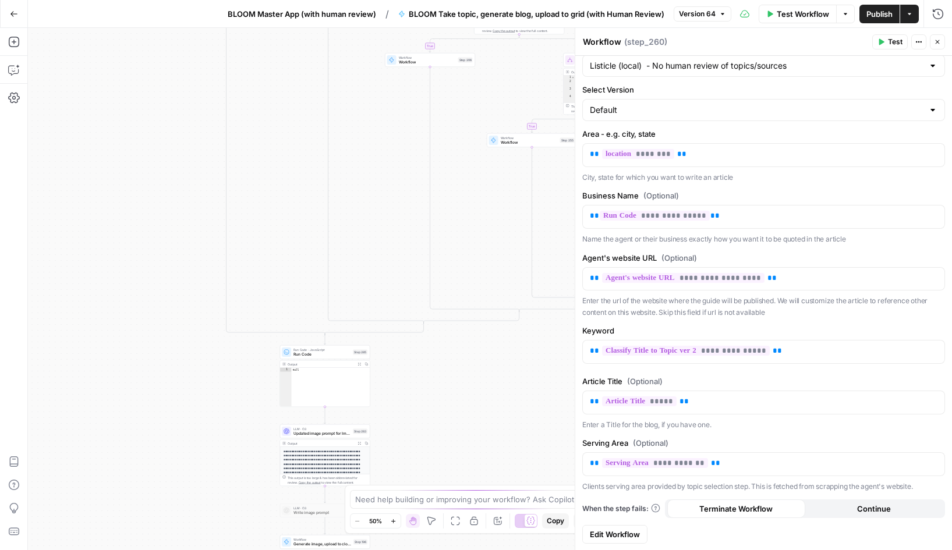
click at [614, 533] on span "Edit Workflow" at bounding box center [615, 535] width 50 height 12
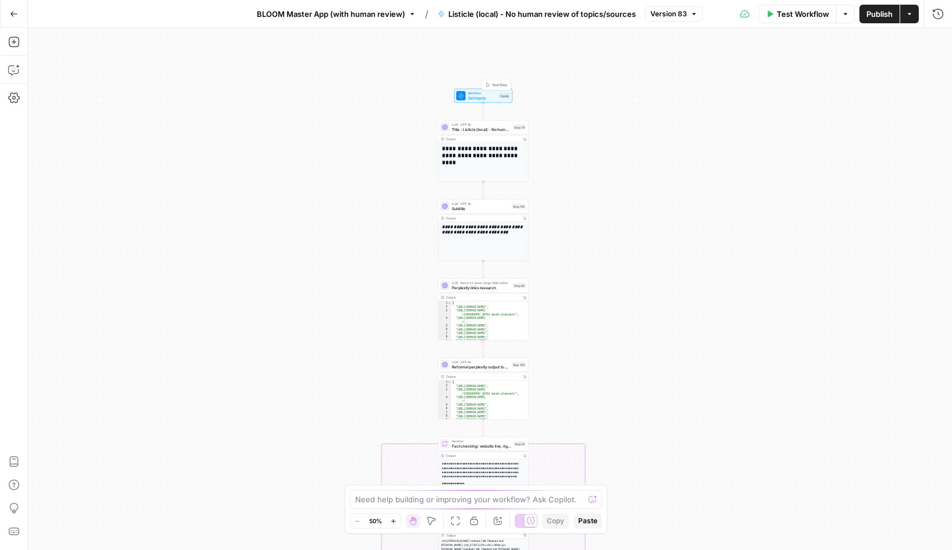
click at [471, 97] on span "Set Inputs" at bounding box center [482, 98] width 29 height 6
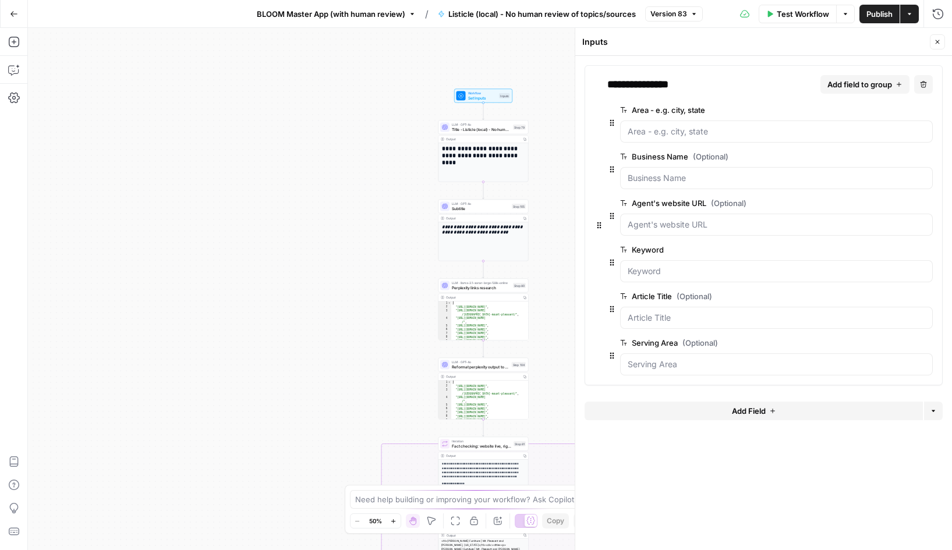
click at [884, 112] on span "edit field" at bounding box center [889, 109] width 26 height 9
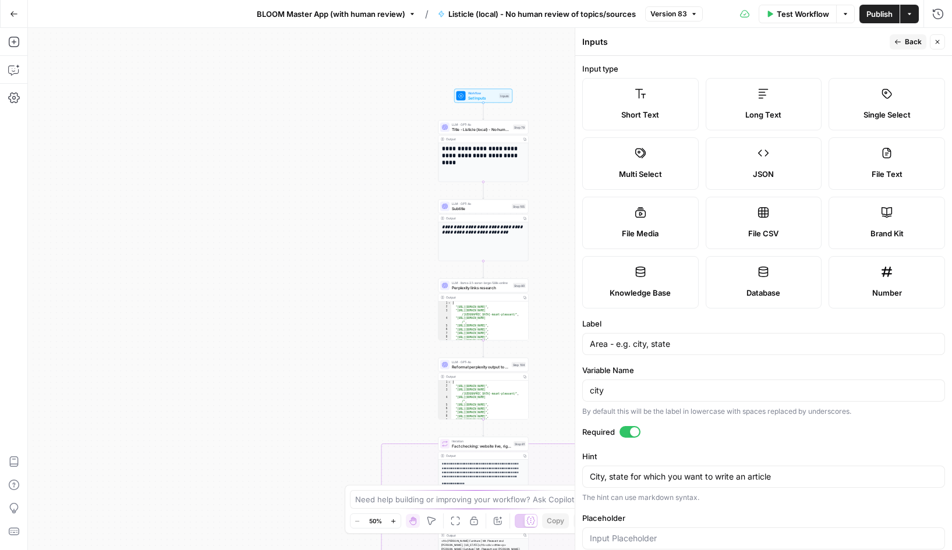
click at [903, 40] on button "Back" at bounding box center [907, 41] width 37 height 15
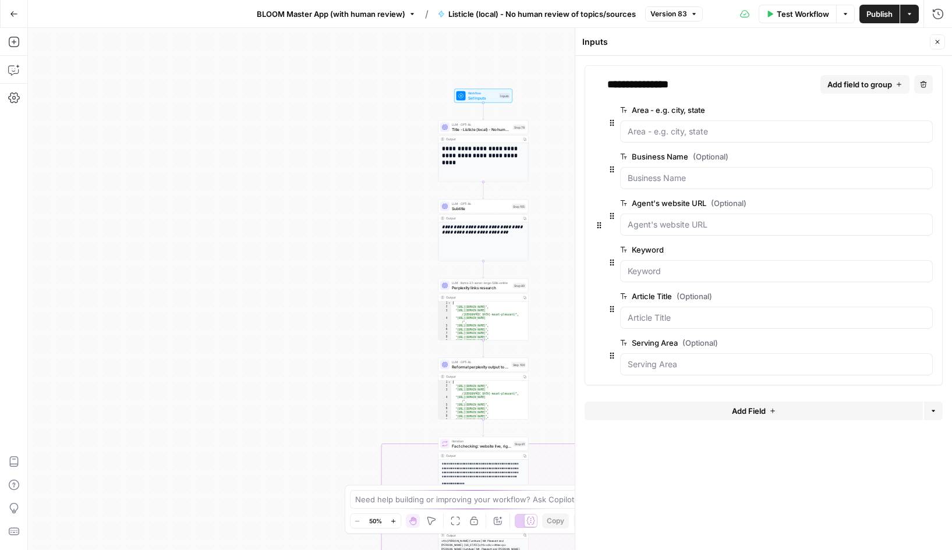
click at [887, 157] on span "edit field" at bounding box center [889, 156] width 26 height 9
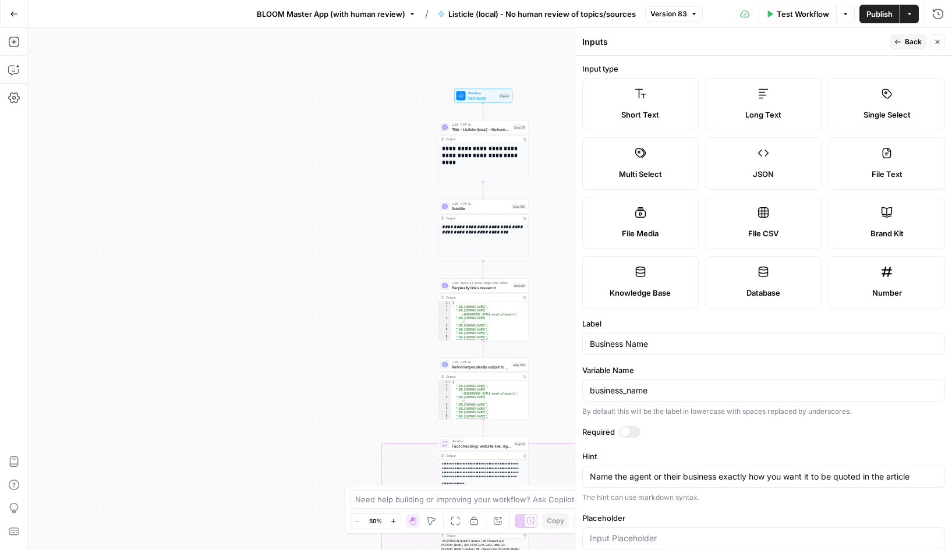
click at [903, 42] on button "Back" at bounding box center [907, 41] width 37 height 15
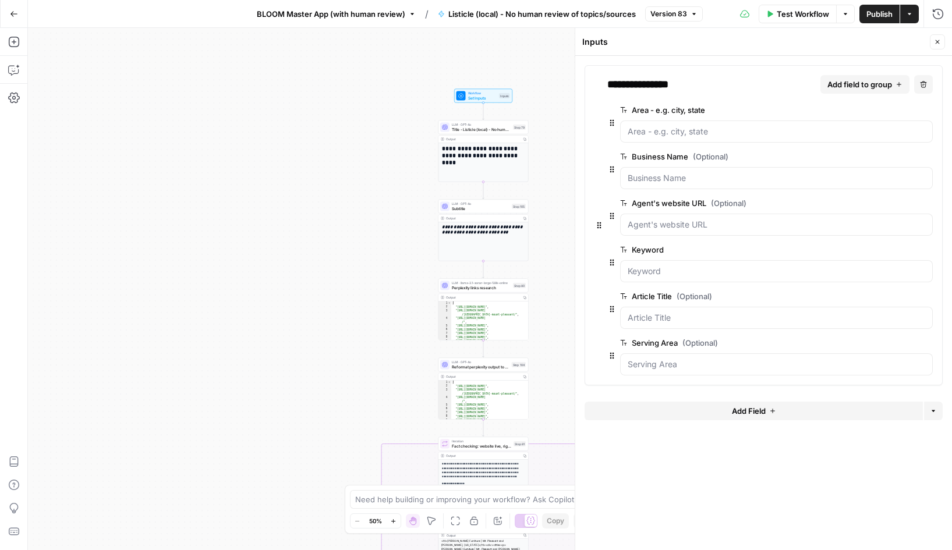
click at [879, 205] on span "edit field" at bounding box center [889, 202] width 26 height 9
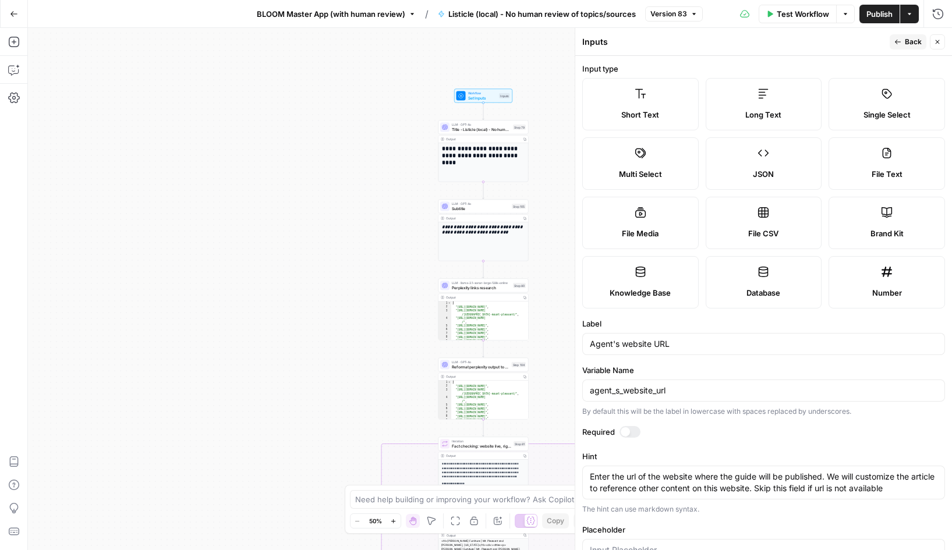
click at [901, 41] on icon "button" at bounding box center [897, 41] width 7 height 7
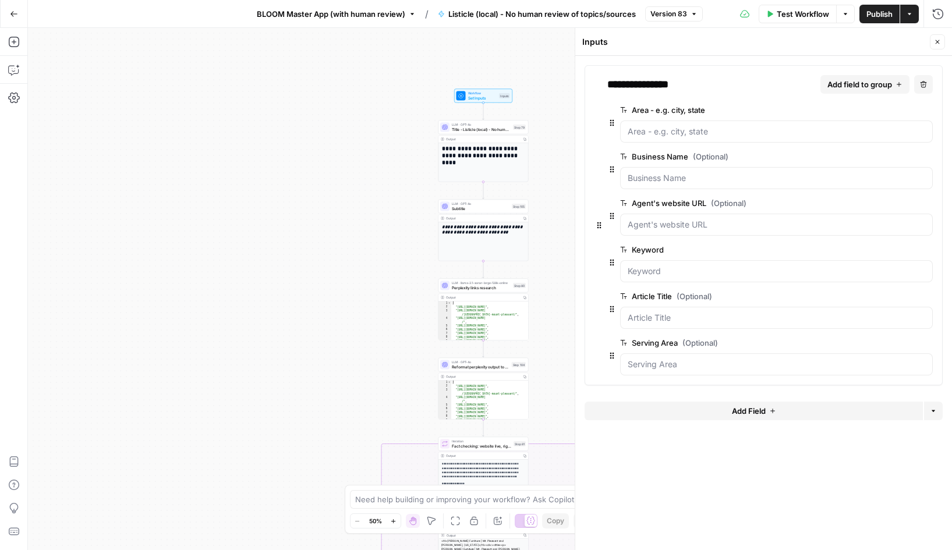
click at [885, 249] on span "edit field" at bounding box center [889, 249] width 26 height 9
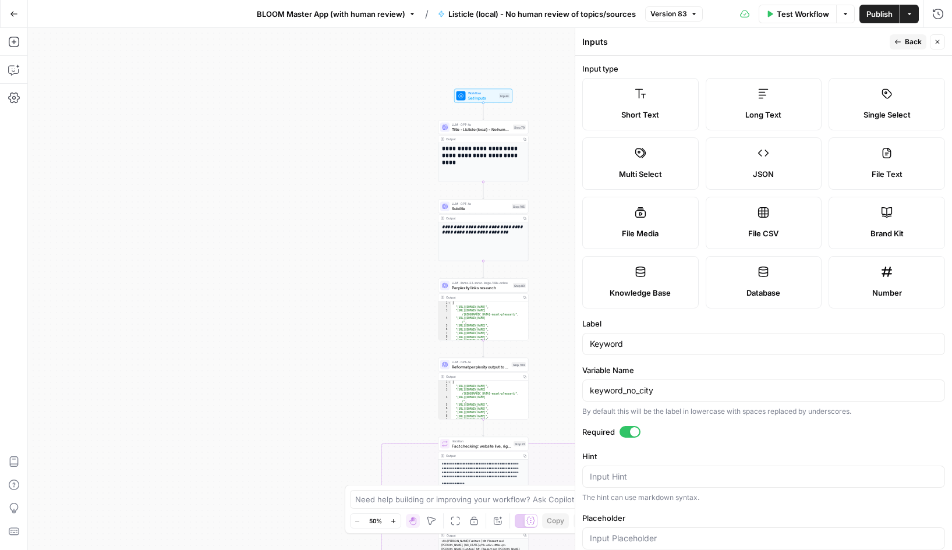
scroll to position [84, 0]
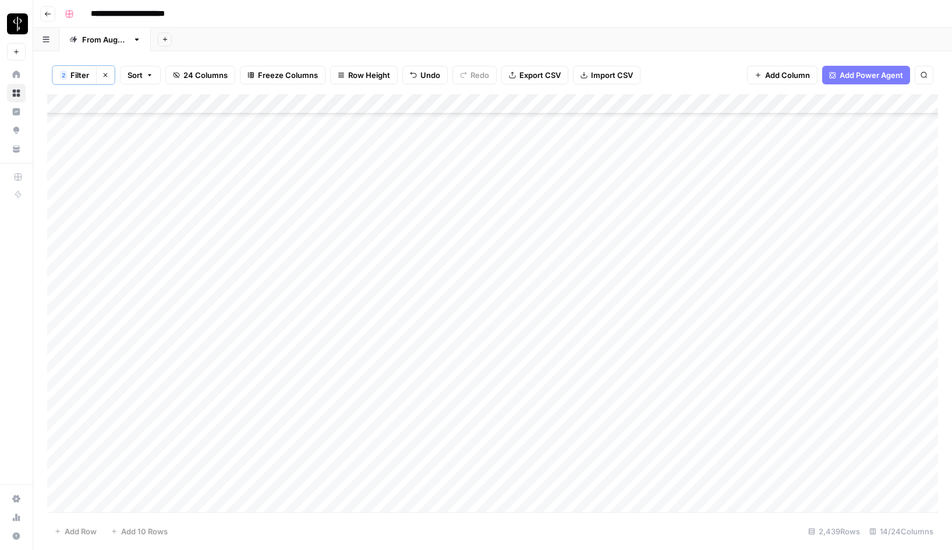
scroll to position [8389, 0]
click at [104, 73] on icon "button" at bounding box center [106, 75] width 4 height 4
click at [533, 222] on div "Add Column" at bounding box center [492, 302] width 891 height 419
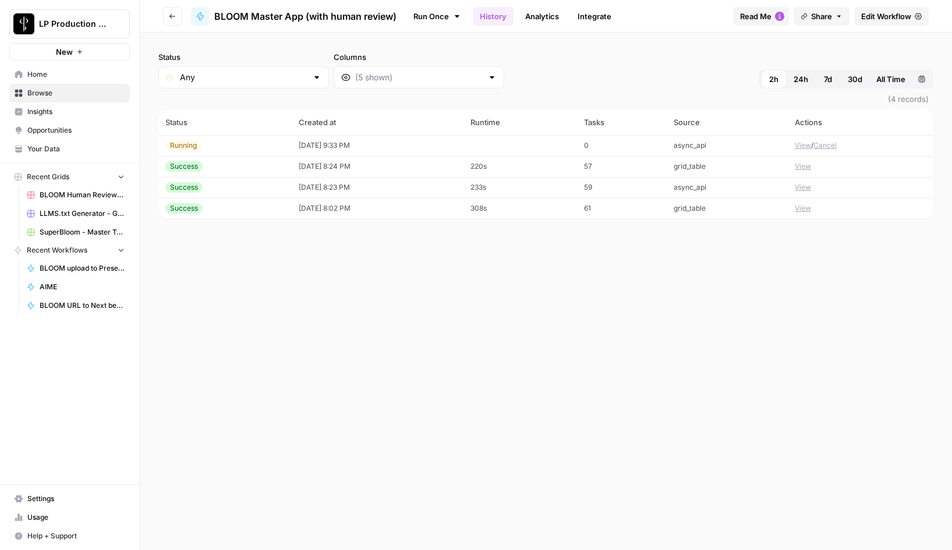
click at [802, 186] on button "View" at bounding box center [803, 187] width 16 height 10
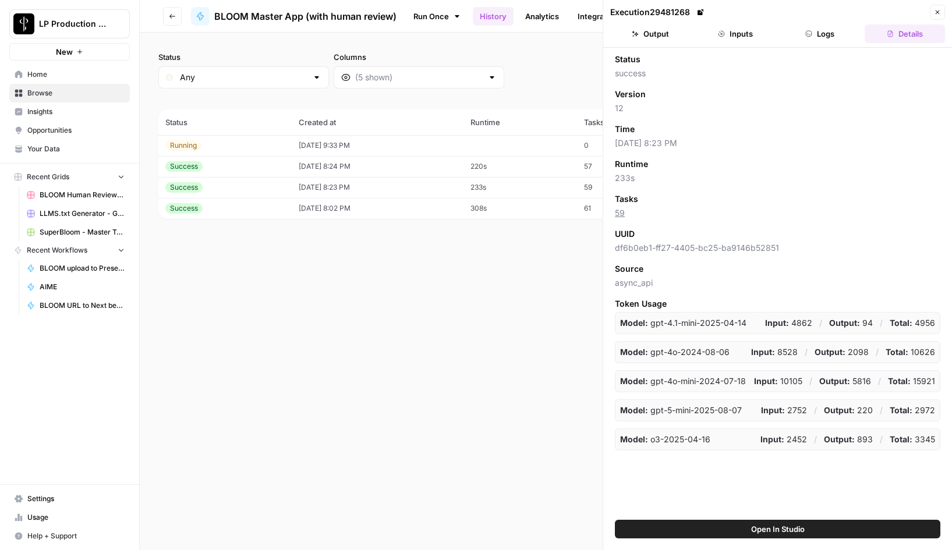
click at [820, 37] on button "Logs" at bounding box center [820, 33] width 80 height 19
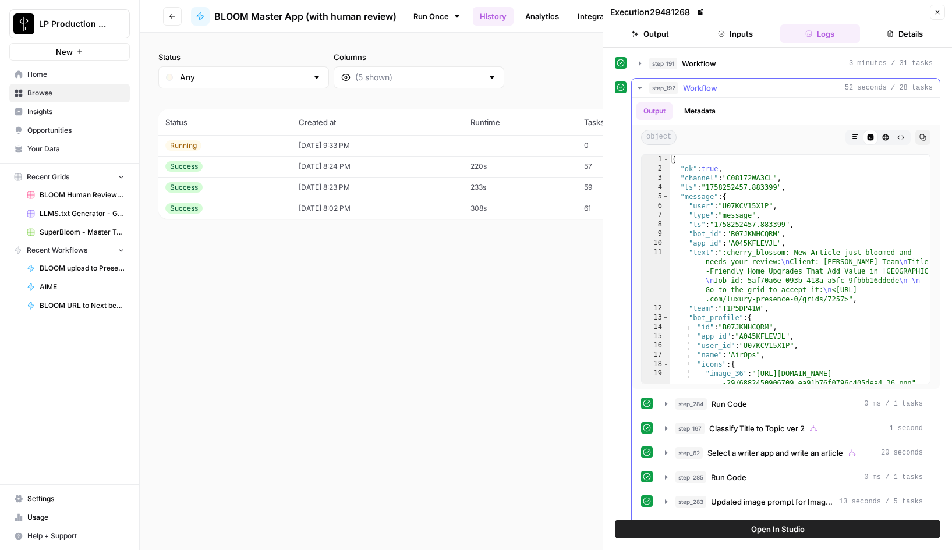
click at [638, 87] on icon "button" at bounding box center [639, 88] width 4 height 2
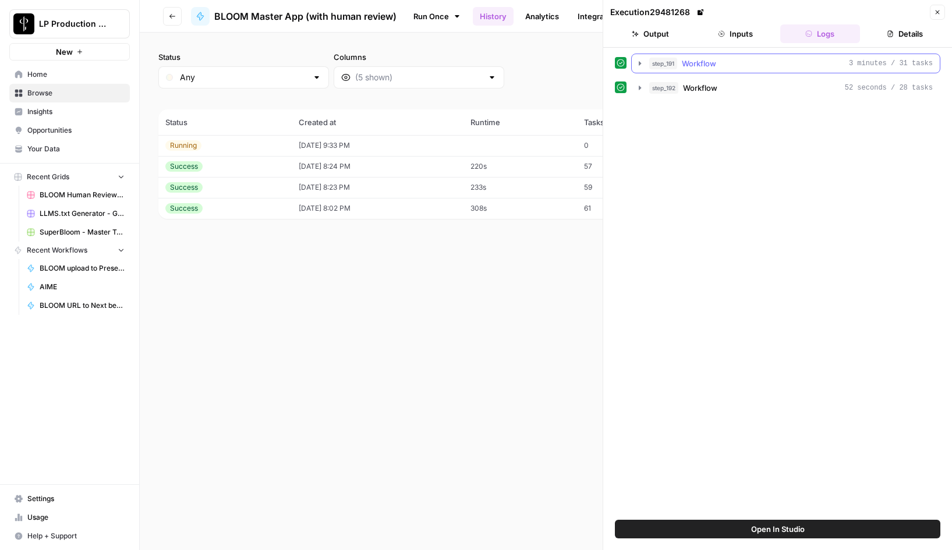
click at [641, 66] on icon "button" at bounding box center [639, 63] width 9 height 9
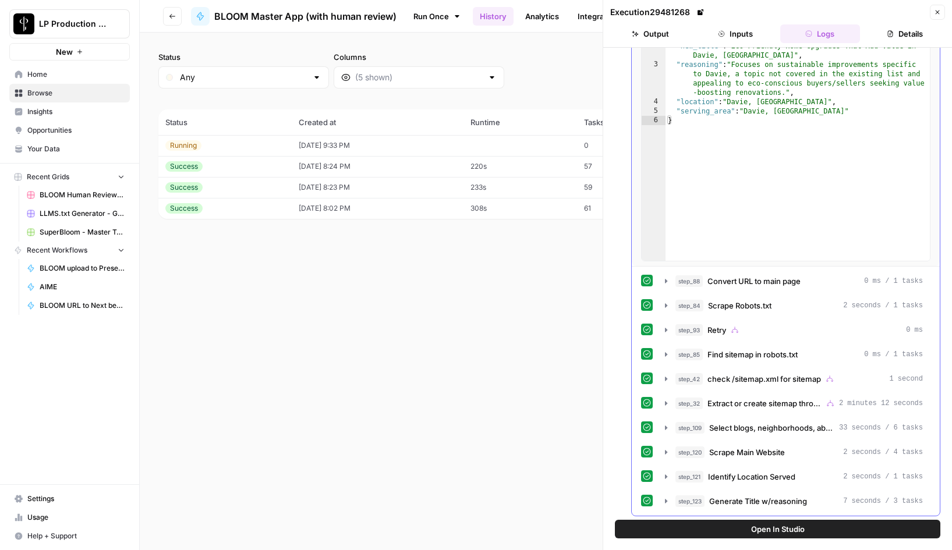
scroll to position [125, 0]
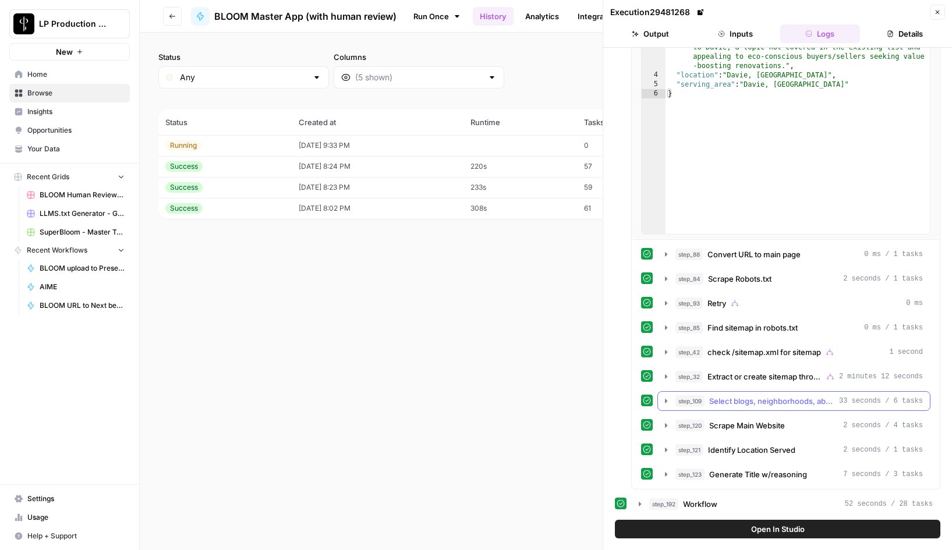
click at [664, 400] on icon "button" at bounding box center [665, 400] width 9 height 9
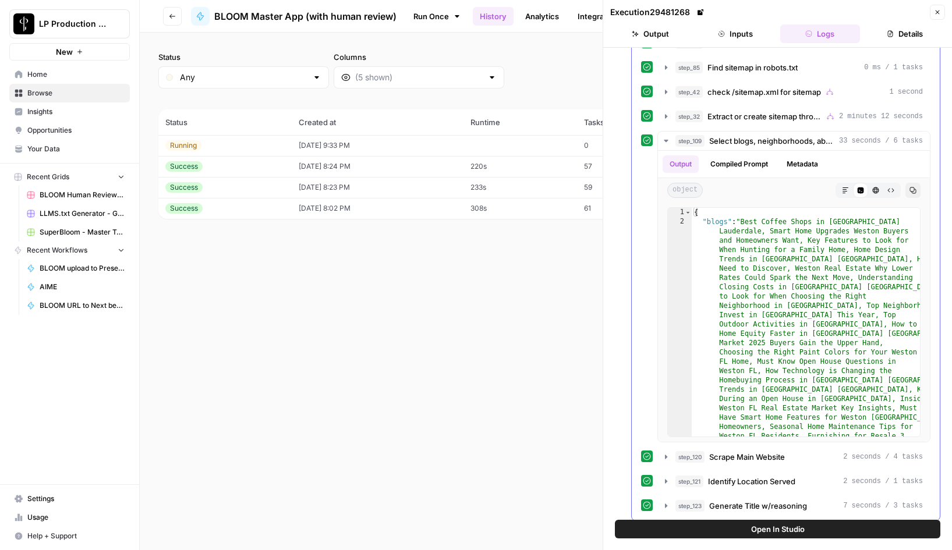
scroll to position [402, 0]
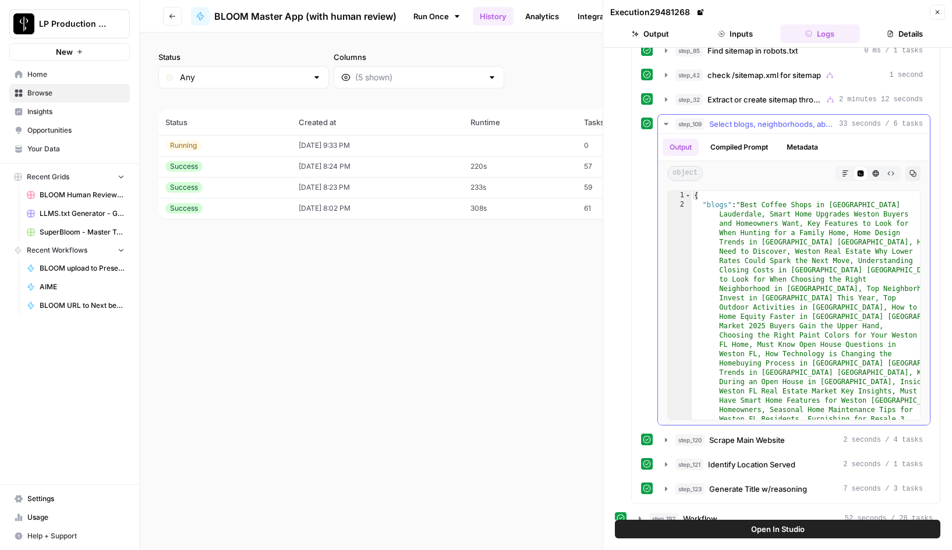
click at [748, 144] on button "Compiled Prompt" at bounding box center [739, 147] width 72 height 17
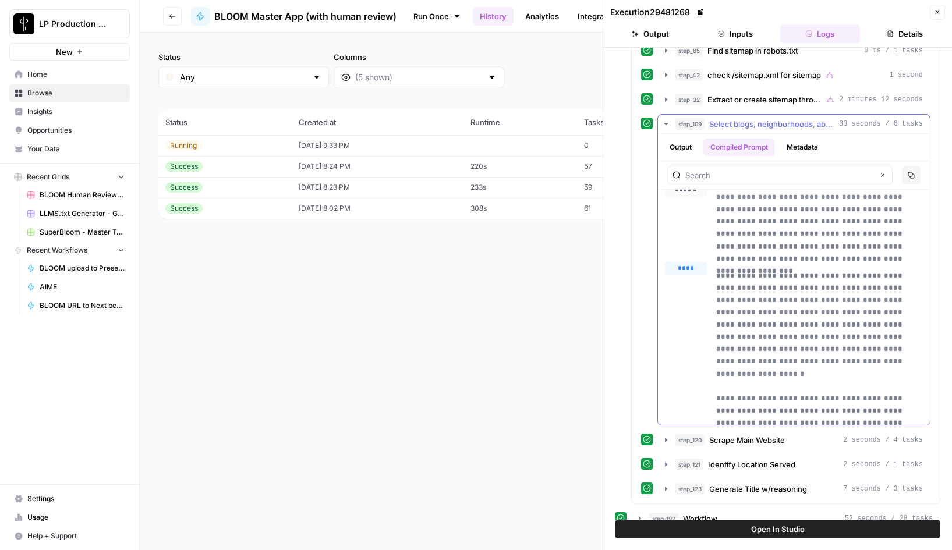
scroll to position [0, 0]
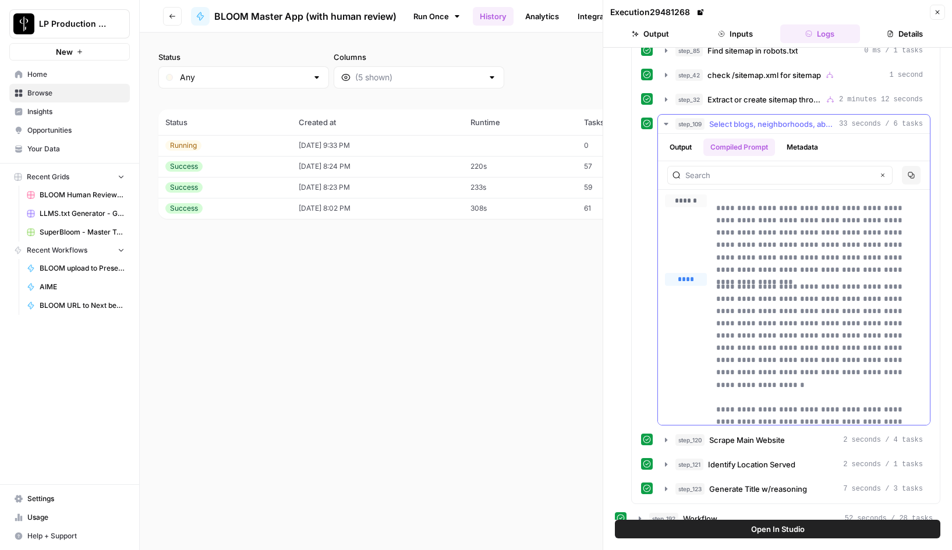
click at [665, 125] on icon "button" at bounding box center [666, 124] width 4 height 2
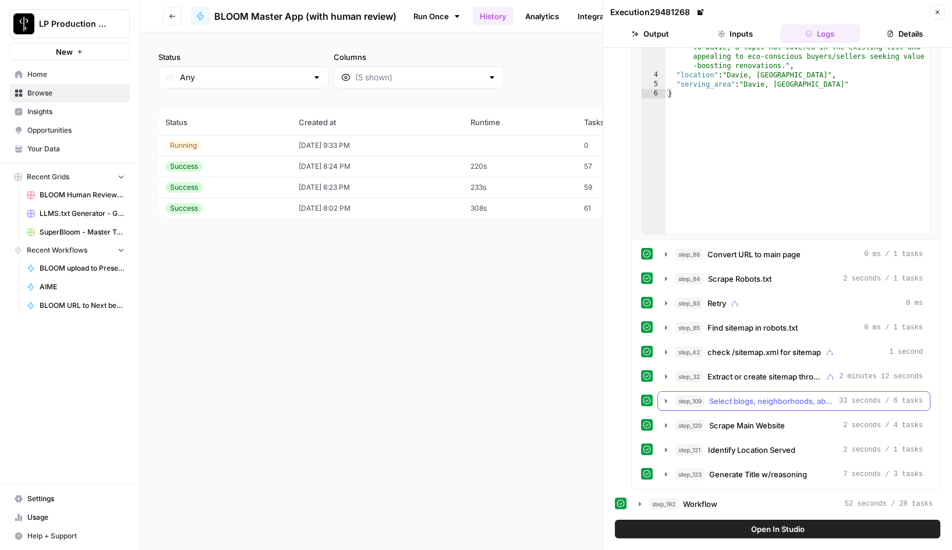
scroll to position [125, 0]
click at [637, 505] on icon "button" at bounding box center [639, 503] width 9 height 9
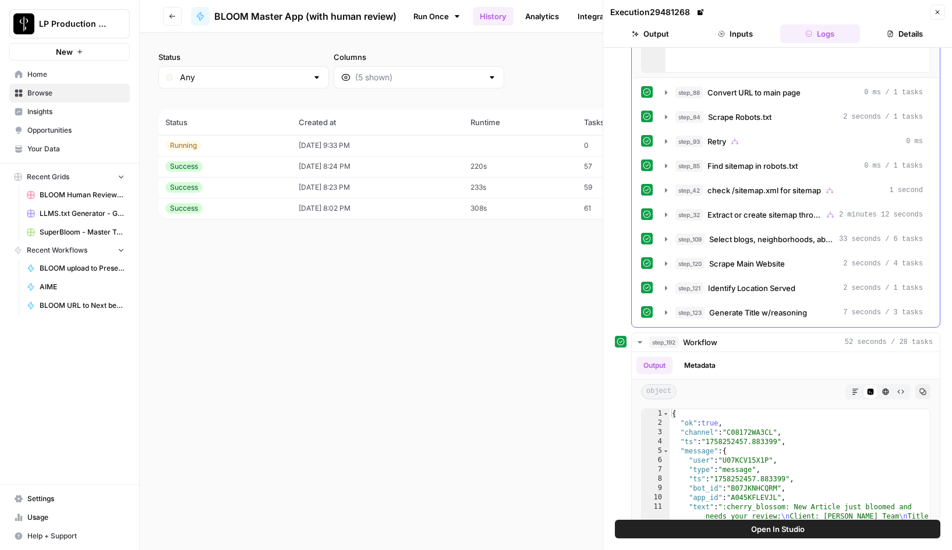
scroll to position [292, 0]
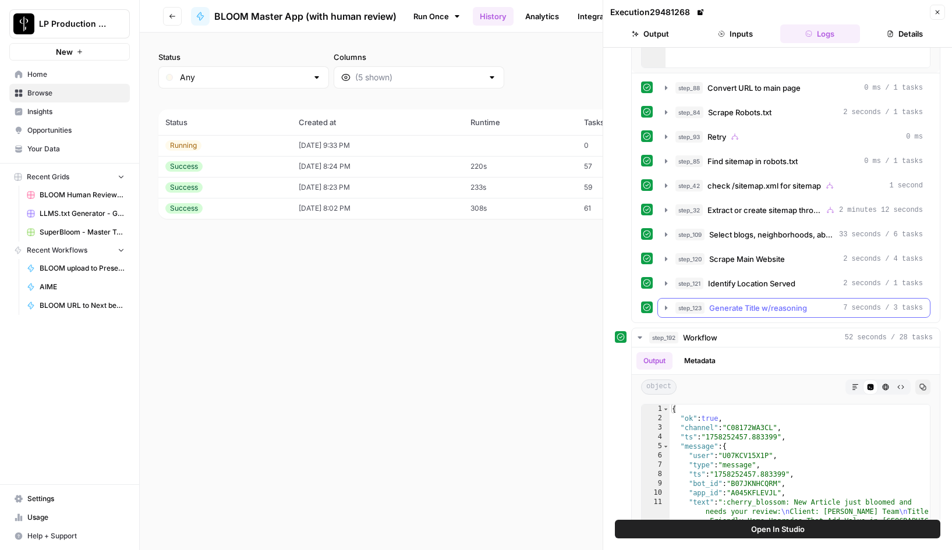
click at [665, 308] on icon "button" at bounding box center [666, 308] width 2 height 4
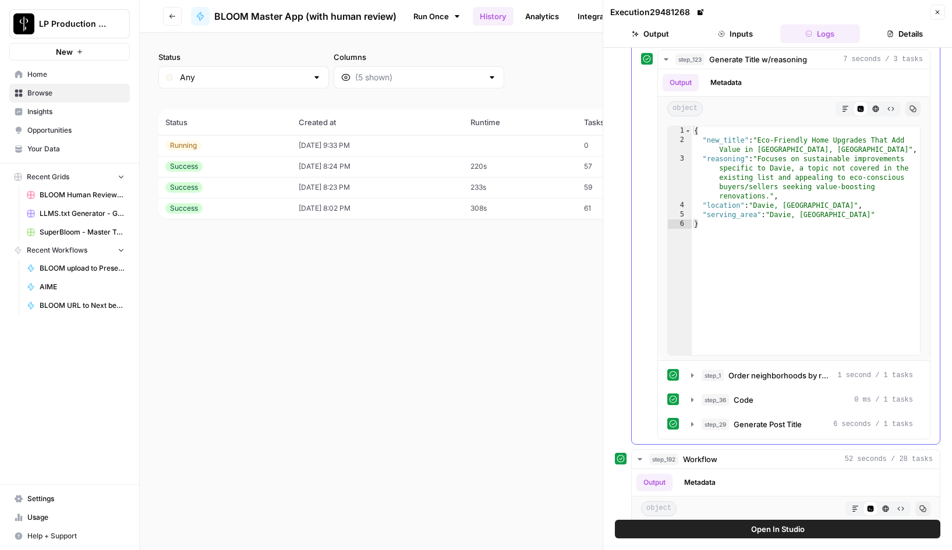
scroll to position [530, 0]
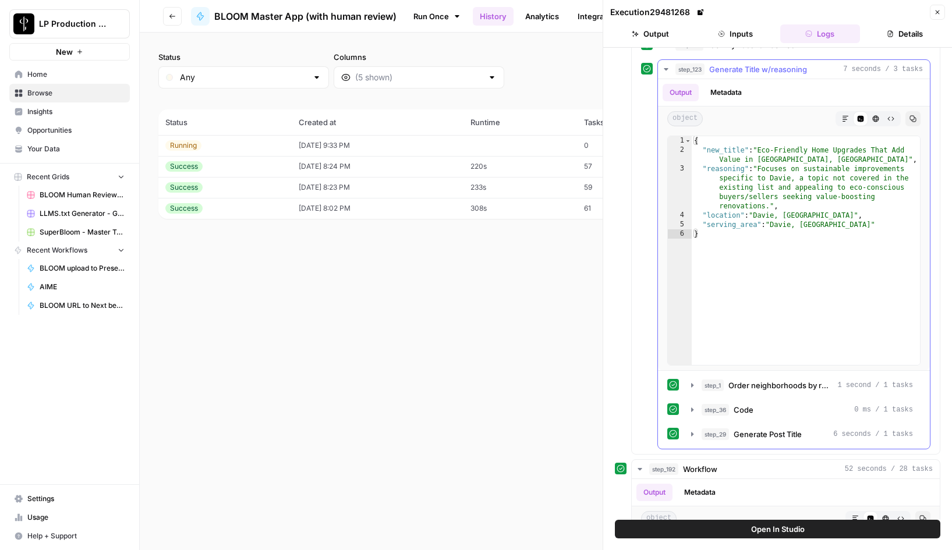
click at [731, 91] on button "Metadata" at bounding box center [725, 92] width 45 height 17
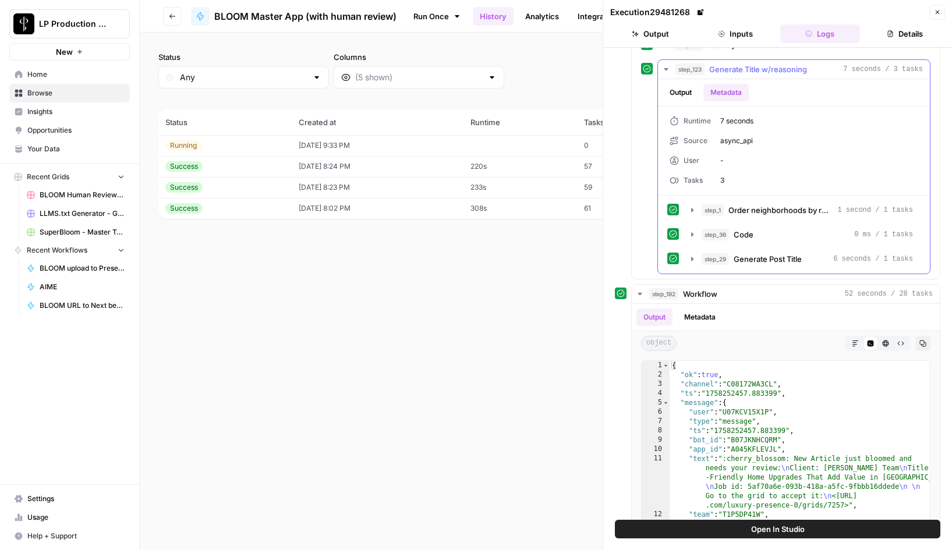
click at [681, 90] on button "Output" at bounding box center [680, 92] width 36 height 17
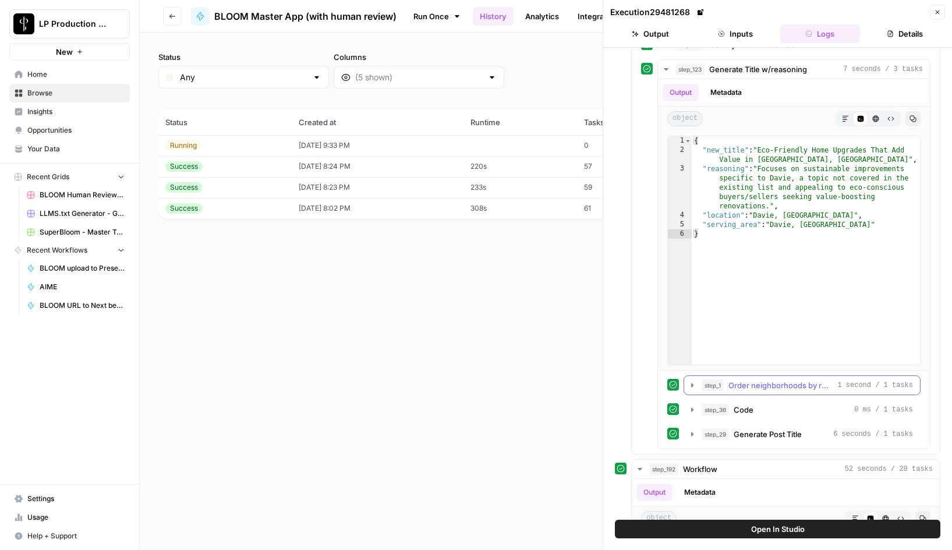
click at [690, 385] on icon "button" at bounding box center [691, 385] width 9 height 9
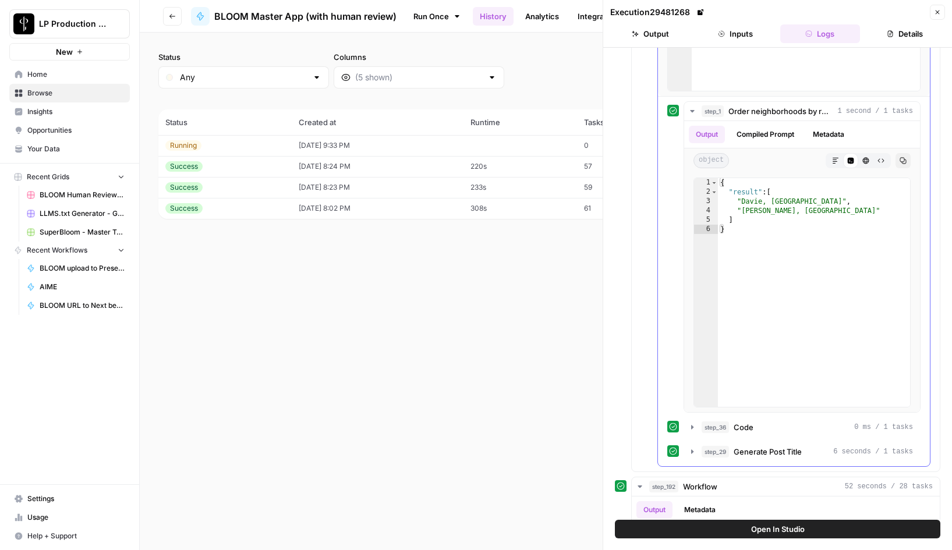
scroll to position [812, 0]
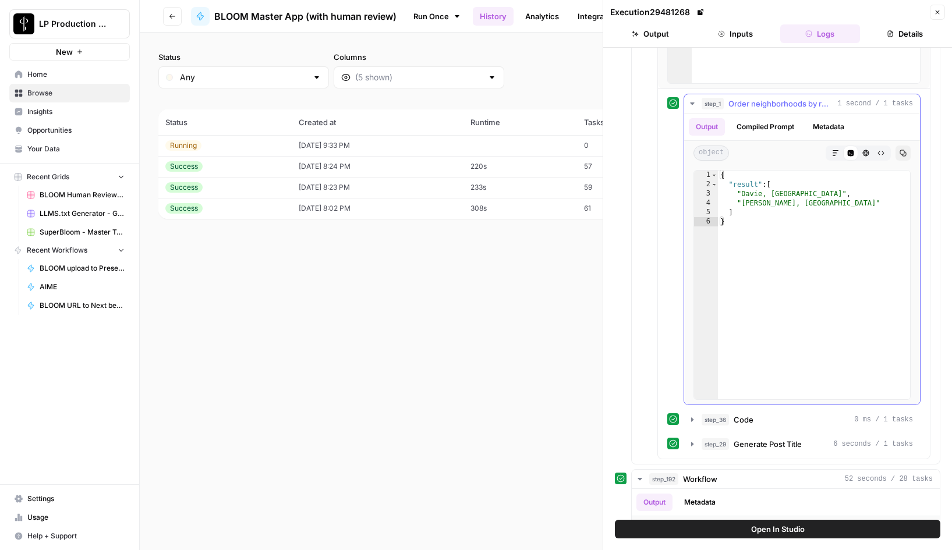
click at [774, 126] on button "Compiled Prompt" at bounding box center [765, 126] width 72 height 17
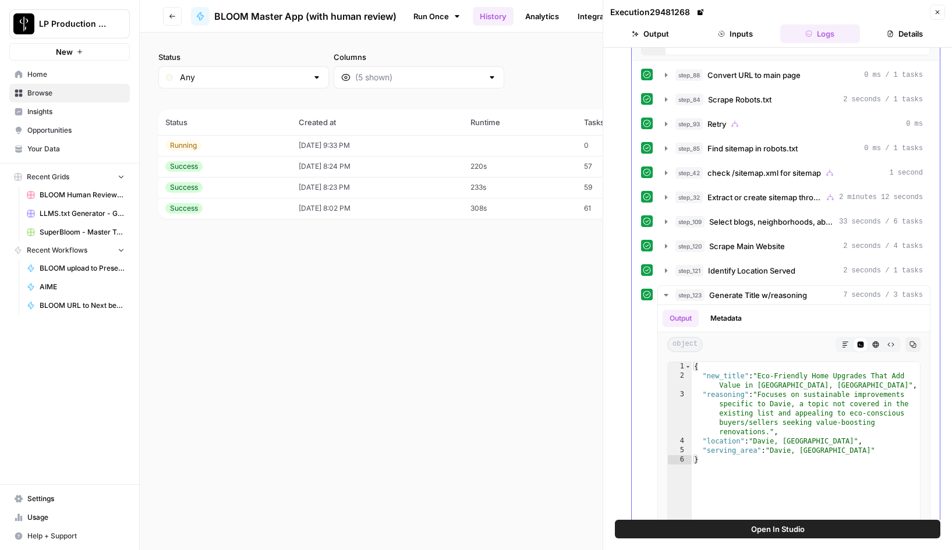
scroll to position [0, 0]
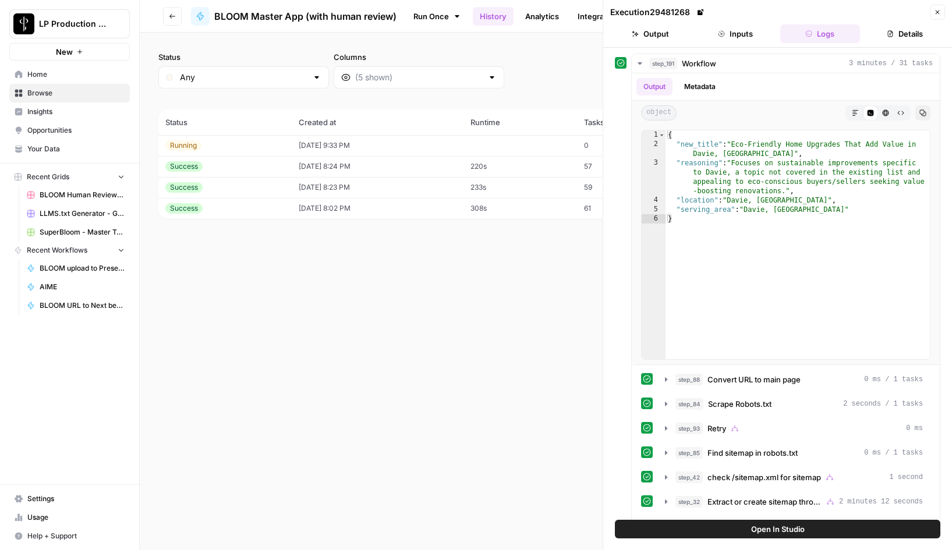
click at [938, 11] on icon "button" at bounding box center [937, 12] width 7 height 7
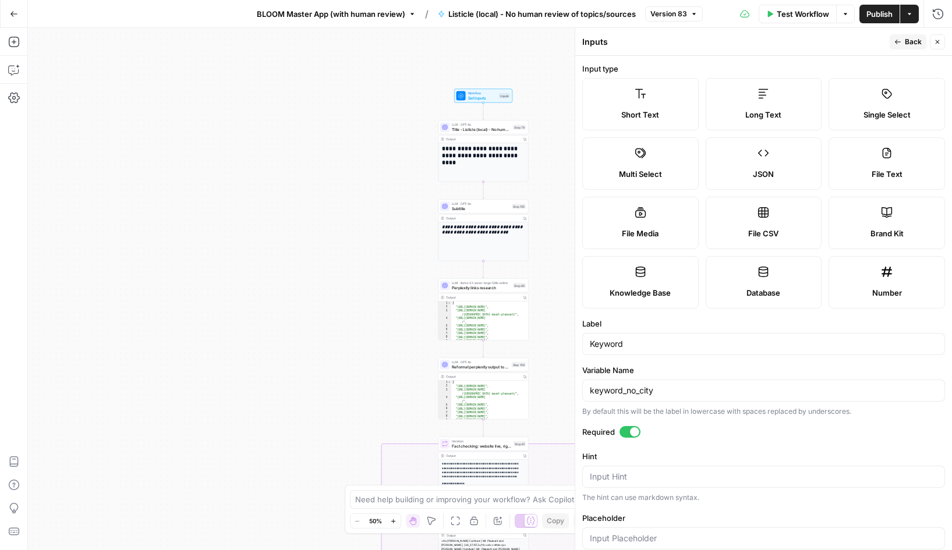
click at [903, 39] on button "Back" at bounding box center [907, 41] width 37 height 15
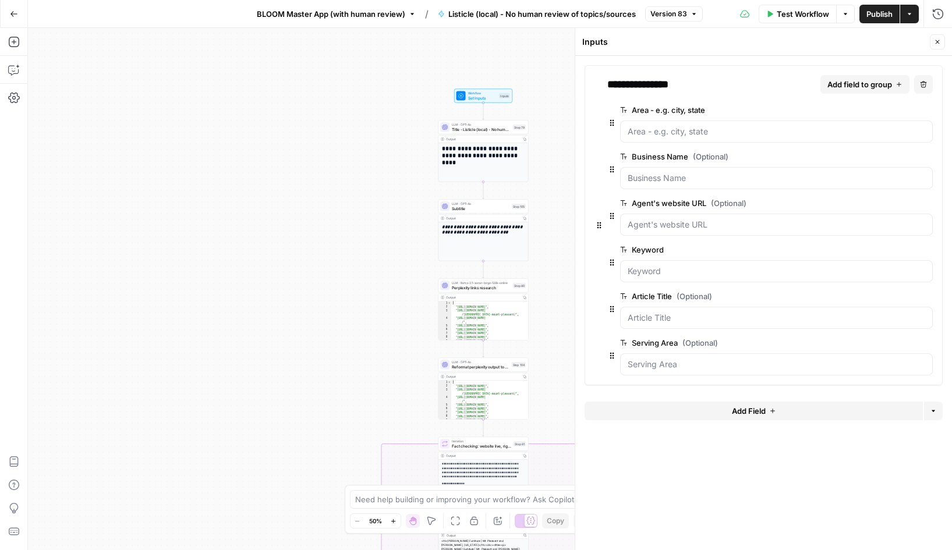
click at [893, 345] on span "edit field" at bounding box center [889, 342] width 26 height 9
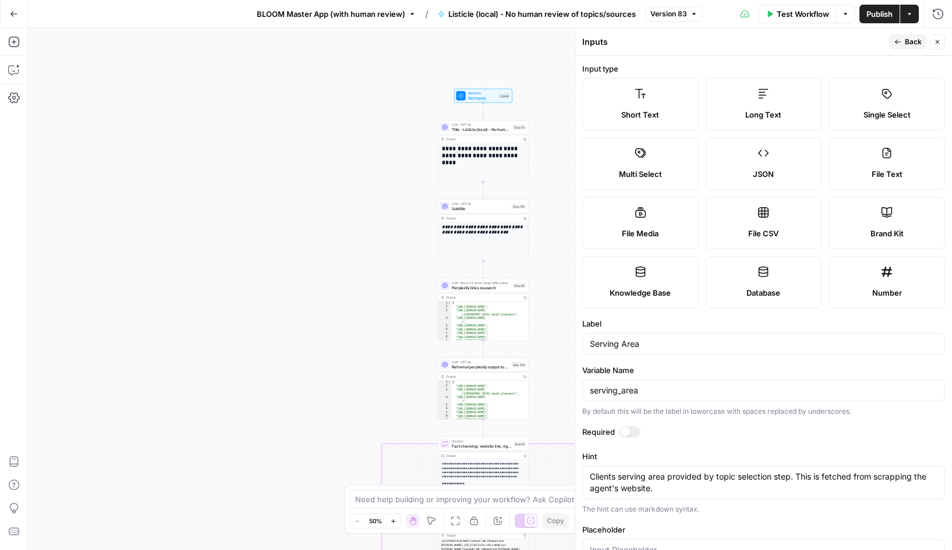
click at [898, 41] on icon "button" at bounding box center [897, 41] width 7 height 7
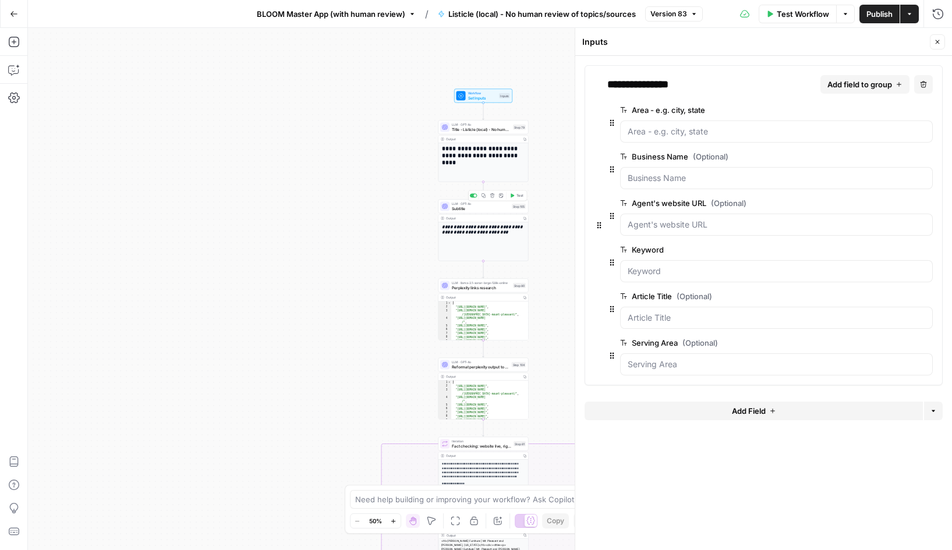
click at [462, 207] on span "Subtitle" at bounding box center [481, 208] width 58 height 6
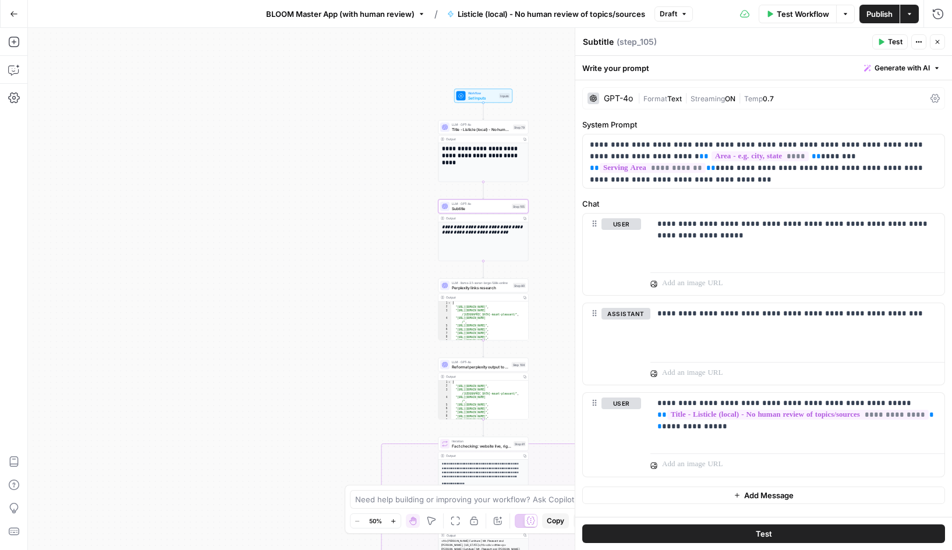
click at [482, 288] on span "Perplexity links research" at bounding box center [481, 288] width 59 height 6
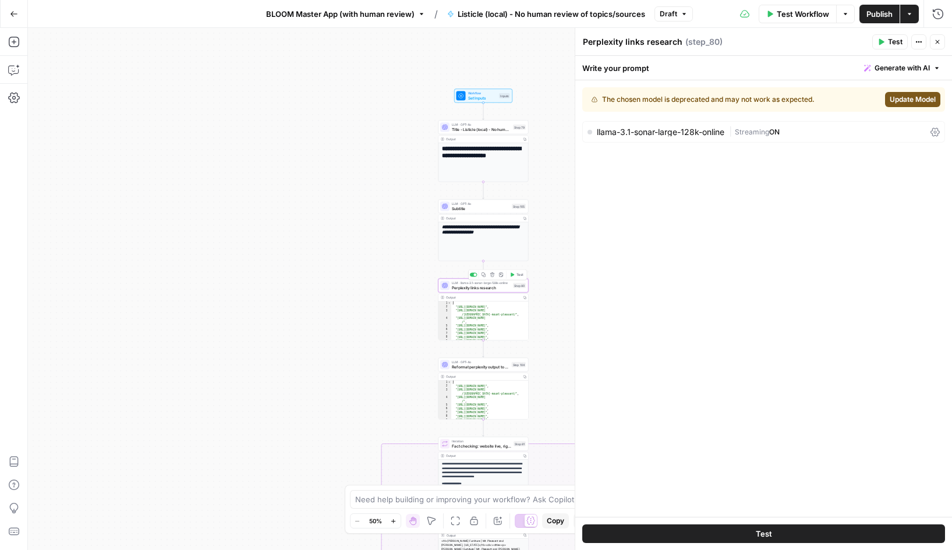
click at [476, 288] on span "Perplexity links research" at bounding box center [481, 288] width 59 height 6
click at [907, 98] on span "Update Model" at bounding box center [912, 99] width 46 height 10
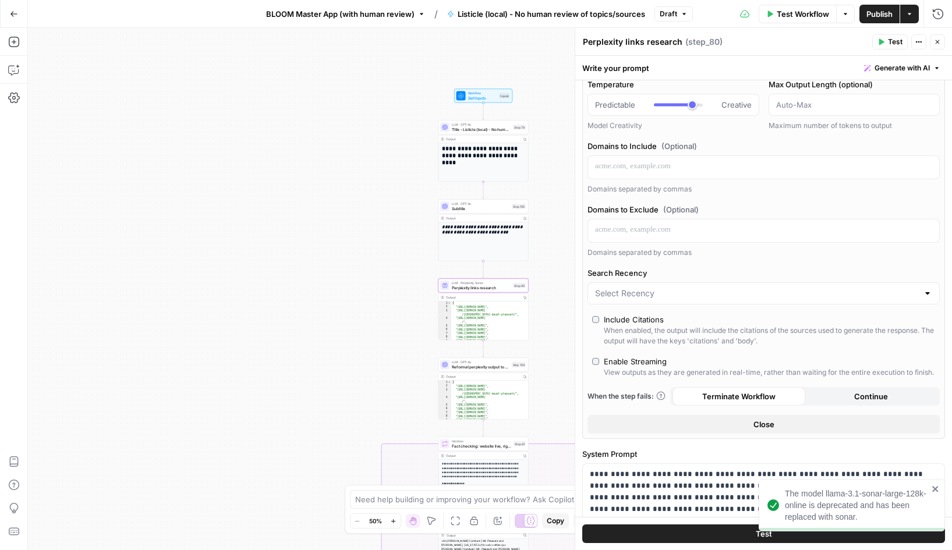
scroll to position [61, 0]
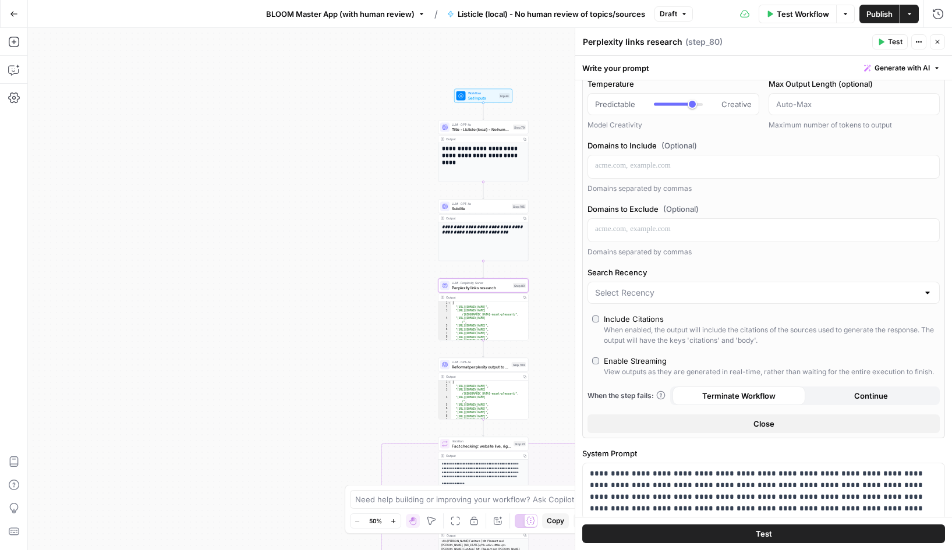
click at [858, 394] on span "Continue" at bounding box center [871, 396] width 34 height 12
type input "***"
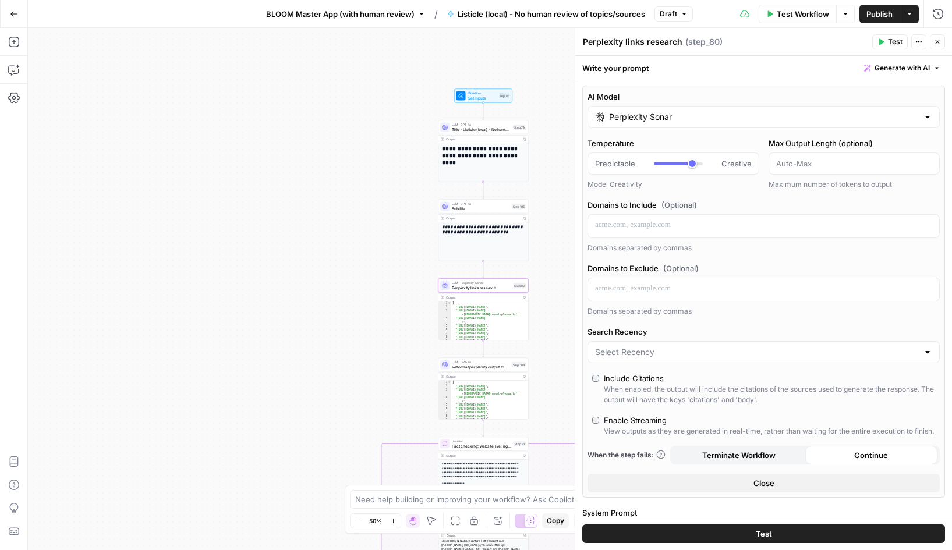
scroll to position [0, 0]
click at [747, 484] on button "Close" at bounding box center [763, 485] width 352 height 19
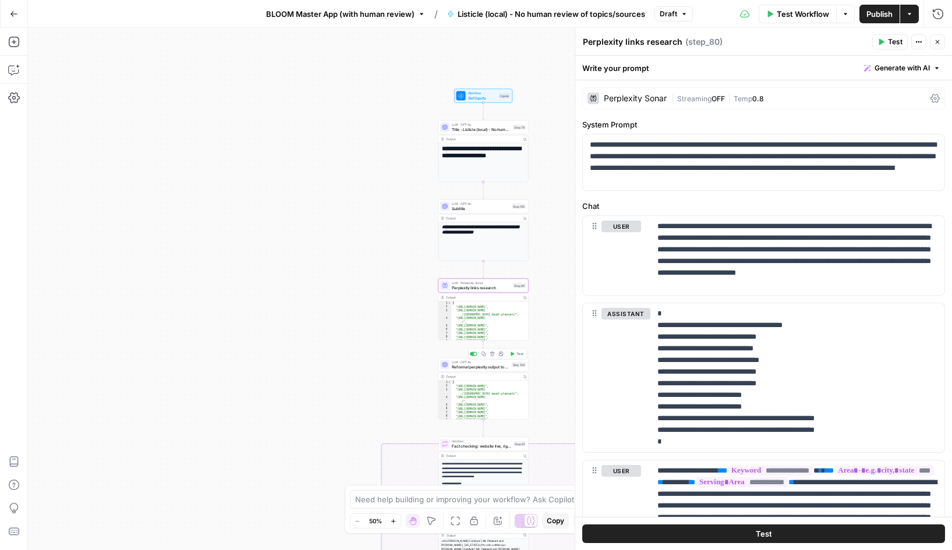
click at [478, 367] on span "Reformat perplexity output to array" at bounding box center [481, 367] width 58 height 6
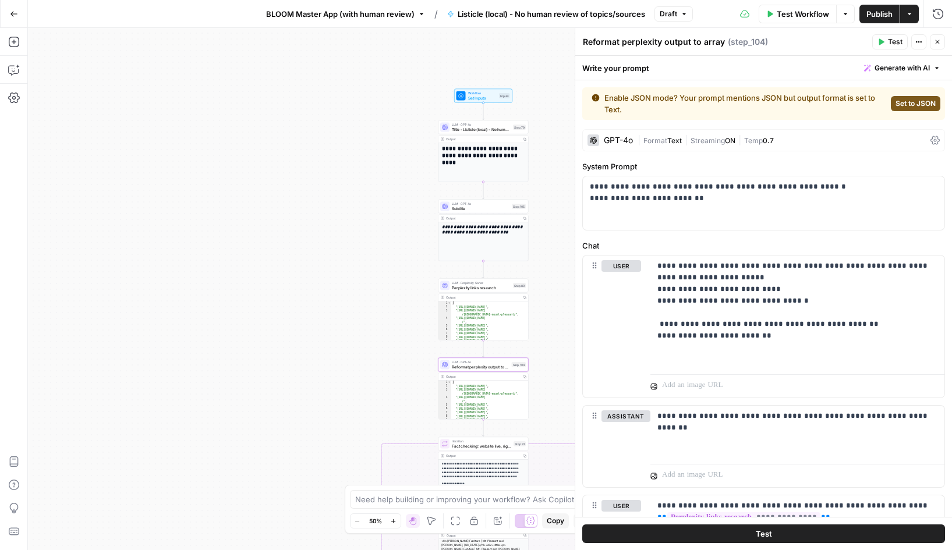
click at [910, 100] on span "Set to JSON" at bounding box center [915, 103] width 40 height 10
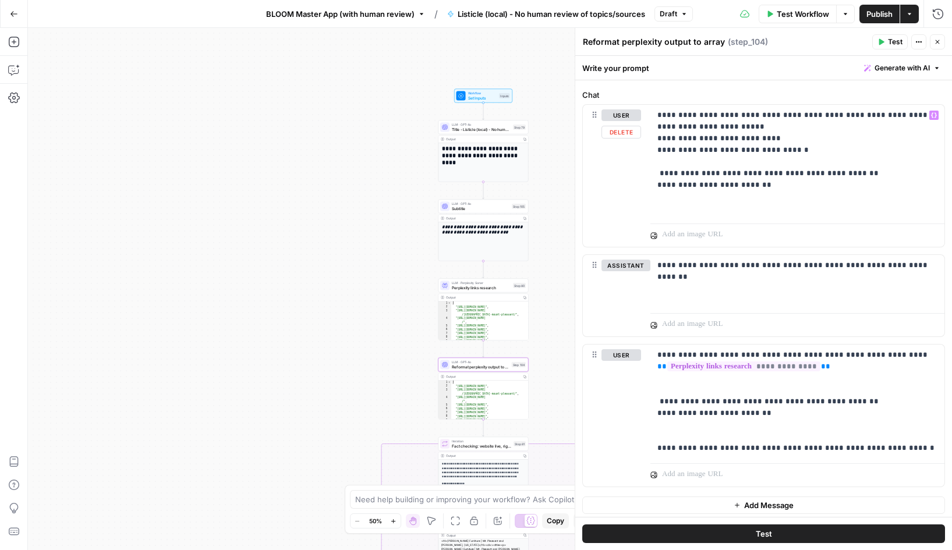
scroll to position [113, 0]
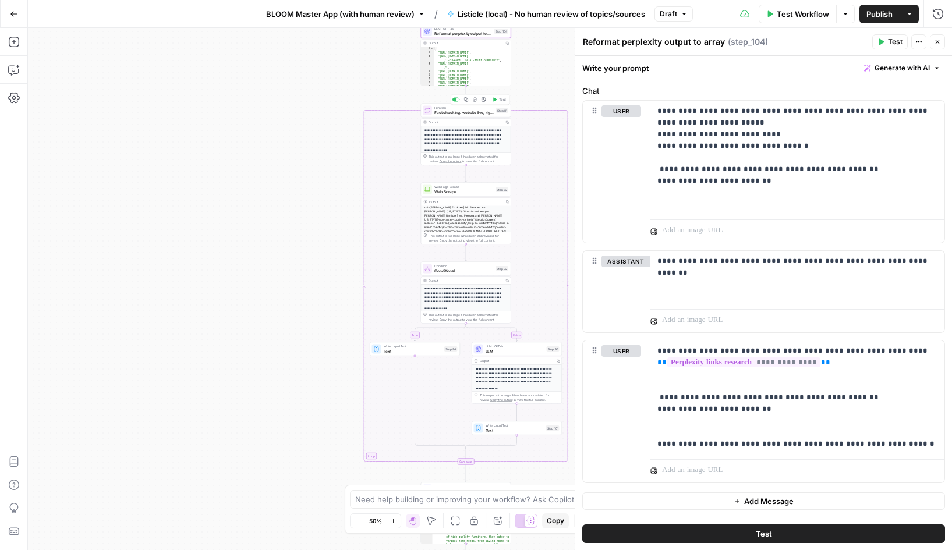
click at [462, 112] on span "Fact checking: website live, right location, established business" at bounding box center [463, 112] width 59 height 6
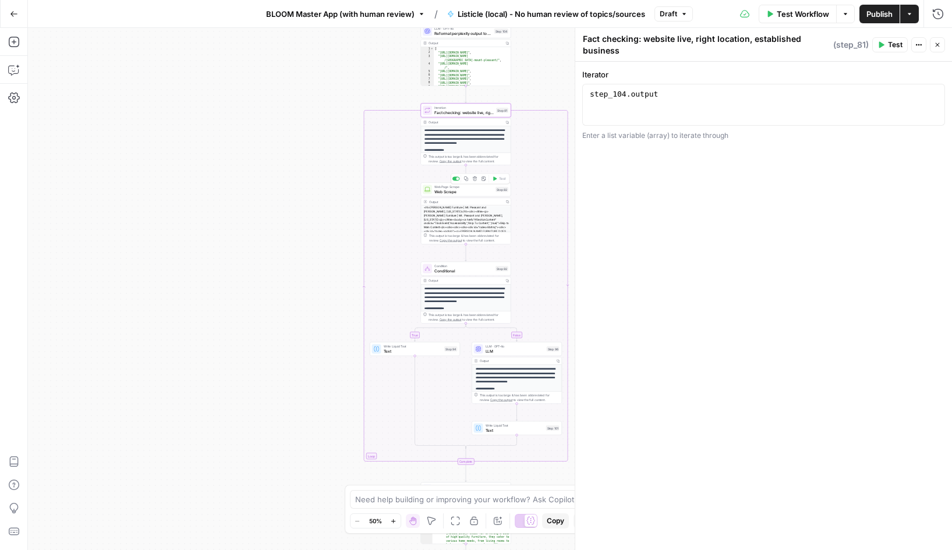
click at [458, 190] on span "Web Scrape" at bounding box center [463, 192] width 59 height 6
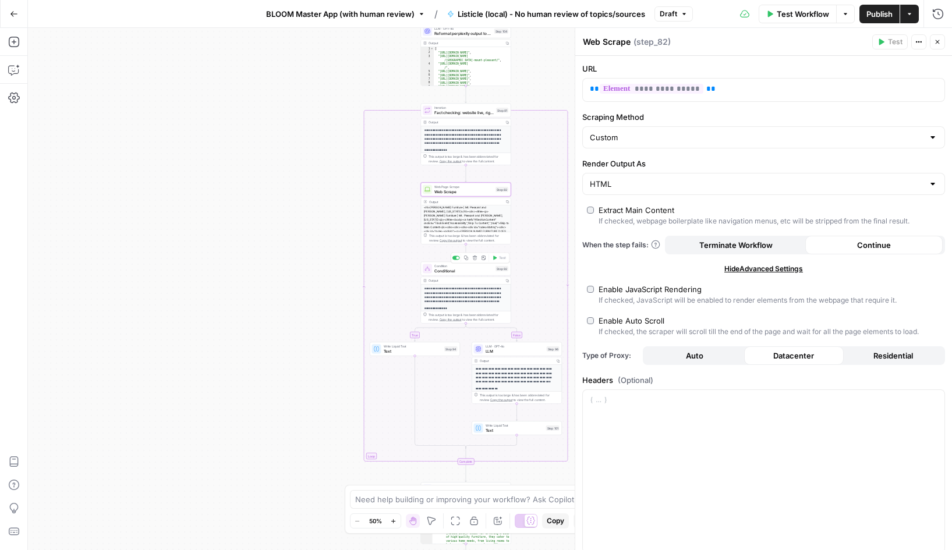
click at [457, 270] on span "Conditional" at bounding box center [463, 271] width 59 height 6
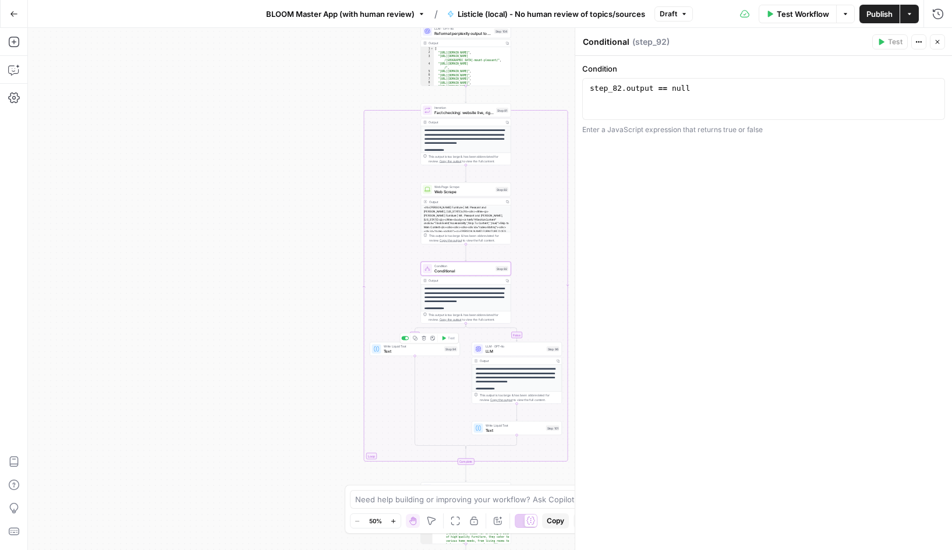
click at [414, 352] on span "Text" at bounding box center [413, 351] width 59 height 6
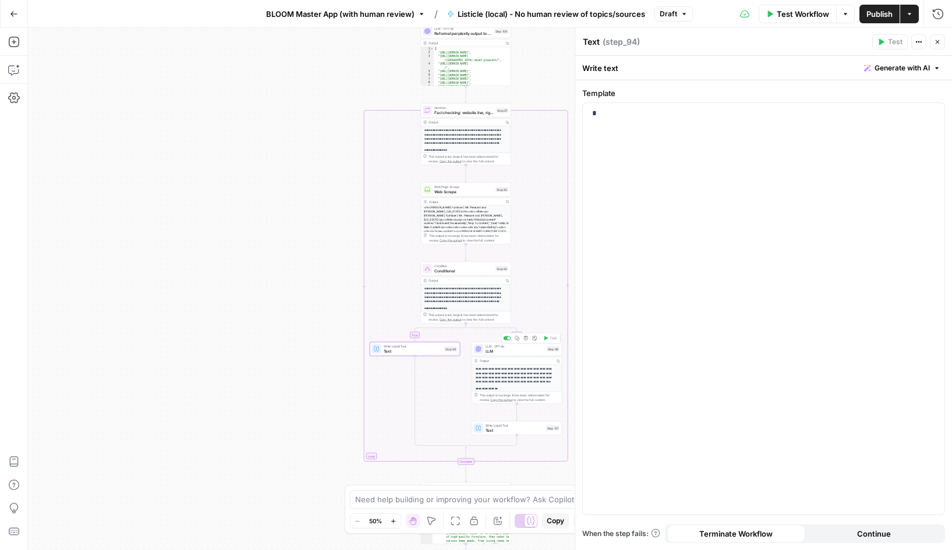
click at [501, 350] on span "LLM" at bounding box center [514, 351] width 59 height 6
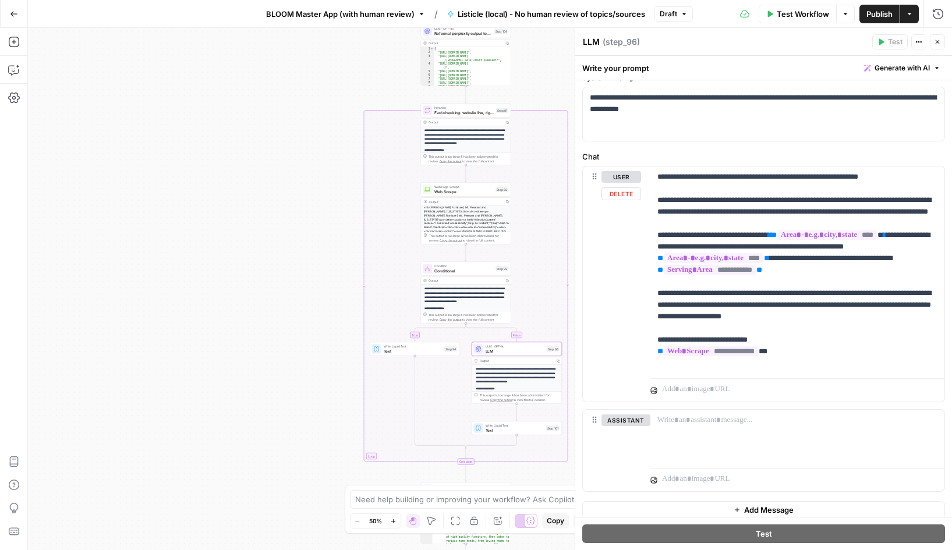
scroll to position [56, 0]
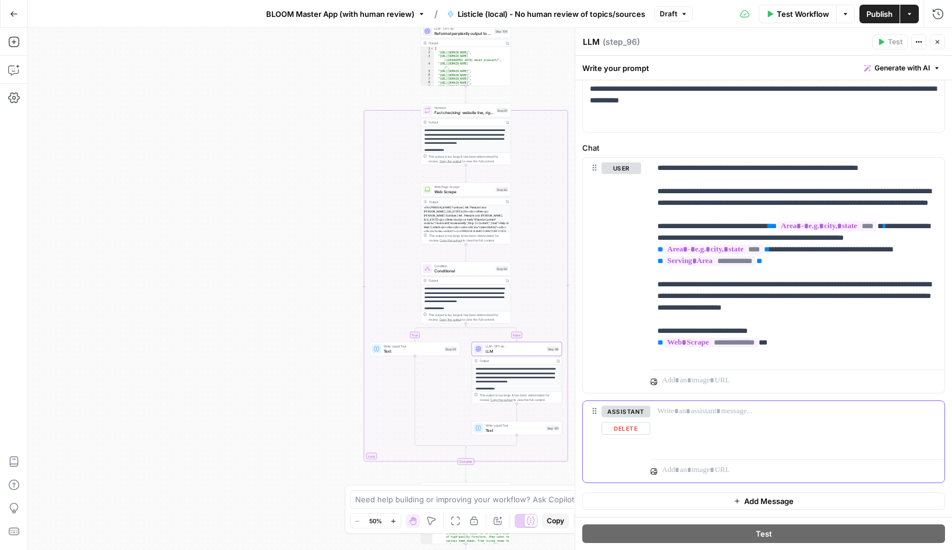
click at [627, 429] on button "Delete" at bounding box center [625, 428] width 49 height 13
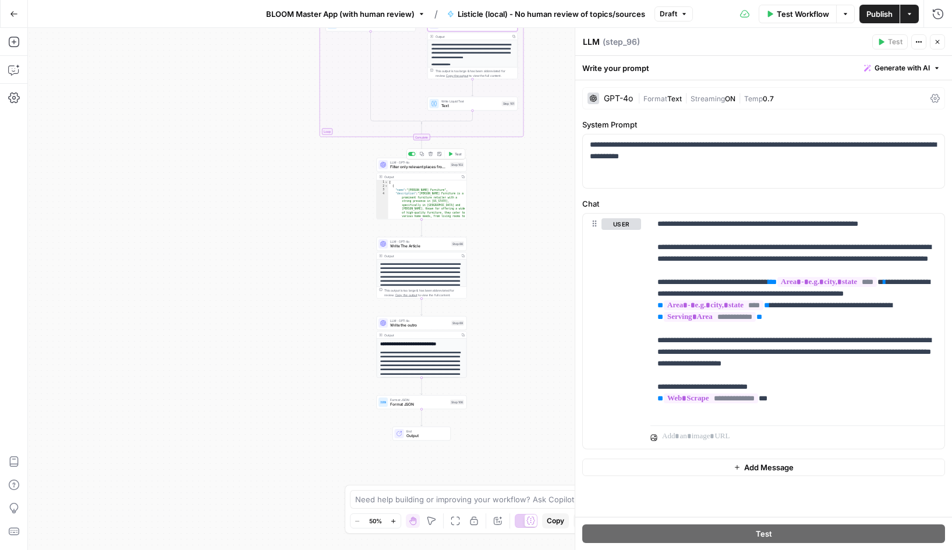
click at [425, 165] on span "Filter only relevant places from the list" at bounding box center [419, 167] width 58 height 6
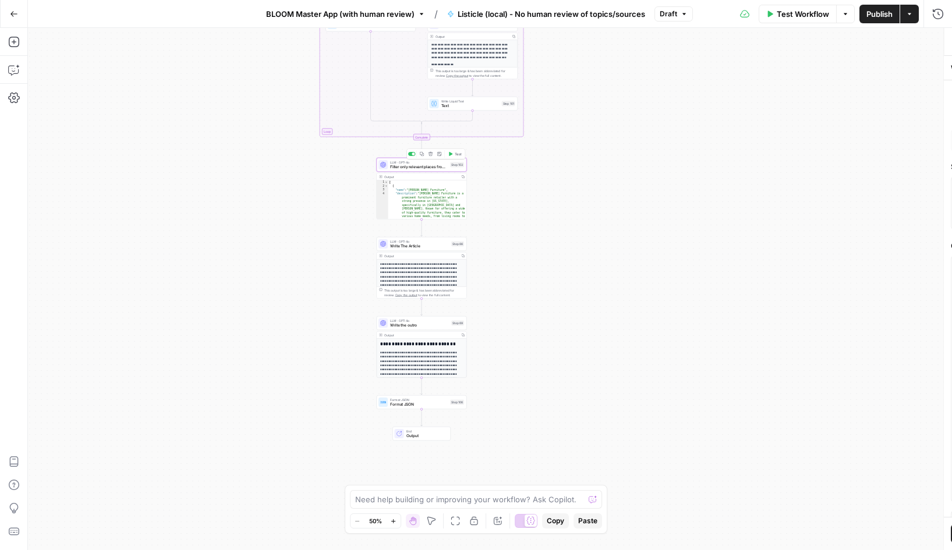
type textarea "Filter only relevant places from the list"
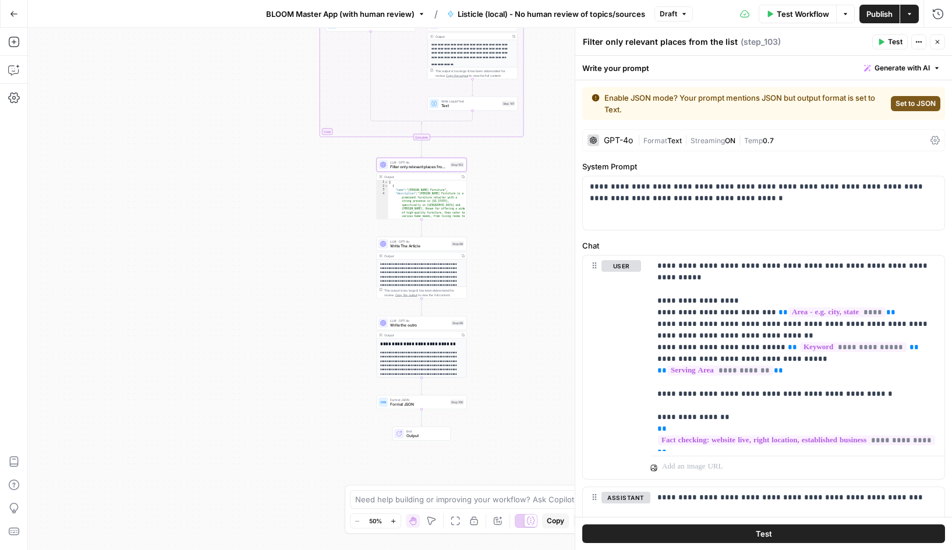
click at [909, 102] on span "Set to JSON" at bounding box center [915, 103] width 40 height 10
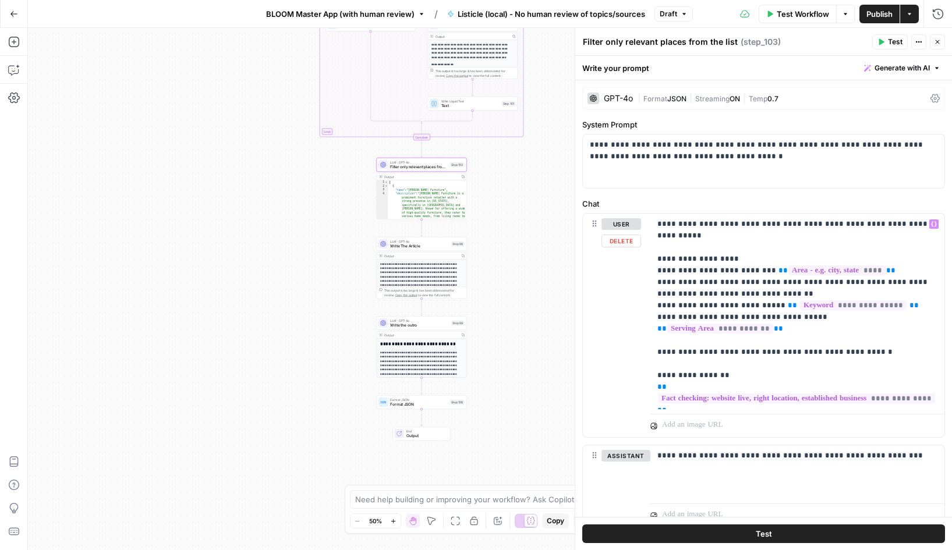
scroll to position [44, 0]
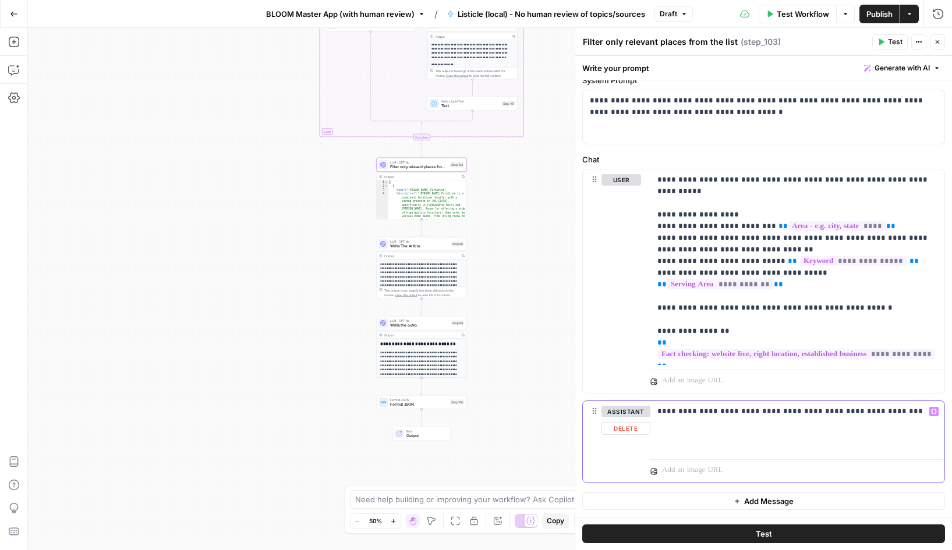
click at [776, 414] on p "**********" at bounding box center [797, 412] width 280 height 12
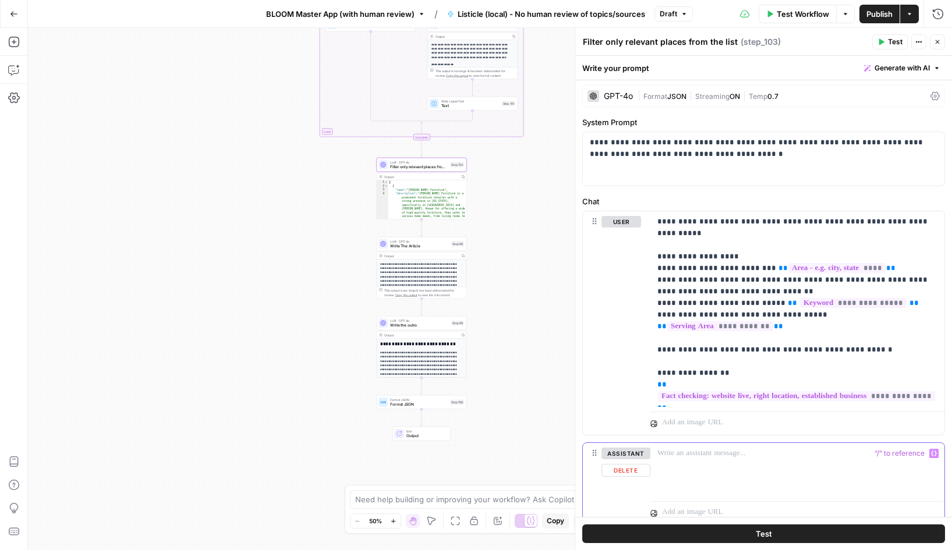
scroll to position [86, 0]
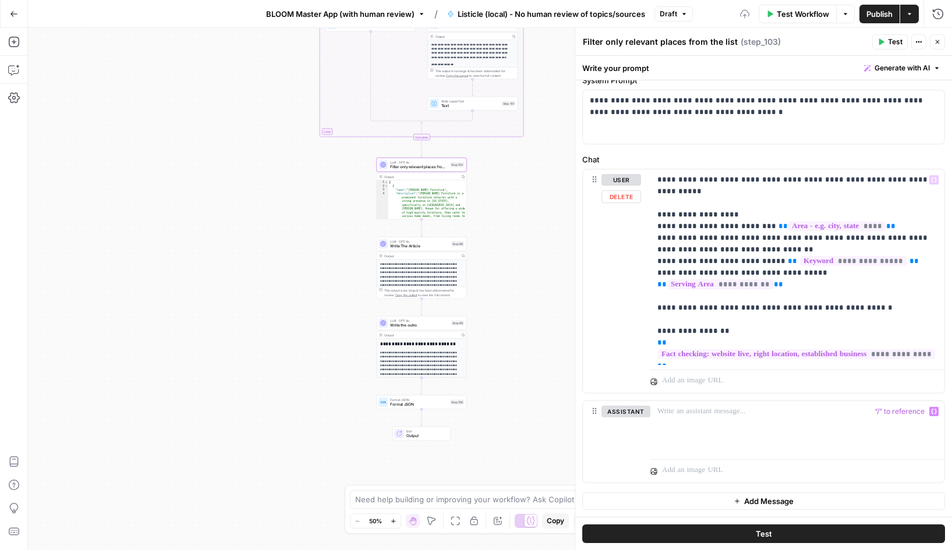
click at [745, 365] on div at bounding box center [797, 379] width 294 height 28
click at [740, 360] on p "**********" at bounding box center [797, 267] width 280 height 186
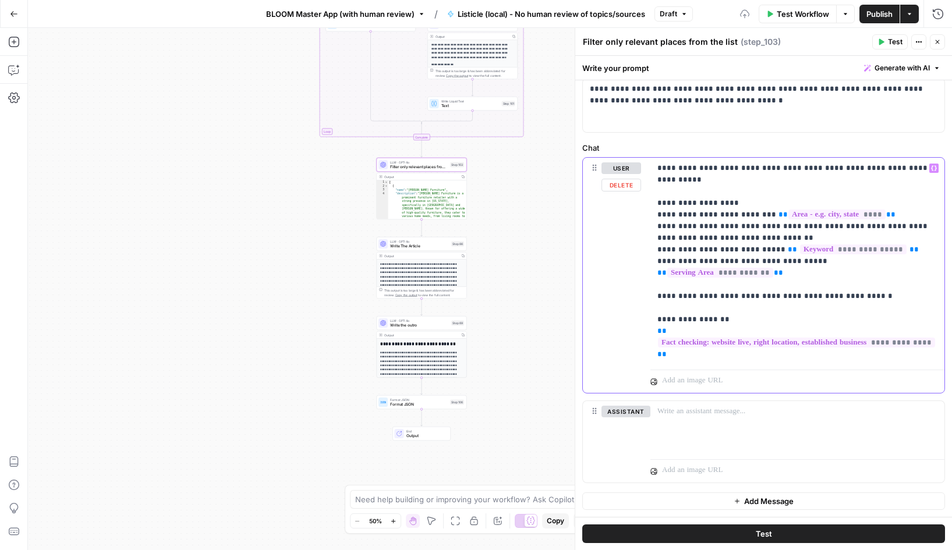
scroll to position [44, 0]
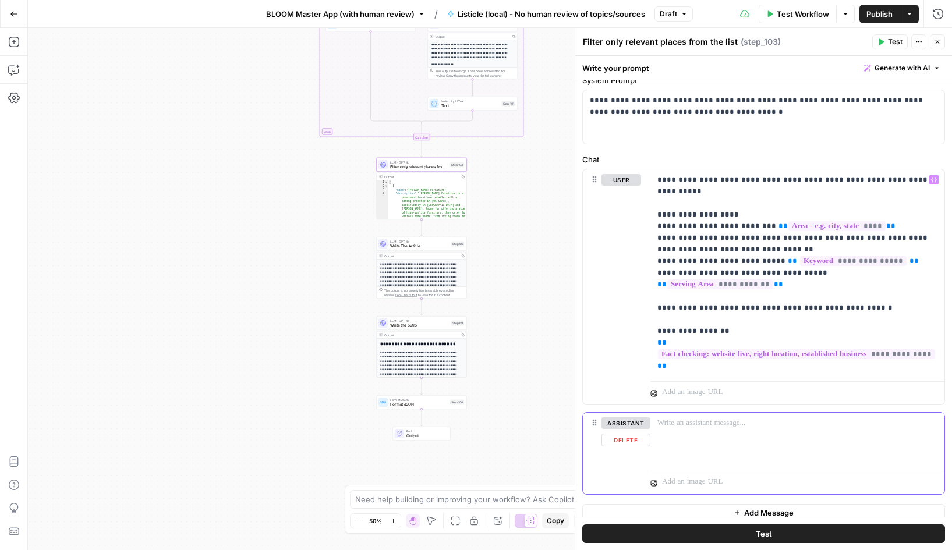
click at [619, 439] on button "Delete" at bounding box center [625, 440] width 49 height 13
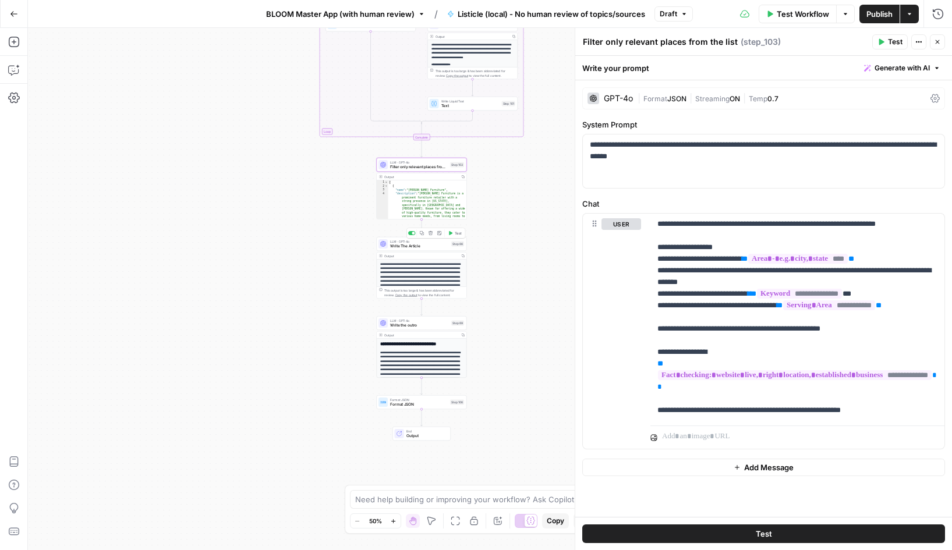
click at [421, 244] on span "Write The Article" at bounding box center [419, 246] width 59 height 6
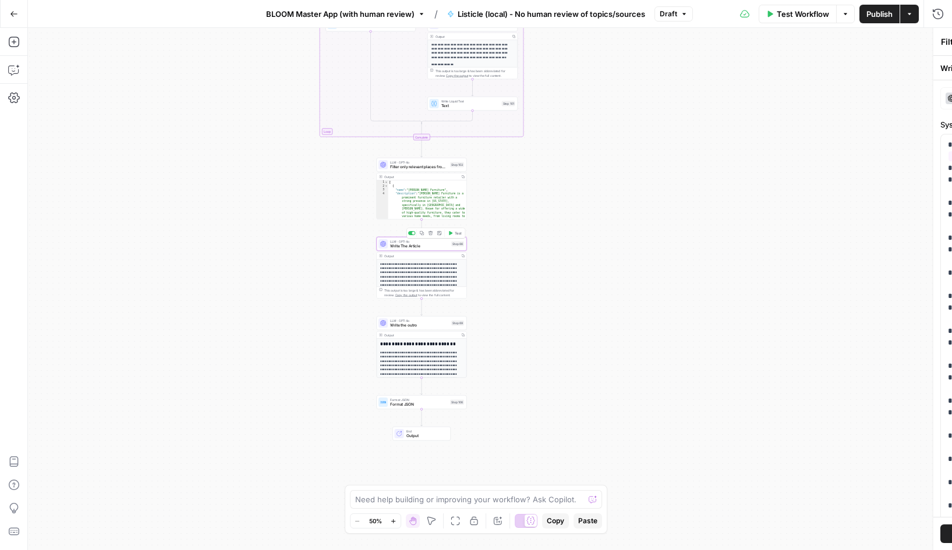
type textarea "Write The Article"
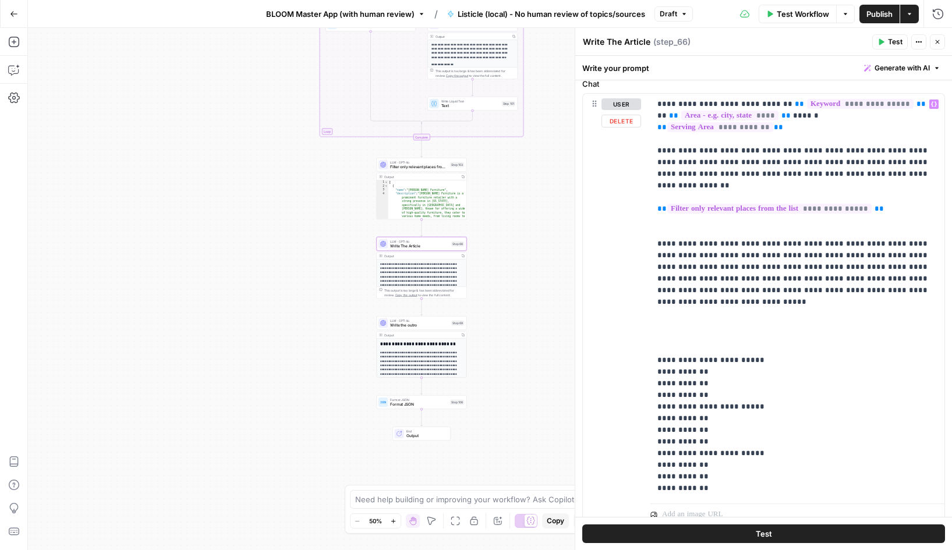
scroll to position [584, 0]
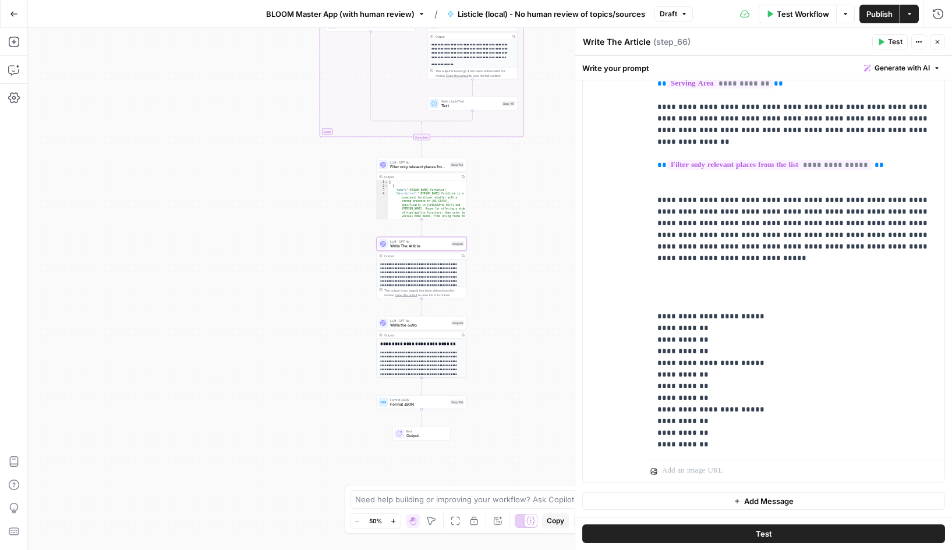
click at [415, 324] on span "Write the outro" at bounding box center [419, 325] width 59 height 6
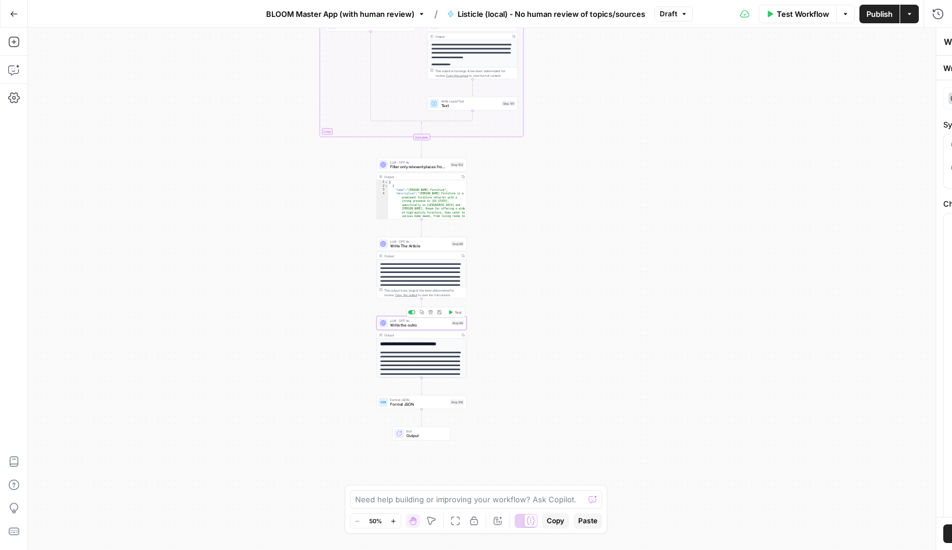
type textarea "Write the outro"
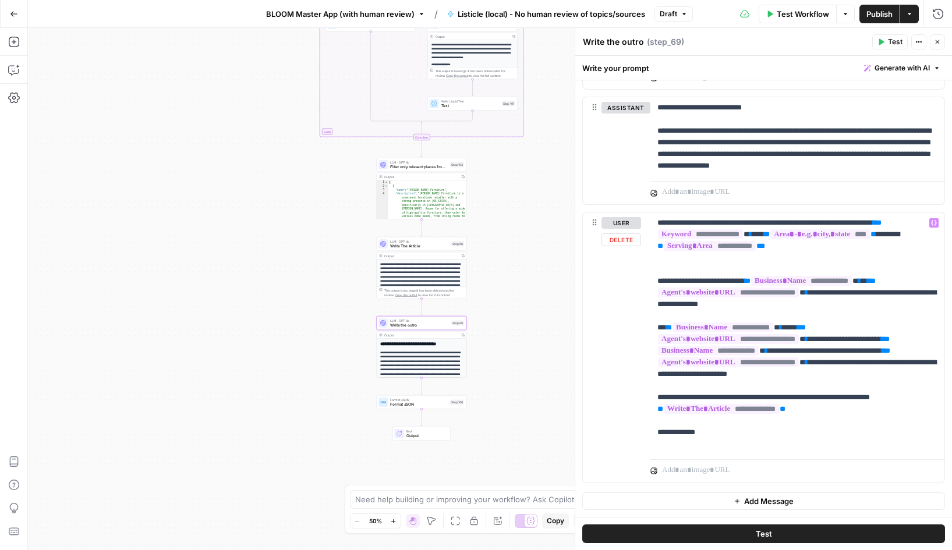
scroll to position [0, 0]
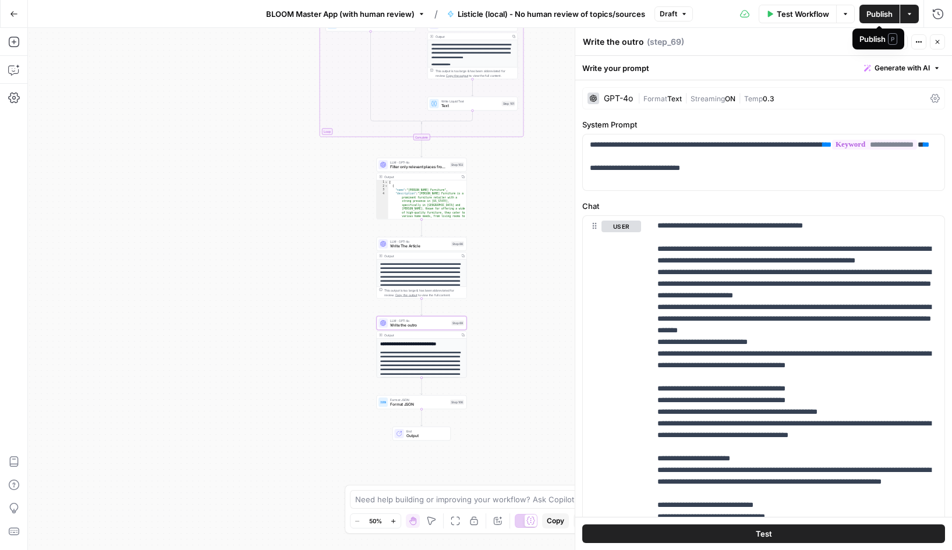
click at [881, 11] on span "Publish" at bounding box center [879, 14] width 26 height 12
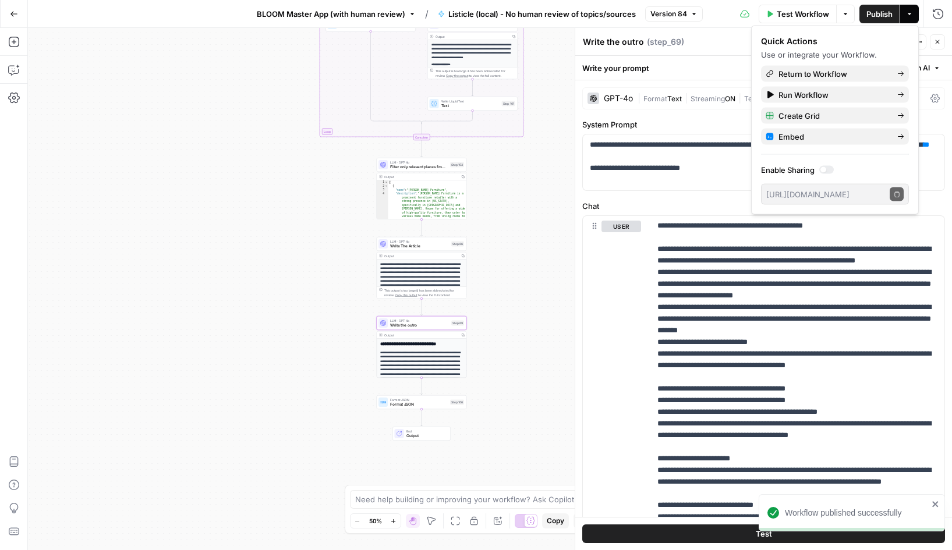
click at [362, 9] on span "BLOOM Master App (with human review)" at bounding box center [331, 14] width 148 height 12
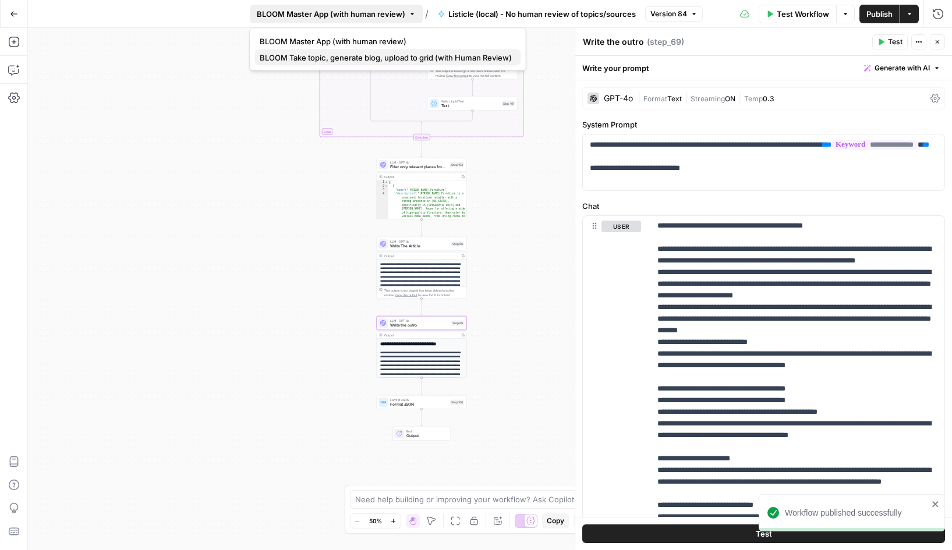
click at [353, 57] on span "BLOOM Take topic, generate blog, upload to grid (with Human Review)" at bounding box center [386, 58] width 252 height 12
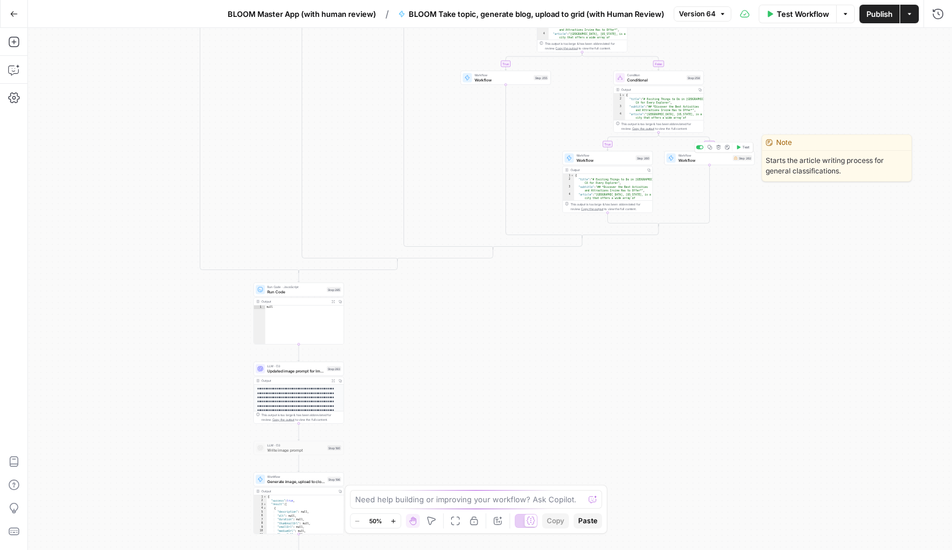
click at [709, 158] on span "Workflow" at bounding box center [704, 160] width 52 height 6
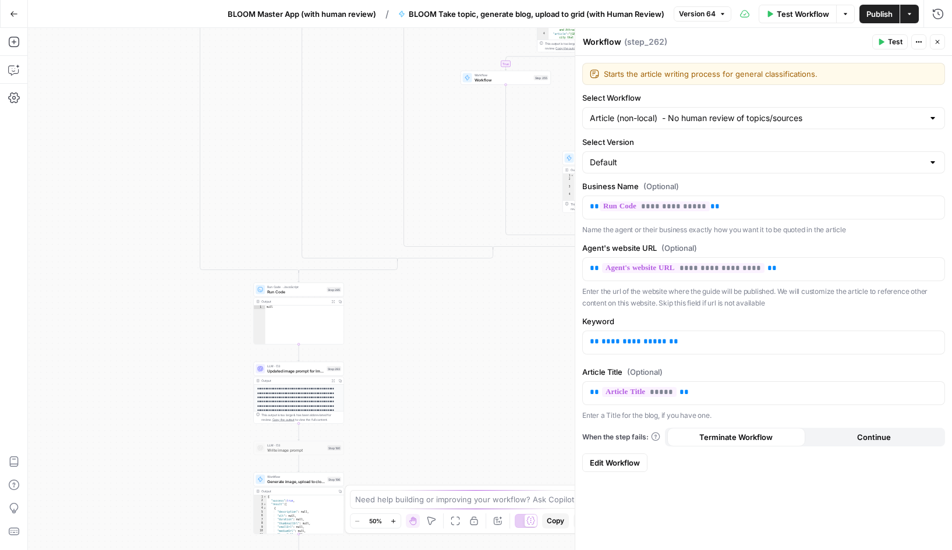
click at [624, 466] on span "Edit Workflow" at bounding box center [615, 463] width 50 height 12
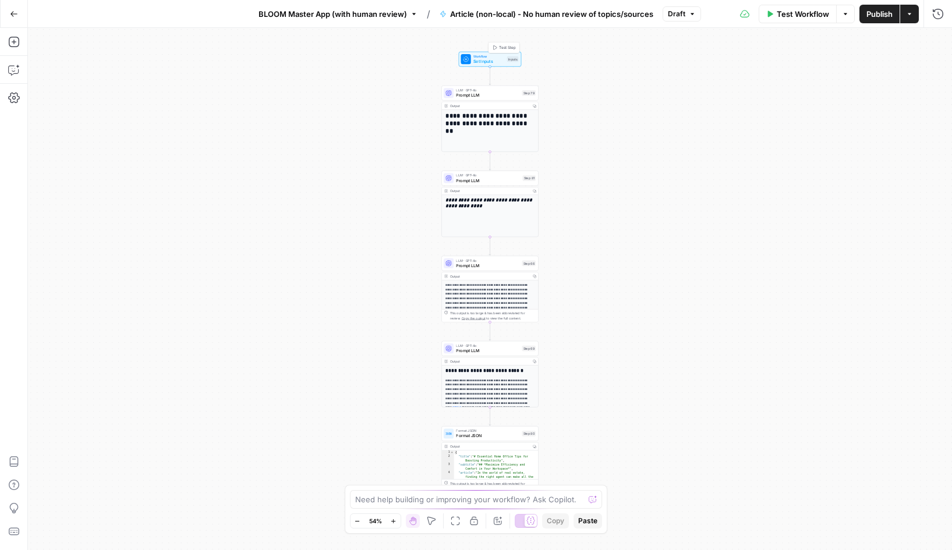
click at [484, 58] on span "Workflow" at bounding box center [488, 56] width 31 height 5
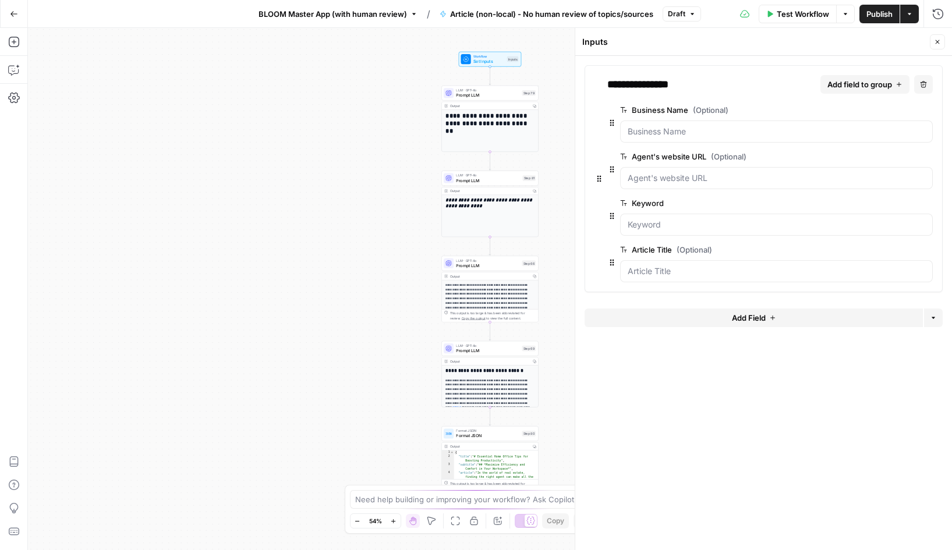
click at [892, 201] on span "edit field" at bounding box center [889, 202] width 26 height 9
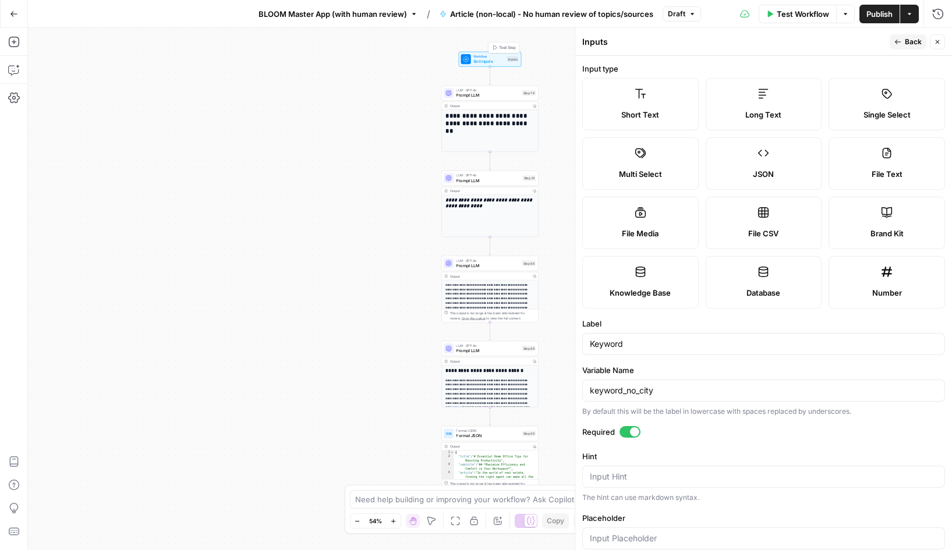
click at [485, 58] on span "Set Inputs" at bounding box center [488, 61] width 31 height 6
click at [487, 55] on span "Workflow" at bounding box center [488, 56] width 31 height 5
click at [932, 42] on button "Close" at bounding box center [937, 41] width 15 height 15
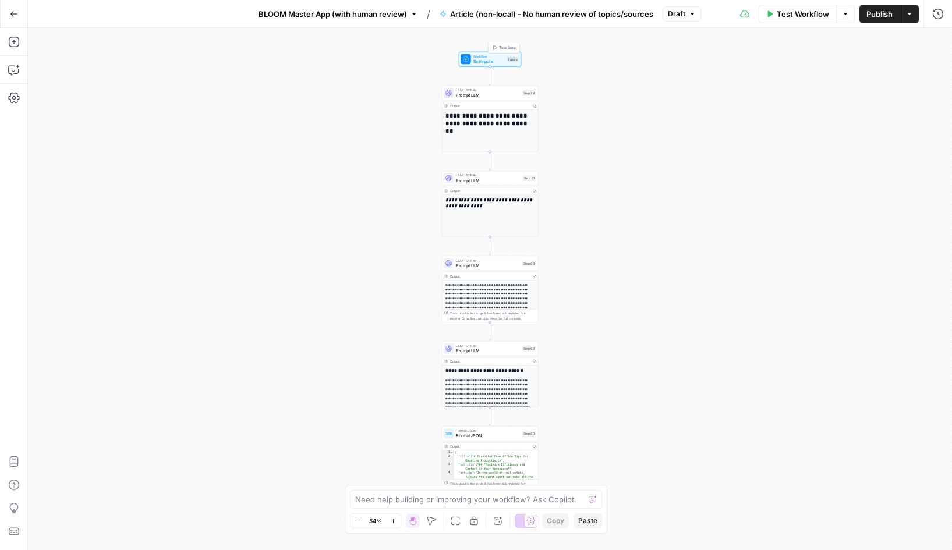
click at [487, 61] on span "Set Inputs" at bounding box center [488, 61] width 31 height 6
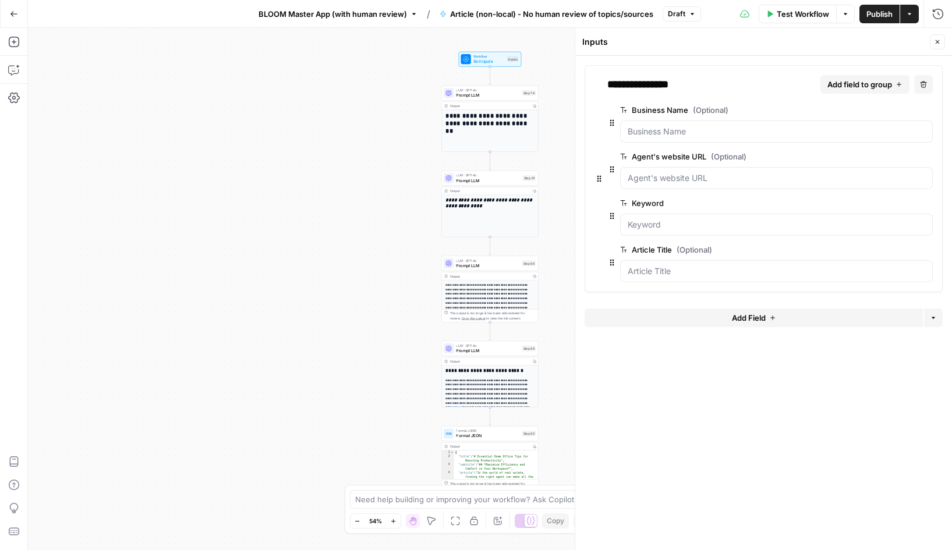
click at [893, 205] on span "edit field" at bounding box center [889, 202] width 26 height 9
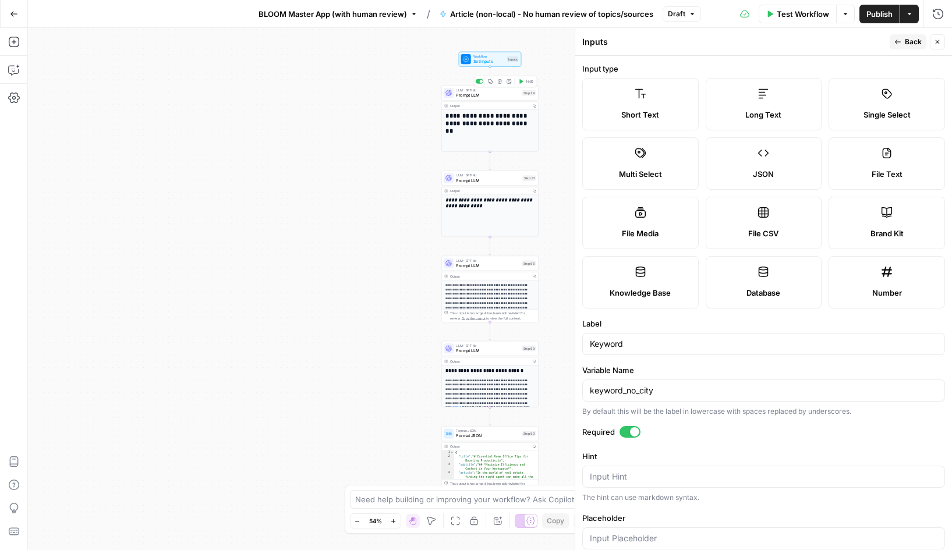
click at [483, 95] on span "Prompt LLM" at bounding box center [487, 95] width 63 height 6
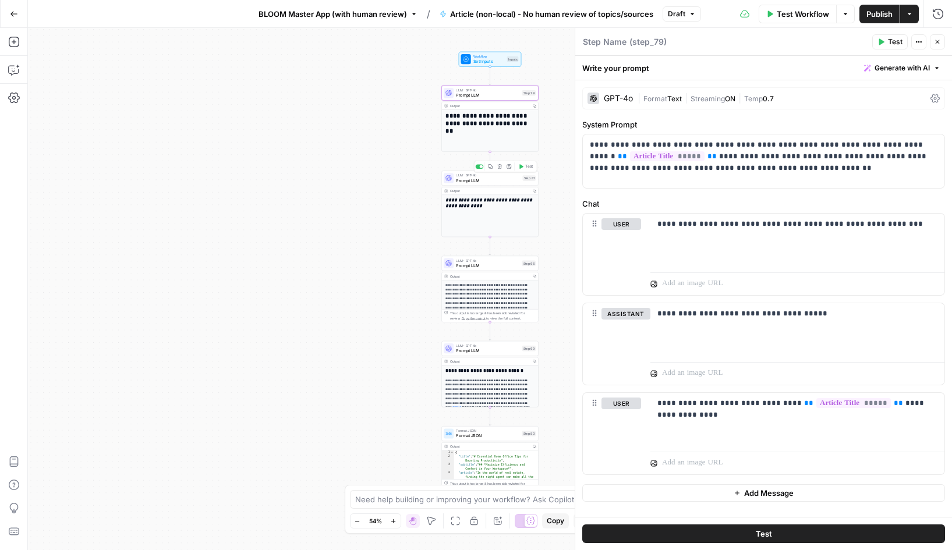
click at [478, 180] on span "Prompt LLM" at bounding box center [488, 180] width 64 height 6
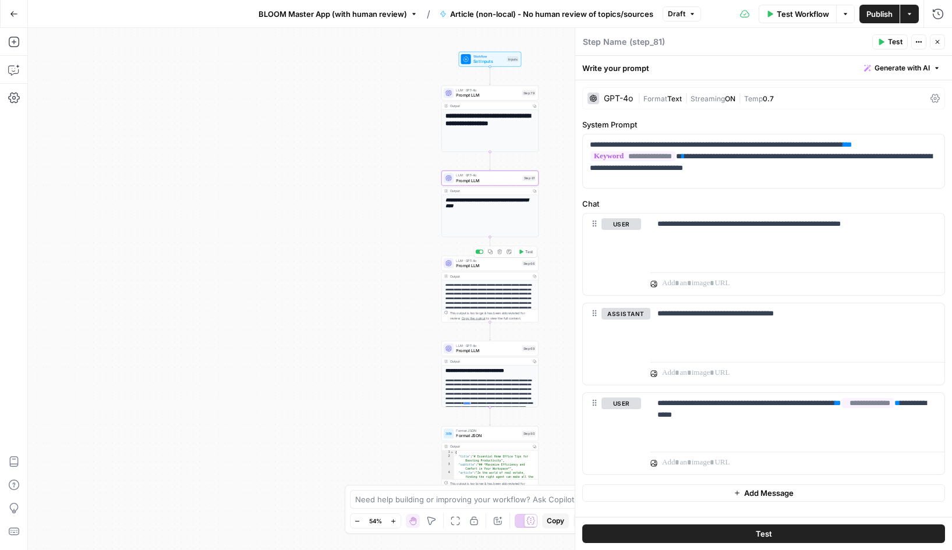
click at [469, 262] on span "LLM · GPT-4o" at bounding box center [487, 260] width 63 height 5
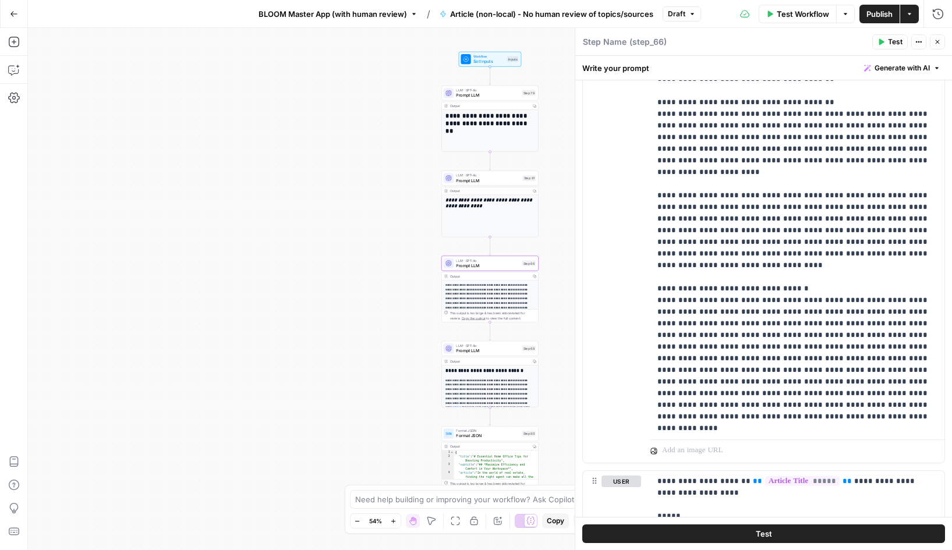
scroll to position [1186, 0]
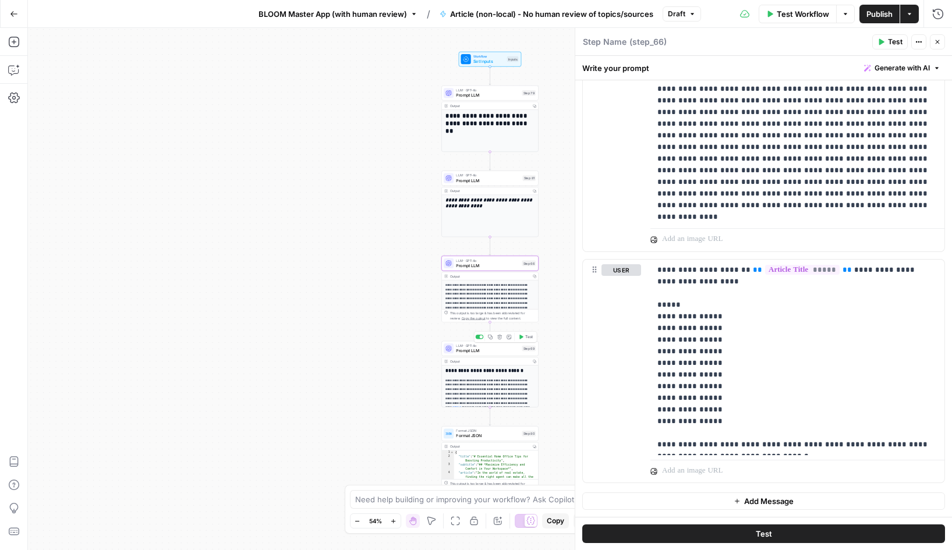
click at [478, 350] on span "Prompt LLM" at bounding box center [487, 350] width 63 height 6
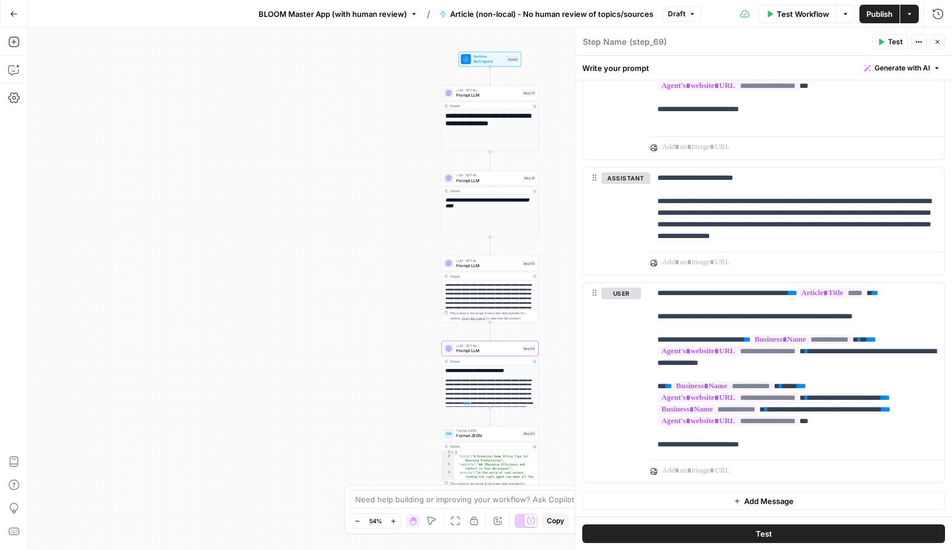
scroll to position [0, 0]
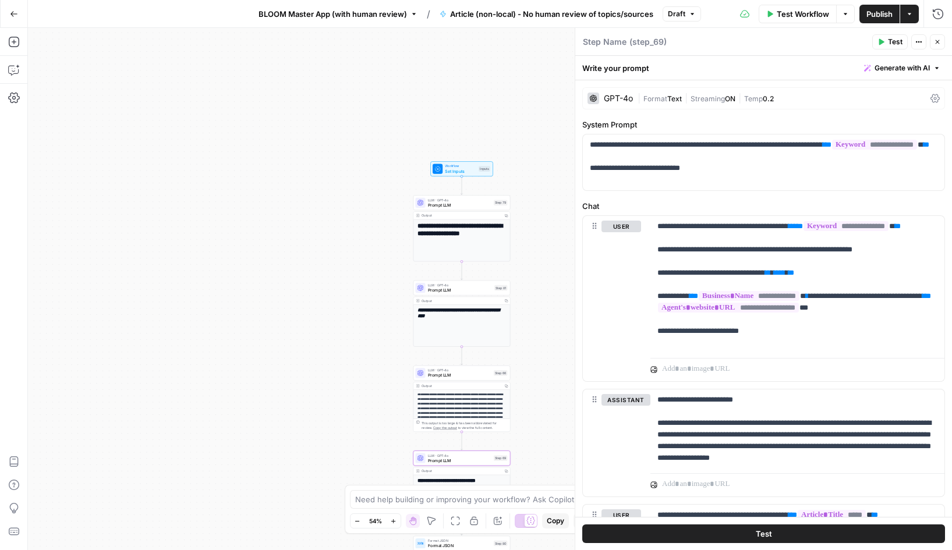
click at [360, 16] on span "BLOOM Master App (with human review)" at bounding box center [332, 14] width 148 height 12
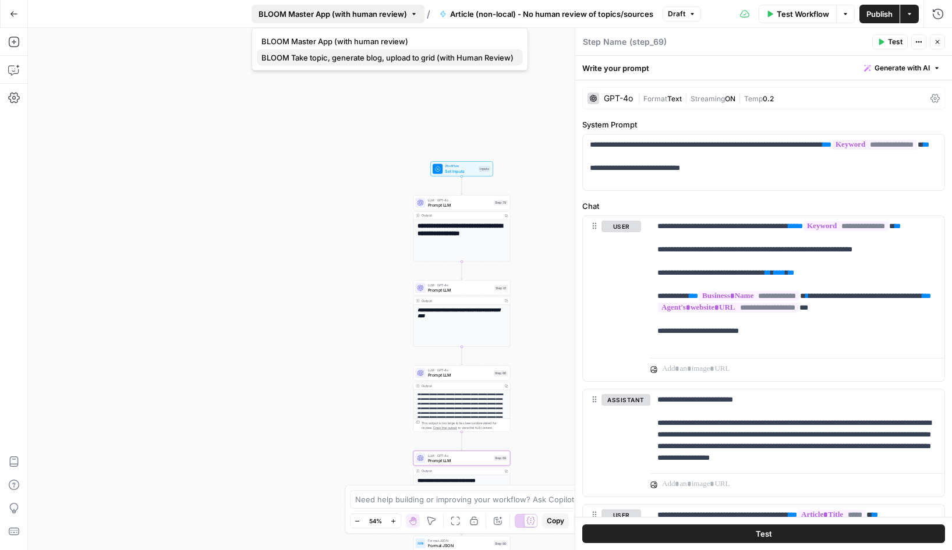
click at [352, 56] on span "BLOOM Take topic, generate blog, upload to grid (with Human Review)" at bounding box center [387, 58] width 252 height 12
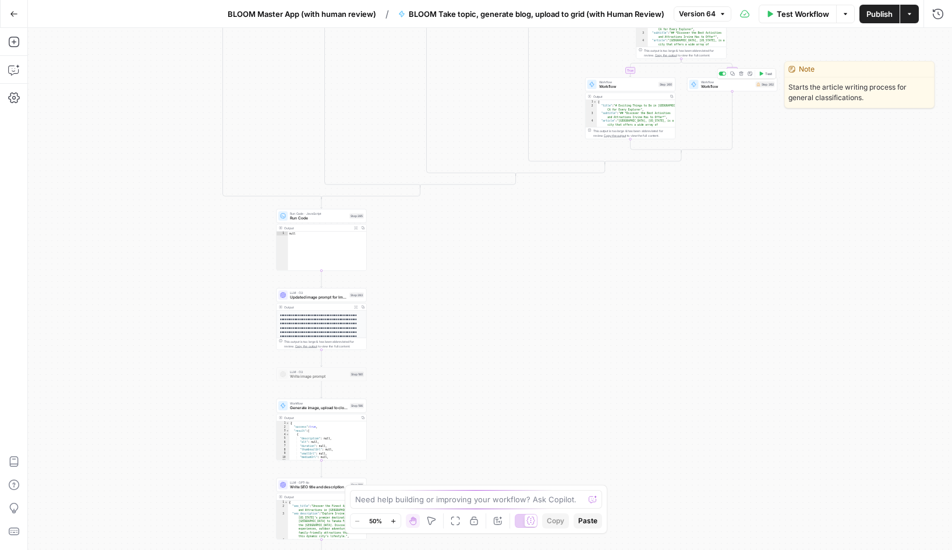
click at [726, 84] on span "Workflow" at bounding box center [727, 87] width 52 height 6
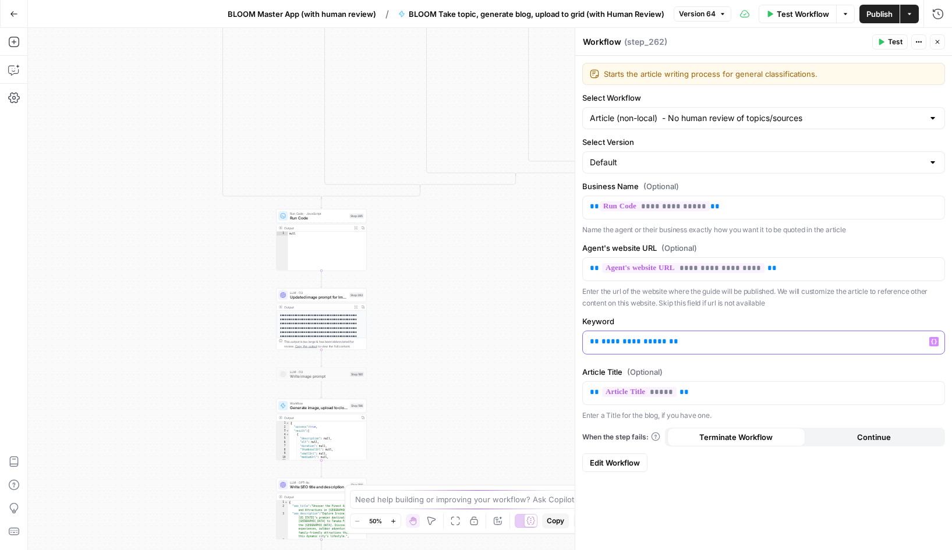
click at [686, 346] on p "**********" at bounding box center [763, 342] width 347 height 12
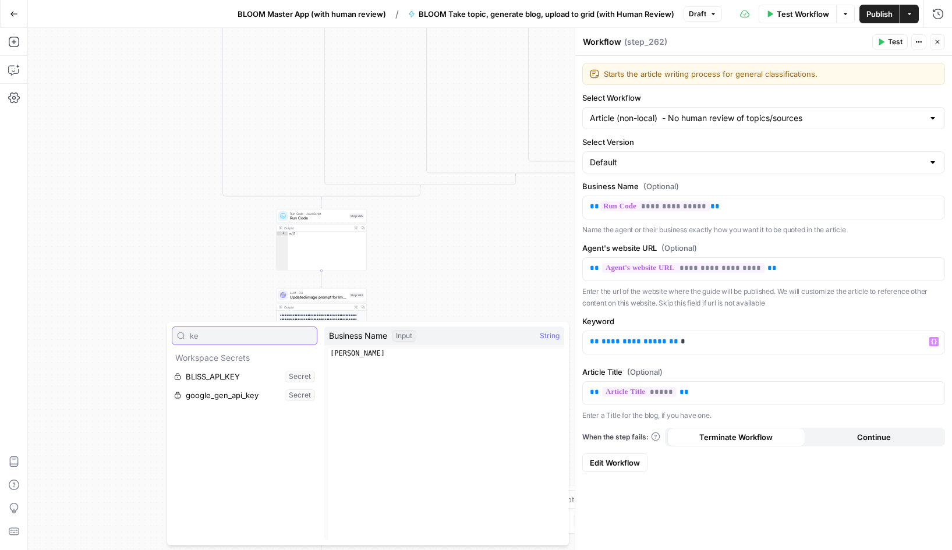
type input "k"
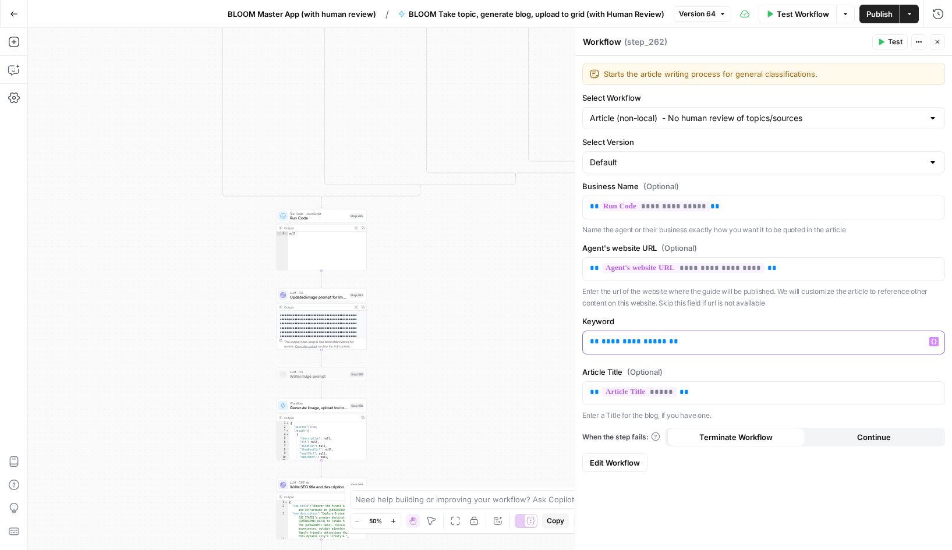
click at [934, 345] on button "Variables Menu" at bounding box center [933, 341] width 9 height 9
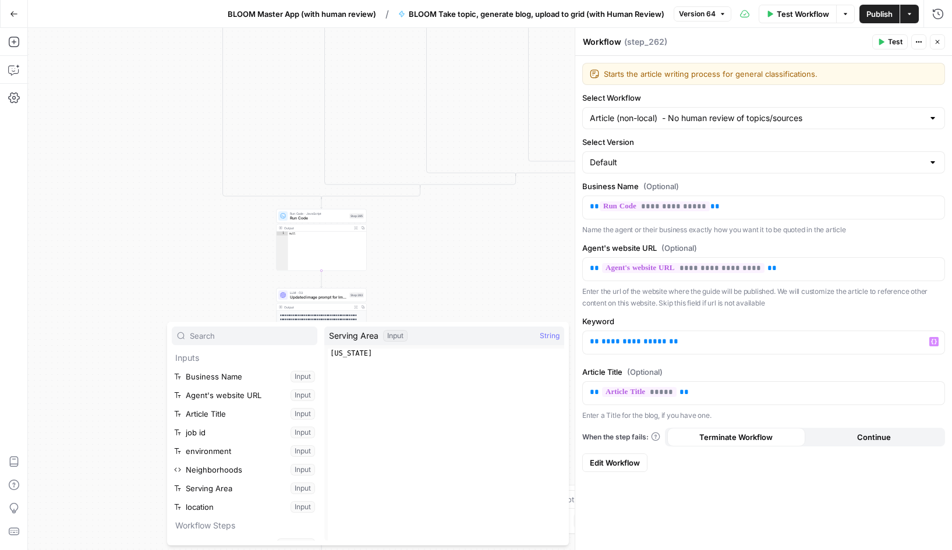
click at [683, 321] on label "Keyword" at bounding box center [763, 321] width 363 height 12
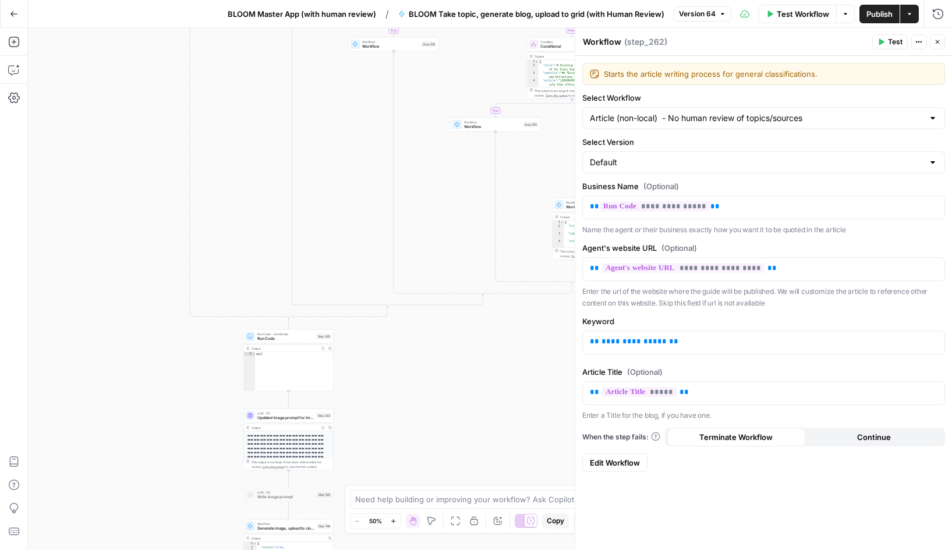
click at [941, 44] on button "Close" at bounding box center [937, 41] width 15 height 15
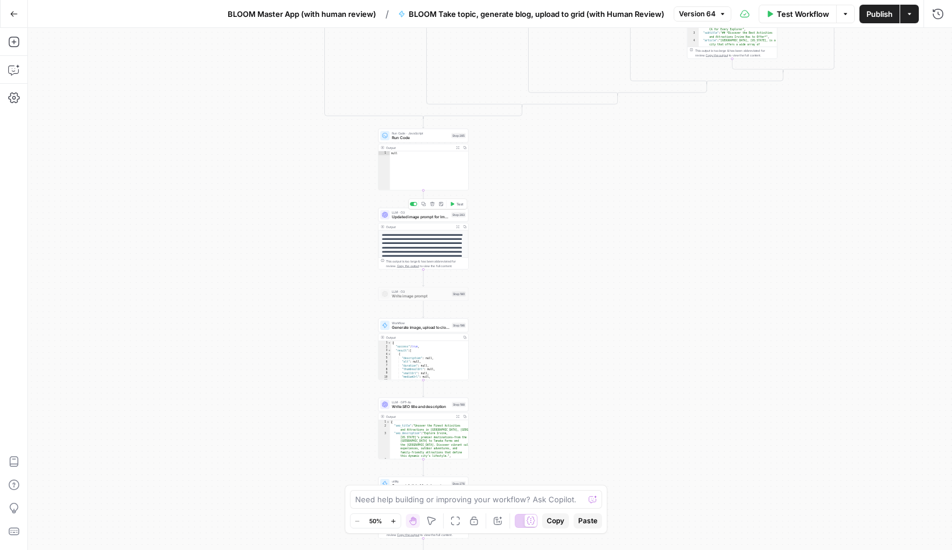
click at [416, 212] on span "LLM · O3" at bounding box center [420, 212] width 57 height 5
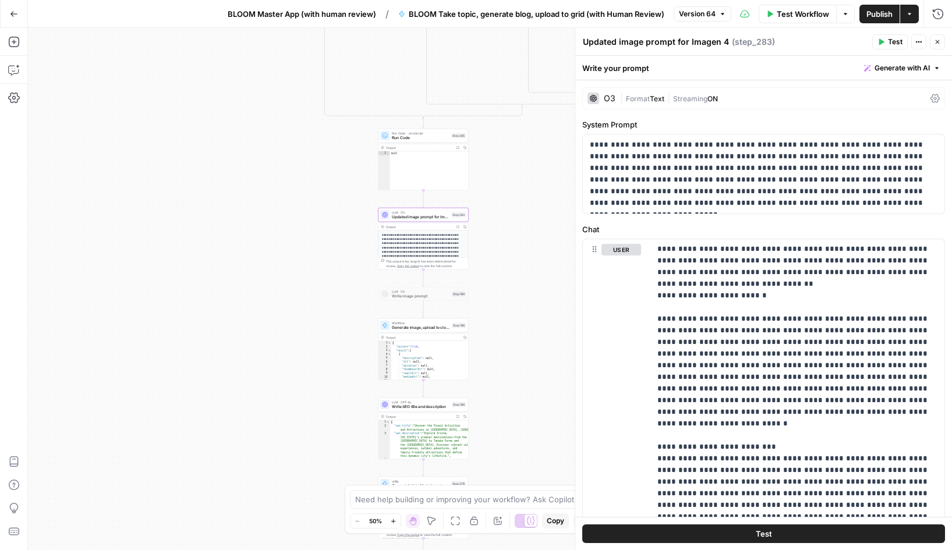
click at [608, 98] on div "O3" at bounding box center [610, 98] width 12 height 8
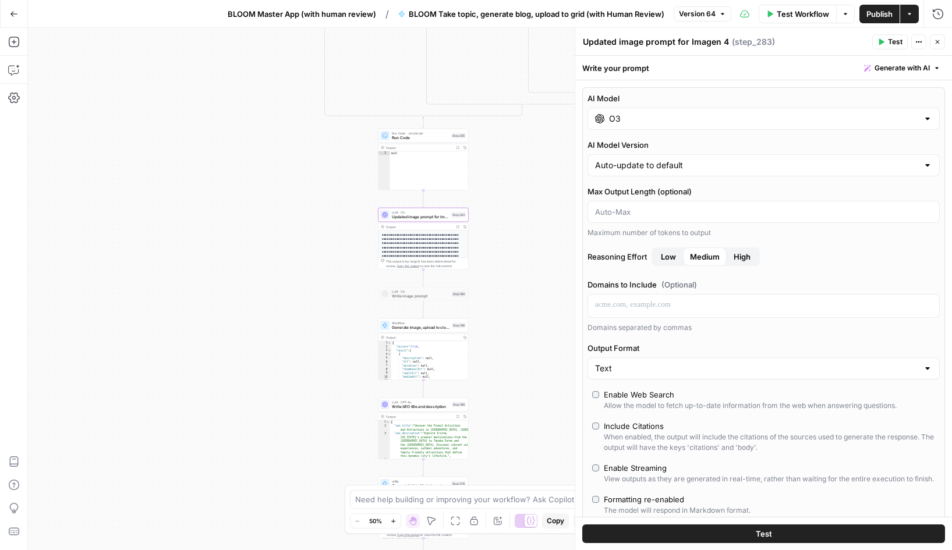
click at [625, 121] on input "O3" at bounding box center [763, 119] width 309 height 12
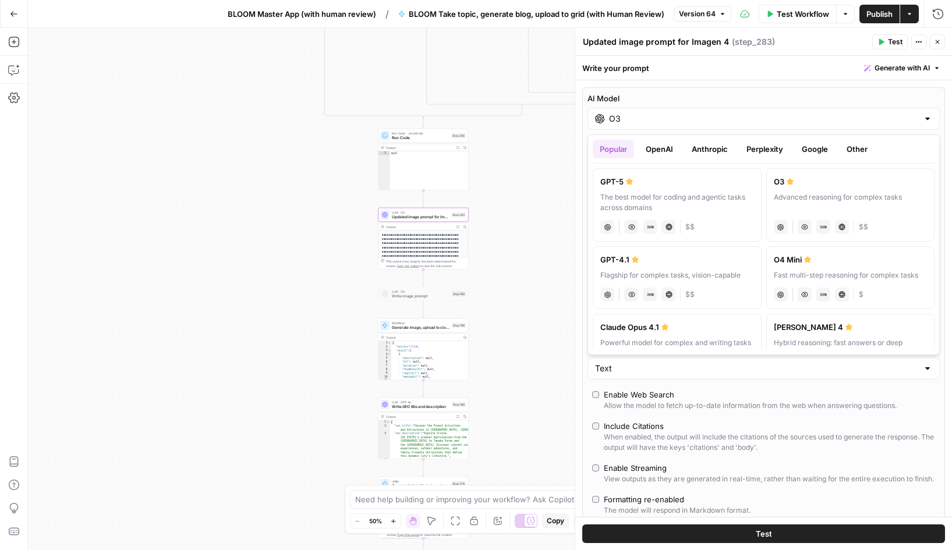
click at [658, 152] on button "OpenAI" at bounding box center [659, 149] width 41 height 19
click at [817, 201] on div "A faster, more cost-efficient version of GPT-5 for well-defined tasks" at bounding box center [851, 202] width 154 height 21
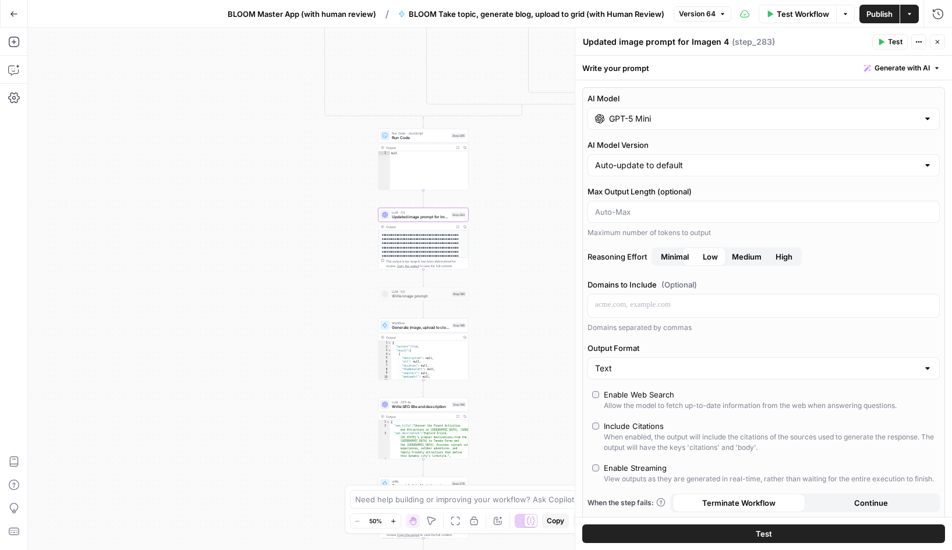
type input "GPT-5 Mini"
click at [647, 467] on div "Enable Streaming" at bounding box center [635, 468] width 63 height 12
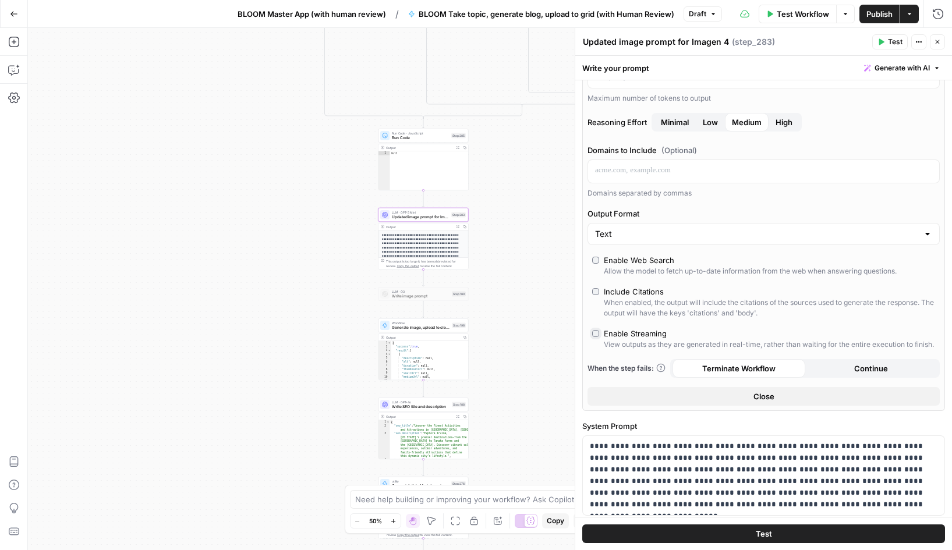
scroll to position [135, 0]
click at [739, 397] on button "Close" at bounding box center [763, 395] width 352 height 19
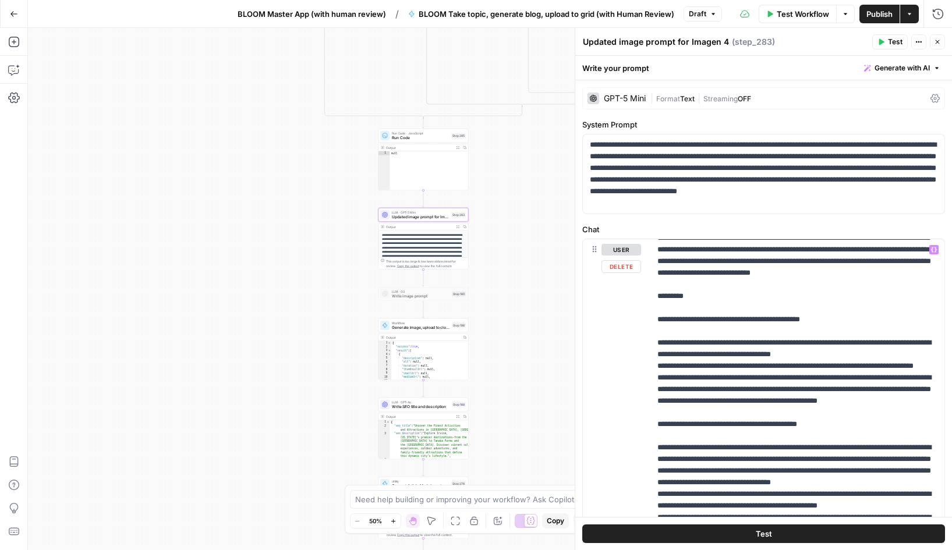
scroll to position [0, 0]
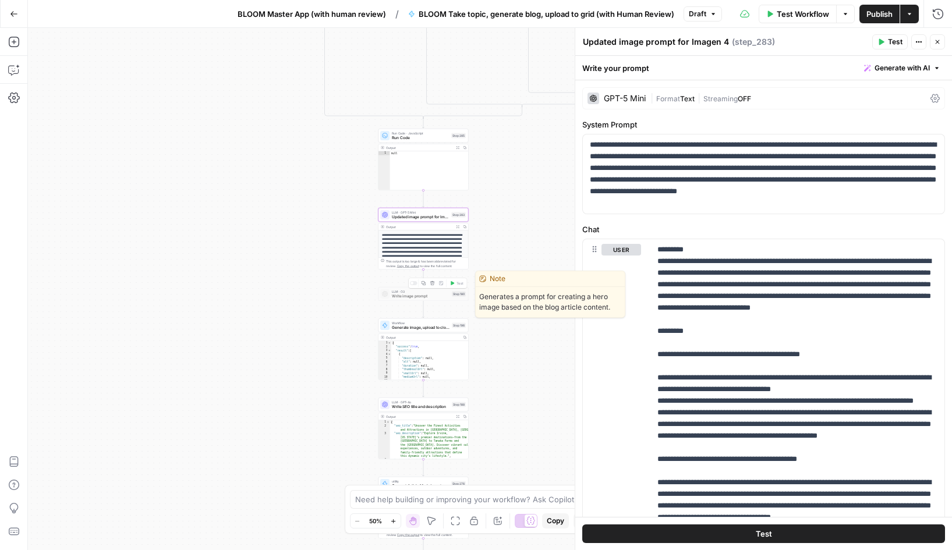
click at [416, 298] on span "Write image prompt" at bounding box center [421, 296] width 58 height 6
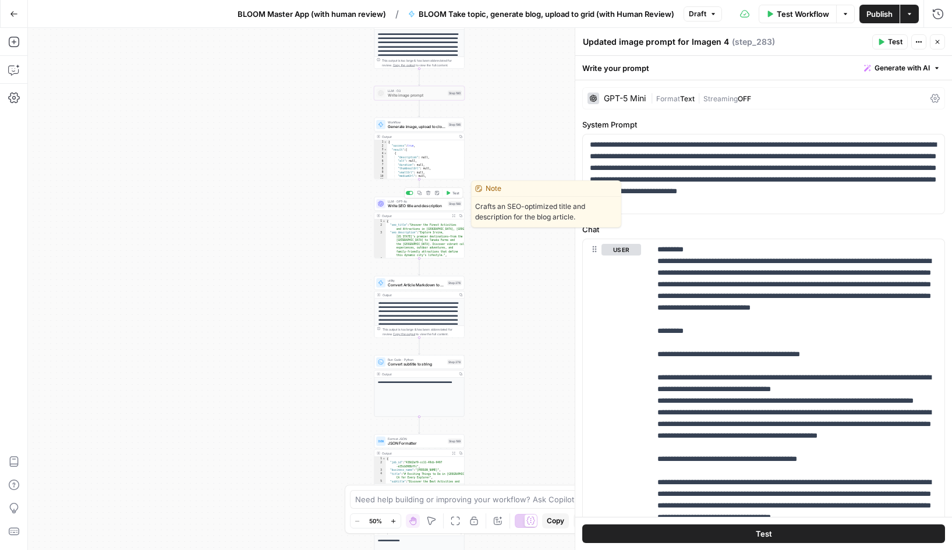
click at [407, 203] on span "Write SEO title and description" at bounding box center [417, 206] width 58 height 6
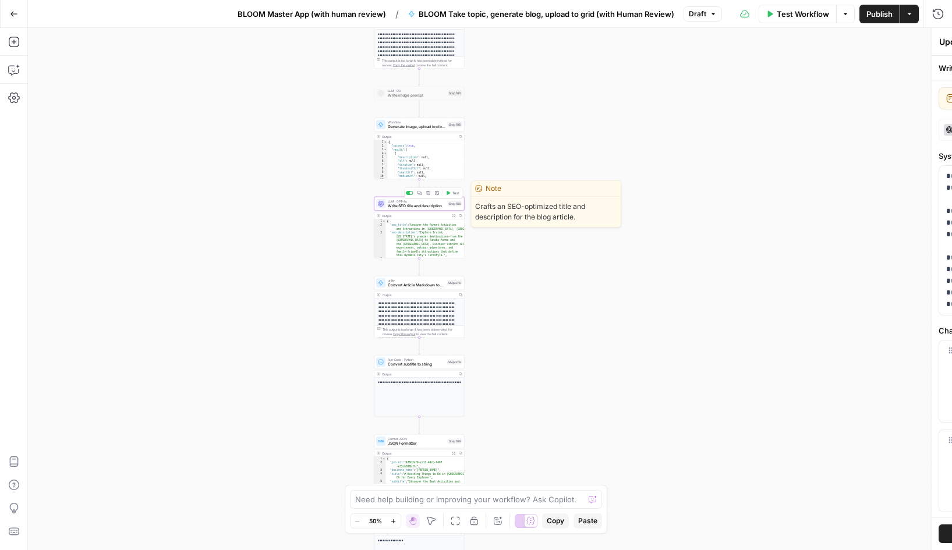
type textarea "Write SEO title and description"
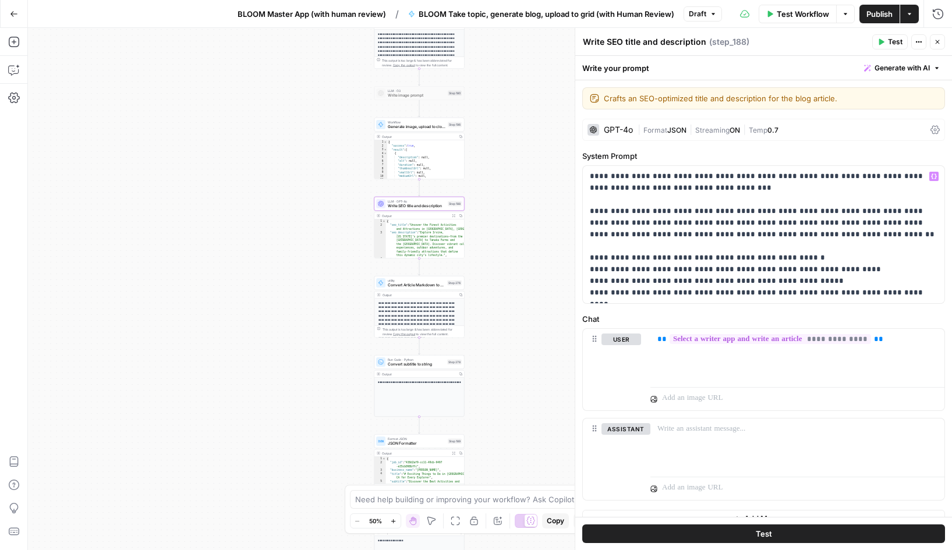
scroll to position [17, 0]
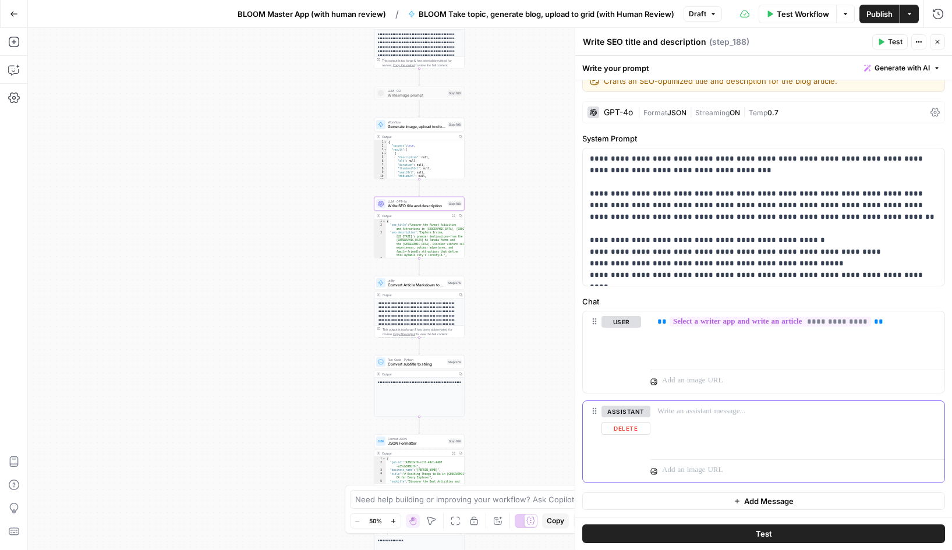
click at [625, 430] on button "Delete" at bounding box center [625, 428] width 49 height 13
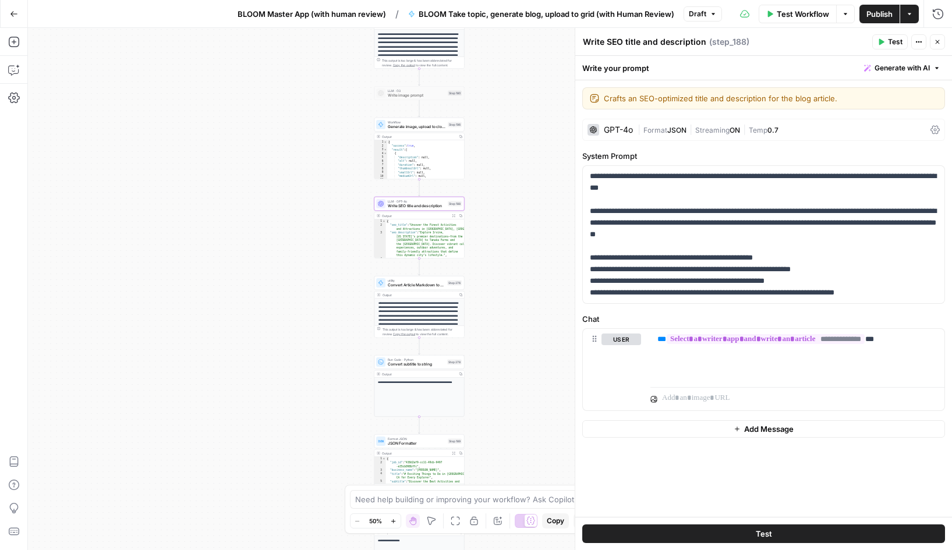
scroll to position [0, 0]
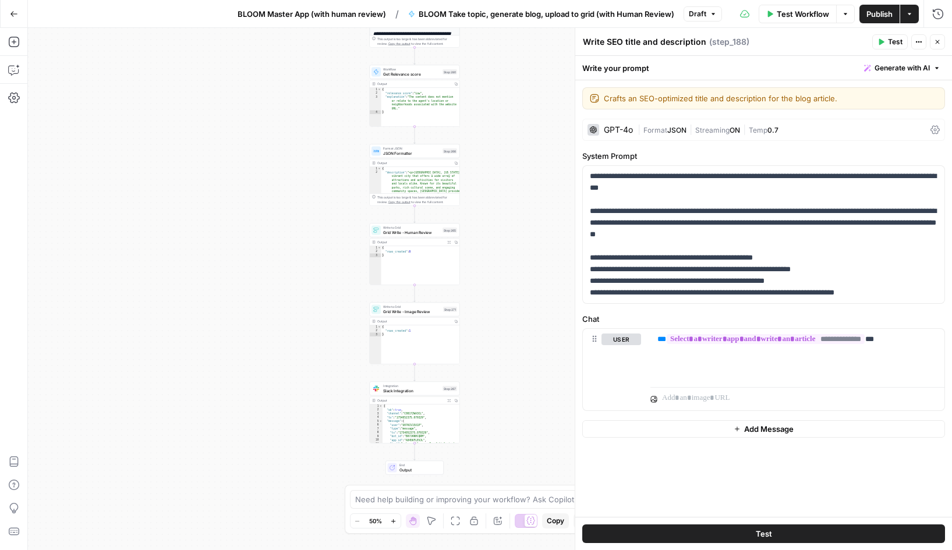
click at [878, 10] on span "Publish" at bounding box center [879, 14] width 26 height 12
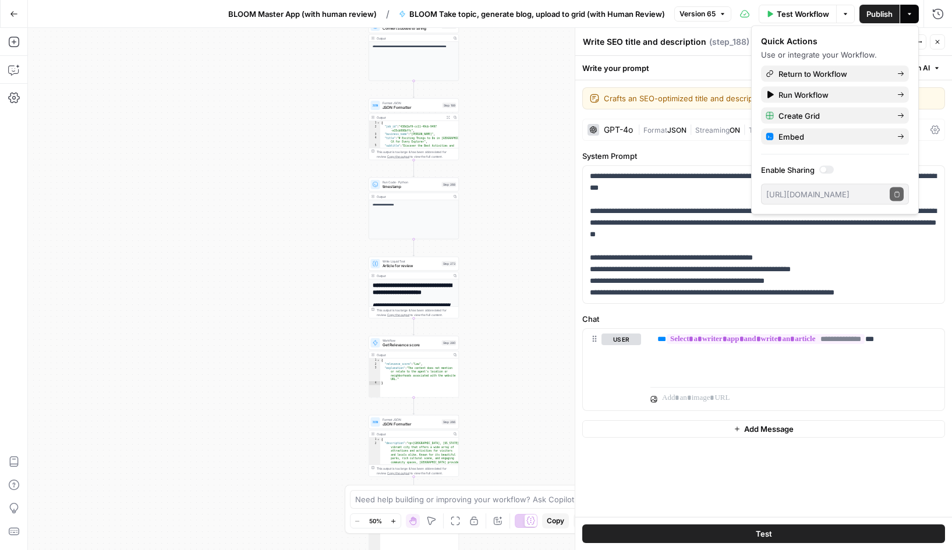
click at [343, 10] on span "BLOOM Master App (with human review)" at bounding box center [302, 14] width 148 height 12
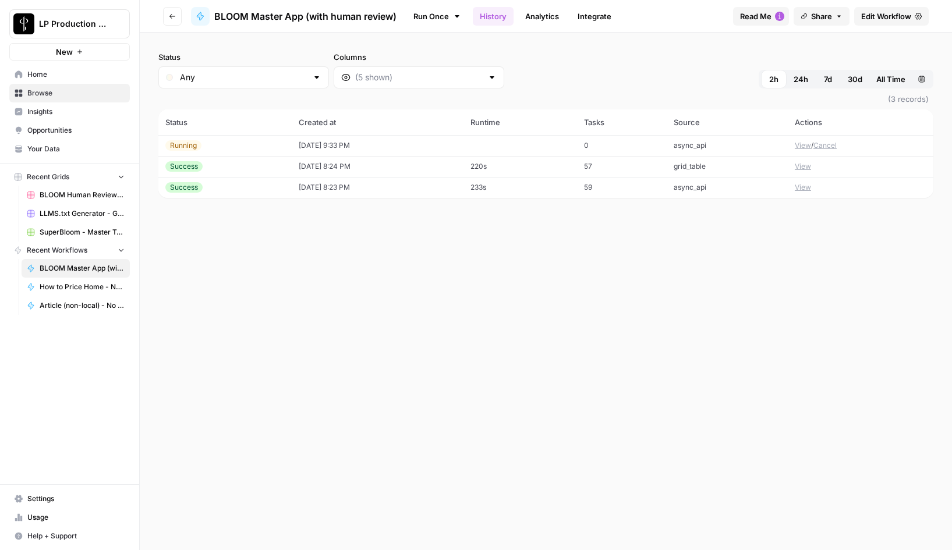
click at [802, 144] on button "View" at bounding box center [803, 145] width 16 height 10
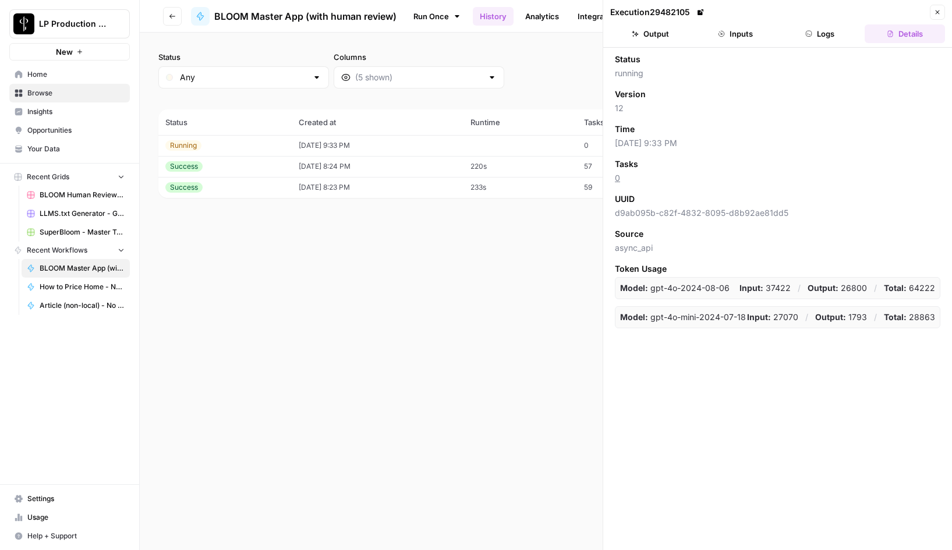
click at [815, 33] on button "Logs" at bounding box center [820, 33] width 80 height 19
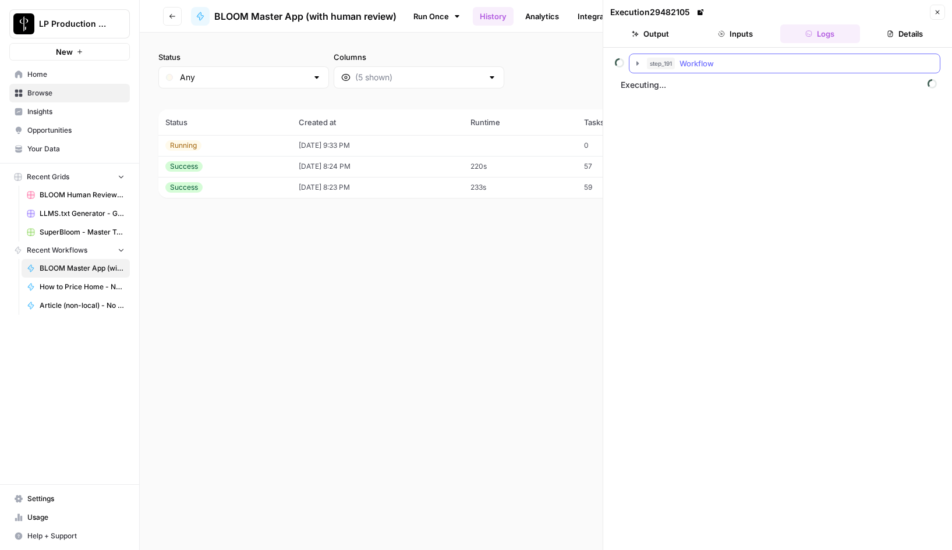
click at [636, 62] on icon "button" at bounding box center [637, 63] width 2 height 4
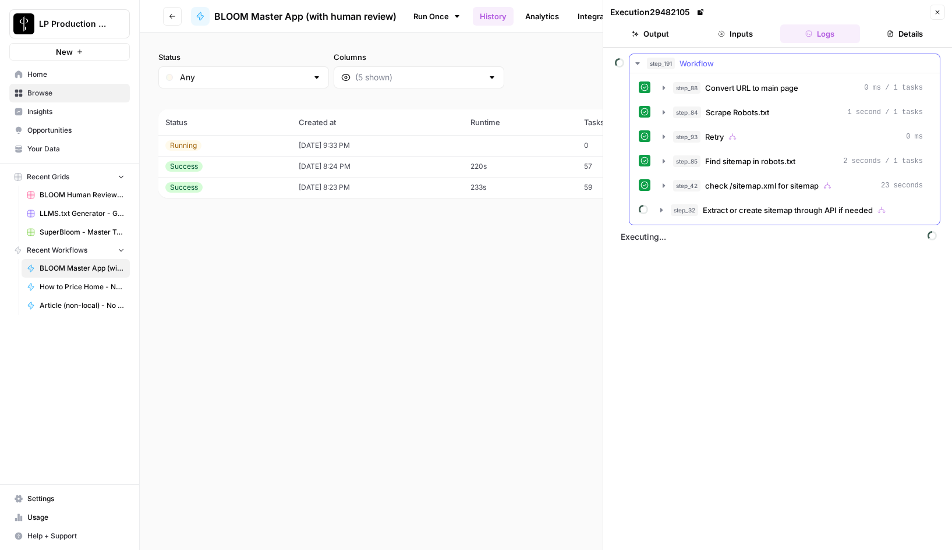
click at [637, 63] on icon "button" at bounding box center [637, 63] width 4 height 2
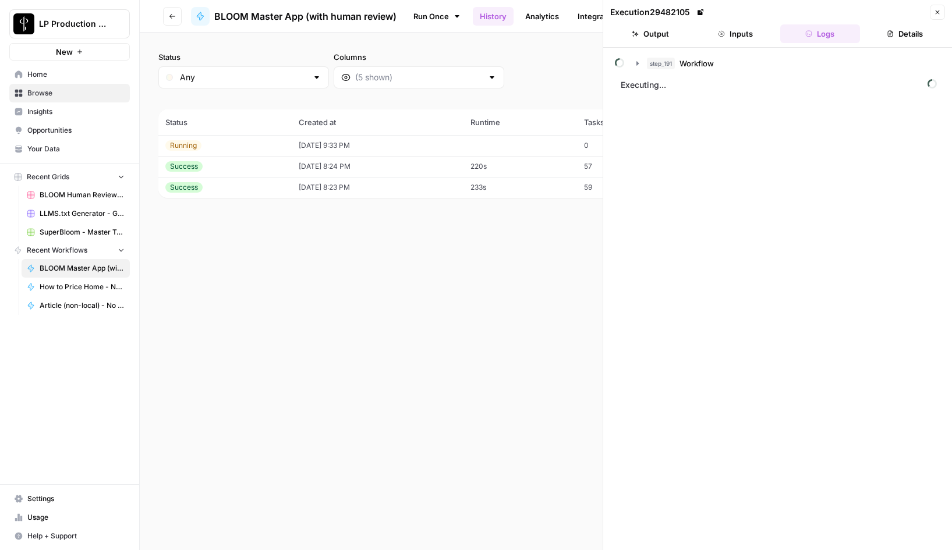
click at [692, 310] on div "step_191 Workflow Executing..." at bounding box center [777, 299] width 325 height 491
click at [498, 278] on div "Status Any Columns 2h 24h 7d 30d All Time Custom range (3 records) Status Creat…" at bounding box center [546, 291] width 812 height 517
click at [727, 45] on header "Execution 29482105 Close Output Inputs Logs Details" at bounding box center [777, 24] width 349 height 48
click at [739, 36] on button "Inputs" at bounding box center [735, 33] width 80 height 19
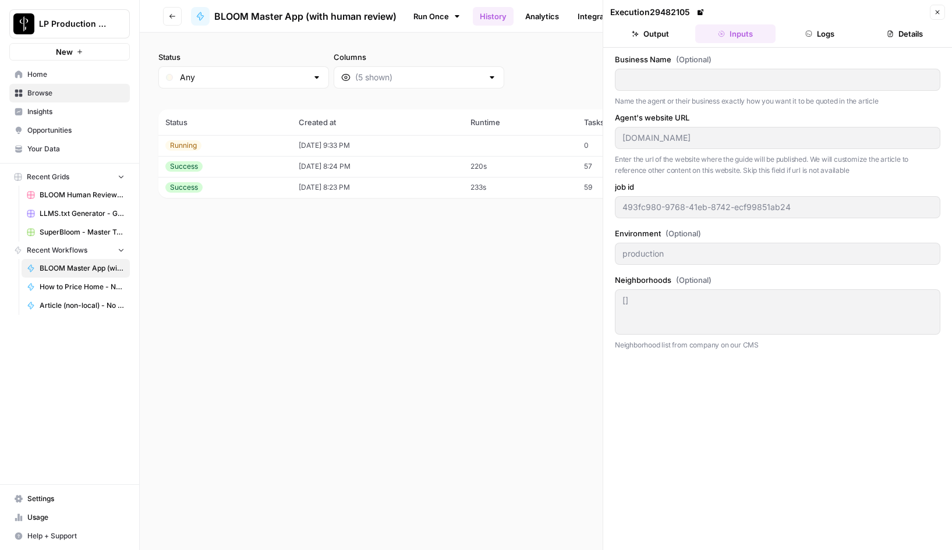
click at [941, 14] on button "Close" at bounding box center [937, 12] width 15 height 15
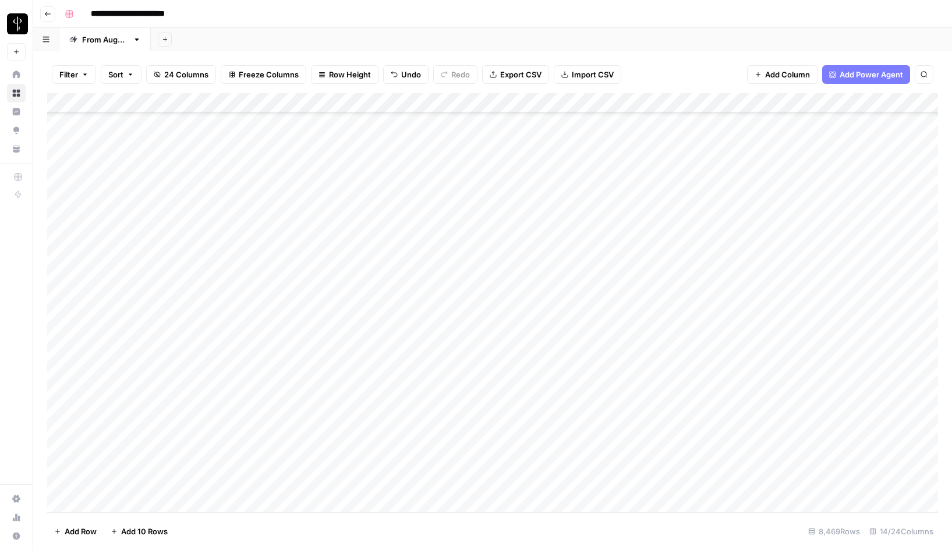
scroll to position [90423, 0]
click at [71, 75] on span "Filter" at bounding box center [68, 75] width 19 height 12
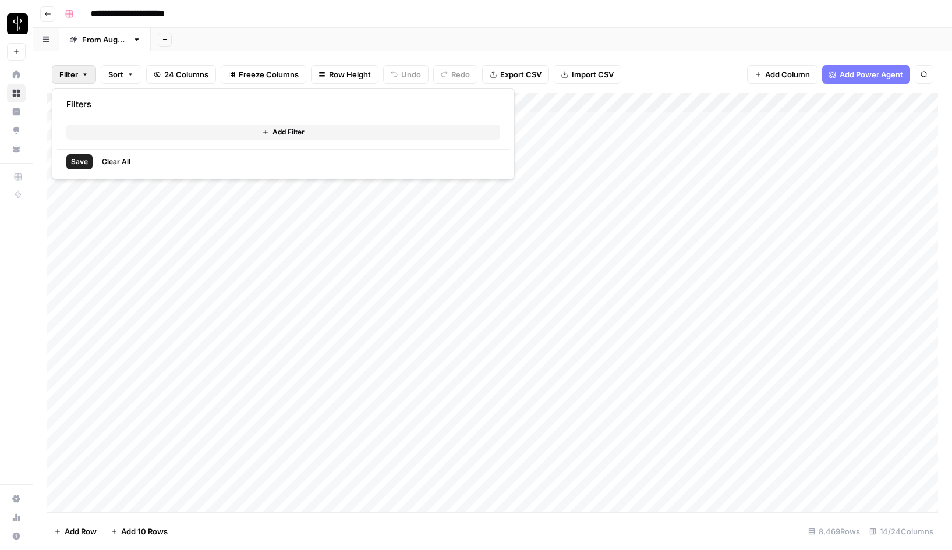
click at [143, 134] on button "Add Filter" at bounding box center [283, 132] width 434 height 15
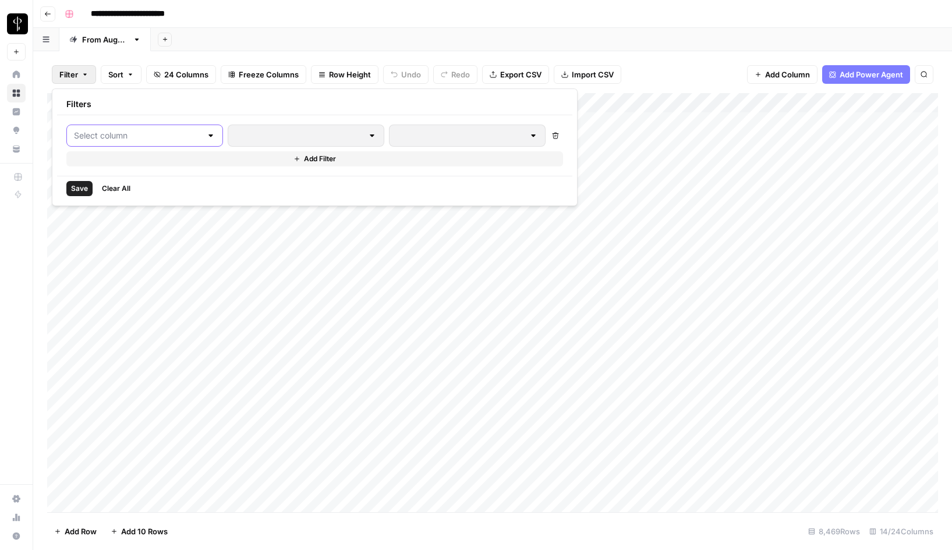
click at [150, 139] on input "text" at bounding box center [137, 136] width 127 height 12
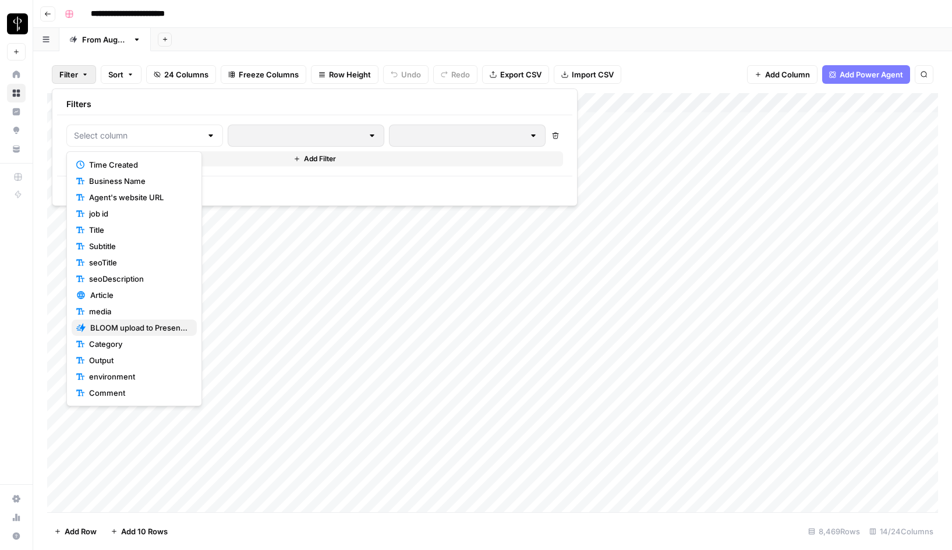
click at [132, 325] on span "BLOOM upload to Presence (after Human Review)" at bounding box center [138, 328] width 97 height 12
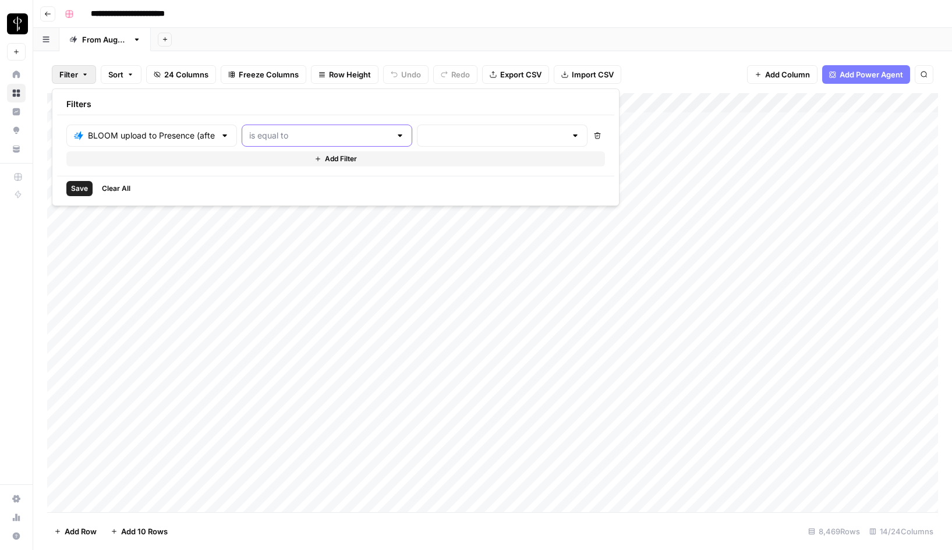
click at [280, 137] on input "text" at bounding box center [319, 136] width 141 height 12
click at [281, 182] on span "is not equal to" at bounding box center [272, 181] width 111 height 12
type input "is not equal to"
click at [424, 130] on input "text" at bounding box center [494, 136] width 141 height 12
click at [377, 212] on span "success" at bounding box center [412, 214] width 111 height 12
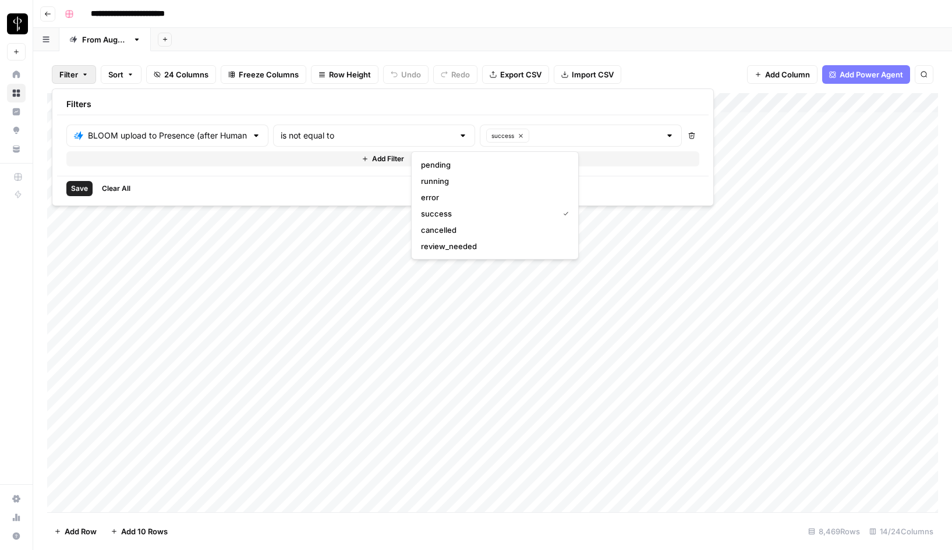
click at [83, 188] on span "Save" at bounding box center [79, 188] width 17 height 10
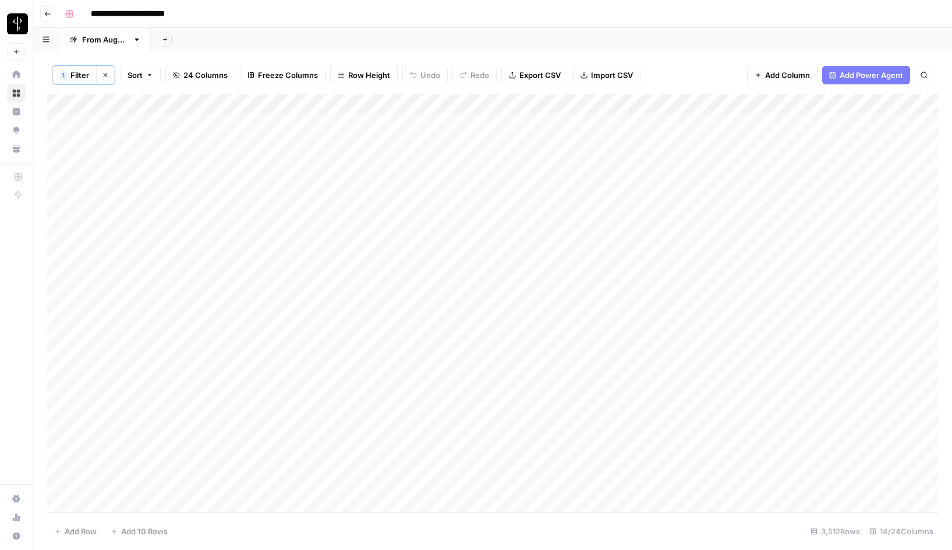
click at [66, 76] on div "1" at bounding box center [63, 74] width 7 height 9
click at [157, 161] on button "Add Filter" at bounding box center [383, 159] width 633 height 15
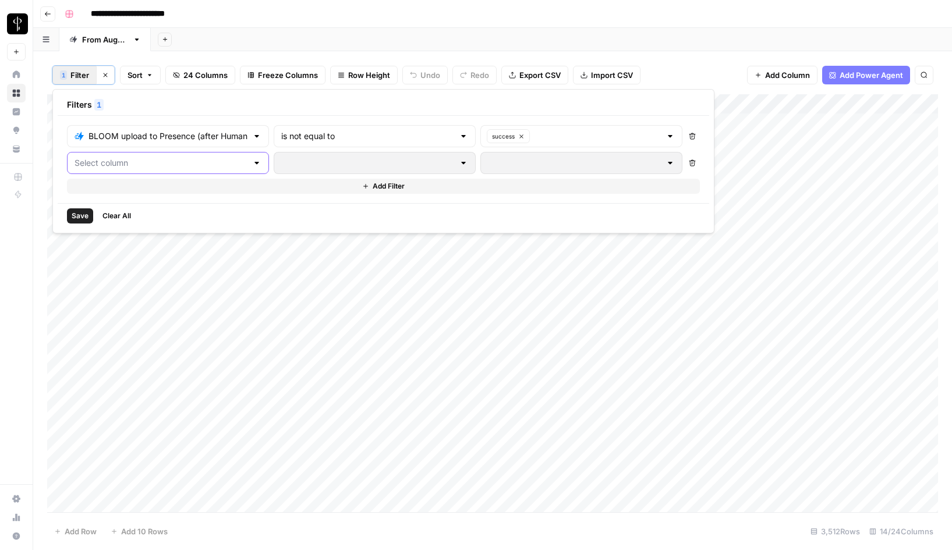
click at [165, 162] on input "text" at bounding box center [161, 163] width 173 height 12
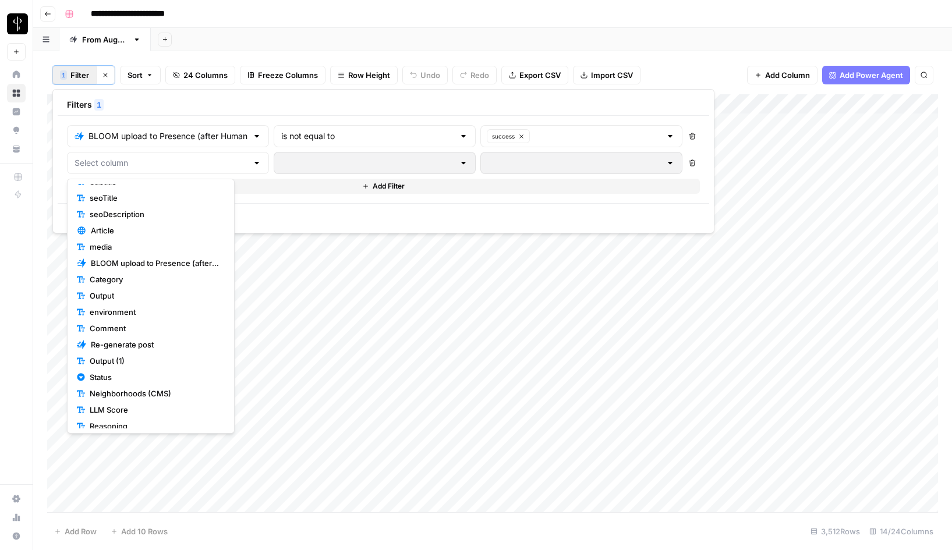
scroll to position [130, 0]
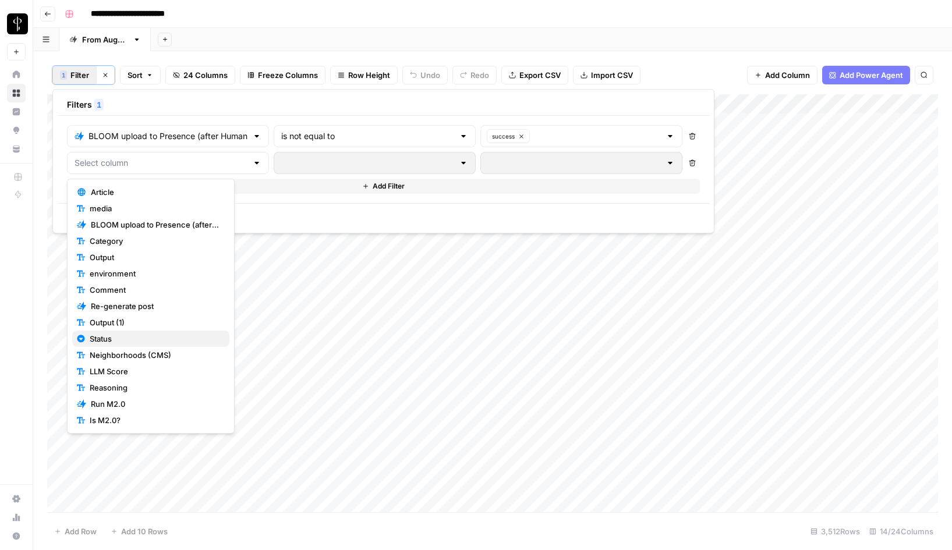
click at [129, 341] on span "Status" at bounding box center [155, 339] width 130 height 12
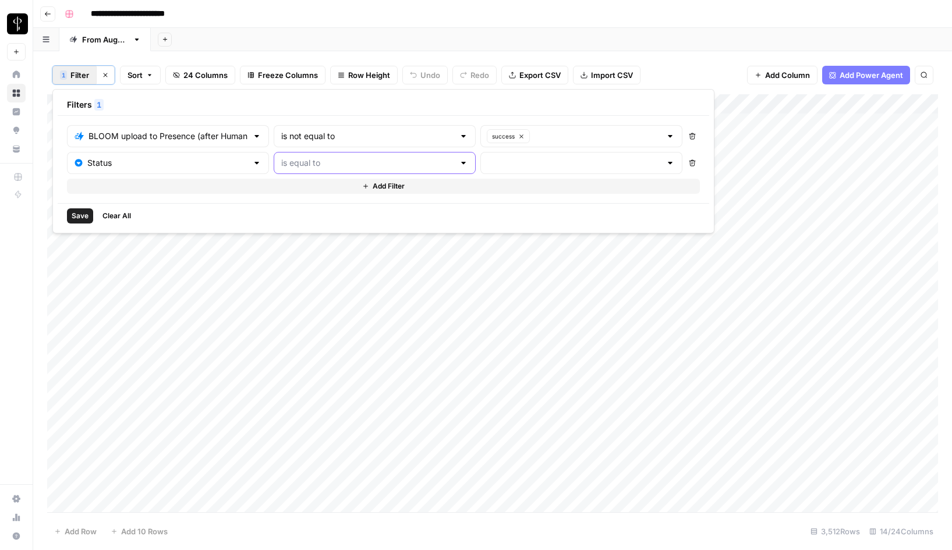
click at [336, 161] on input "text" at bounding box center [367, 163] width 173 height 12
click at [301, 193] on span "is equal to" at bounding box center [315, 192] width 133 height 12
type input "is equal to"
click at [488, 162] on input "text" at bounding box center [574, 163] width 173 height 12
click at [470, 224] on span "Do Not Post" at bounding box center [499, 225] width 129 height 12
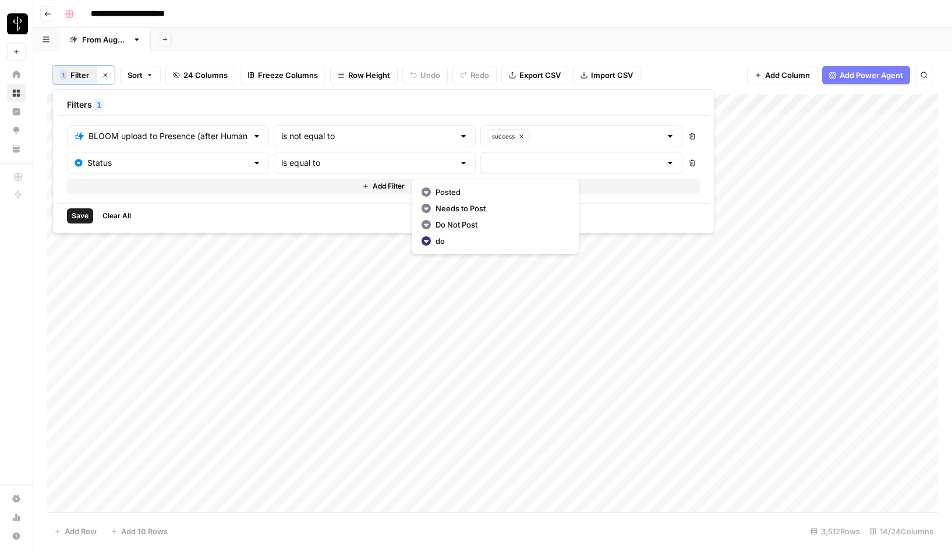
type input "Do Not Post"
click at [79, 217] on span "Save" at bounding box center [80, 216] width 17 height 10
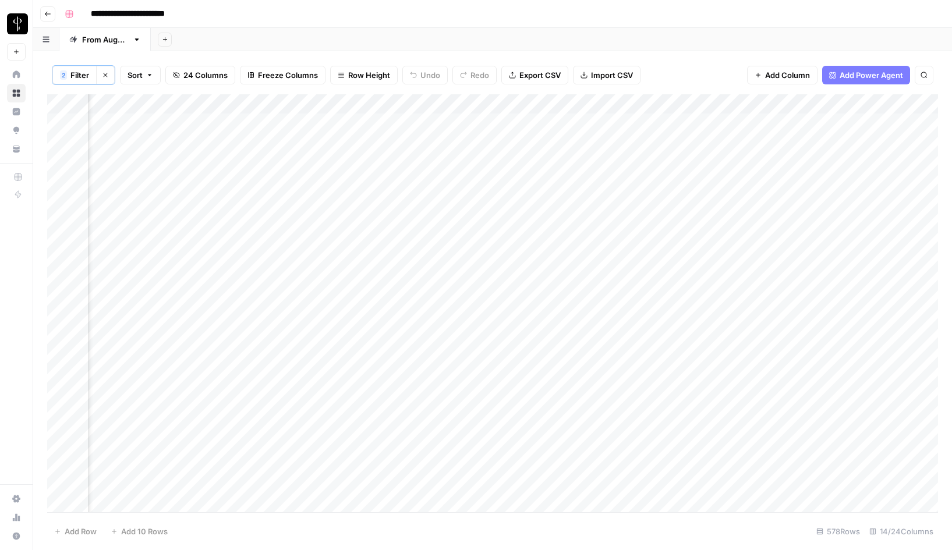
scroll to position [0, 923]
click at [85, 72] on span "Filter" at bounding box center [79, 75] width 19 height 12
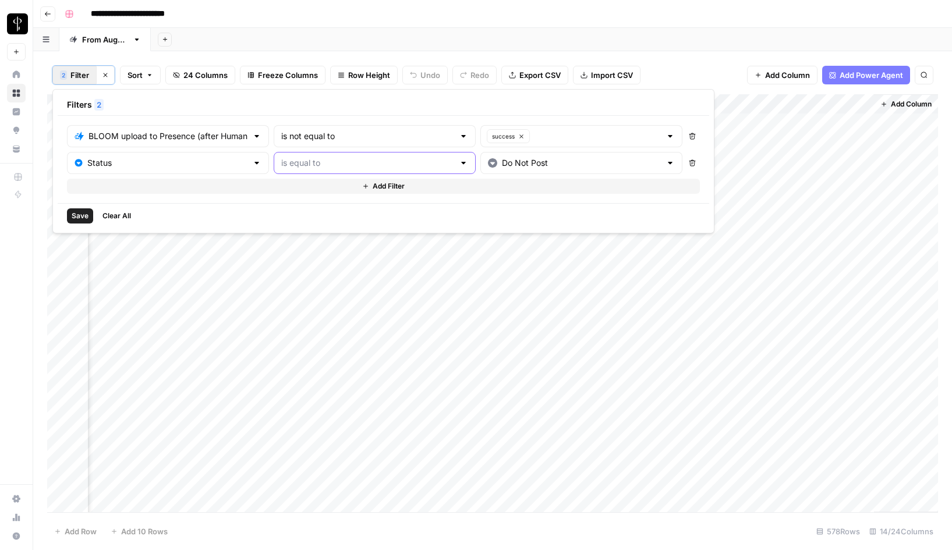
click at [311, 162] on input "text" at bounding box center [367, 163] width 173 height 12
click at [306, 207] on span "is not equal to" at bounding box center [320, 209] width 143 height 12
type input "is not equal to"
click at [77, 219] on span "Save" at bounding box center [80, 216] width 17 height 10
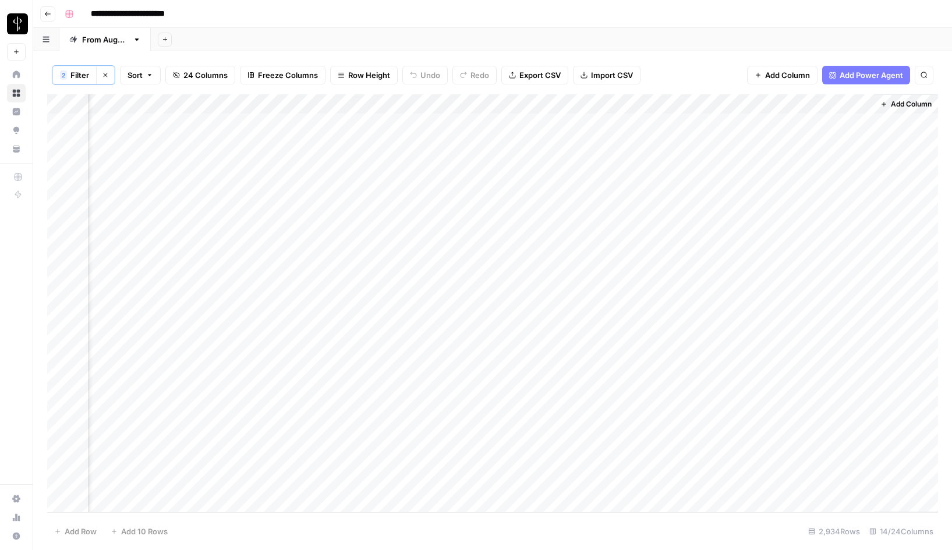
click at [71, 72] on span "Filter" at bounding box center [79, 75] width 19 height 12
click at [700, 63] on div "2 Filter Clear filters Sort 24 Columns Freeze Columns Row Height Undo Redo Expo…" at bounding box center [492, 75] width 891 height 38
click at [76, 76] on span "Filter" at bounding box center [79, 75] width 19 height 12
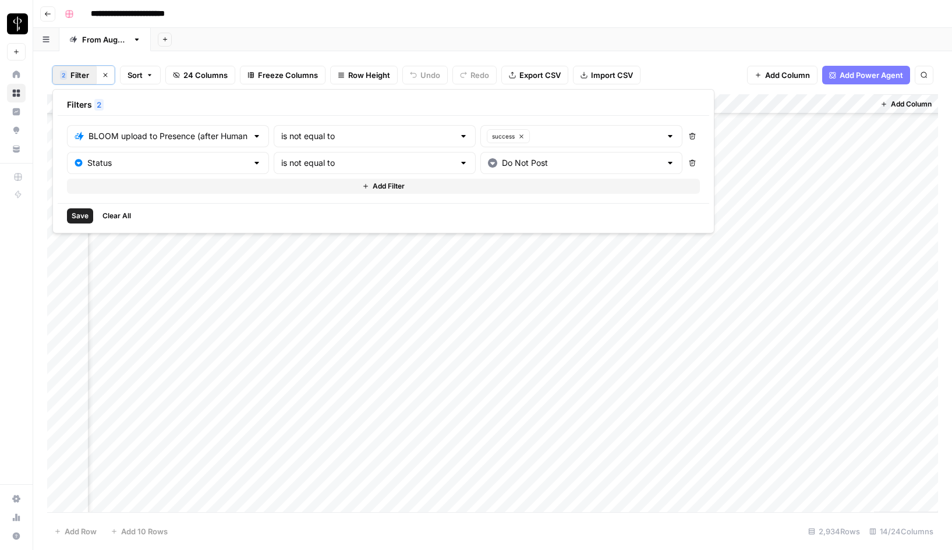
click at [105, 189] on button "Add Filter" at bounding box center [383, 186] width 633 height 15
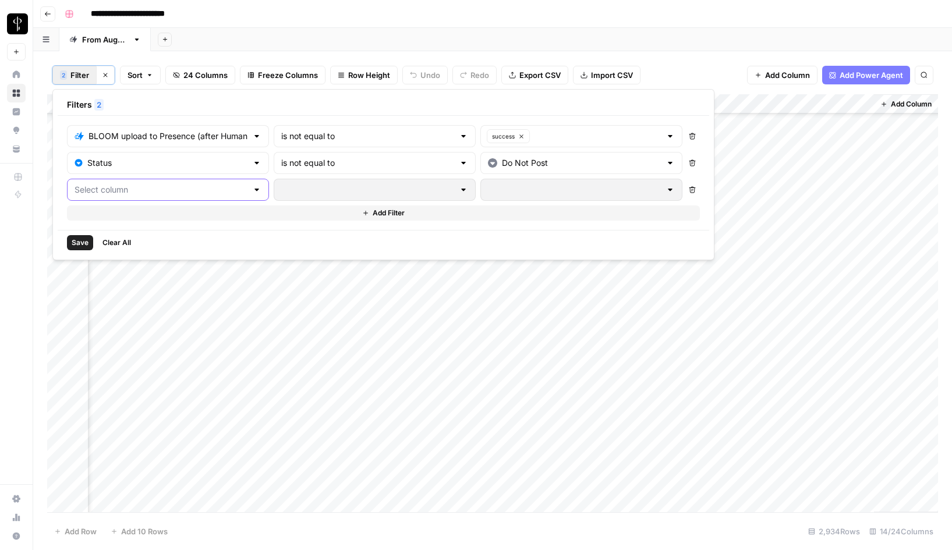
click at [147, 193] on input "text" at bounding box center [161, 190] width 173 height 12
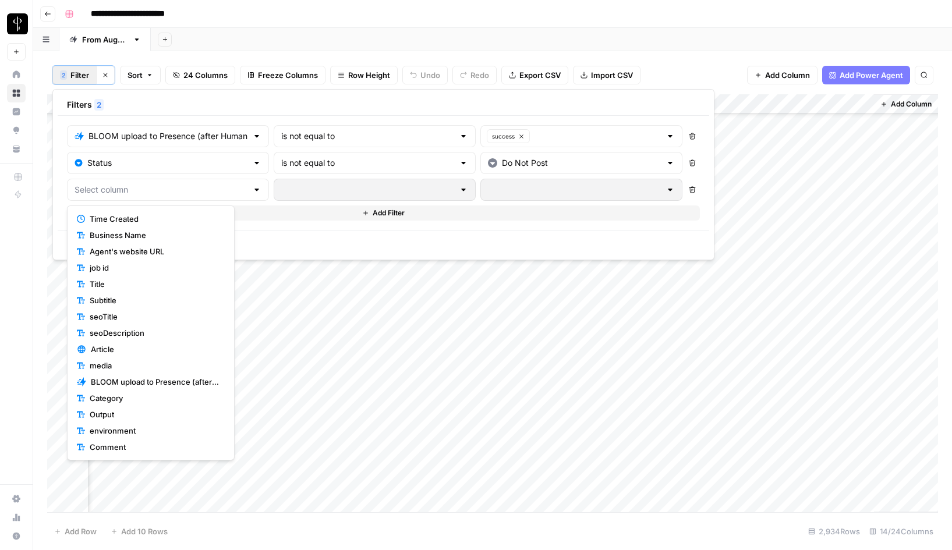
scroll to position [130, 0]
click at [148, 386] on span "Neighborhoods (CMS)" at bounding box center [155, 382] width 130 height 12
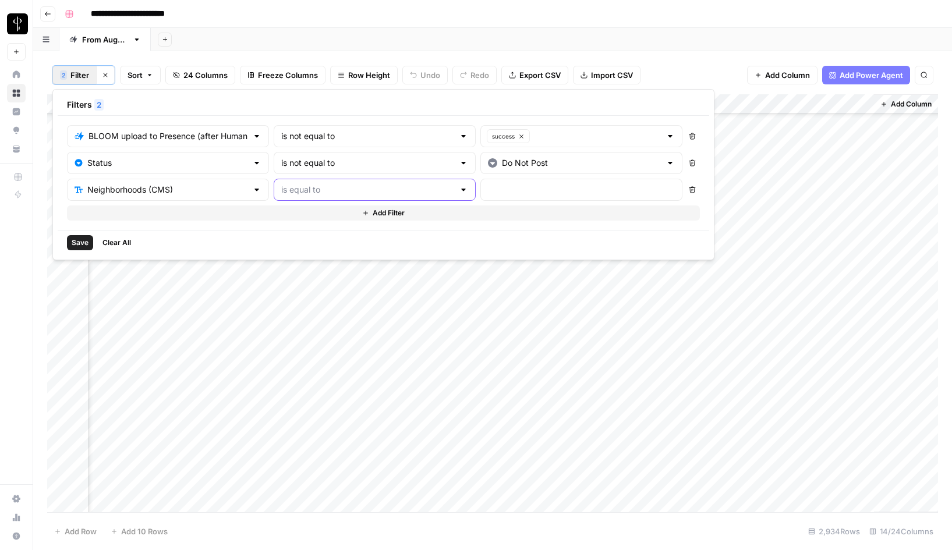
click at [303, 192] on input "text" at bounding box center [367, 190] width 173 height 12
click at [290, 219] on span "is not empty" at bounding box center [320, 219] width 143 height 12
type input "is not empty"
click at [84, 240] on span "Save" at bounding box center [80, 242] width 17 height 10
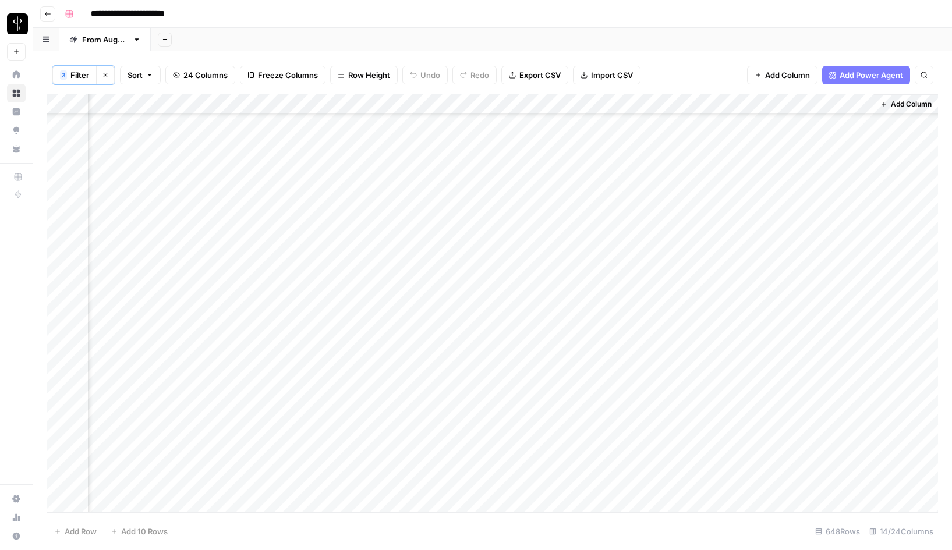
scroll to position [3898, 923]
click at [70, 73] on span "Filter" at bounding box center [79, 75] width 19 height 12
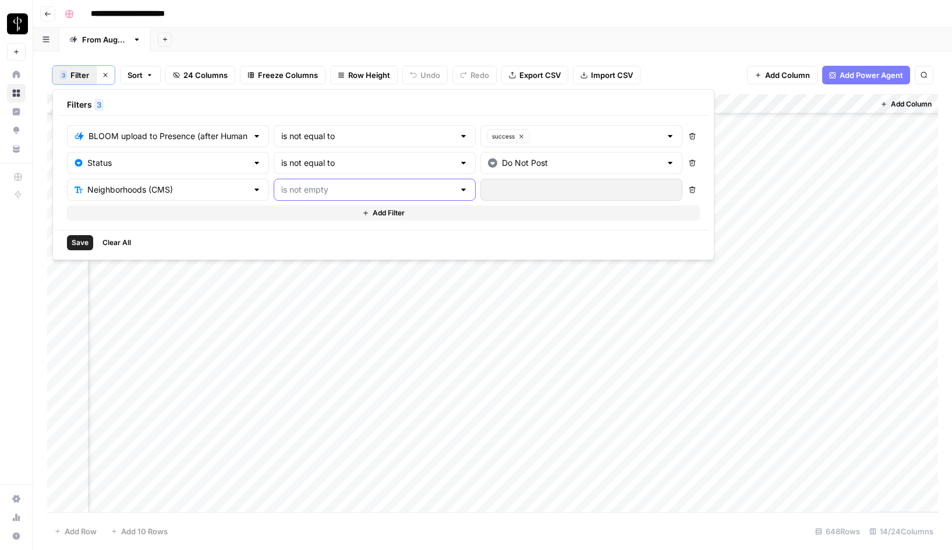
click at [307, 193] on input "text" at bounding box center [367, 190] width 173 height 12
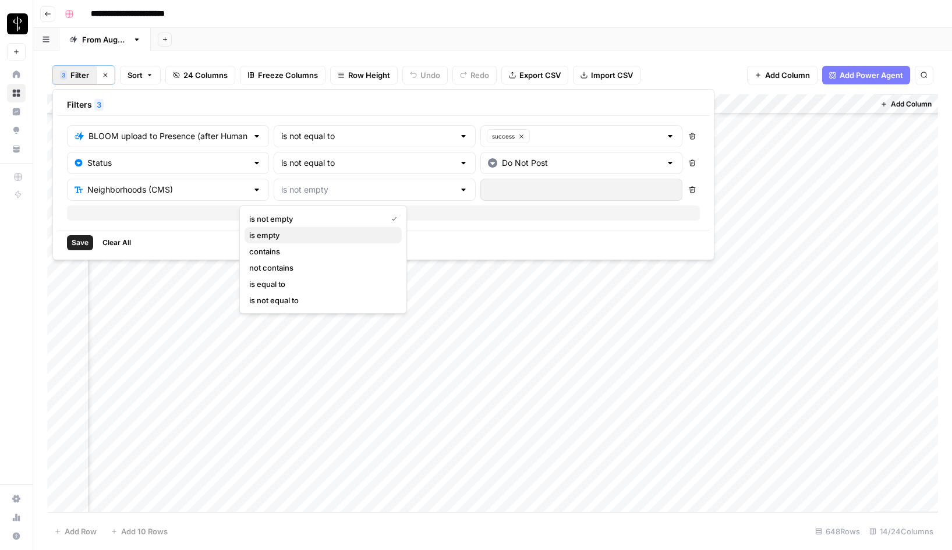
click at [273, 235] on span "is empty" at bounding box center [320, 235] width 143 height 12
type input "is empty"
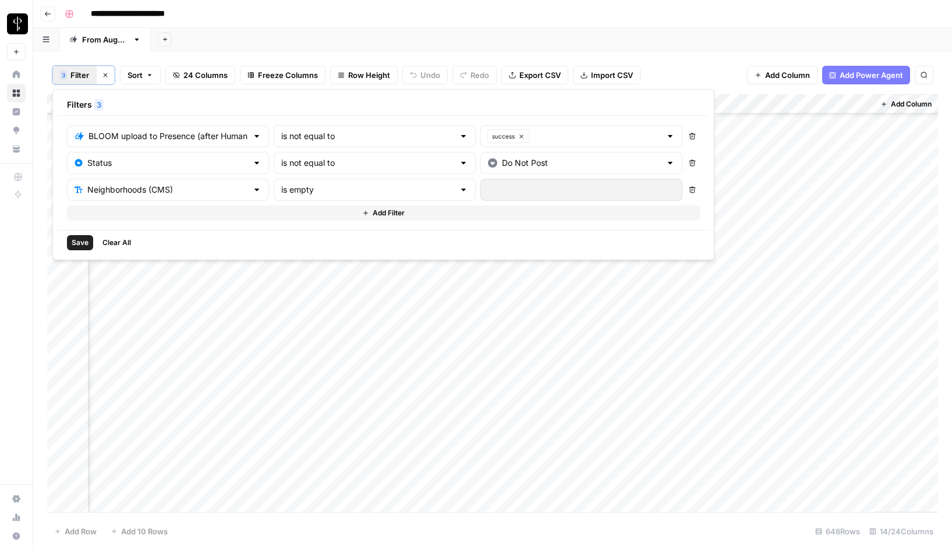
click at [76, 243] on span "Save" at bounding box center [80, 242] width 17 height 10
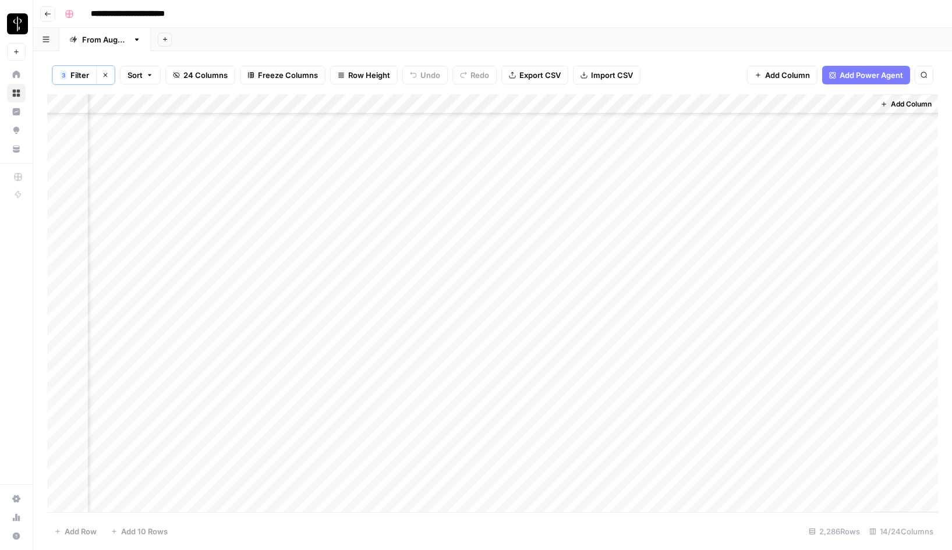
click at [106, 74] on icon "button" at bounding box center [106, 75] width 4 height 4
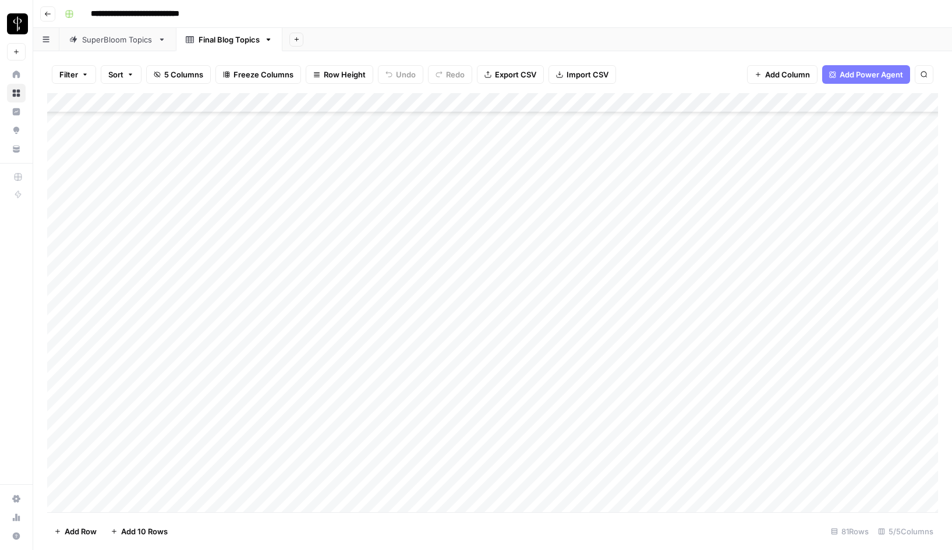
scroll to position [1222, 0]
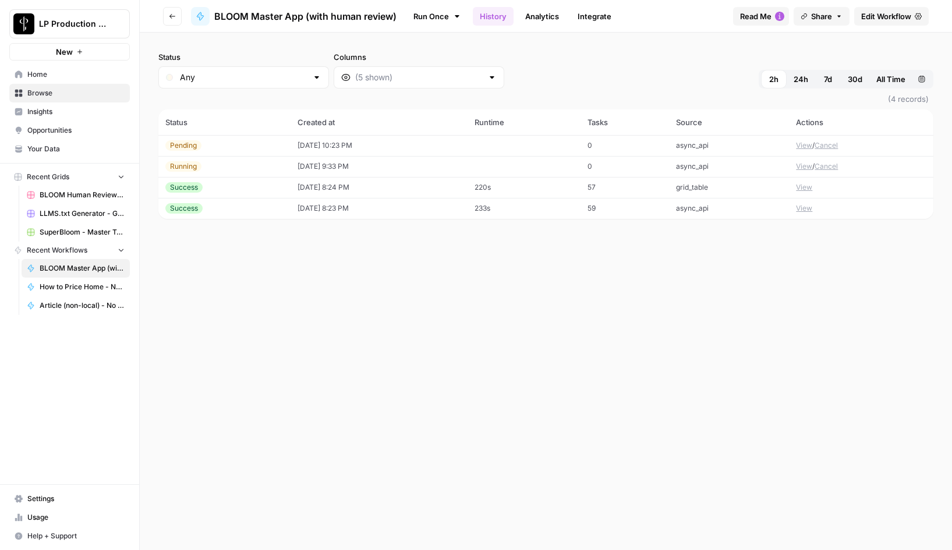
click at [808, 147] on button "View" at bounding box center [804, 145] width 16 height 10
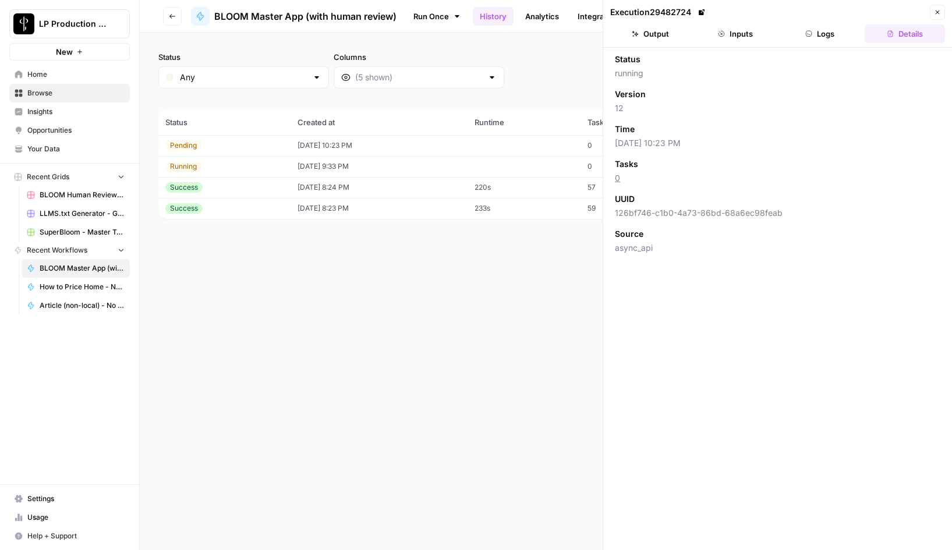
click at [820, 40] on button "Logs" at bounding box center [820, 33] width 80 height 19
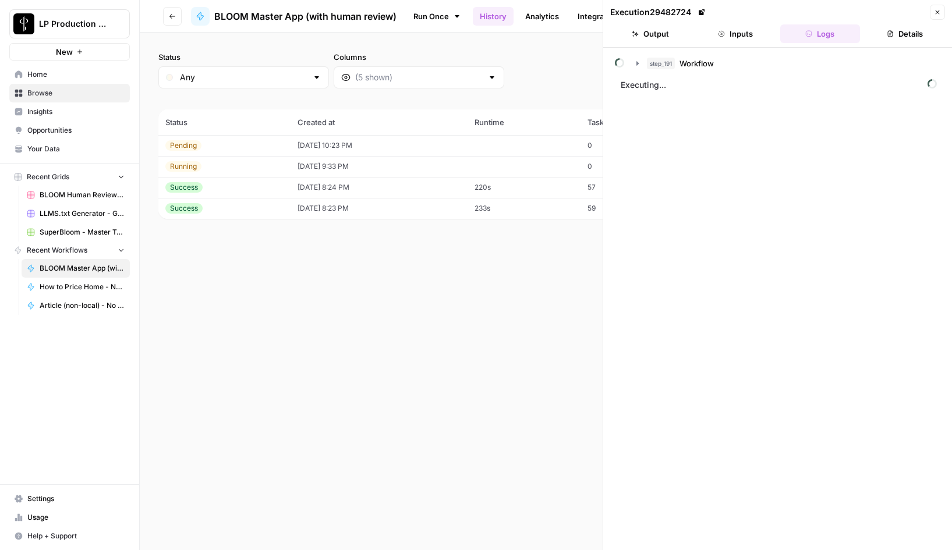
click at [737, 36] on button "Inputs" at bounding box center [735, 33] width 80 height 19
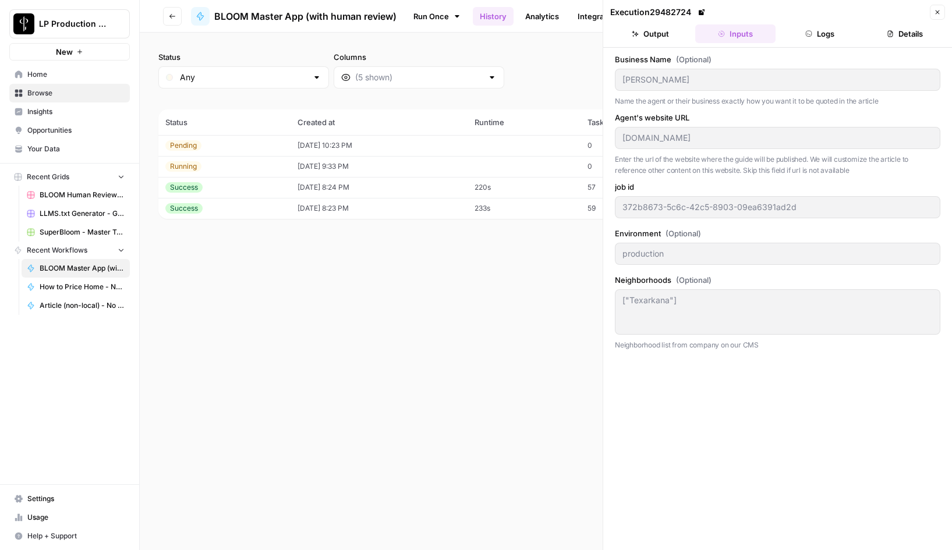
click at [815, 37] on button "Logs" at bounding box center [820, 33] width 80 height 19
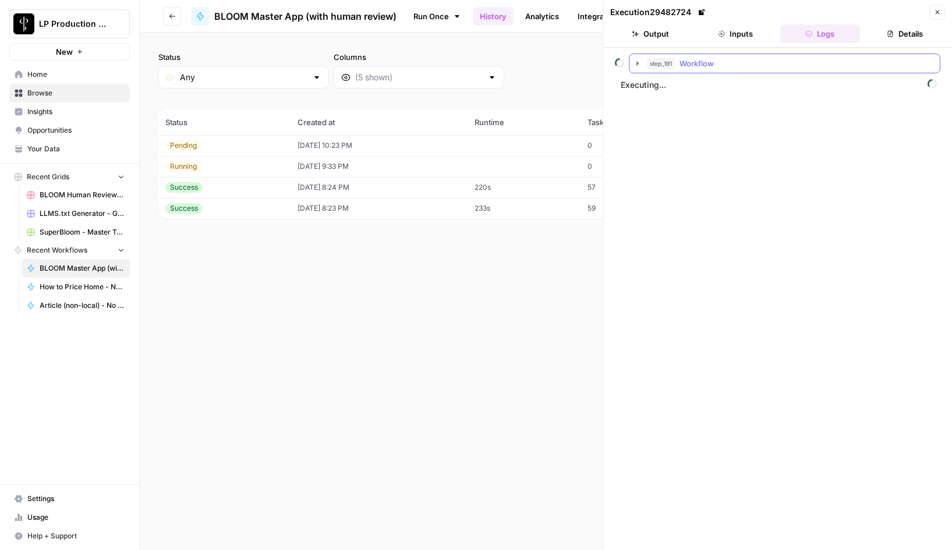
click at [633, 62] on icon "button" at bounding box center [637, 63] width 9 height 9
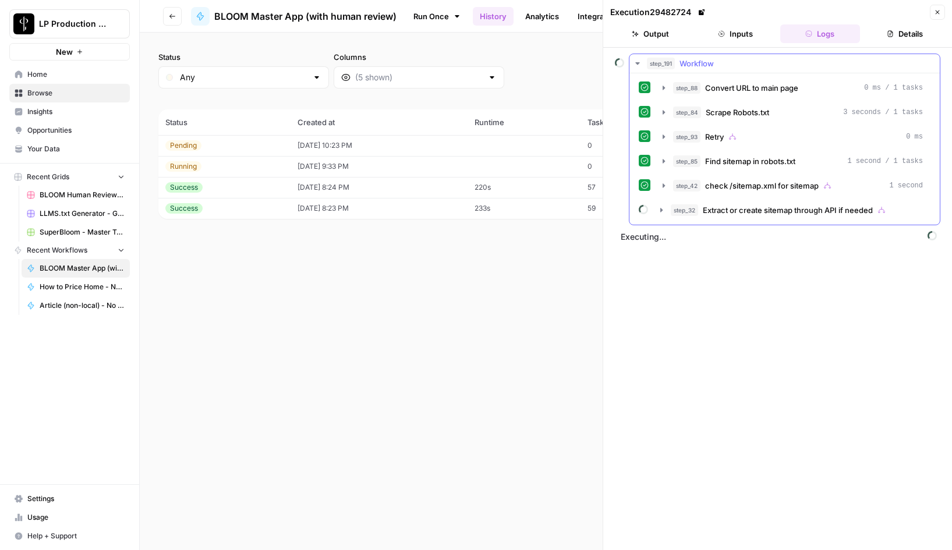
click at [633, 62] on icon "button" at bounding box center [637, 63] width 9 height 9
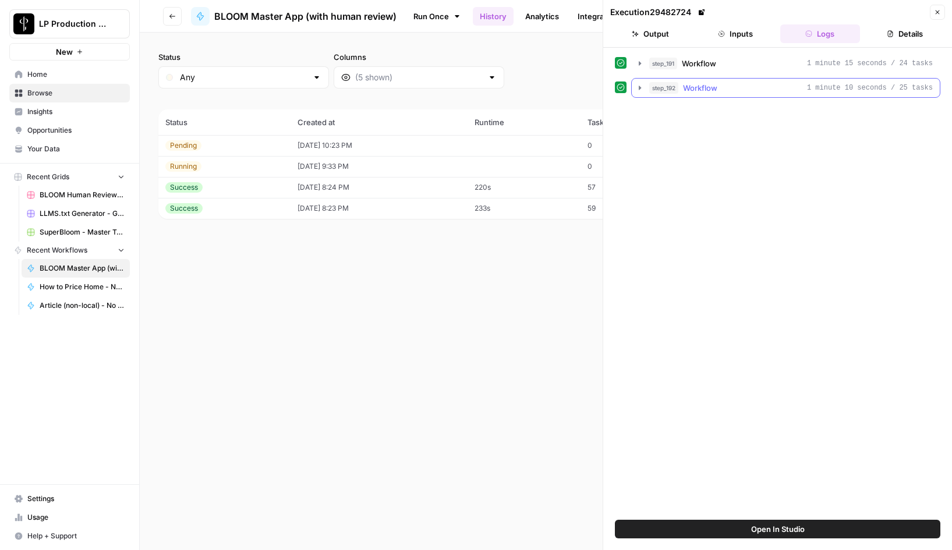
click at [640, 88] on icon "button" at bounding box center [640, 88] width 2 height 4
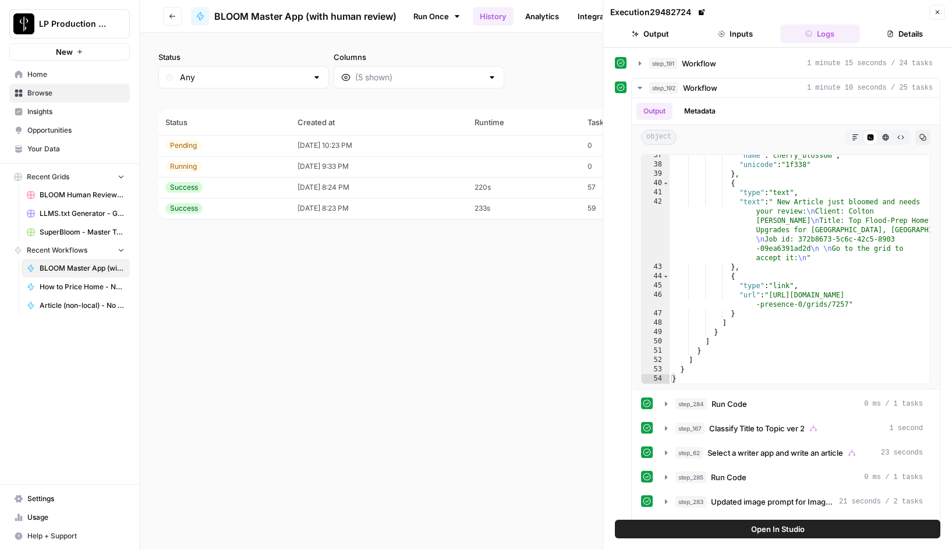
click at [939, 9] on icon "button" at bounding box center [937, 12] width 7 height 7
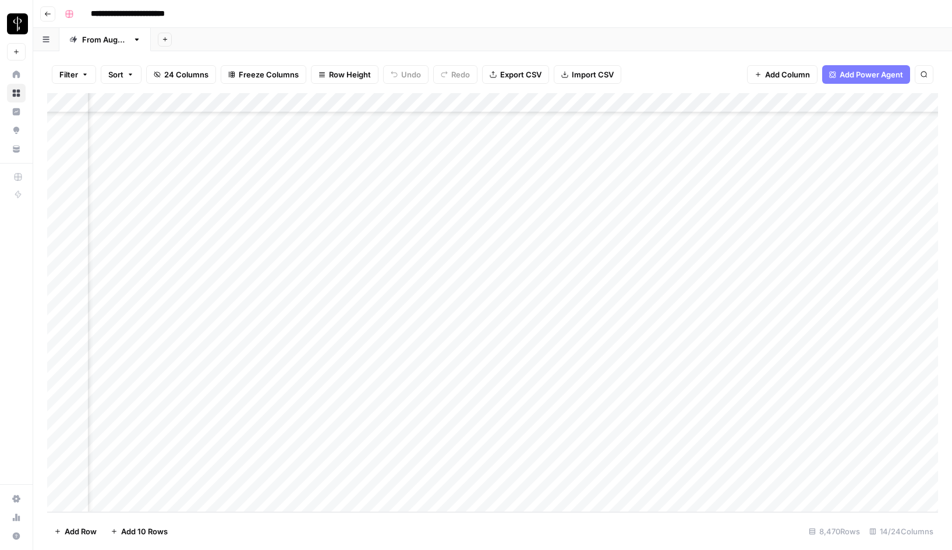
scroll to position [167243, 605]
click at [600, 483] on div "Add Column" at bounding box center [492, 302] width 891 height 419
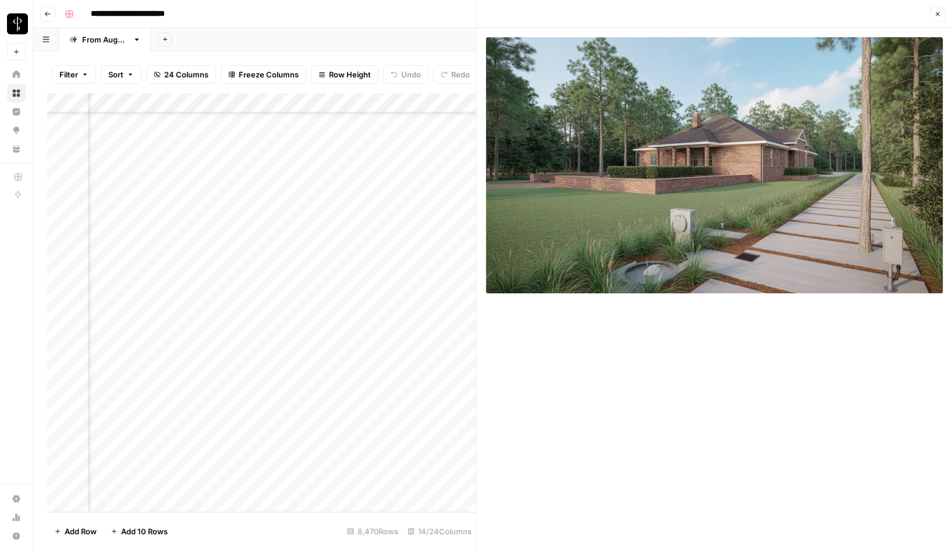
click at [938, 13] on icon "button" at bounding box center [937, 13] width 7 height 7
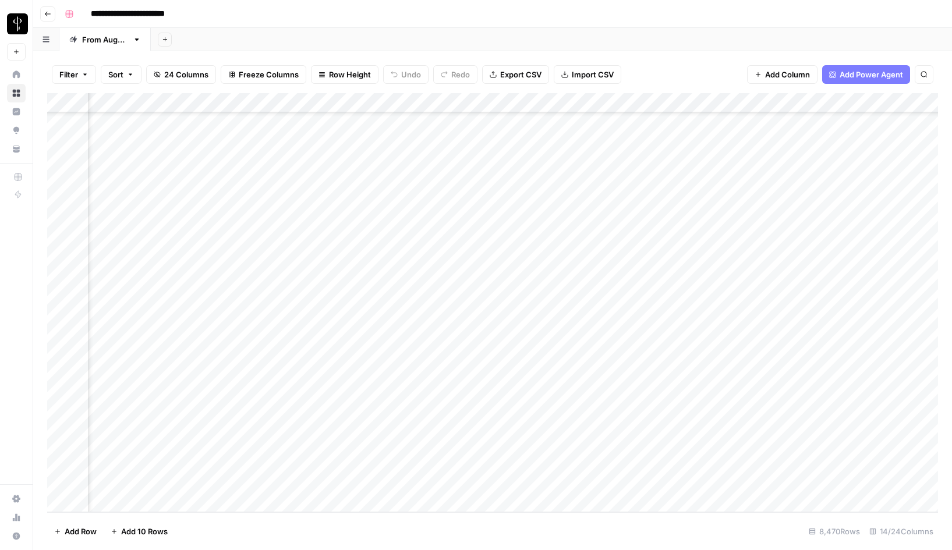
scroll to position [167243, 827]
click at [586, 480] on div "Add Column" at bounding box center [492, 302] width 891 height 419
type textarea "**********"
click at [762, 484] on div "Add Column" at bounding box center [492, 302] width 891 height 419
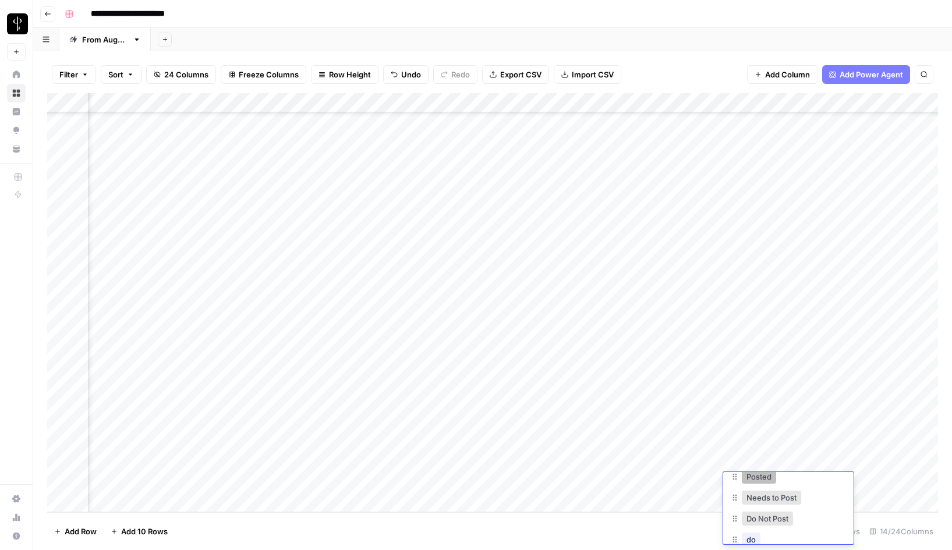
scroll to position [56, 0]
click at [777, 517] on button "Do Not Post" at bounding box center [767, 514] width 51 height 14
click at [683, 481] on div "Add Column" at bounding box center [492, 302] width 891 height 419
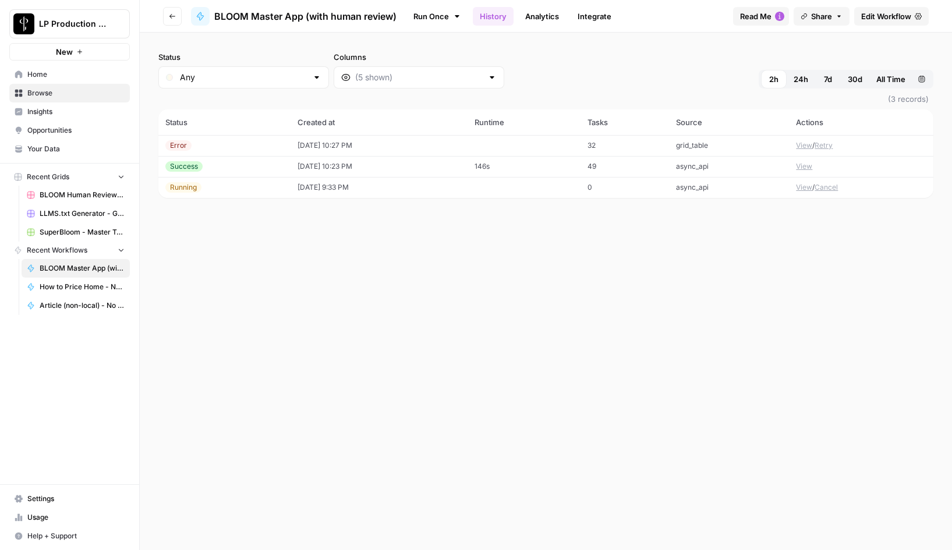
click at [800, 147] on button "View" at bounding box center [804, 145] width 16 height 10
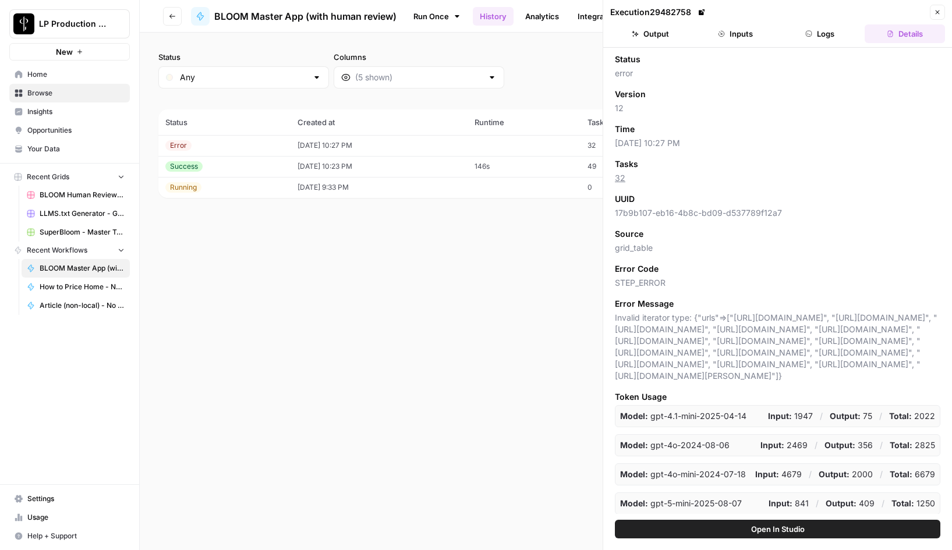
click at [815, 38] on button "Logs" at bounding box center [820, 33] width 80 height 19
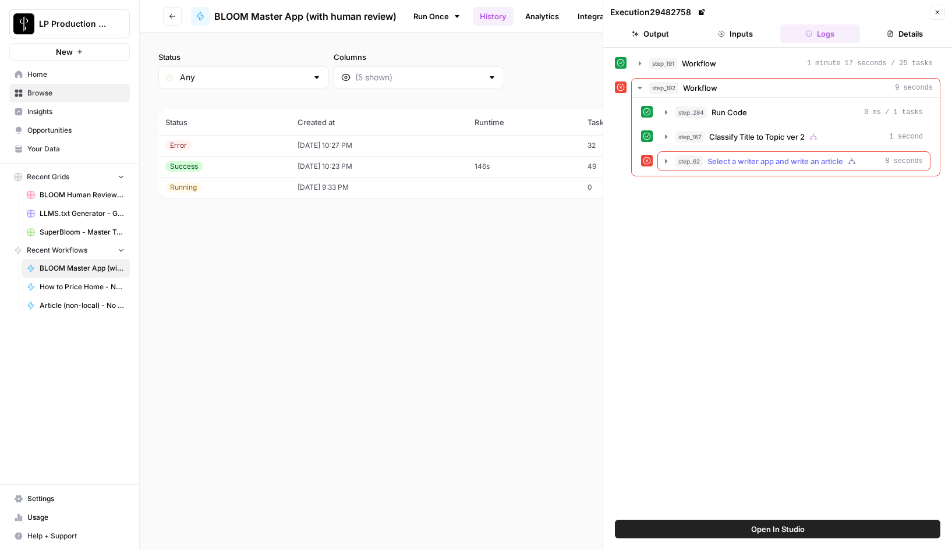
click at [662, 161] on icon "button" at bounding box center [665, 161] width 9 height 9
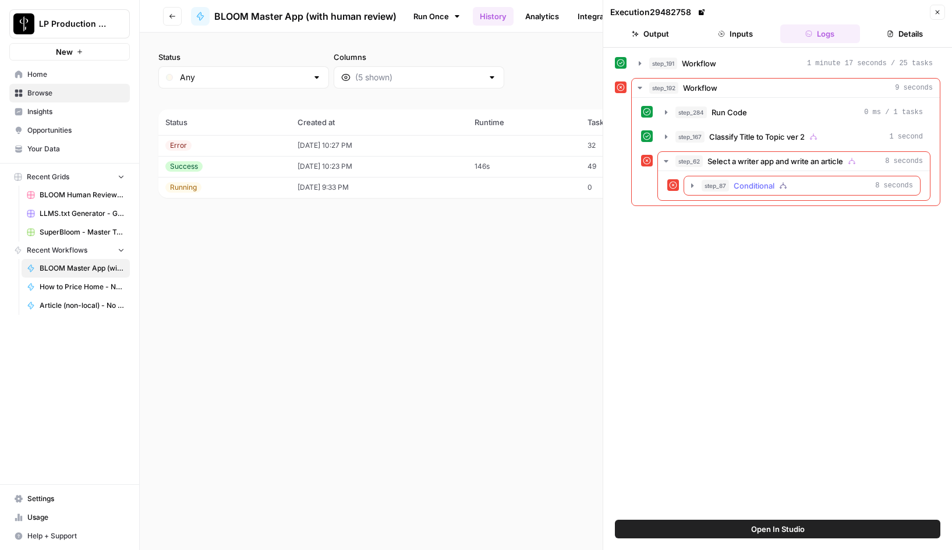
click at [691, 187] on icon "button" at bounding box center [692, 185] width 2 height 4
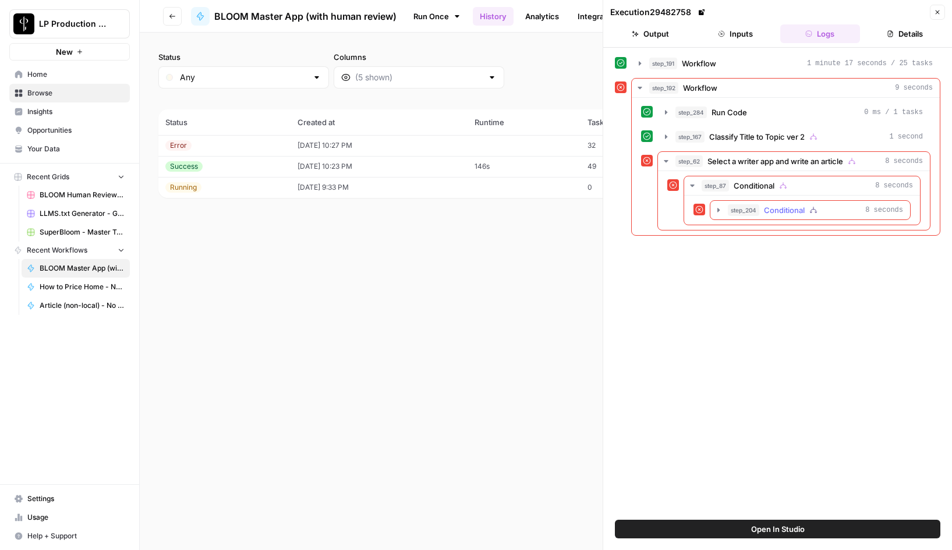
click at [715, 212] on icon "button" at bounding box center [718, 209] width 9 height 9
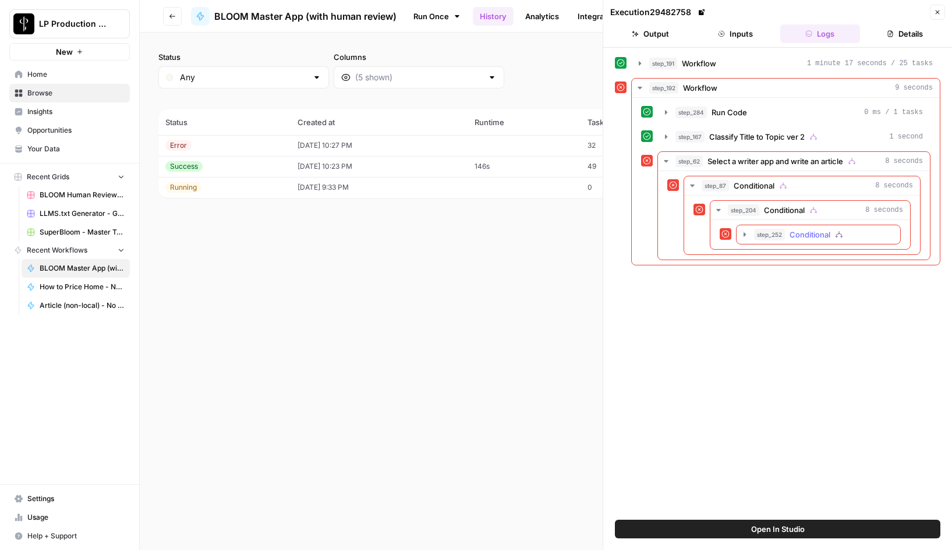
click at [743, 235] on icon "button" at bounding box center [744, 234] width 2 height 4
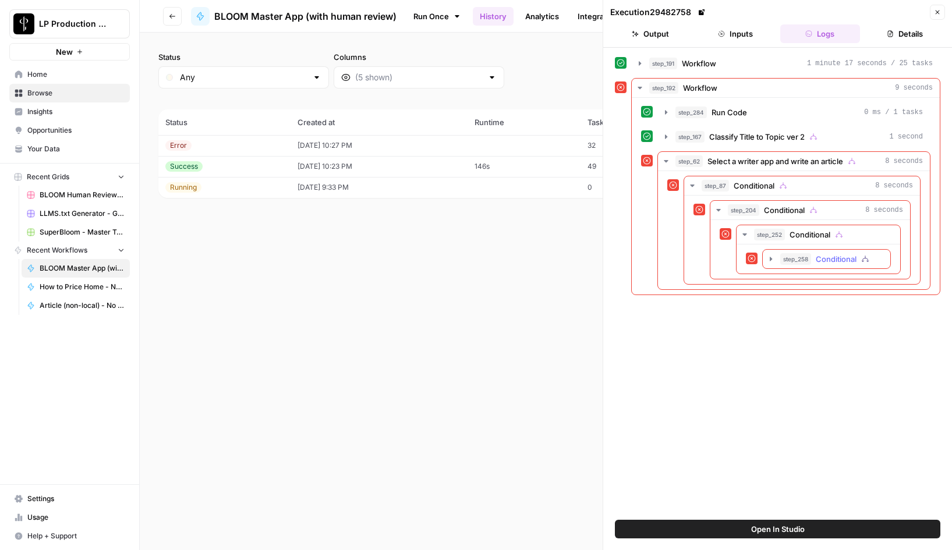
click at [771, 257] on icon "button" at bounding box center [770, 258] width 9 height 9
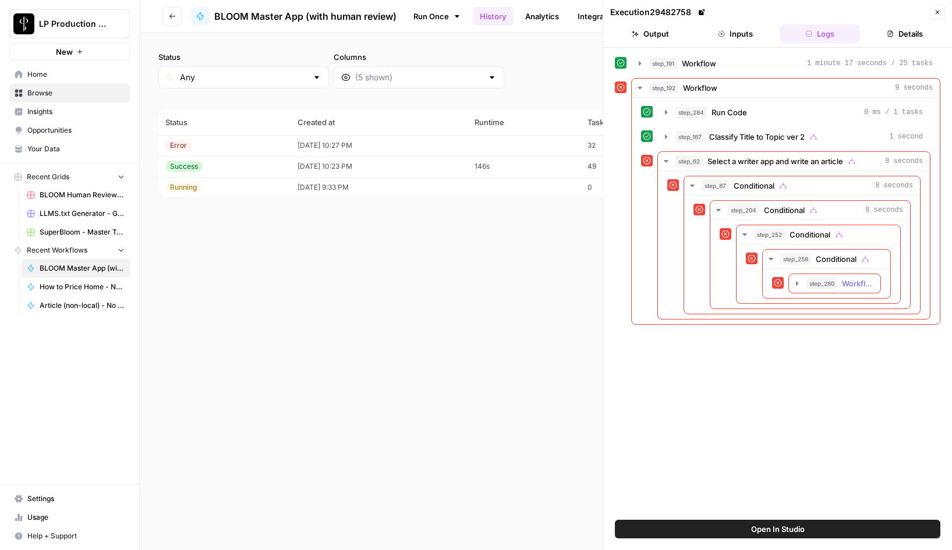
click at [798, 283] on icon "button" at bounding box center [796, 283] width 9 height 9
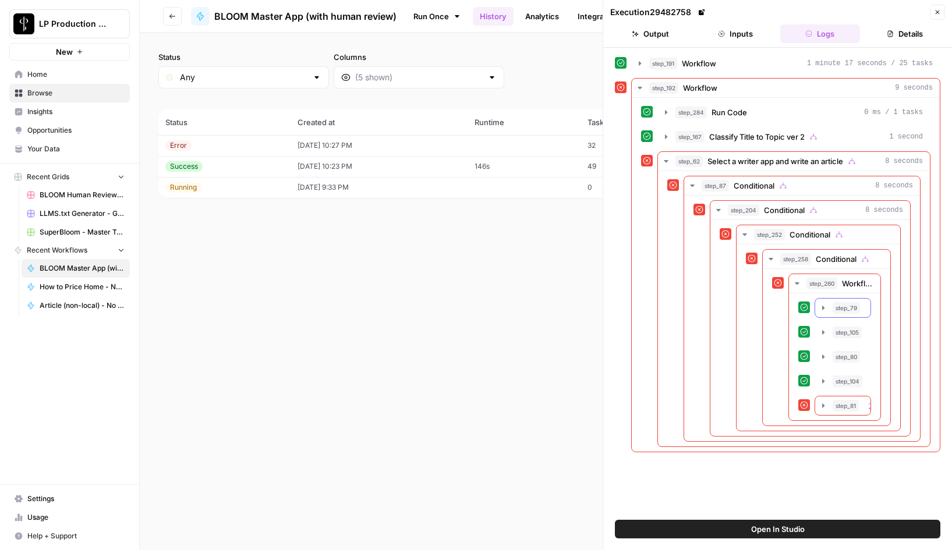
click at [823, 309] on icon "button" at bounding box center [823, 308] width 2 height 4
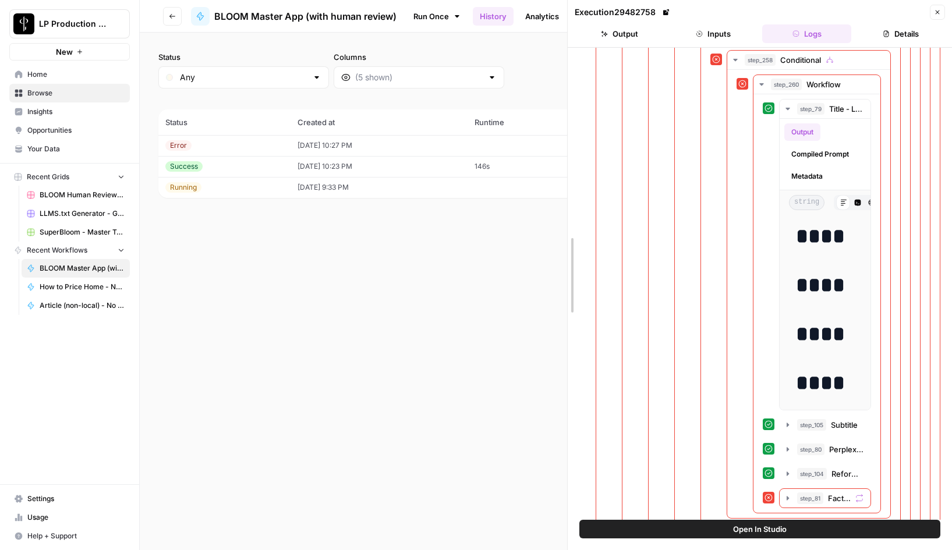
scroll to position [153, 0]
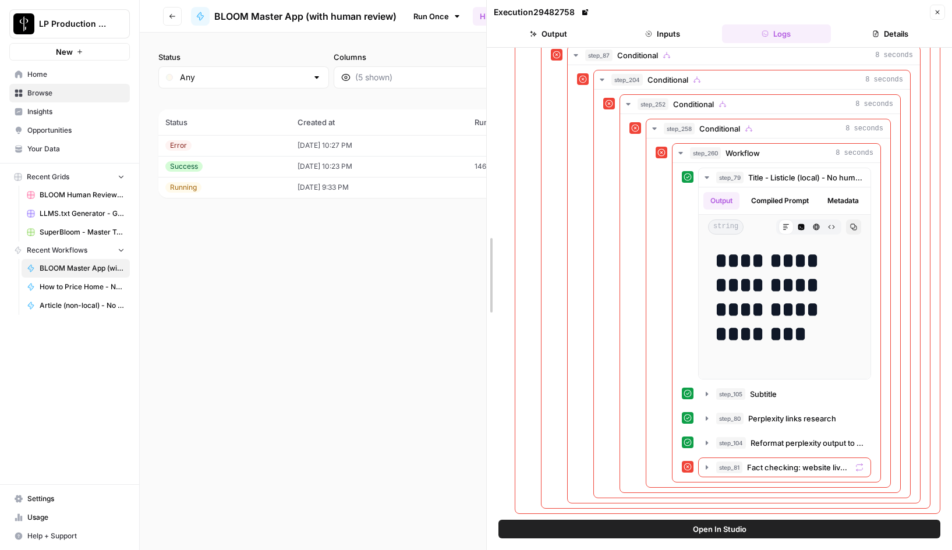
drag, startPoint x: 602, startPoint y: 322, endPoint x: 346, endPoint y: 330, distance: 256.2
click at [346, 330] on body "LP Production Workloads New Home Browse Insights Opportunities Your Data Recent…" at bounding box center [476, 275] width 952 height 550
click at [708, 465] on icon "button" at bounding box center [706, 467] width 9 height 9
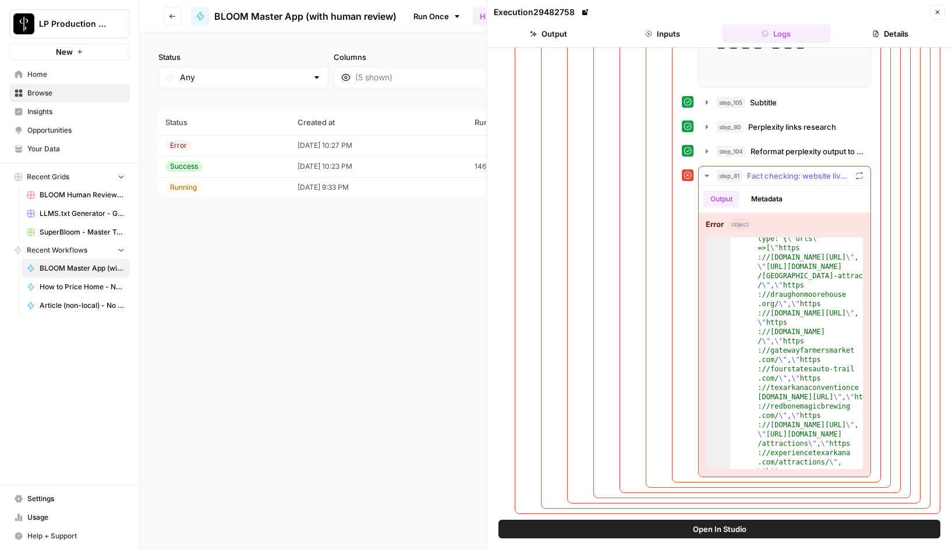
scroll to position [19, 0]
click at [705, 174] on icon "button" at bounding box center [706, 175] width 9 height 9
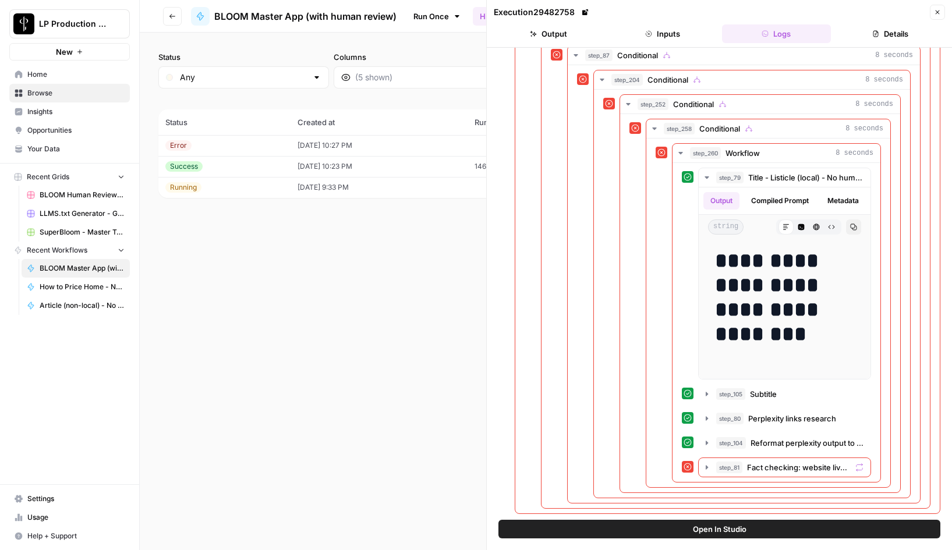
click at [322, 280] on div "Status Any Columns 2h 24h 7d 30d All Time Custom range (3 records) Status Creat…" at bounding box center [546, 291] width 812 height 517
click at [937, 13] on icon "button" at bounding box center [937, 12] width 7 height 7
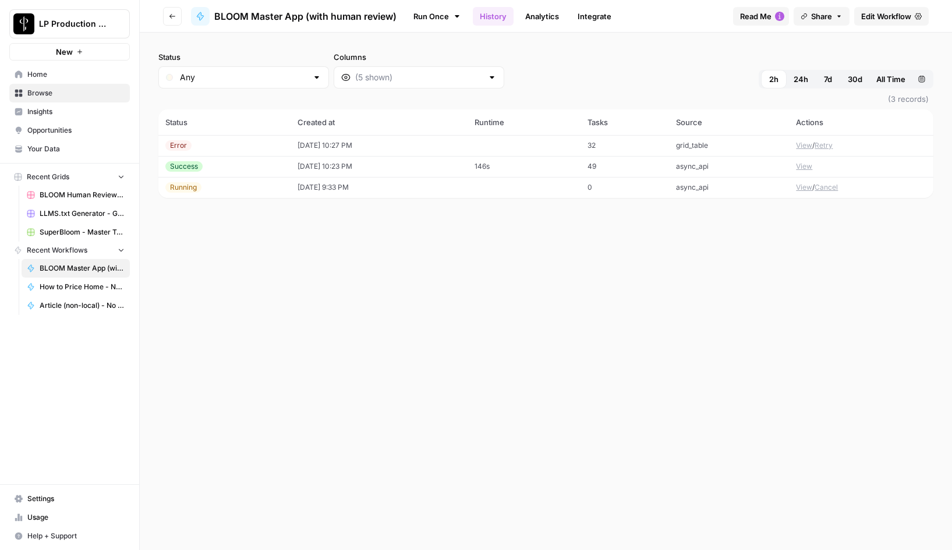
click at [830, 143] on button "Retry" at bounding box center [823, 145] width 18 height 10
click at [804, 146] on button "View" at bounding box center [804, 145] width 16 height 10
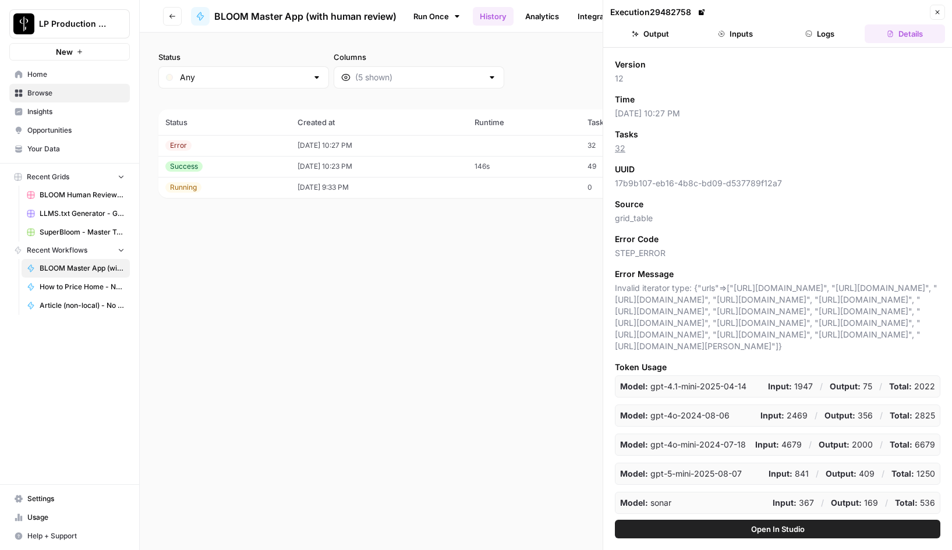
scroll to position [65, 0]
click at [818, 35] on button "Logs" at bounding box center [820, 33] width 80 height 19
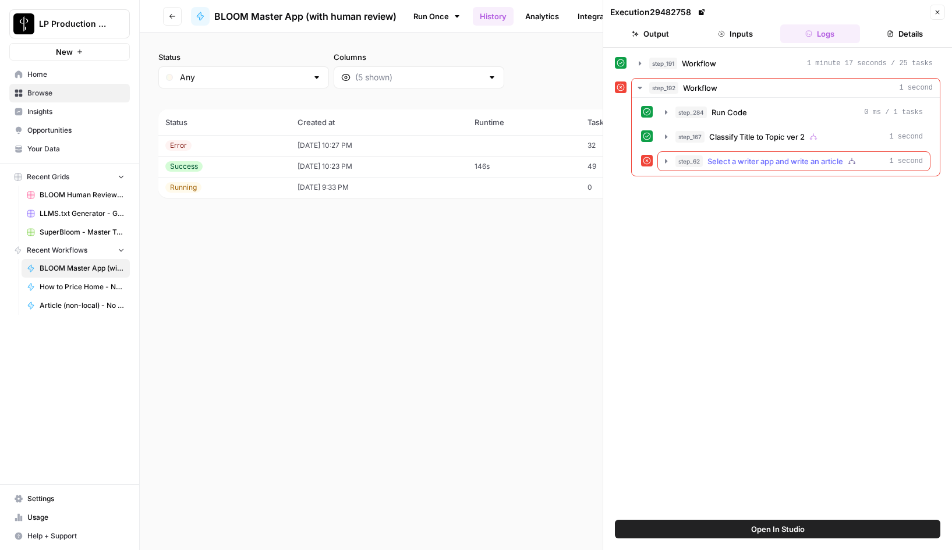
click at [664, 161] on icon "button" at bounding box center [665, 161] width 9 height 9
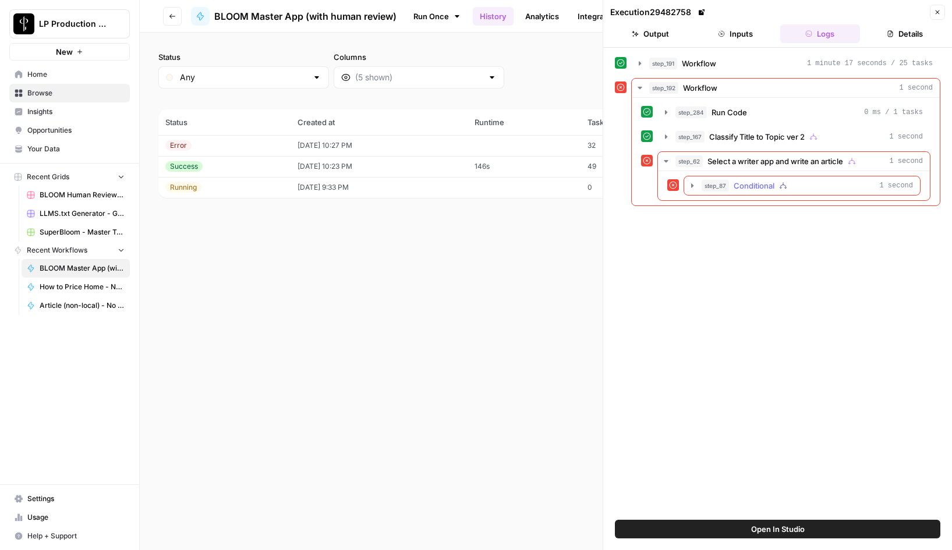
click at [692, 185] on icon "button" at bounding box center [692, 185] width 2 height 4
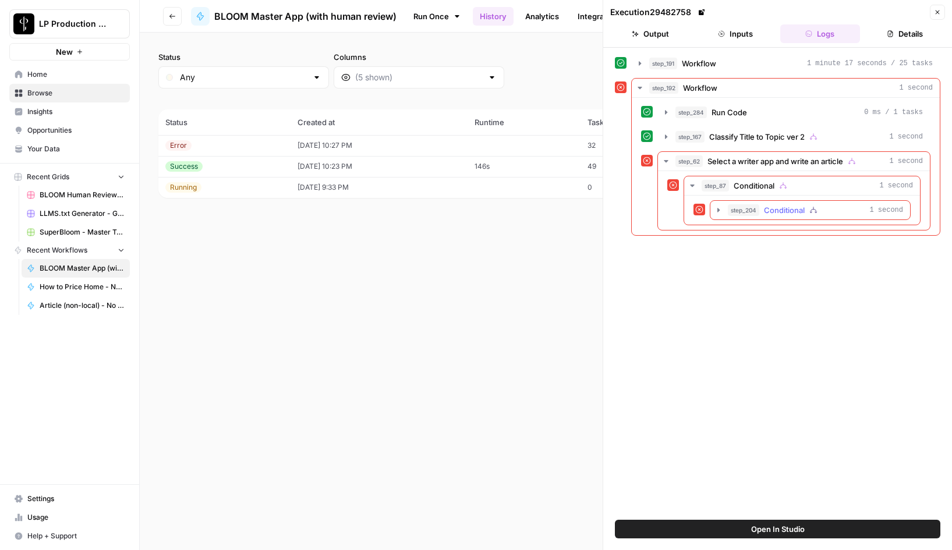
click at [717, 210] on icon "button" at bounding box center [718, 210] width 2 height 4
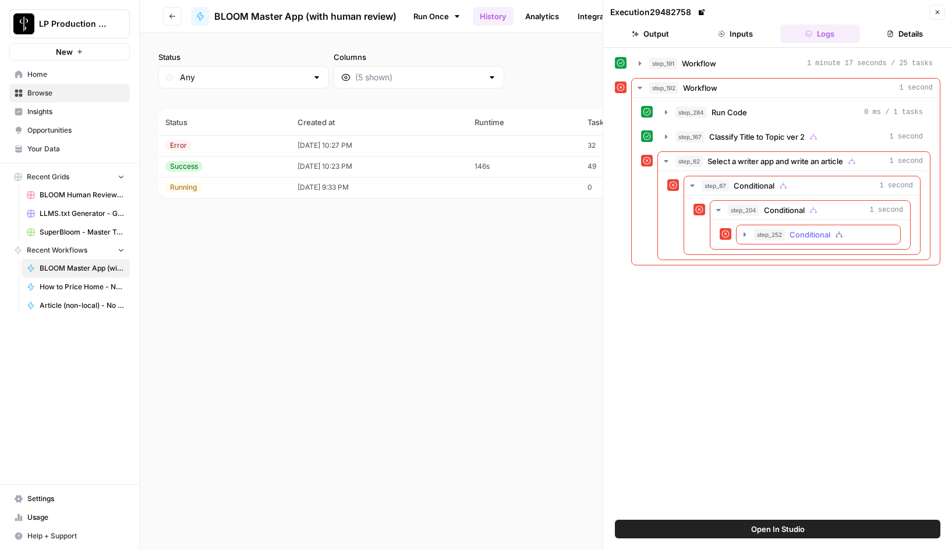
click at [746, 236] on icon "button" at bounding box center [744, 234] width 9 height 9
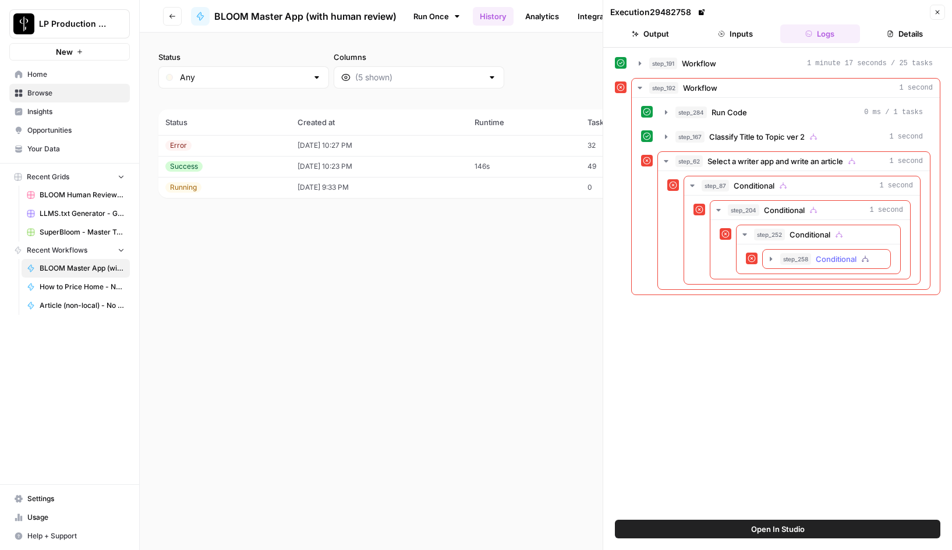
click at [772, 258] on icon "button" at bounding box center [770, 258] width 9 height 9
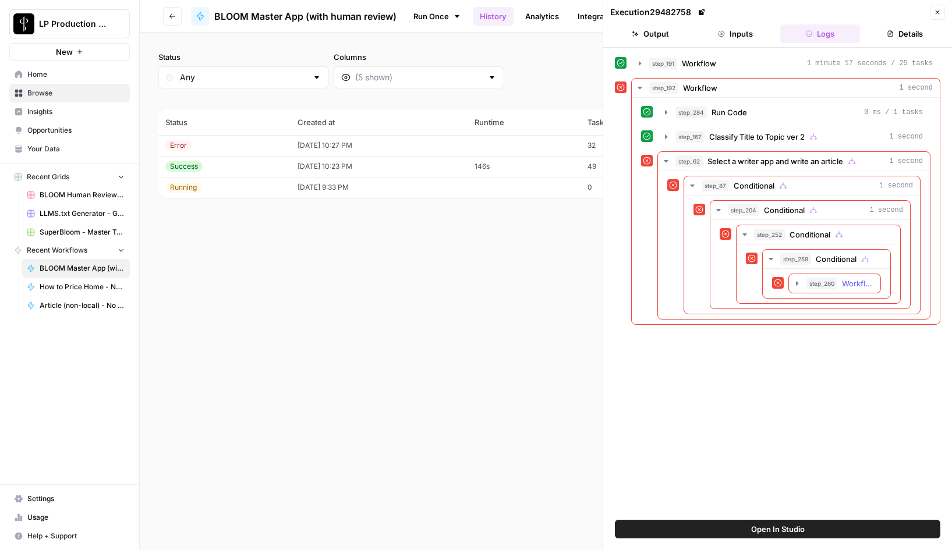
click at [796, 283] on icon "button" at bounding box center [797, 283] width 2 height 4
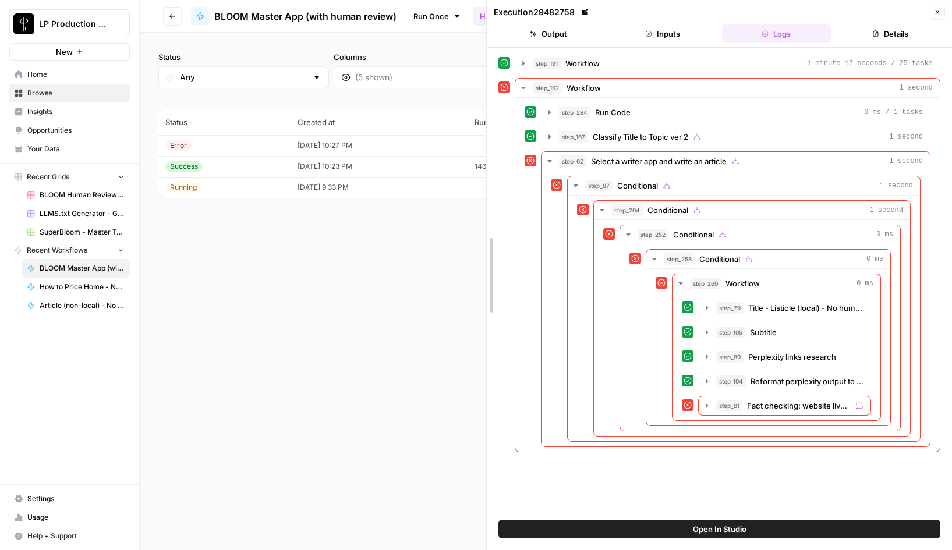
drag, startPoint x: 604, startPoint y: 302, endPoint x: 387, endPoint y: 308, distance: 216.6
click at [387, 308] on body "LP Production Workloads New Home Browse Insights Opportunities Your Data Recent…" at bounding box center [476, 275] width 952 height 550
click at [779, 308] on span "Title - Listicle (local) - No human review of topics/sources" at bounding box center [805, 308] width 115 height 12
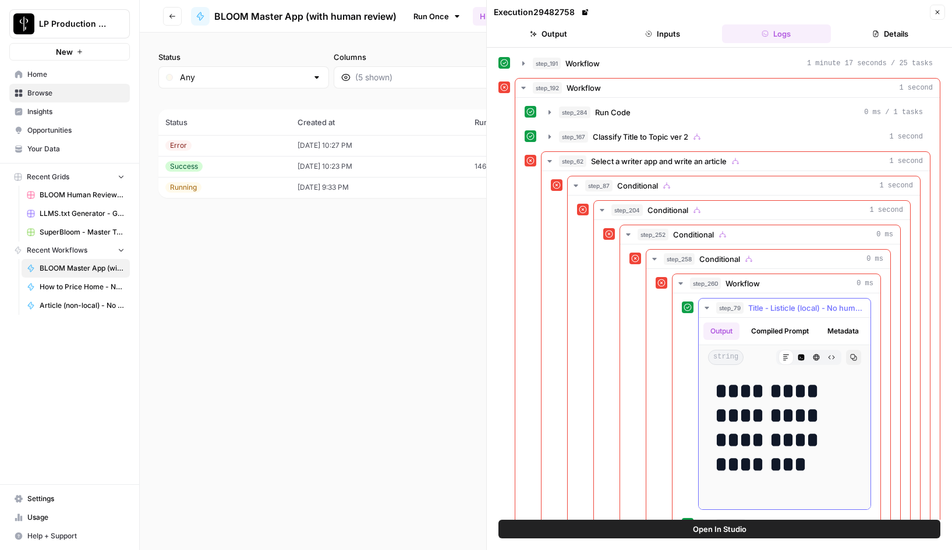
click at [779, 308] on span "Title - Listicle (local) - No human review of topics/sources" at bounding box center [805, 308] width 115 height 12
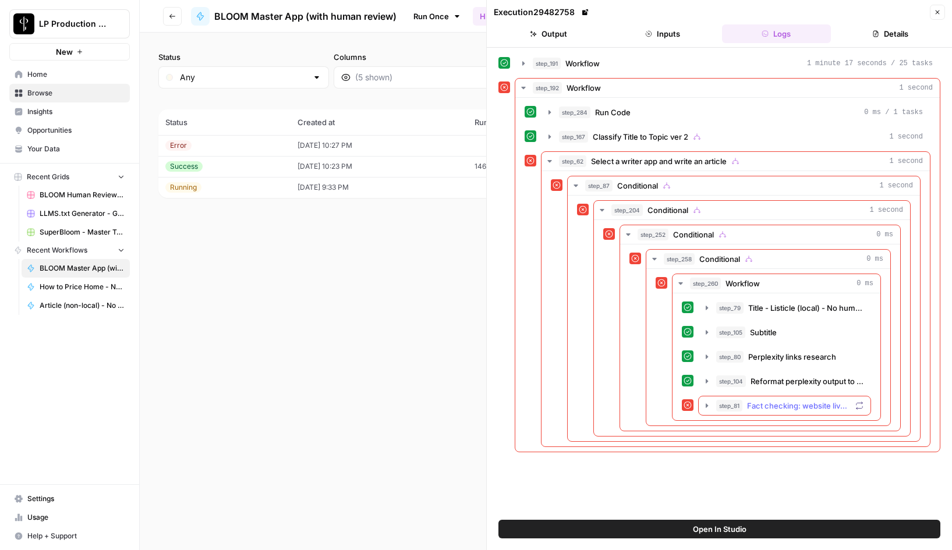
click at [705, 404] on icon "button" at bounding box center [706, 405] width 2 height 4
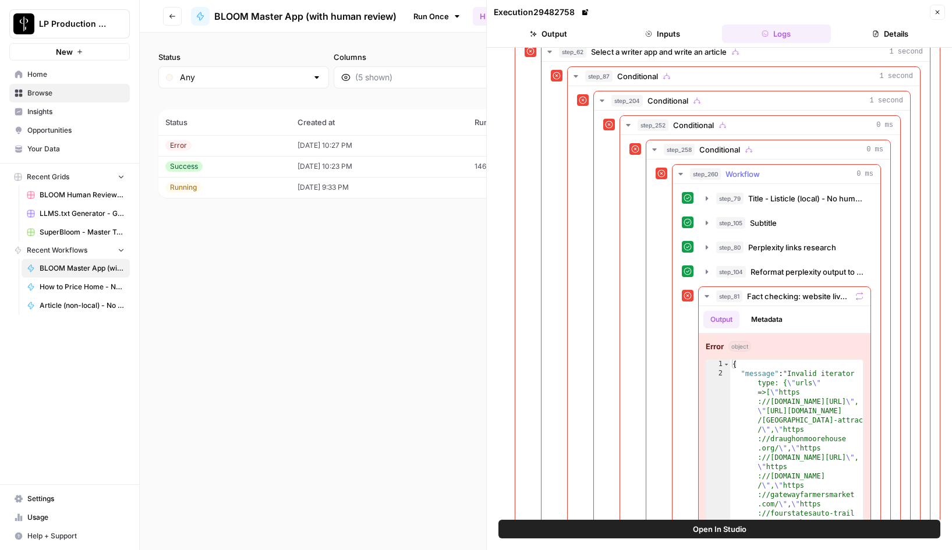
scroll to position [115, 0]
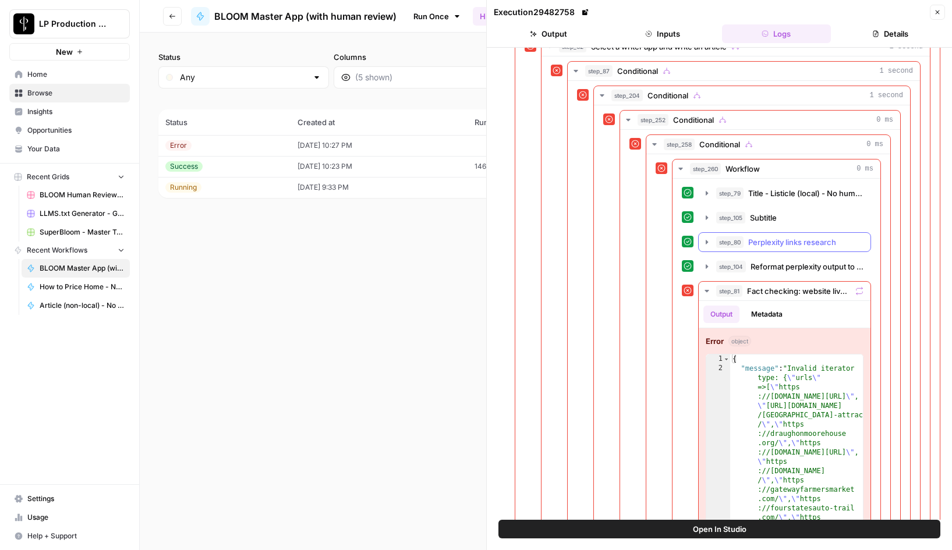
click at [708, 242] on icon "button" at bounding box center [706, 241] width 9 height 9
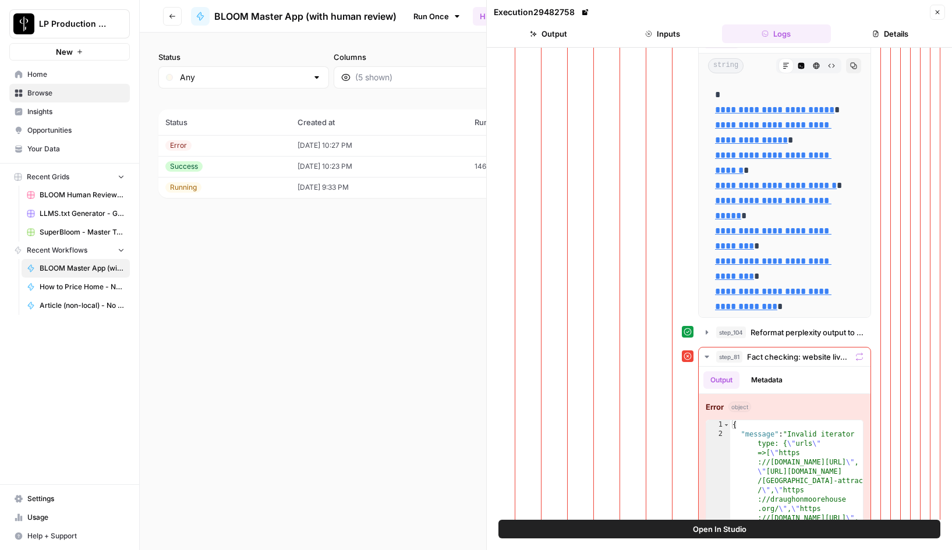
scroll to position [277, 0]
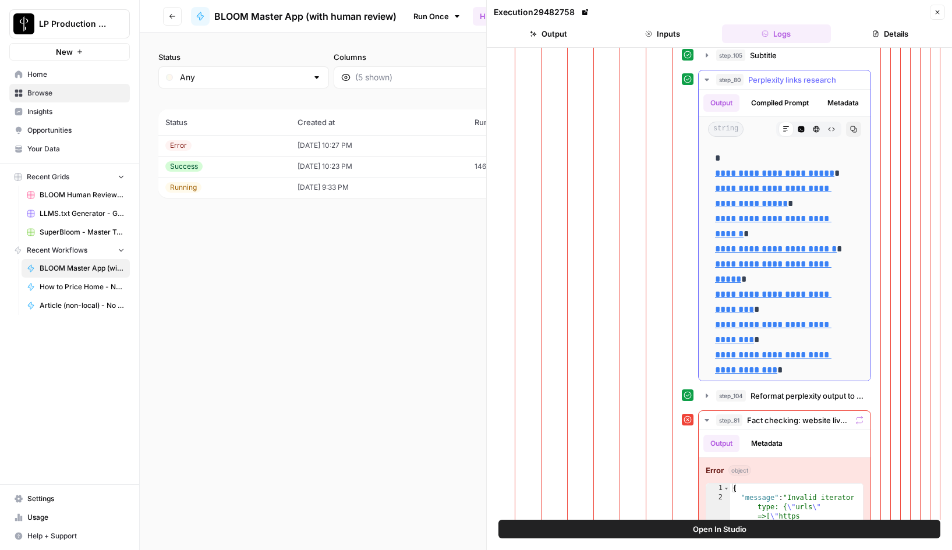
click at [707, 77] on icon "button" at bounding box center [706, 79] width 9 height 9
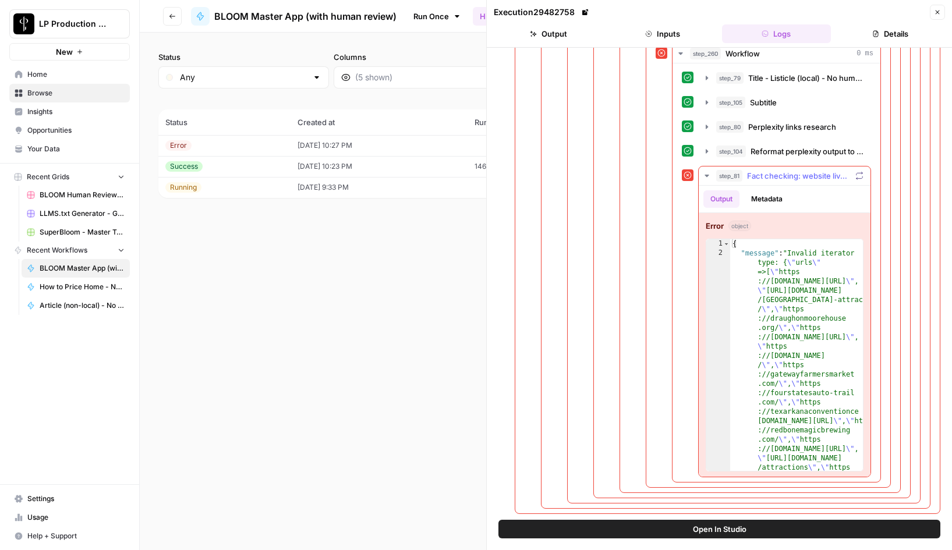
click at [771, 197] on button "Metadata" at bounding box center [766, 198] width 45 height 17
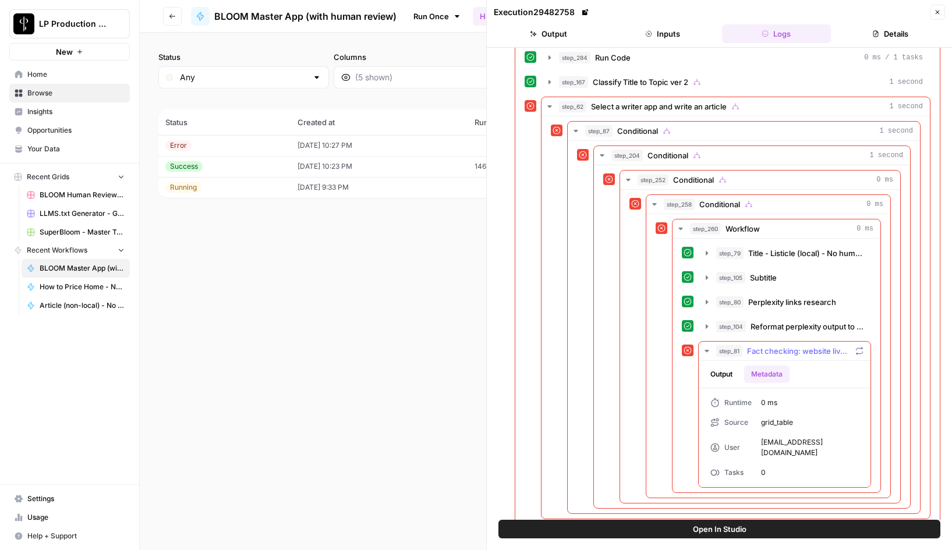
click at [723, 380] on button "Output" at bounding box center [721, 374] width 36 height 17
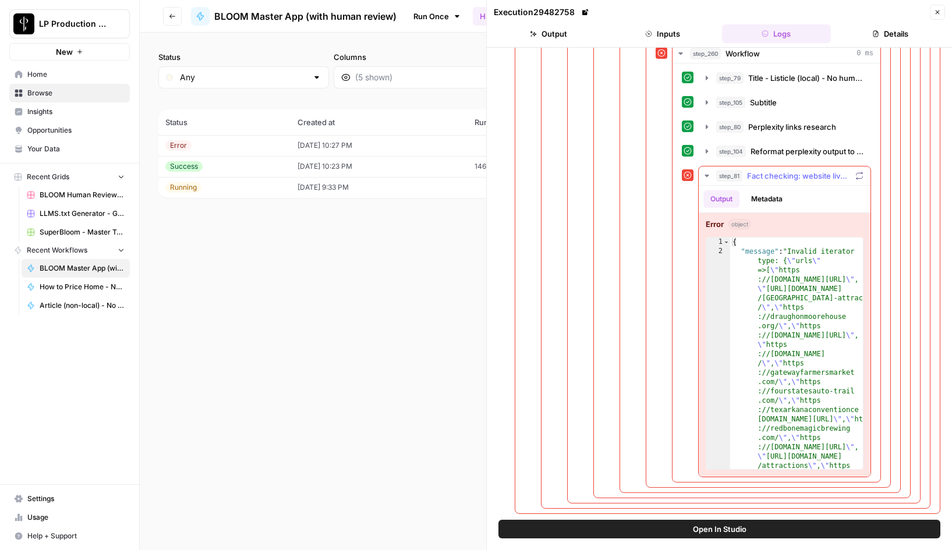
scroll to position [0, 0]
click at [704, 150] on icon "button" at bounding box center [706, 151] width 9 height 9
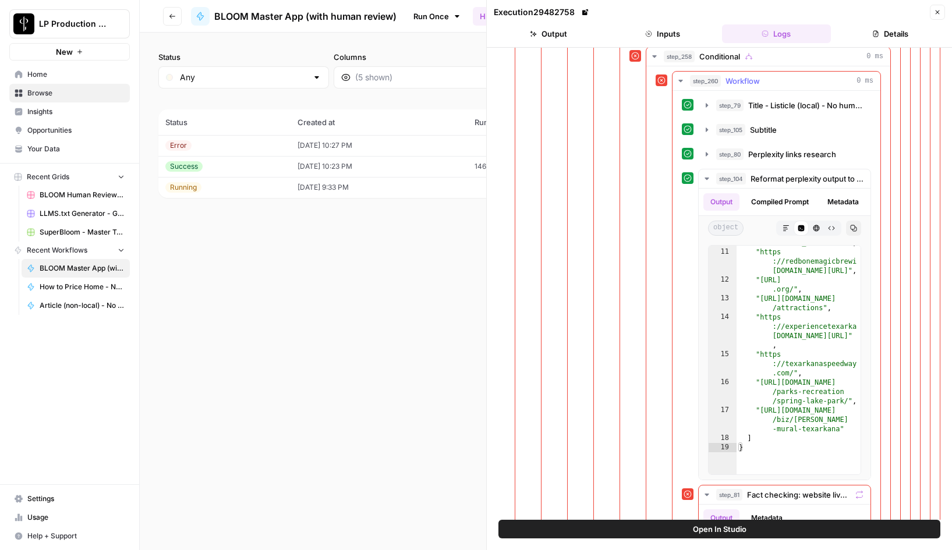
scroll to position [193, 0]
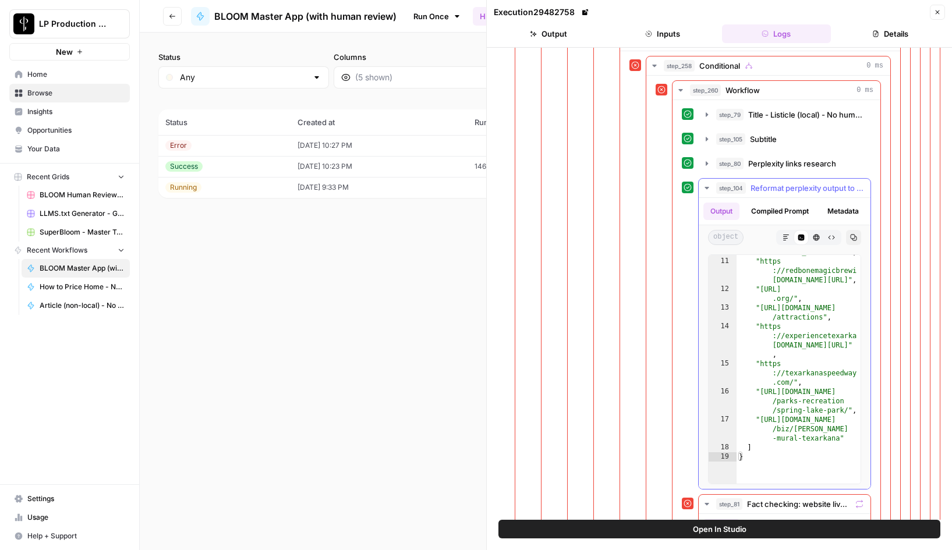
click at [706, 186] on icon "button" at bounding box center [706, 187] width 9 height 9
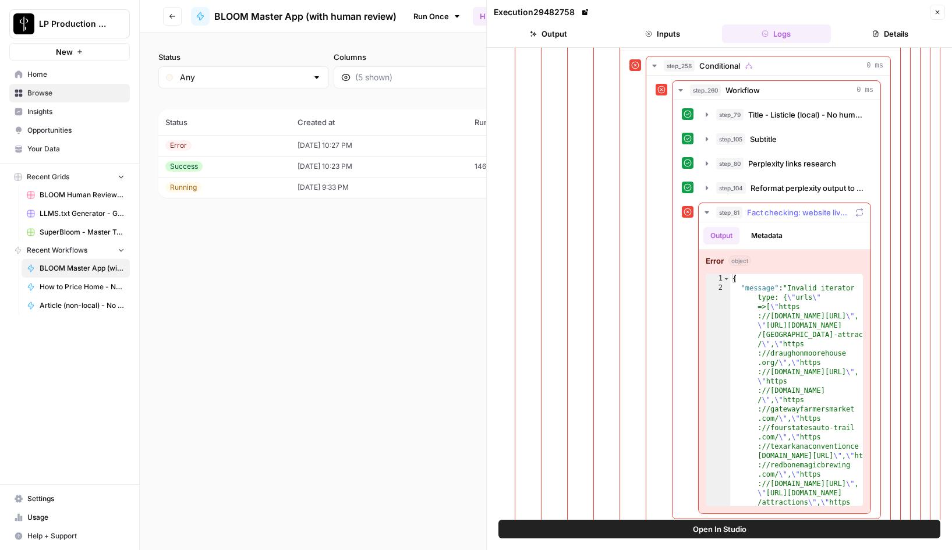
scroll to position [0, 0]
click at [707, 187] on icon "button" at bounding box center [706, 188] width 2 height 4
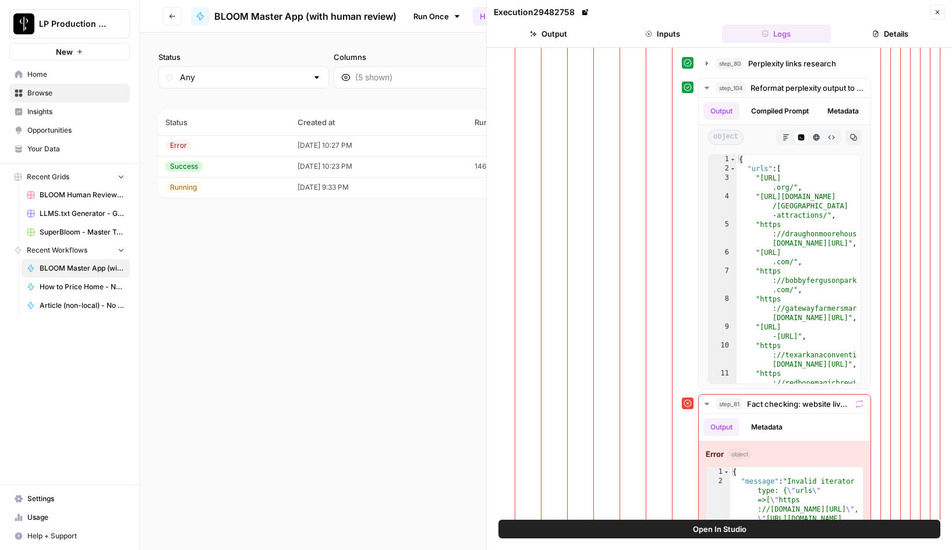
scroll to position [286, 0]
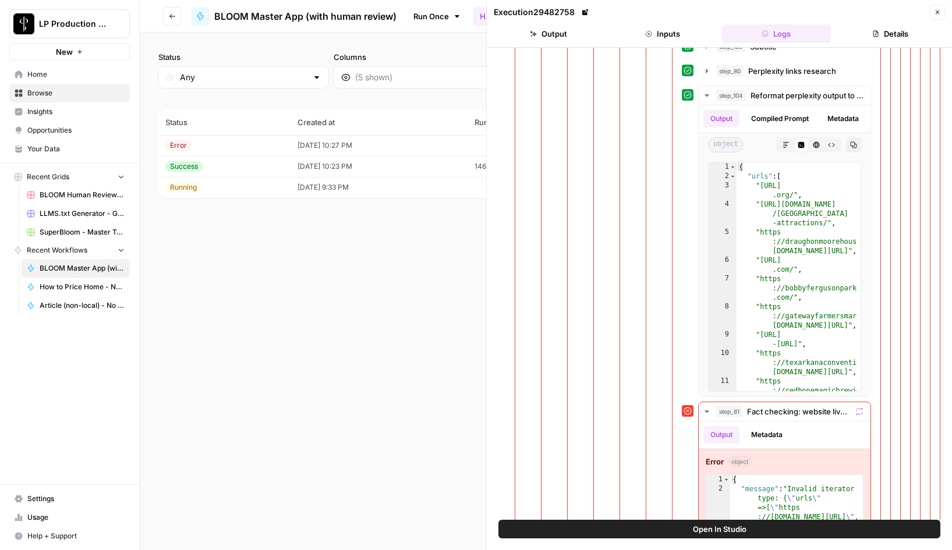
click at [341, 272] on div "Status Any Columns 2h 24h 7d 30d All Time Custom range (3 records) Status Creat…" at bounding box center [546, 291] width 812 height 517
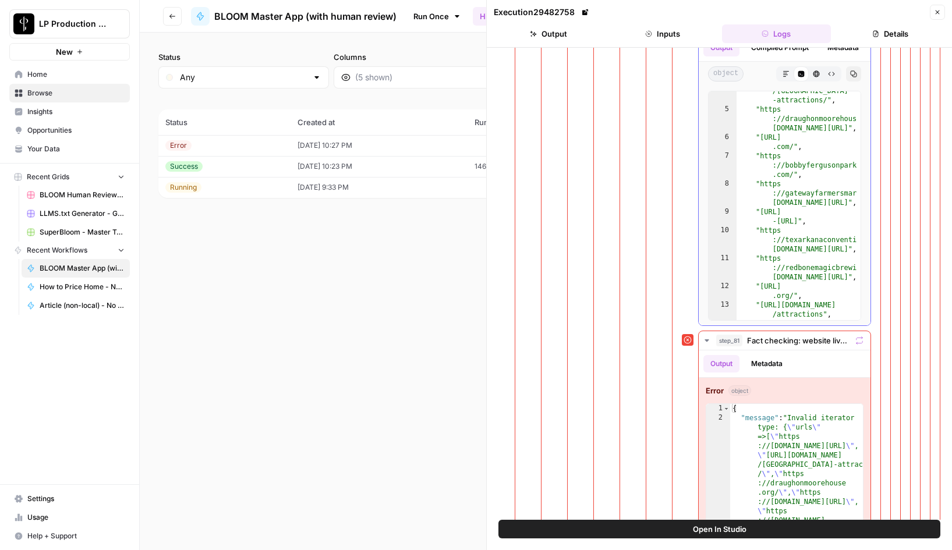
scroll to position [52, 0]
click at [940, 13] on icon "button" at bounding box center [937, 12] width 7 height 7
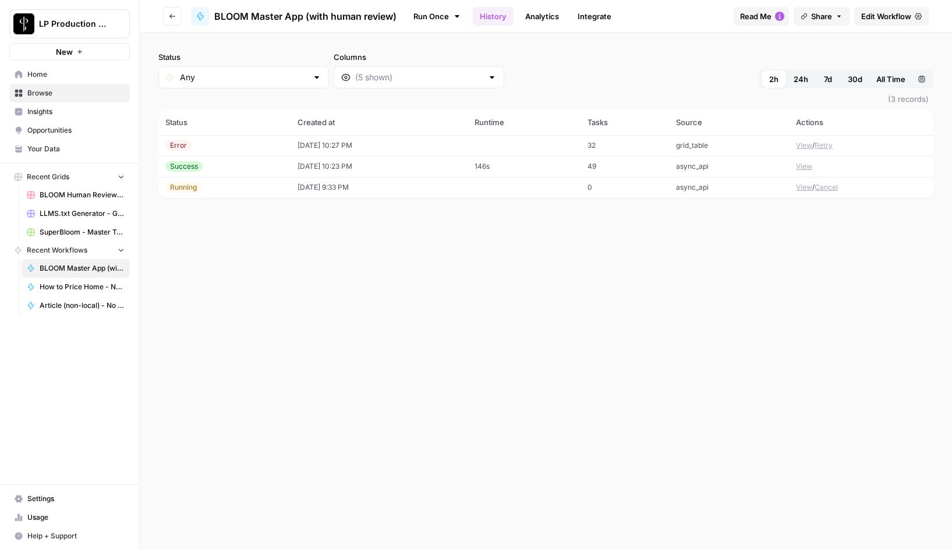
click at [832, 145] on button "Retry" at bounding box center [823, 145] width 18 height 10
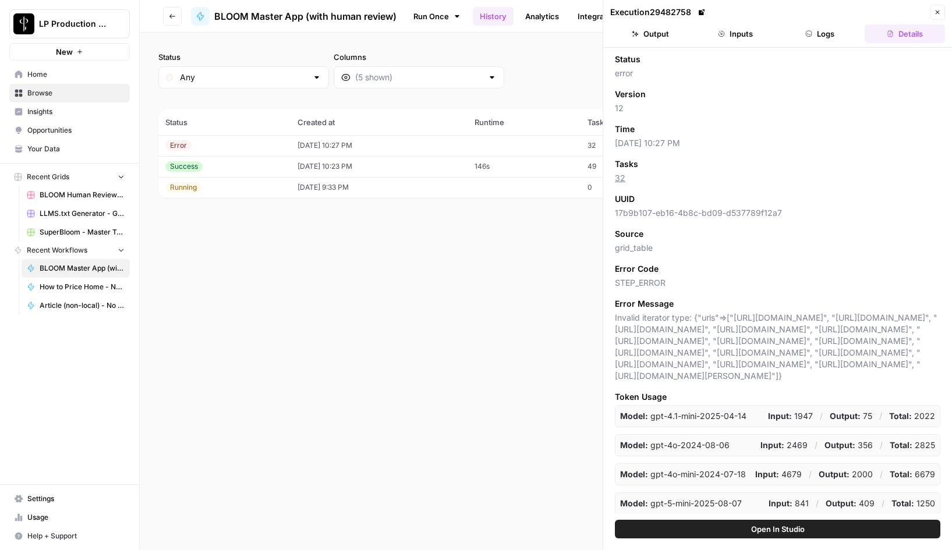
click at [941, 11] on button "Close" at bounding box center [937, 12] width 15 height 15
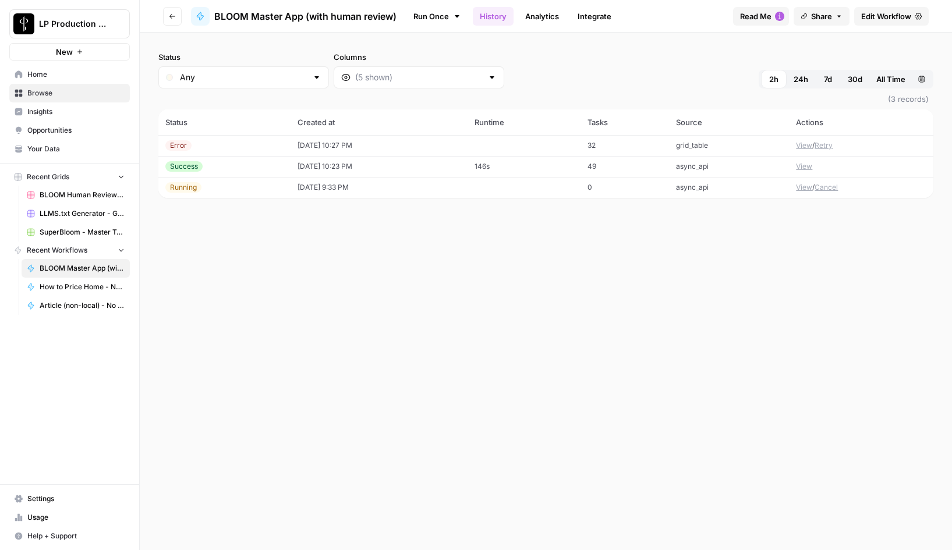
click at [886, 18] on span "Edit Workflow" at bounding box center [886, 16] width 50 height 12
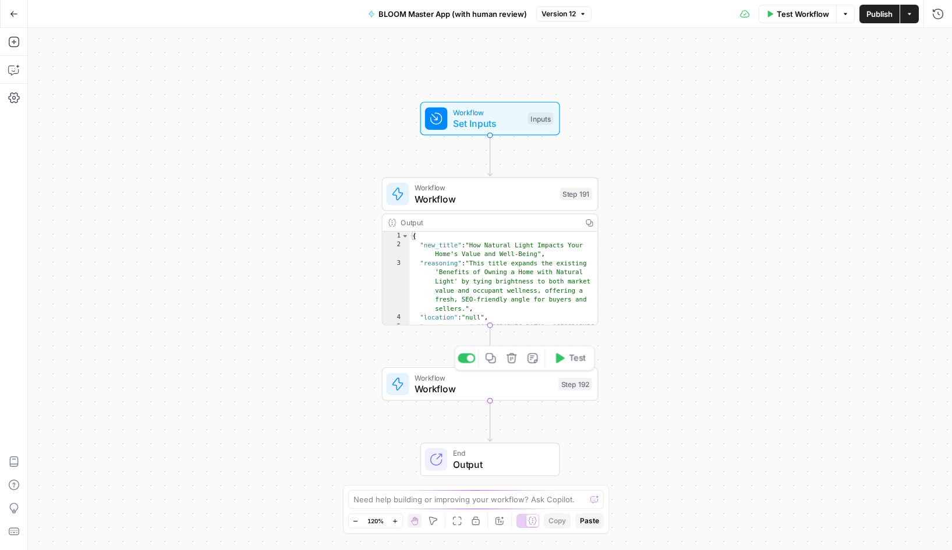
click at [437, 384] on span "Workflow" at bounding box center [483, 389] width 139 height 14
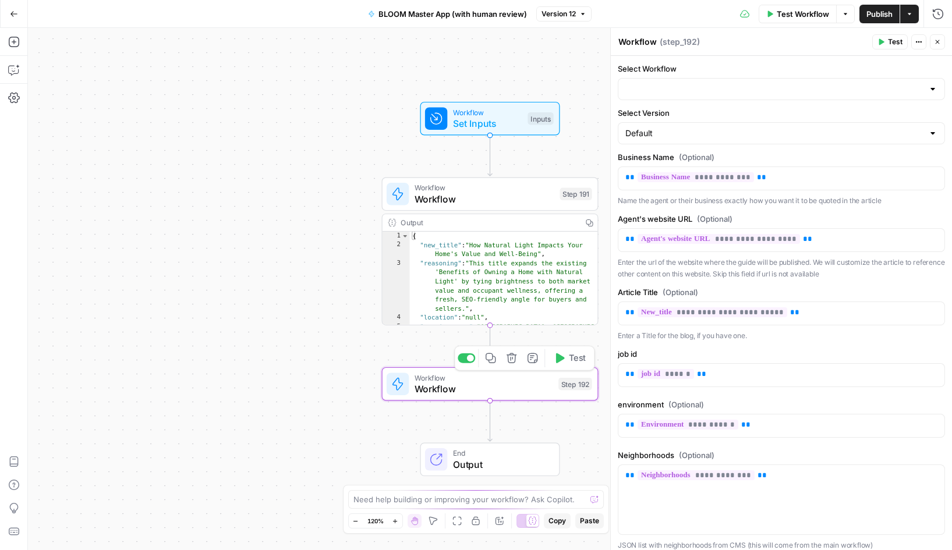
type input "BLOOM Take topic, generate blog, upload to grid (with Human Review)"
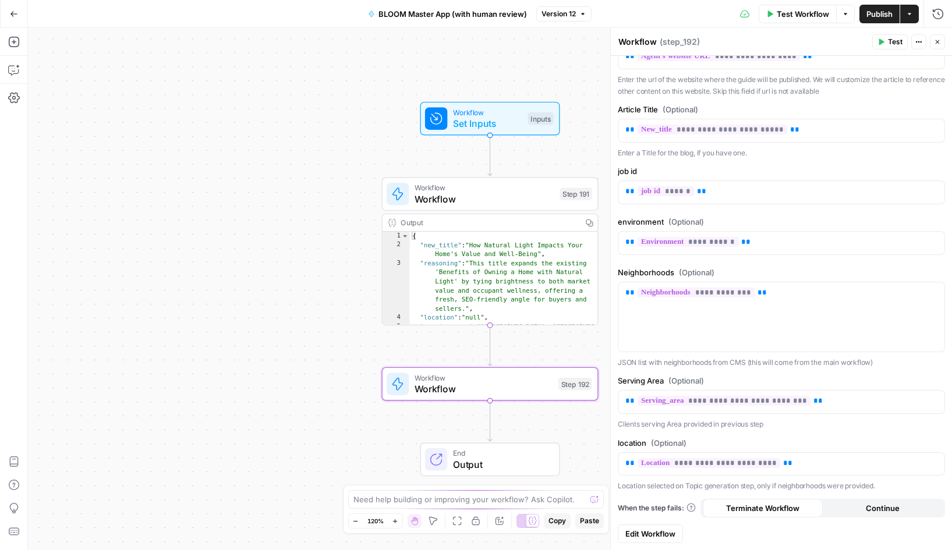
click at [651, 529] on span "Edit Workflow" at bounding box center [650, 534] width 50 height 12
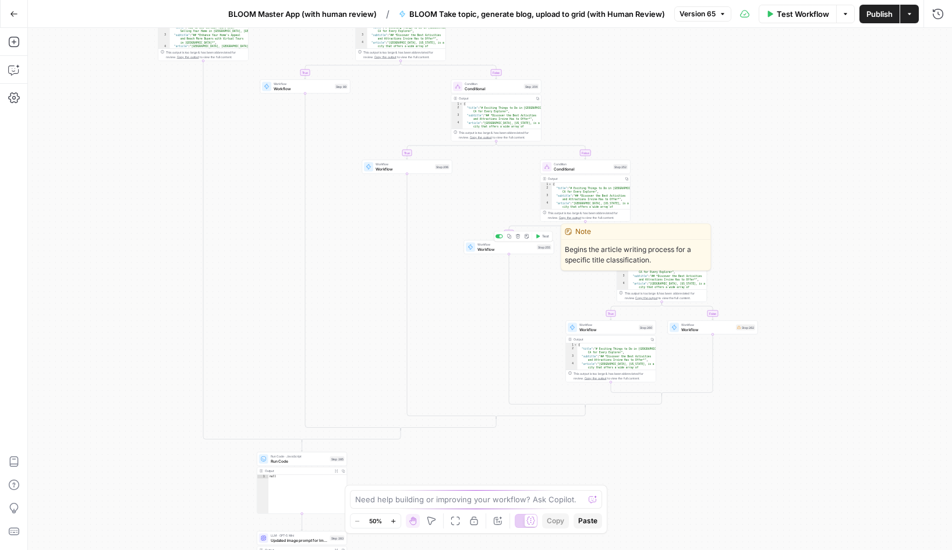
click at [498, 249] on span "Workflow" at bounding box center [505, 249] width 57 height 6
type input "How to Price Home - No human review of topics/sources"
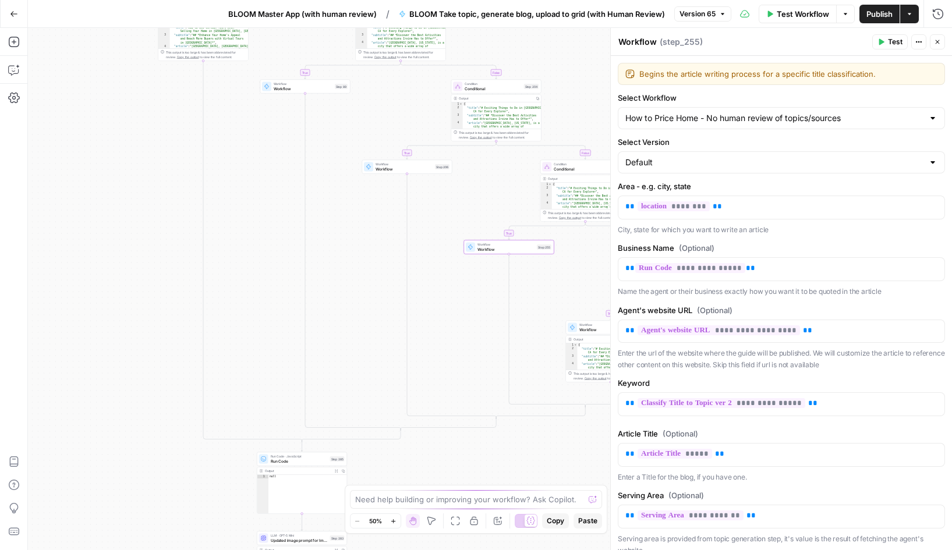
click at [478, 303] on div "**********" at bounding box center [490, 289] width 924 height 522
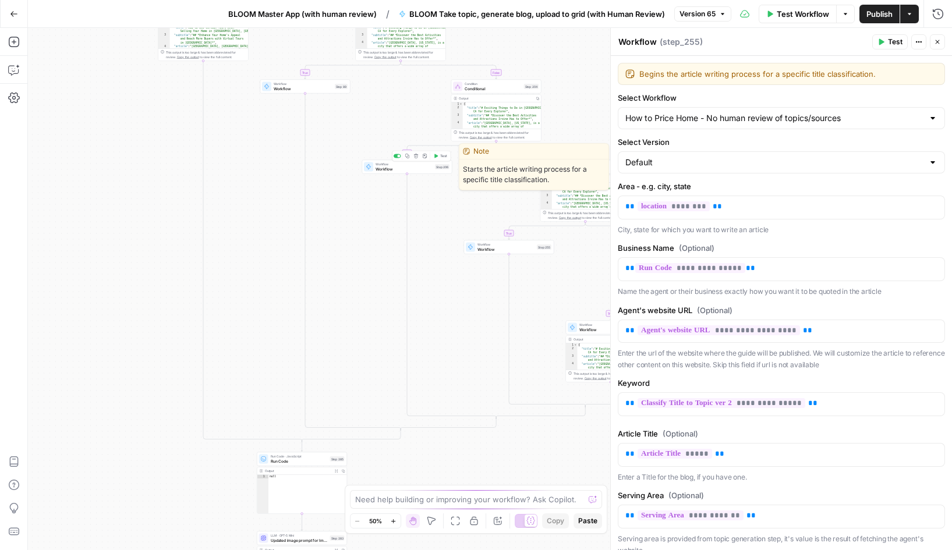
click at [407, 166] on span "Workflow" at bounding box center [403, 169] width 57 height 6
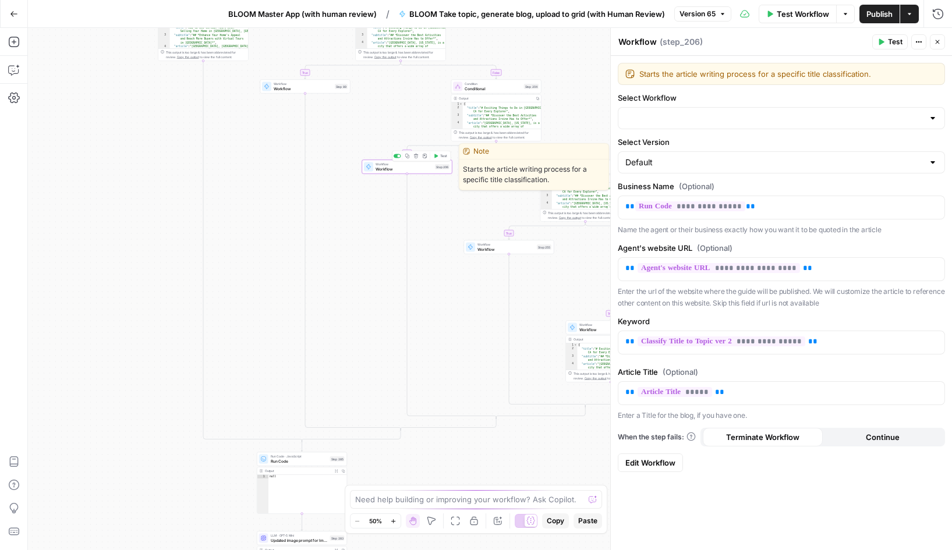
type input "Home Inspection Guide - No human review of topics/sources"
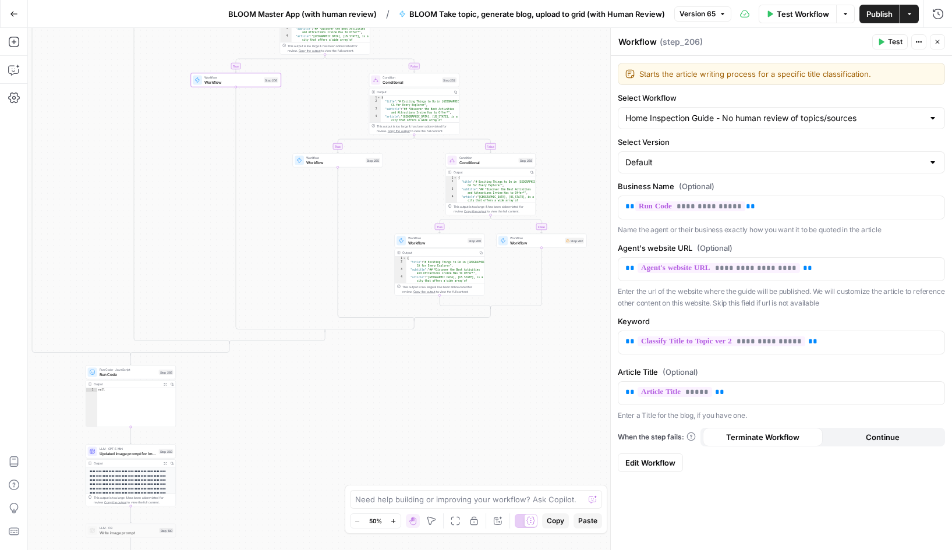
drag, startPoint x: 538, startPoint y: 357, endPoint x: 367, endPoint y: 270, distance: 191.9
click at [367, 270] on div "**********" at bounding box center [490, 289] width 924 height 522
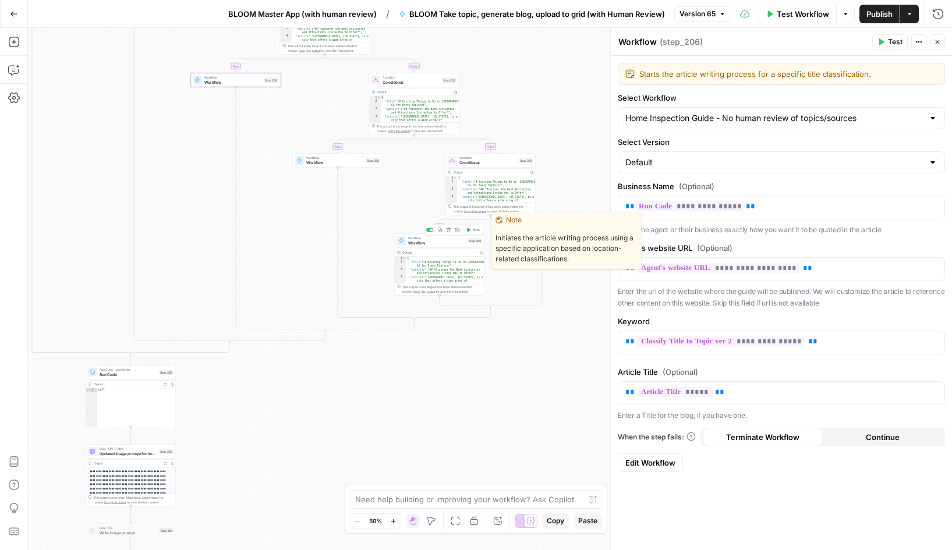
click at [427, 238] on span "Workflow" at bounding box center [436, 238] width 57 height 5
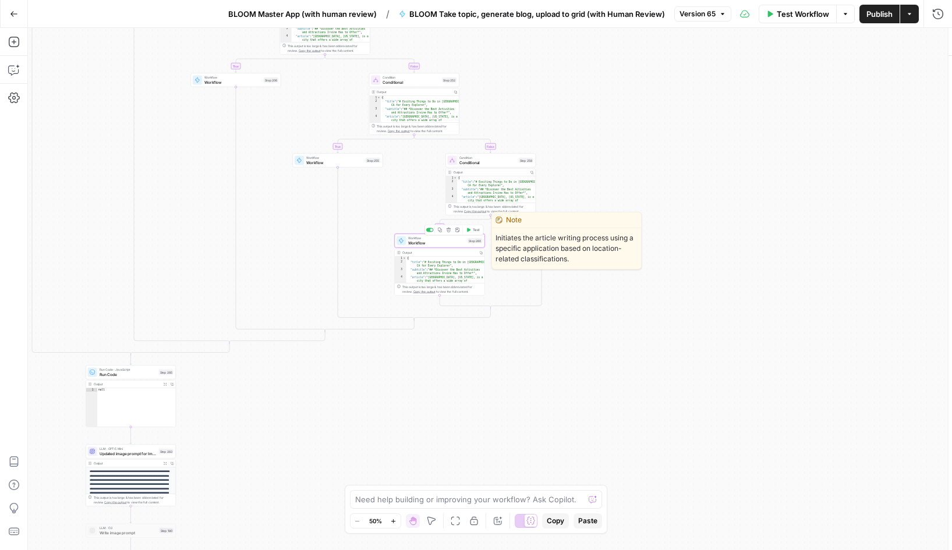
type input "Listicle (local) - No human review of topics/sources"
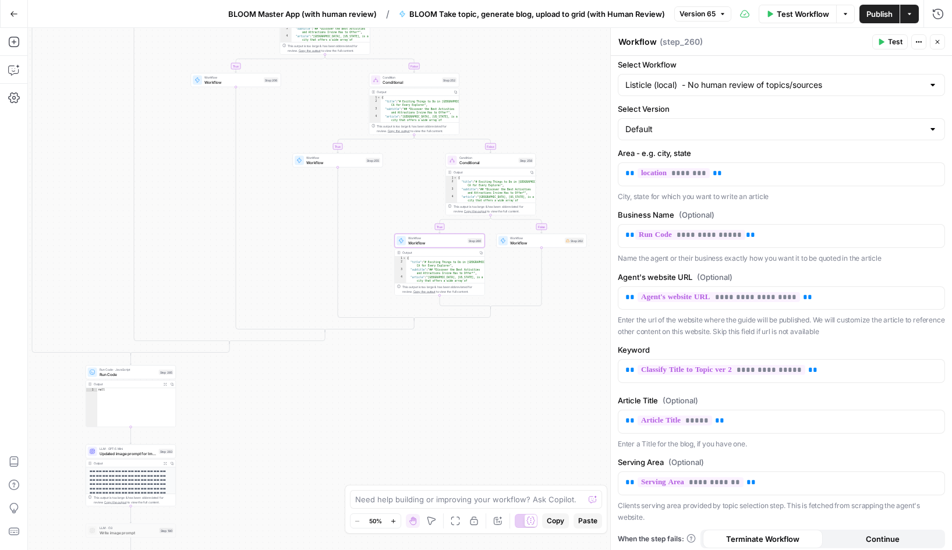
scroll to position [76, 0]
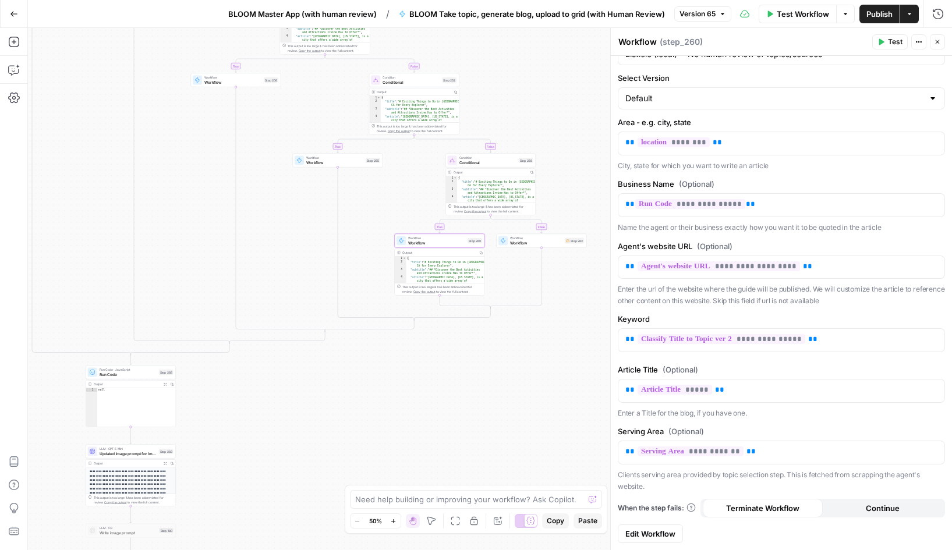
click at [658, 531] on span "Edit Workflow" at bounding box center [650, 534] width 50 height 12
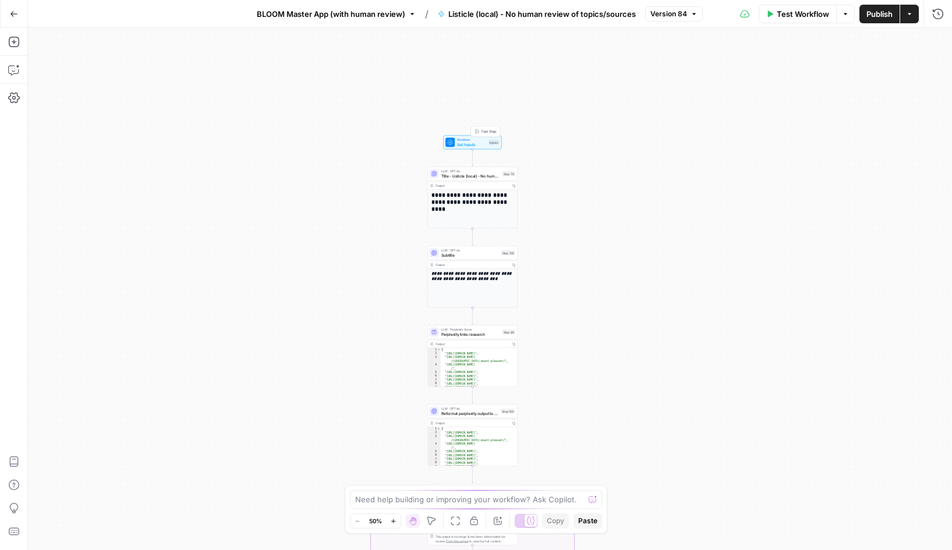
click at [464, 139] on span "Workflow" at bounding box center [471, 139] width 29 height 5
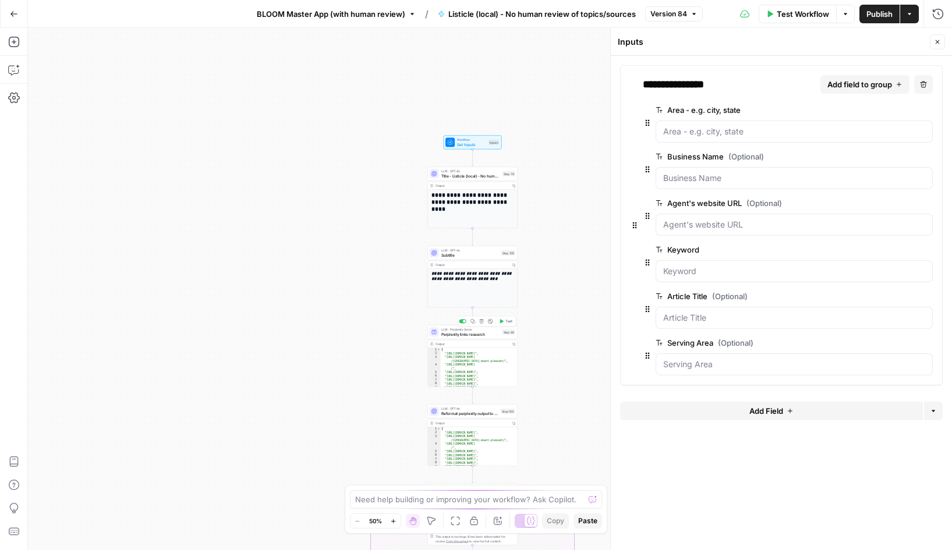
click at [474, 331] on span "Perplexity links research" at bounding box center [470, 334] width 59 height 6
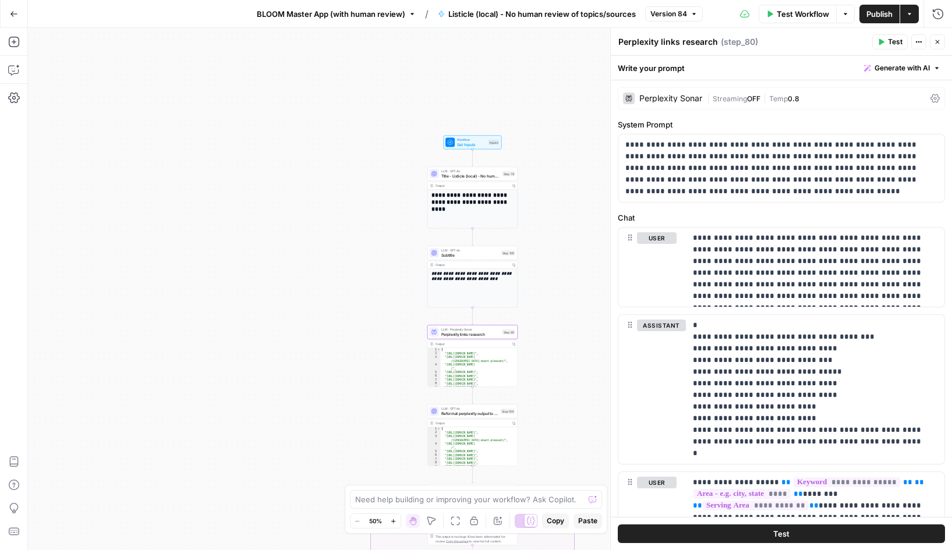
click at [815, 98] on div "| Streaming OFF | Temp 0.8" at bounding box center [816, 98] width 219 height 11
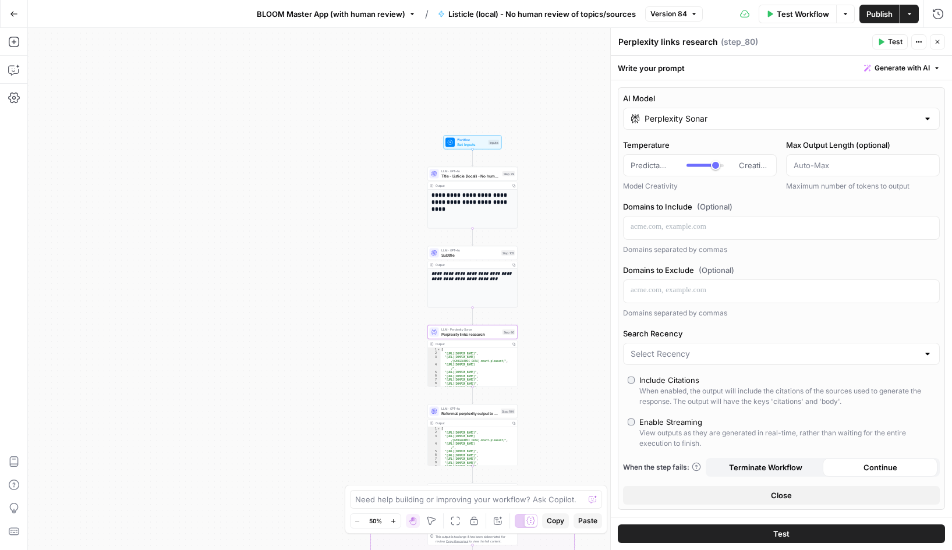
type input "***"
click at [803, 494] on button "Close" at bounding box center [781, 495] width 317 height 19
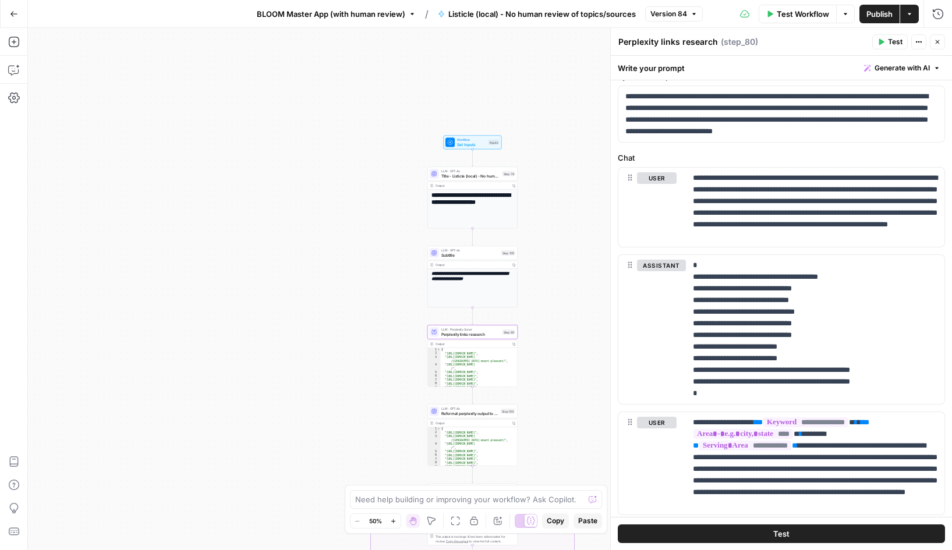
scroll to position [80, 0]
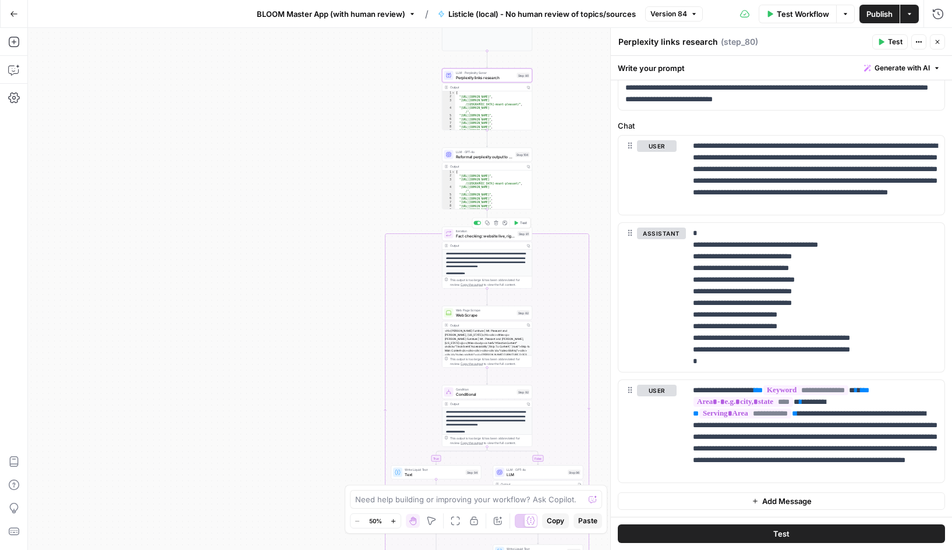
click at [490, 234] on span "Fact checking: website live, right location, established business" at bounding box center [485, 236] width 59 height 6
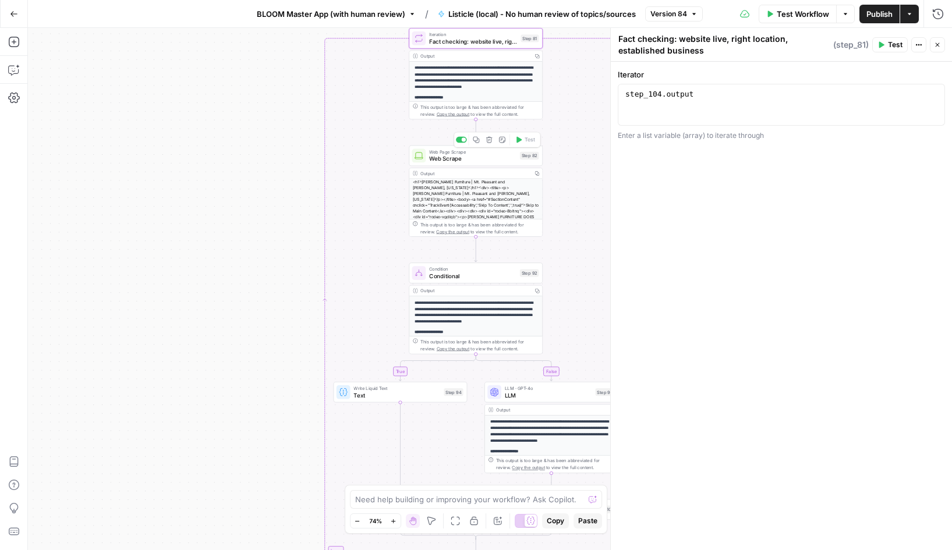
click at [467, 159] on span "Web Scrape" at bounding box center [472, 158] width 87 height 9
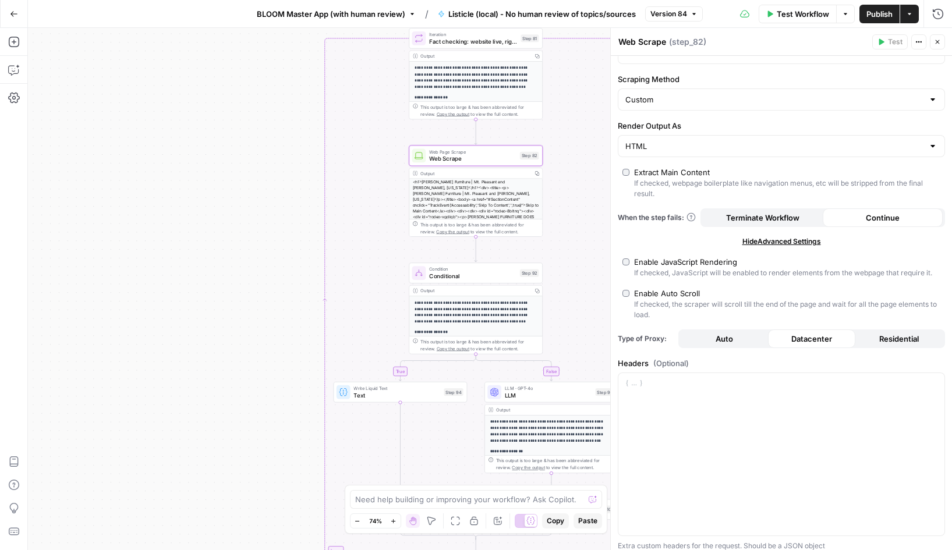
scroll to position [43, 0]
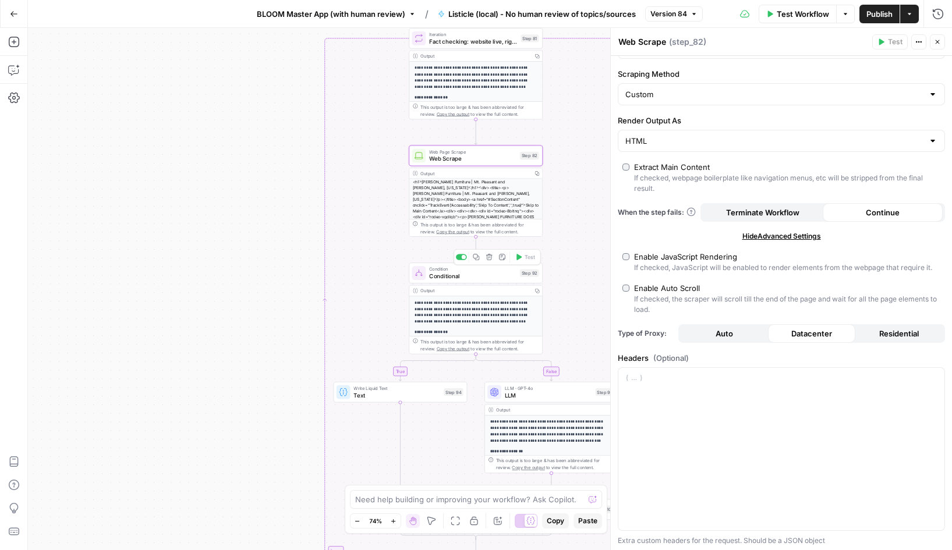
click at [437, 272] on span "Conditional" at bounding box center [472, 276] width 87 height 9
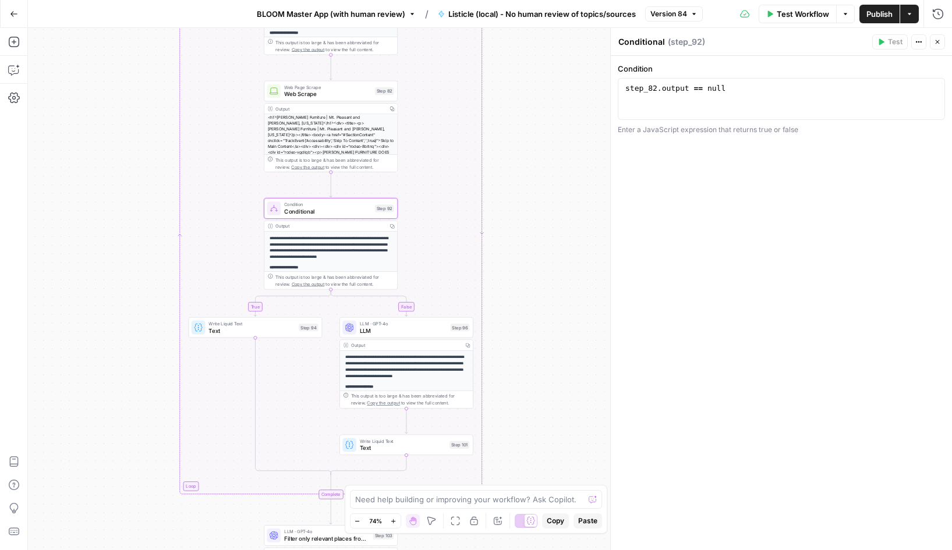
drag, startPoint x: 281, startPoint y: 351, endPoint x: 136, endPoint y: 286, distance: 158.7
click at [136, 286] on div "**********" at bounding box center [490, 289] width 924 height 522
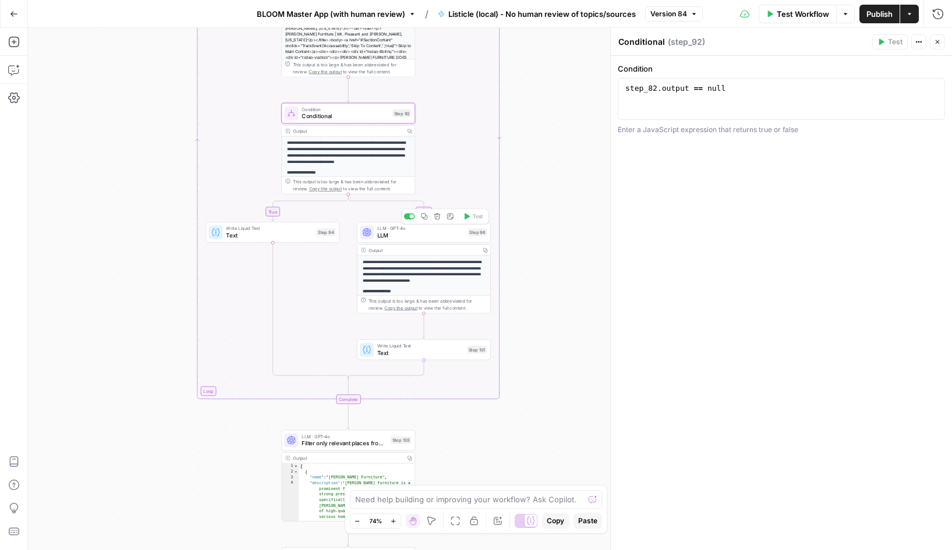
click at [406, 235] on span "LLM" at bounding box center [420, 235] width 87 height 9
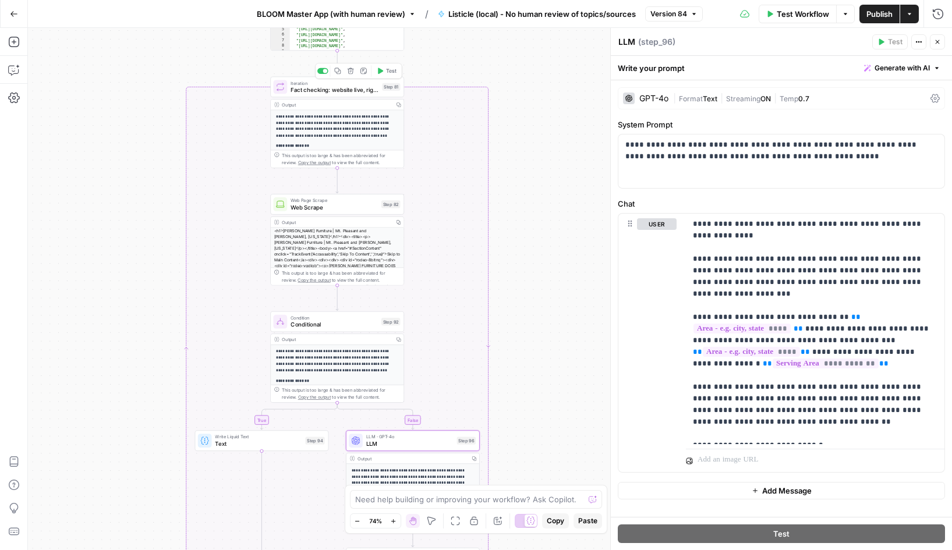
click at [315, 92] on span "Fact checking: website live, right location, established business" at bounding box center [334, 90] width 88 height 9
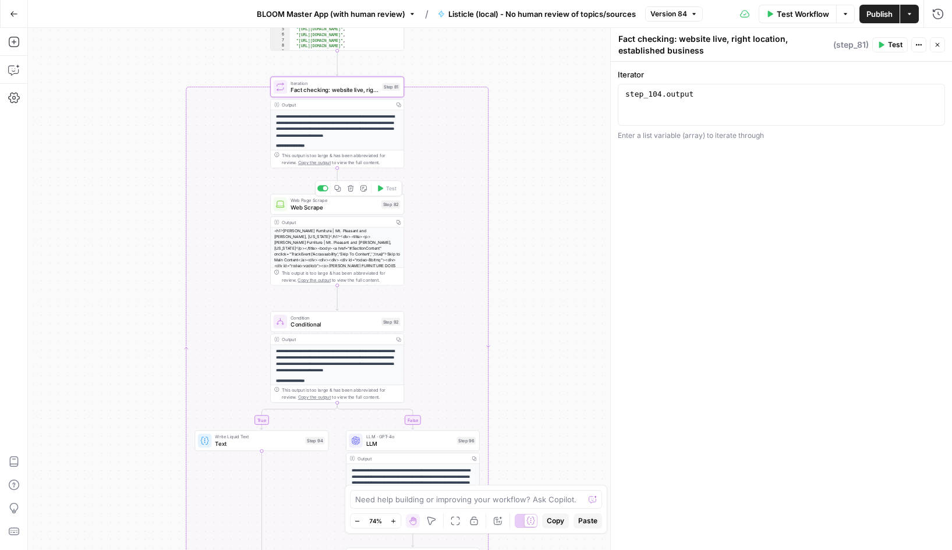
click at [323, 206] on span "Web Scrape" at bounding box center [333, 207] width 87 height 9
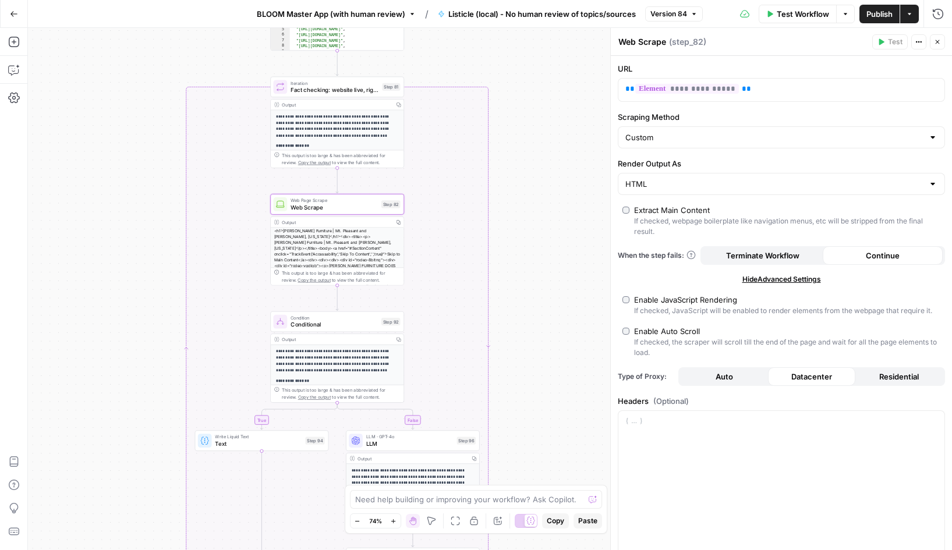
click at [331, 239] on div "<h1>Stuckey Furniture | Mt. Pleasant and Stuckey, South Carolina</h1><div><titl…" at bounding box center [337, 277] width 133 height 99
click at [355, 220] on div "Output" at bounding box center [336, 221] width 109 height 7
click at [334, 322] on span "Conditional" at bounding box center [333, 324] width 87 height 9
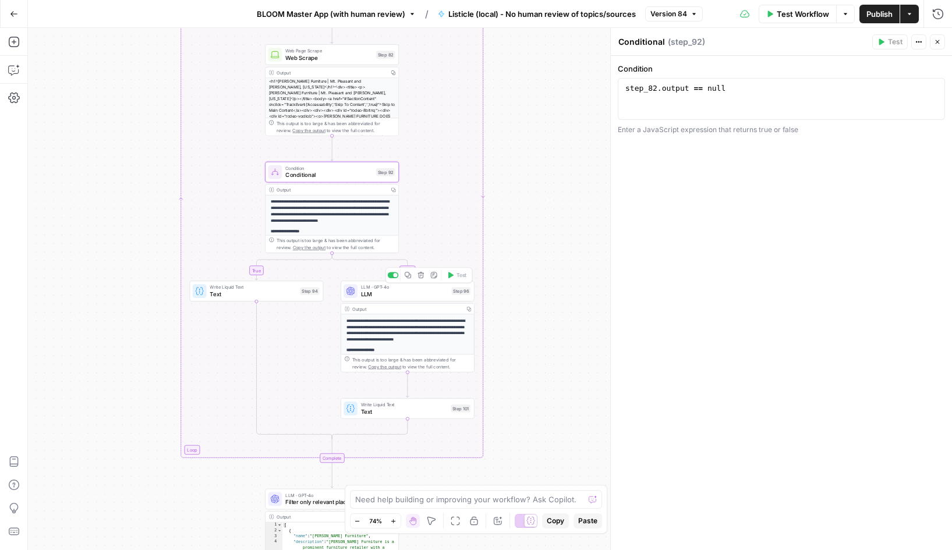
click at [406, 293] on span "LLM" at bounding box center [404, 294] width 87 height 9
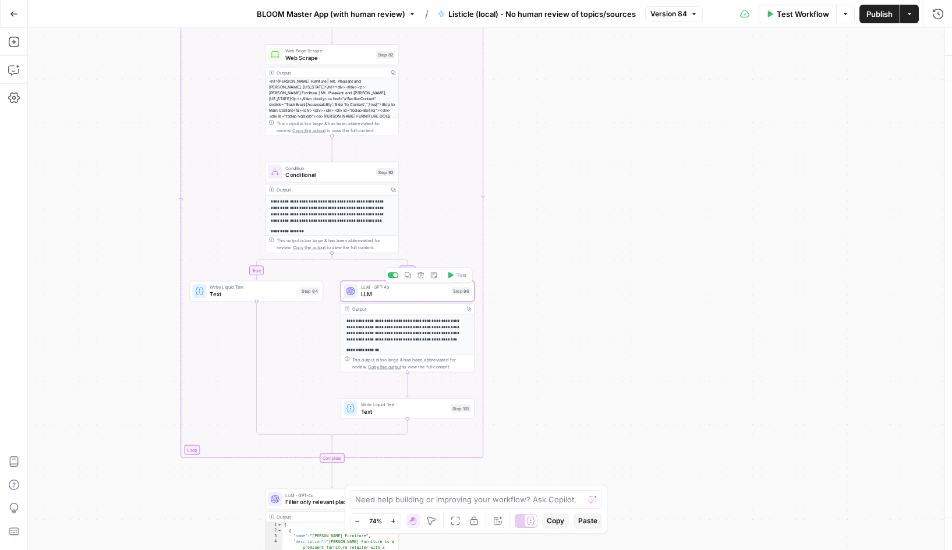
type textarea "LLM"
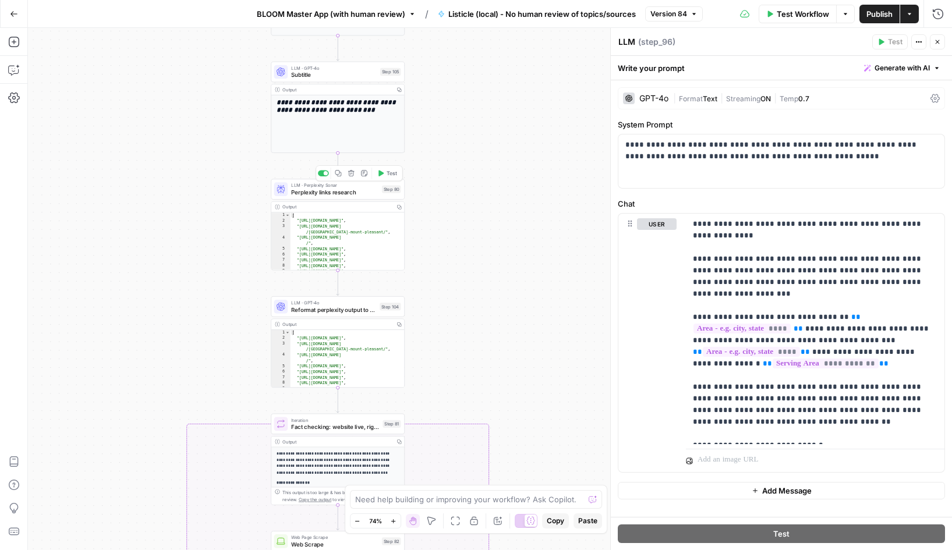
click at [332, 190] on span "Perplexity links research" at bounding box center [334, 192] width 87 height 9
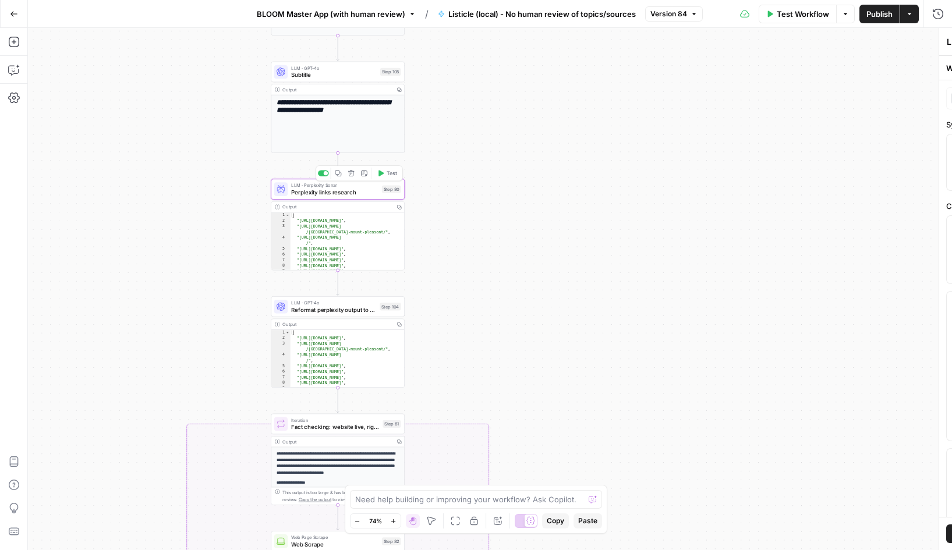
type textarea "Perplexity links research"
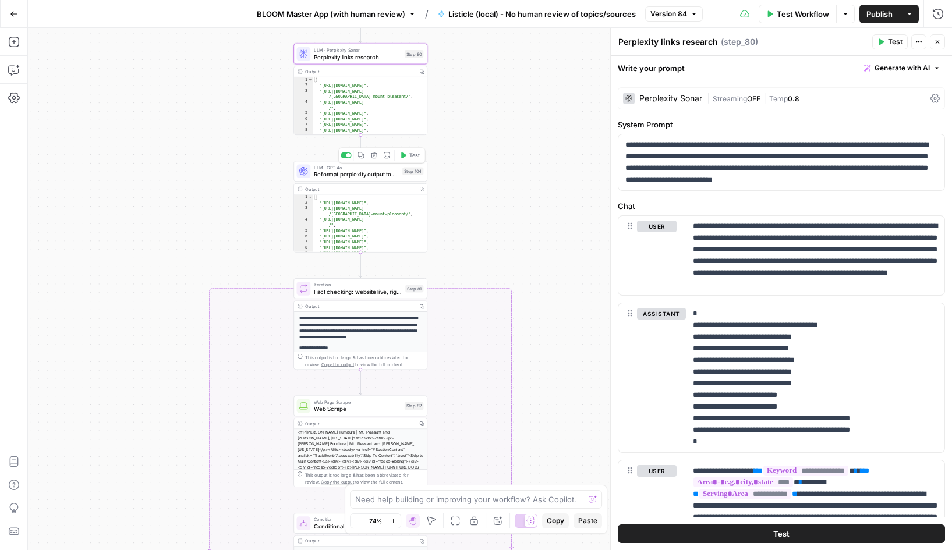
click at [354, 171] on span "Reformat perplexity output to array" at bounding box center [356, 174] width 85 height 9
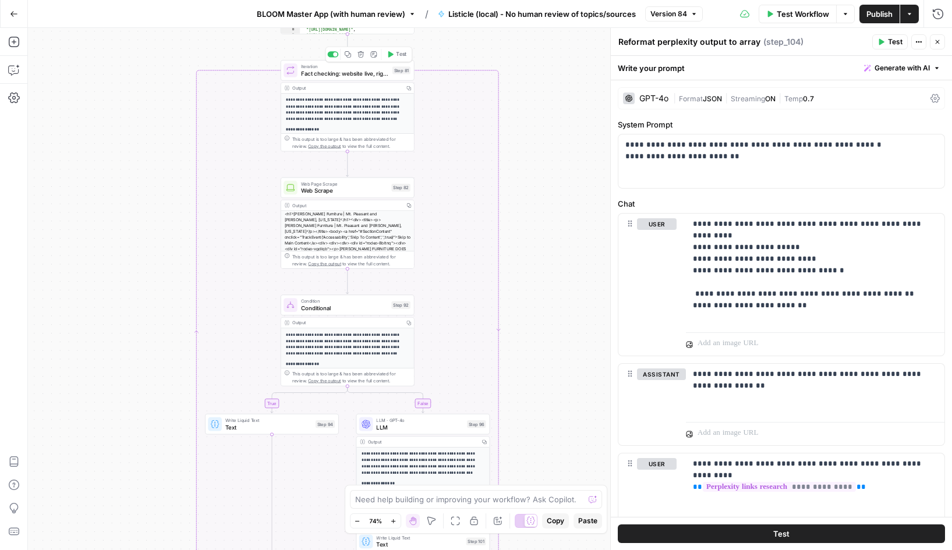
click at [338, 70] on span "Fact checking: website live, right location, established business" at bounding box center [345, 73] width 88 height 9
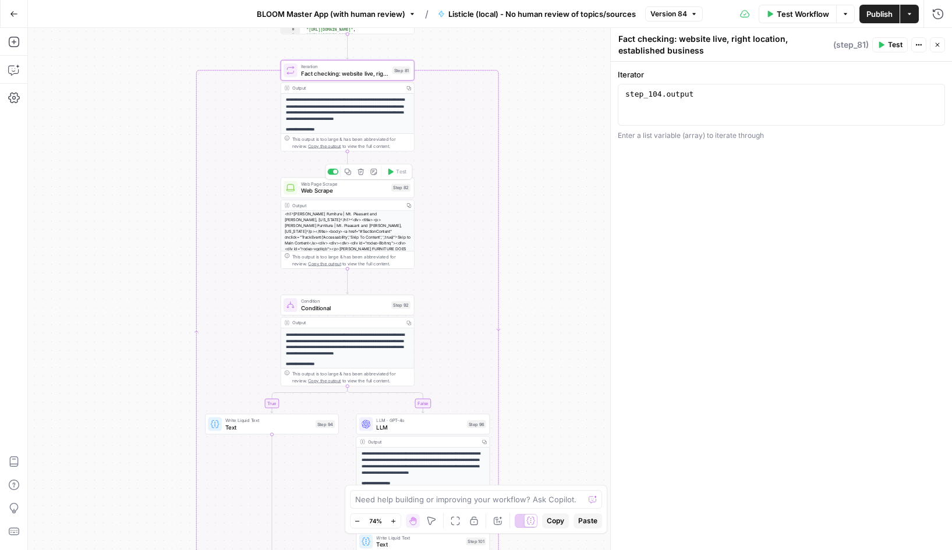
click at [335, 187] on span "Web Scrape" at bounding box center [344, 190] width 87 height 9
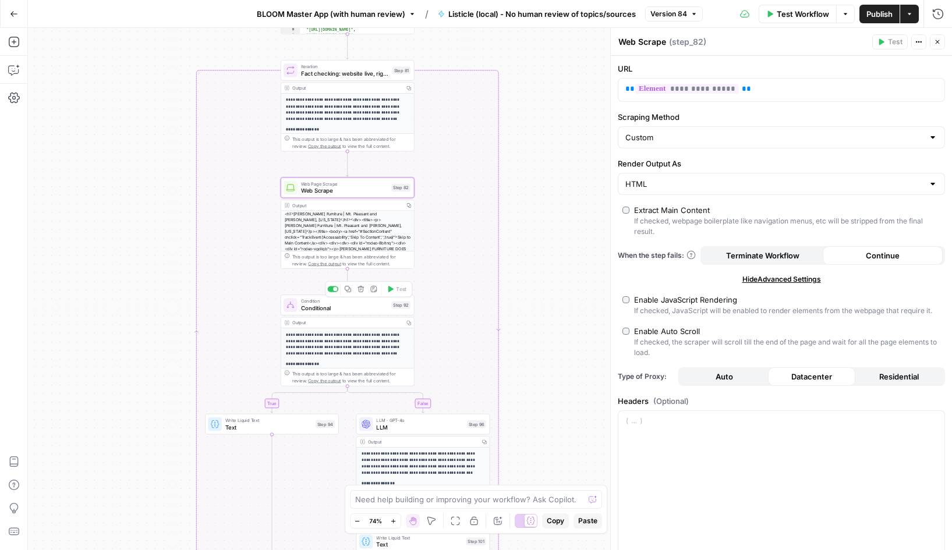
click at [322, 305] on span "Conditional" at bounding box center [344, 308] width 87 height 9
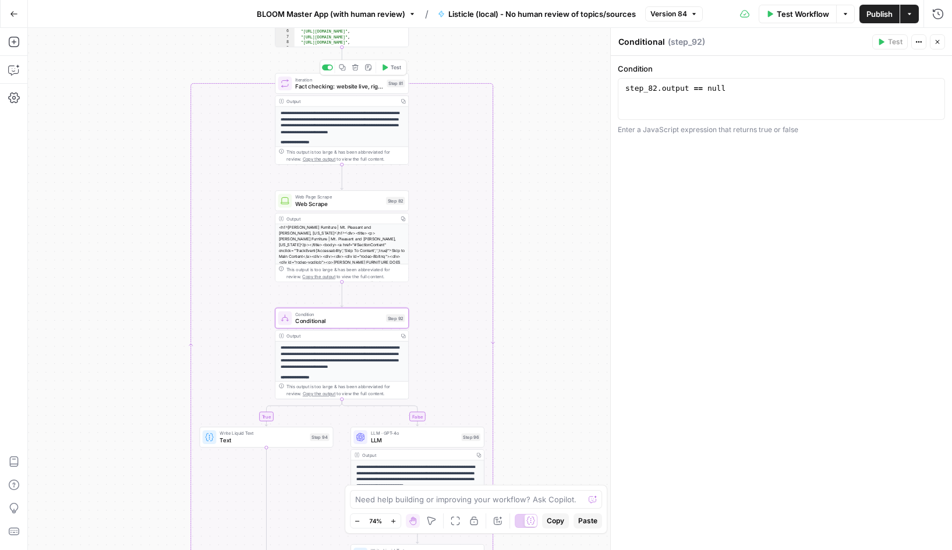
click at [321, 82] on span "Fact checking: website live, right location, established business" at bounding box center [339, 86] width 88 height 9
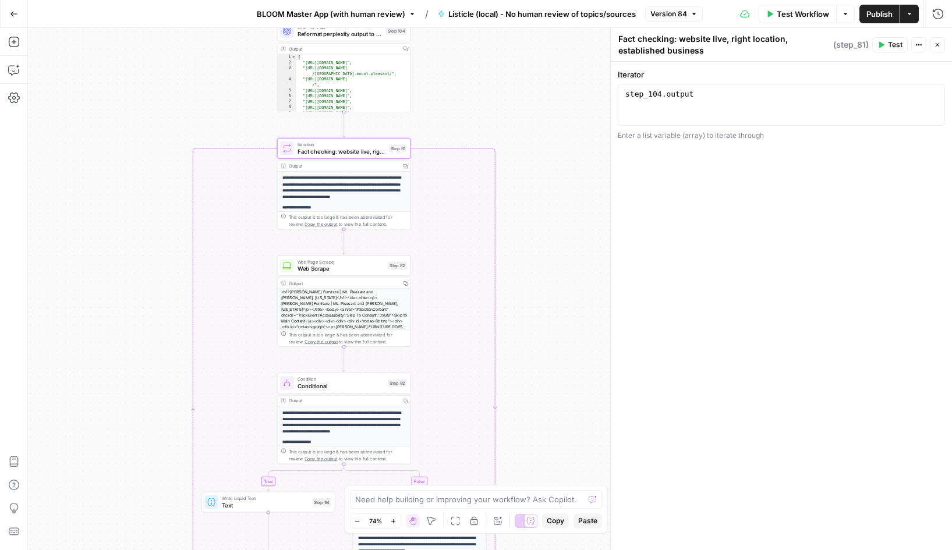
click at [888, 44] on span "Test" at bounding box center [895, 45] width 15 height 10
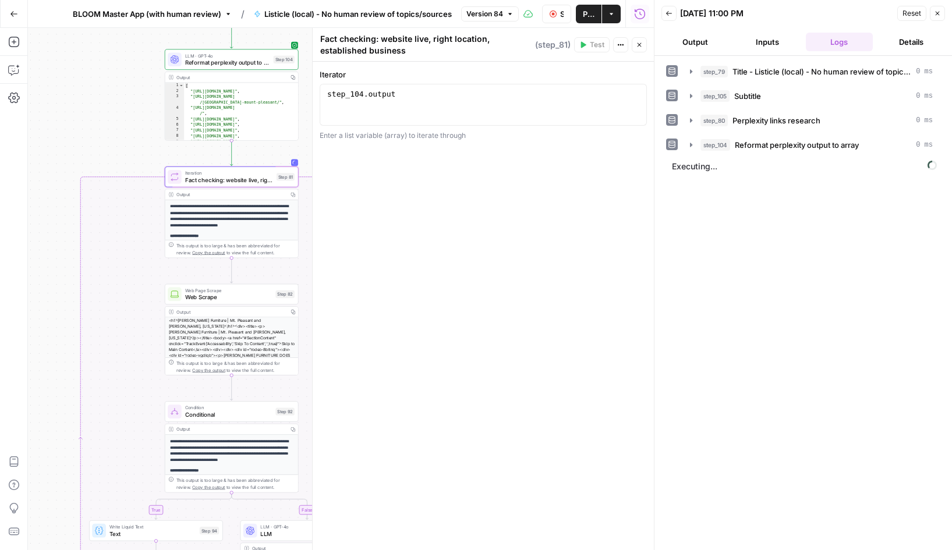
drag, startPoint x: 147, startPoint y: 240, endPoint x: 35, endPoint y: 269, distance: 115.9
click at [35, 269] on div "**********" at bounding box center [341, 289] width 626 height 522
click at [692, 147] on icon "button" at bounding box center [690, 144] width 9 height 9
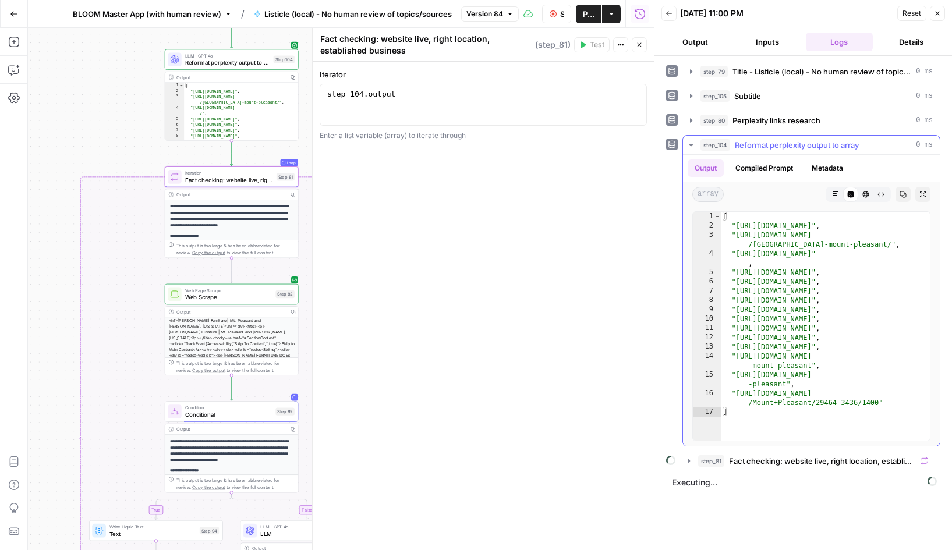
click at [692, 147] on icon "button" at bounding box center [690, 144] width 9 height 9
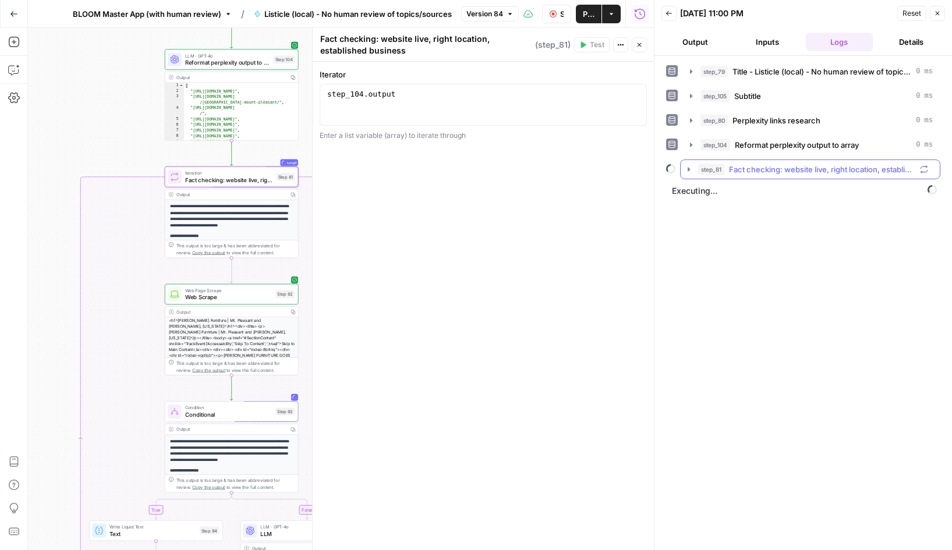
click at [690, 169] on icon "button" at bounding box center [688, 169] width 9 height 9
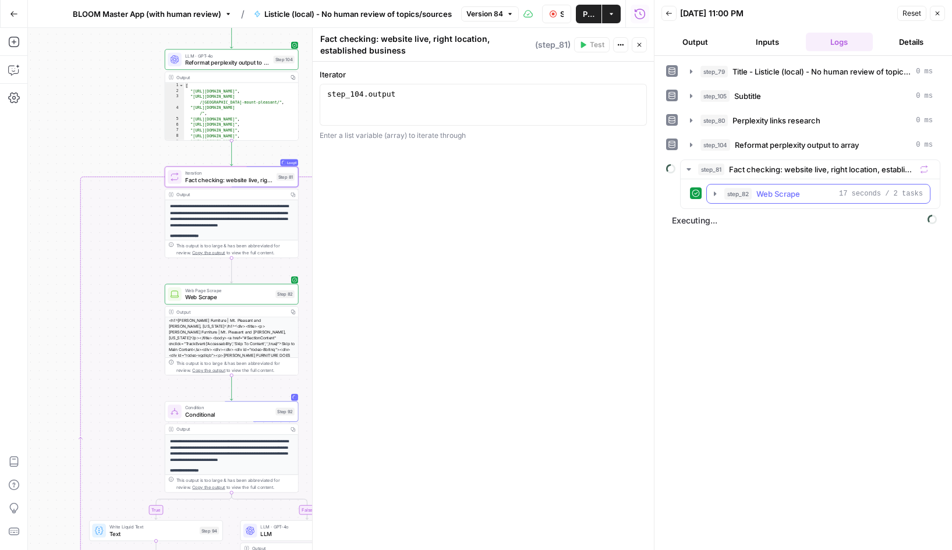
click at [714, 193] on icon "button" at bounding box center [715, 194] width 2 height 4
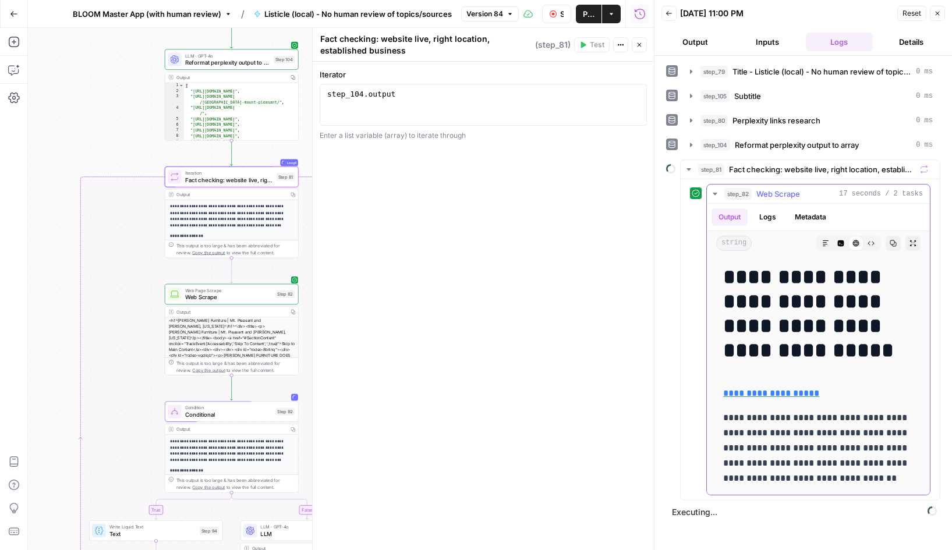
click at [714, 193] on icon "button" at bounding box center [714, 194] width 4 height 2
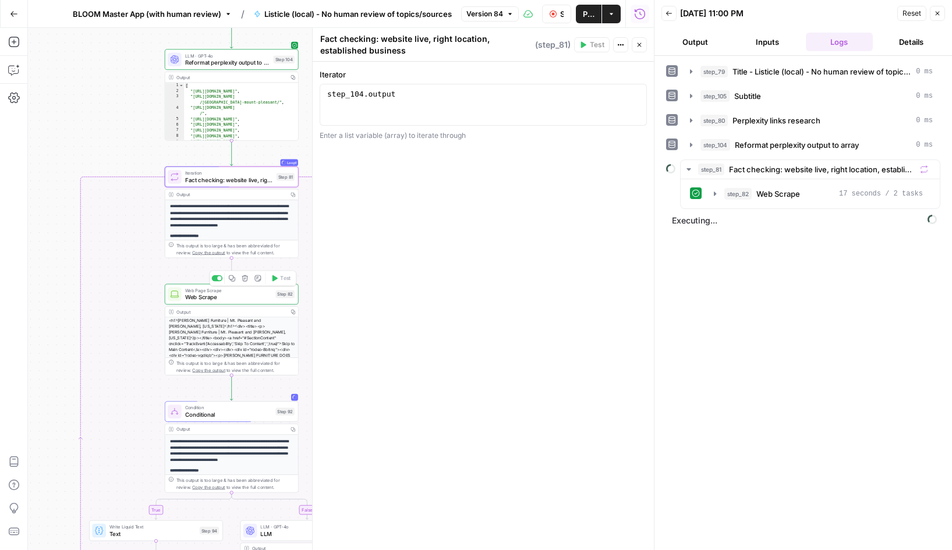
click at [219, 295] on span "Web Scrape" at bounding box center [228, 297] width 87 height 9
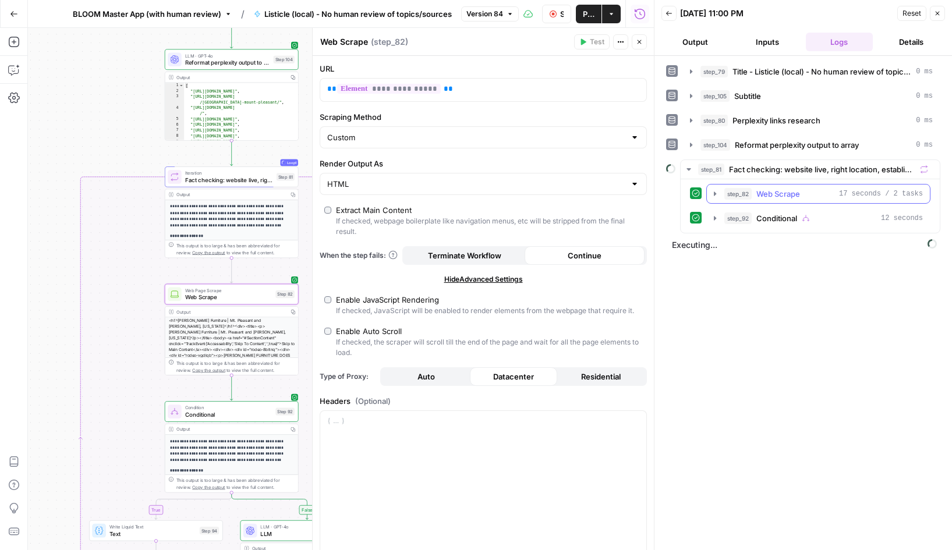
click at [714, 192] on icon "button" at bounding box center [714, 193] width 9 height 9
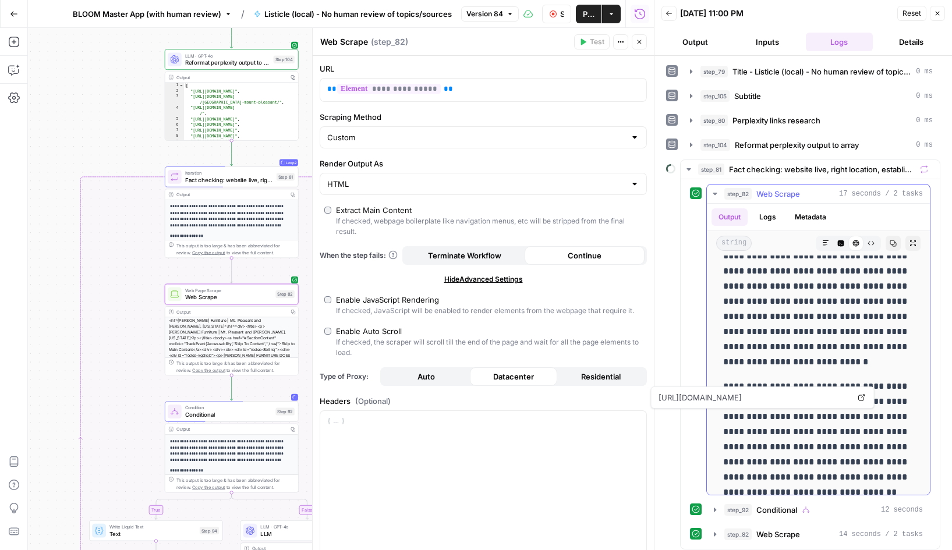
scroll to position [21155, 0]
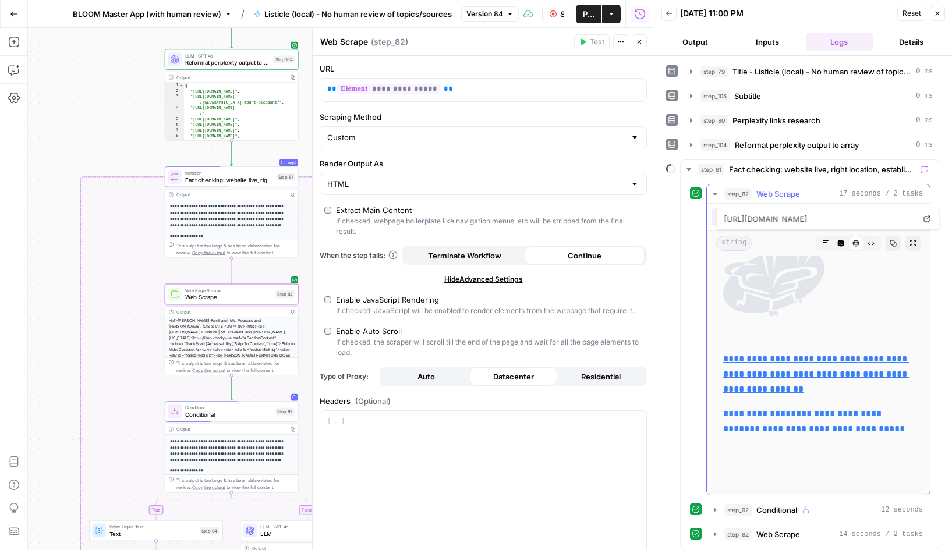
click at [715, 192] on icon "button" at bounding box center [714, 193] width 9 height 9
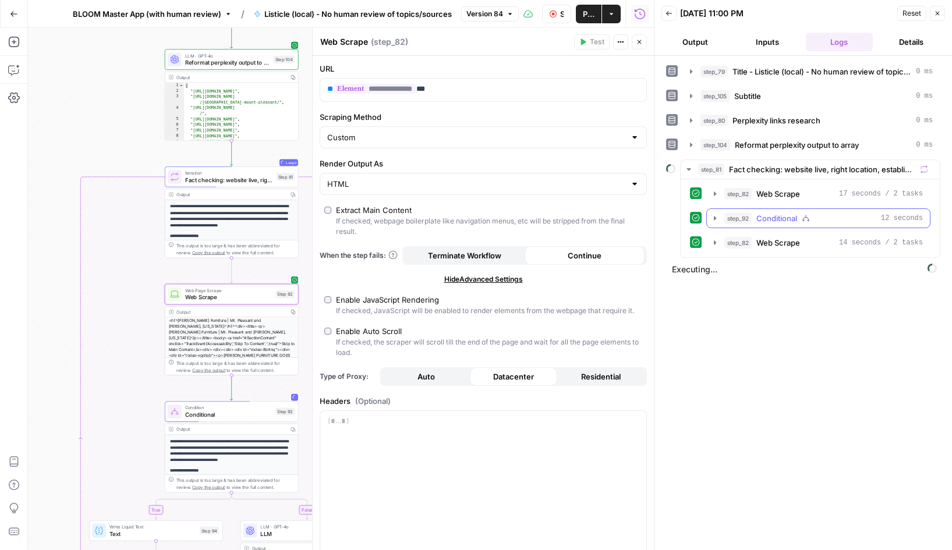
click at [715, 215] on icon "button" at bounding box center [714, 218] width 9 height 9
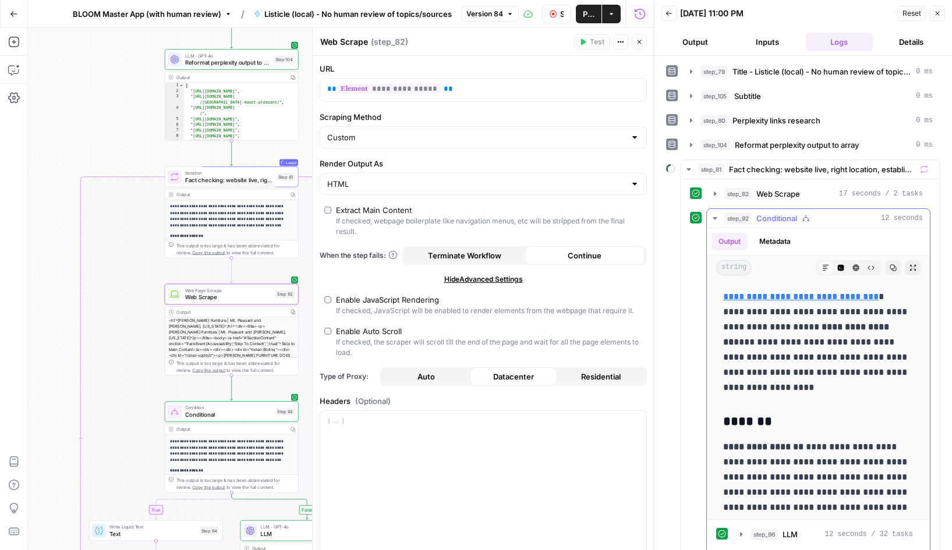
click at [715, 215] on icon "button" at bounding box center [714, 218] width 9 height 9
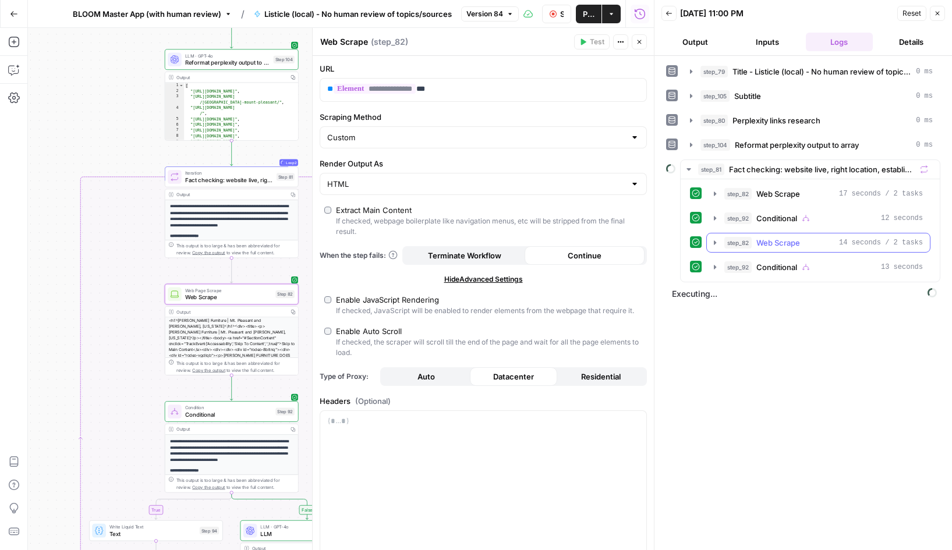
click at [715, 239] on icon "button" at bounding box center [714, 242] width 9 height 9
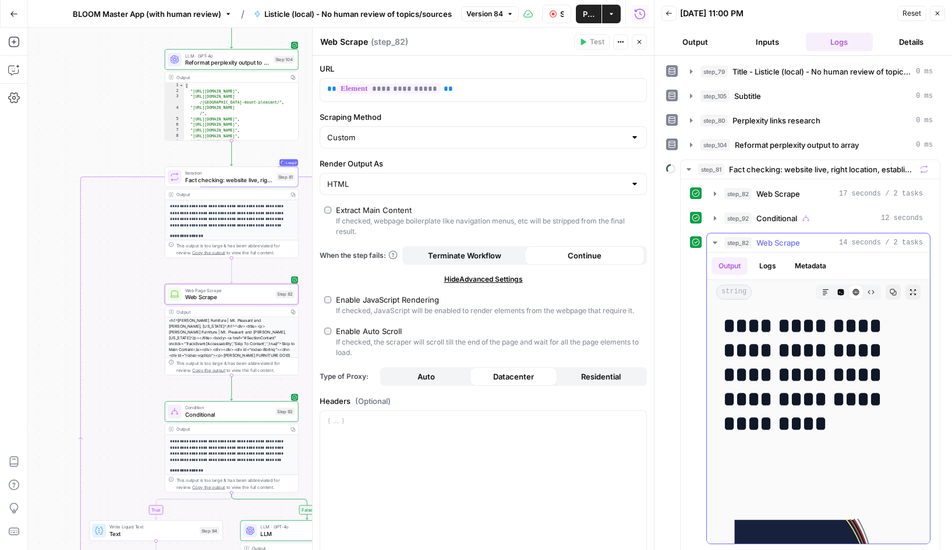
click at [715, 239] on icon "button" at bounding box center [714, 242] width 9 height 9
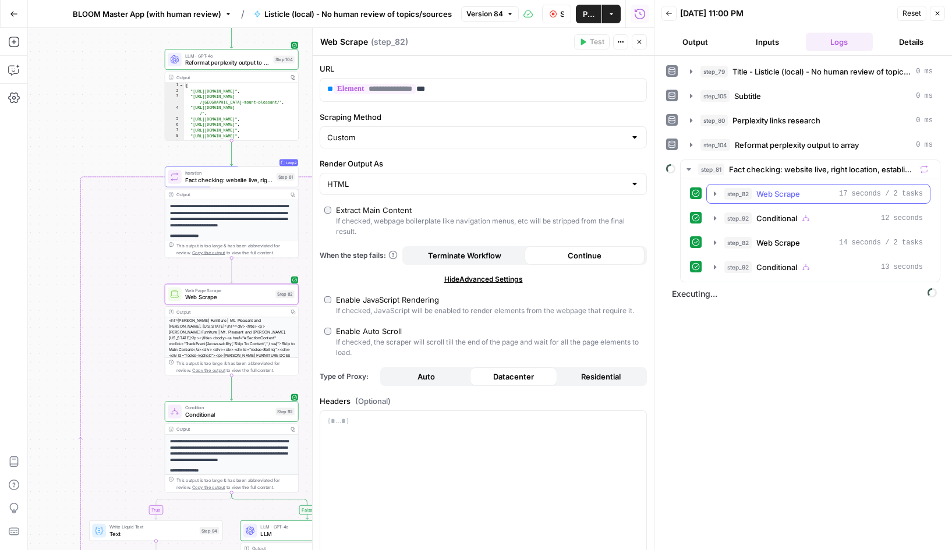
click at [715, 190] on icon "button" at bounding box center [714, 193] width 9 height 9
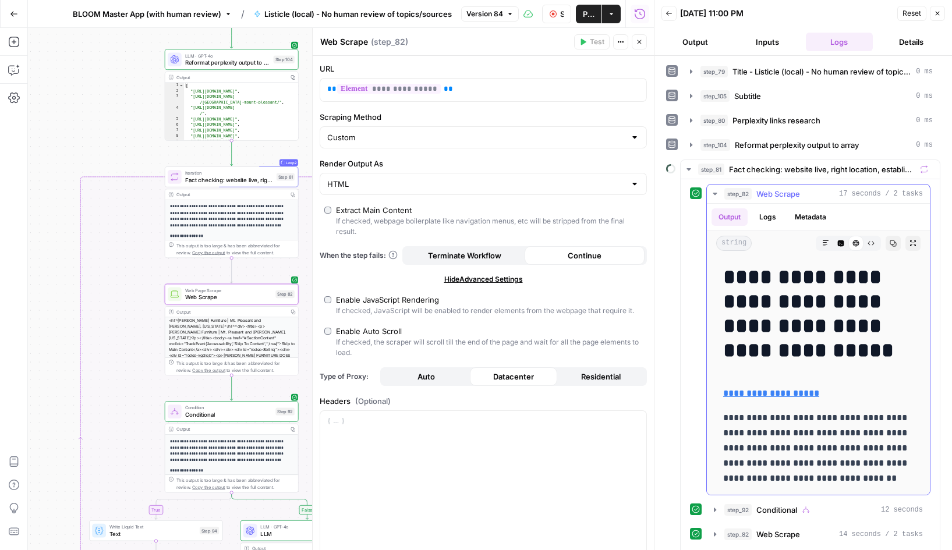
click at [715, 190] on icon "button" at bounding box center [714, 193] width 9 height 9
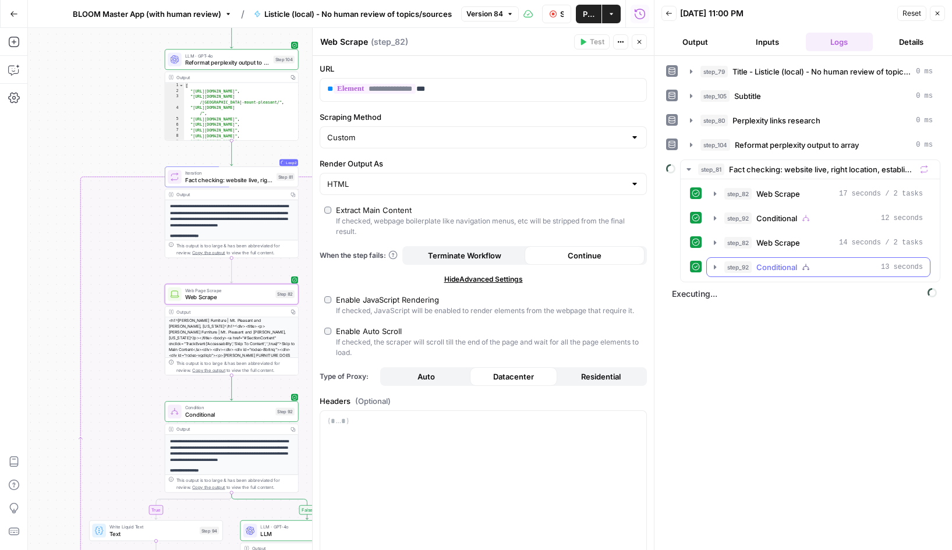
click at [712, 267] on icon "button" at bounding box center [714, 267] width 9 height 9
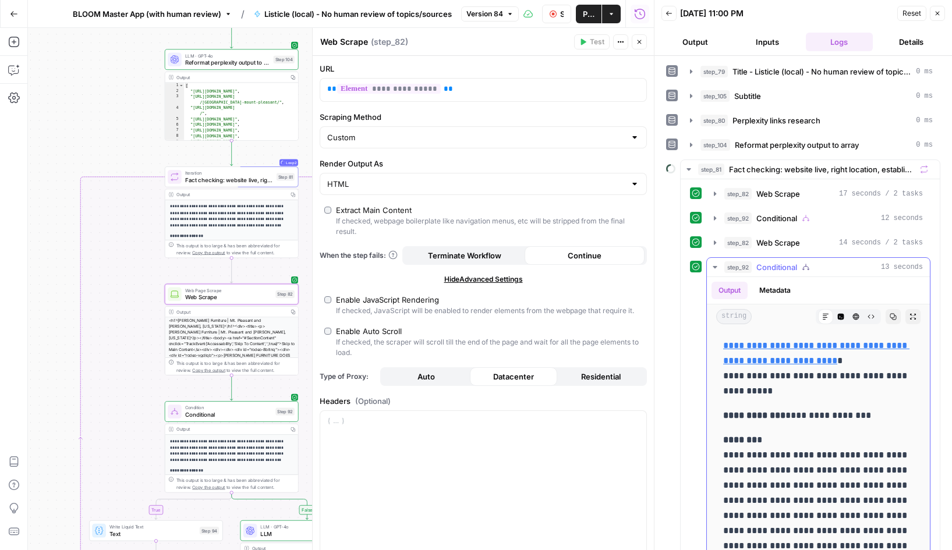
click at [712, 267] on icon "button" at bounding box center [714, 267] width 9 height 9
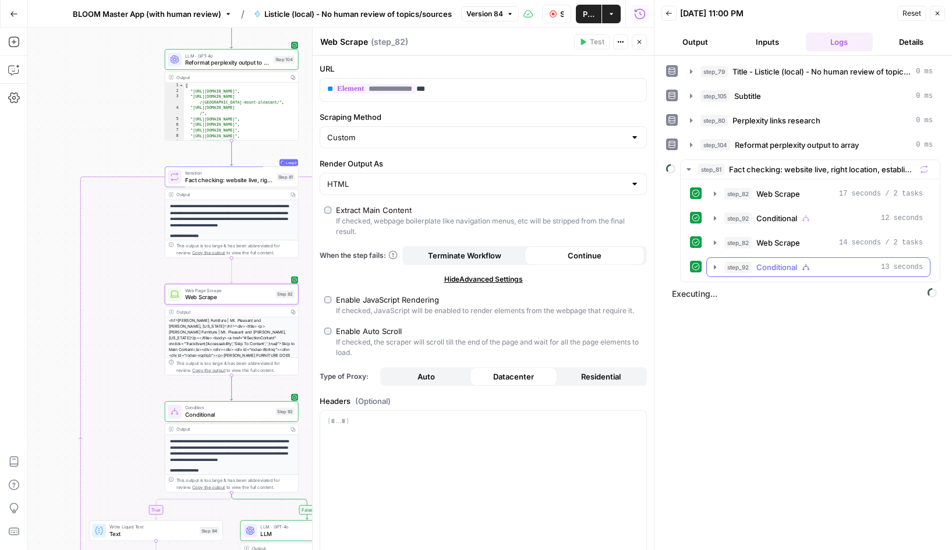
click at [714, 267] on icon "button" at bounding box center [715, 267] width 2 height 4
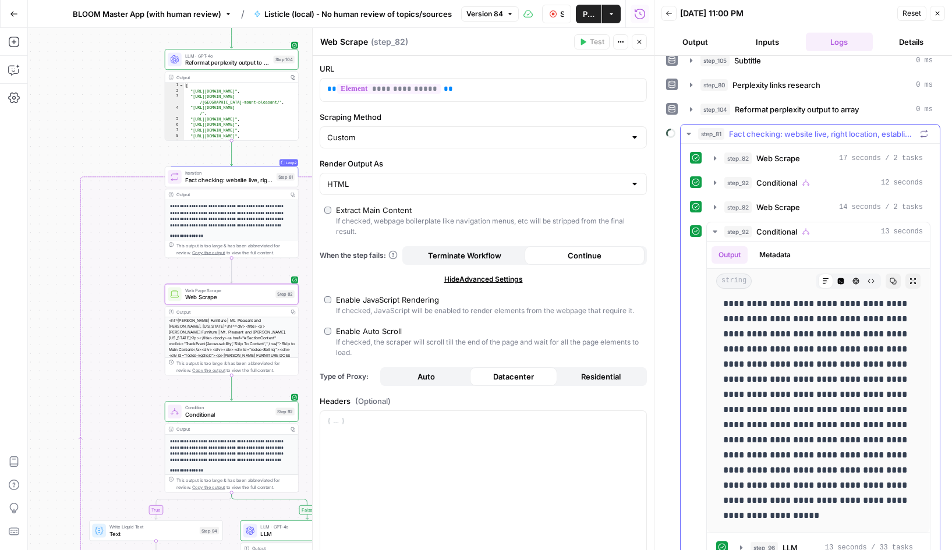
scroll to position [105, 0]
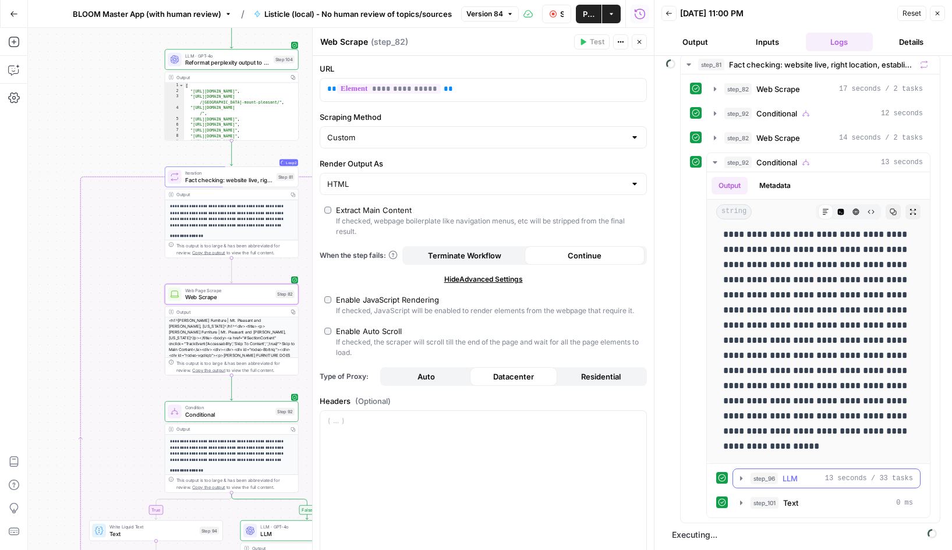
click at [741, 478] on icon "button" at bounding box center [741, 478] width 2 height 4
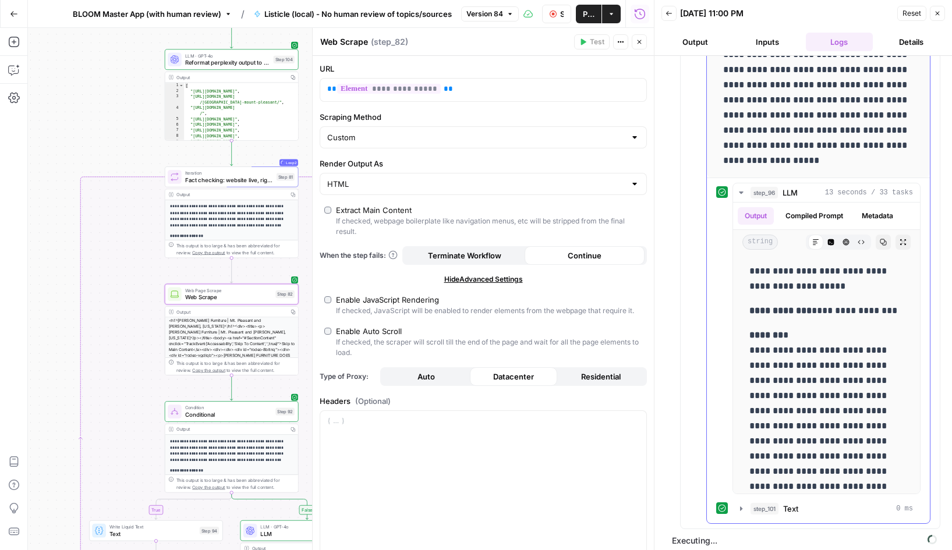
scroll to position [396, 0]
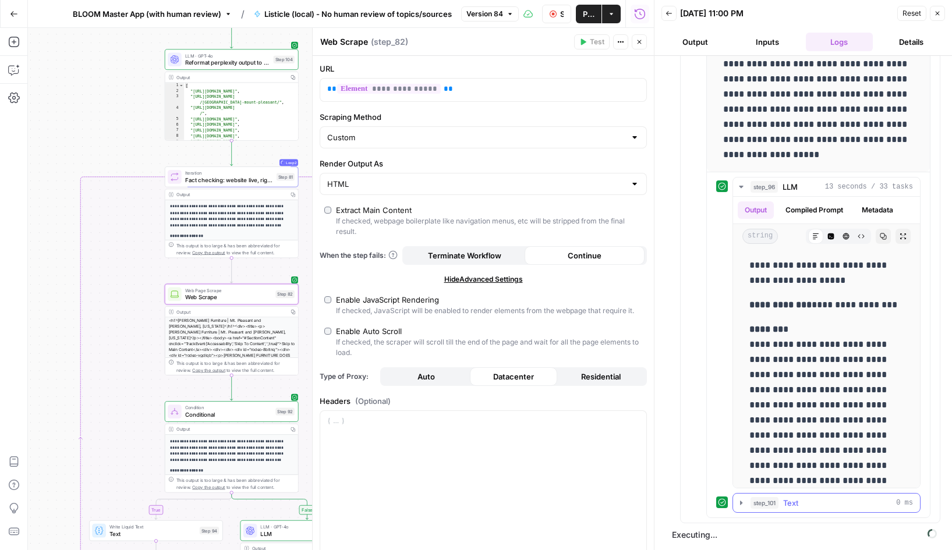
click at [740, 503] on icon "button" at bounding box center [741, 503] width 2 height 4
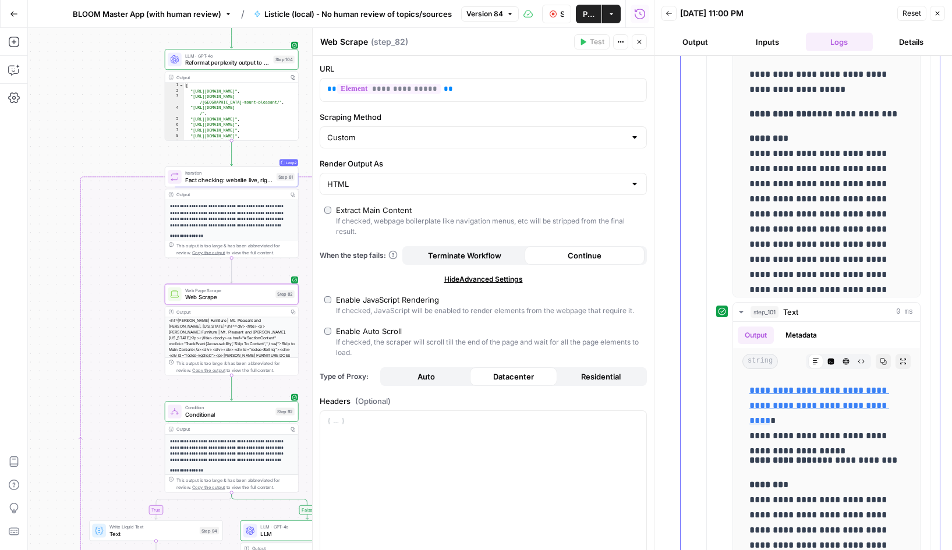
scroll to position [573, 0]
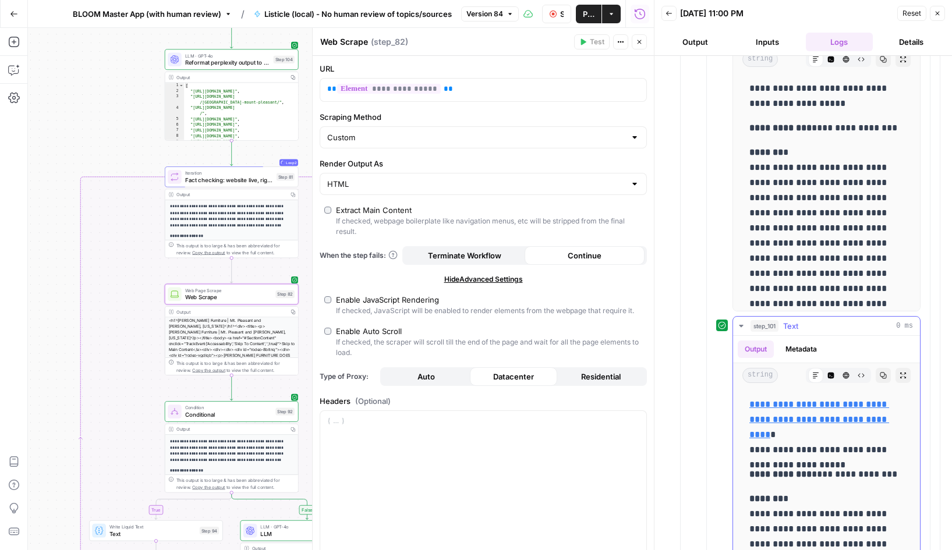
click at [740, 325] on icon "button" at bounding box center [741, 326] width 4 height 2
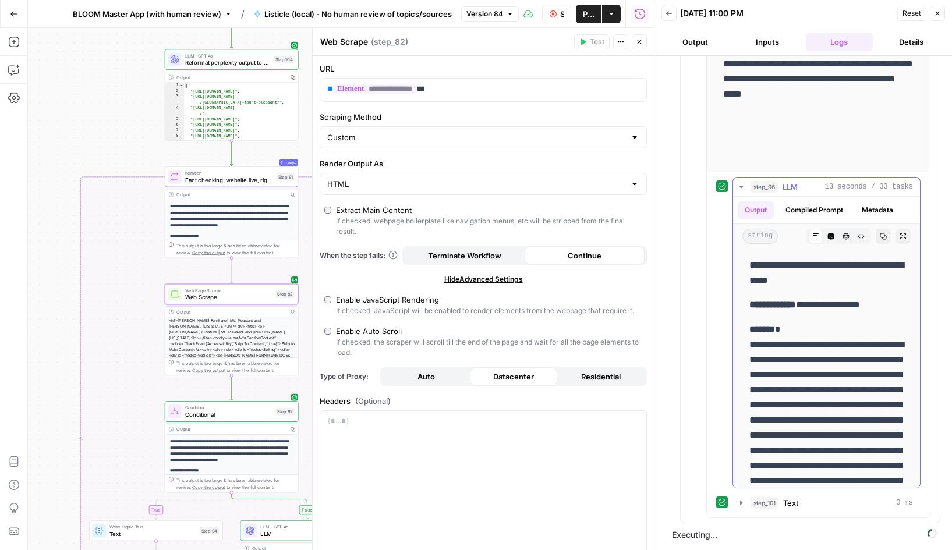
click at [742, 184] on icon "button" at bounding box center [740, 186] width 9 height 9
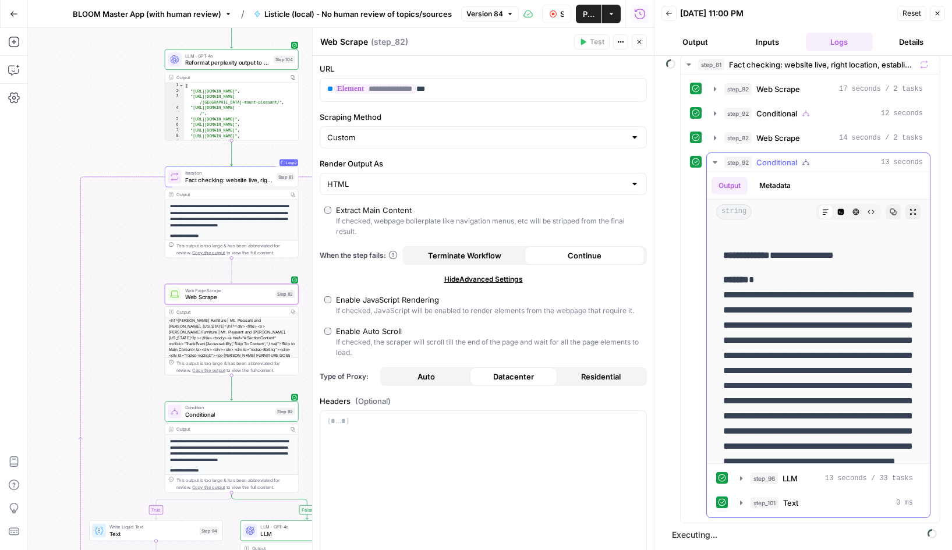
scroll to position [33, 0]
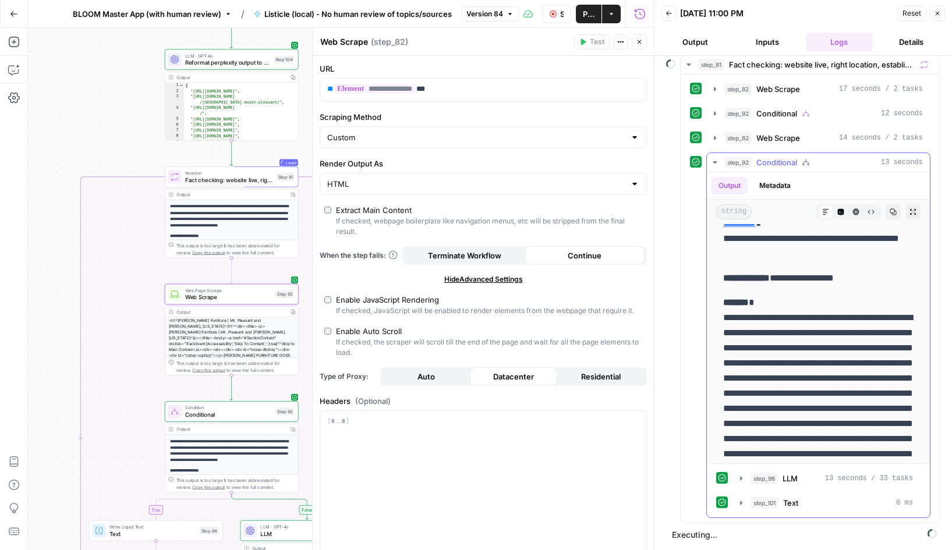
click at [714, 162] on icon "button" at bounding box center [714, 162] width 4 height 2
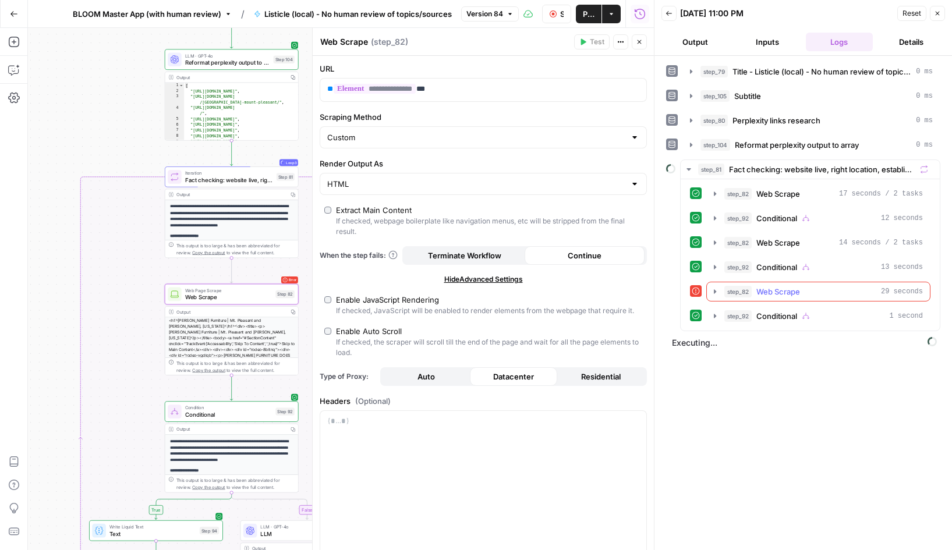
click at [711, 292] on icon "button" at bounding box center [714, 291] width 9 height 9
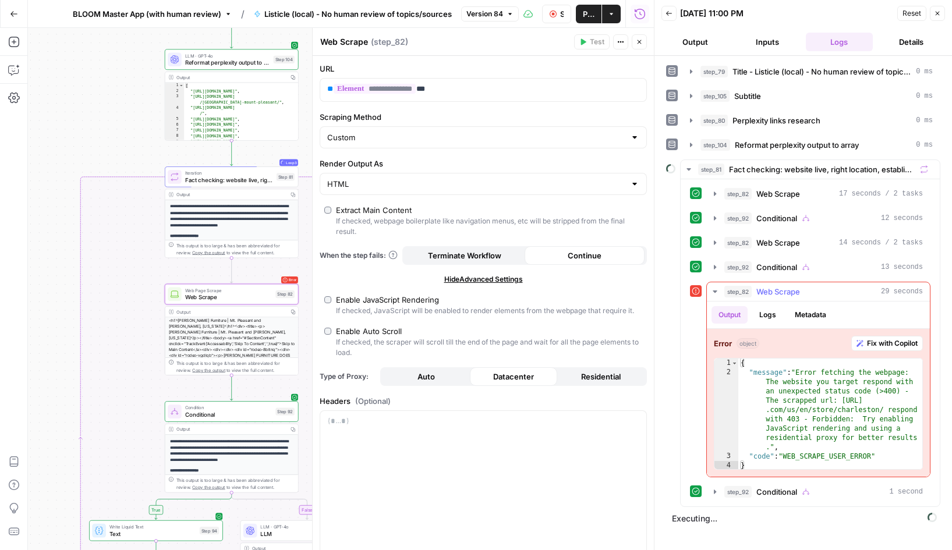
click at [770, 313] on button "Logs" at bounding box center [767, 314] width 31 height 17
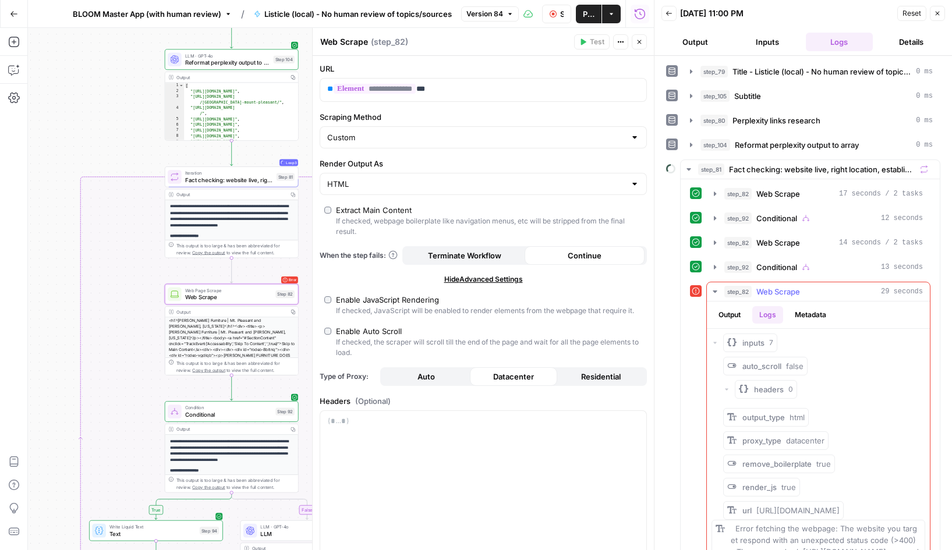
click at [804, 314] on button "Metadata" at bounding box center [810, 314] width 45 height 17
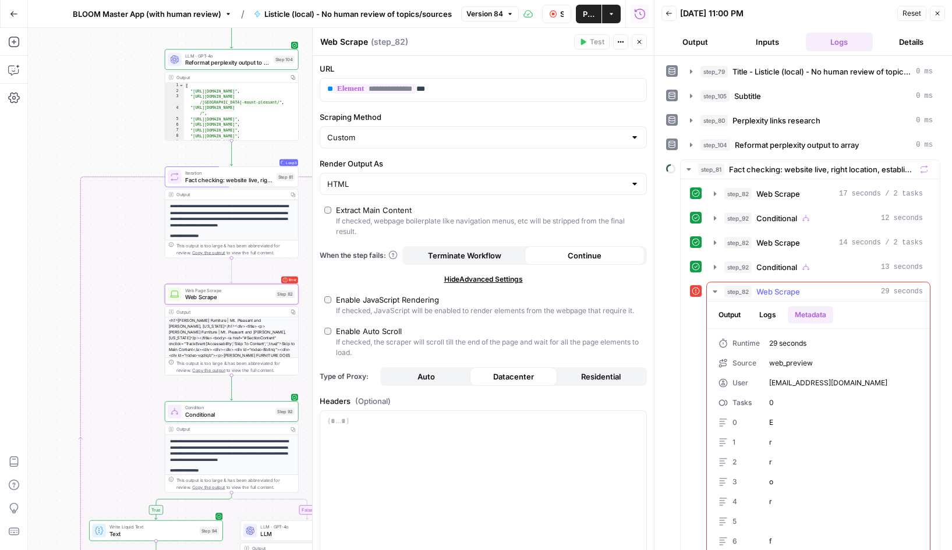
click at [727, 316] on button "Output" at bounding box center [729, 314] width 36 height 17
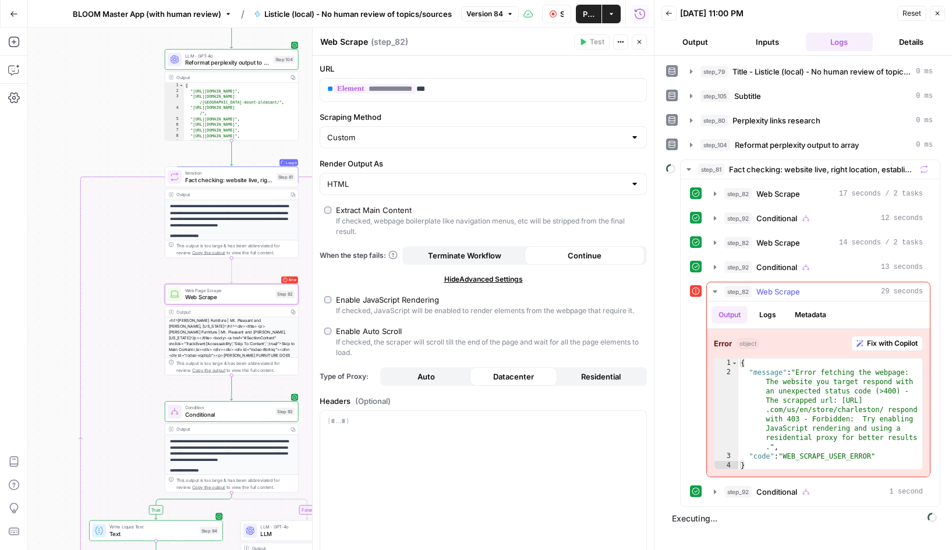
click at [713, 288] on icon "button" at bounding box center [714, 291] width 9 height 9
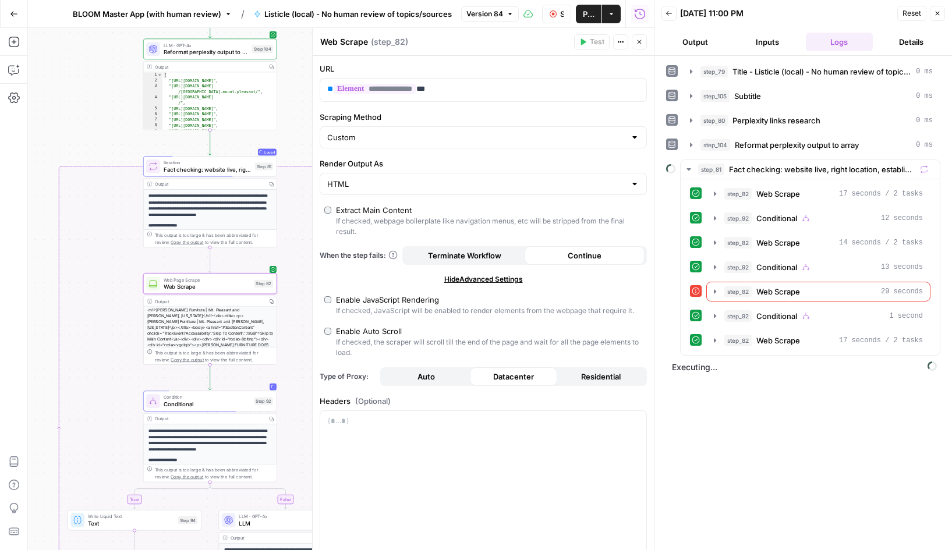
drag, startPoint x: 73, startPoint y: 296, endPoint x: 51, endPoint y: 285, distance: 23.9
click at [51, 285] on div "**********" at bounding box center [341, 289] width 626 height 522
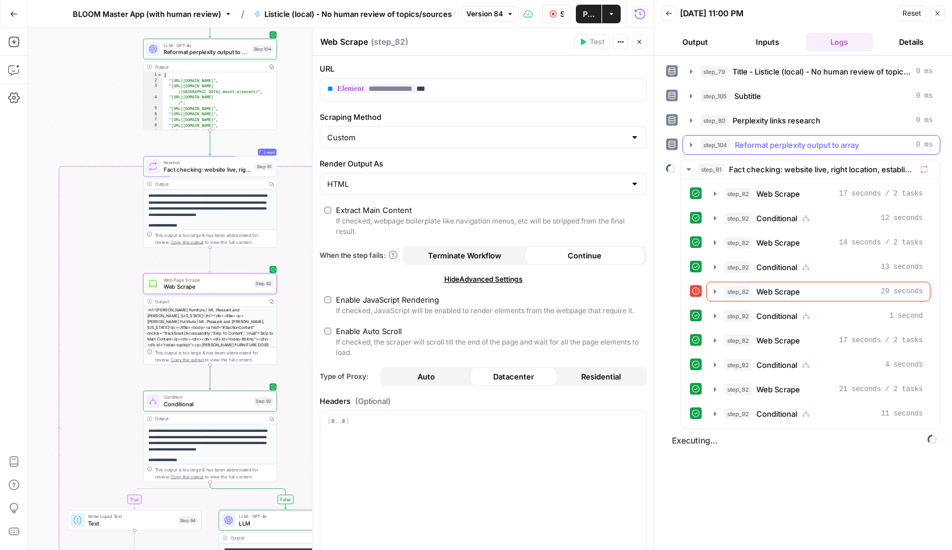
click at [689, 145] on icon "button" at bounding box center [690, 144] width 9 height 9
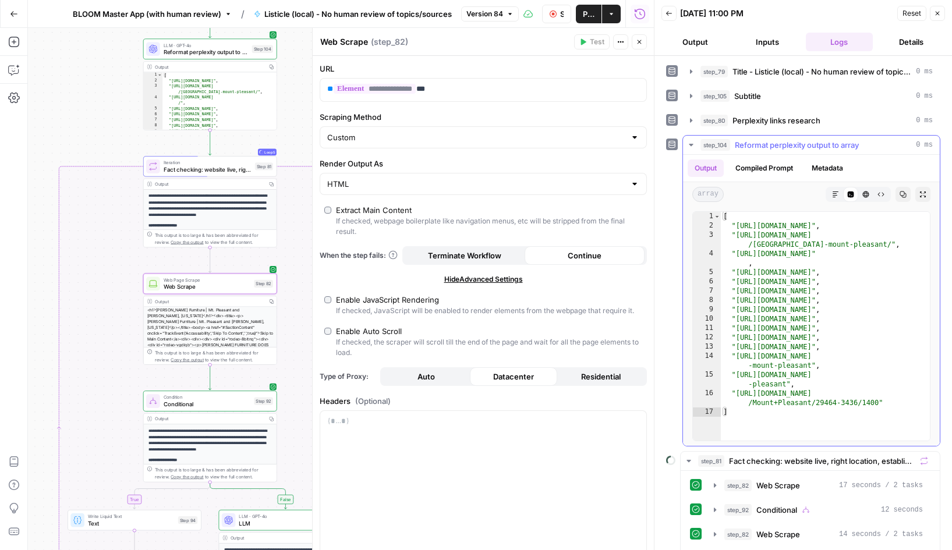
click at [689, 145] on icon "button" at bounding box center [691, 145] width 4 height 2
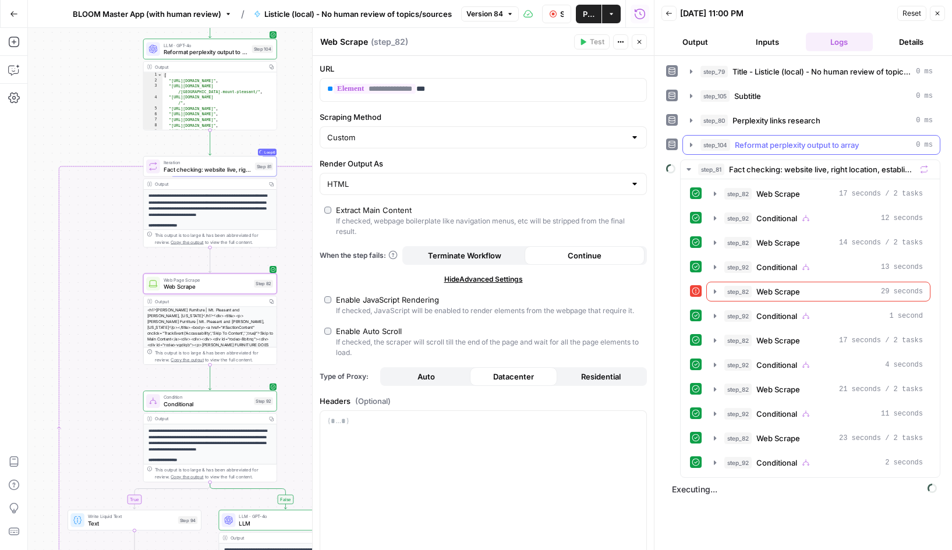
click at [692, 143] on icon "button" at bounding box center [690, 144] width 9 height 9
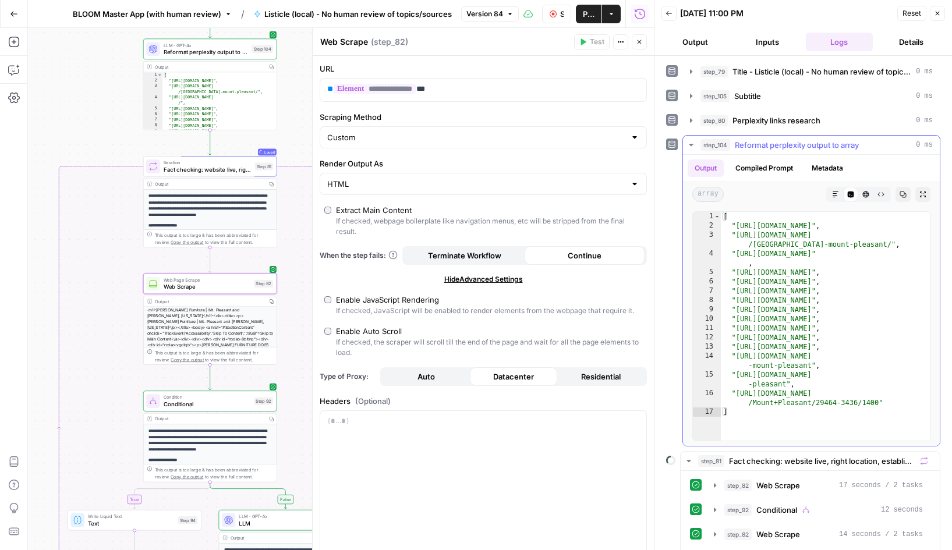
click at [692, 143] on icon "button" at bounding box center [690, 144] width 9 height 9
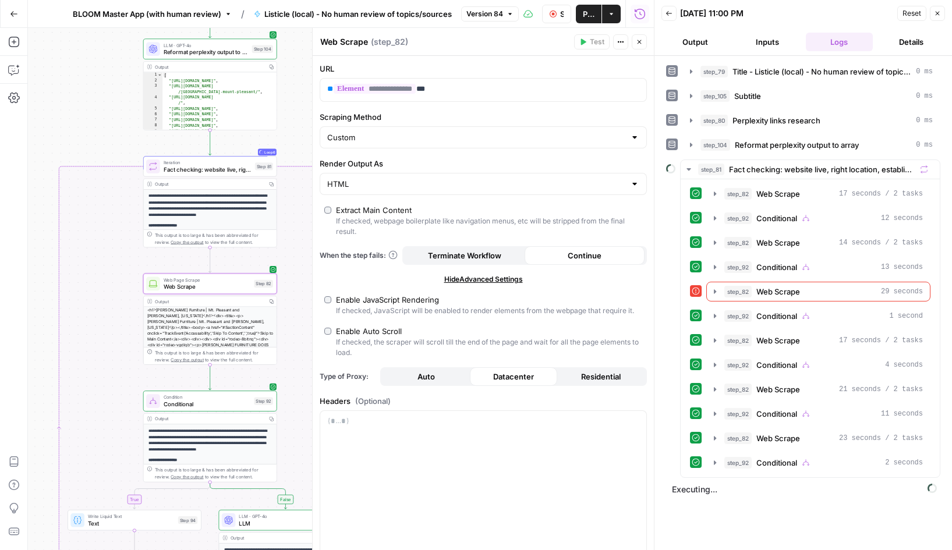
click at [937, 14] on icon "button" at bounding box center [937, 13] width 7 height 7
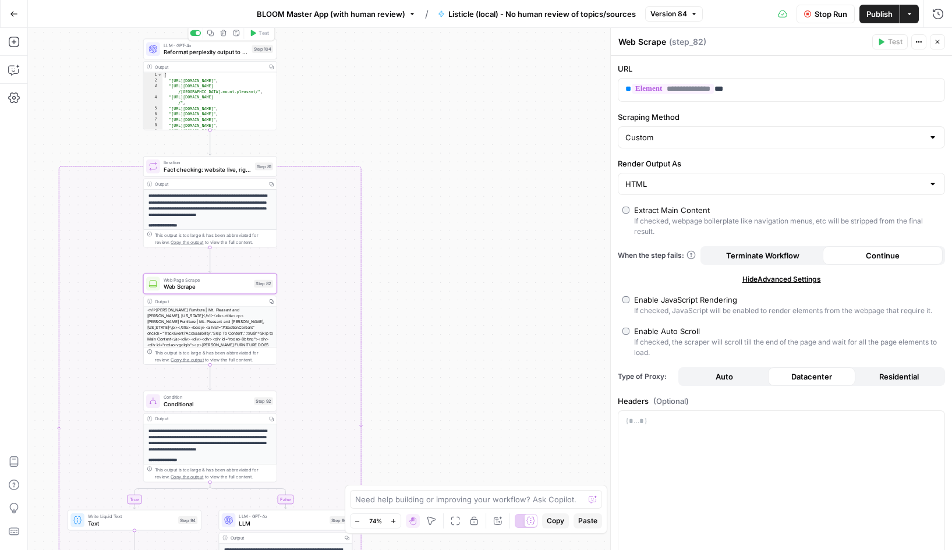
click at [214, 49] on span "Reformat perplexity output to array" at bounding box center [206, 52] width 85 height 9
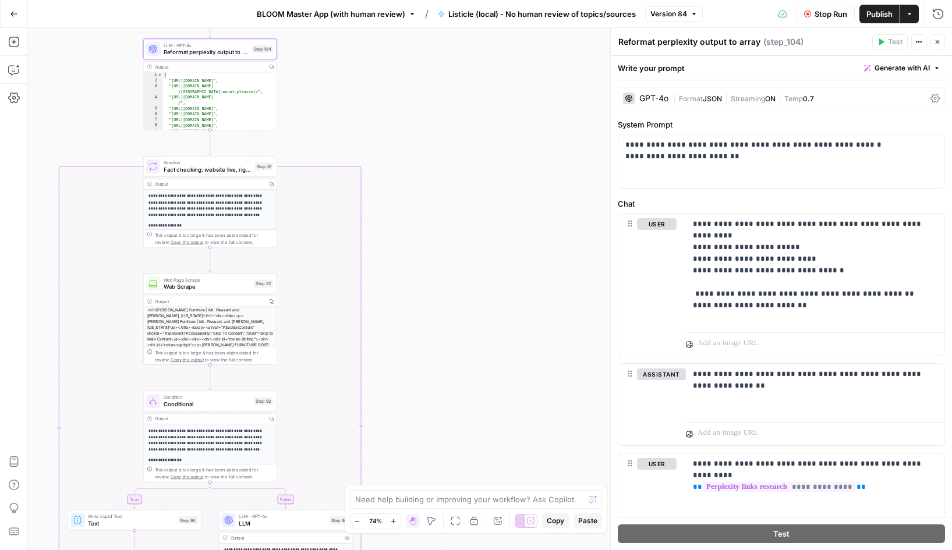
click at [826, 12] on span "Stop Run" at bounding box center [830, 14] width 33 height 12
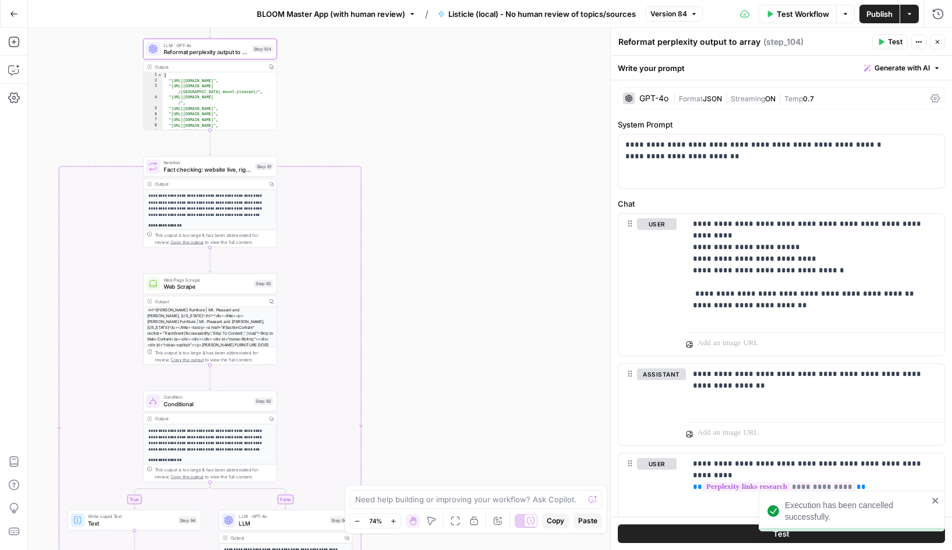
click at [886, 42] on button "Test" at bounding box center [890, 41] width 36 height 15
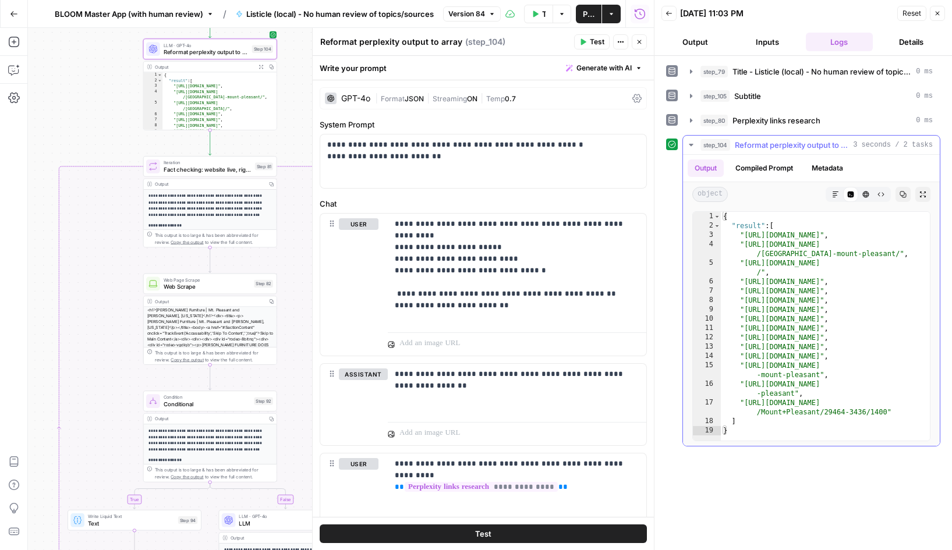
click at [691, 144] on icon "button" at bounding box center [691, 145] width 4 height 2
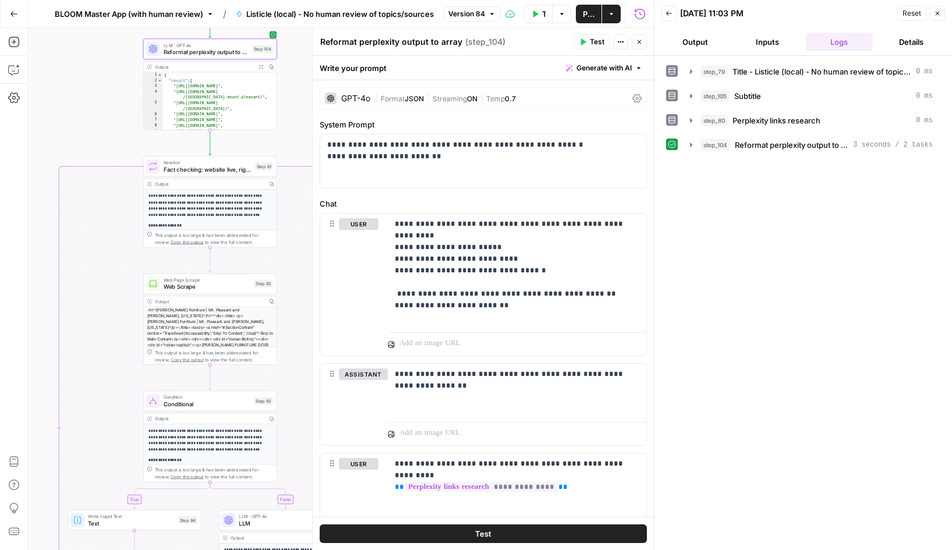
click at [530, 101] on div "| Format JSON | Streaming ON | Temp 0.7" at bounding box center [501, 98] width 253 height 11
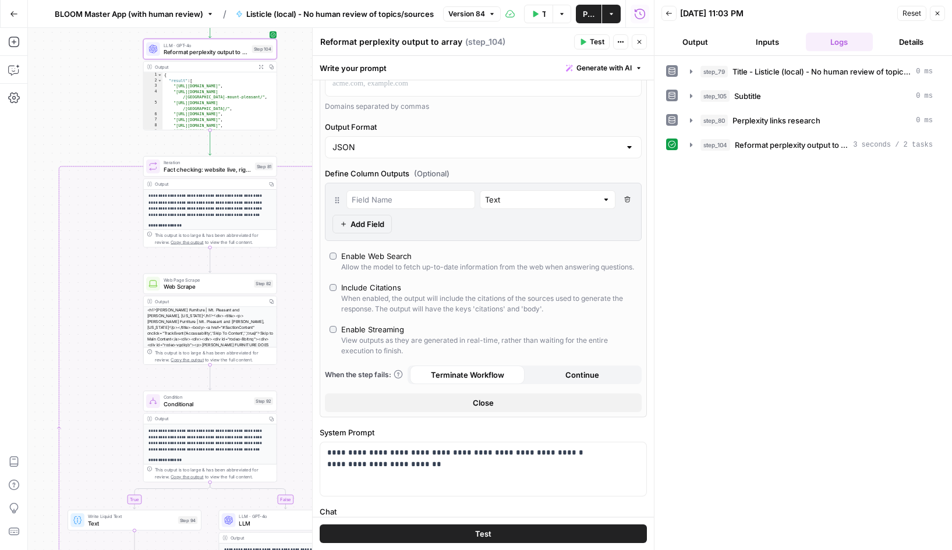
scroll to position [206, 0]
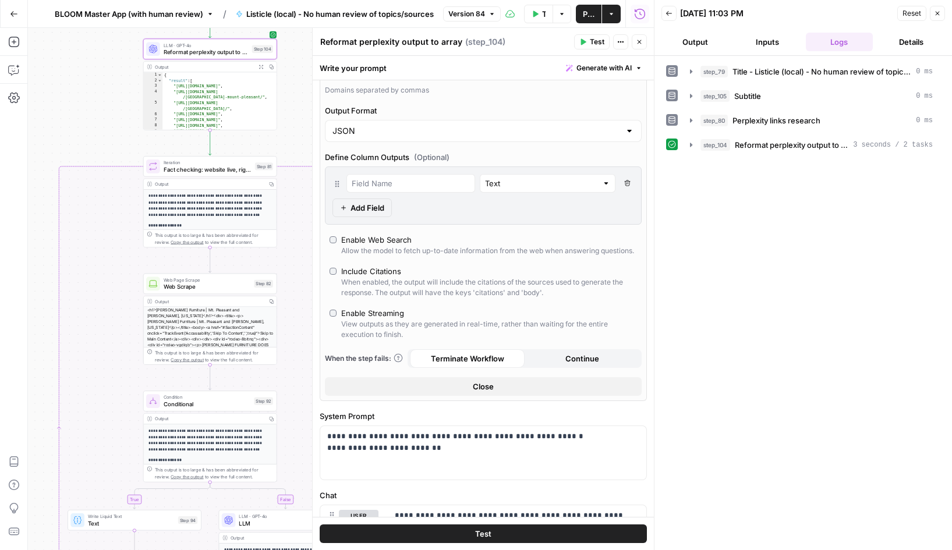
click at [373, 313] on div "Enable Streaming" at bounding box center [372, 313] width 63 height 12
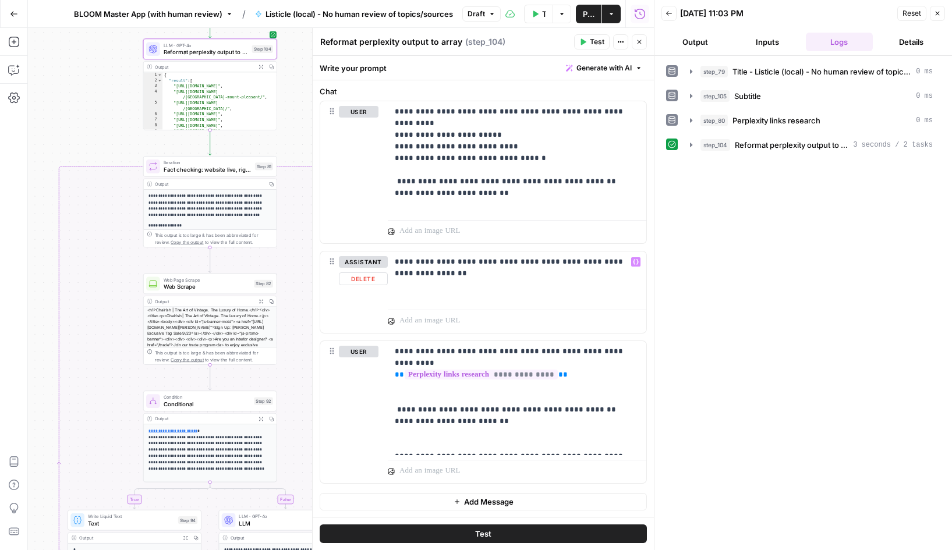
scroll to position [610, 0]
click at [689, 119] on icon "button" at bounding box center [690, 120] width 9 height 9
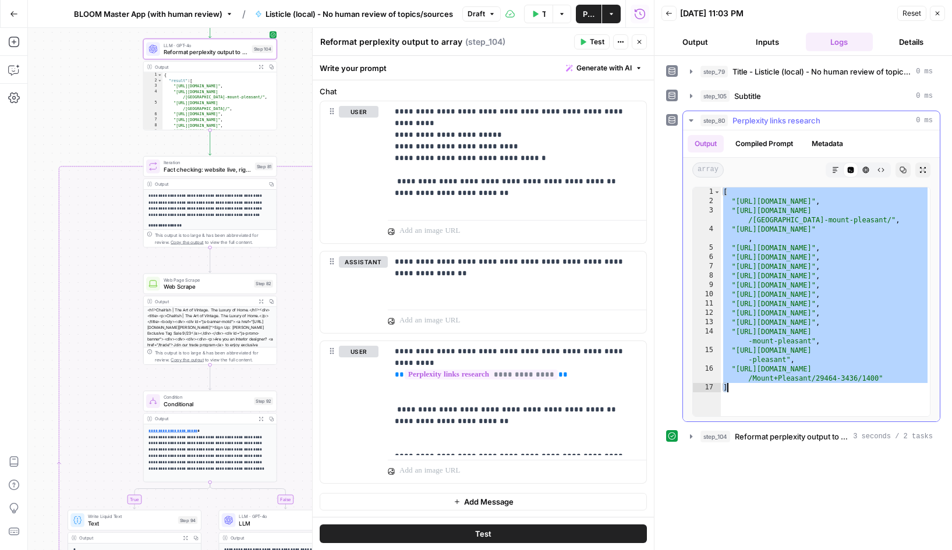
drag, startPoint x: 723, startPoint y: 193, endPoint x: 747, endPoint y: 405, distance: 213.2
click at [747, 405] on div "[ "https://www.stuckeyfurniture.com/" , "https://www.serendipitylabs.com/us/sc …" at bounding box center [825, 310] width 209 height 247
type textarea "**********"
click at [689, 119] on icon "button" at bounding box center [690, 120] width 9 height 9
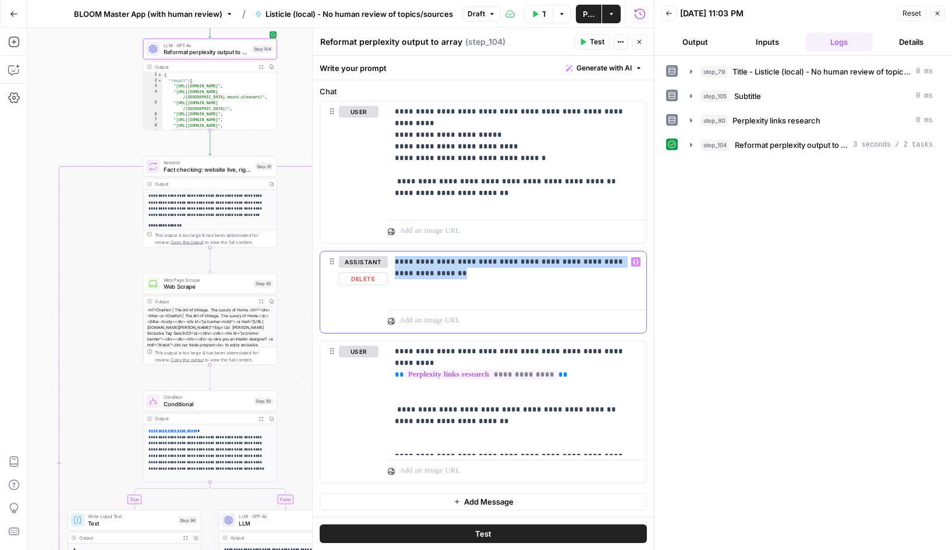
drag, startPoint x: 491, startPoint y: 279, endPoint x: 392, endPoint y: 257, distance: 100.7
click at [392, 257] on div "**********" at bounding box center [517, 278] width 258 height 54
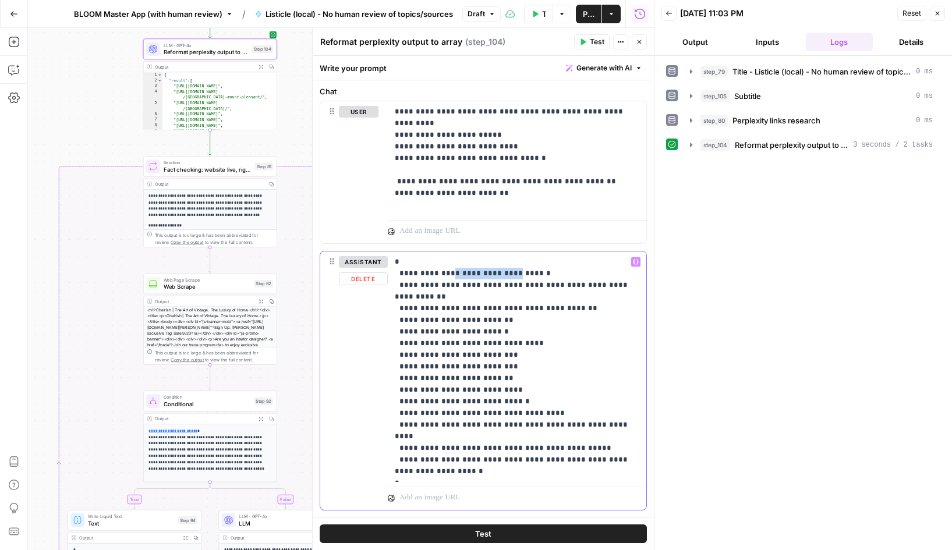
drag, startPoint x: 506, startPoint y: 273, endPoint x: 449, endPoint y: 272, distance: 57.0
click at [449, 272] on p "**********" at bounding box center [517, 366] width 244 height 221
click at [477, 286] on p "**********" at bounding box center [517, 366] width 244 height 221
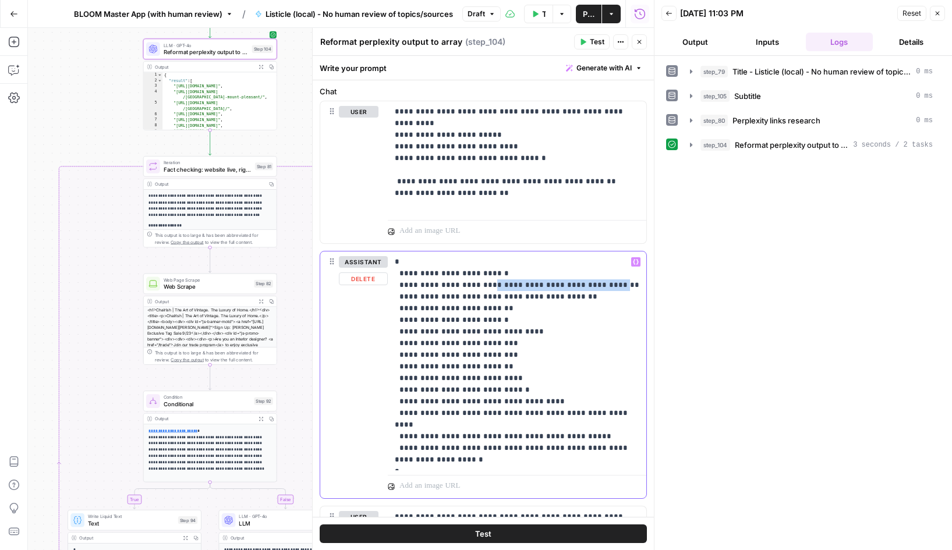
drag, startPoint x: 613, startPoint y: 286, endPoint x: 491, endPoint y: 283, distance: 122.3
click at [491, 283] on p "**********" at bounding box center [517, 361] width 244 height 210
drag, startPoint x: 563, startPoint y: 295, endPoint x: 482, endPoint y: 295, distance: 80.9
click at [482, 295] on p "**********" at bounding box center [517, 361] width 244 height 210
click at [456, 297] on p "**********" at bounding box center [517, 361] width 244 height 210
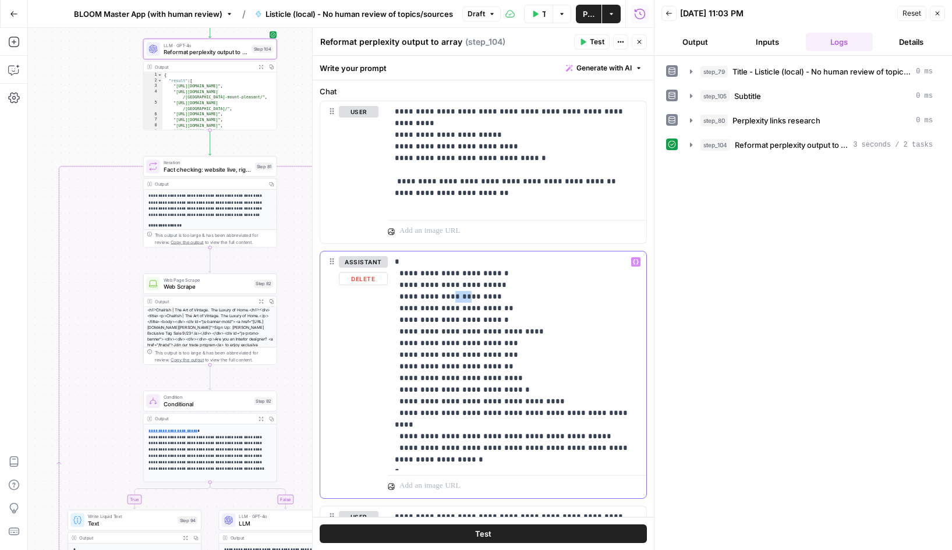
click at [456, 297] on p "**********" at bounding box center [517, 361] width 244 height 210
click at [514, 297] on p "**********" at bounding box center [517, 361] width 244 height 210
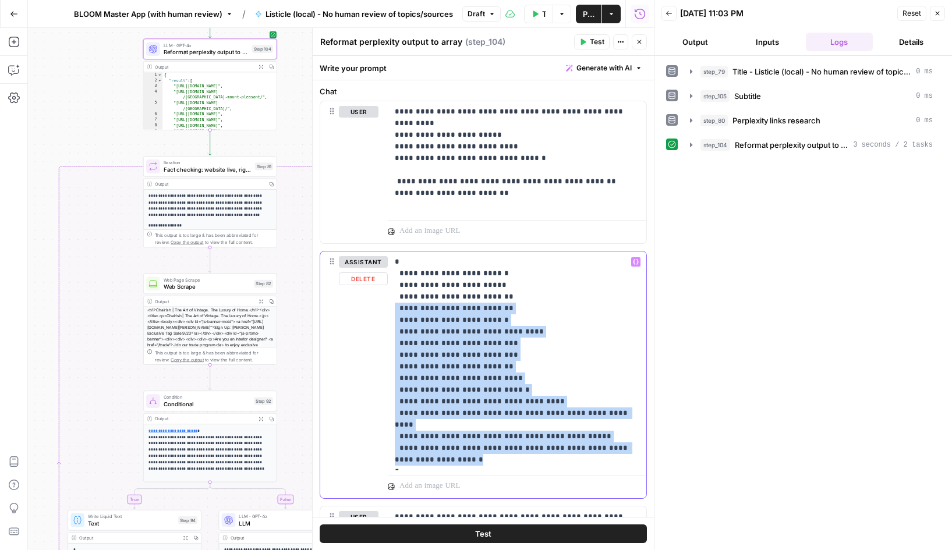
drag, startPoint x: 394, startPoint y: 307, endPoint x: 607, endPoint y: 453, distance: 258.3
click at [607, 453] on p "**********" at bounding box center [517, 361] width 244 height 210
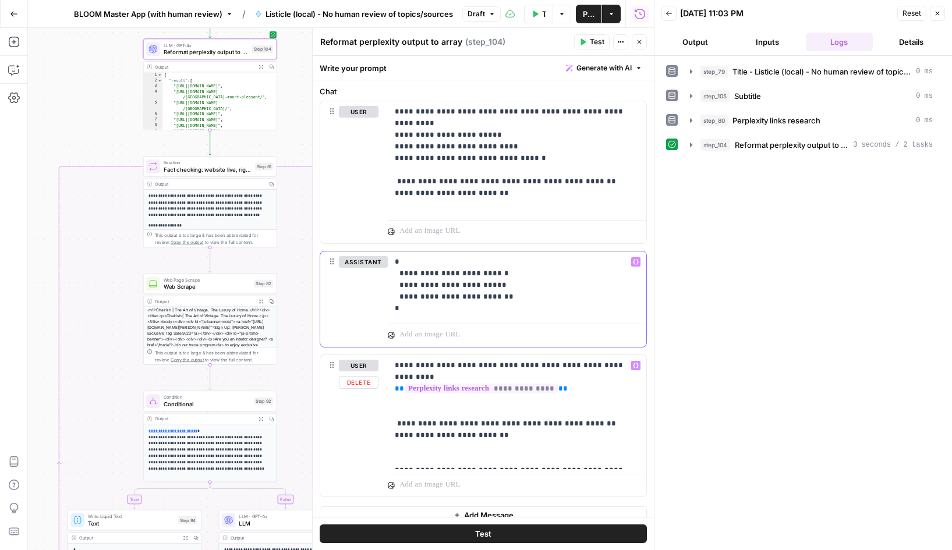
scroll to position [624, 0]
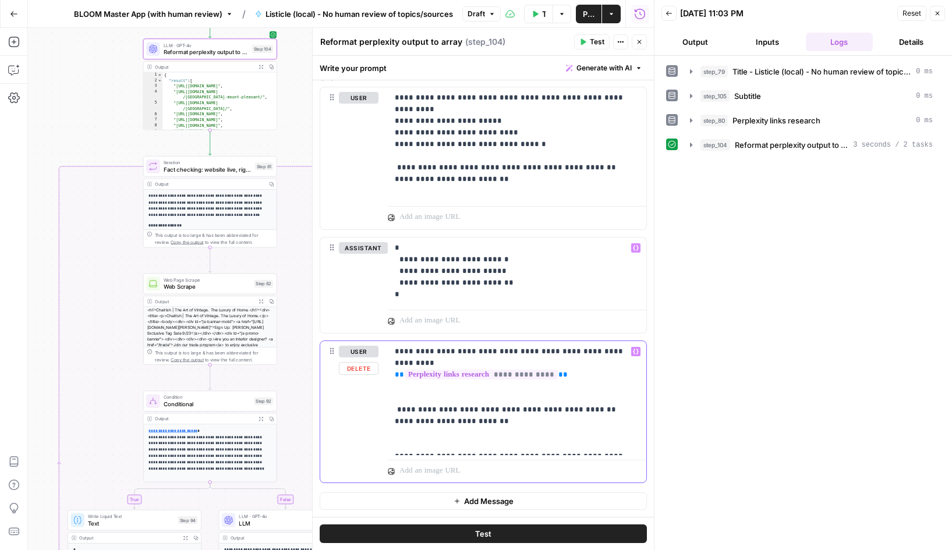
click at [509, 413] on p "**********" at bounding box center [517, 398] width 244 height 105
click at [594, 46] on span "Test" at bounding box center [597, 42] width 15 height 10
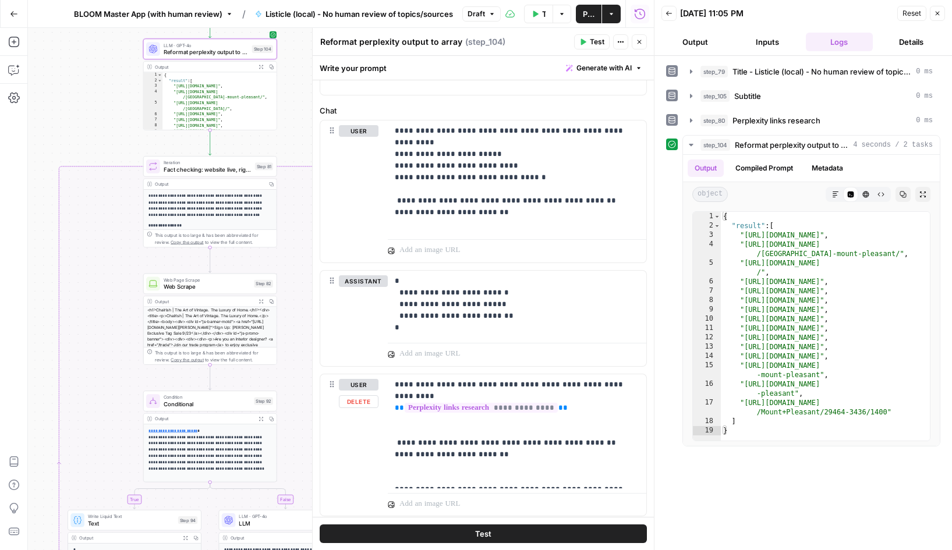
scroll to position [577, 0]
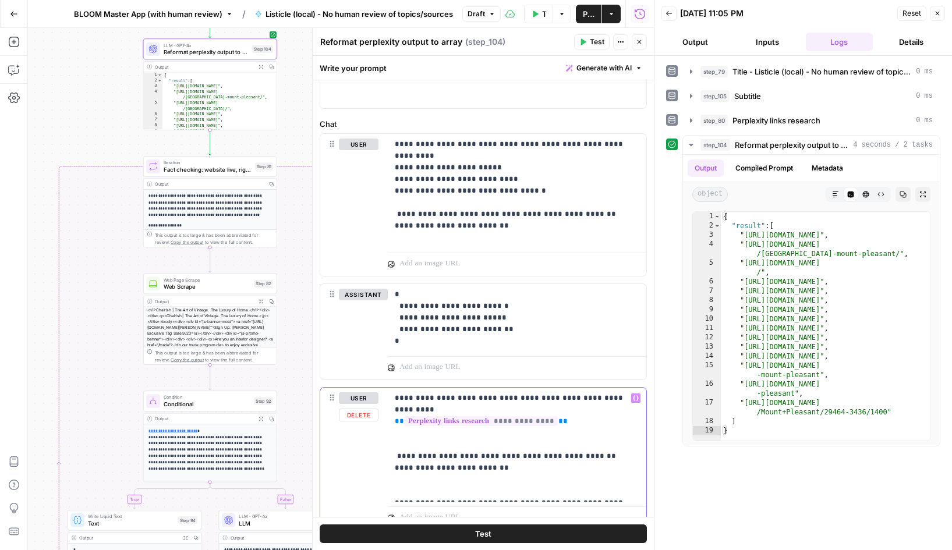
click at [483, 393] on p "**********" at bounding box center [517, 444] width 244 height 105
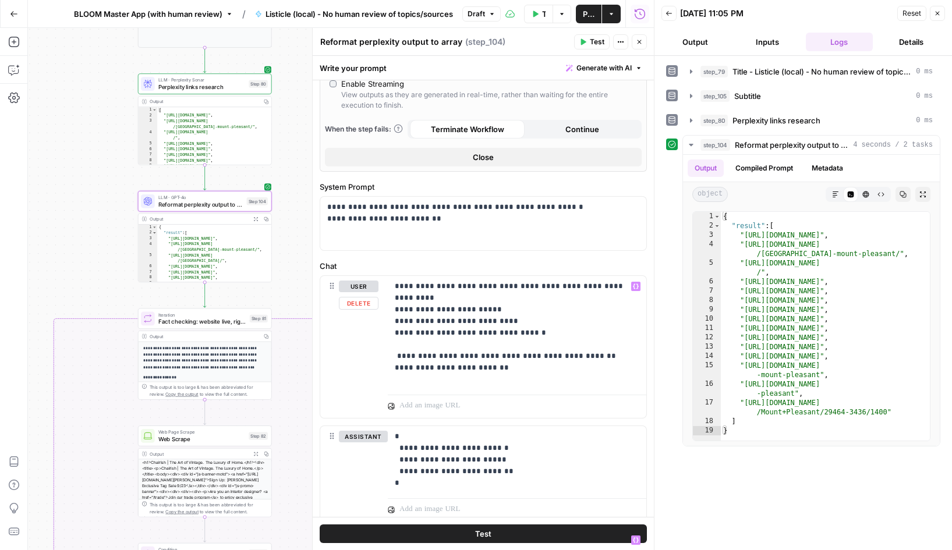
scroll to position [439, 0]
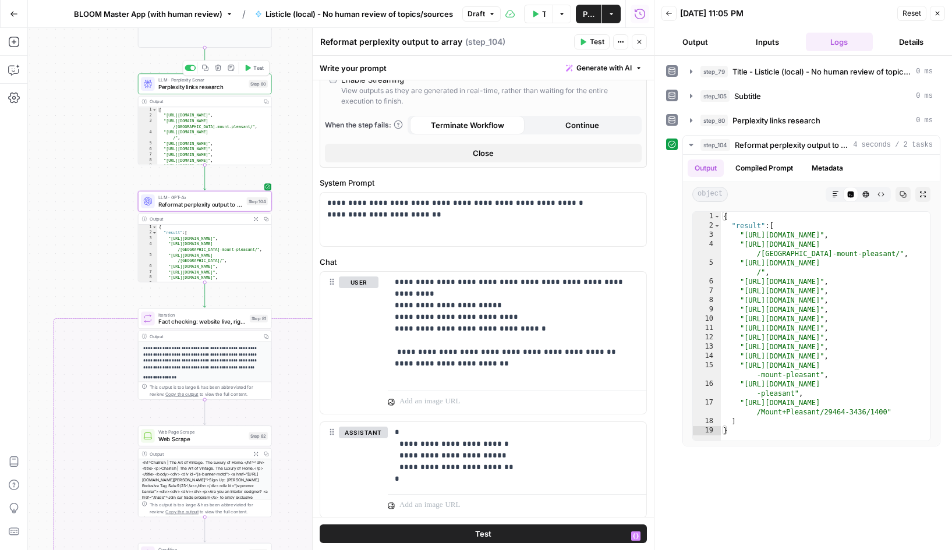
click at [205, 84] on span "Perplexity links research" at bounding box center [201, 87] width 87 height 9
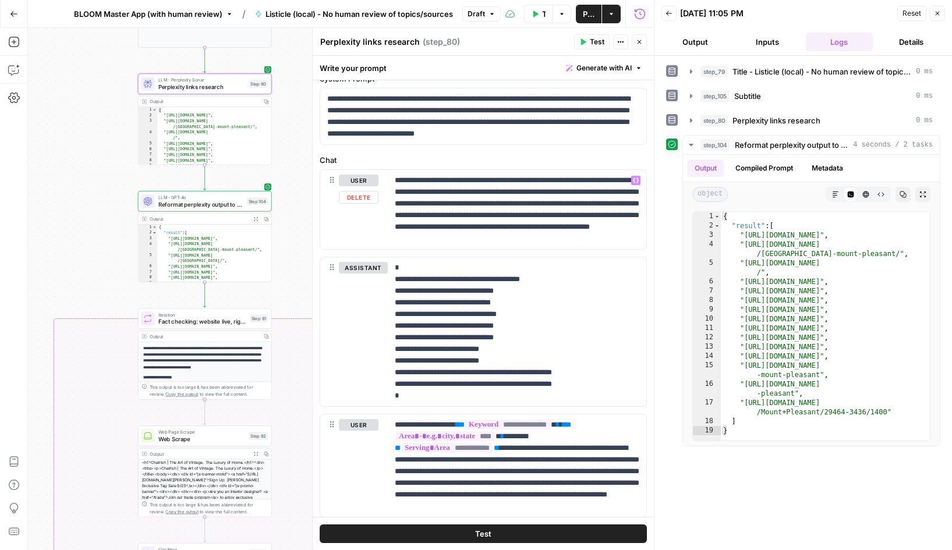
scroll to position [80, 0]
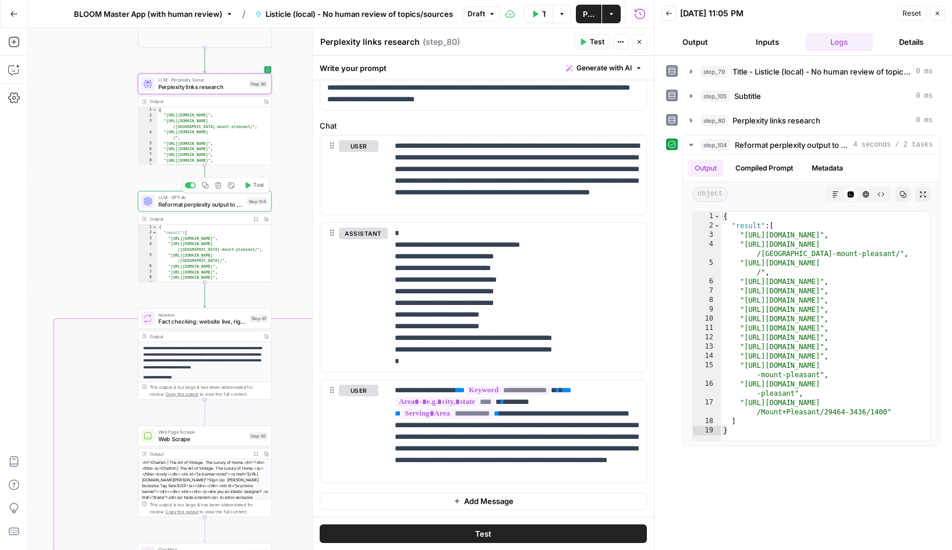
click at [192, 187] on div at bounding box center [192, 185] width 4 height 4
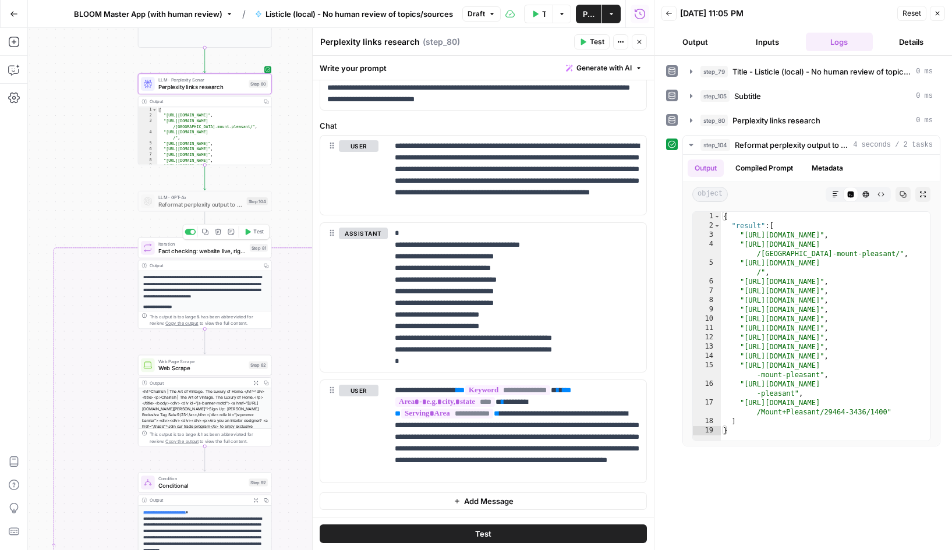
click at [196, 248] on span "Fact checking: website live, right location, established business" at bounding box center [202, 251] width 88 height 9
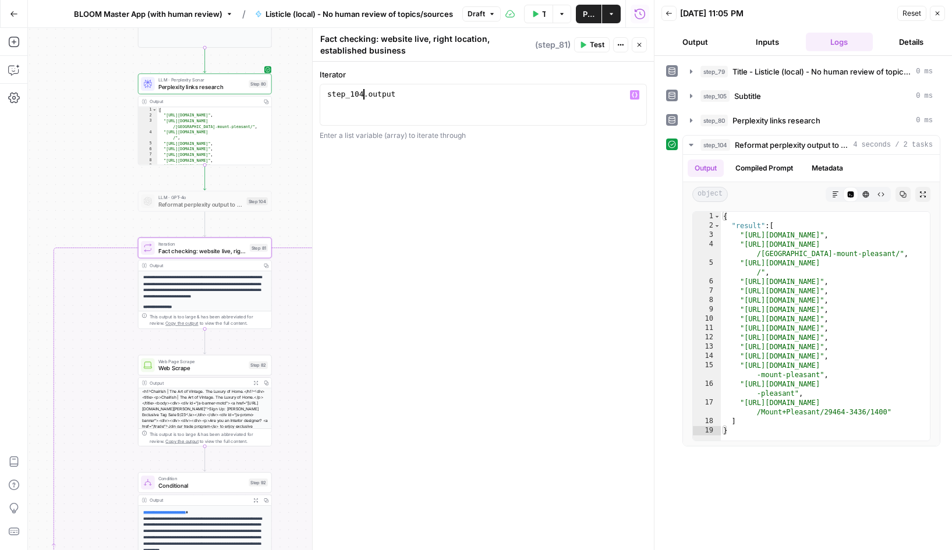
click at [361, 93] on div "step_104 . output" at bounding box center [483, 115] width 317 height 52
type textarea "**********"
click at [451, 215] on div "**********" at bounding box center [483, 306] width 341 height 488
click at [214, 81] on span "LLM · Perplexity Sonar" at bounding box center [201, 80] width 87 height 7
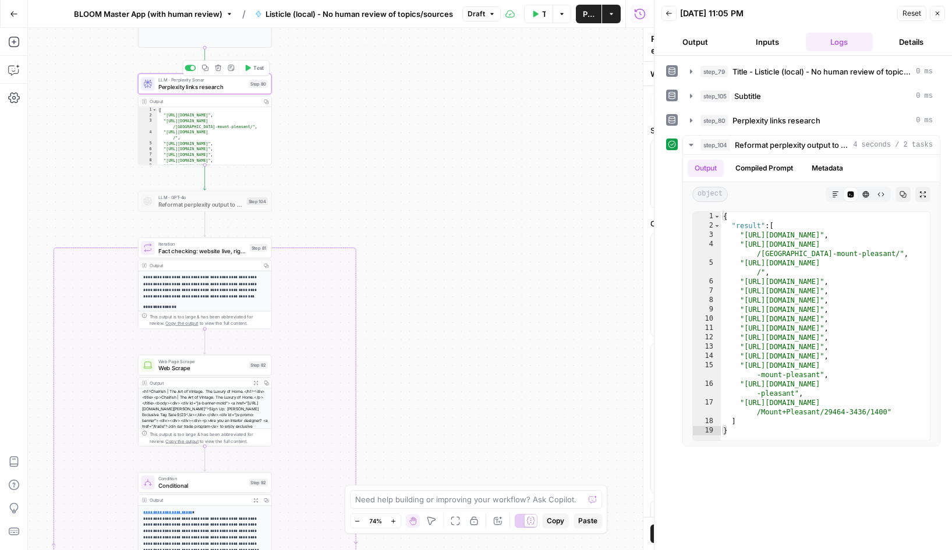
type textarea "Perplexity links research"
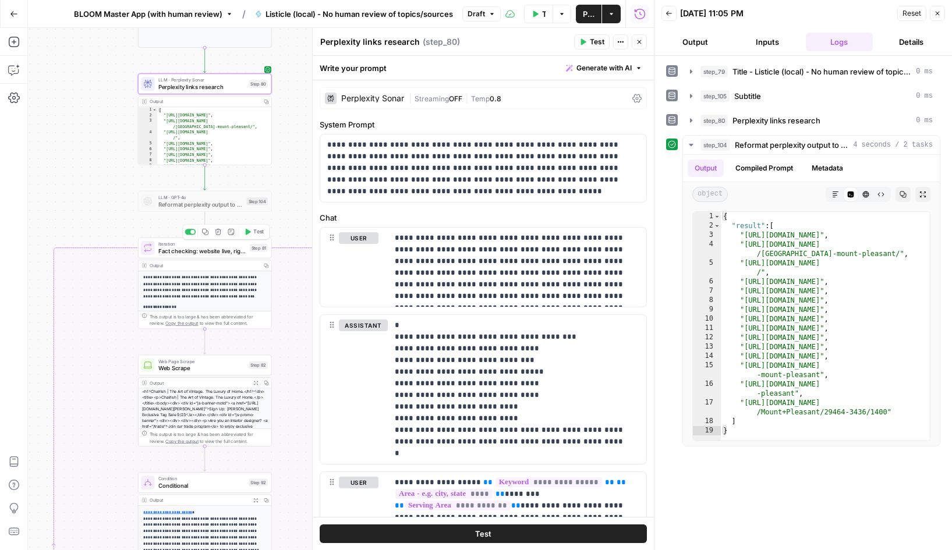
click at [212, 249] on span "Fact checking: website live, right location, established business" at bounding box center [202, 251] width 88 height 9
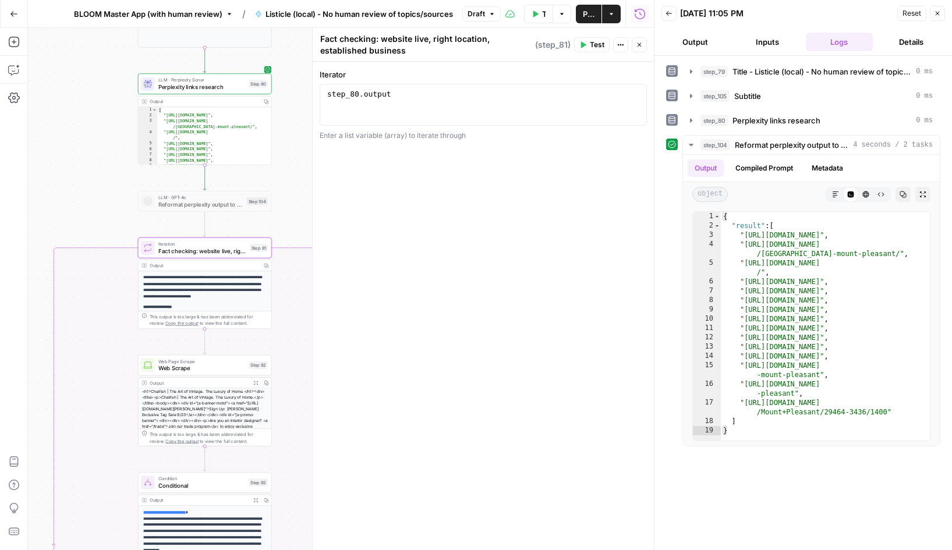
click at [591, 45] on span "Test" at bounding box center [597, 45] width 15 height 10
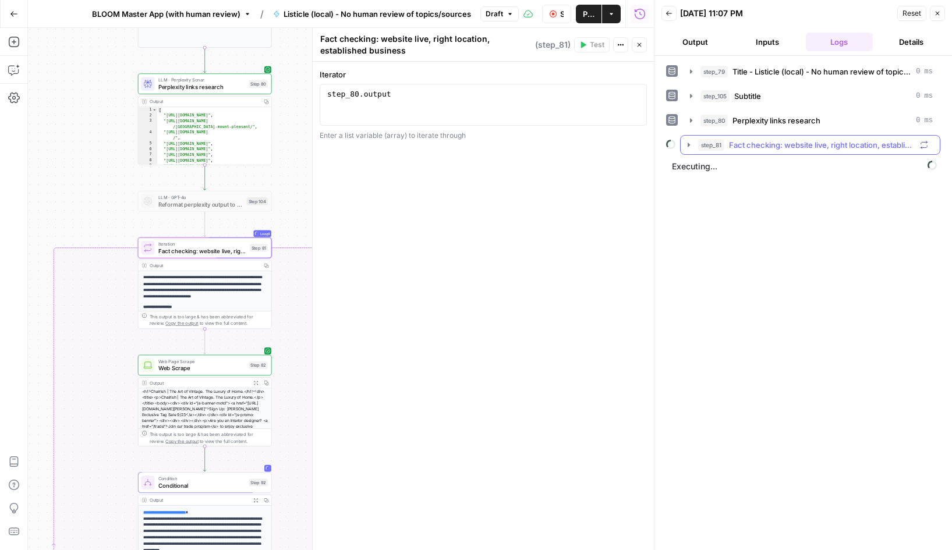
click at [689, 145] on icon "button" at bounding box center [688, 145] width 2 height 4
click at [715, 169] on icon "button" at bounding box center [715, 169] width 2 height 4
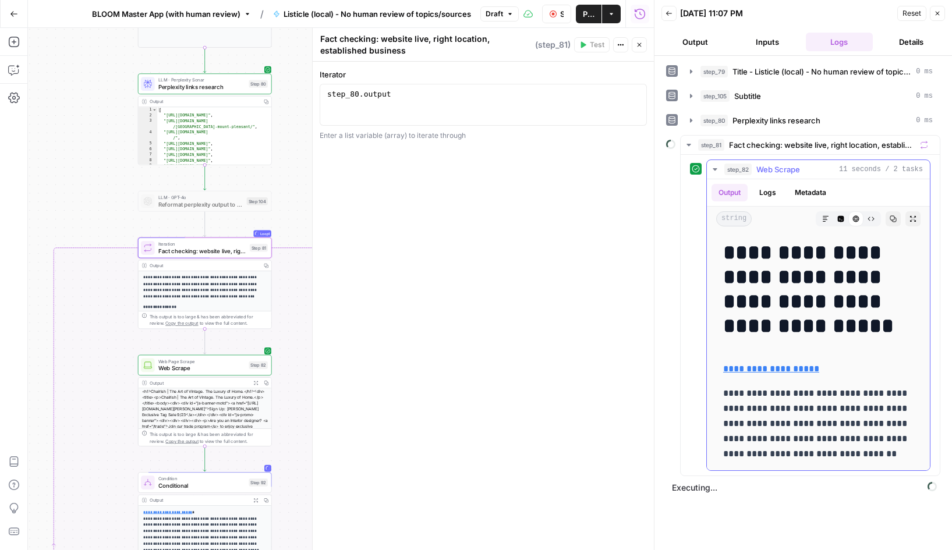
click at [715, 169] on icon "button" at bounding box center [714, 169] width 4 height 2
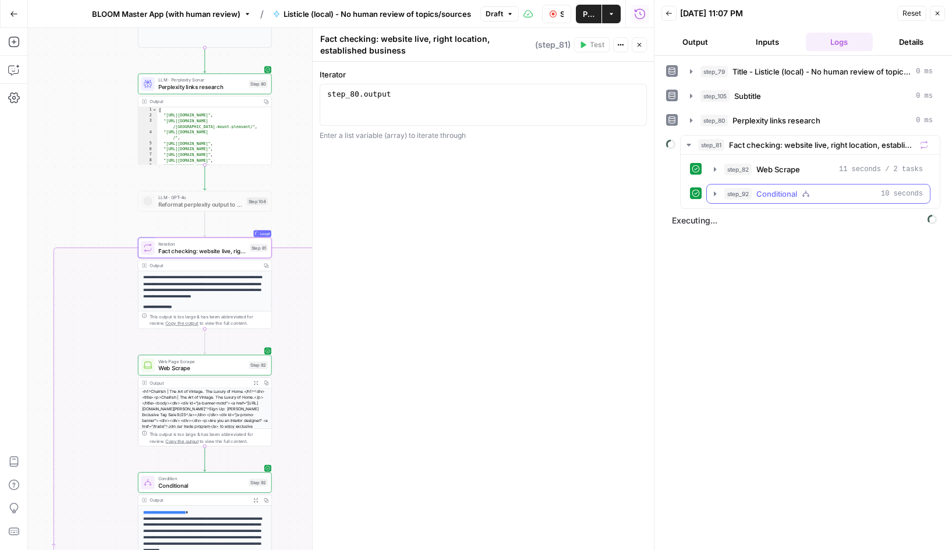
click at [716, 192] on icon "button" at bounding box center [714, 193] width 9 height 9
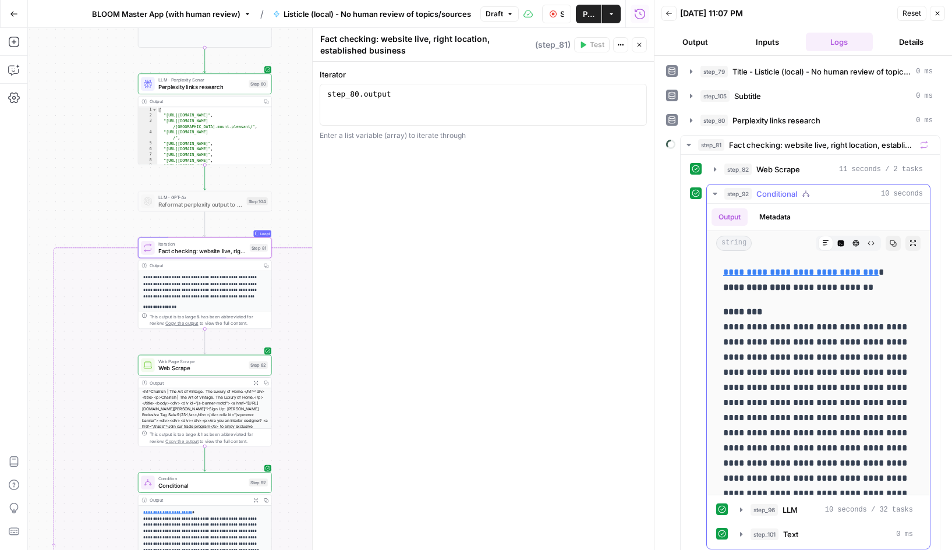
click at [716, 192] on icon "button" at bounding box center [714, 193] width 9 height 9
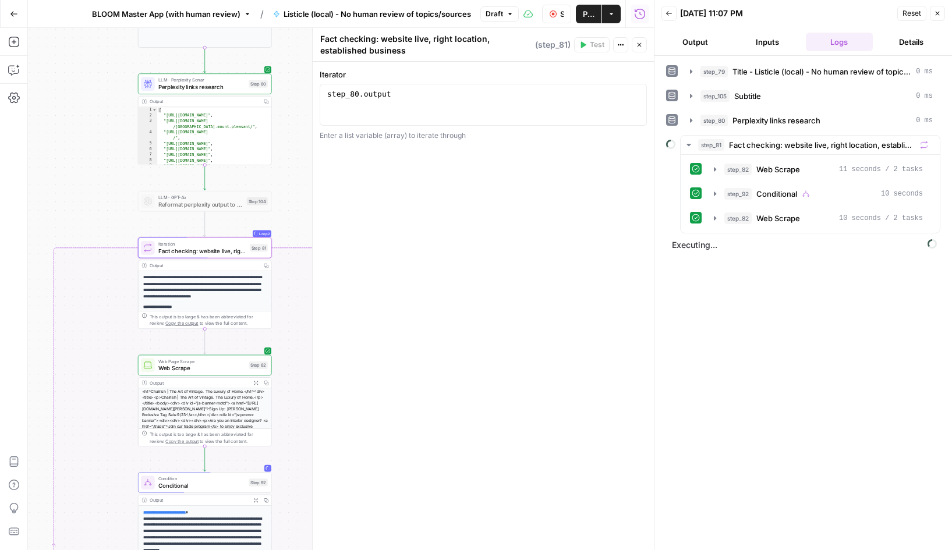
click at [548, 14] on button "Stop Run" at bounding box center [556, 14] width 29 height 19
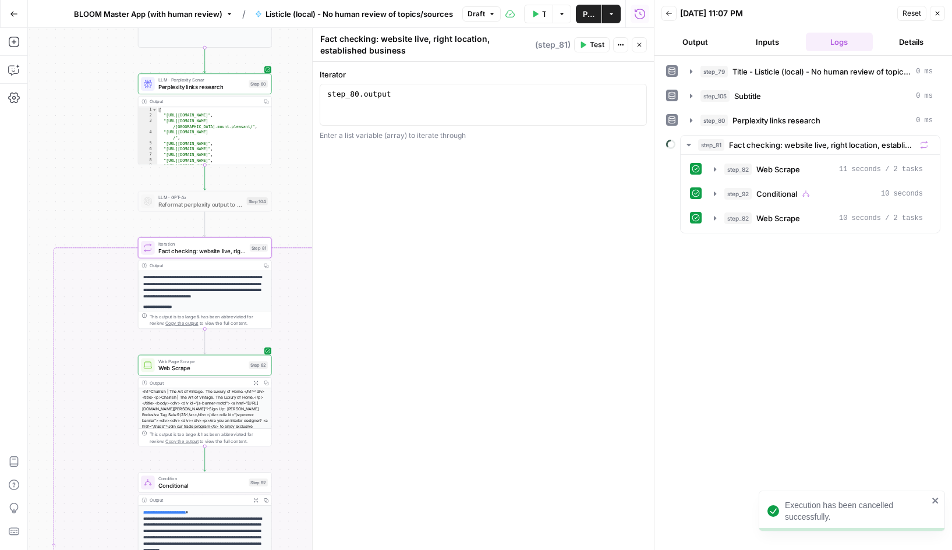
click at [485, 13] on button "Draft" at bounding box center [481, 13] width 38 height 15
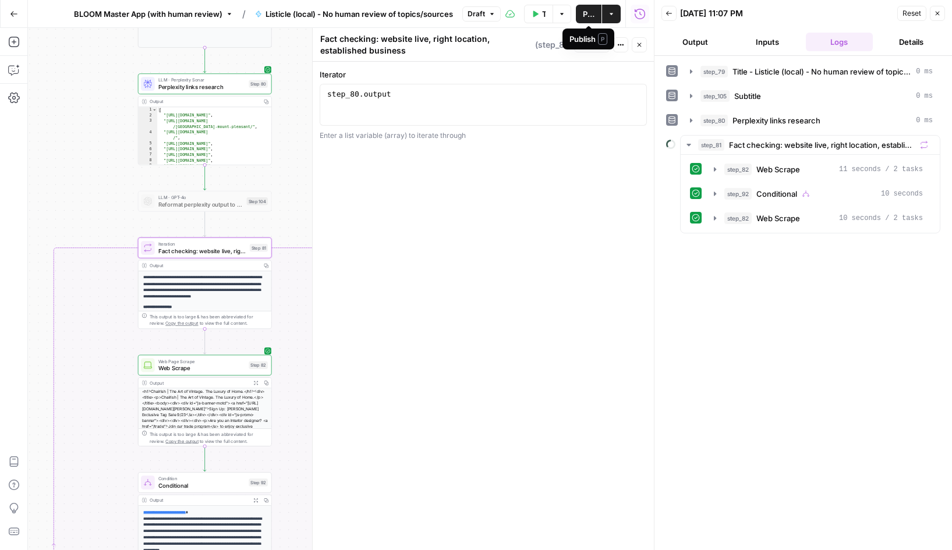
click at [584, 15] on span "Publish" at bounding box center [589, 14] width 12 height 12
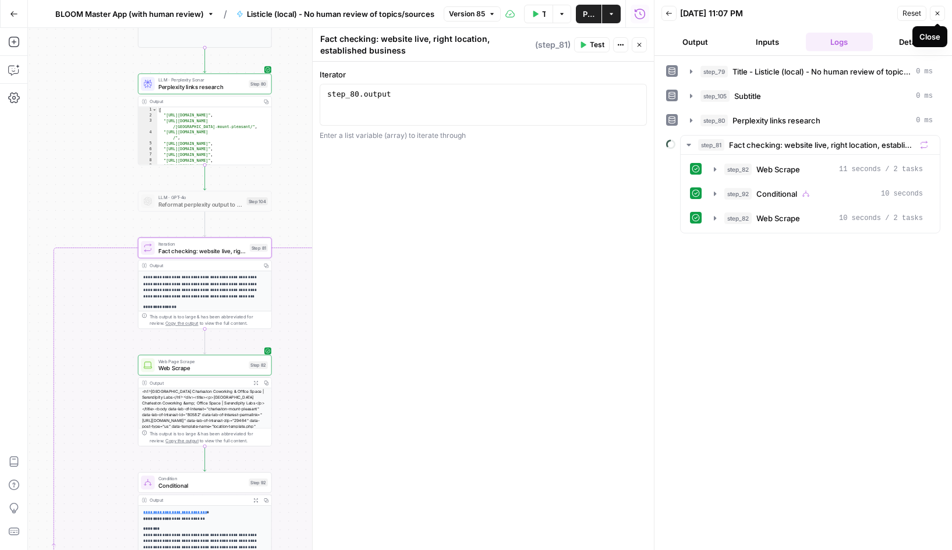
click at [938, 13] on icon "button" at bounding box center [937, 13] width 7 height 7
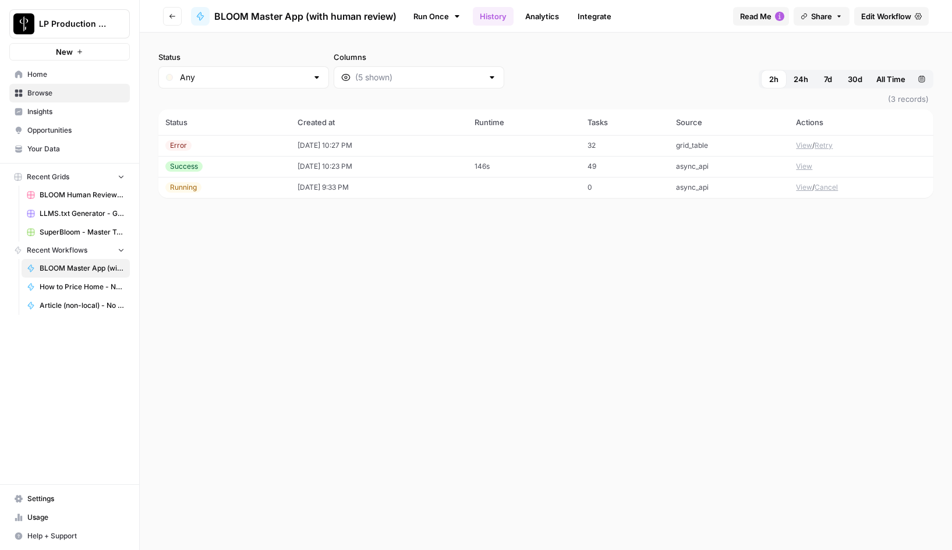
click at [806, 142] on button "View" at bounding box center [804, 145] width 16 height 10
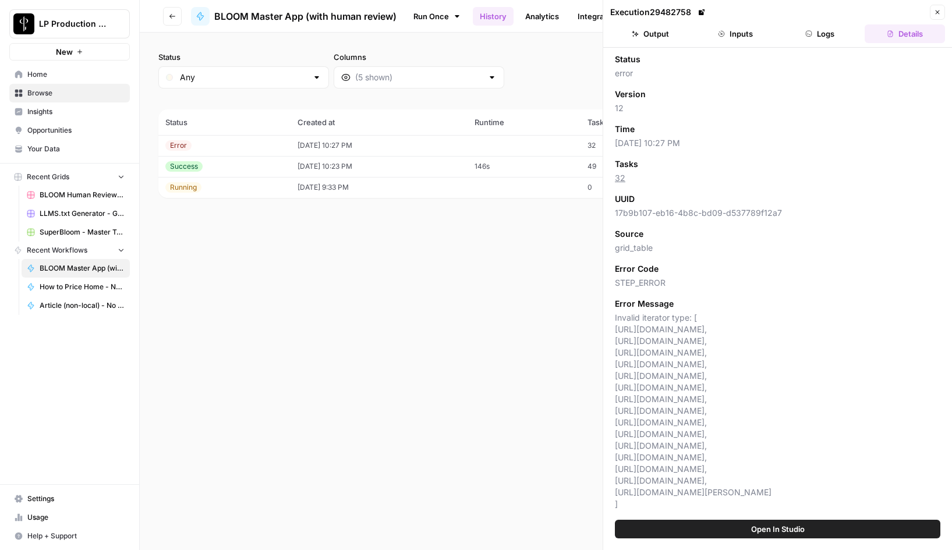
click at [935, 11] on icon "button" at bounding box center [937, 12] width 7 height 7
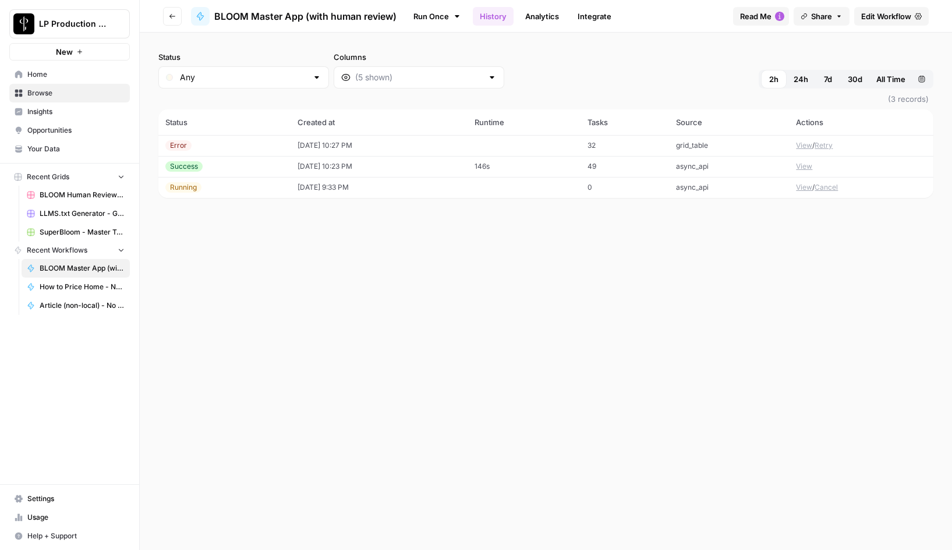
click at [799, 80] on span "24h" at bounding box center [800, 79] width 15 height 12
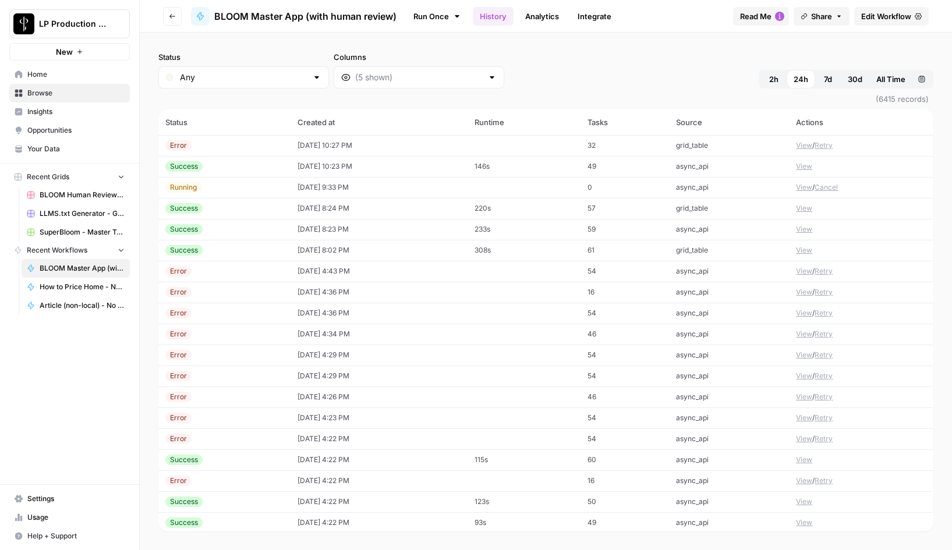
click at [772, 77] on span "2h" at bounding box center [773, 79] width 9 height 12
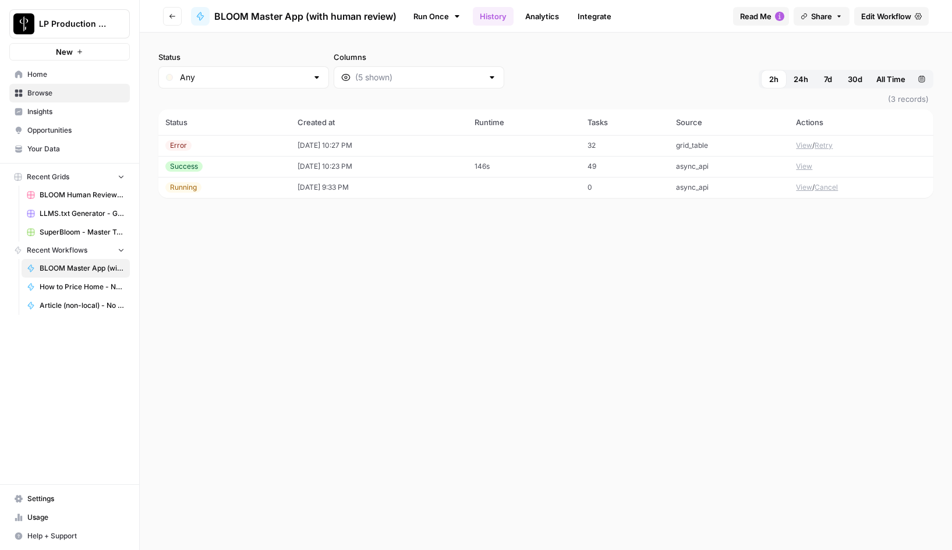
click at [805, 146] on button "View" at bounding box center [804, 145] width 16 height 10
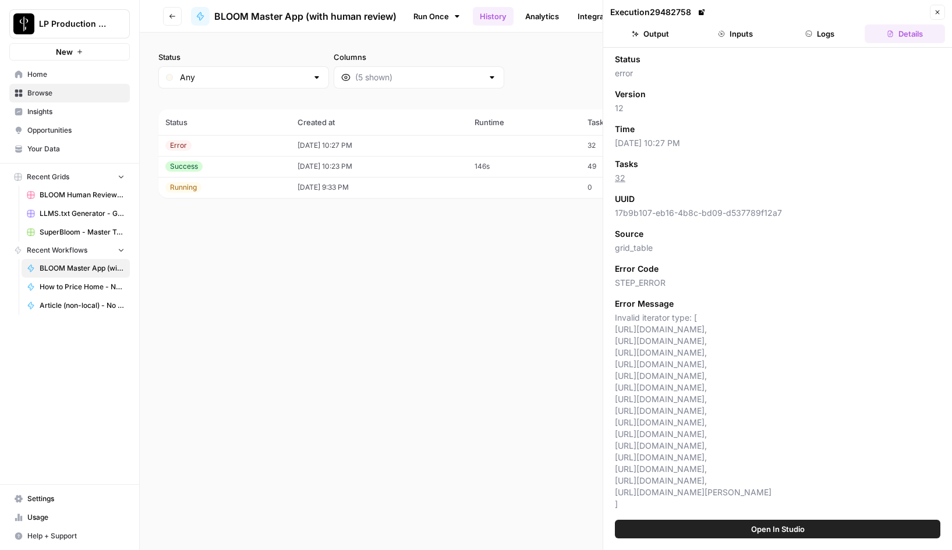
click at [819, 41] on button "Logs" at bounding box center [820, 33] width 80 height 19
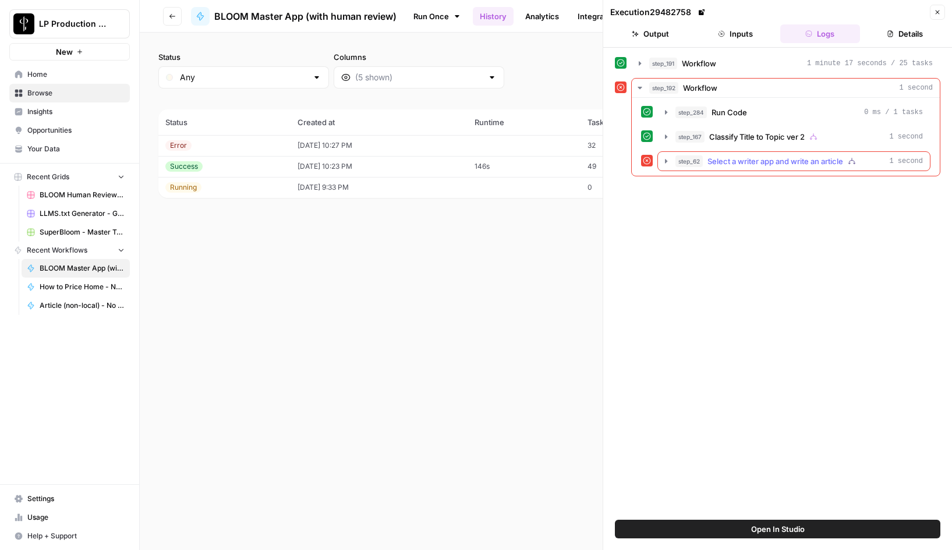
click at [665, 160] on icon "button" at bounding box center [666, 161] width 2 height 4
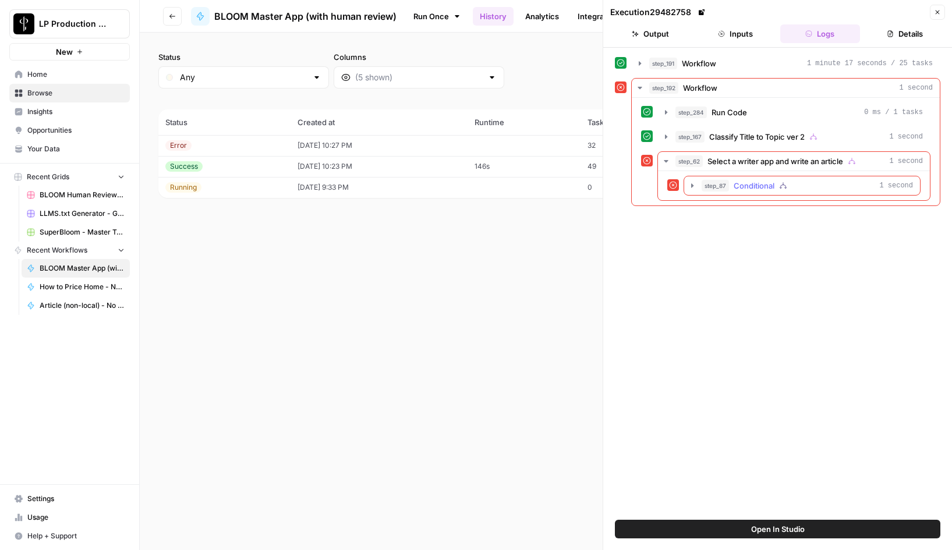
click at [691, 186] on icon "button" at bounding box center [692, 185] width 2 height 4
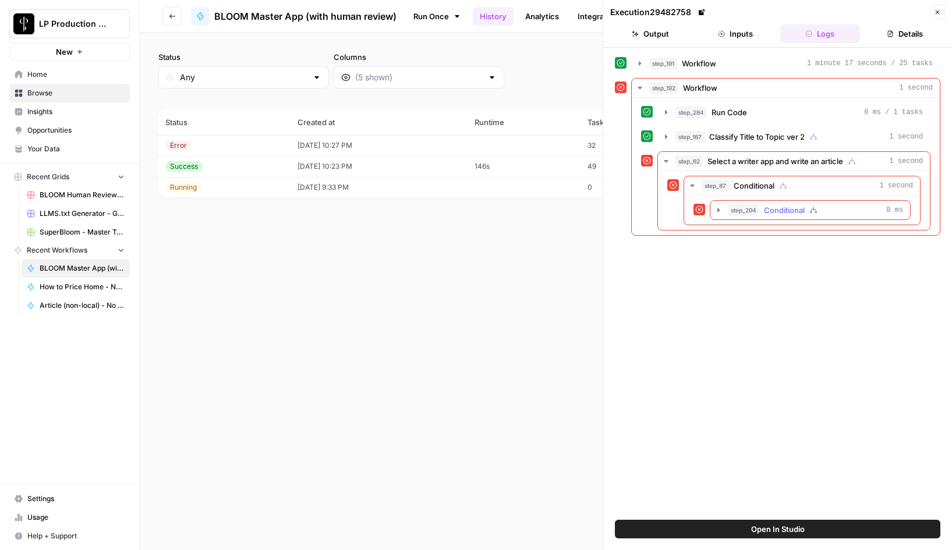
click at [715, 211] on icon "button" at bounding box center [718, 209] width 9 height 9
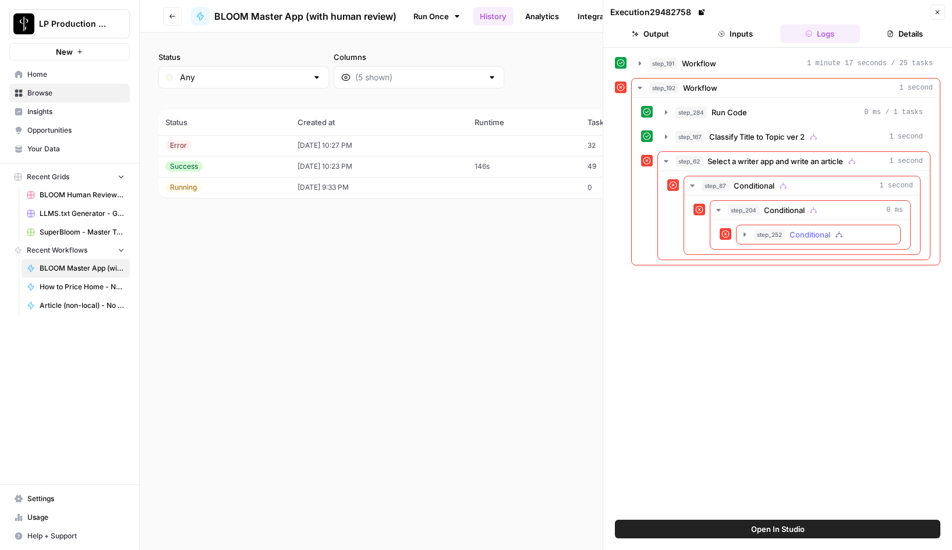
click at [744, 236] on icon "button" at bounding box center [744, 234] width 2 height 4
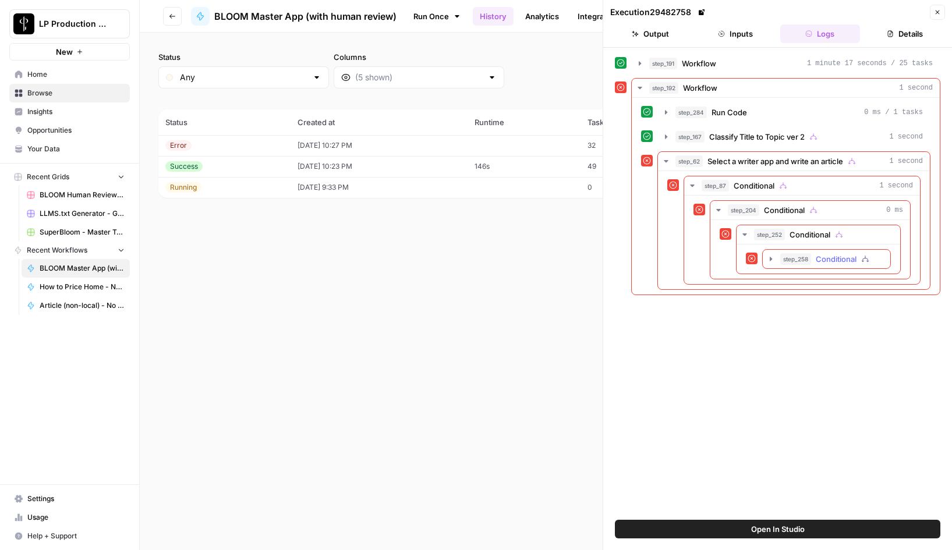
click at [769, 261] on icon "button" at bounding box center [770, 259] width 2 height 4
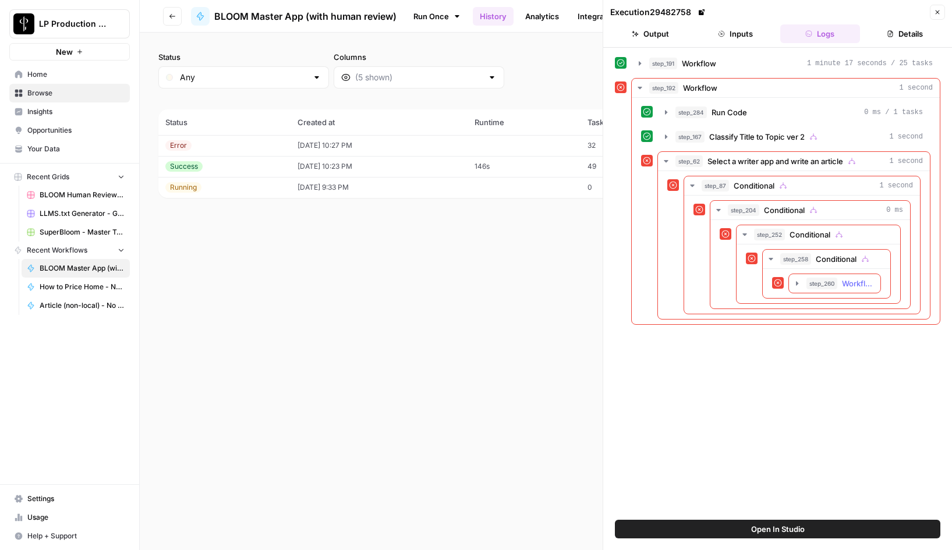
click at [799, 284] on icon "button" at bounding box center [796, 283] width 9 height 9
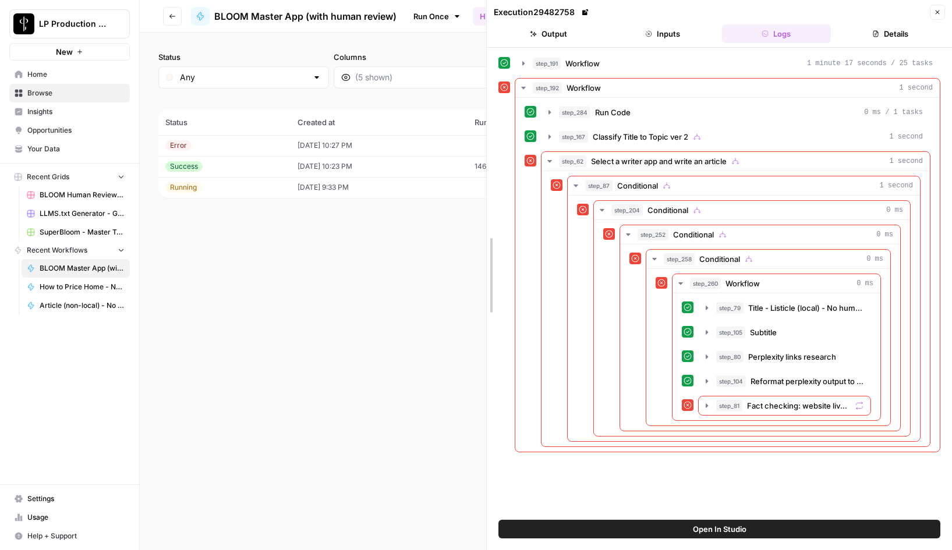
drag, startPoint x: 603, startPoint y: 298, endPoint x: 330, endPoint y: 320, distance: 273.8
click at [330, 320] on body "LP Production Workloads New Home Browse Insights Opportunities Your Data Recent…" at bounding box center [476, 275] width 952 height 550
click at [705, 404] on icon "button" at bounding box center [706, 405] width 9 height 9
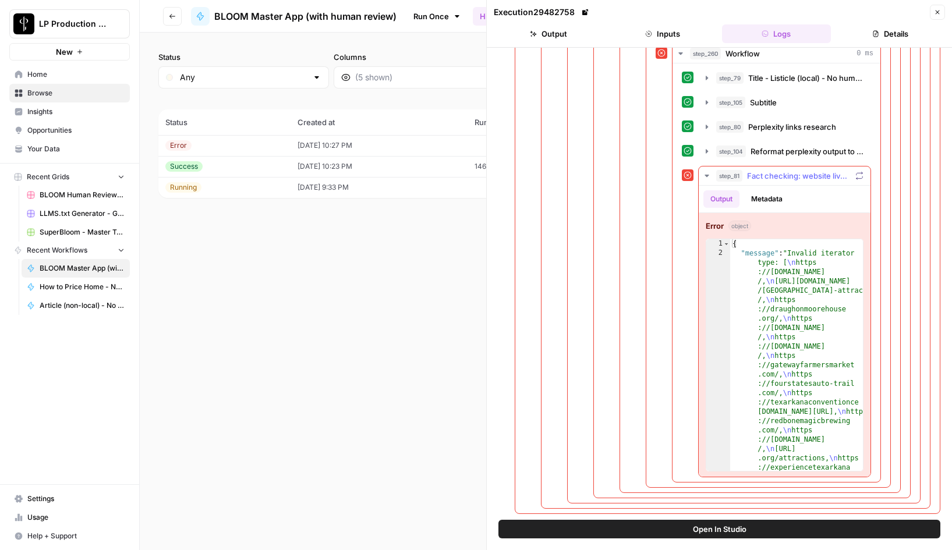
click at [707, 176] on icon "button" at bounding box center [706, 176] width 4 height 2
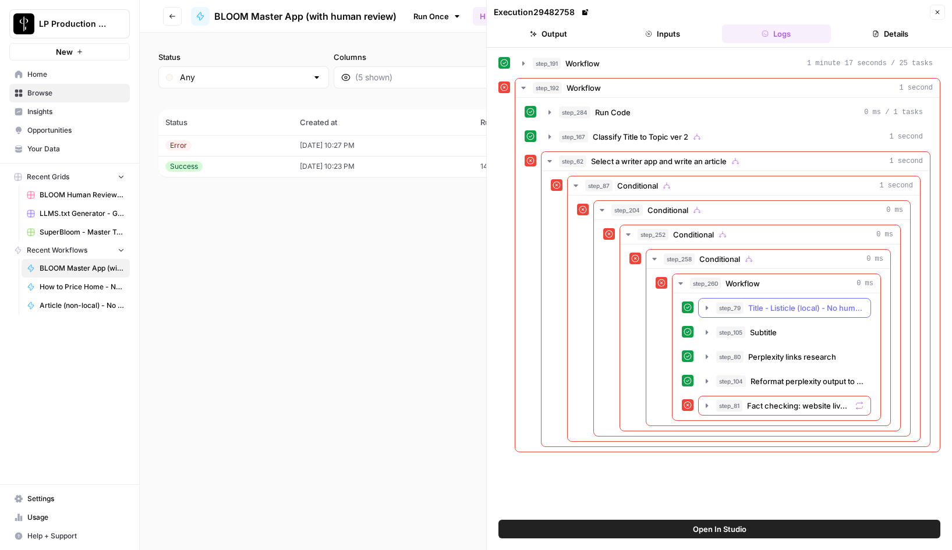
click at [708, 307] on icon "button" at bounding box center [706, 307] width 9 height 9
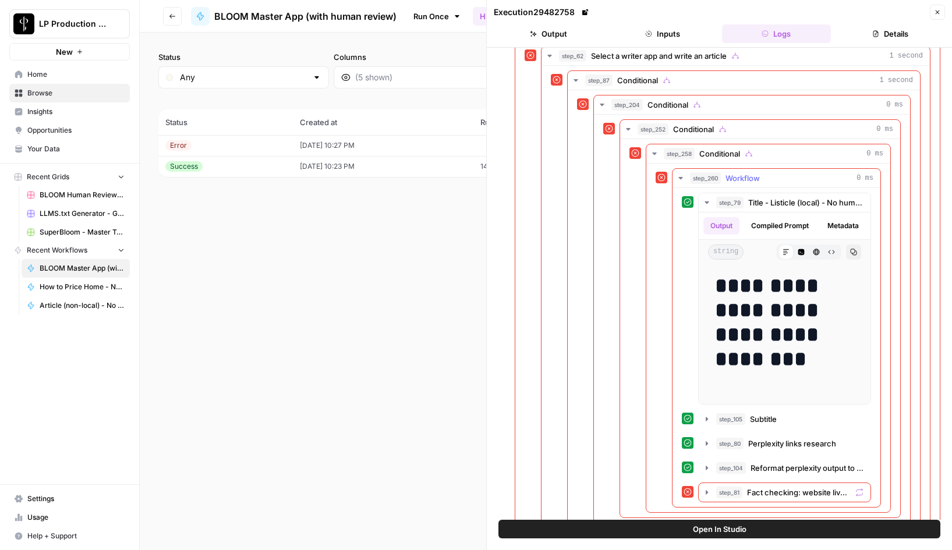
scroll to position [153, 0]
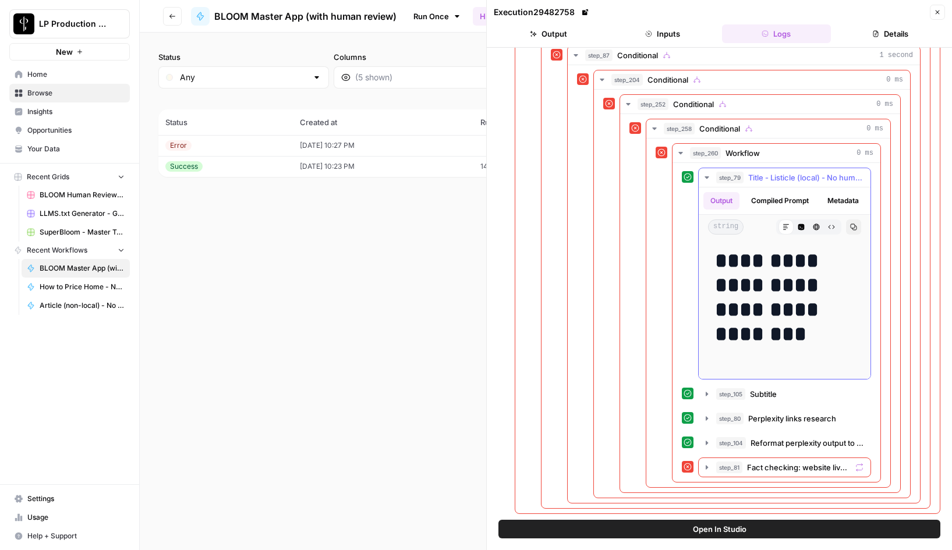
click at [705, 173] on icon "button" at bounding box center [706, 177] width 9 height 9
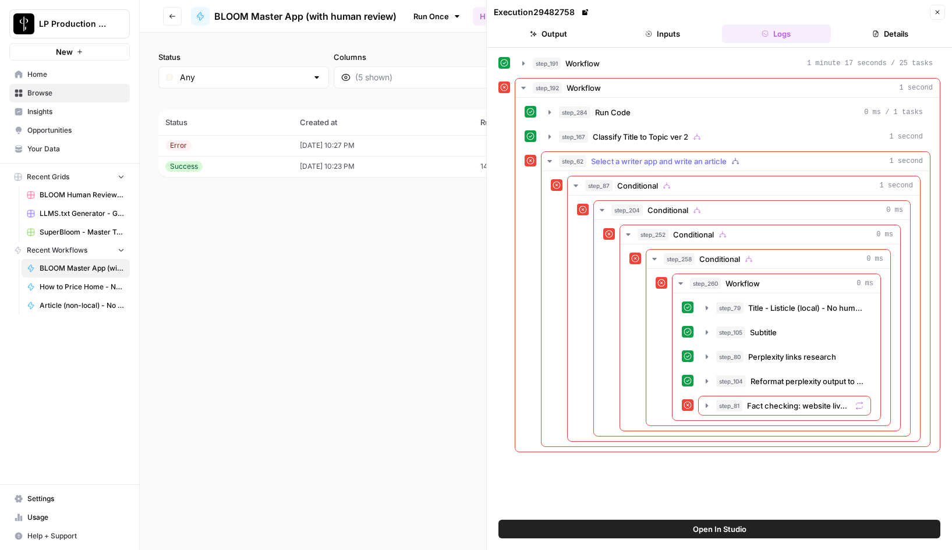
scroll to position [0, 0]
click at [705, 403] on icon "button" at bounding box center [706, 405] width 2 height 4
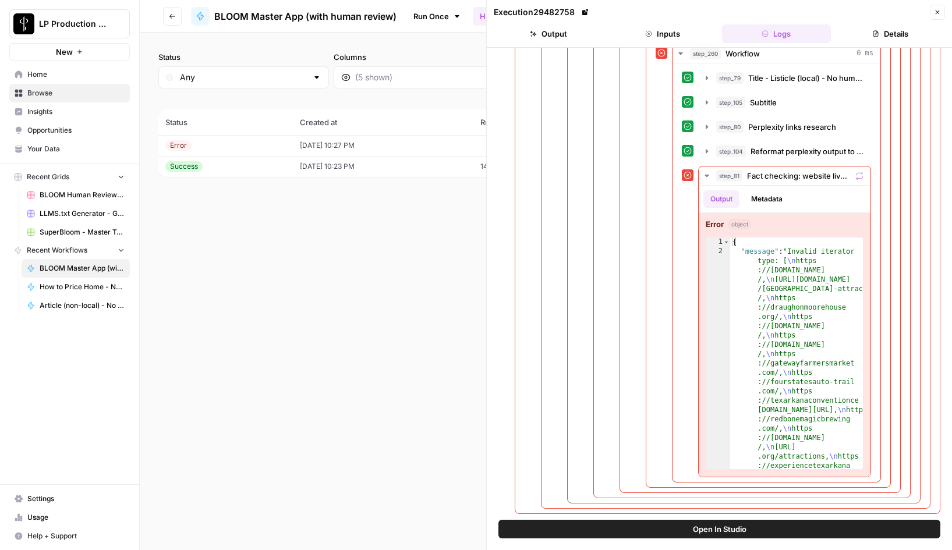
click at [941, 9] on button "Close" at bounding box center [937, 12] width 15 height 15
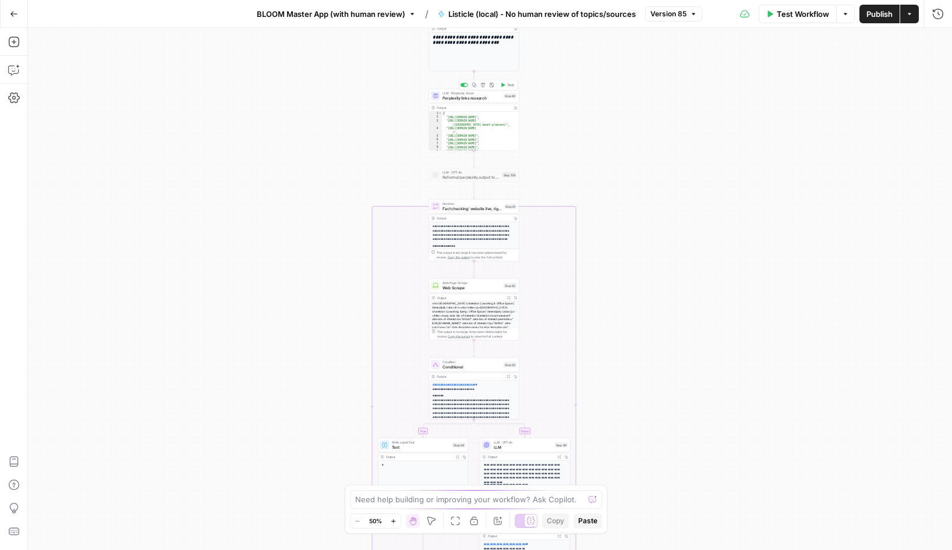
click at [468, 95] on span "Perplexity links research" at bounding box center [471, 98] width 59 height 6
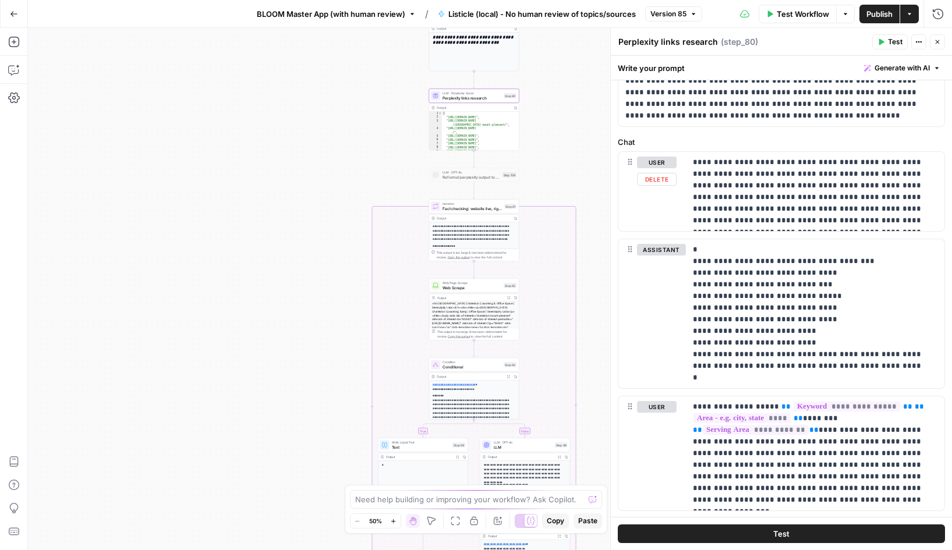
scroll to position [76, 0]
click at [693, 261] on p "**********" at bounding box center [815, 313] width 244 height 140
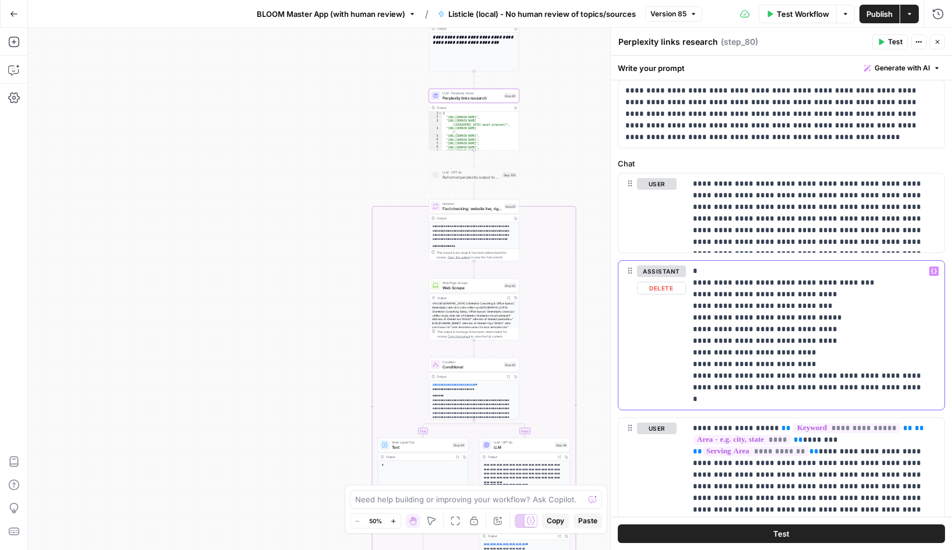
scroll to position [0, 0]
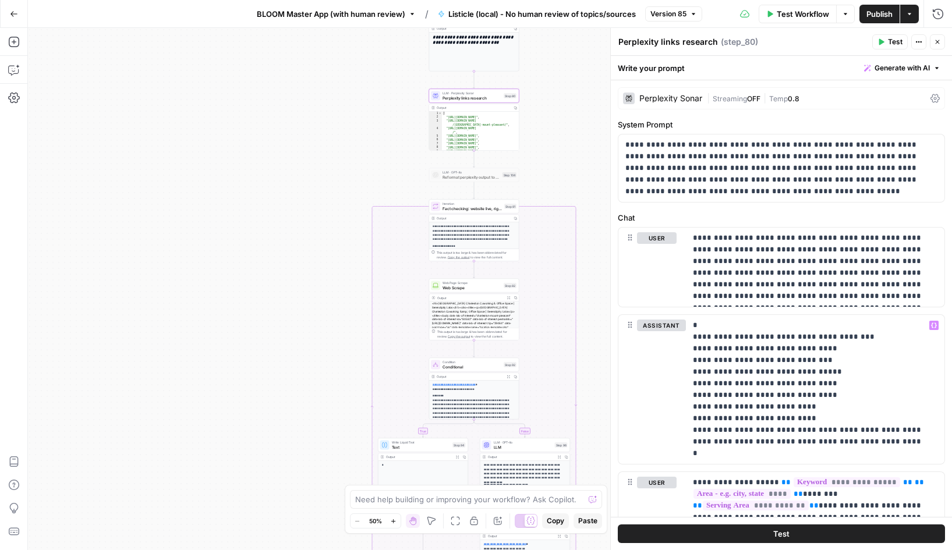
click at [818, 98] on div "| Streaming OFF | Temp 0.8" at bounding box center [816, 98] width 219 height 11
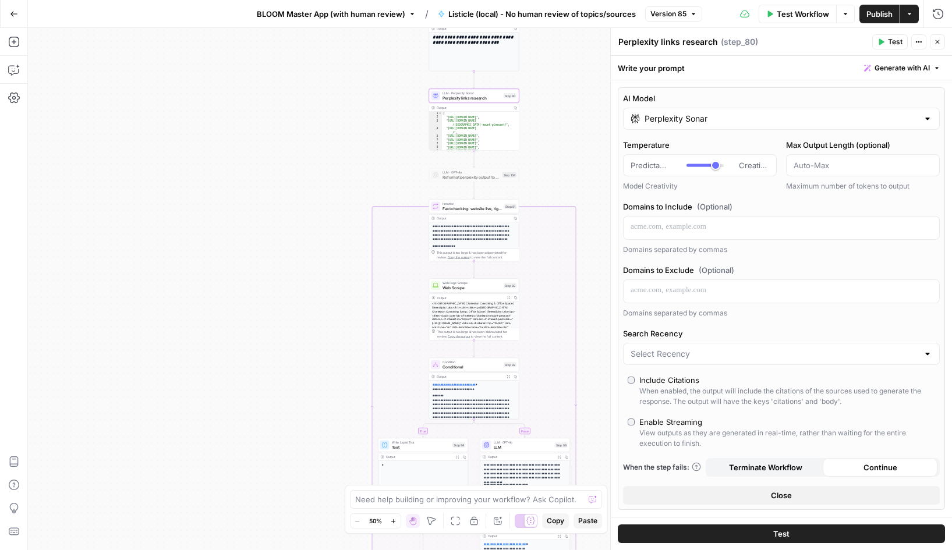
type input "***"
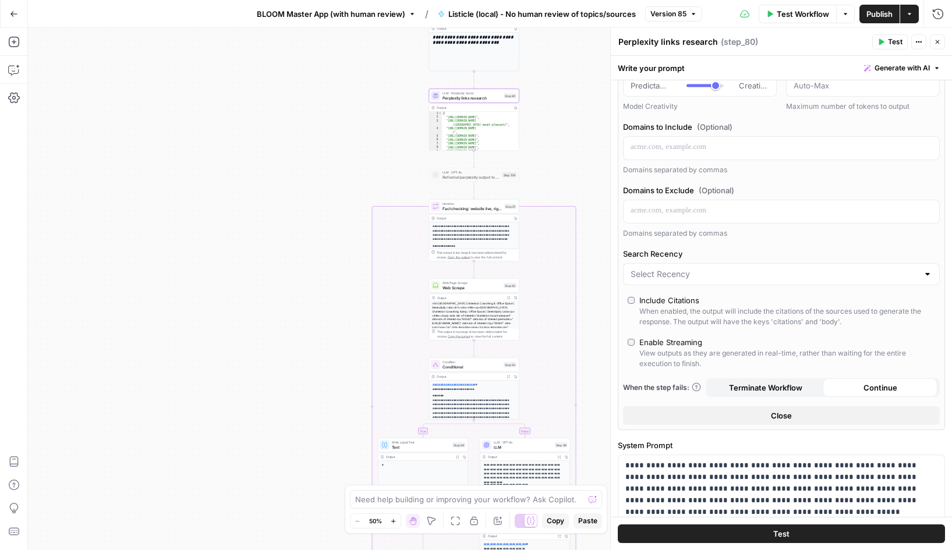
scroll to position [83, 0]
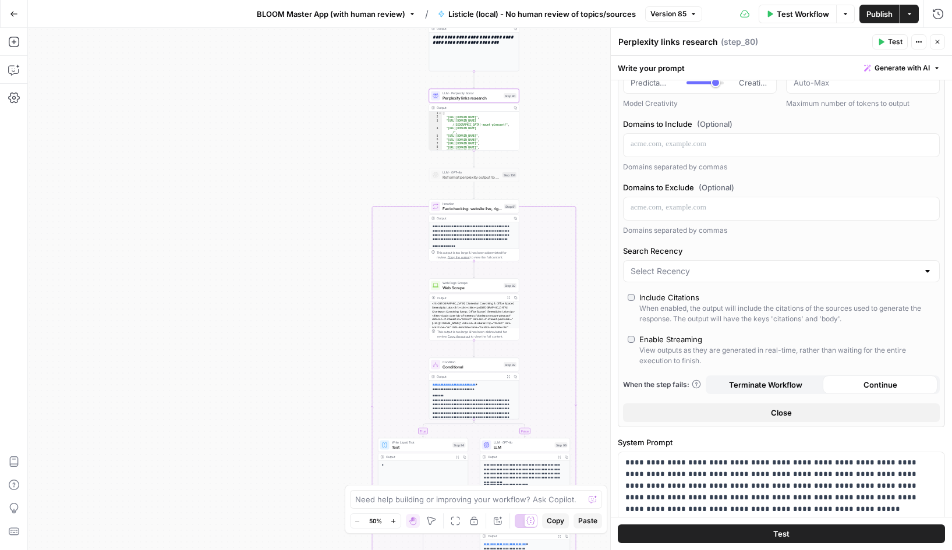
click at [786, 411] on span "Close" at bounding box center [781, 413] width 21 height 12
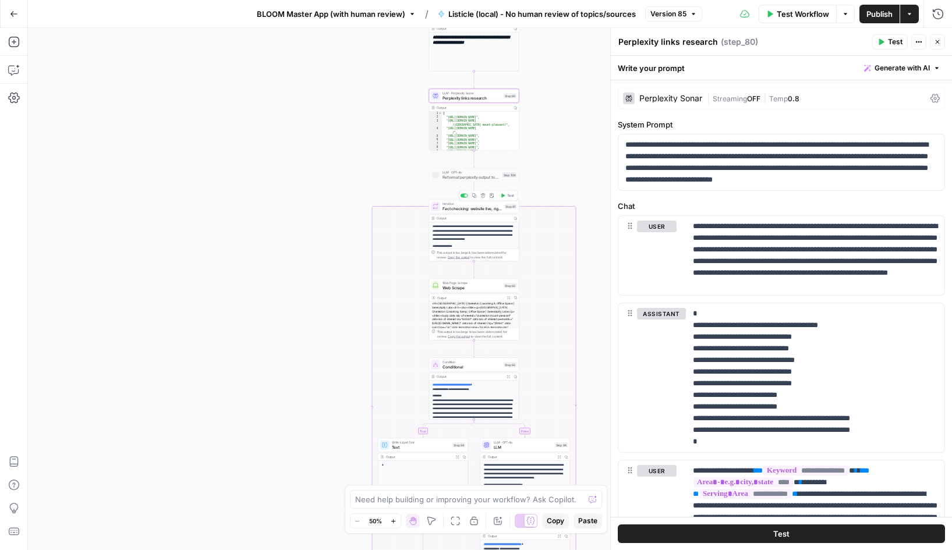
click at [463, 206] on span "Fact checking: website live, right location, established business" at bounding box center [471, 208] width 59 height 6
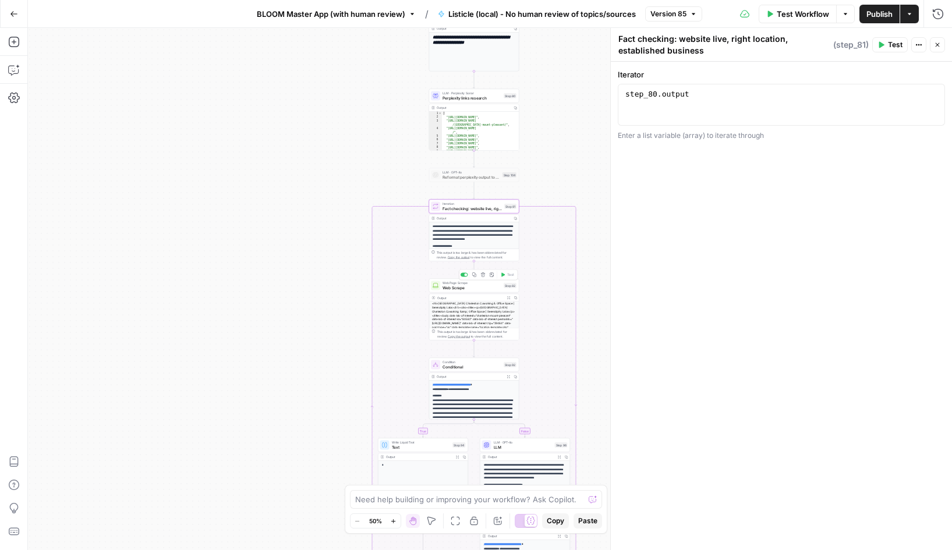
click at [461, 286] on span "Web Scrape" at bounding box center [471, 288] width 59 height 6
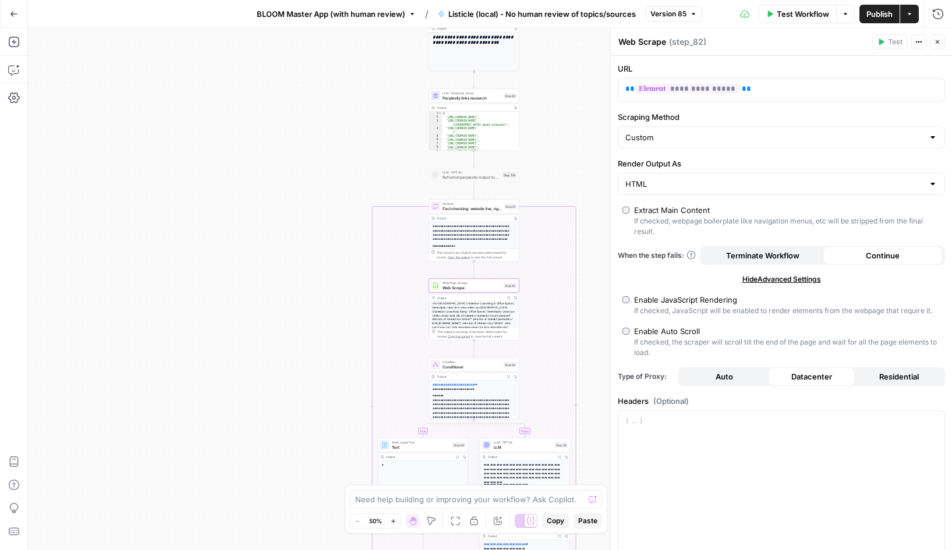
click at [895, 257] on span "Continue" at bounding box center [883, 256] width 34 height 12
click at [468, 361] on span "Condition" at bounding box center [471, 362] width 59 height 5
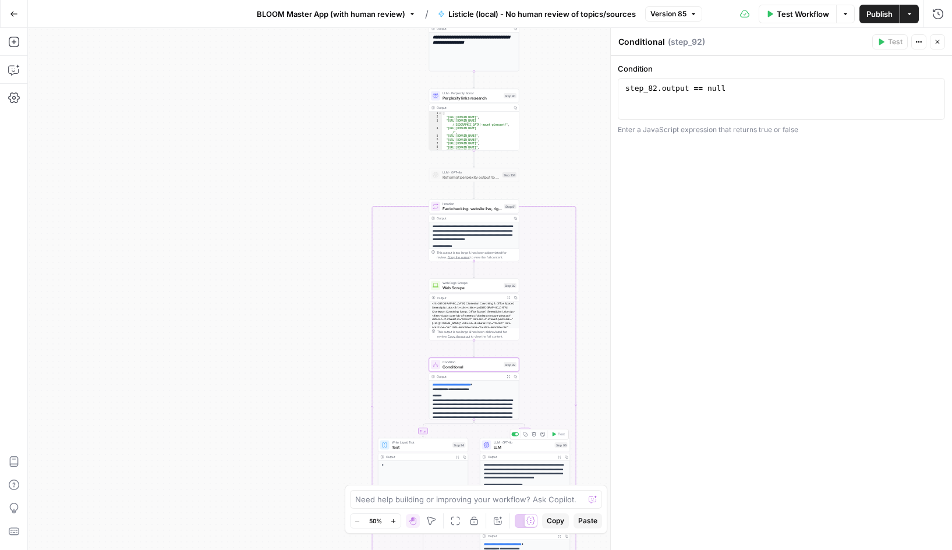
click at [511, 446] on span "LLM" at bounding box center [523, 447] width 59 height 6
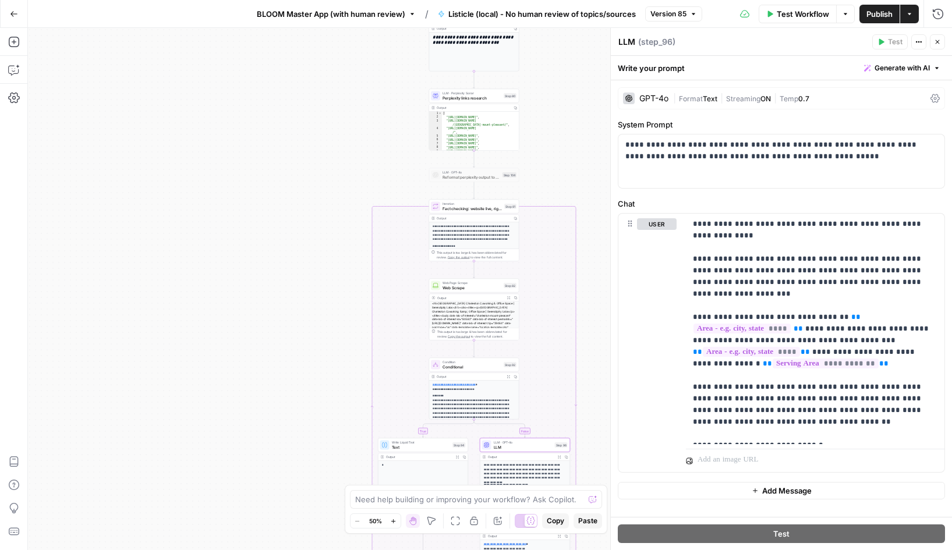
click at [823, 98] on div "| Format Text | Streaming ON | Temp 0.7" at bounding box center [799, 98] width 253 height 11
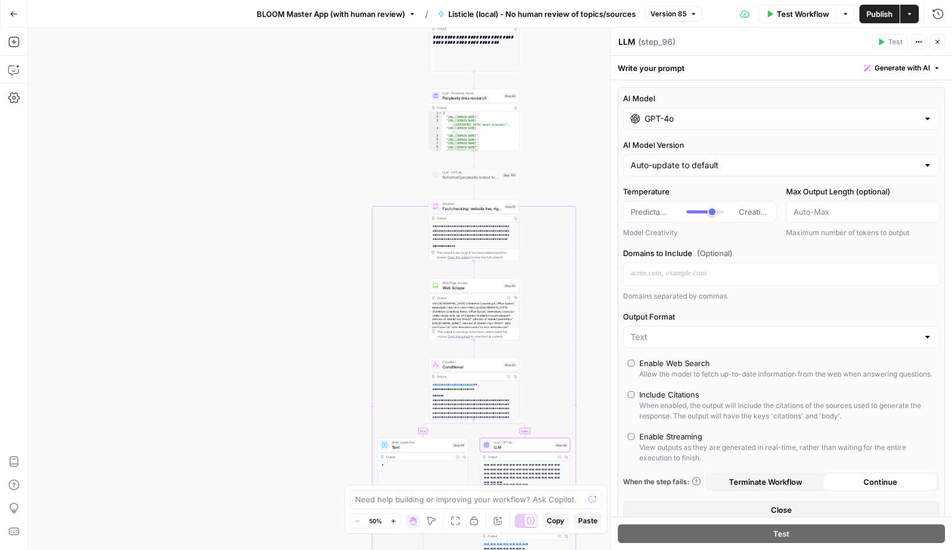
click at [872, 480] on span "Continue" at bounding box center [880, 482] width 34 height 12
click at [673, 433] on div "Enable Streaming" at bounding box center [670, 437] width 63 height 12
click at [776, 509] on span "Close" at bounding box center [781, 510] width 21 height 12
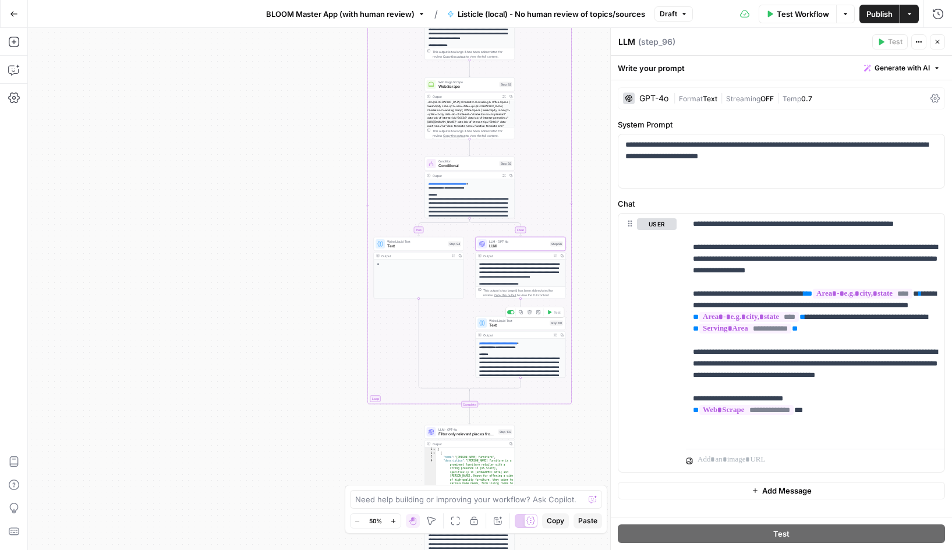
click at [509, 324] on span "Text" at bounding box center [518, 325] width 58 height 6
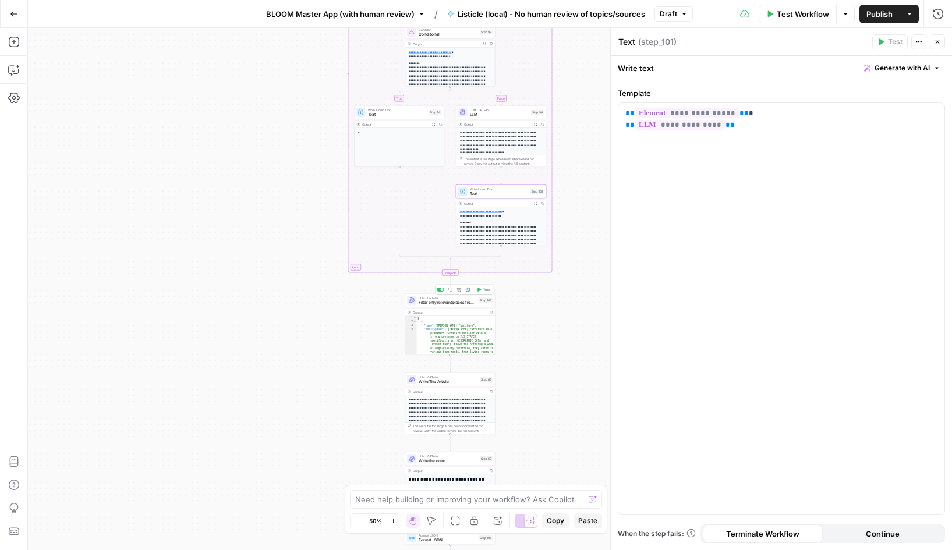
click at [437, 303] on span "Filter only relevant places from the list" at bounding box center [448, 303] width 58 height 6
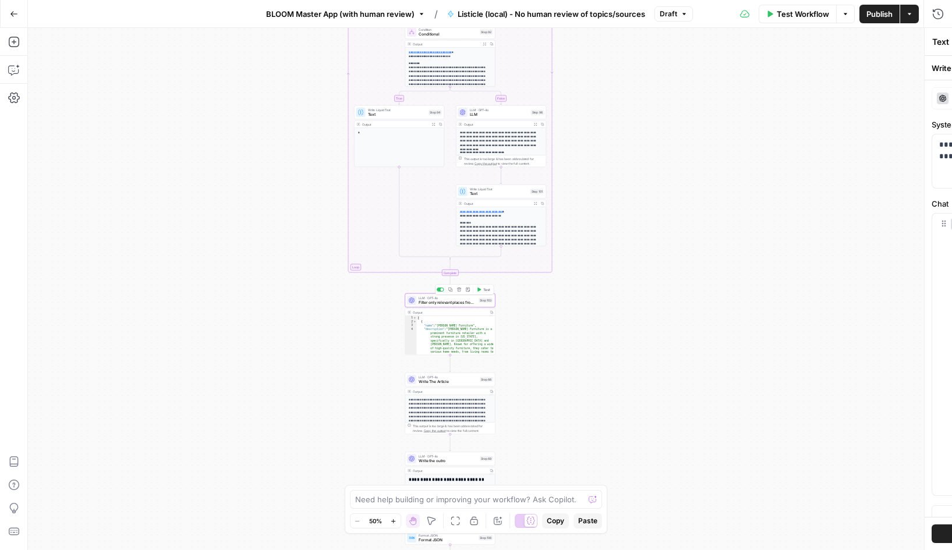
type textarea "Filter only relevant places from the list"
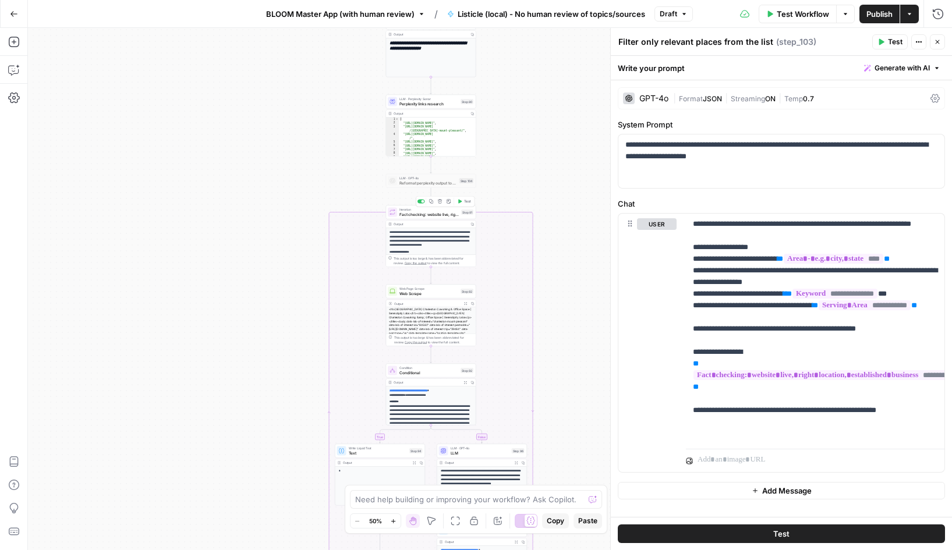
click at [431, 210] on span "Iteration" at bounding box center [428, 209] width 59 height 5
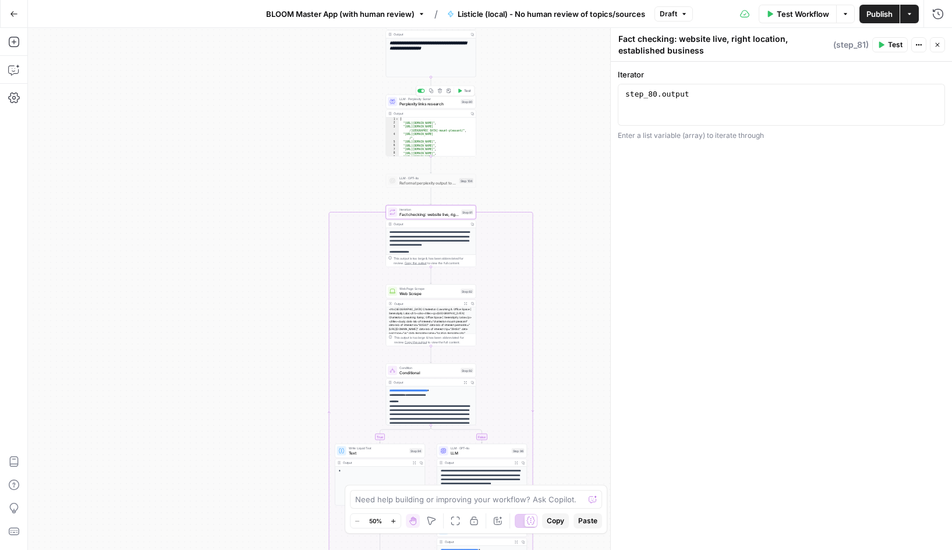
click at [431, 100] on span "LLM · Perplexity Sonar" at bounding box center [428, 99] width 59 height 5
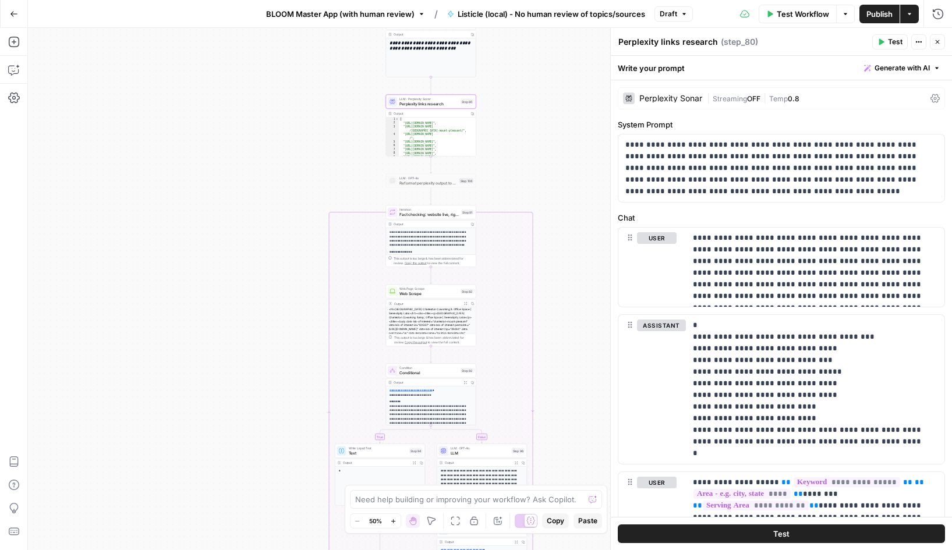
click at [827, 98] on div "| Streaming OFF | Temp 0.8" at bounding box center [816, 98] width 219 height 11
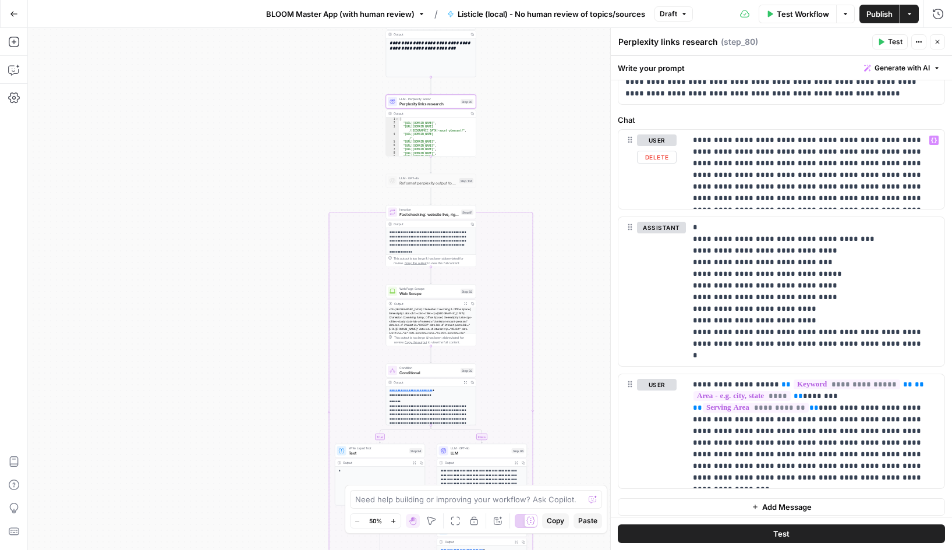
scroll to position [503, 0]
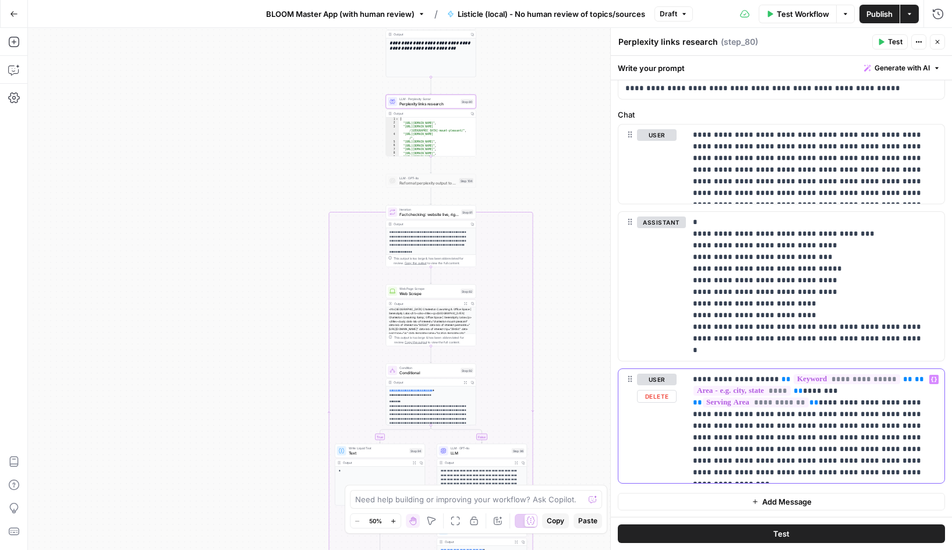
click at [752, 474] on p "**********" at bounding box center [815, 426] width 244 height 105
drag, startPoint x: 746, startPoint y: 471, endPoint x: 685, endPoint y: 473, distance: 61.7
click at [685, 473] on div "**********" at bounding box center [781, 426] width 326 height 114
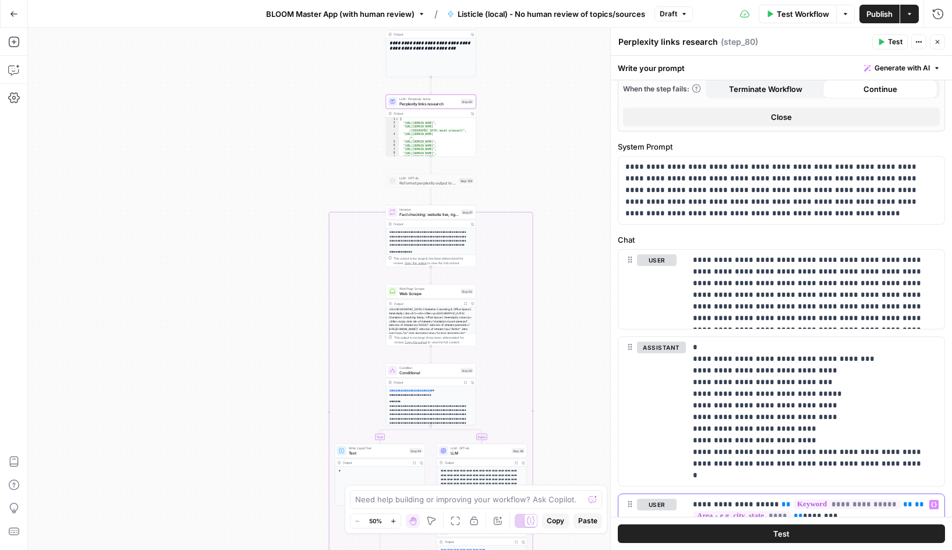
scroll to position [265, 0]
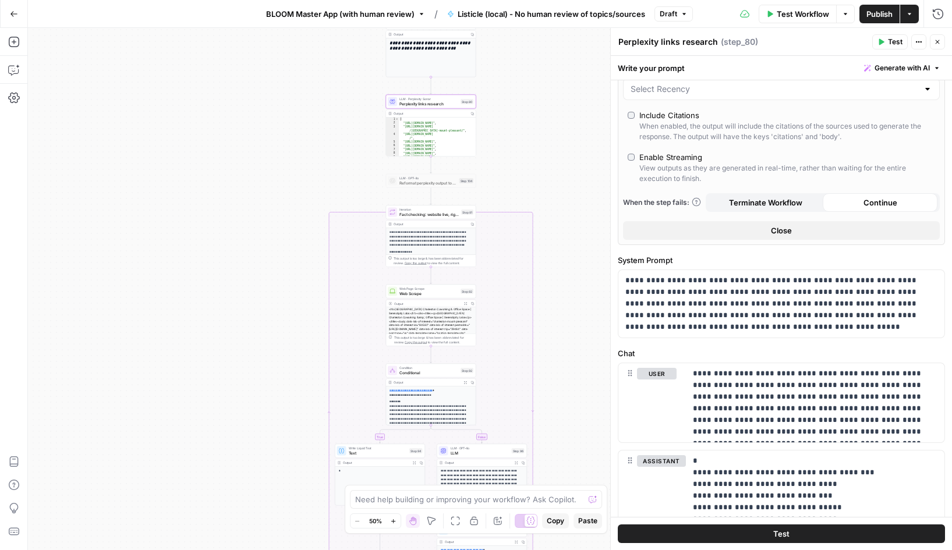
click at [891, 45] on span "Test" at bounding box center [895, 42] width 15 height 10
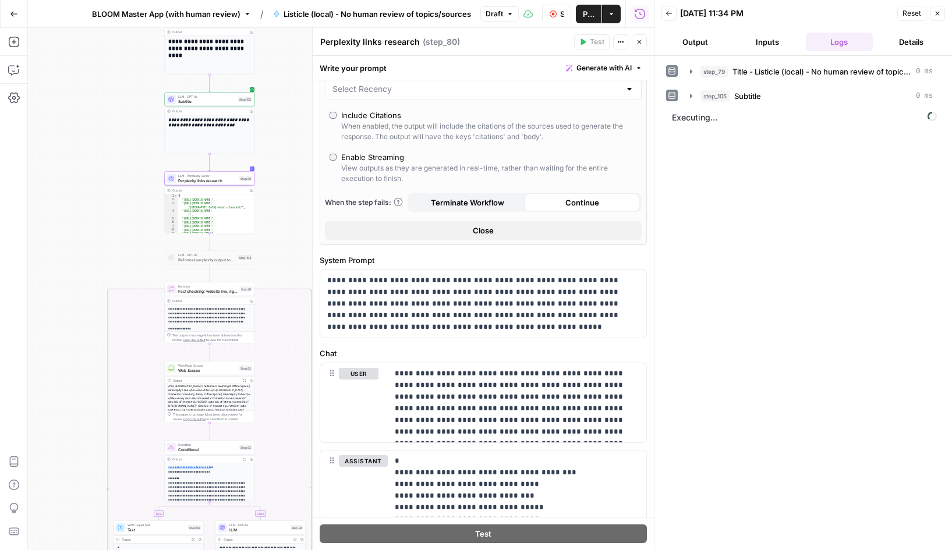
drag, startPoint x: 271, startPoint y: 224, endPoint x: 49, endPoint y: 301, distance: 234.2
click at [49, 301] on div "**********" at bounding box center [341, 289] width 626 height 522
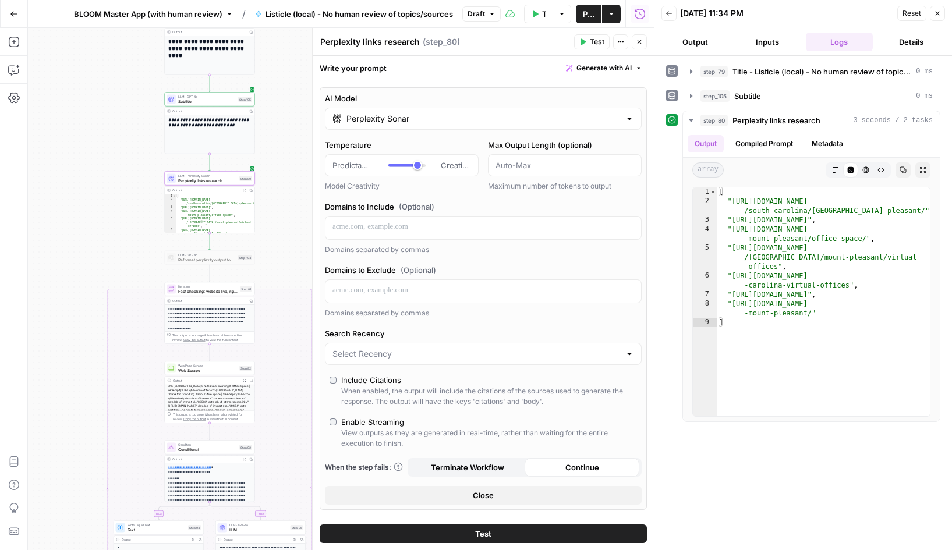
type input "***"
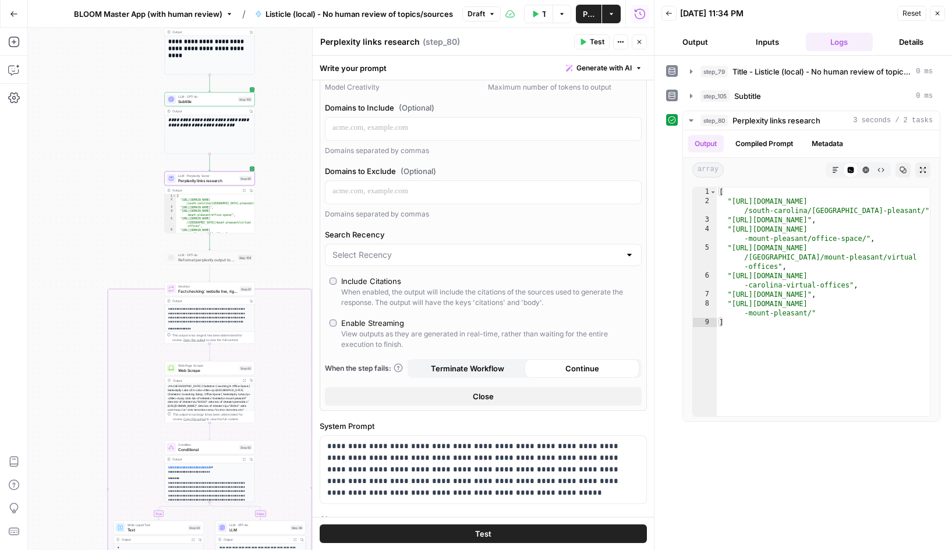
scroll to position [105, 0]
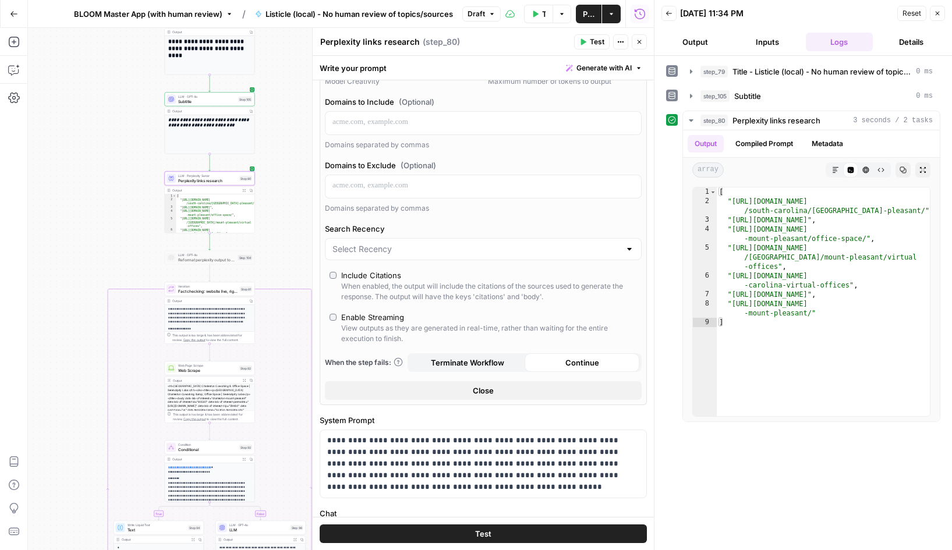
click at [502, 388] on button "Close" at bounding box center [483, 390] width 317 height 19
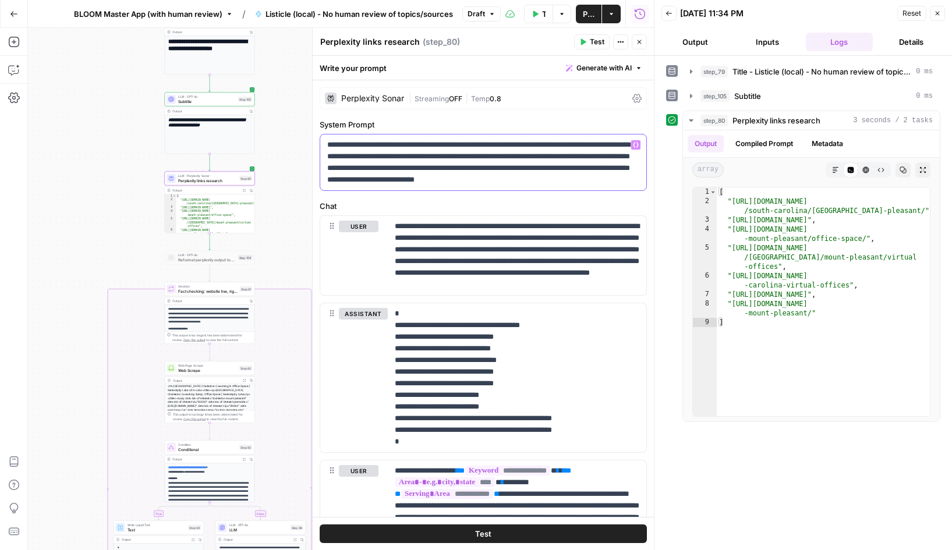
click at [343, 143] on p "**********" at bounding box center [483, 162] width 312 height 47
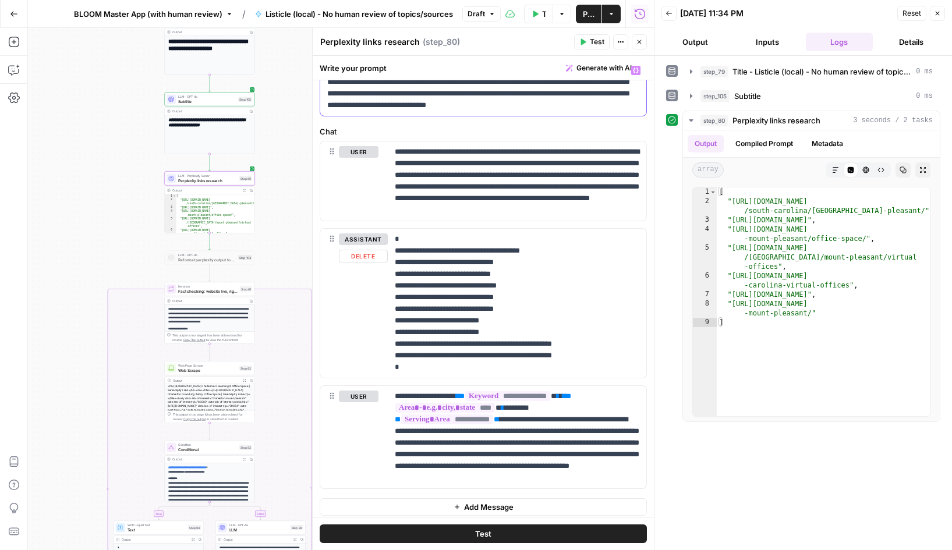
scroll to position [80, 0]
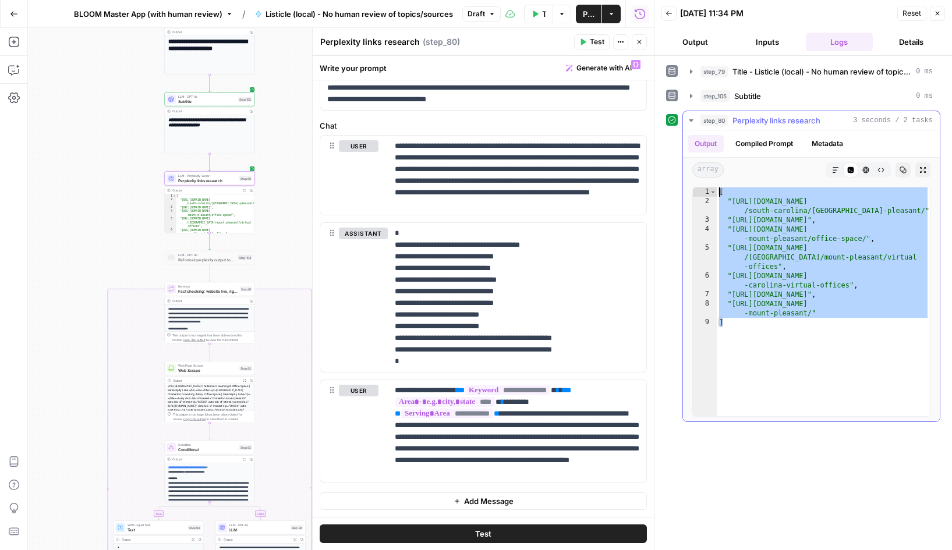
drag, startPoint x: 742, startPoint y: 326, endPoint x: 717, endPoint y: 187, distance: 141.3
click at [717, 187] on div "* 1 2 3 4 5 6 7 8 9 [ "[URL][DOMAIN_NAME] /[GEOGRAPHIC_DATA]/[GEOGRAPHIC_DATA]-…" at bounding box center [811, 302] width 238 height 230
type textarea "**********"
click at [207, 290] on span "Fact checking: website live, right location, established business" at bounding box center [207, 291] width 59 height 6
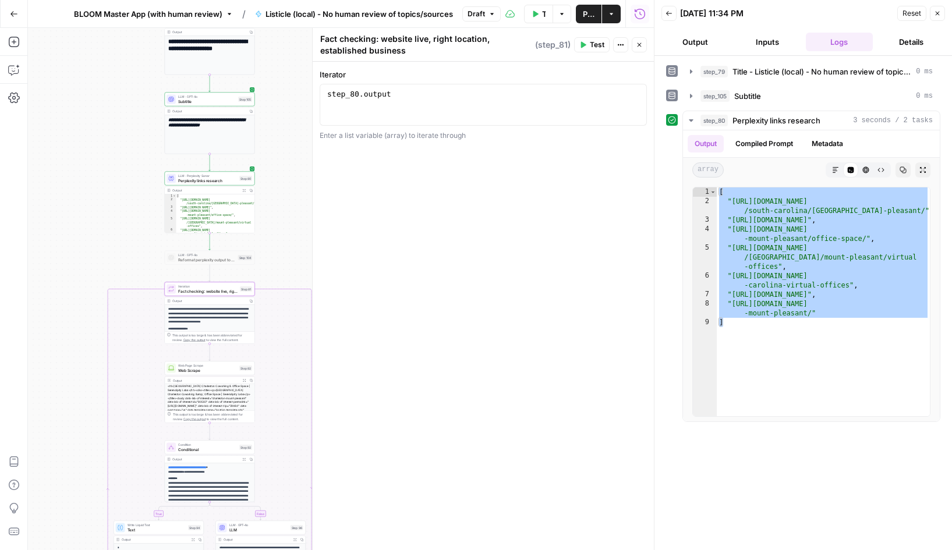
click at [594, 43] on span "Test" at bounding box center [597, 45] width 15 height 10
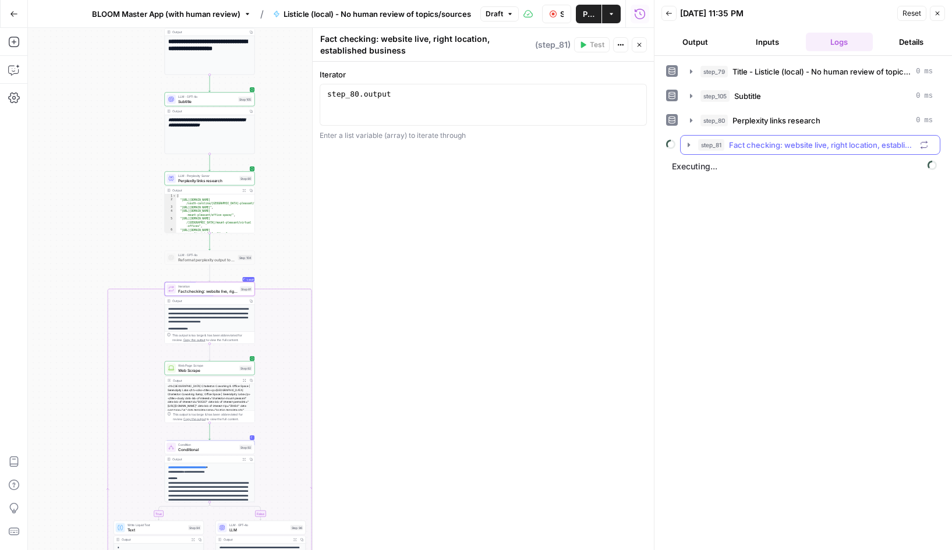
click at [689, 143] on icon "button" at bounding box center [688, 144] width 9 height 9
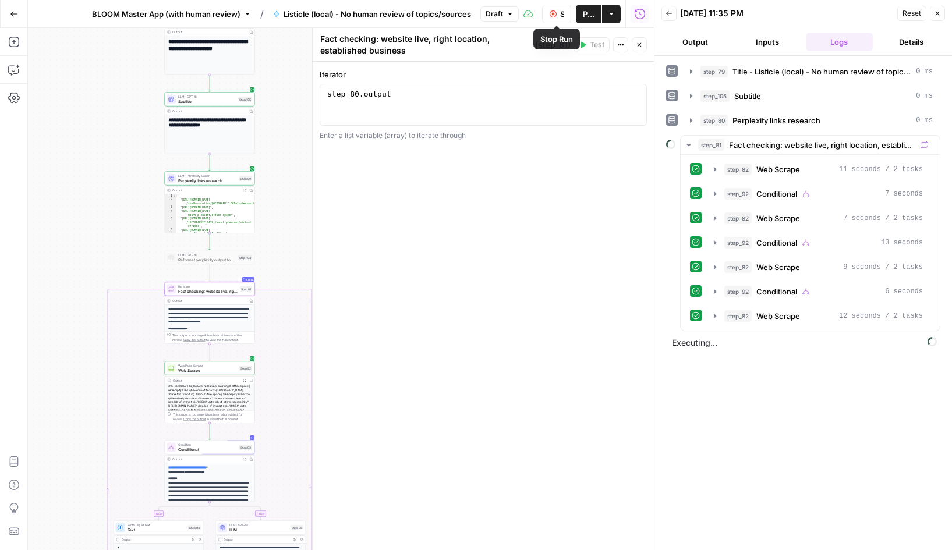
click at [552, 16] on icon "button" at bounding box center [552, 13] width 7 height 7
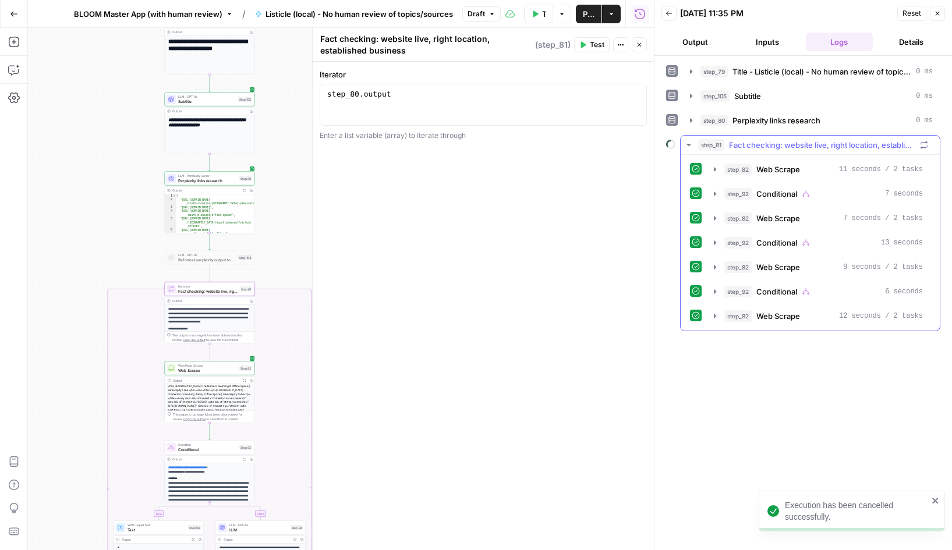
click at [688, 143] on icon "button" at bounding box center [688, 144] width 9 height 9
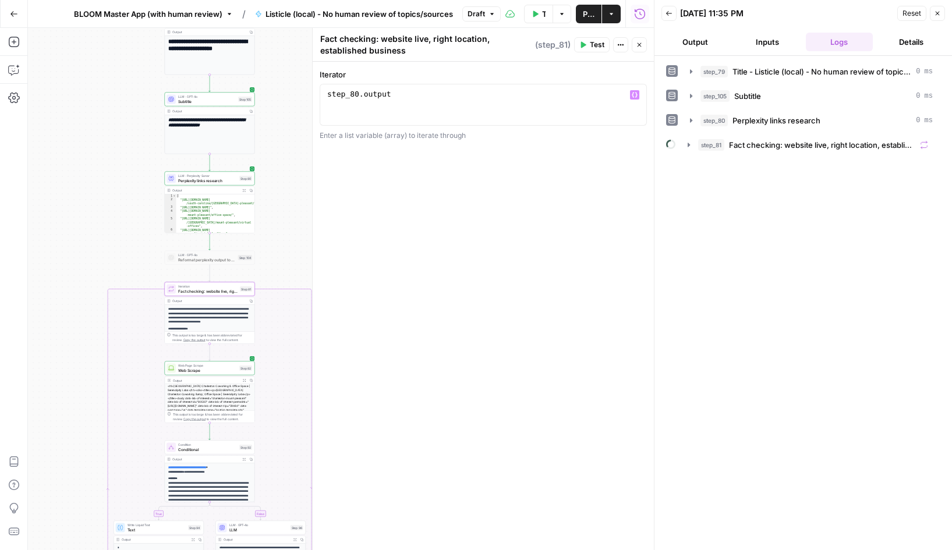
click at [412, 93] on div "step_80 . output" at bounding box center [483, 115] width 317 height 52
type textarea "*"
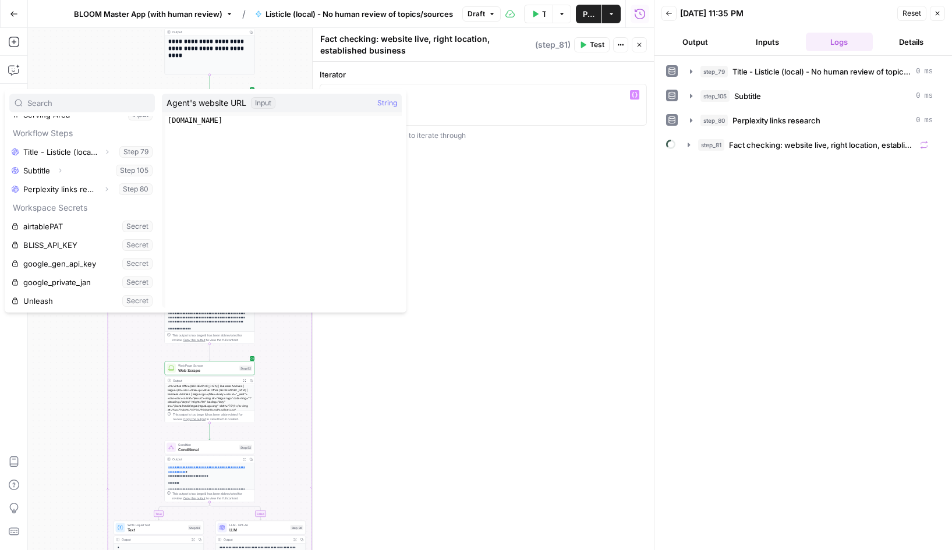
scroll to position [143, 0]
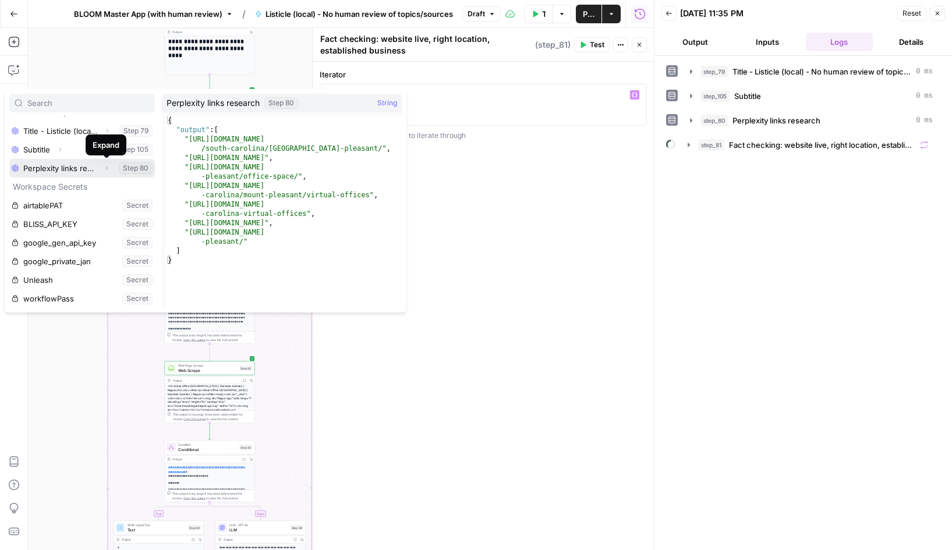
click at [107, 170] on icon "button" at bounding box center [106, 168] width 7 height 7
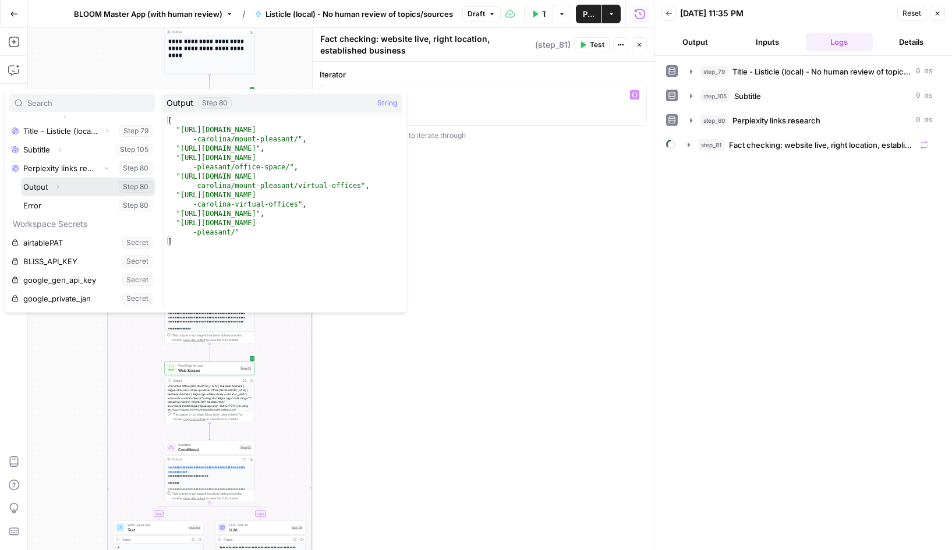
click at [65, 184] on button "Select variable Output" at bounding box center [88, 187] width 134 height 19
type textarea "**********"
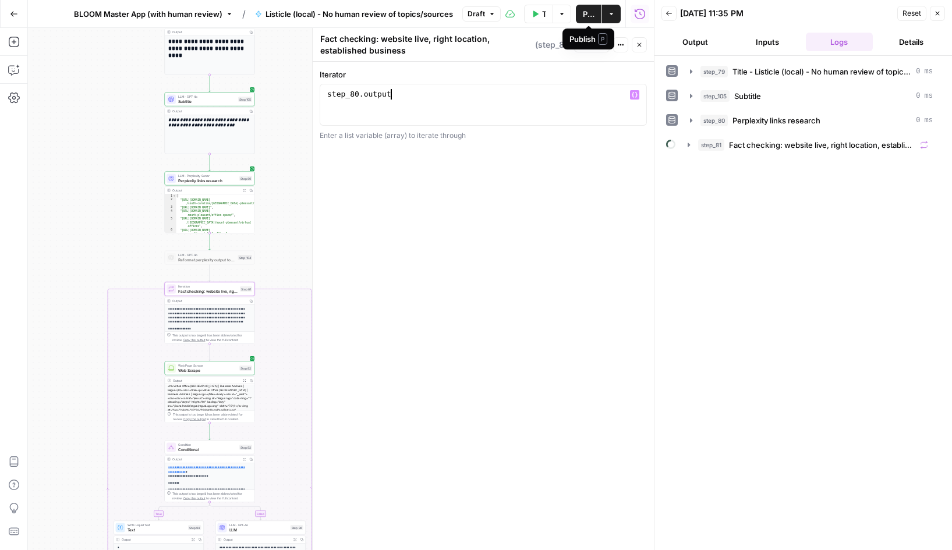
click at [588, 12] on span "Publish" at bounding box center [589, 14] width 12 height 12
click at [690, 147] on icon "button" at bounding box center [688, 144] width 9 height 9
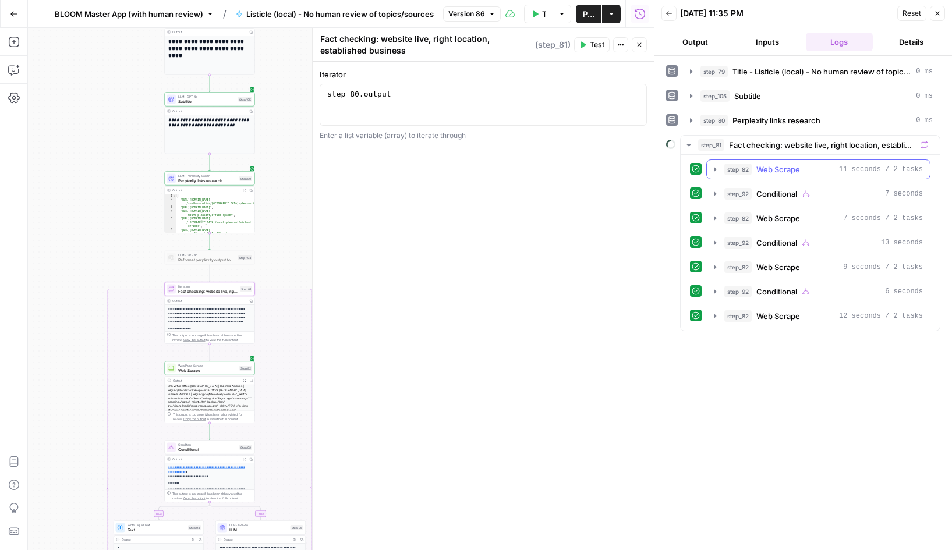
click at [715, 168] on icon "button" at bounding box center [715, 169] width 2 height 4
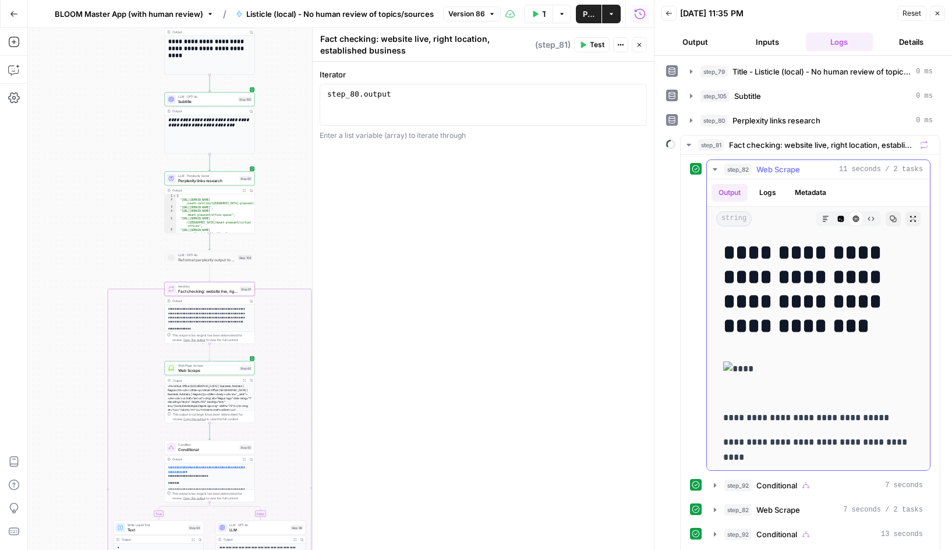
click at [713, 169] on icon "button" at bounding box center [714, 169] width 9 height 9
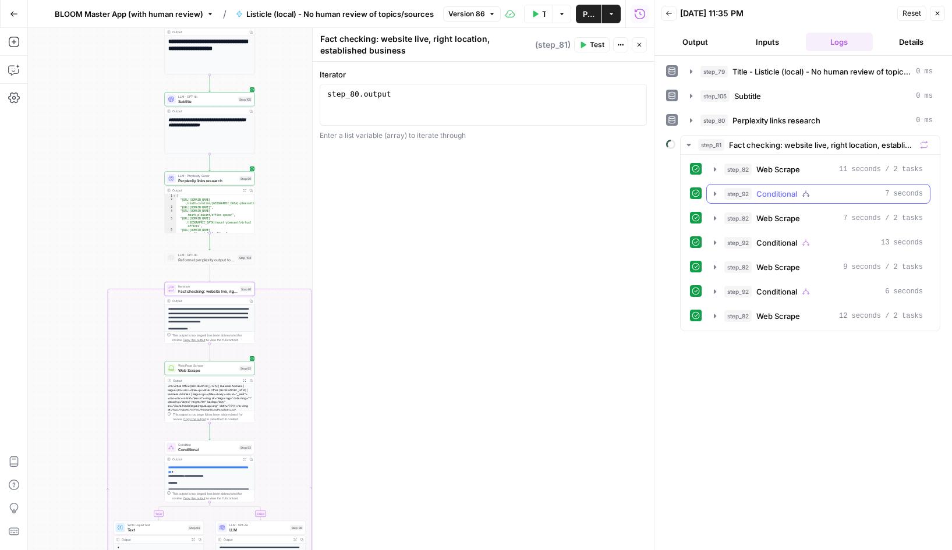
click at [713, 192] on icon "button" at bounding box center [714, 193] width 9 height 9
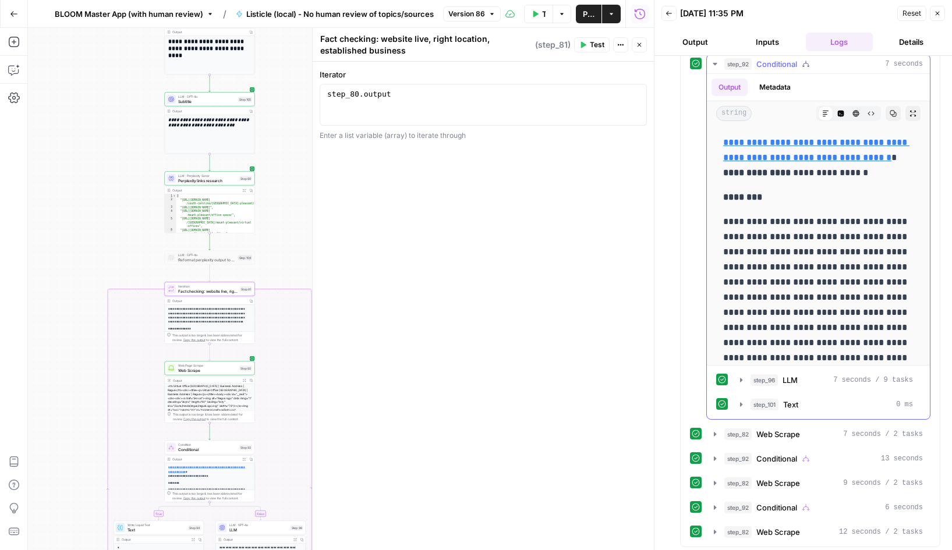
scroll to position [133, 0]
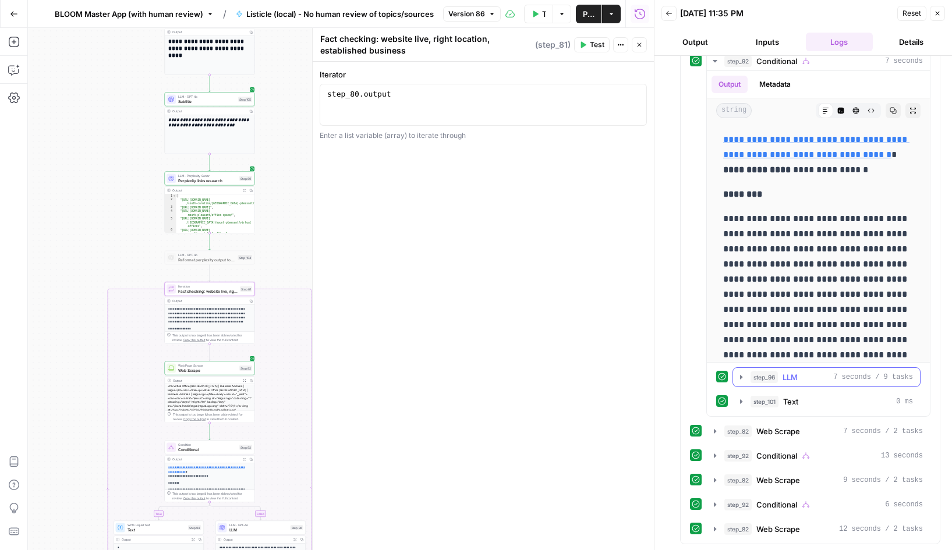
click at [742, 377] on icon "button" at bounding box center [741, 377] width 2 height 4
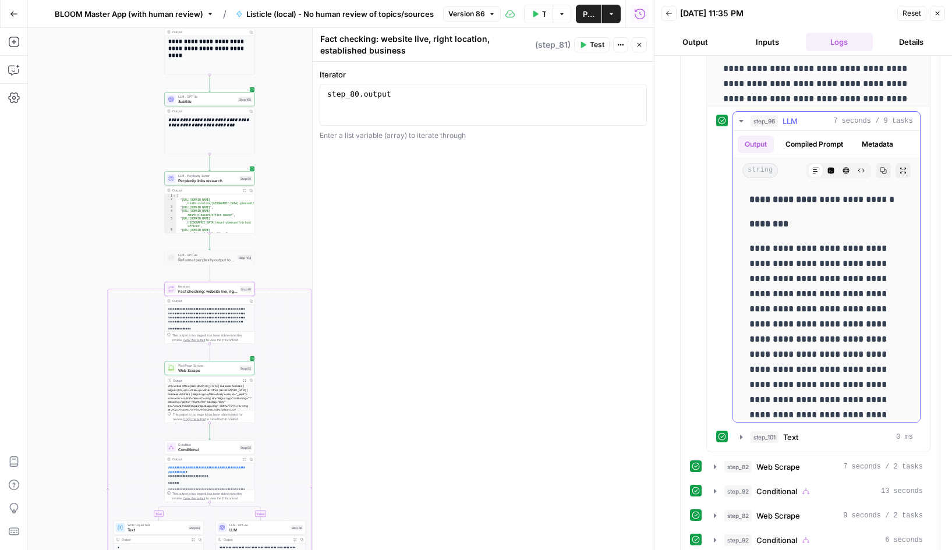
scroll to position [389, 0]
click at [743, 432] on icon "button" at bounding box center [740, 436] width 9 height 9
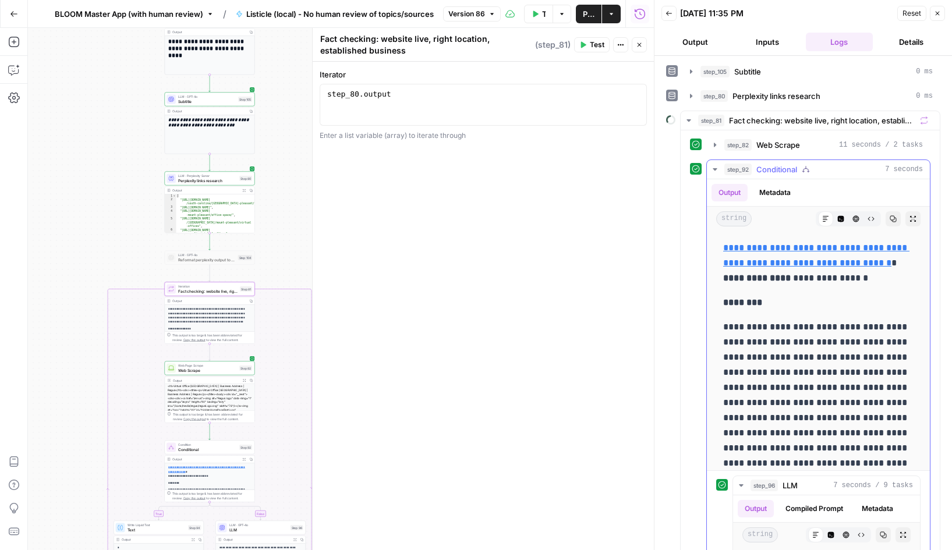
scroll to position [0, 0]
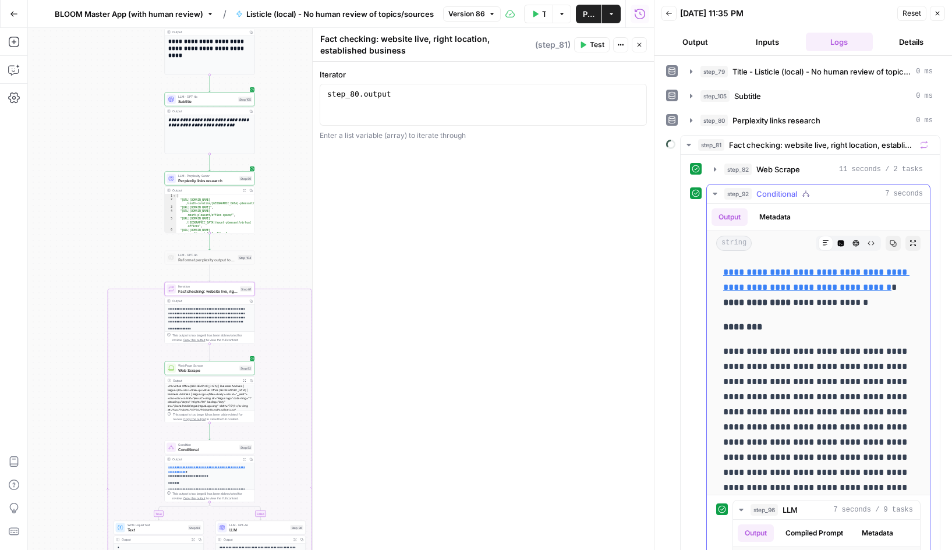
click at [711, 193] on icon "button" at bounding box center [714, 193] width 9 height 9
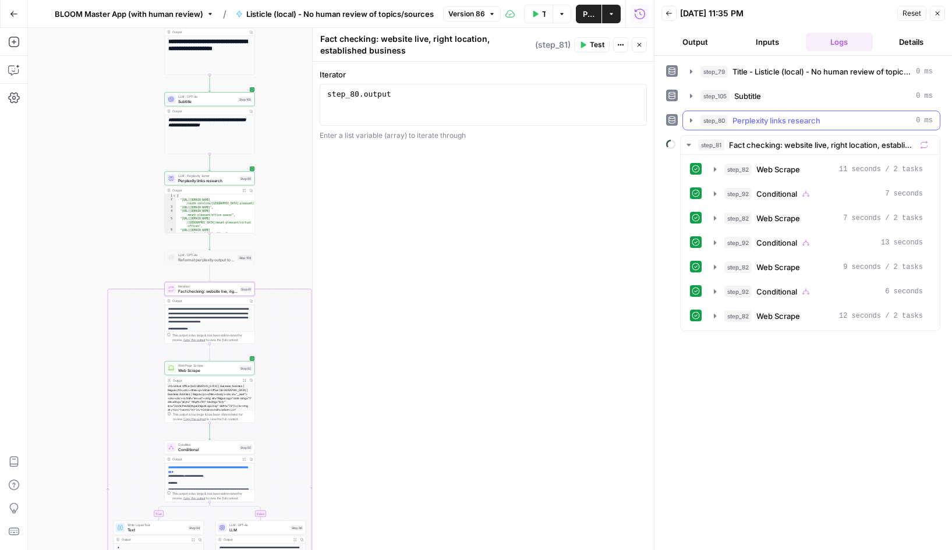
click at [693, 119] on icon "button" at bounding box center [690, 120] width 9 height 9
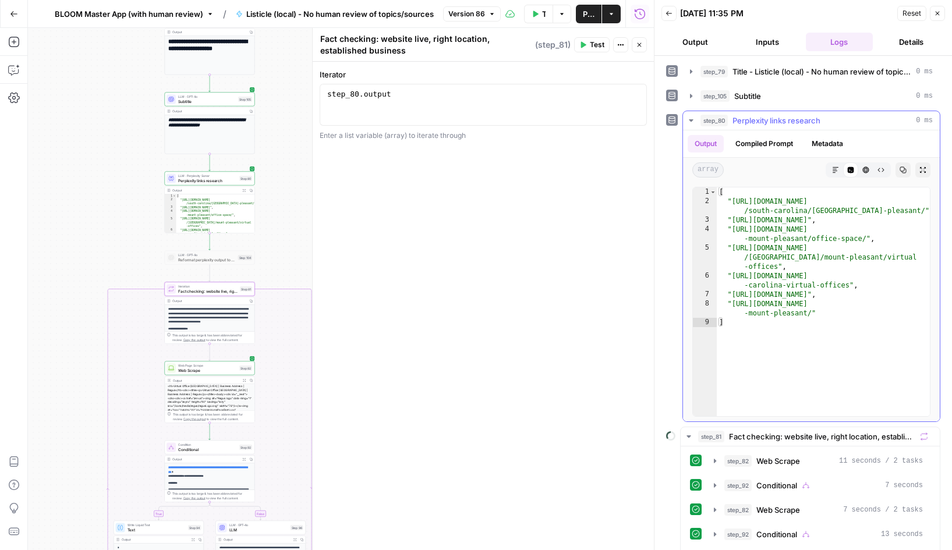
click at [688, 119] on icon "button" at bounding box center [690, 120] width 9 height 9
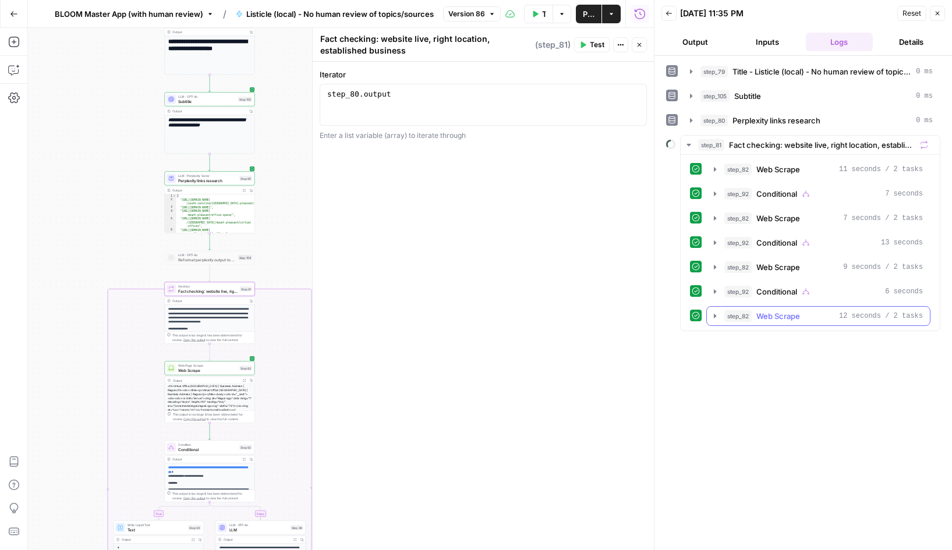
click at [713, 316] on icon "button" at bounding box center [714, 315] width 9 height 9
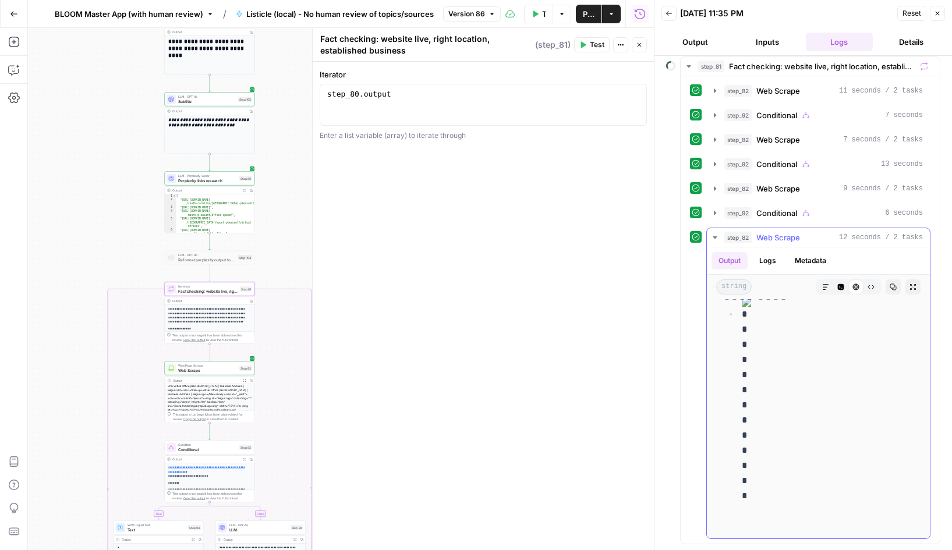
scroll to position [5054, 0]
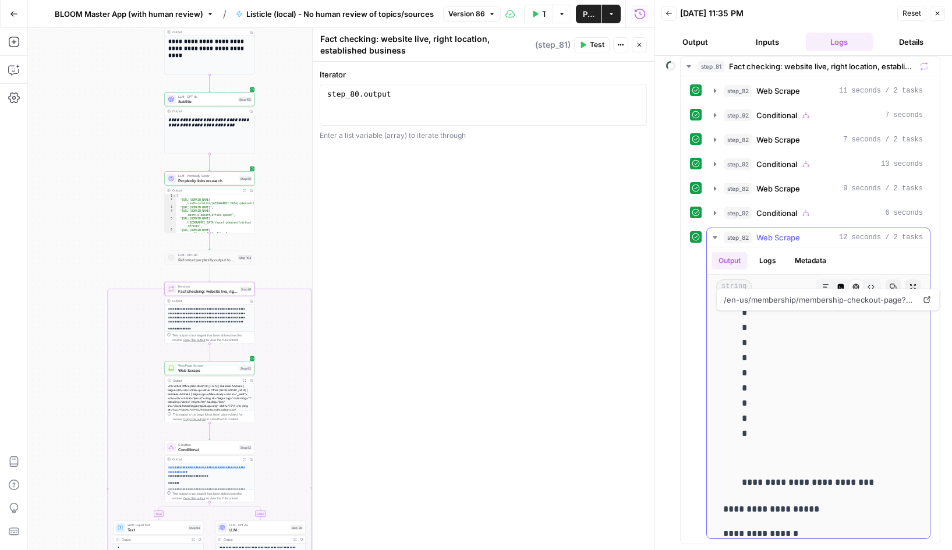
click at [716, 237] on icon "button" at bounding box center [714, 237] width 4 height 2
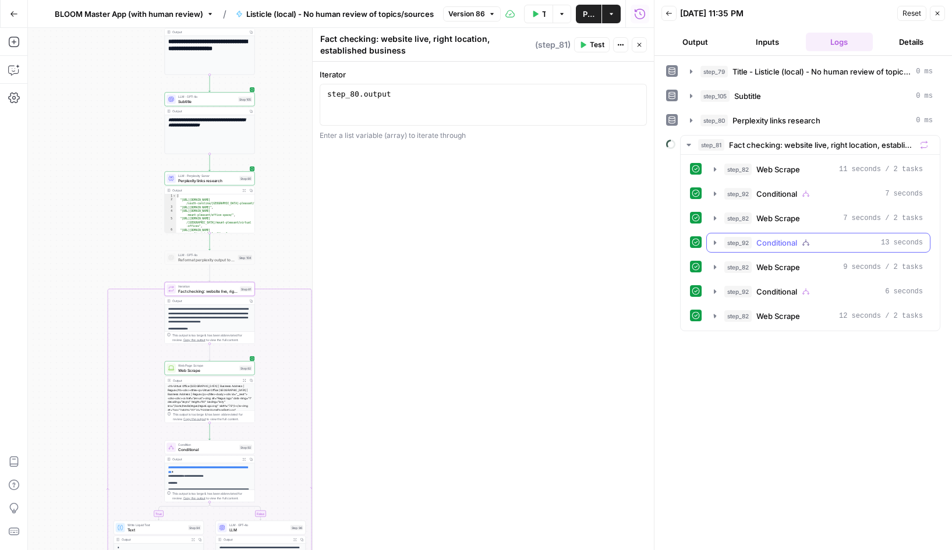
scroll to position [0, 0]
click at [691, 144] on icon "button" at bounding box center [688, 144] width 9 height 9
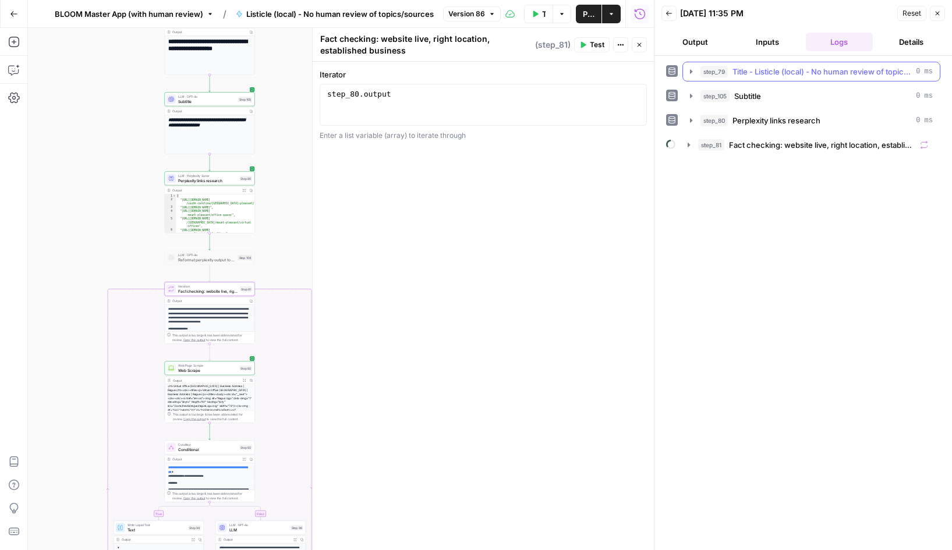
click at [690, 70] on icon "button" at bounding box center [691, 71] width 2 height 4
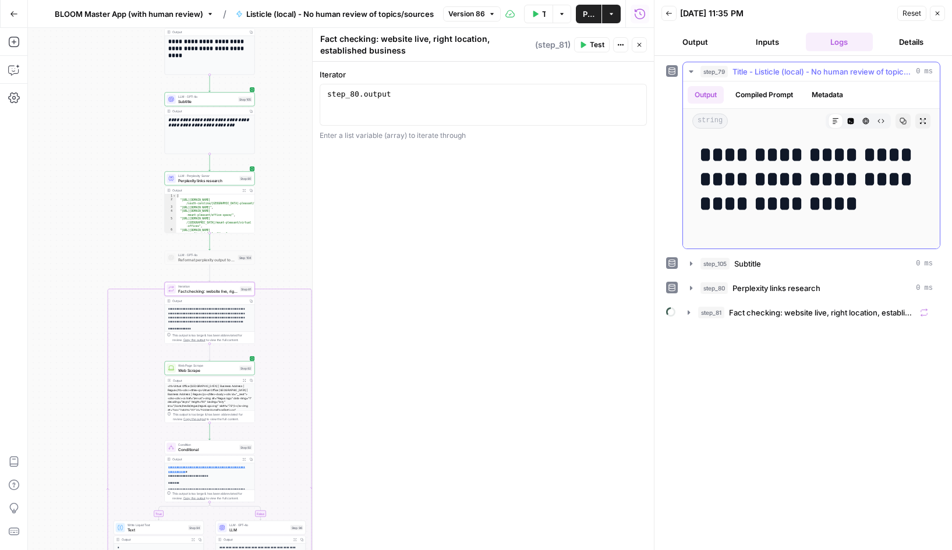
click at [690, 72] on icon "button" at bounding box center [691, 71] width 4 height 2
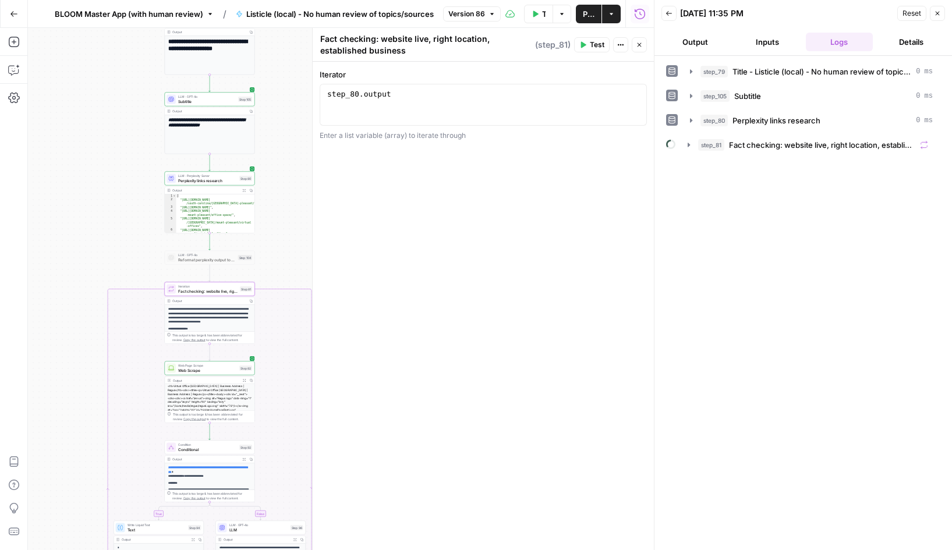
click at [665, 7] on button "Back" at bounding box center [668, 13] width 15 height 15
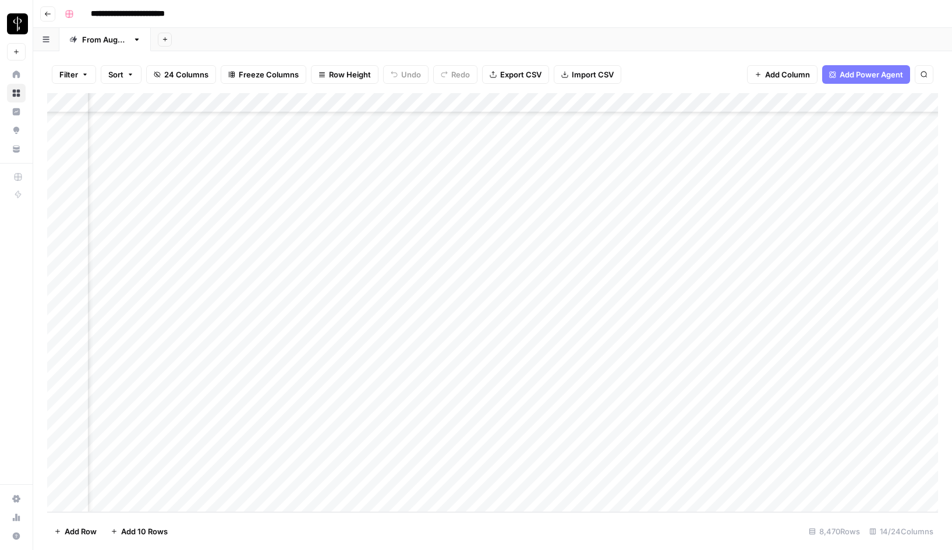
scroll to position [167243, 923]
click at [616, 483] on div "Add Column" at bounding box center [492, 302] width 891 height 419
click at [602, 484] on div "Add Column" at bounding box center [492, 302] width 891 height 419
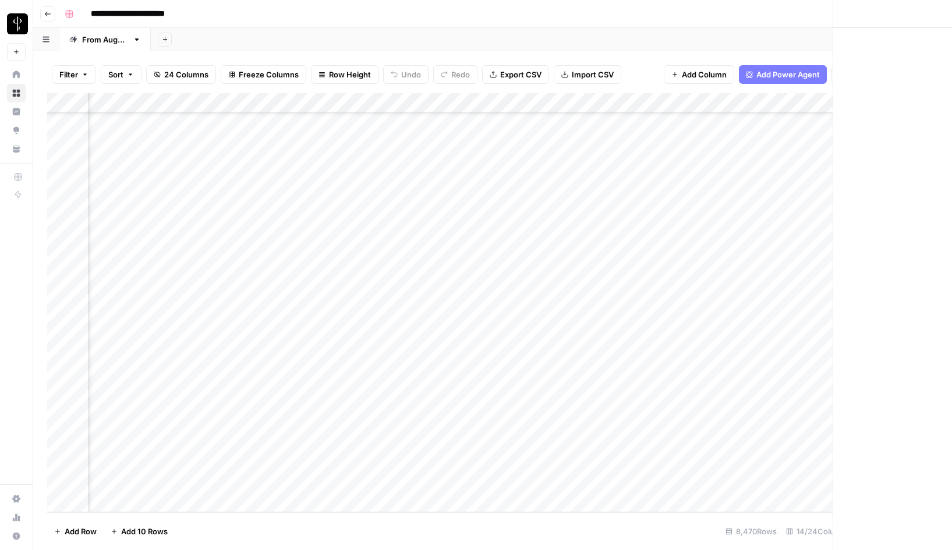
scroll to position [167243, 915]
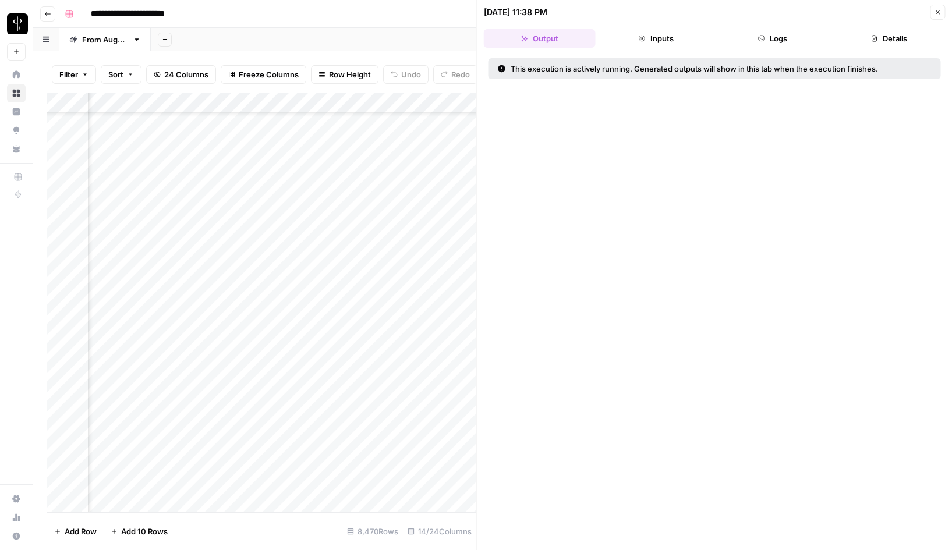
click at [760, 38] on icon "button" at bounding box center [761, 38] width 7 height 7
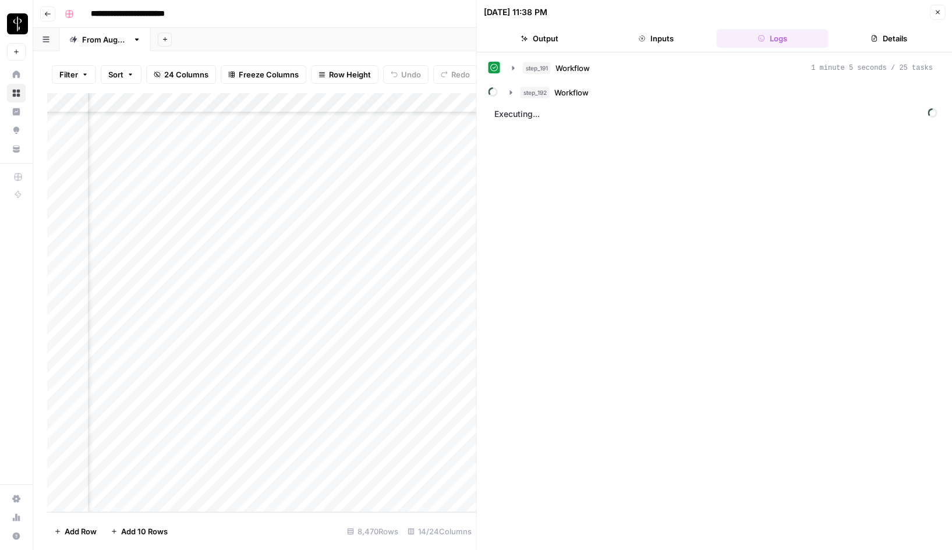
click at [652, 39] on button "Inputs" at bounding box center [656, 38] width 112 height 19
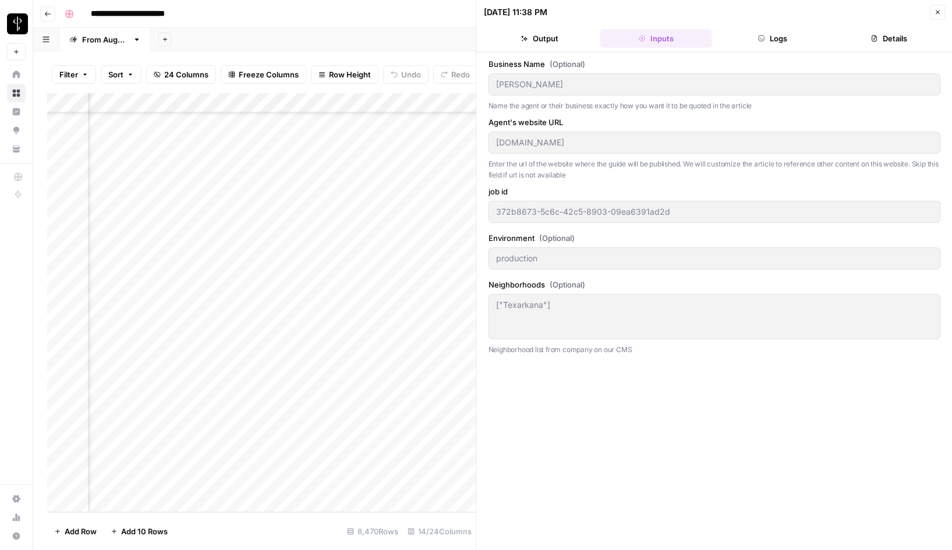
click at [782, 38] on button "Logs" at bounding box center [773, 38] width 112 height 19
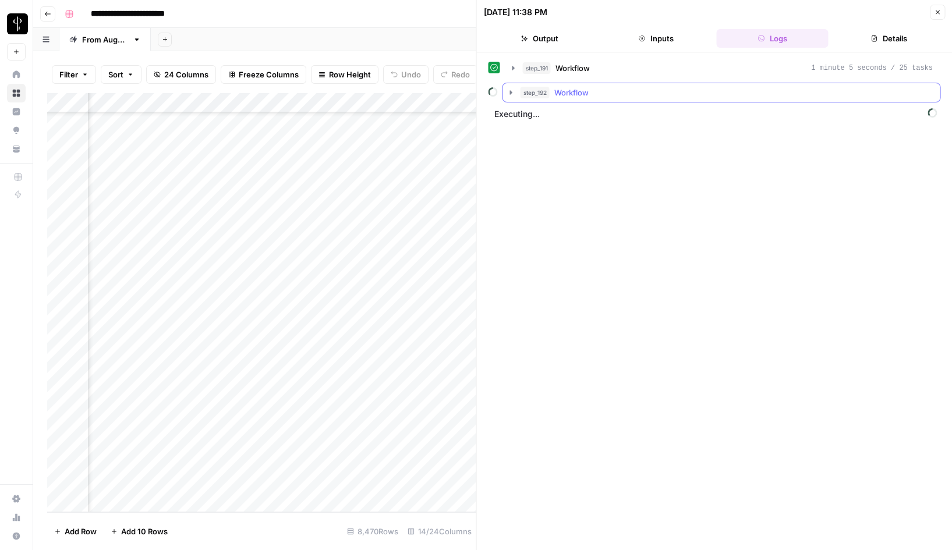
click at [512, 91] on icon "button" at bounding box center [510, 92] width 9 height 9
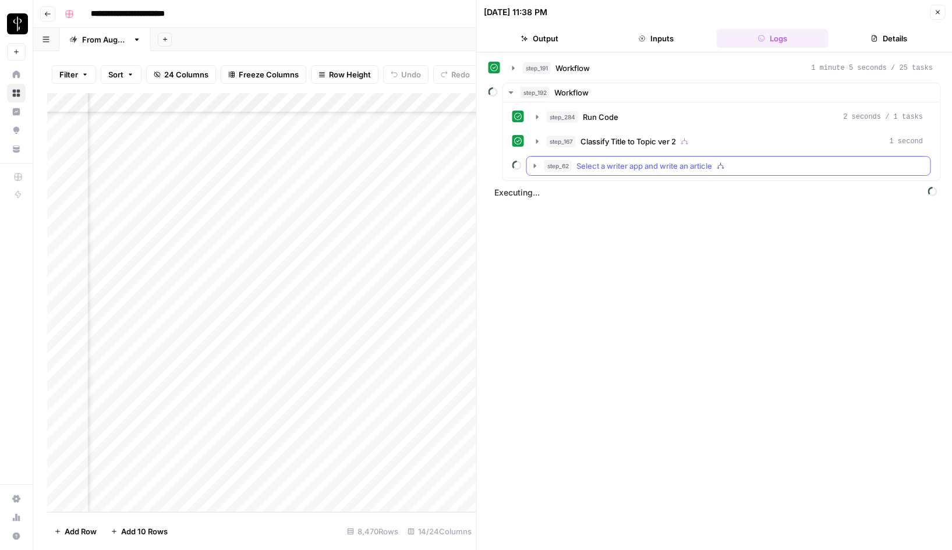
click at [534, 166] on icon "button" at bounding box center [535, 166] width 2 height 4
click at [556, 188] on icon "button" at bounding box center [558, 190] width 9 height 9
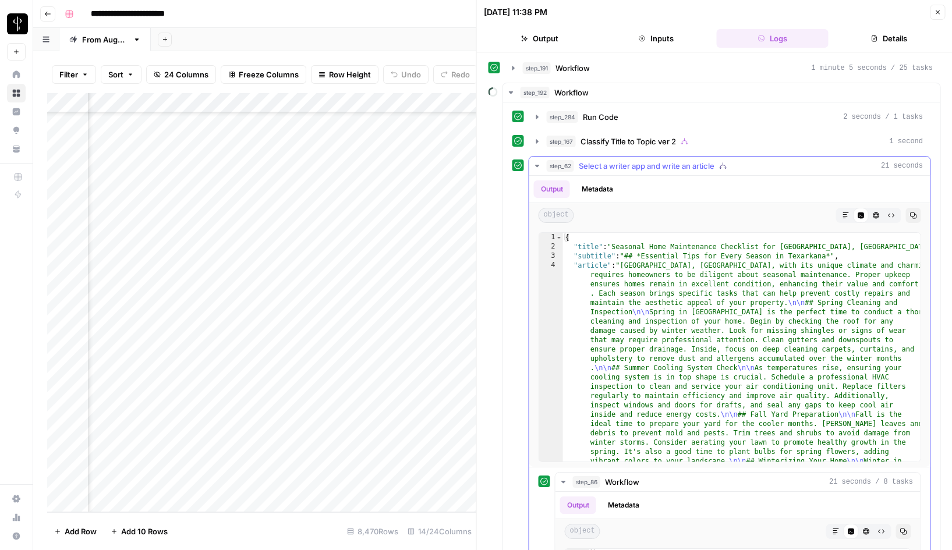
click at [537, 165] on icon "button" at bounding box center [537, 165] width 9 height 9
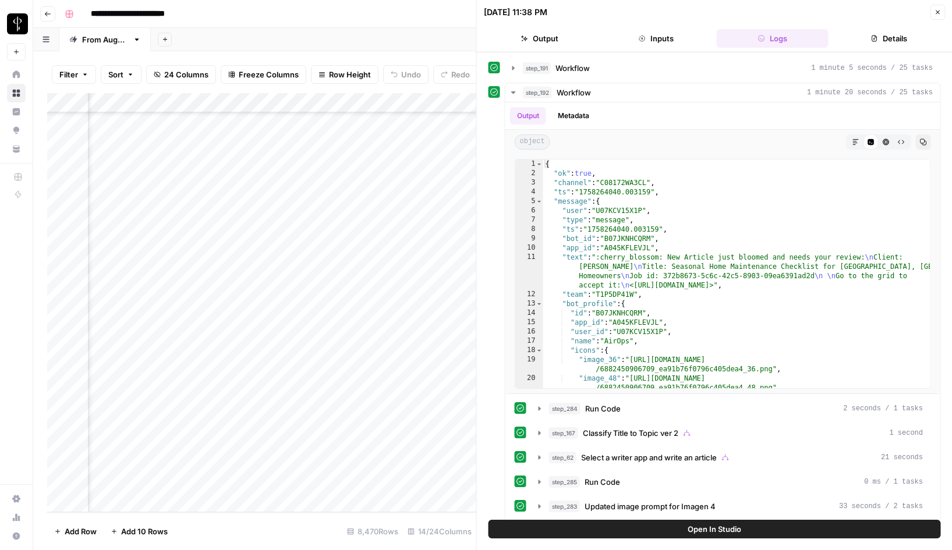
click at [934, 13] on icon "button" at bounding box center [937, 12] width 7 height 7
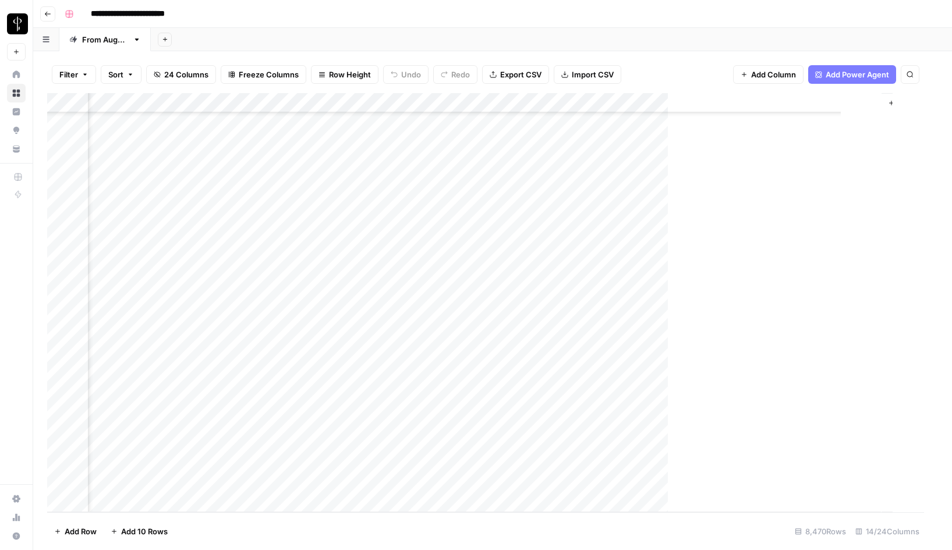
scroll to position [167243, 909]
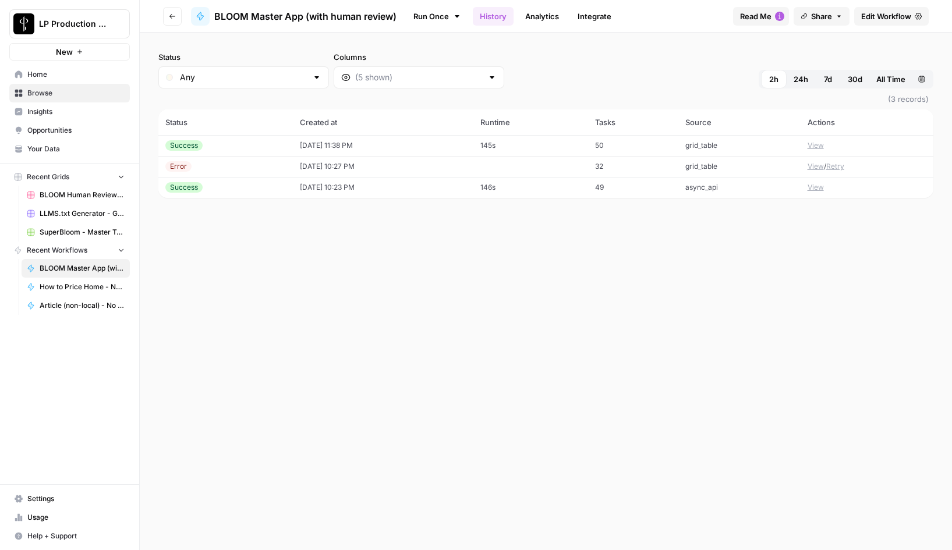
click at [815, 147] on button "View" at bounding box center [815, 145] width 16 height 10
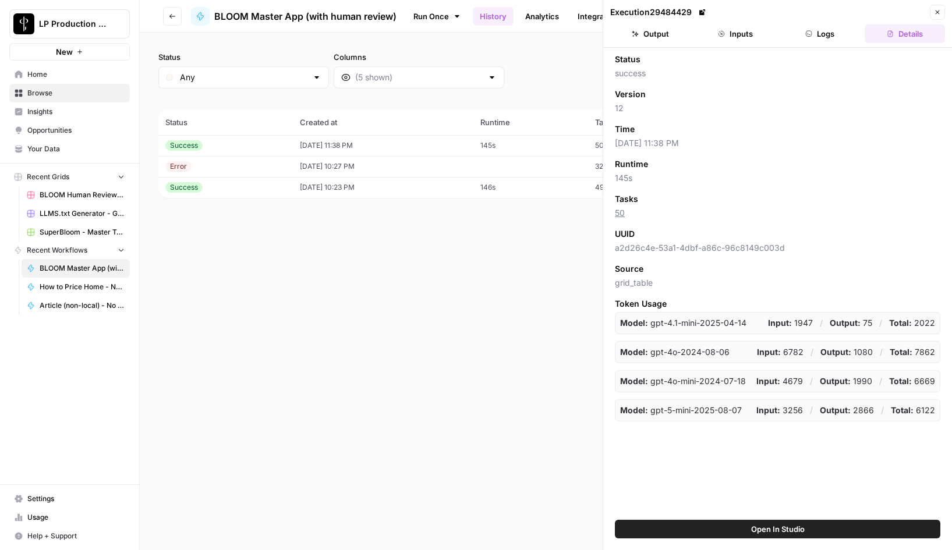
click at [739, 34] on button "Inputs" at bounding box center [735, 33] width 80 height 19
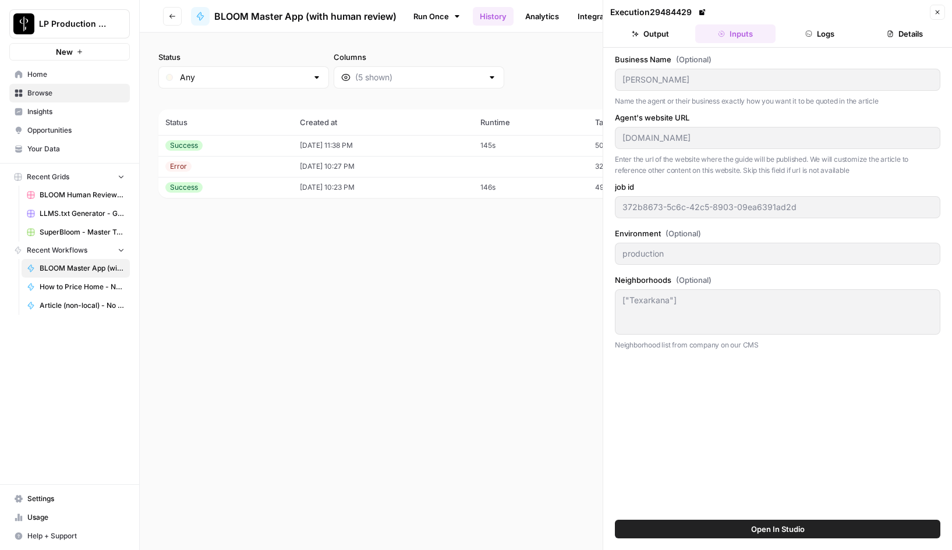
click at [615, 76] on div "[PERSON_NAME]" at bounding box center [777, 80] width 325 height 22
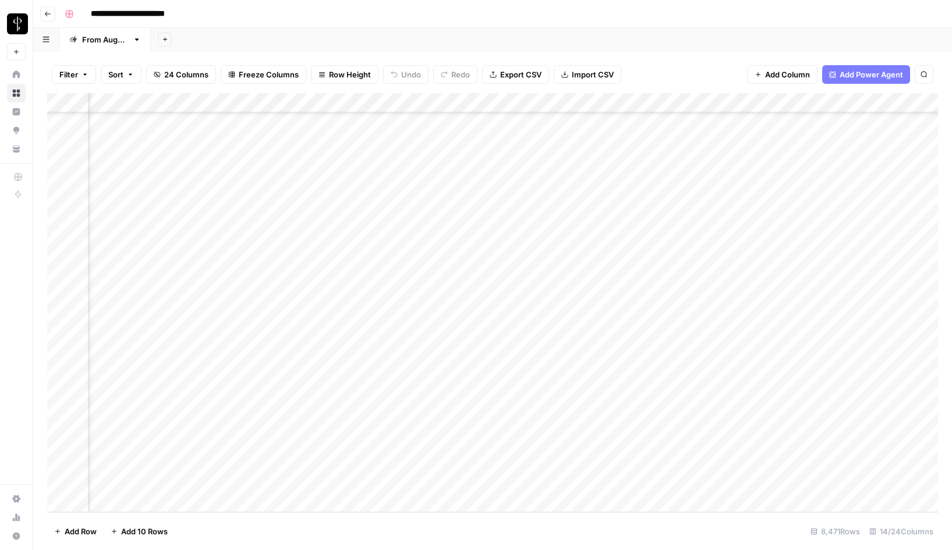
scroll to position [167263, 754]
click at [453, 483] on div "Add Column" at bounding box center [492, 302] width 891 height 419
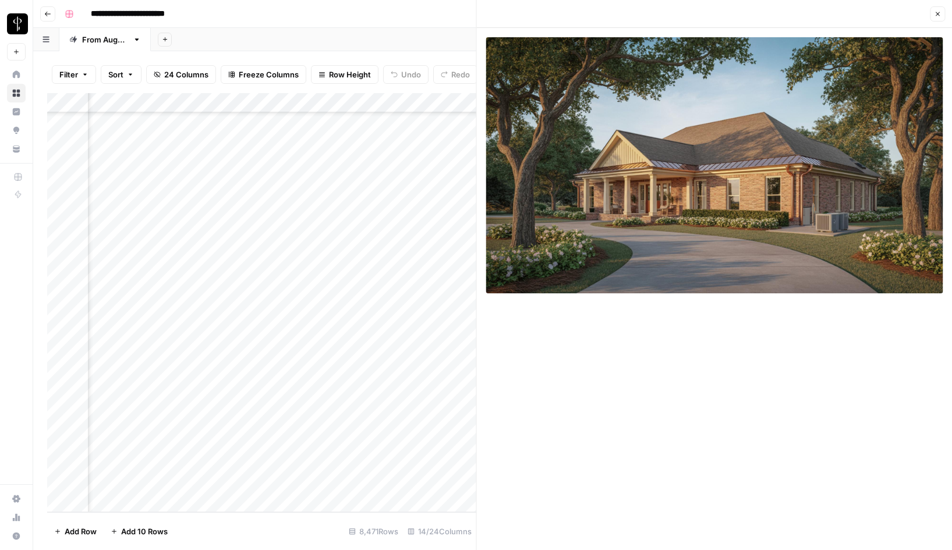
click at [453, 483] on div "Add Column" at bounding box center [261, 302] width 429 height 419
click at [936, 15] on icon "button" at bounding box center [937, 13] width 7 height 7
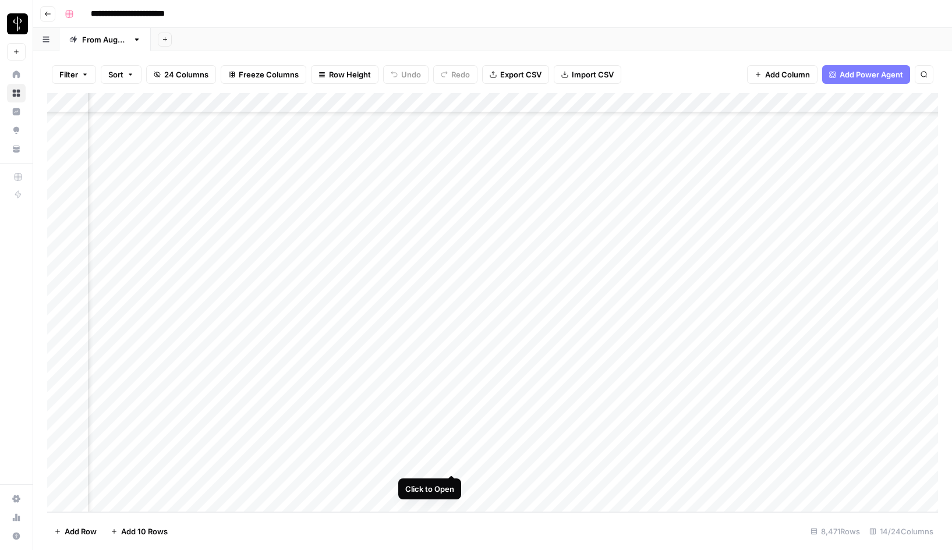
click at [454, 463] on div "Add Column" at bounding box center [492, 302] width 891 height 419
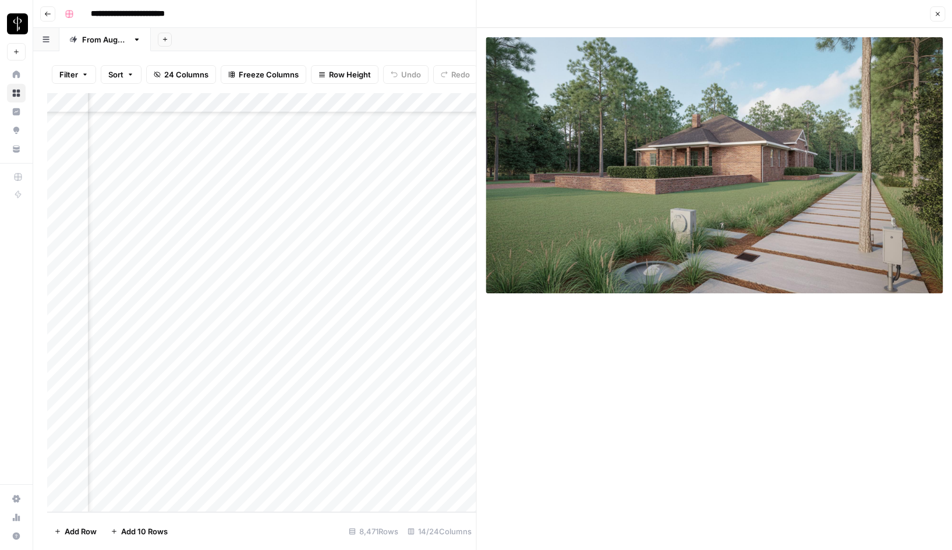
click at [933, 17] on button "Close" at bounding box center [937, 13] width 15 height 15
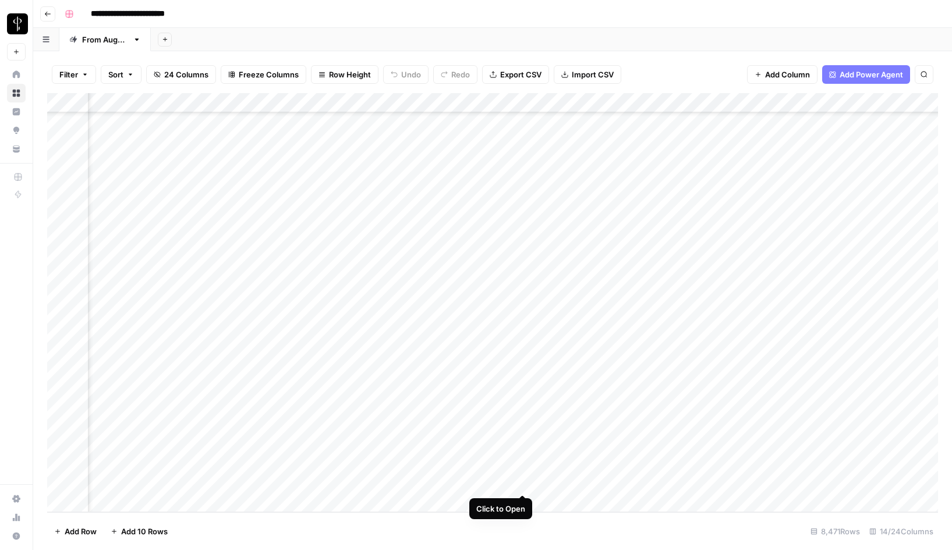
click at [520, 483] on div "Add Column" at bounding box center [492, 302] width 891 height 419
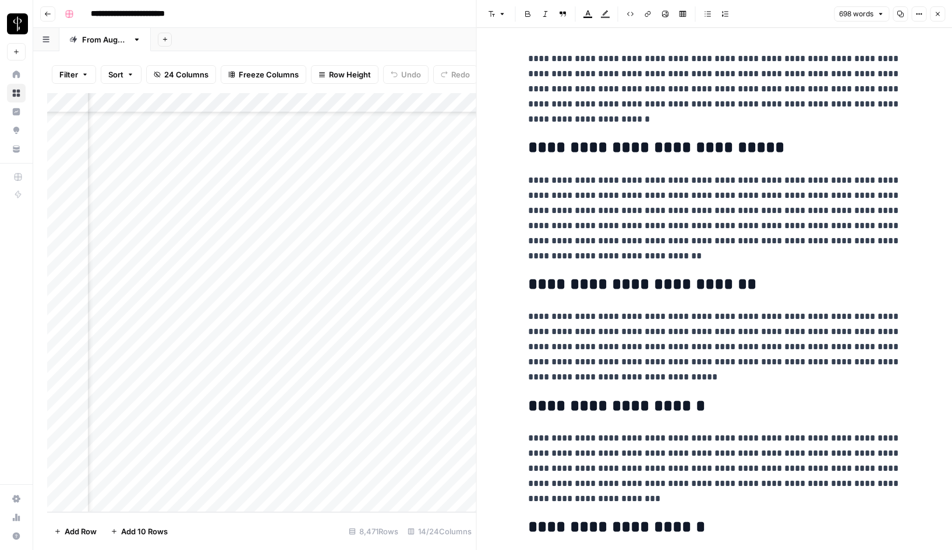
click at [548, 62] on p "**********" at bounding box center [714, 89] width 373 height 76
copy p "*********"
click at [634, 180] on p "**********" at bounding box center [714, 218] width 373 height 91
click at [939, 15] on icon "button" at bounding box center [937, 13] width 7 height 7
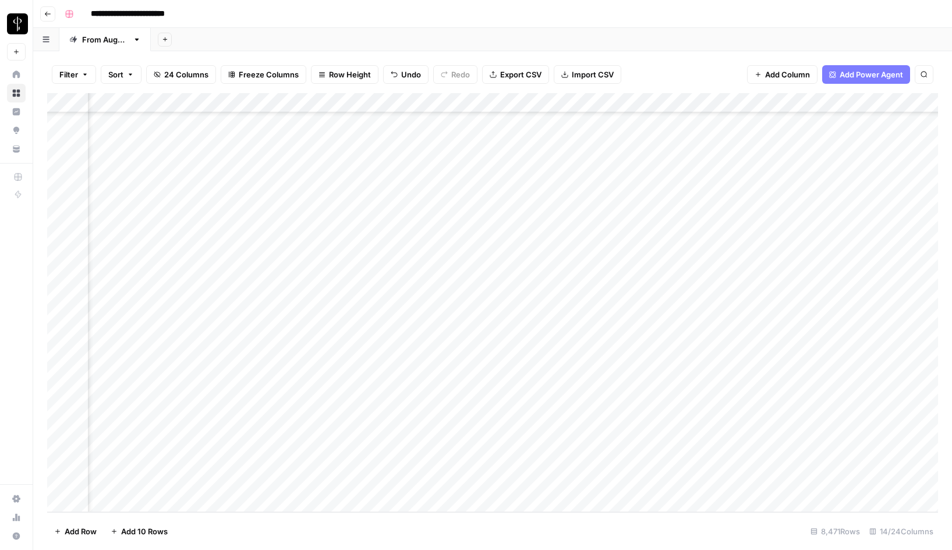
click at [575, 484] on div "Add Column" at bounding box center [492, 302] width 891 height 419
click at [835, 481] on div "Add Column" at bounding box center [492, 302] width 891 height 419
click at [831, 527] on button "Posted" at bounding box center [832, 528] width 34 height 14
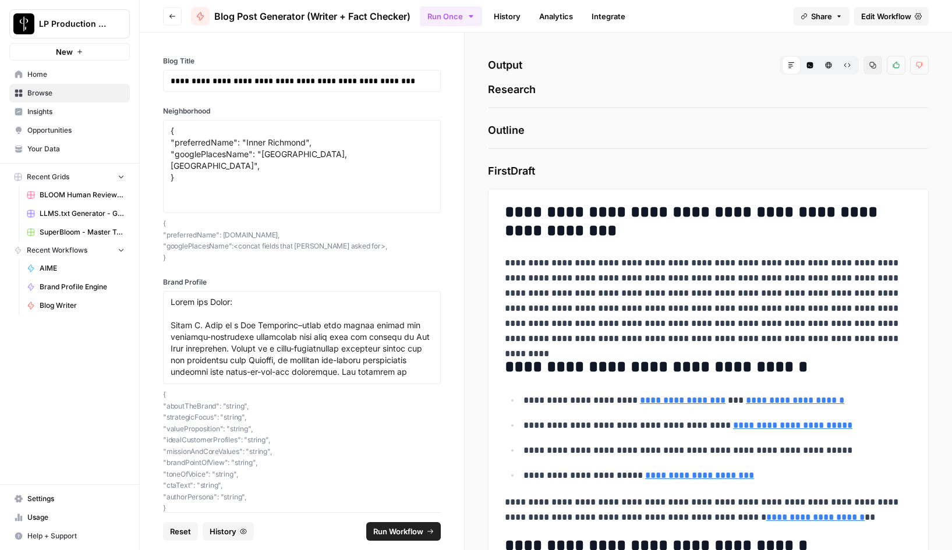
scroll to position [5807, 0]
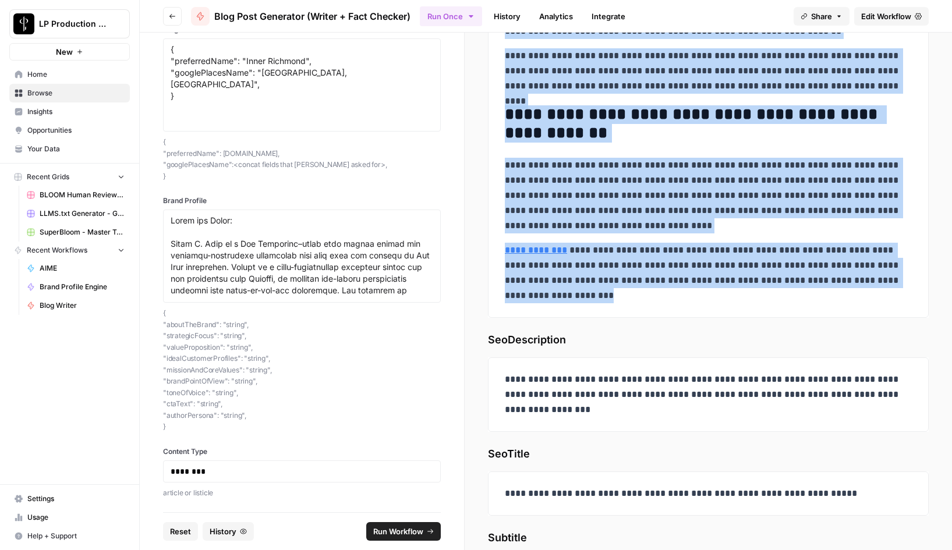
click at [583, 133] on h2 "**********" at bounding box center [708, 123] width 407 height 37
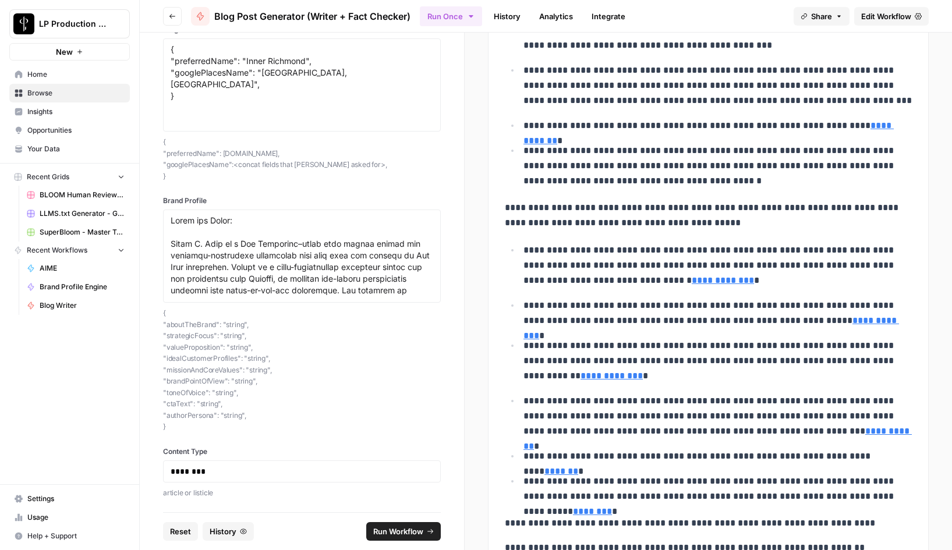
scroll to position [2166, 0]
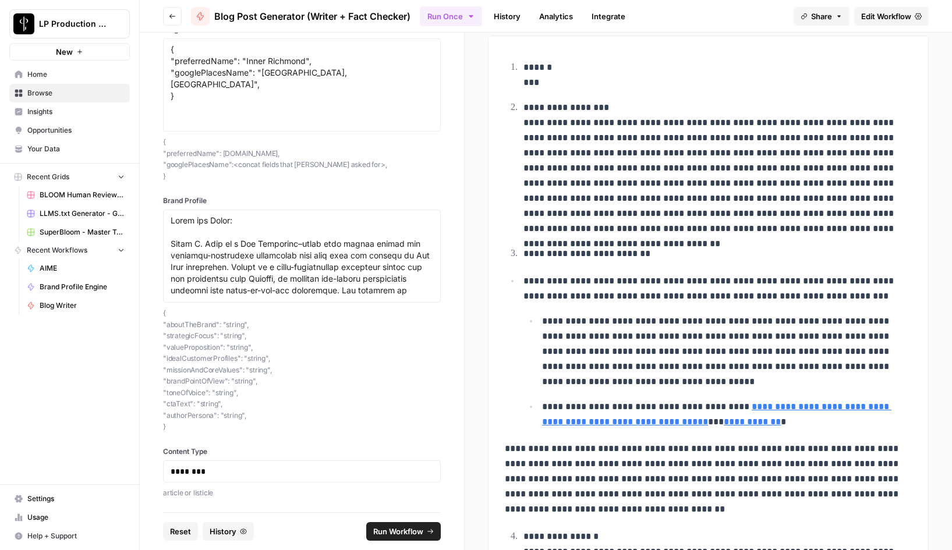
click at [885, 16] on span "Edit Workflow" at bounding box center [886, 16] width 50 height 12
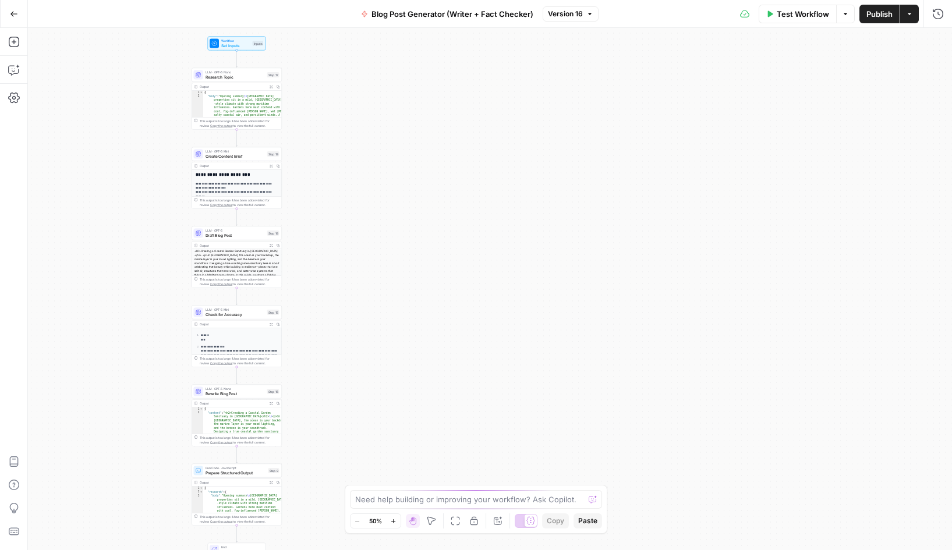
drag, startPoint x: 604, startPoint y: 115, endPoint x: 353, endPoint y: 134, distance: 252.2
click at [353, 134] on div "Workflow Set Inputs Inputs LLM · GPT-5 Nano Research Topic Step 17 Output Expan…" at bounding box center [490, 289] width 924 height 522
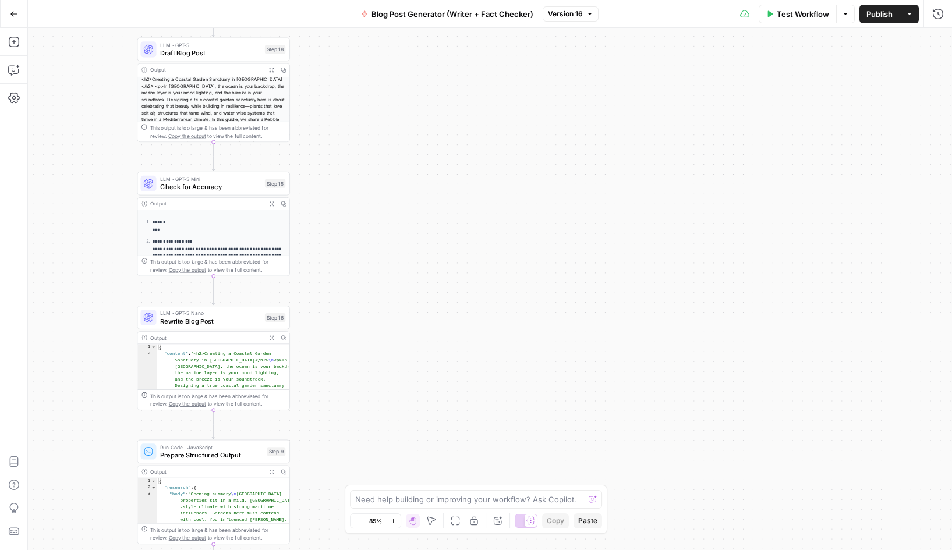
click at [27, 18] on div "Go Back" at bounding box center [14, 13] width 28 height 27
click at [19, 16] on button "Go Back" at bounding box center [13, 13] width 21 height 21
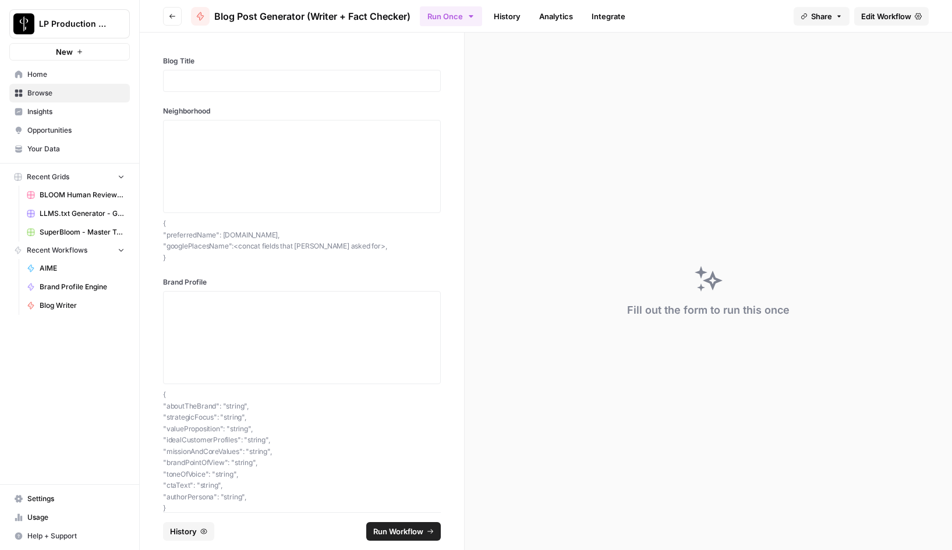
click at [513, 12] on link "History" at bounding box center [507, 16] width 41 height 19
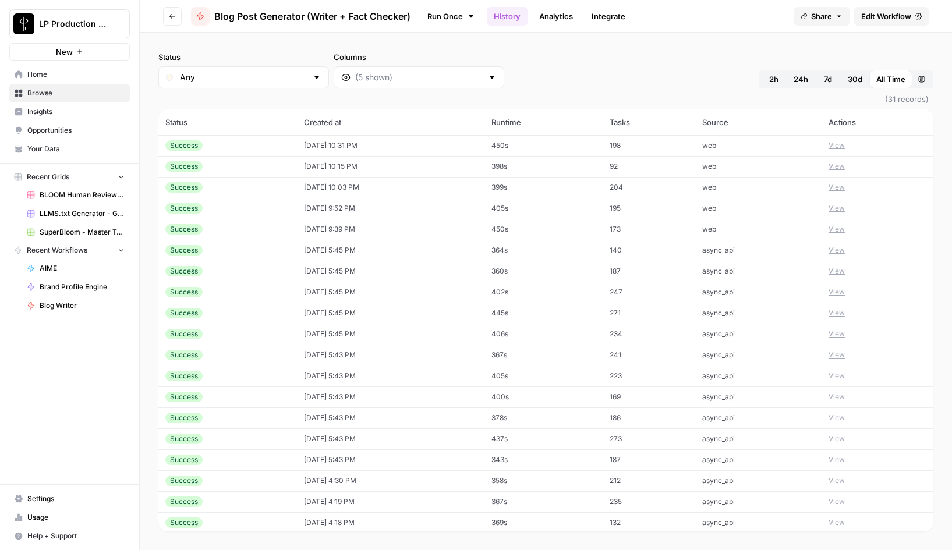
click at [845, 146] on button "View" at bounding box center [836, 145] width 16 height 10
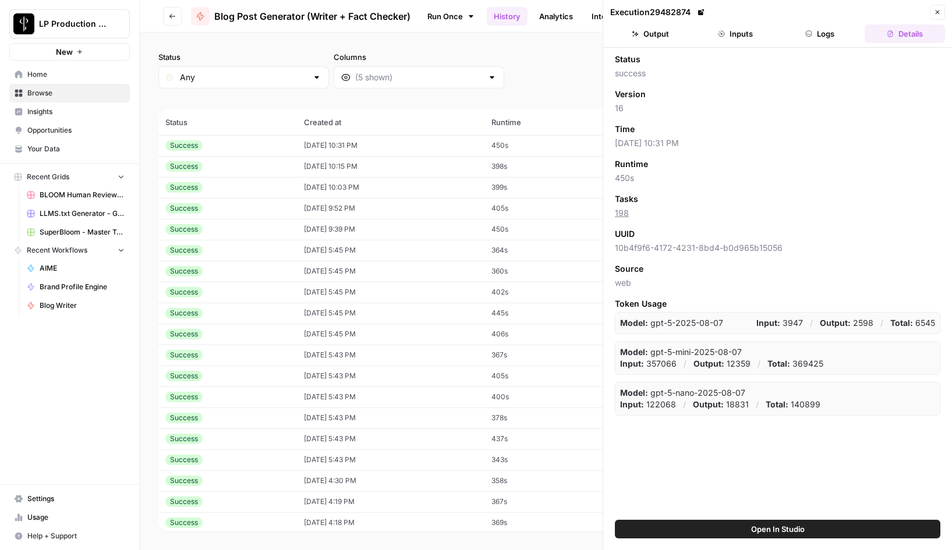
click at [823, 33] on button "Logs" at bounding box center [820, 33] width 80 height 19
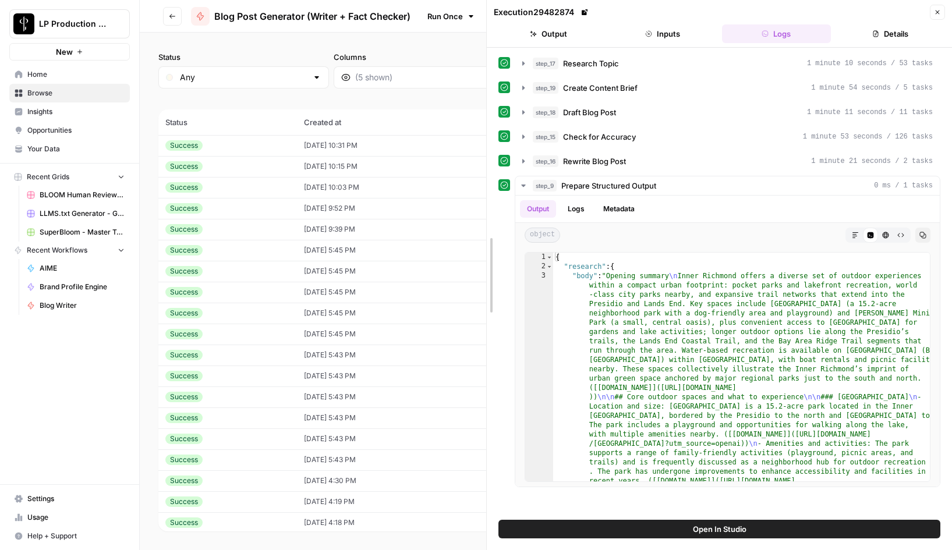
drag, startPoint x: 603, startPoint y: 157, endPoint x: 367, endPoint y: 176, distance: 236.5
click at [367, 176] on body "LP Production Workloads New Home Browse Insights Opportunities Your Data Recent…" at bounding box center [476, 275] width 952 height 550
click at [522, 183] on icon "button" at bounding box center [523, 185] width 9 height 9
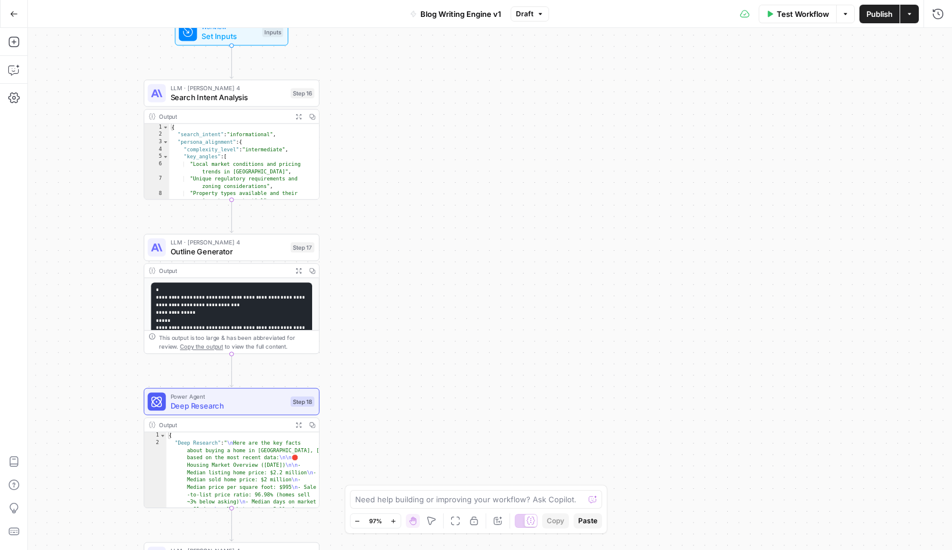
drag, startPoint x: 603, startPoint y: 69, endPoint x: 373, endPoint y: 114, distance: 234.2
click at [373, 114] on div "Workflow Set Inputs Inputs LLM · [PERSON_NAME] 4 Search Intent Analysis Step 16…" at bounding box center [490, 289] width 924 height 522
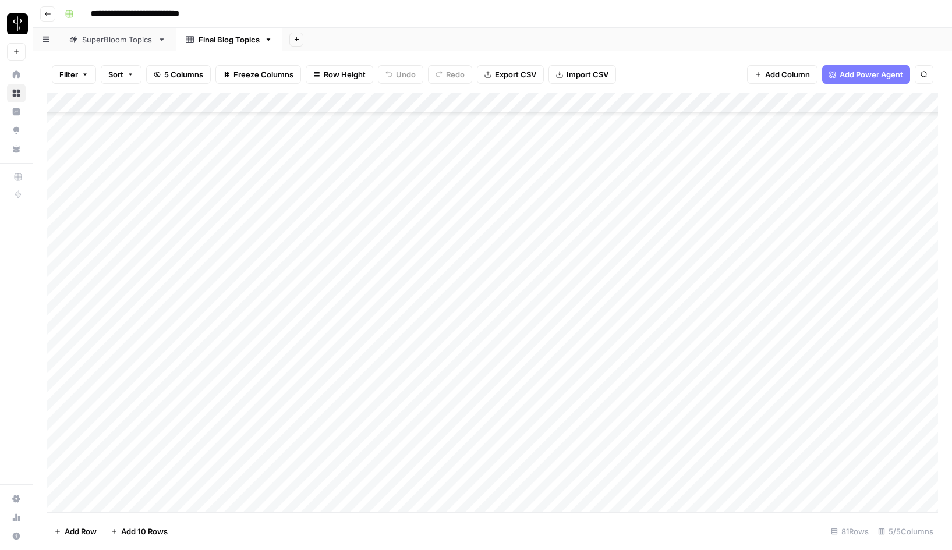
scroll to position [698, 0]
